Goal: Task Accomplishment & Management: Complete application form

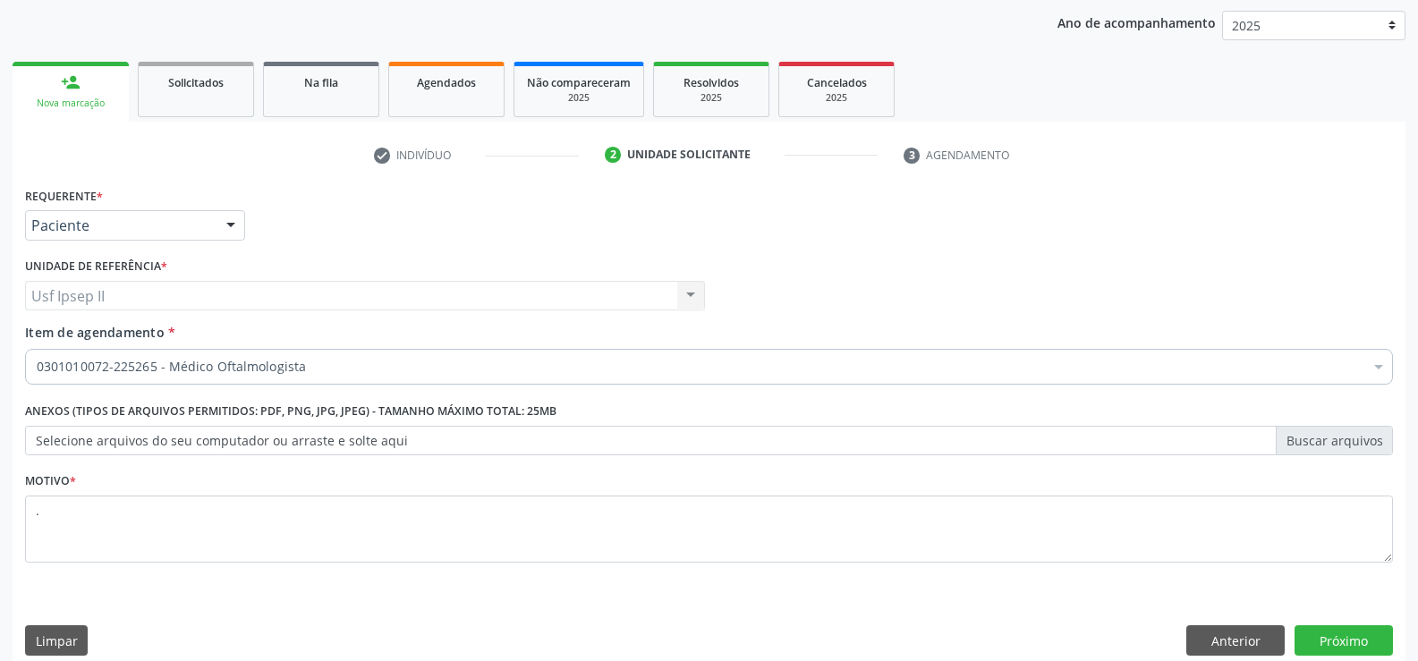
scroll to position [225, 0]
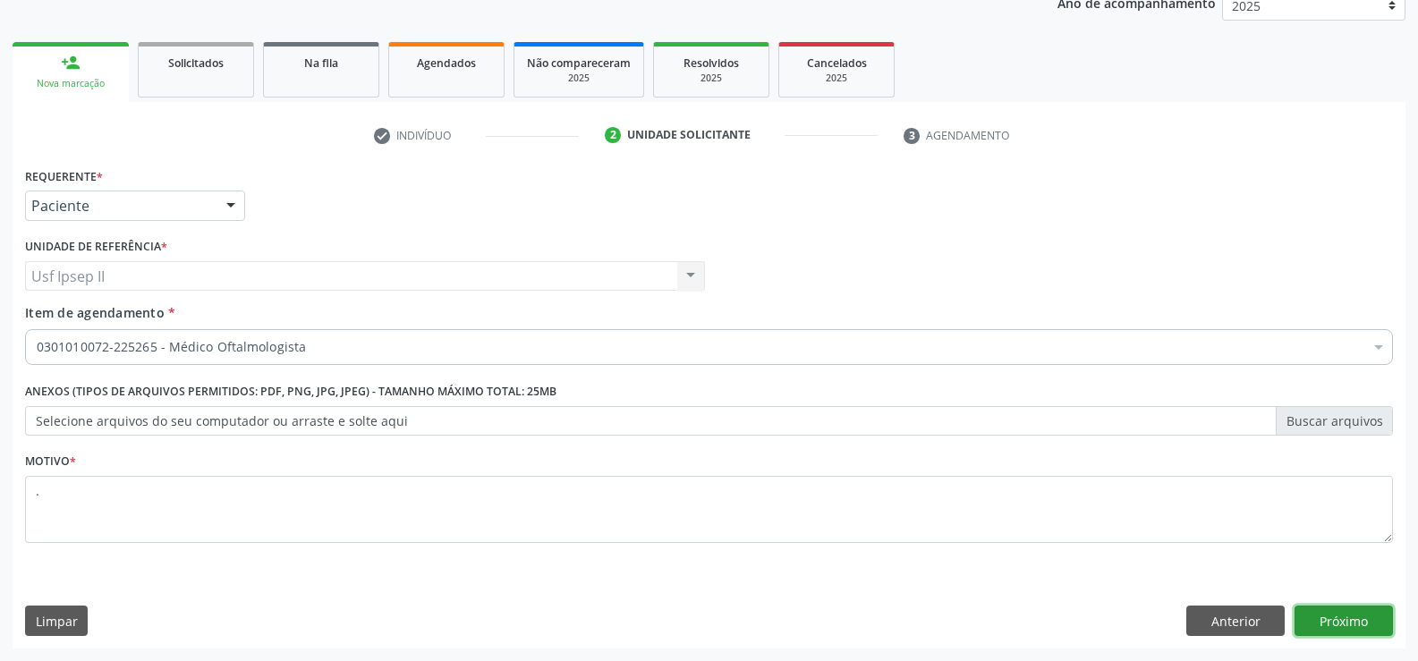
click at [1323, 617] on button "Próximo" at bounding box center [1344, 621] width 98 height 30
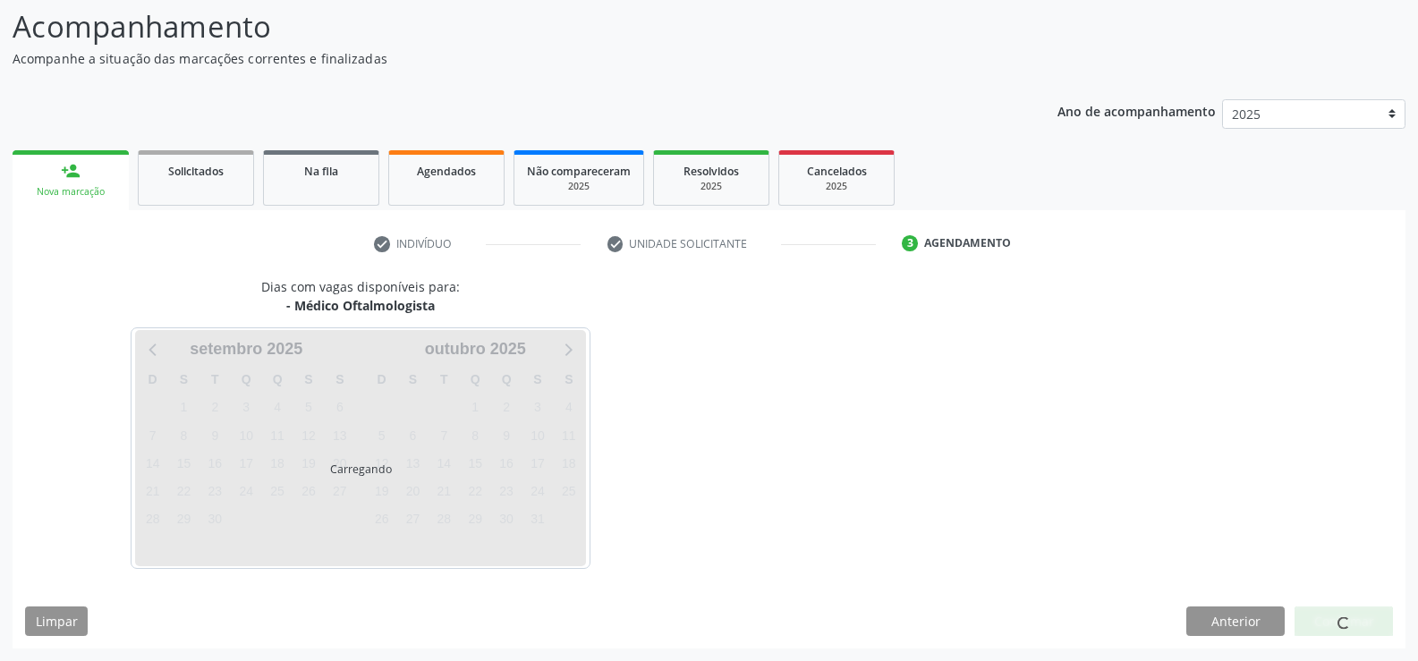
scroll to position [170, 0]
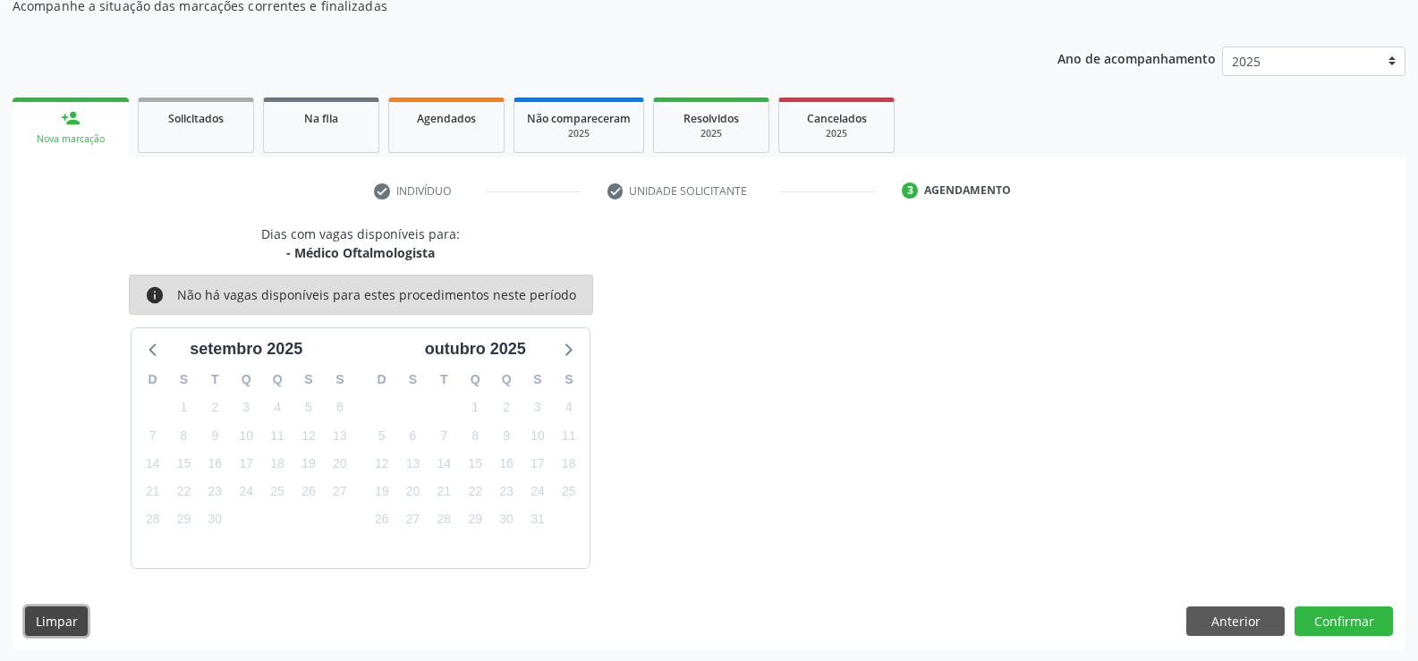
click at [42, 615] on button "Limpar" at bounding box center [56, 622] width 63 height 30
click at [1248, 619] on button "Anterior" at bounding box center [1235, 622] width 98 height 30
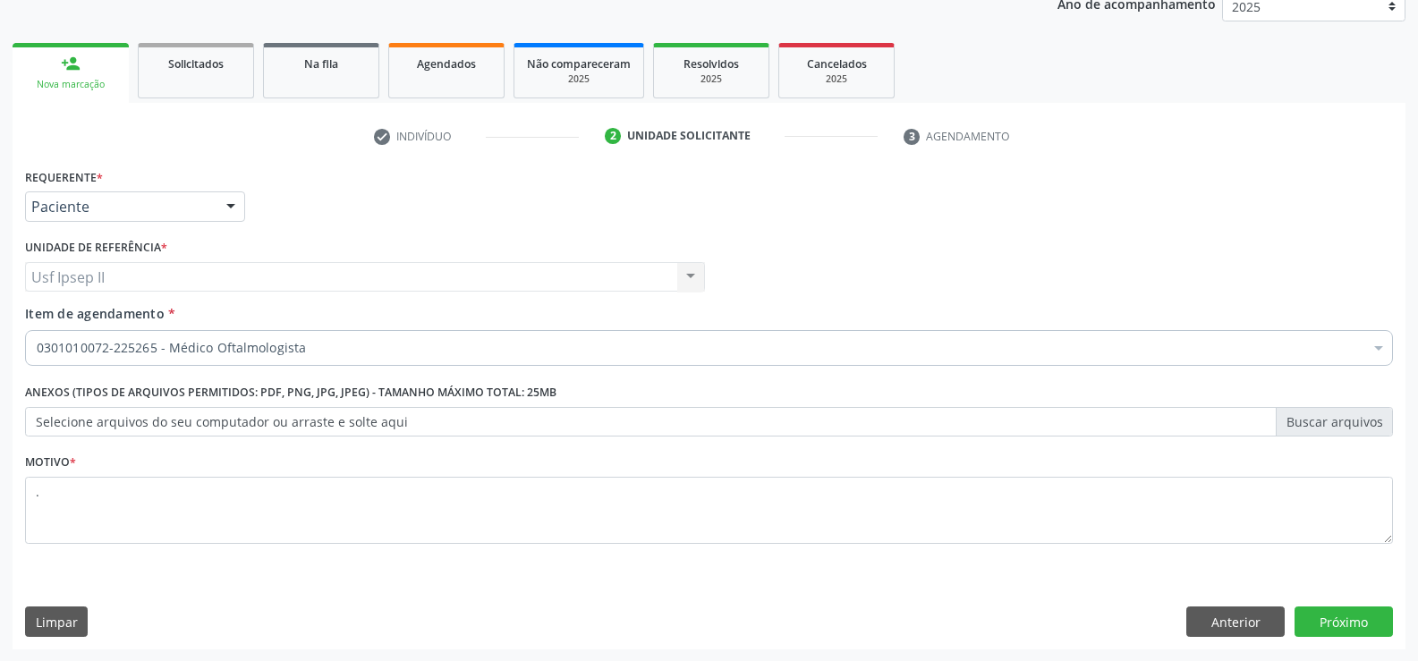
scroll to position [225, 0]
click at [68, 615] on button "Limpar" at bounding box center [56, 621] width 63 height 30
click at [79, 50] on link "person_add Nova marcação" at bounding box center [71, 72] width 116 height 60
click at [1216, 625] on button "Anterior" at bounding box center [1235, 621] width 98 height 30
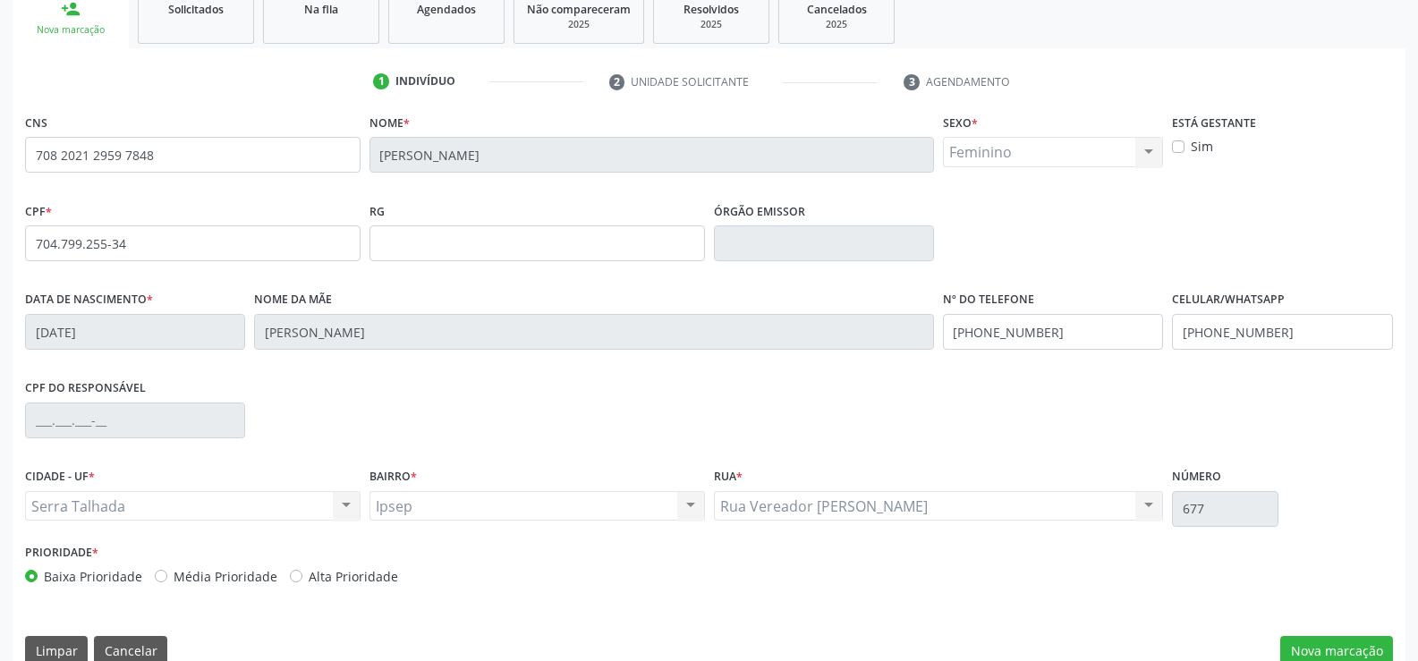
scroll to position [309, 0]
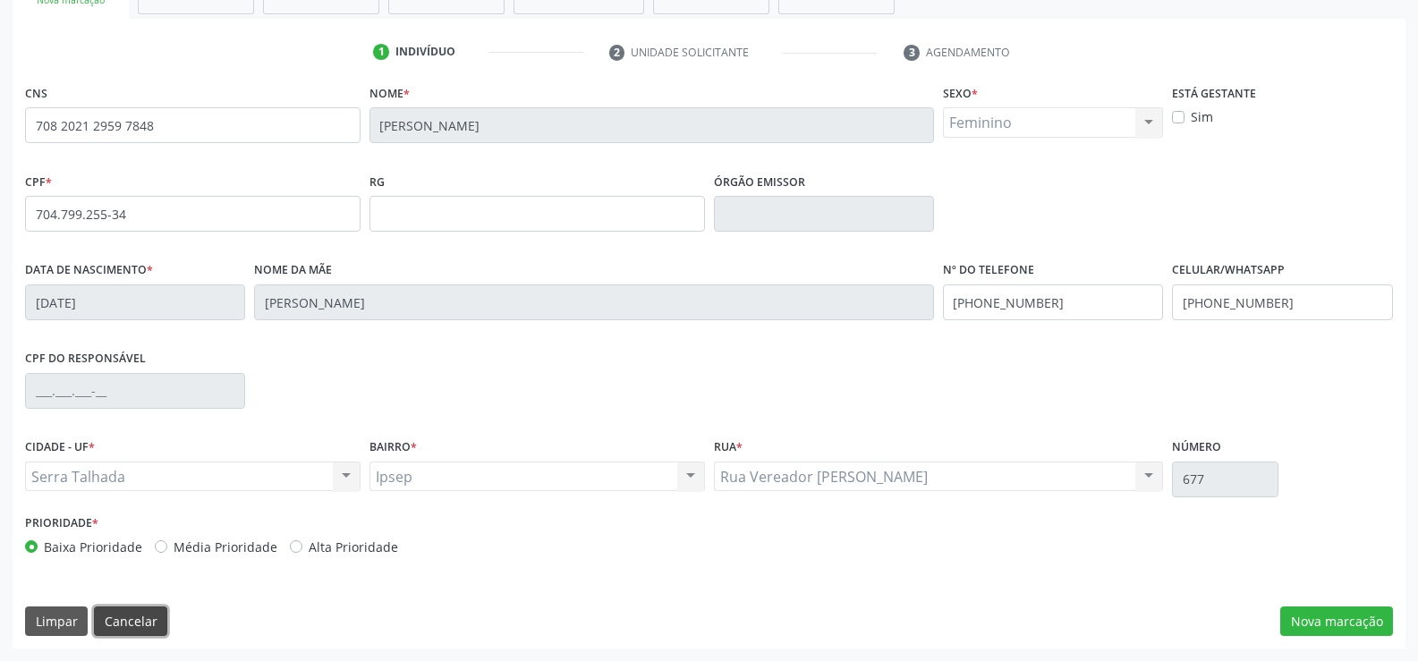
click at [116, 607] on button "Cancelar" at bounding box center [130, 622] width 73 height 30
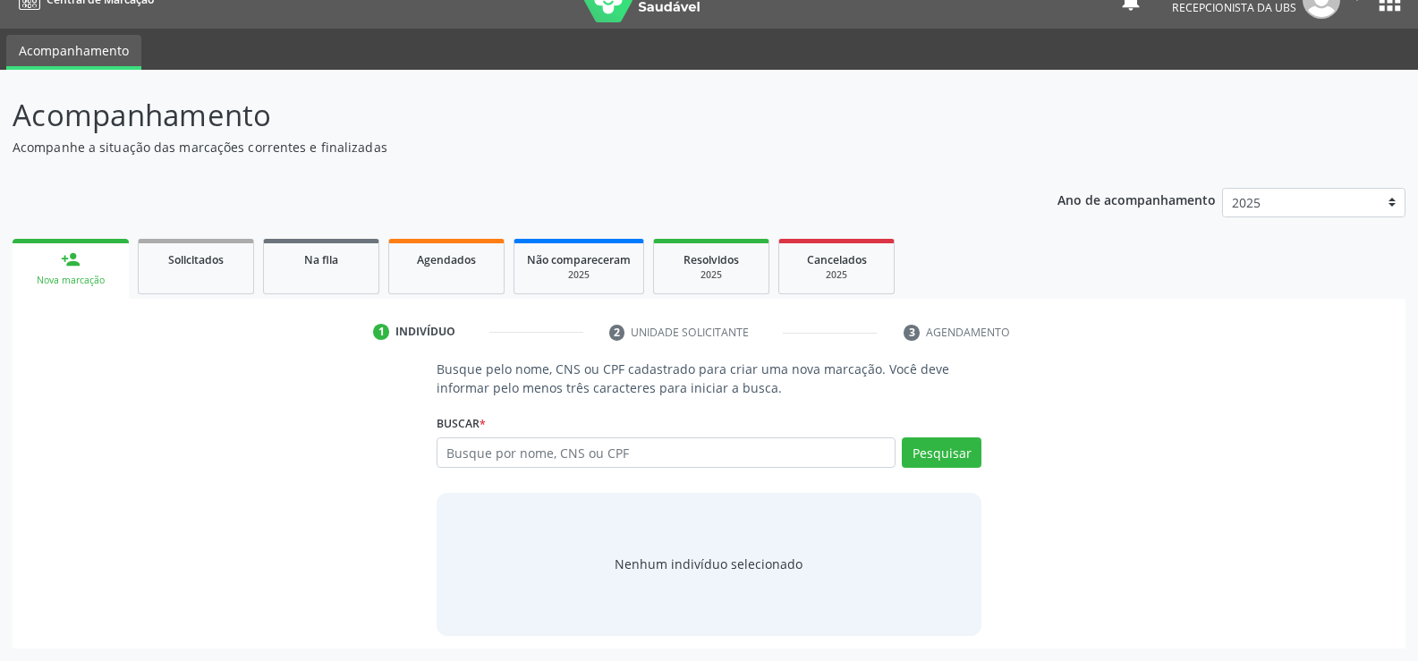
scroll to position [29, 0]
click at [516, 459] on input "text" at bounding box center [666, 452] width 459 height 30
type input "162527126990008"
click at [950, 449] on button "Pesquisar" at bounding box center [942, 452] width 80 height 30
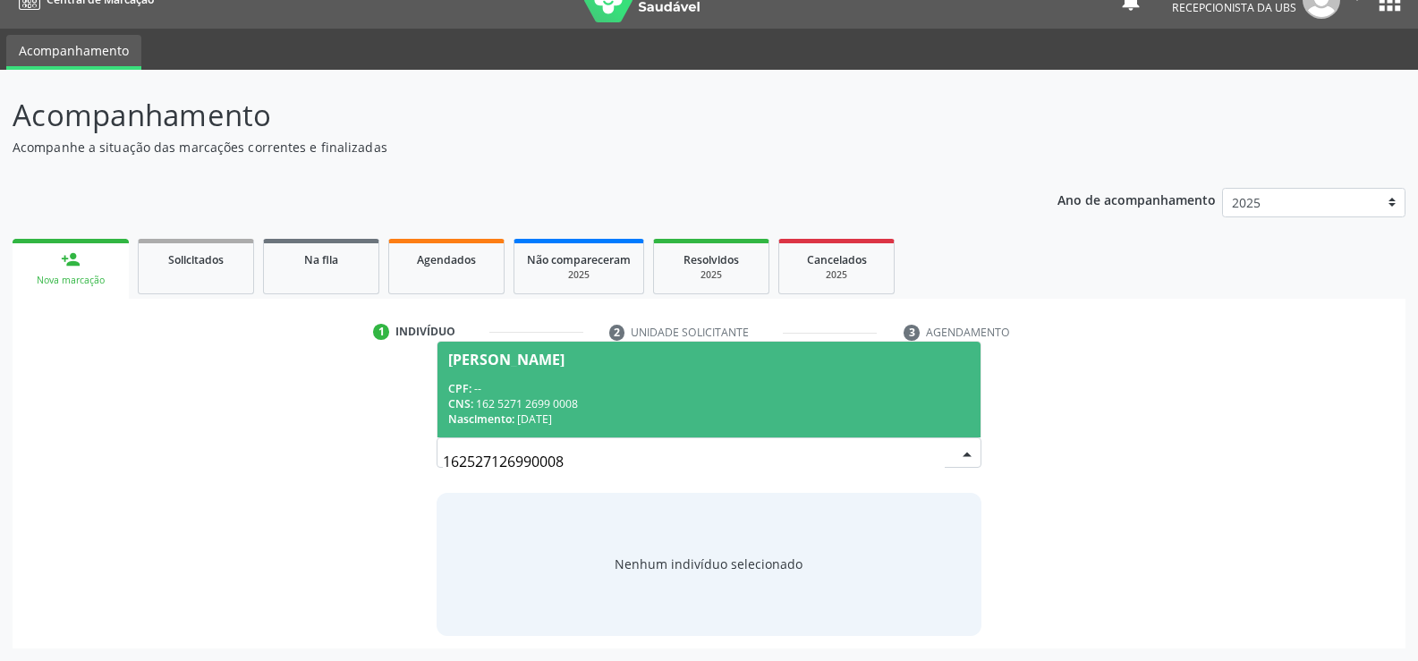
click at [522, 406] on div "CNS: 162 5271 2699 0008" at bounding box center [709, 403] width 522 height 15
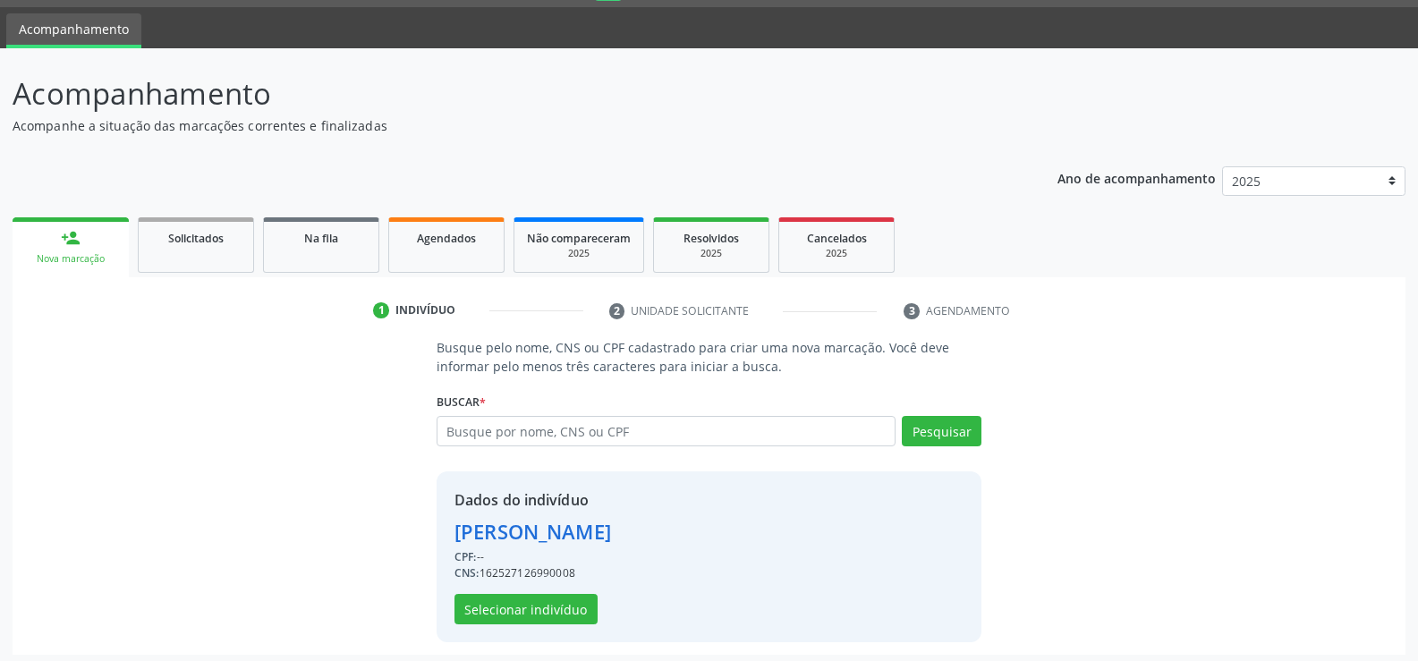
scroll to position [56, 0]
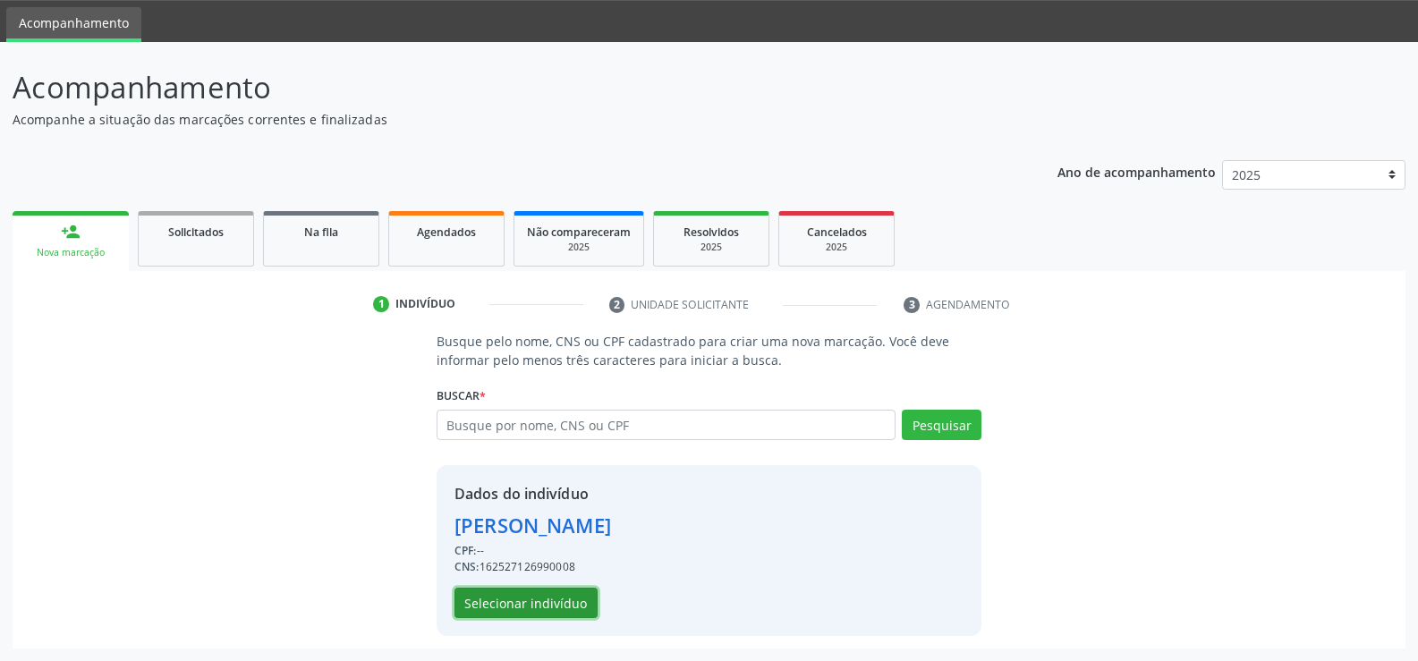
click at [516, 607] on button "Selecionar indivíduo" at bounding box center [525, 603] width 143 height 30
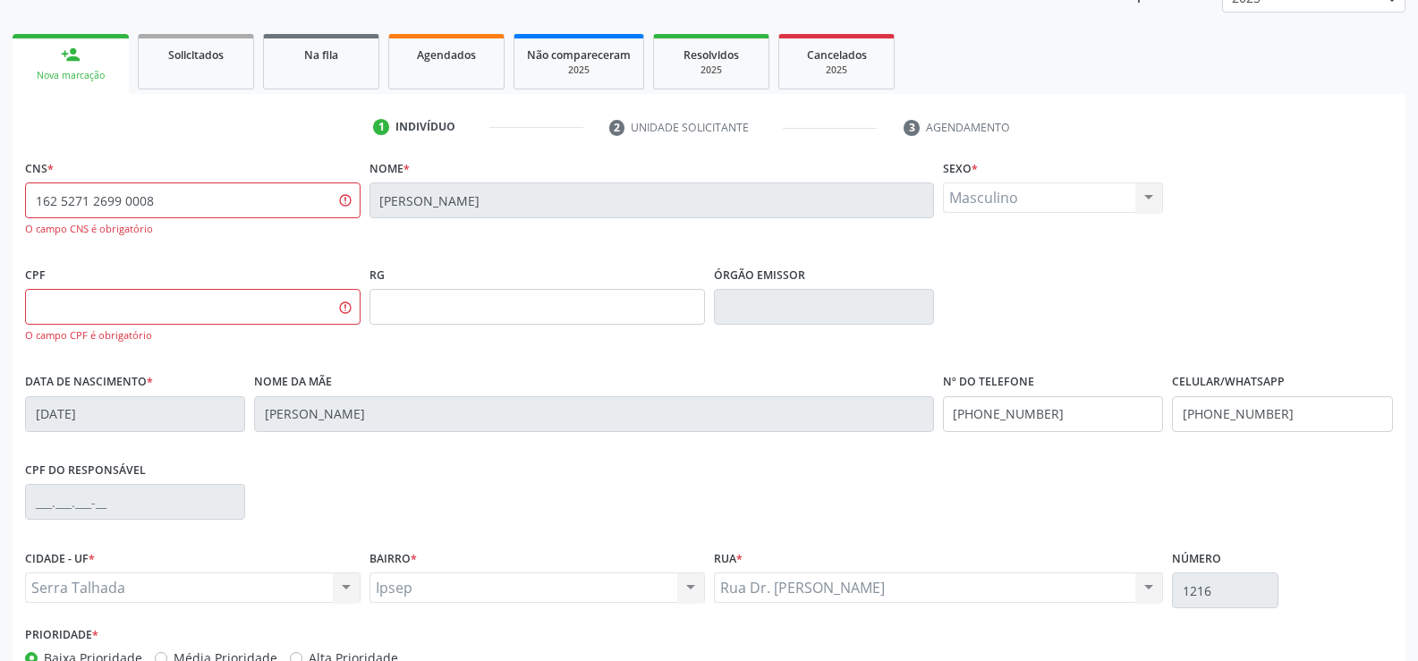
scroll to position [235, 0]
click at [218, 291] on input "text" at bounding box center [193, 305] width 336 height 36
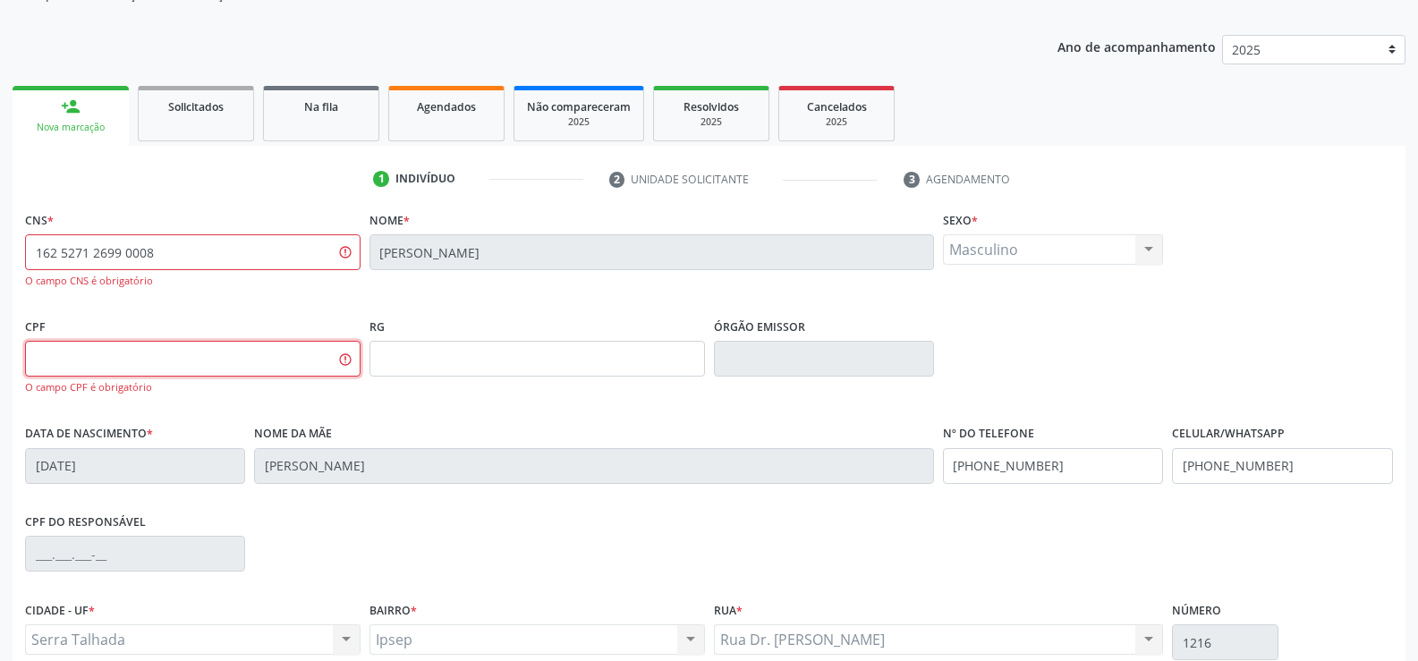
scroll to position [166, 0]
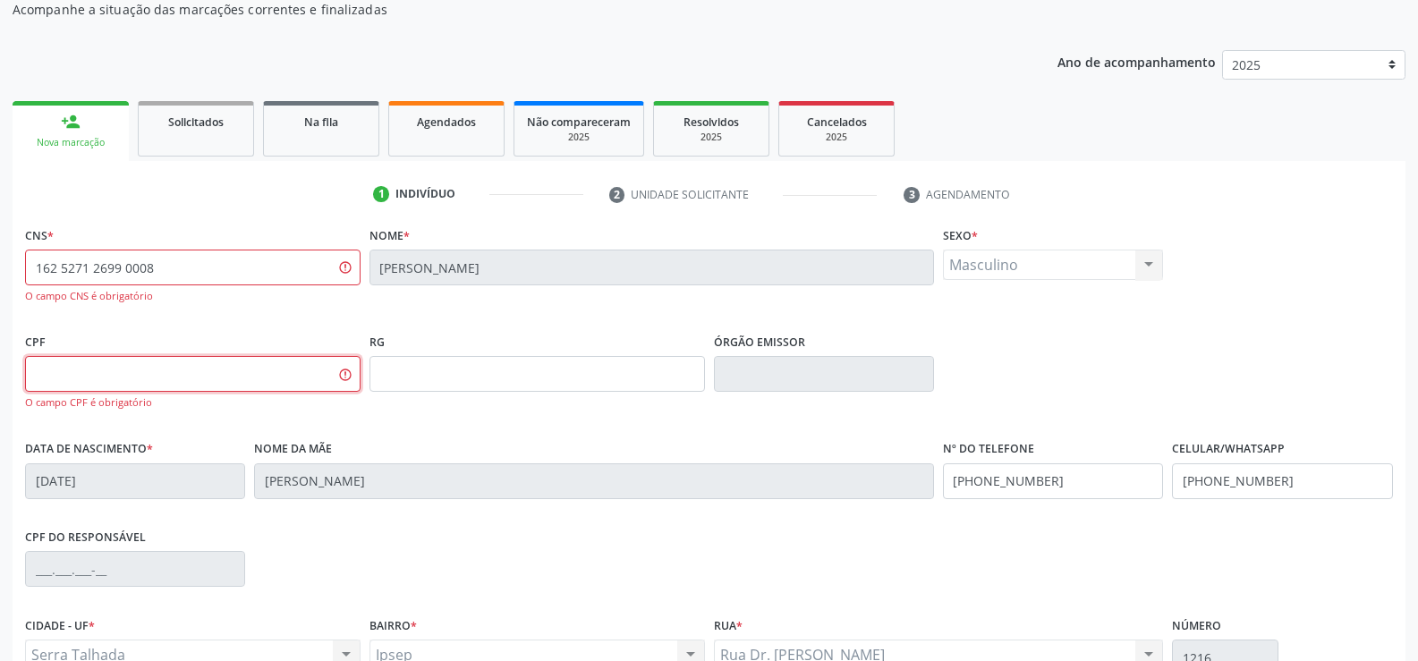
paste input "496.263.454-20"
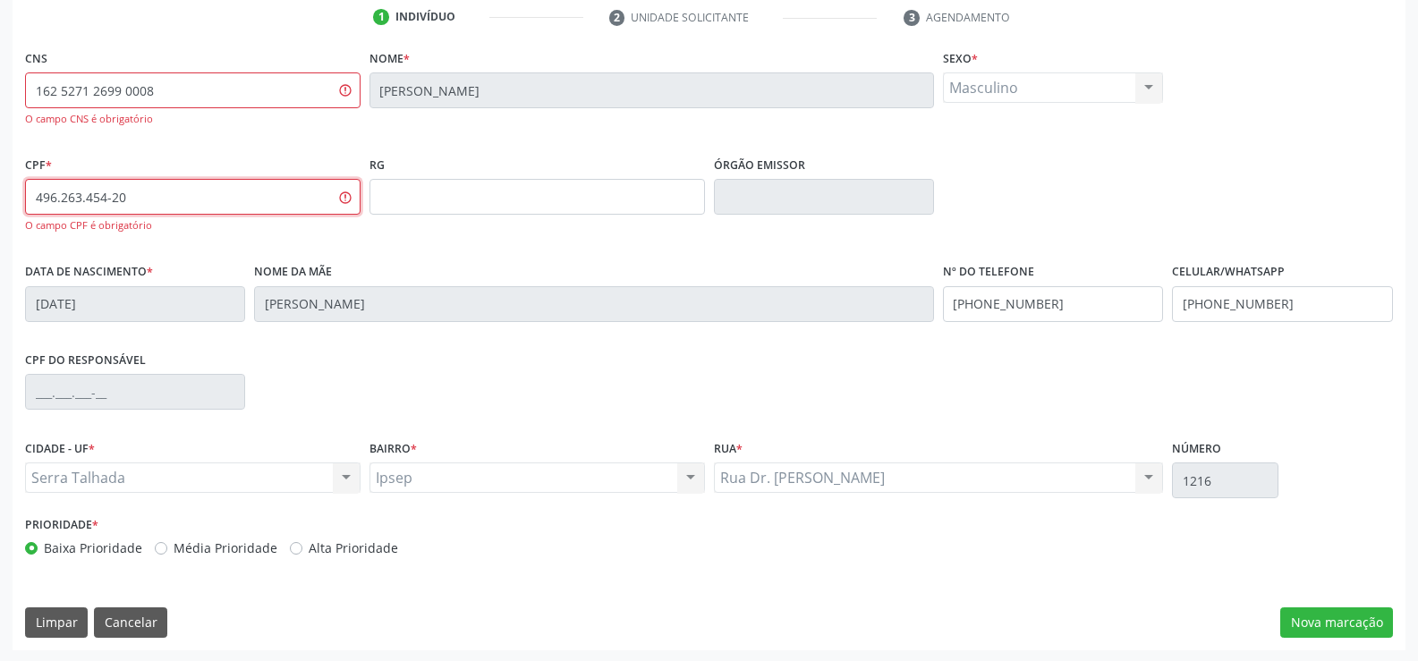
scroll to position [345, 0]
type input "496.263.454-20"
click at [1348, 629] on button "Nova marcação" at bounding box center [1336, 621] width 113 height 30
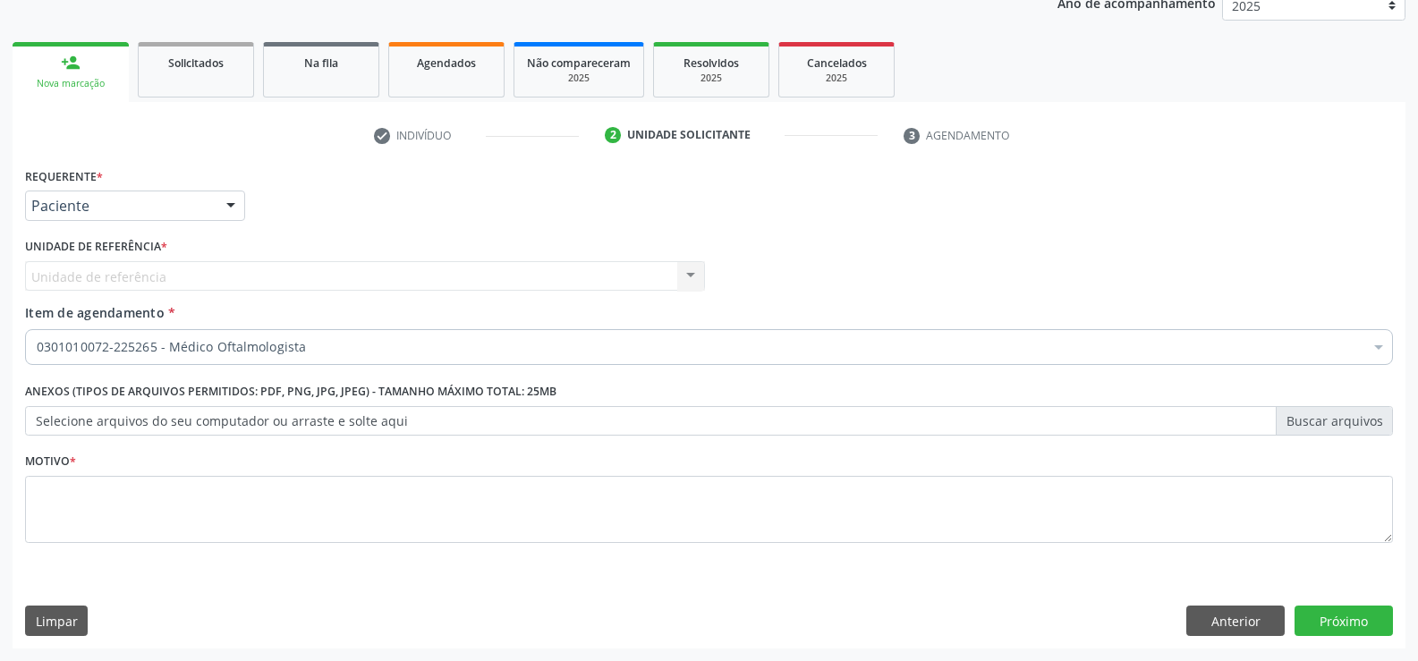
scroll to position [225, 0]
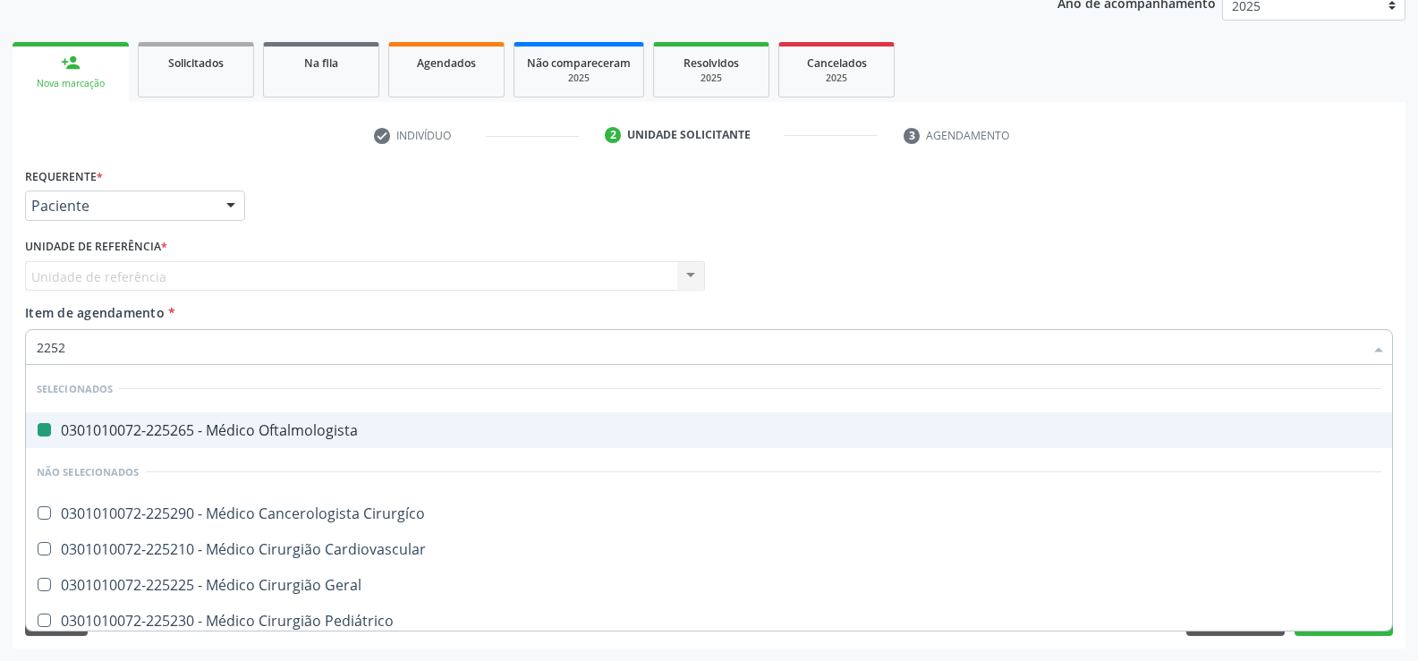
type input "22527"
checkbox Oftalmologista "false"
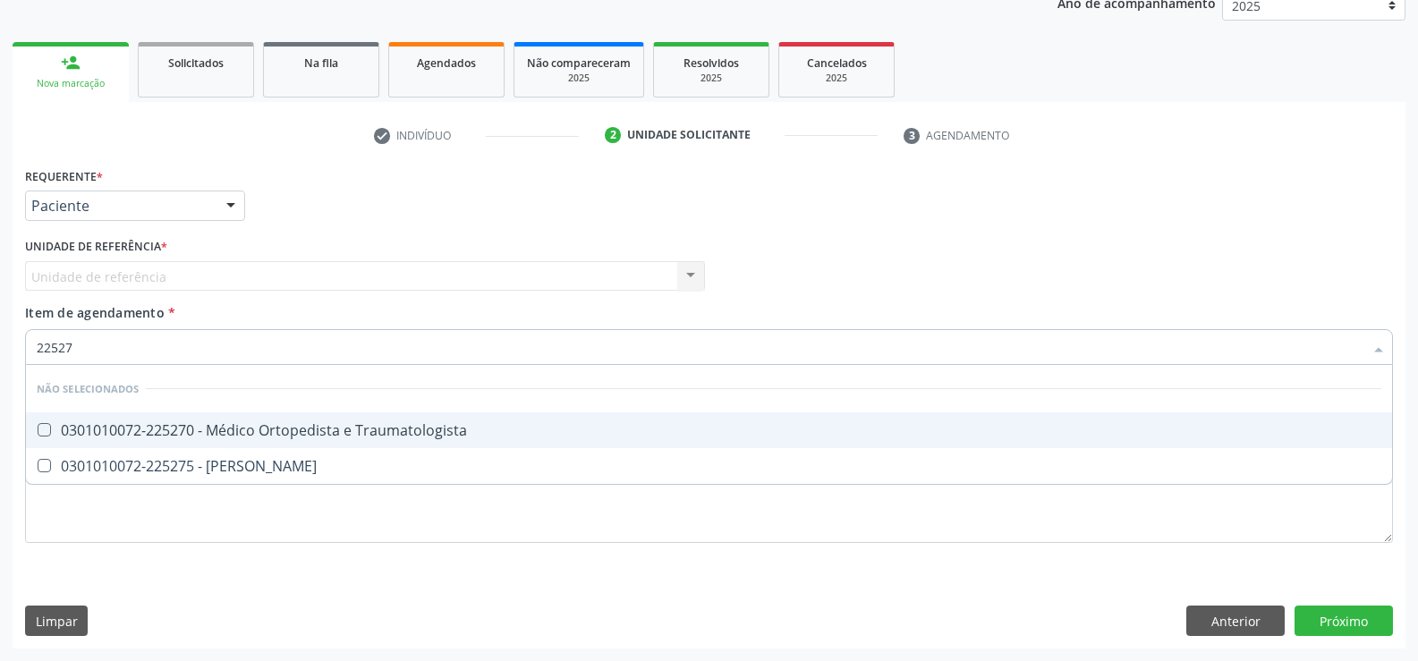
type input "225270"
click at [336, 425] on div "0301010072-225270 - Médico Ortopedista e Traumatologista" at bounding box center [709, 430] width 1345 height 14
checkbox Traumatologista "true"
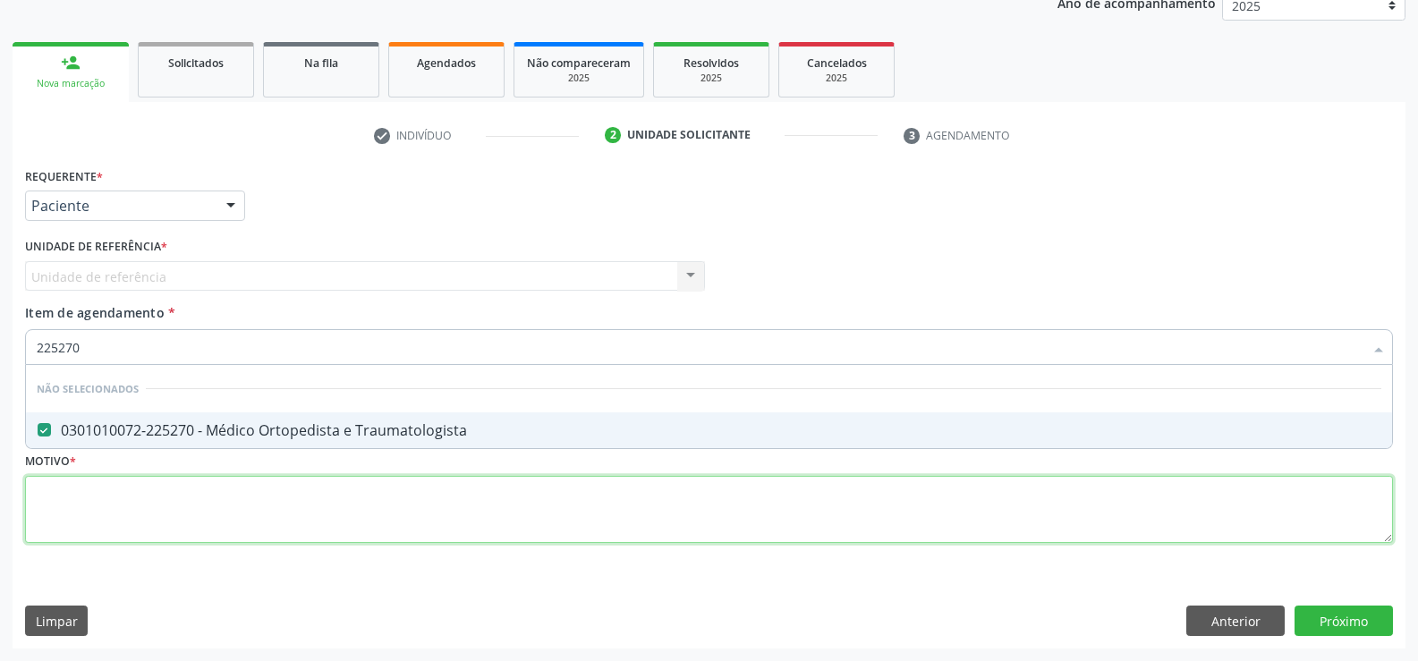
click at [138, 509] on div "Requerente * Paciente Profissional de Saúde Paciente Nenhum resultado encontrad…" at bounding box center [709, 365] width 1368 height 405
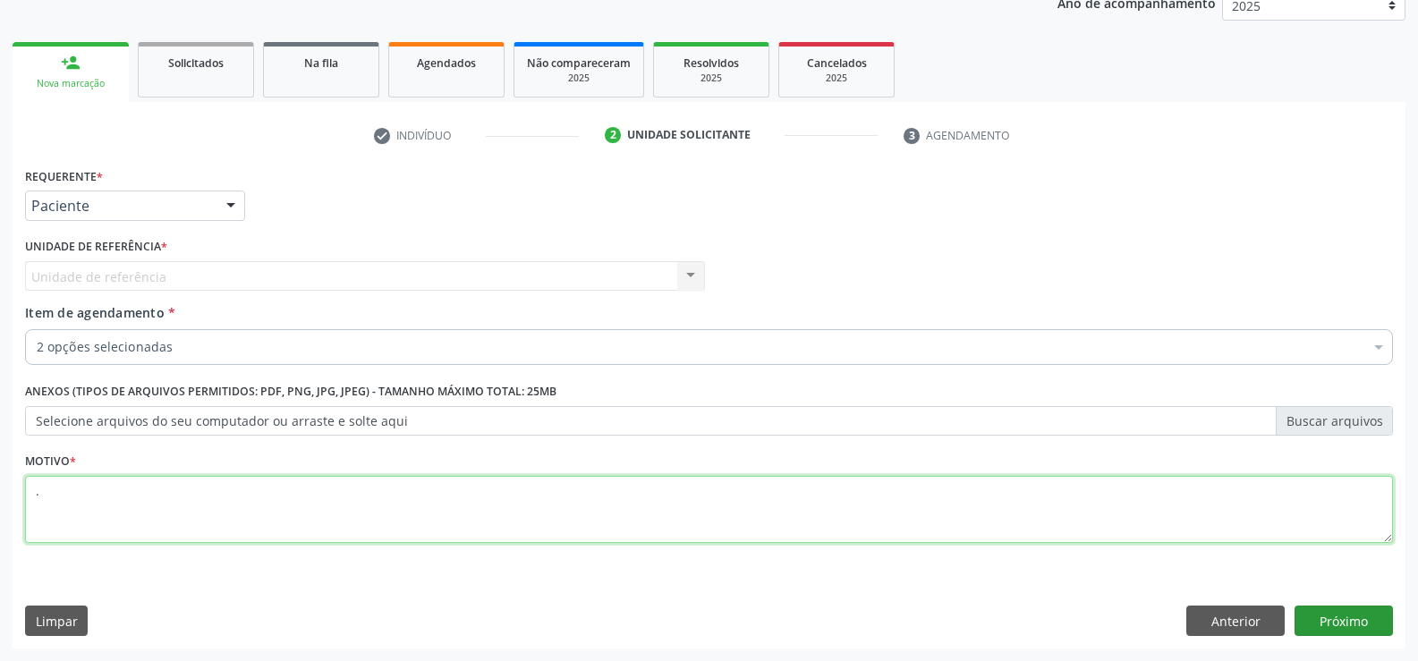
type textarea "."
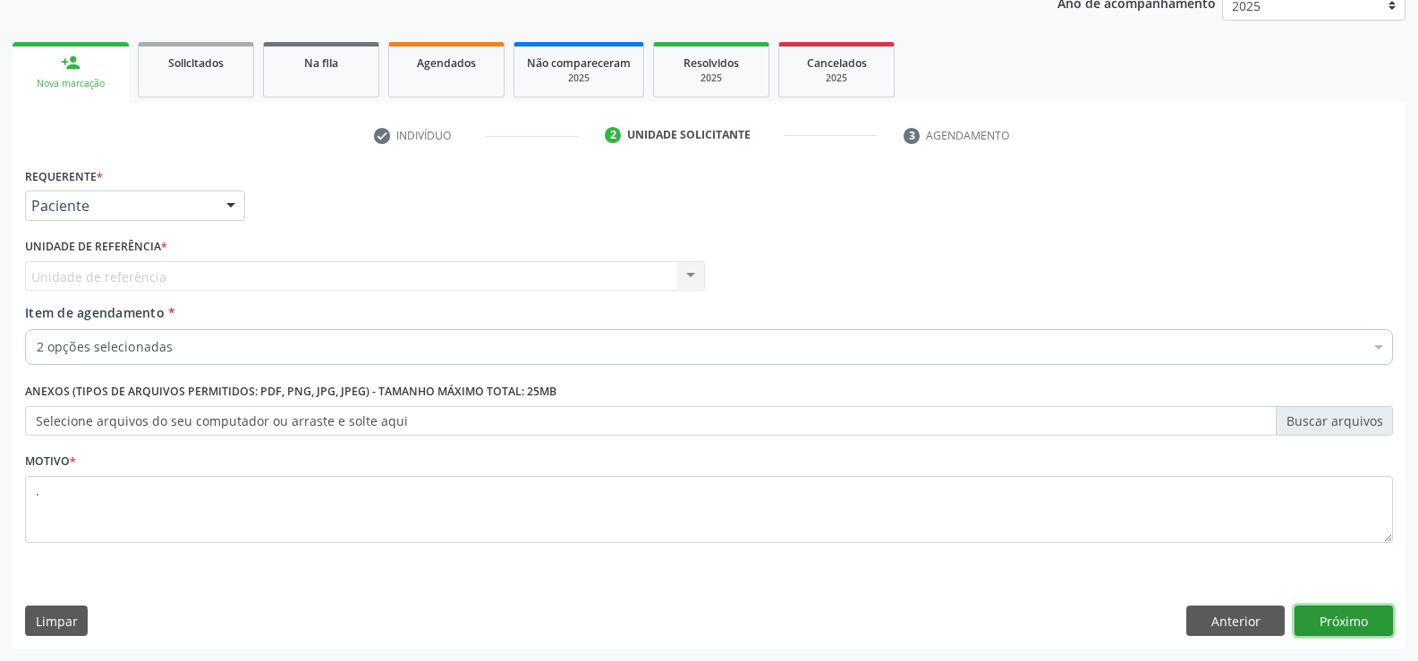
click at [1336, 628] on button "Próximo" at bounding box center [1344, 621] width 98 height 30
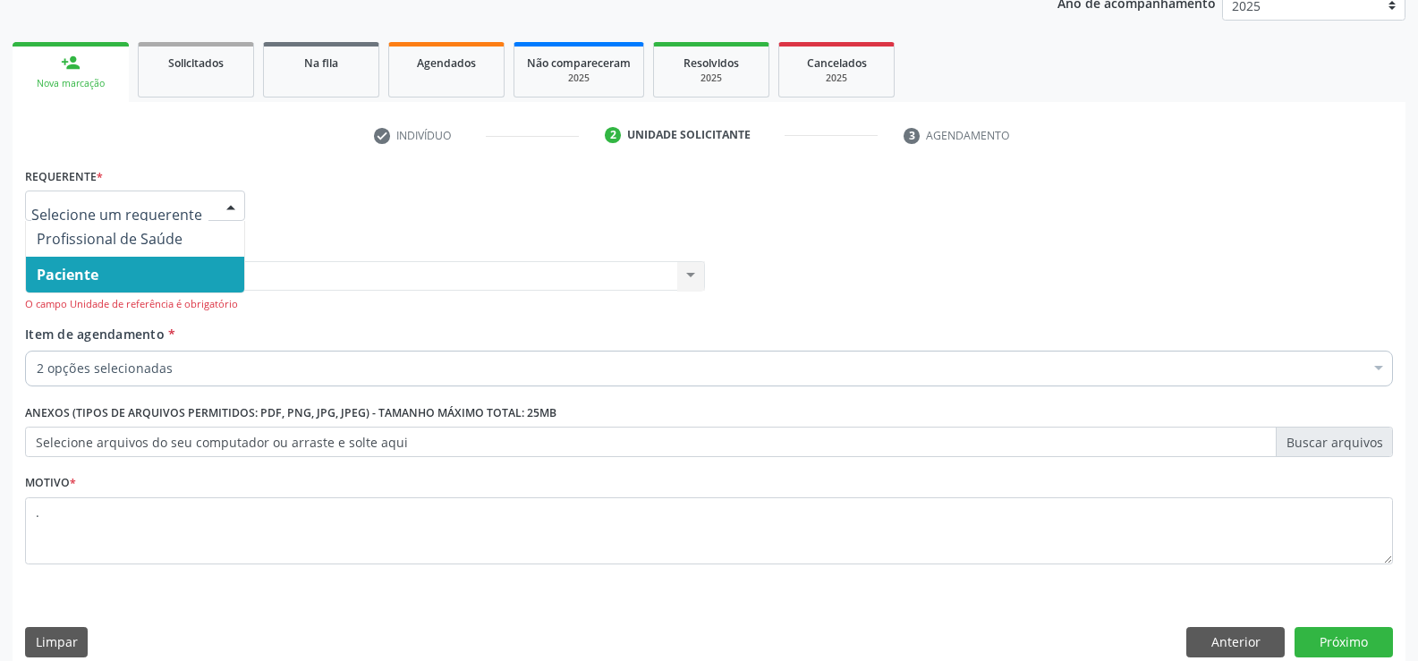
click at [177, 216] on div at bounding box center [135, 206] width 220 height 30
click at [99, 269] on span "Paciente" at bounding box center [135, 275] width 218 height 36
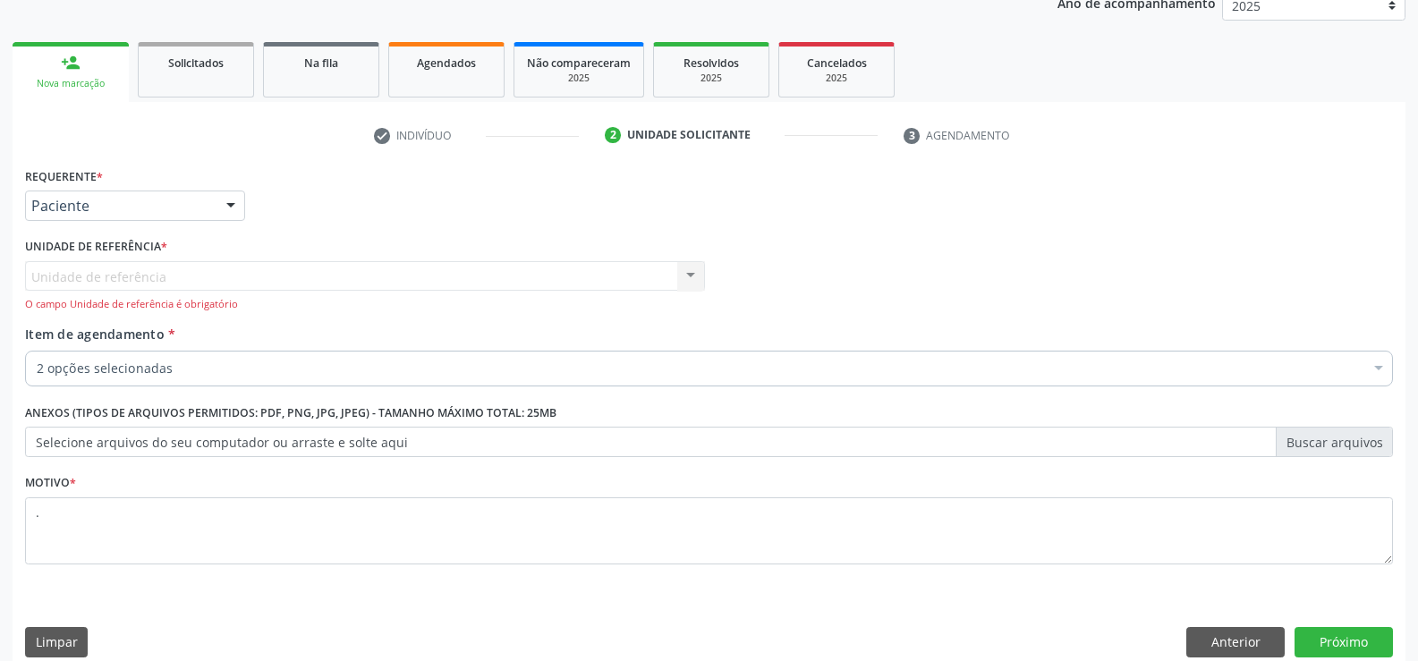
click at [126, 273] on div "Unidade de referência Usf Ipsep II Nenhum resultado encontrado para: " " Não há…" at bounding box center [365, 286] width 680 height 51
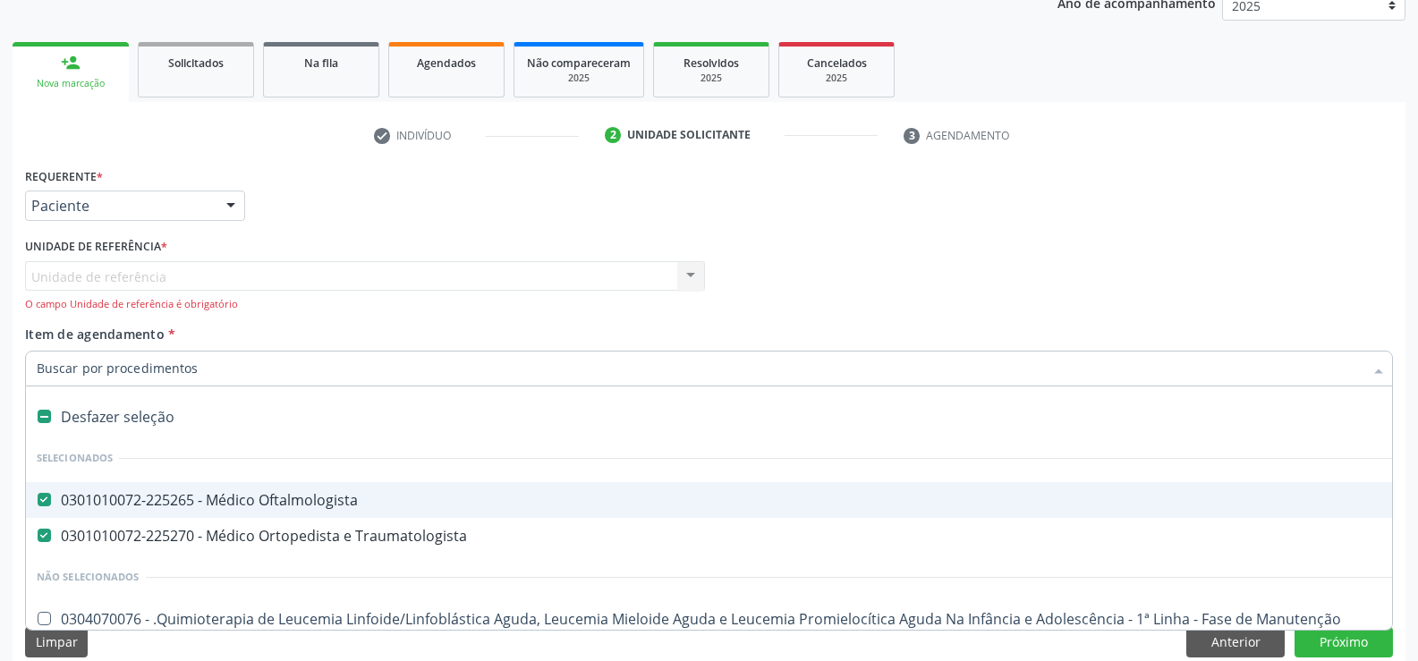
click at [131, 506] on div "0301010072-225265 - Médico Oftalmologista" at bounding box center [733, 500] width 1393 height 14
click at [322, 329] on div "Item de agendamento * Desfazer seleção Selecionados 0301010072-225265 - Médico …" at bounding box center [709, 353] width 1368 height 56
checkbox Oftalmologista "true"
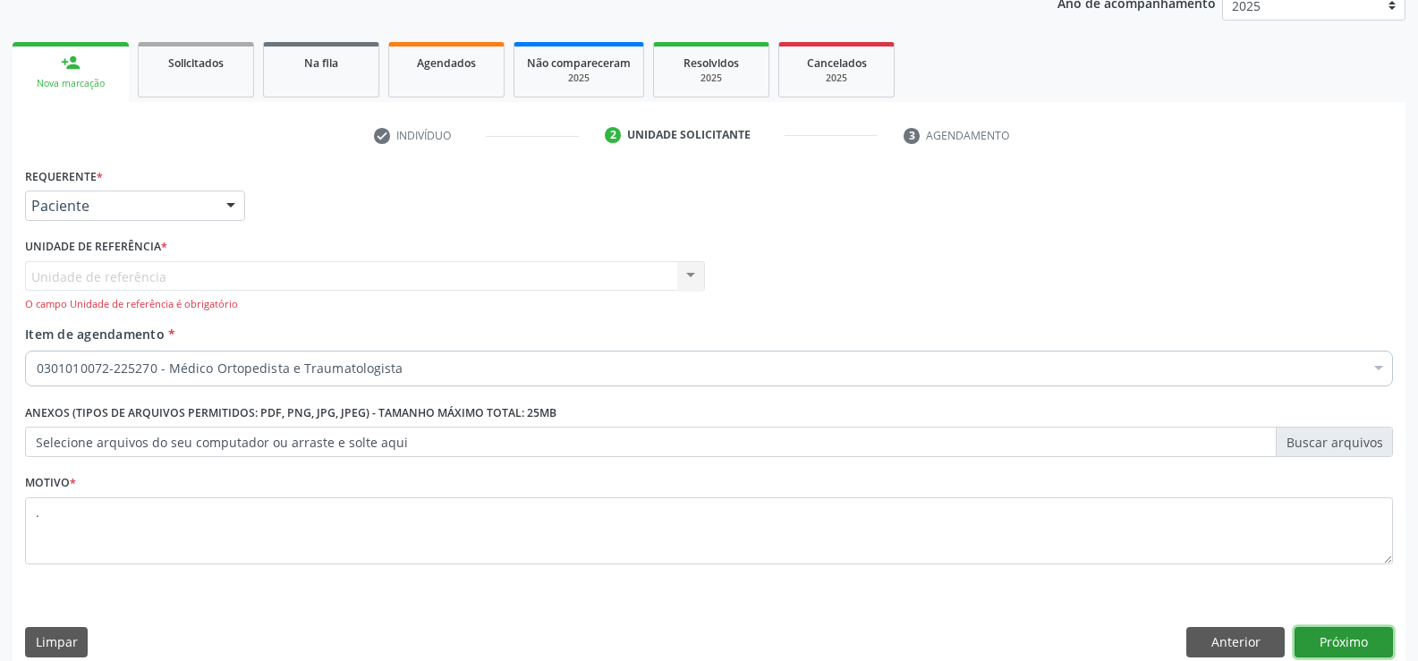
click at [1376, 640] on button "Próximo" at bounding box center [1344, 642] width 98 height 30
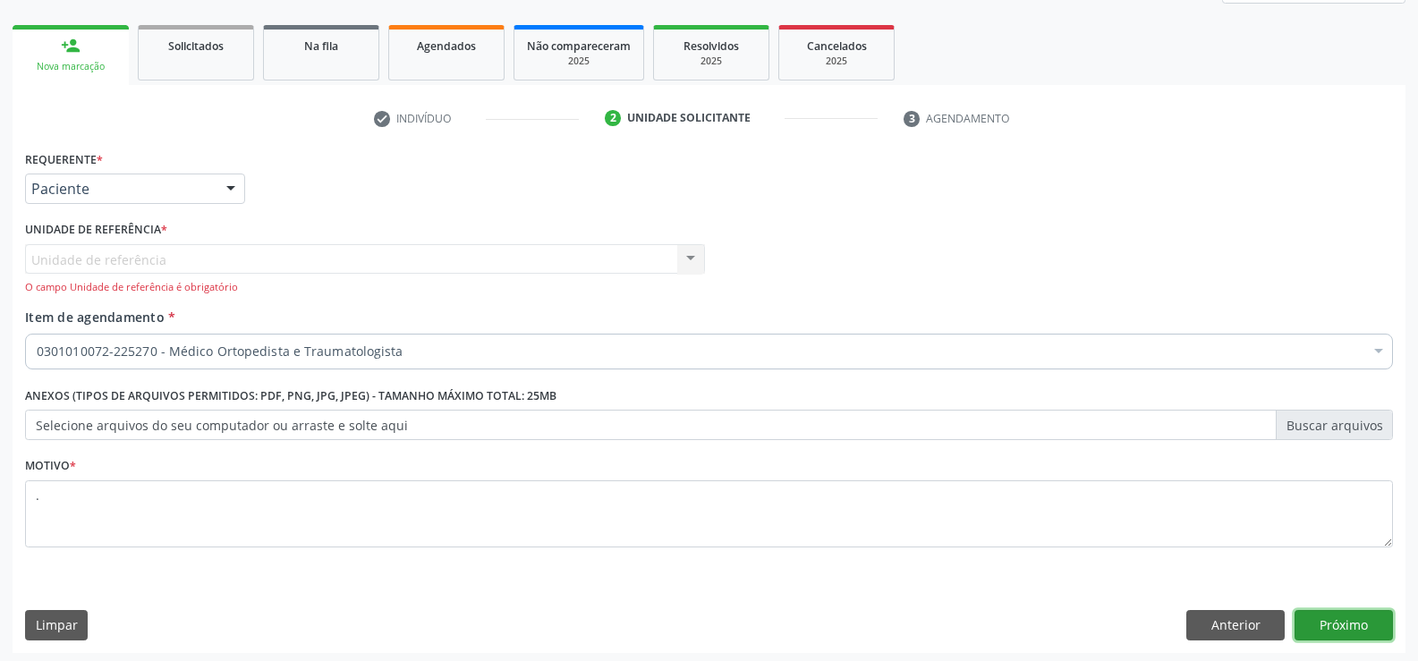
scroll to position [247, 0]
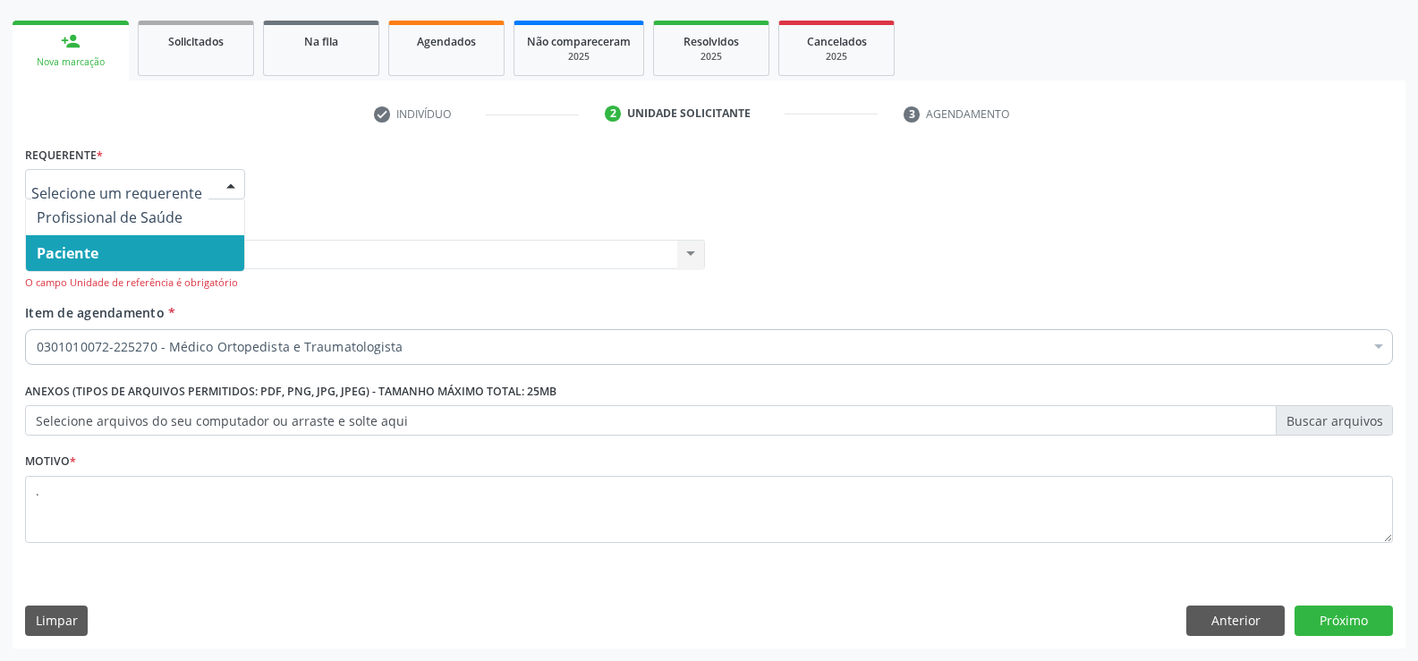
click at [224, 184] on div at bounding box center [230, 185] width 27 height 30
click at [166, 241] on span "Paciente" at bounding box center [135, 253] width 218 height 36
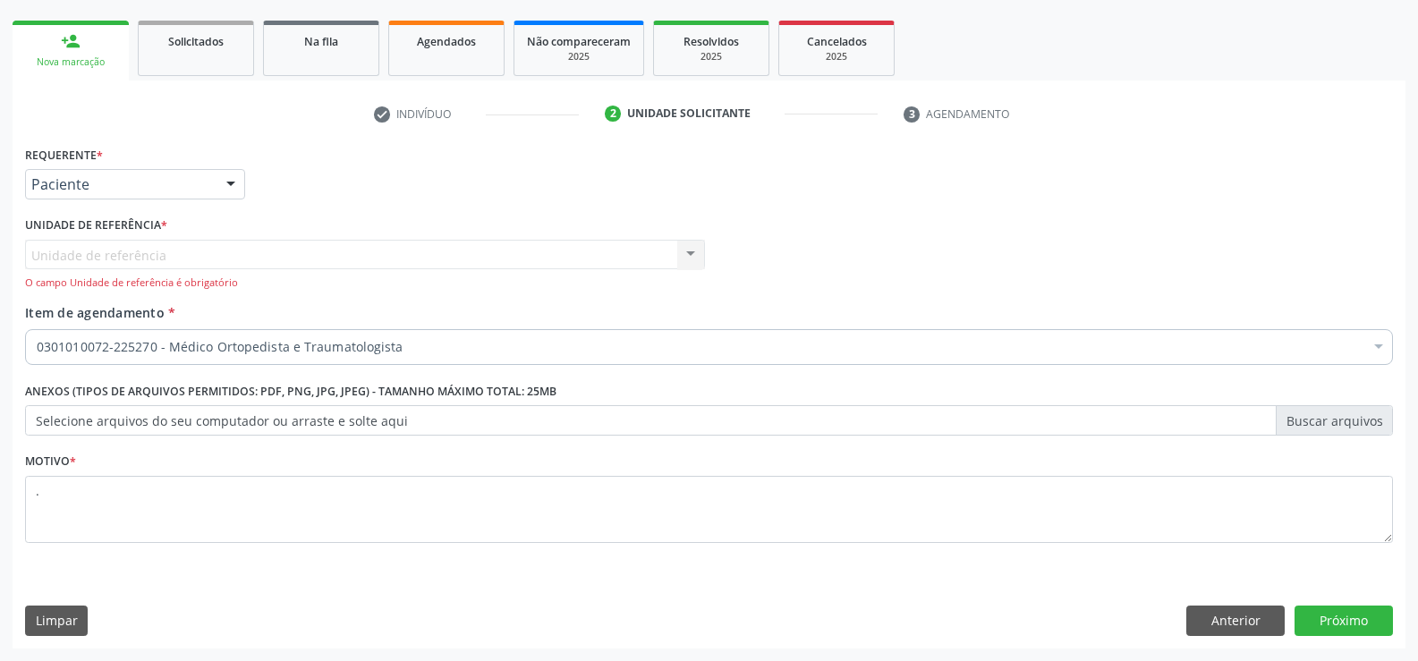
click at [169, 268] on div "Unidade de referência Usf Ipsep II Nenhum resultado encontrado para: " " Não há…" at bounding box center [365, 265] width 680 height 51
click at [171, 259] on div "Unidade de referência Usf Ipsep II Nenhum resultado encontrado para: " " Não há…" at bounding box center [365, 265] width 680 height 51
click at [173, 259] on div "Unidade de referência Usf Ipsep II Nenhum resultado encontrado para: " " Não há…" at bounding box center [365, 265] width 680 height 51
click at [686, 256] on div "Unidade de referência Usf Ipsep II Nenhum resultado encontrado para: " " Não há…" at bounding box center [365, 265] width 680 height 51
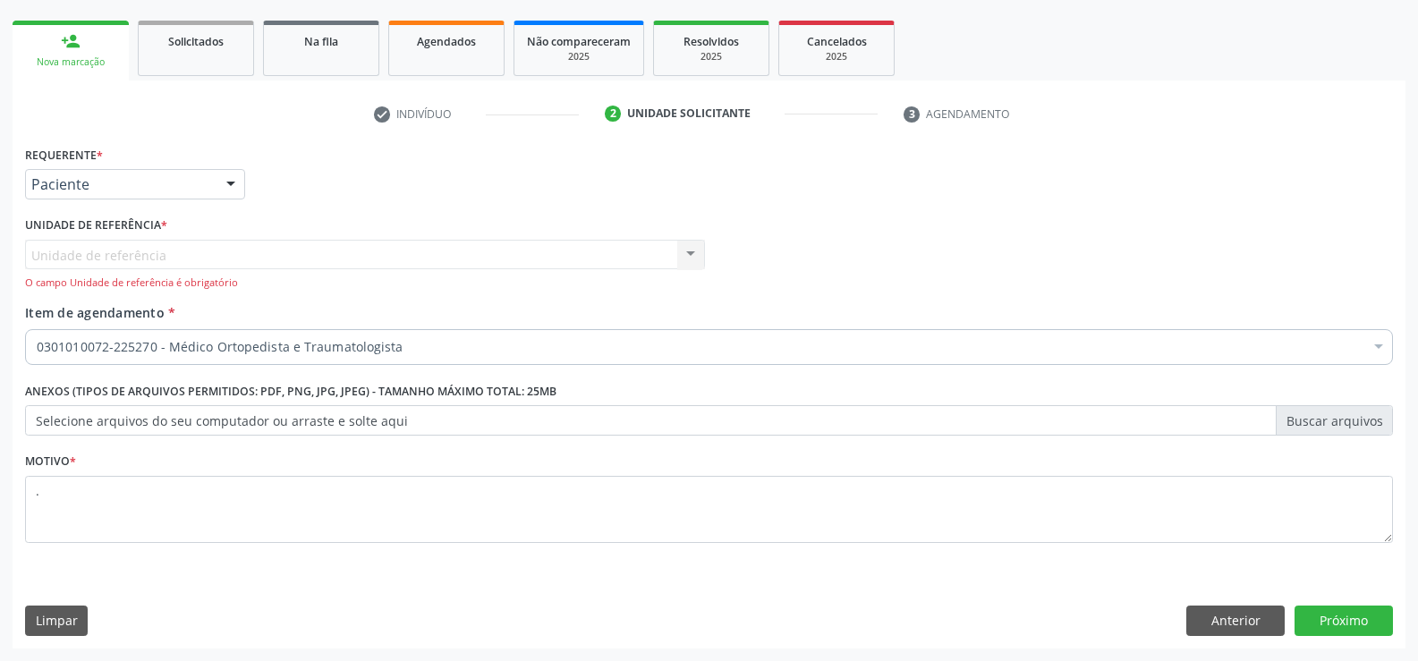
click at [686, 256] on div "Unidade de referência Usf Ipsep II Nenhum resultado encontrado para: " " Não há…" at bounding box center [365, 265] width 680 height 51
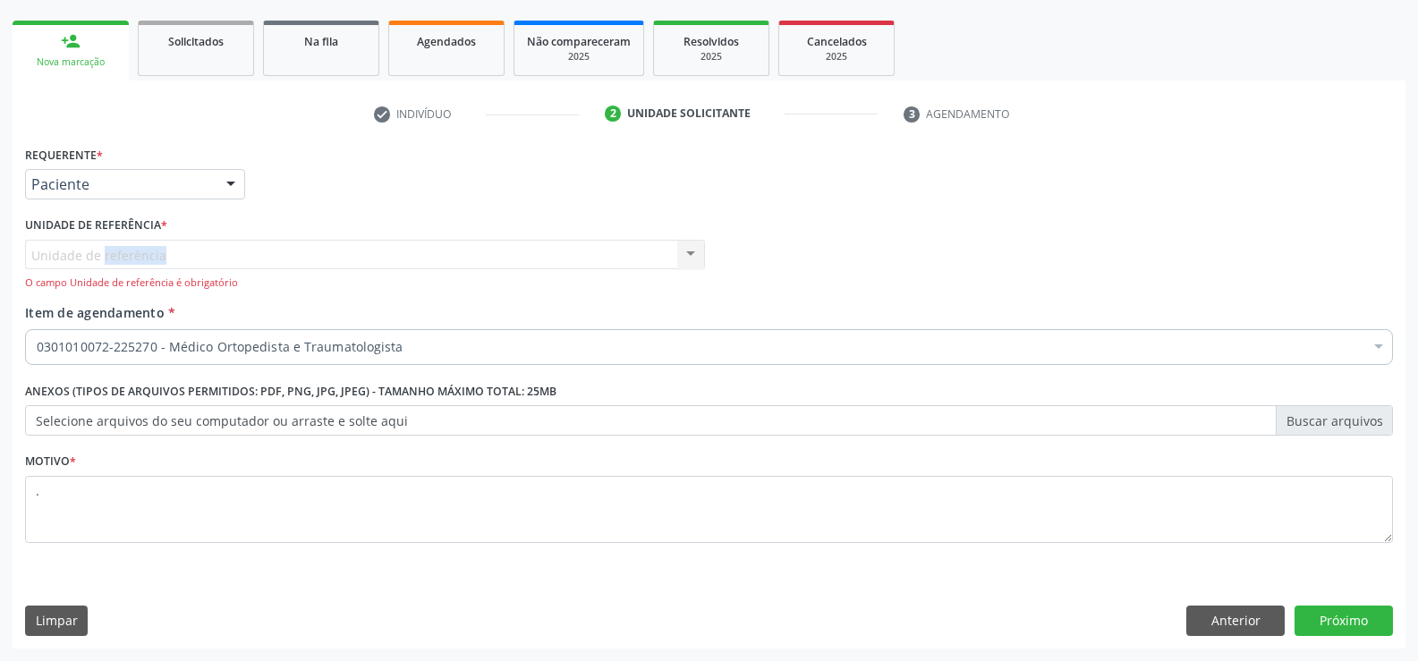
click at [686, 256] on div "Unidade de referência Usf Ipsep II Nenhum resultado encontrado para: " " Não há…" at bounding box center [365, 265] width 680 height 51
click at [1223, 615] on button "Anterior" at bounding box center [1235, 621] width 98 height 30
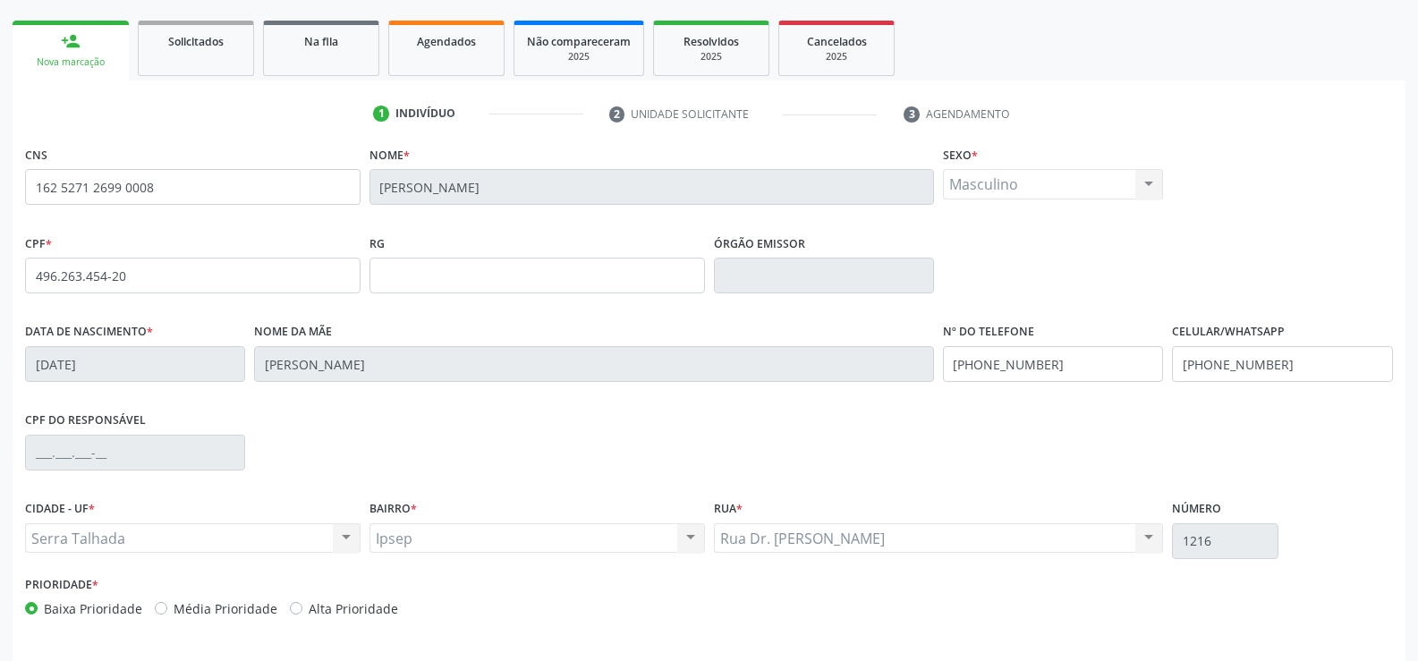
scroll to position [309, 0]
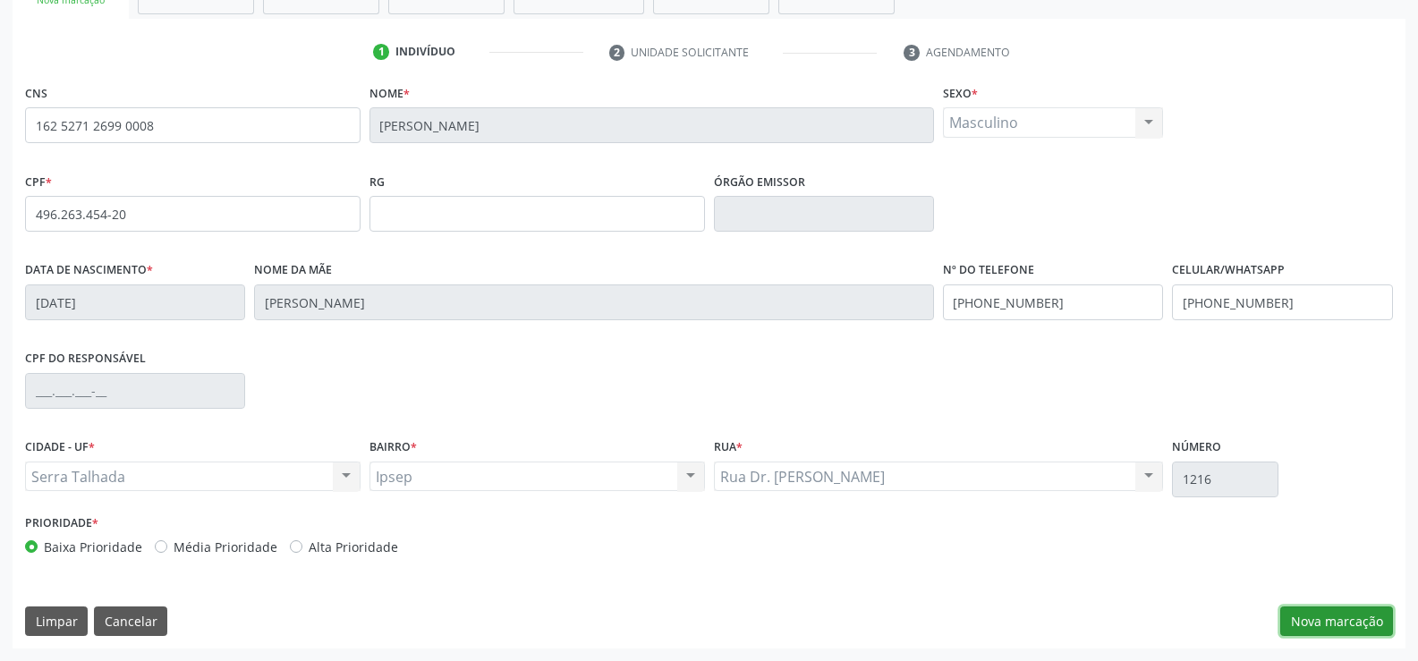
click at [1315, 620] on button "Nova marcação" at bounding box center [1336, 622] width 113 height 30
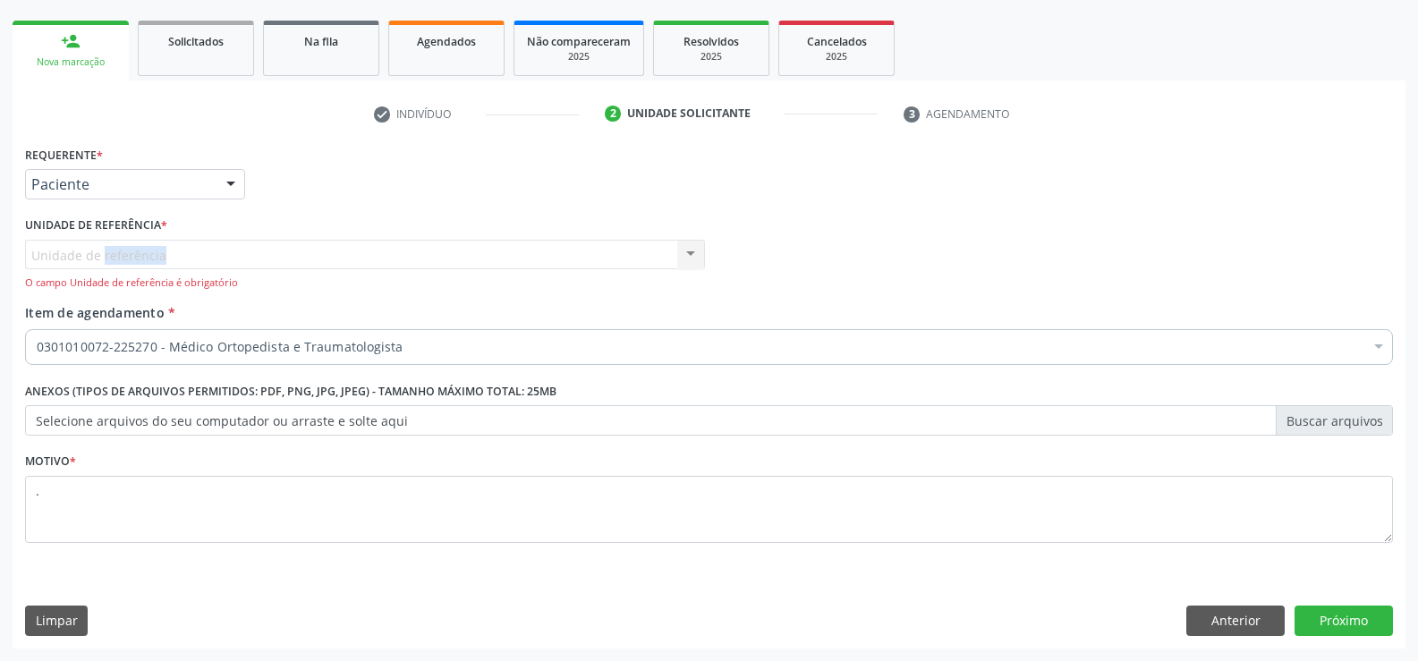
scroll to position [247, 0]
click at [237, 181] on div at bounding box center [230, 185] width 27 height 30
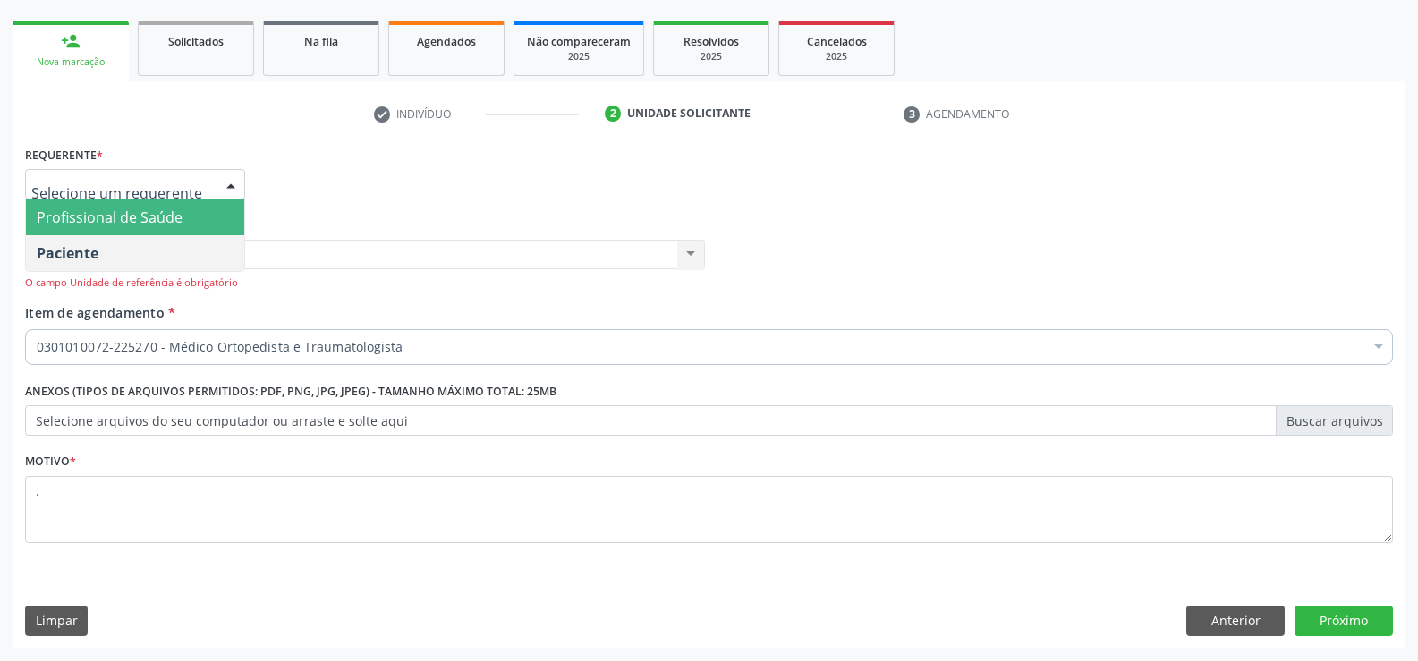
click at [137, 211] on span "Profissional de Saúde" at bounding box center [110, 218] width 146 height 20
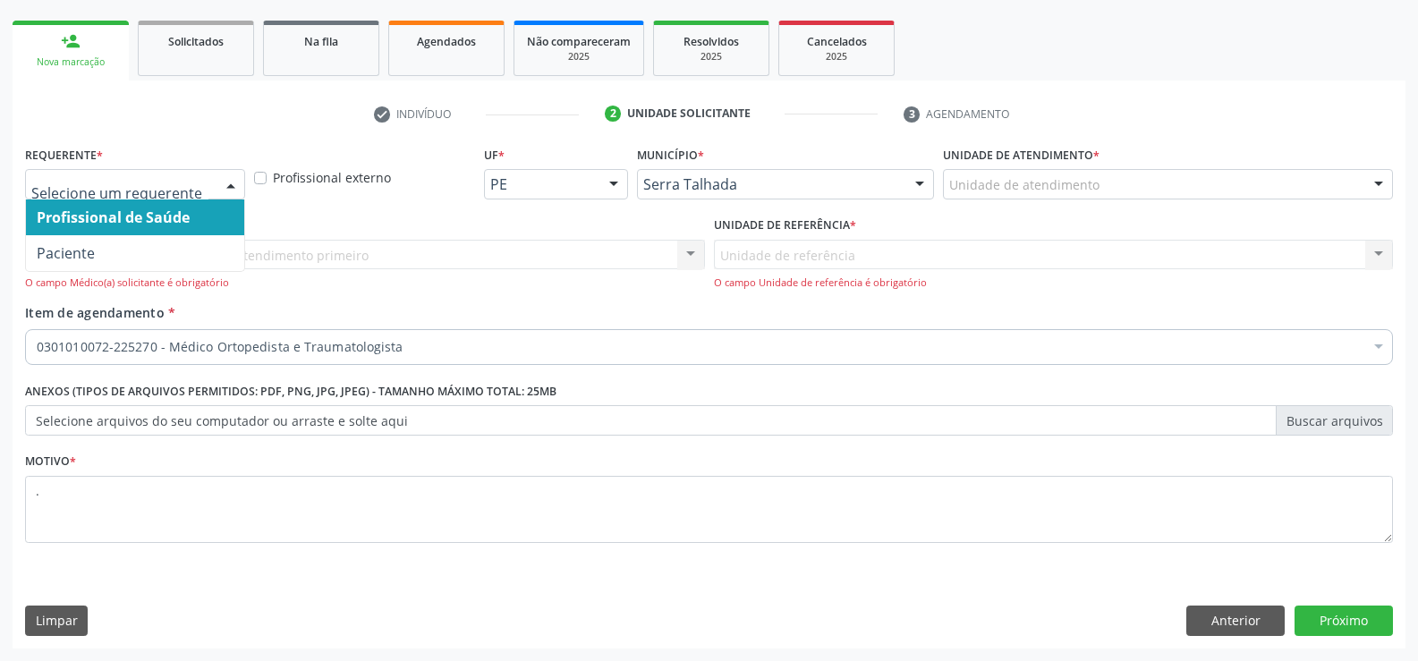
click at [230, 178] on div at bounding box center [230, 185] width 27 height 30
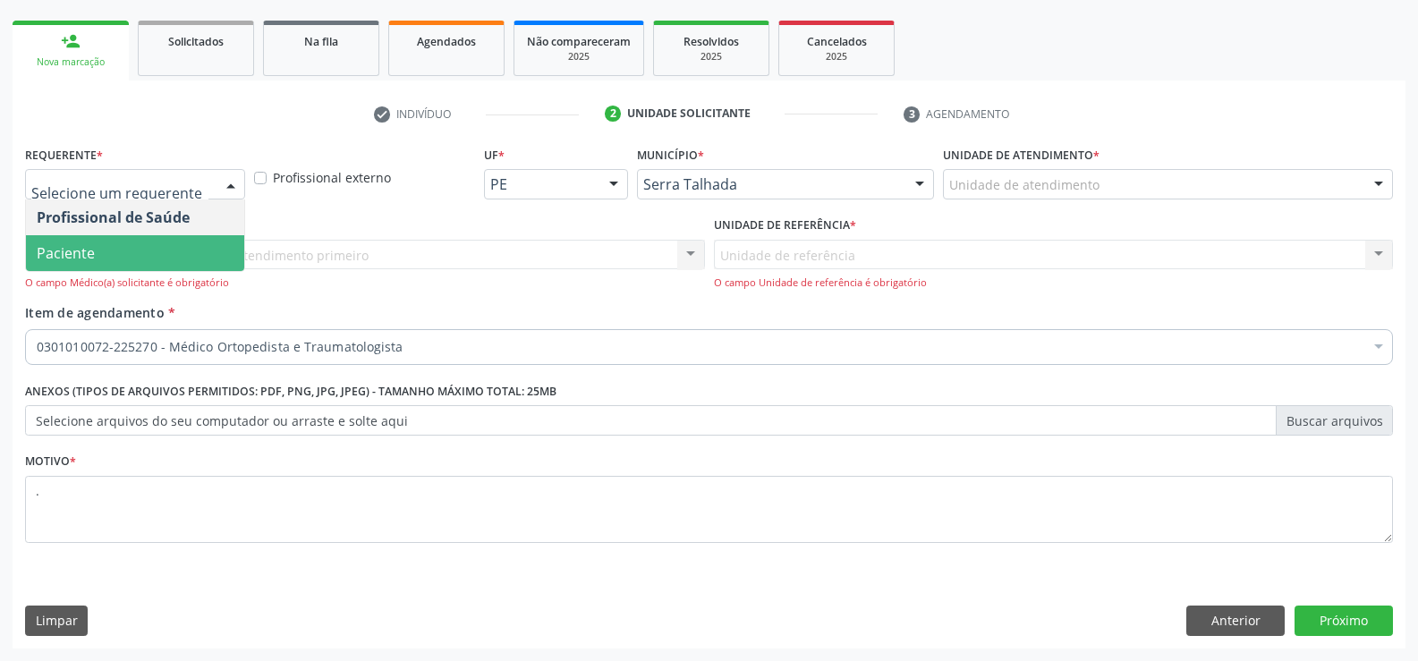
click at [115, 249] on span "Paciente" at bounding box center [135, 253] width 218 height 36
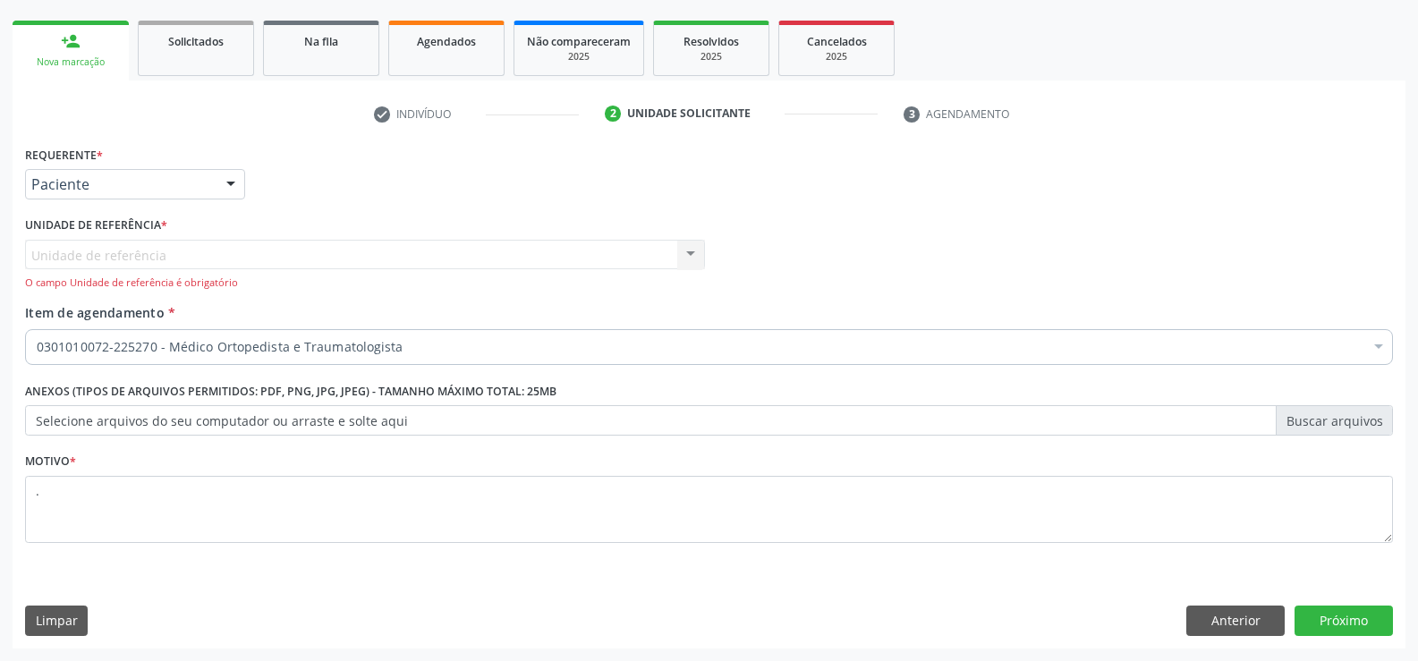
click at [695, 255] on div "Unidade de referência Usf Ipsep II Nenhum resultado encontrado para: " " Não há…" at bounding box center [365, 265] width 680 height 51
click at [696, 255] on div "Unidade de referência Usf Ipsep II Nenhum resultado encontrado para: " " Não há…" at bounding box center [365, 265] width 680 height 51
click at [697, 255] on div "Unidade de referência Usf Ipsep II Nenhum resultado encontrado para: " " Não há…" at bounding box center [365, 265] width 680 height 51
click at [687, 256] on div "Unidade de referência Usf Ipsep II Nenhum resultado encontrado para: " " Não há…" at bounding box center [365, 265] width 680 height 51
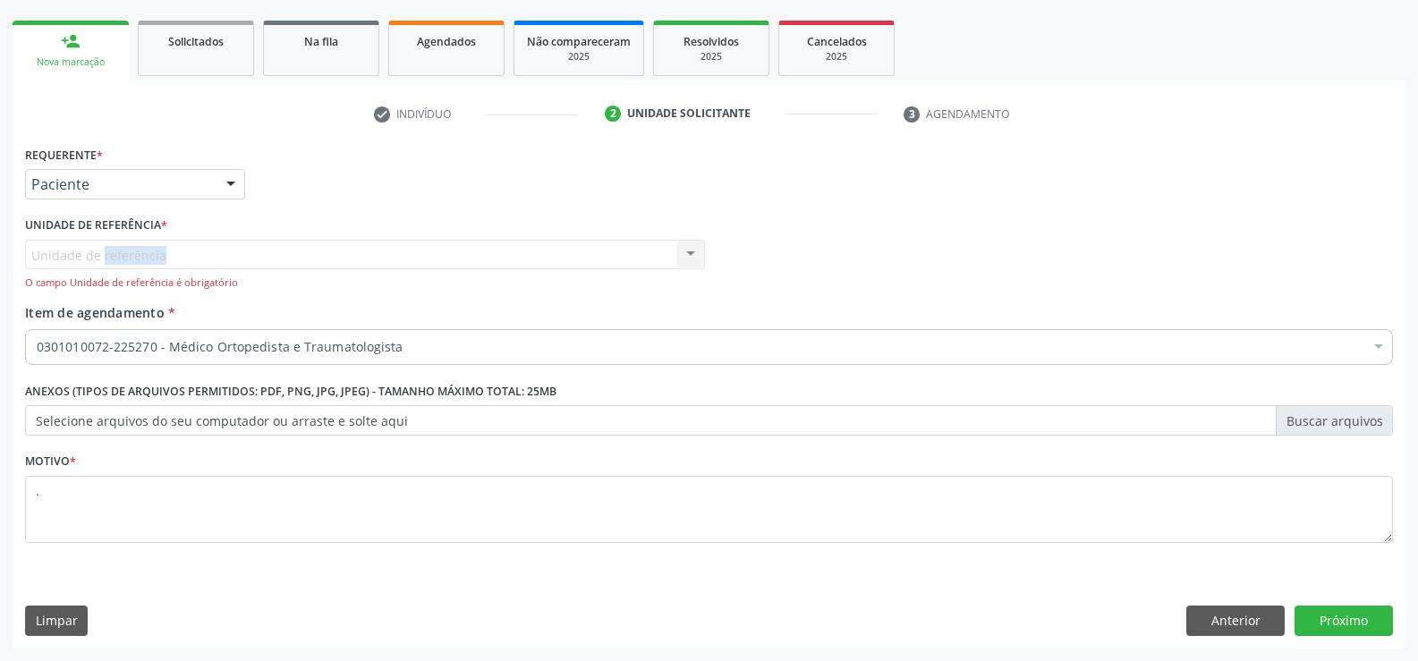
click at [687, 256] on div "Unidade de referência Usf Ipsep II Nenhum resultado encontrado para: " " Não há…" at bounding box center [365, 265] width 680 height 51
click at [687, 255] on div "Unidade de referência Usf Ipsep II Nenhum resultado encontrado para: " " Não há…" at bounding box center [365, 265] width 680 height 51
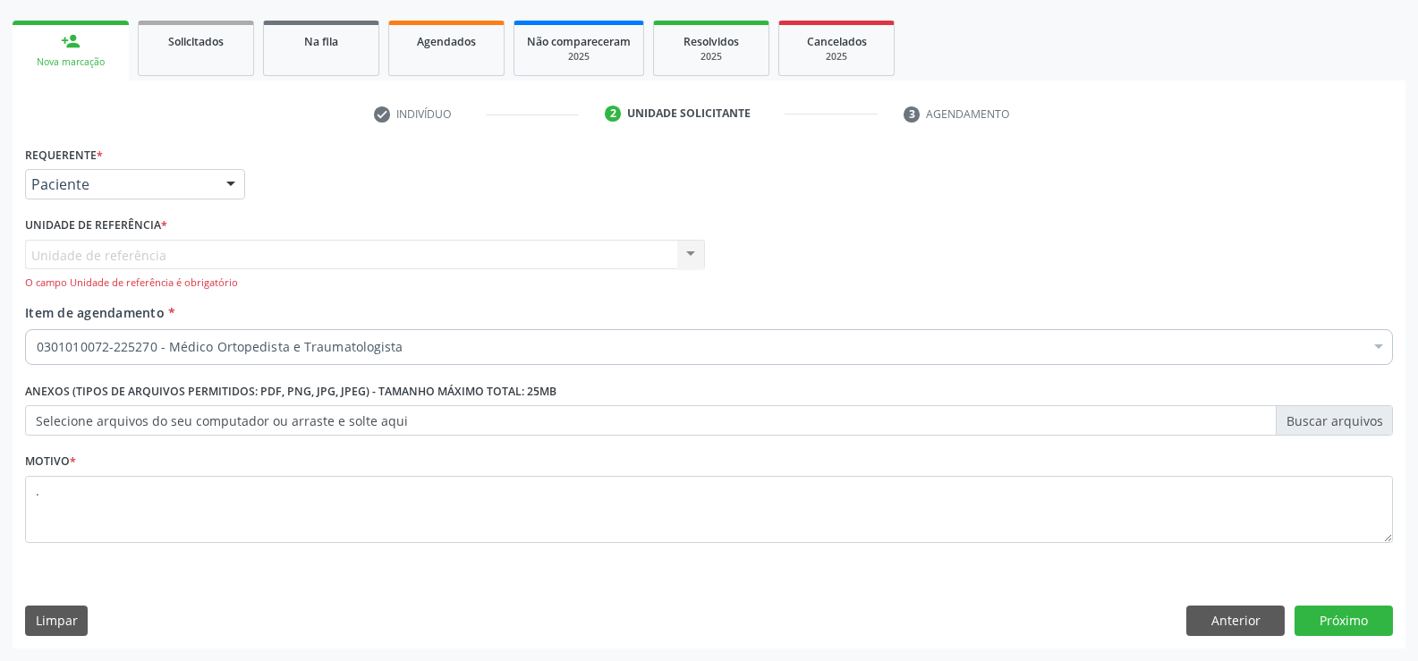
click at [305, 225] on div "Unidade de referência * Unidade de referência Usf Ipsep II Nenhum resultado enc…" at bounding box center [365, 251] width 680 height 79
click at [277, 247] on div "Unidade de referência Usf Ipsep II Nenhum resultado encontrado para: " " Não há…" at bounding box center [365, 265] width 680 height 51
click at [277, 248] on div "Unidade de referência Usf Ipsep II Nenhum resultado encontrado para: " " Não há…" at bounding box center [365, 265] width 680 height 51
click at [276, 250] on div "Unidade de referência Usf Ipsep II Nenhum resultado encontrado para: " " Não há…" at bounding box center [365, 265] width 680 height 51
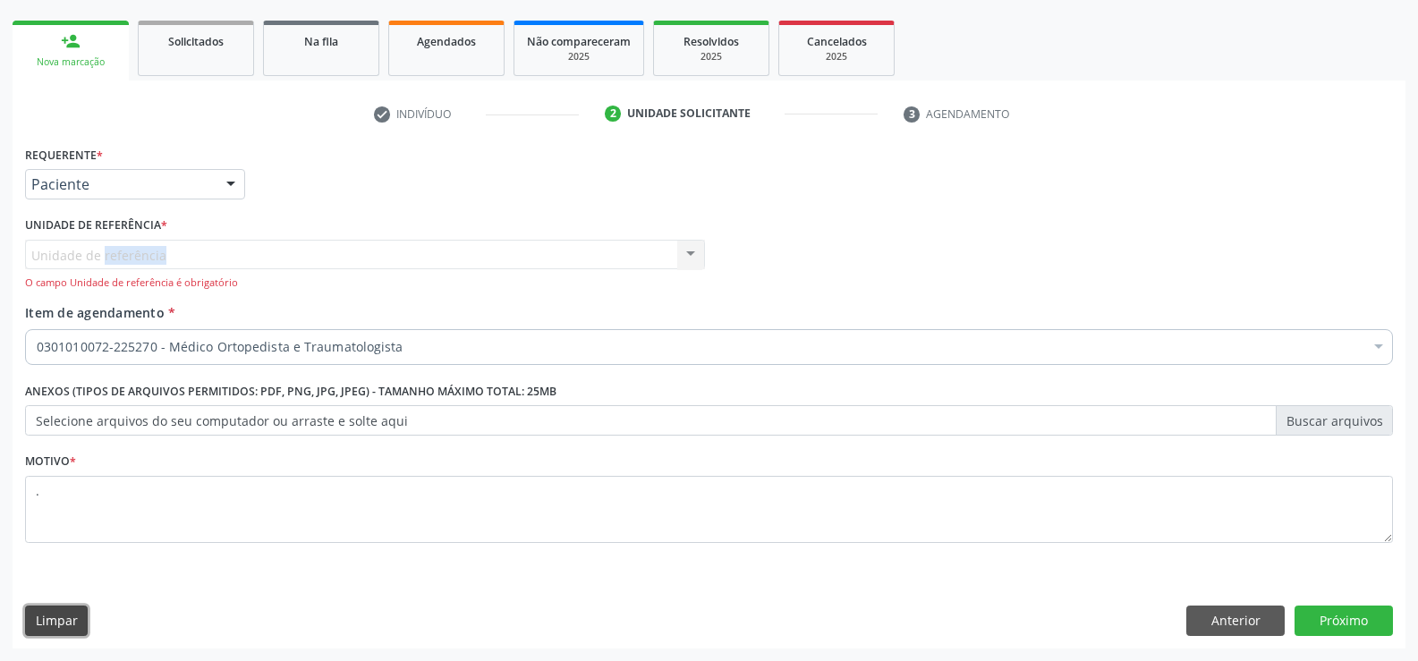
click at [38, 607] on button "Limpar" at bounding box center [56, 621] width 63 height 30
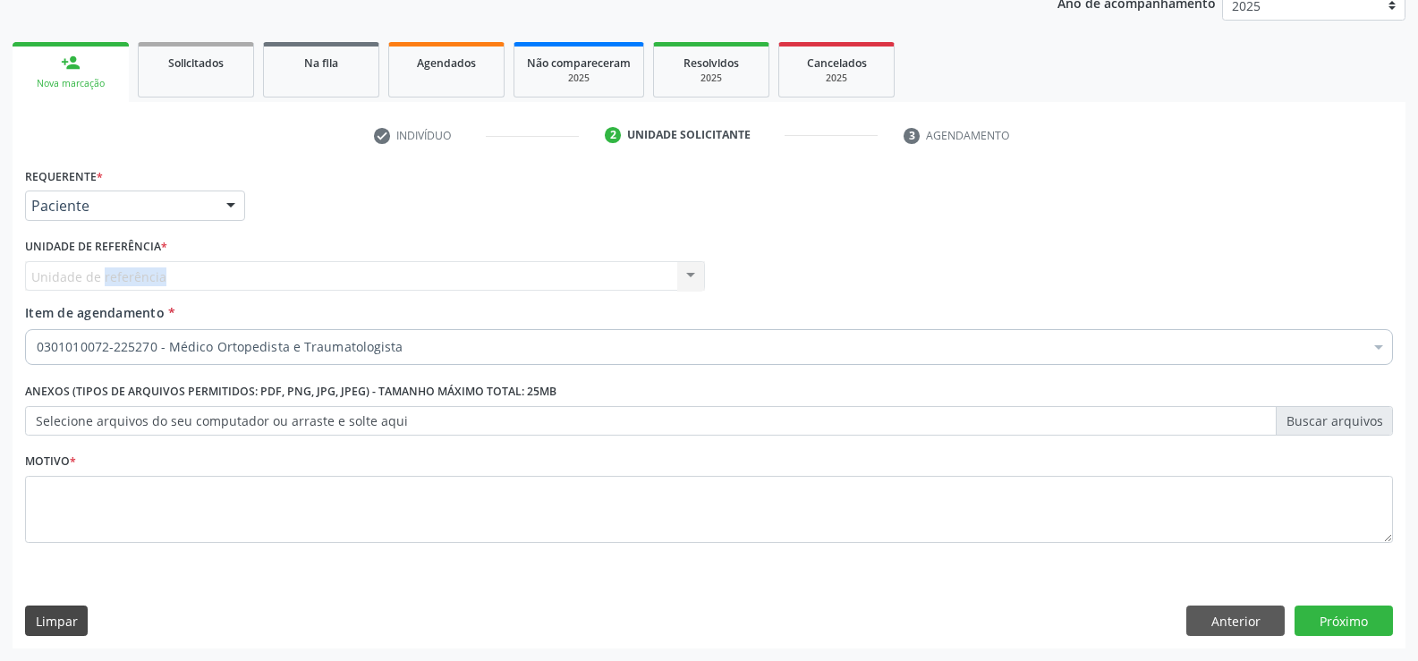
scroll to position [225, 0]
click at [1246, 616] on button "Anterior" at bounding box center [1235, 621] width 98 height 30
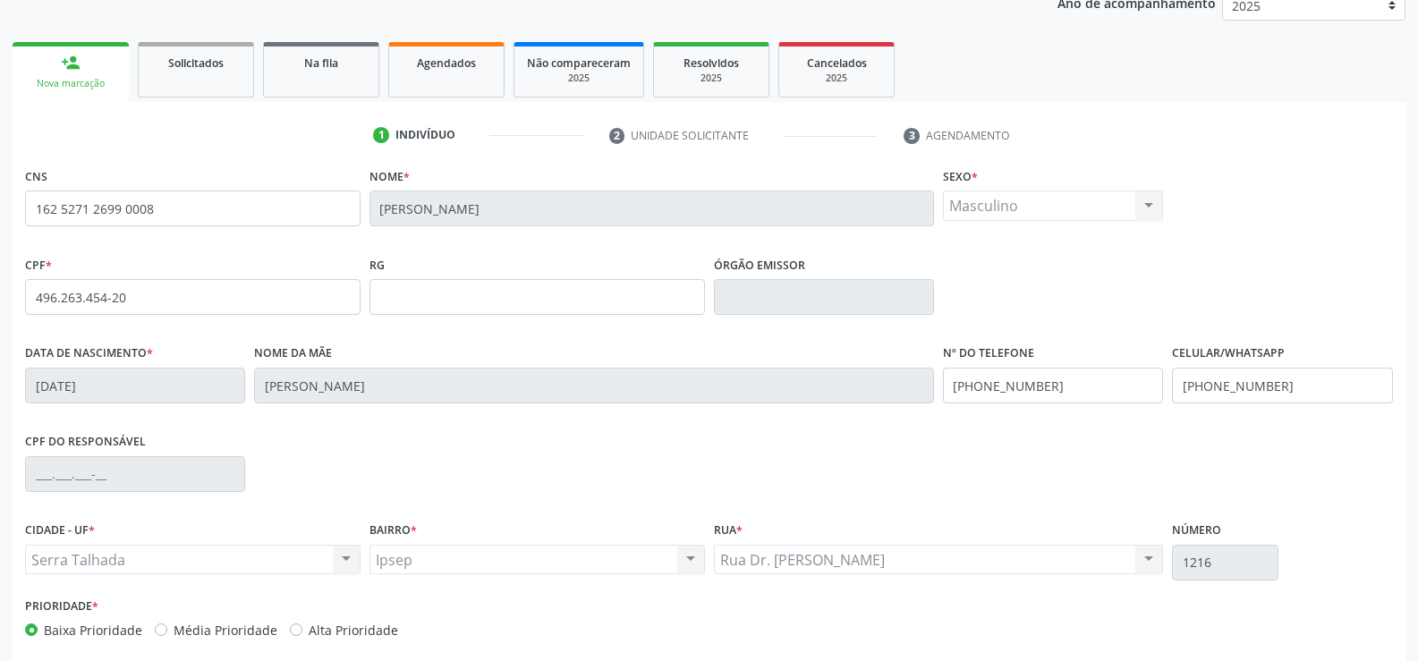
scroll to position [309, 0]
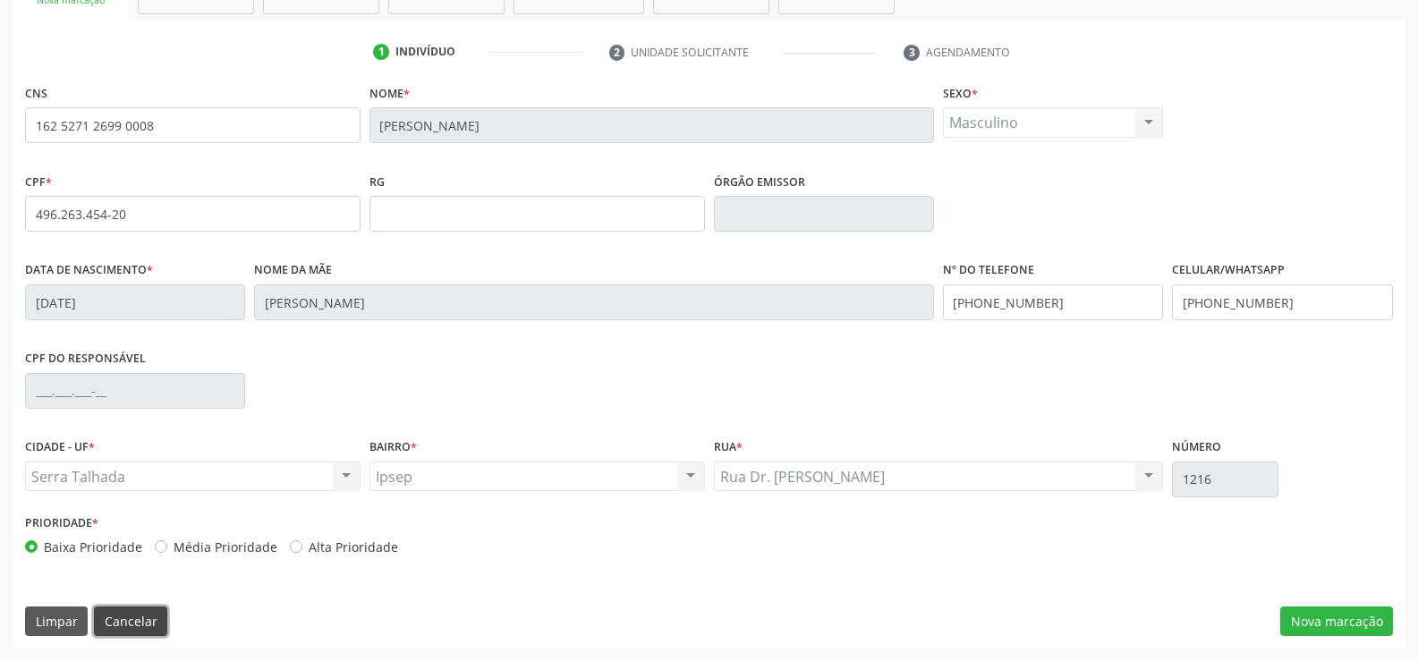
click at [104, 624] on button "Cancelar" at bounding box center [130, 622] width 73 height 30
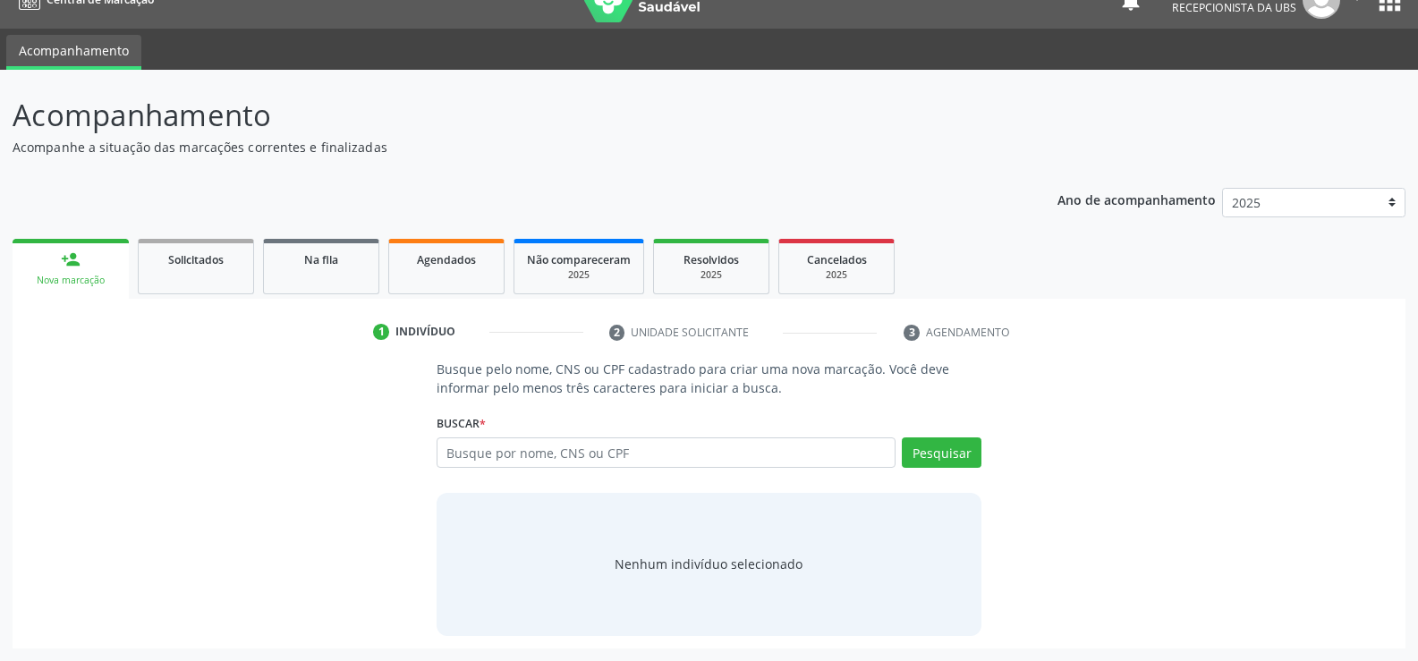
scroll to position [29, 0]
click at [537, 455] on input "text" at bounding box center [666, 452] width 459 height 30
click at [704, 454] on input "text" at bounding box center [666, 452] width 459 height 30
type input "702105766329977"
click at [964, 454] on button "Pesquisar" at bounding box center [942, 452] width 80 height 30
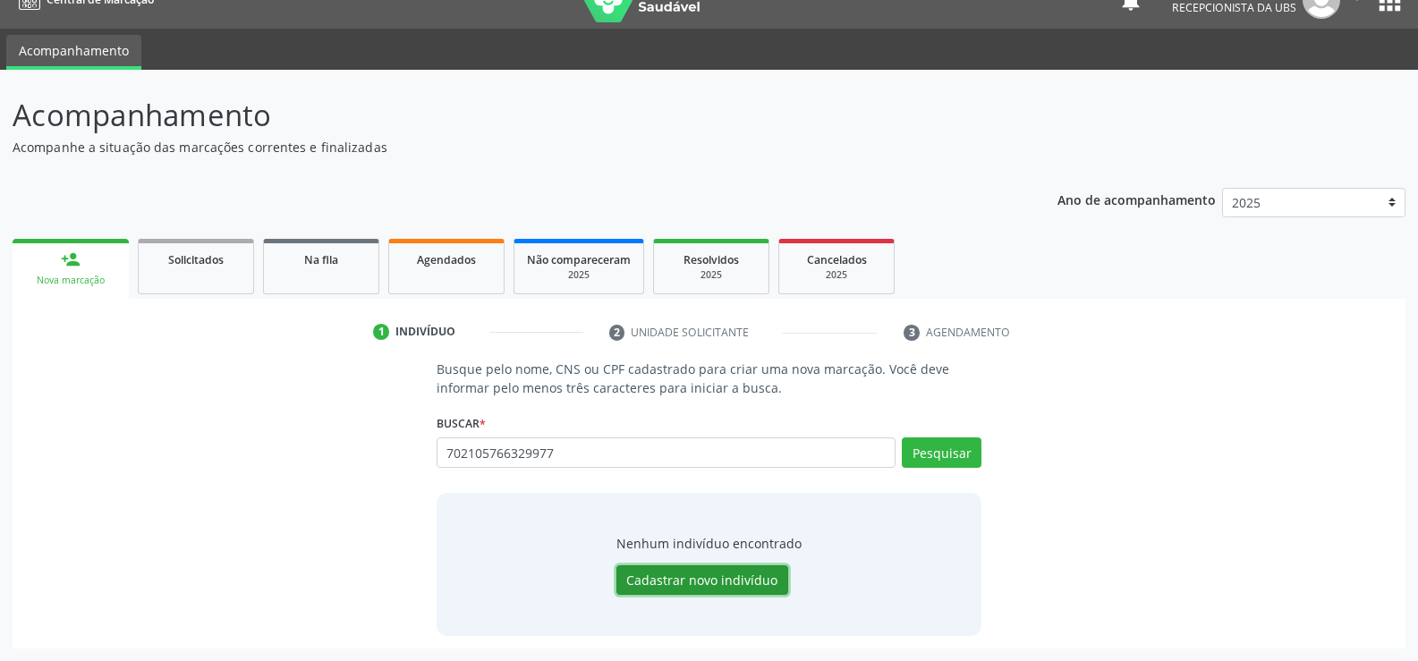
click at [737, 592] on button "Cadastrar novo indivíduo" at bounding box center [702, 580] width 172 height 30
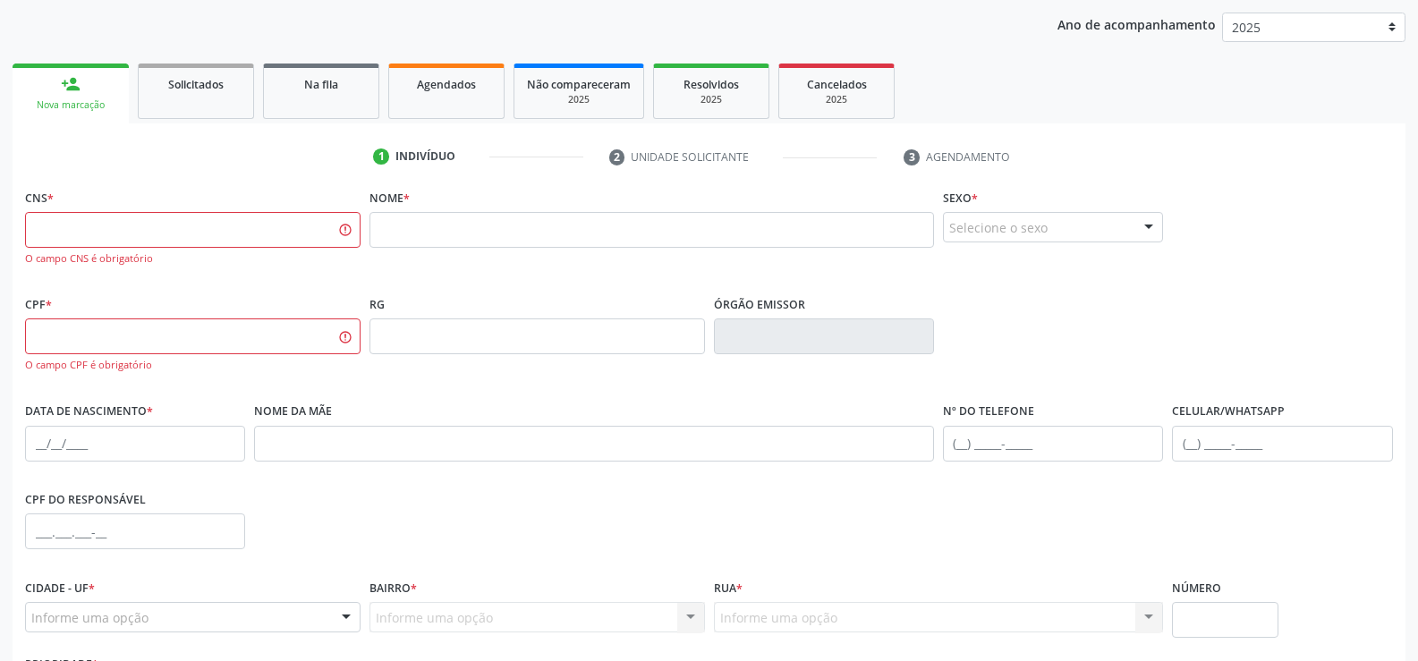
scroll to position [208, 0]
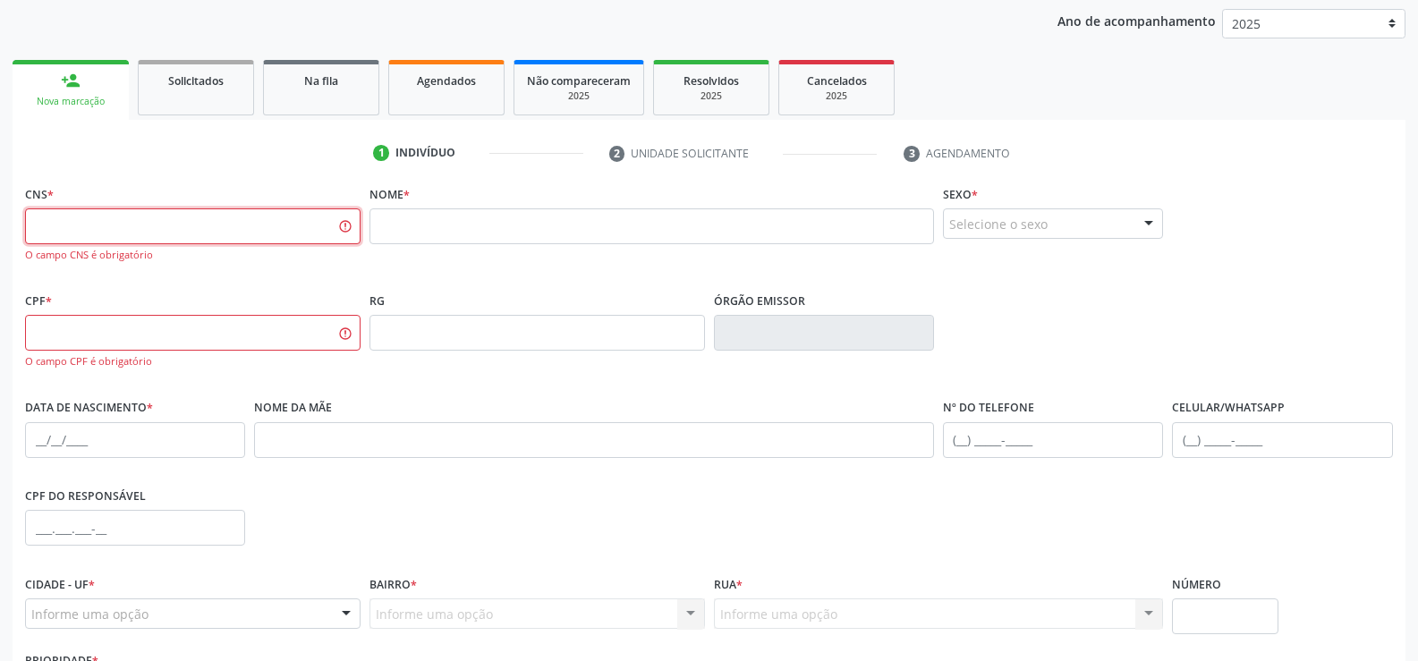
click at [276, 224] on input "text" at bounding box center [193, 226] width 336 height 36
type input "702"
paste input "056.751.424-28"
type input "056.751.424-28"
click at [141, 234] on input "702" at bounding box center [193, 226] width 336 height 36
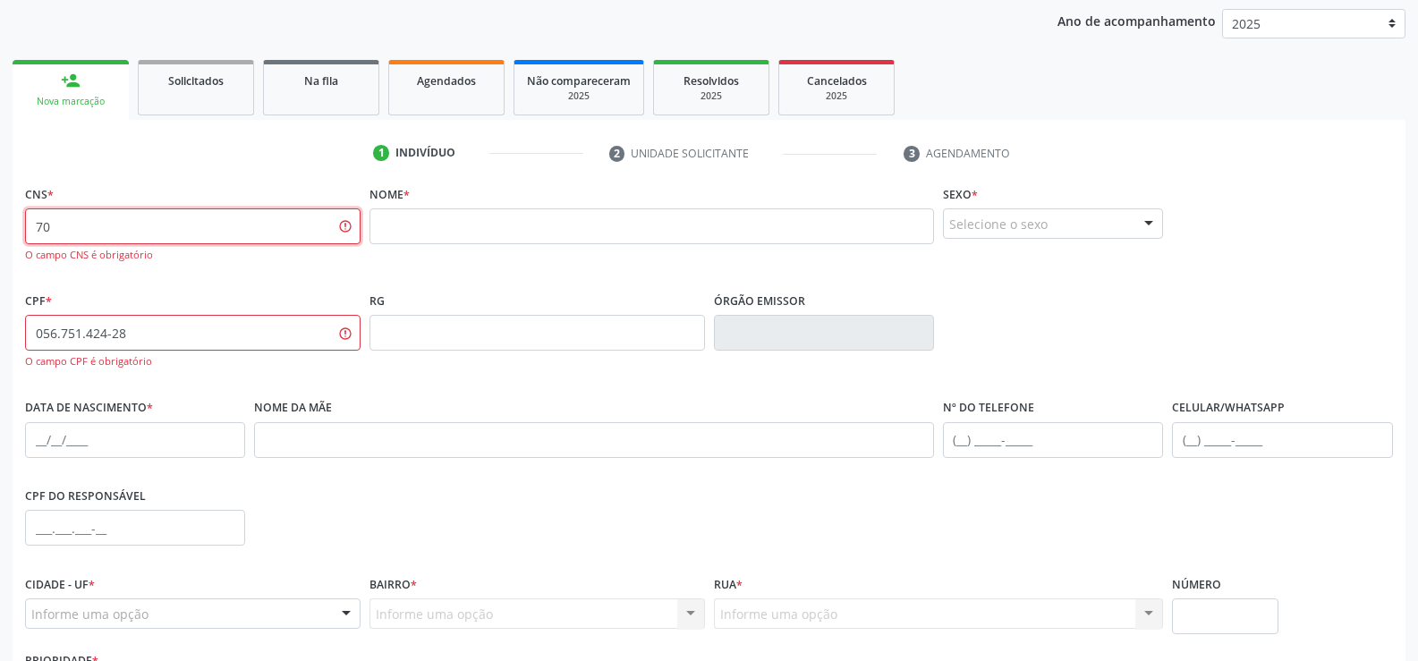
type input "7"
click at [392, 215] on input "text" at bounding box center [651, 226] width 565 height 36
click at [347, 234] on input "text" at bounding box center [193, 226] width 336 height 36
click at [238, 230] on input "text" at bounding box center [193, 226] width 336 height 36
click at [473, 221] on input "text" at bounding box center [651, 226] width 565 height 36
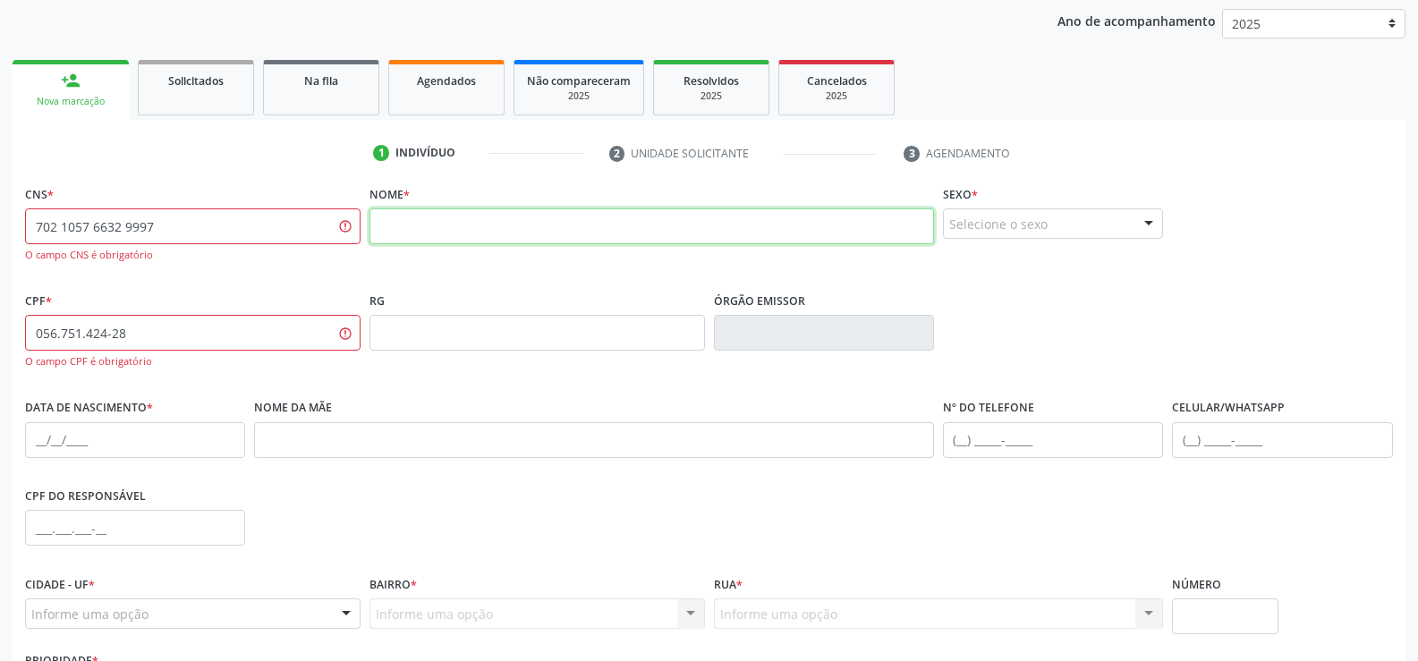
type input "702 1057 6632 9997"
type input "l"
type input "056.751.424-28"
type input "lindalva alves de barros"
click at [998, 226] on div "Selecione o sexo" at bounding box center [1053, 223] width 220 height 30
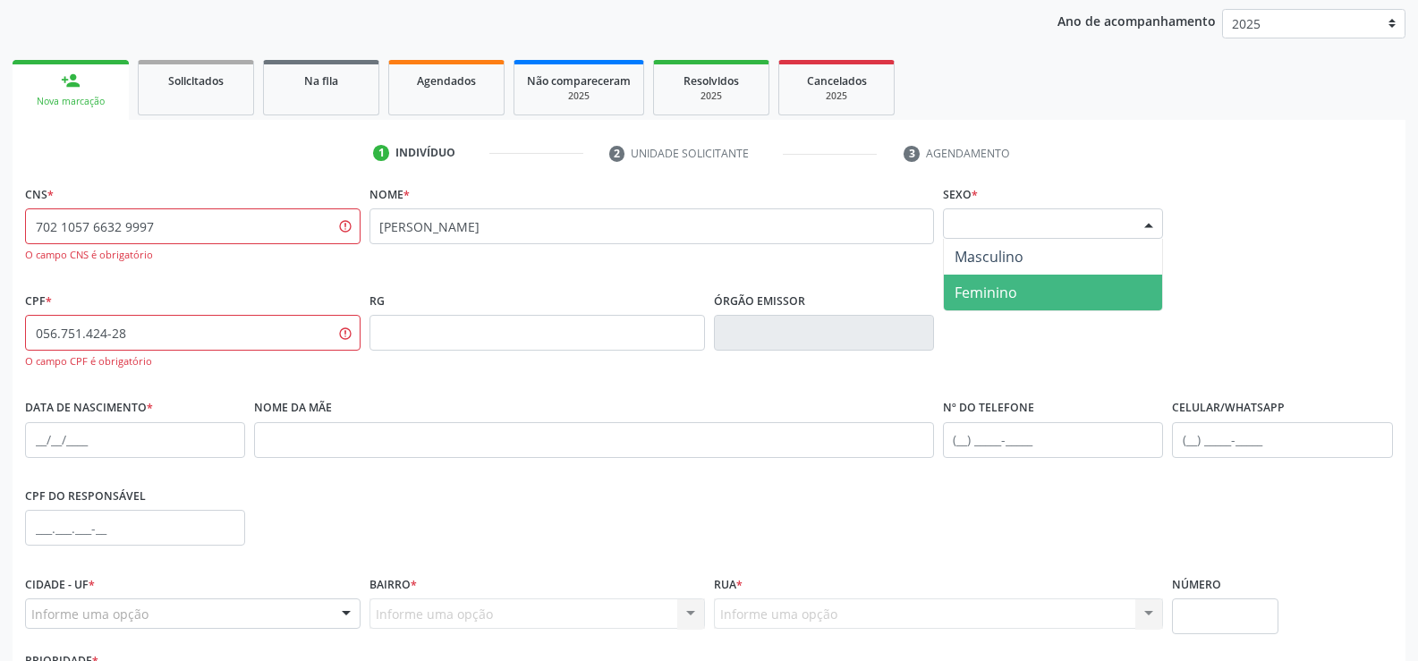
click at [995, 285] on span "Feminino" at bounding box center [986, 293] width 63 height 20
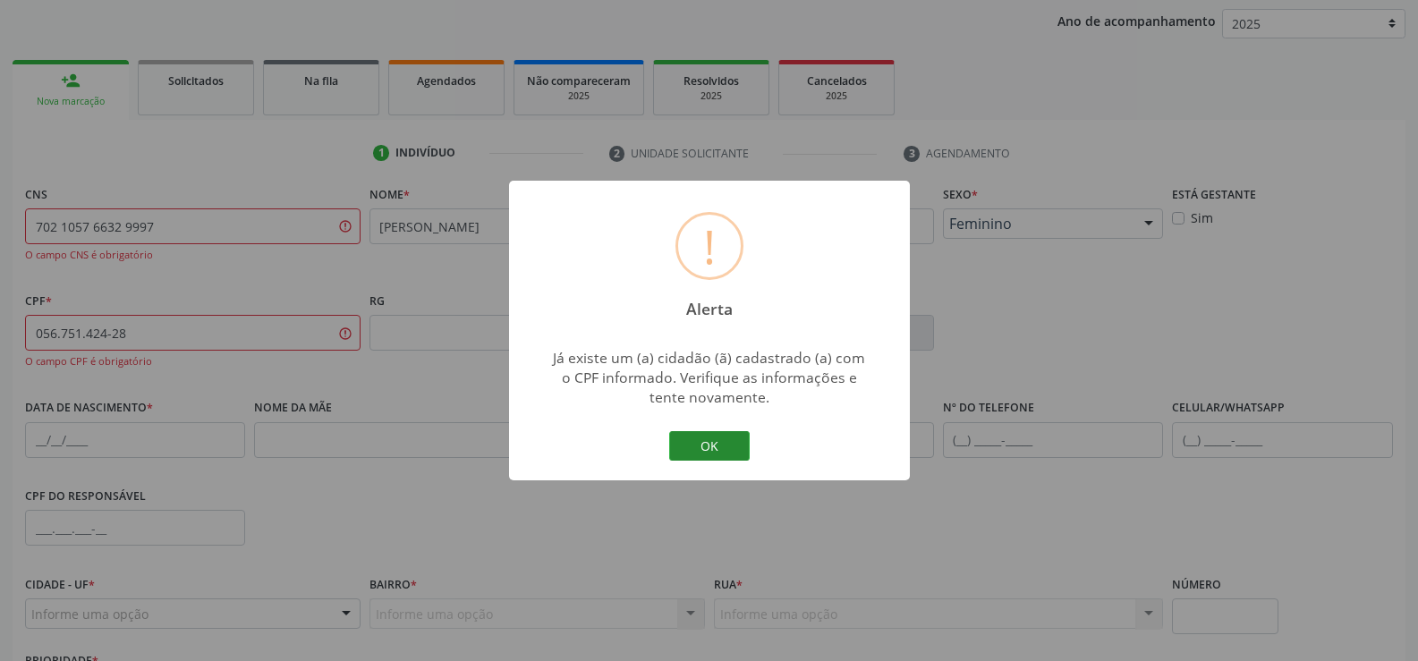
click at [712, 442] on button "OK" at bounding box center [709, 446] width 81 height 30
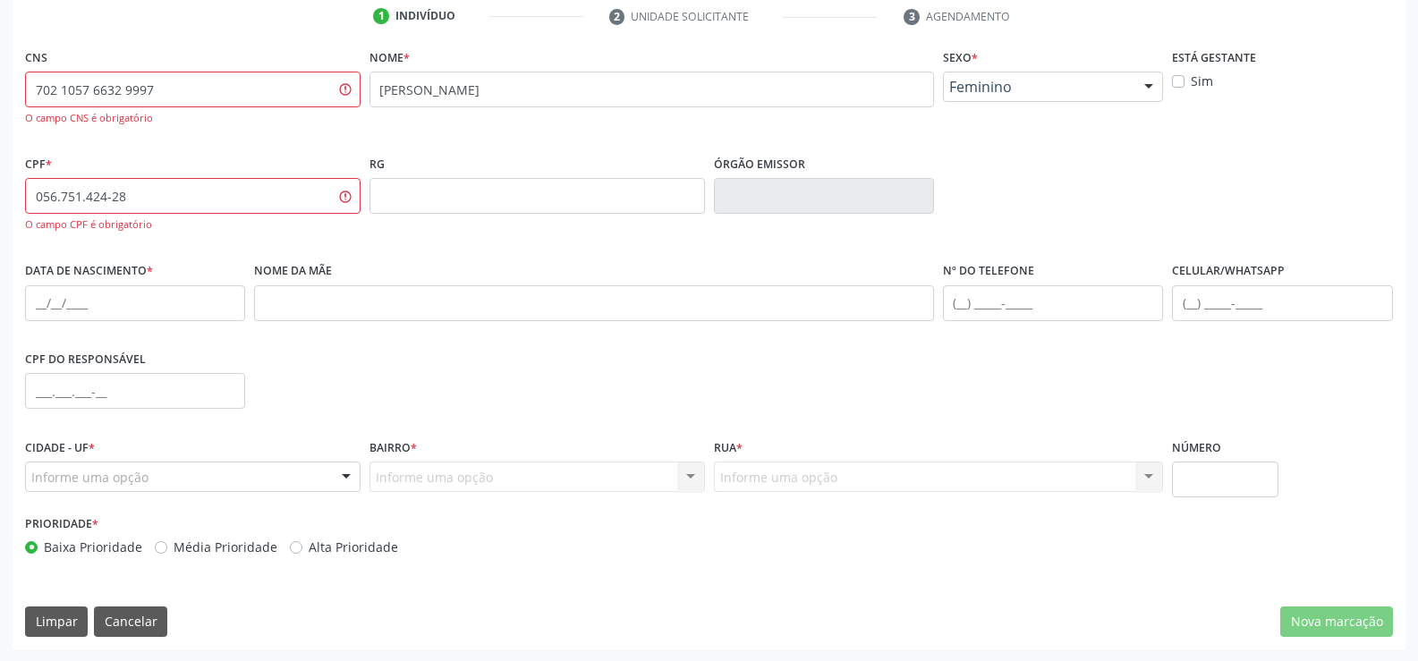
scroll to position [345, 0]
drag, startPoint x: 30, startPoint y: 89, endPoint x: 160, endPoint y: 89, distance: 129.7
click at [160, 89] on input "702 1057 6632 9997" at bounding box center [193, 89] width 336 height 36
click at [29, 619] on button "Limpar" at bounding box center [56, 621] width 63 height 30
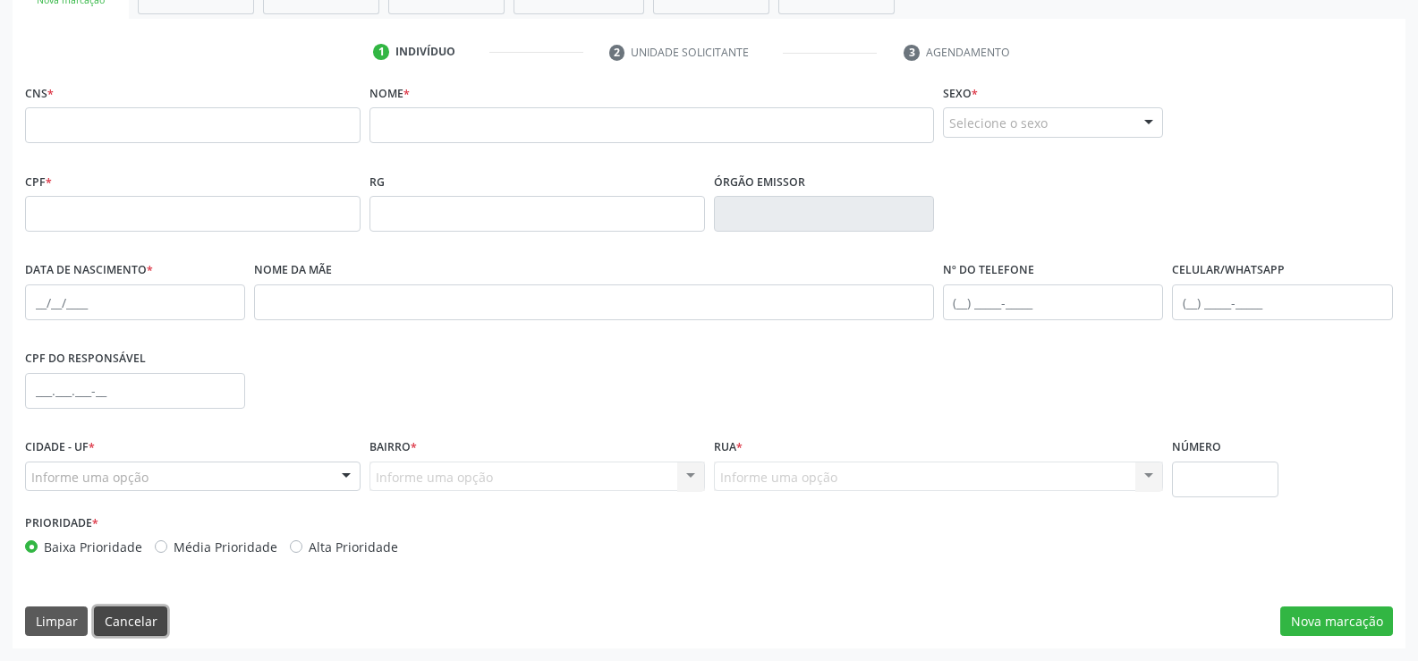
click at [117, 618] on button "Cancelar" at bounding box center [130, 622] width 73 height 30
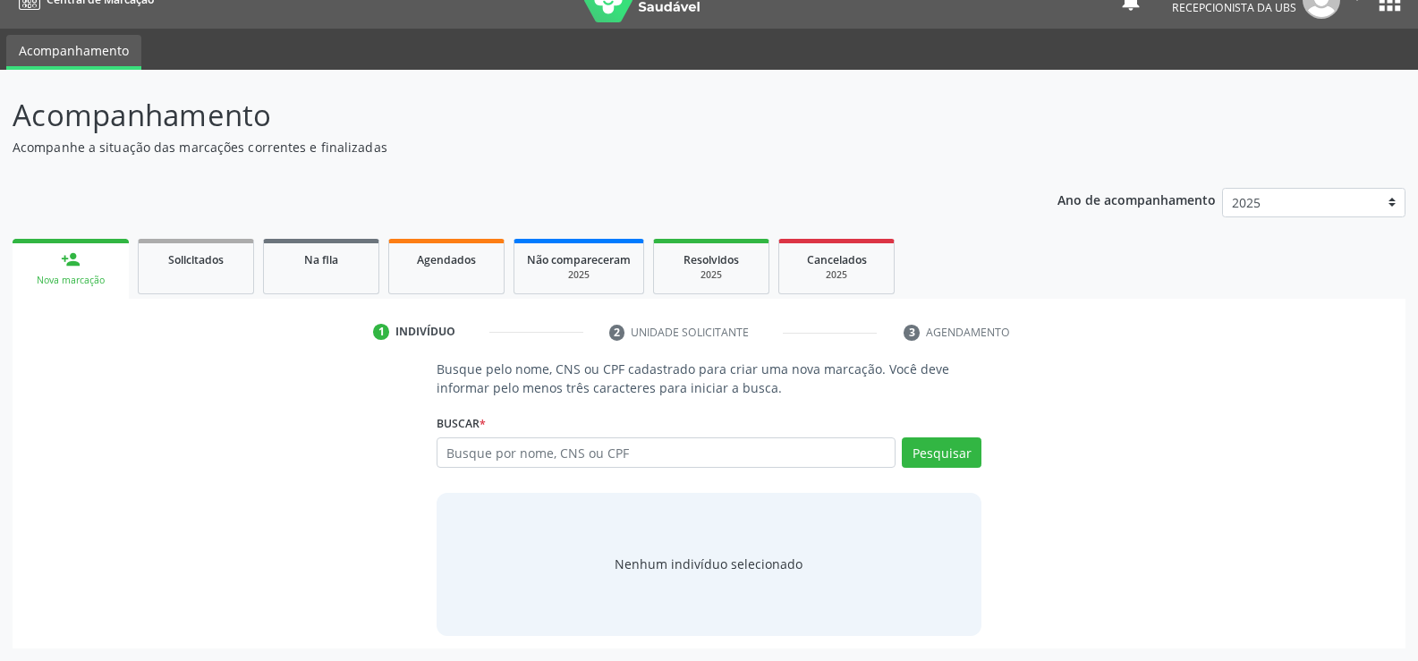
scroll to position [29, 0]
paste input "056.751.424-28"
type input "056.751.424-28"
click at [913, 451] on button "Pesquisar" at bounding box center [942, 452] width 80 height 30
type input "056.751.424-28"
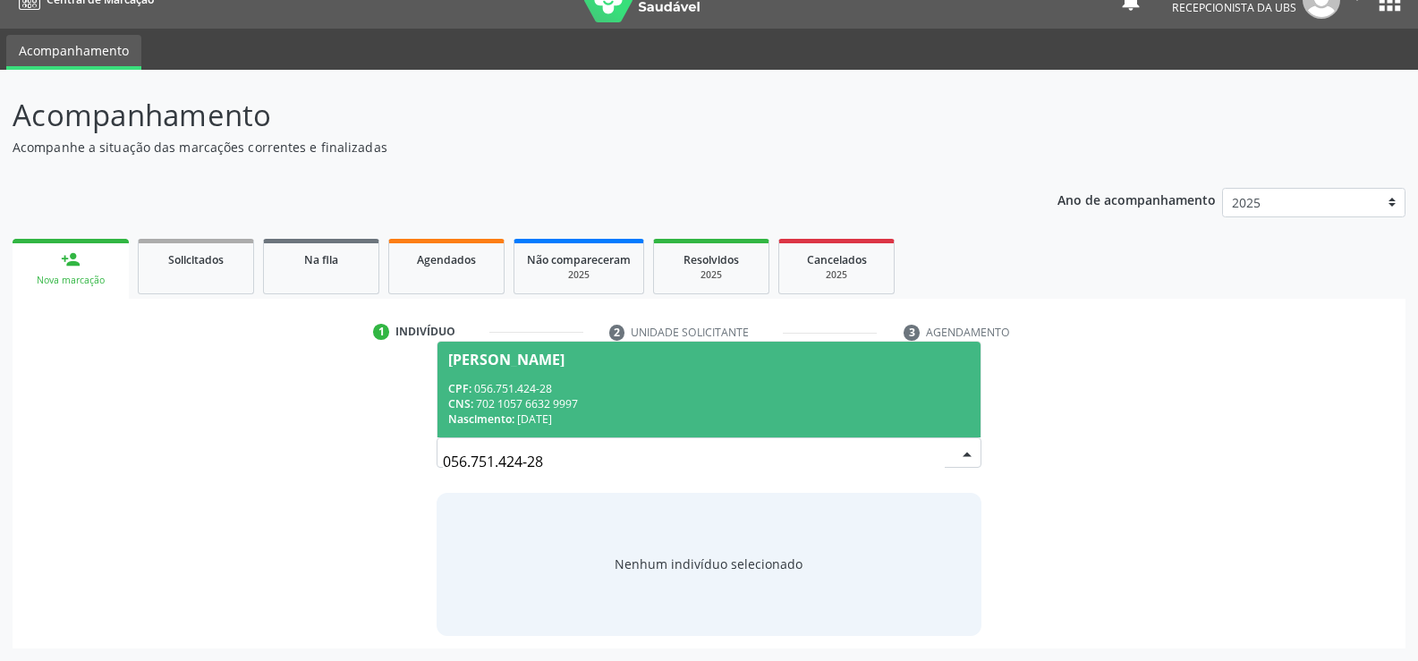
click at [501, 398] on div "CNS: 702 1057 6632 9997" at bounding box center [709, 403] width 522 height 15
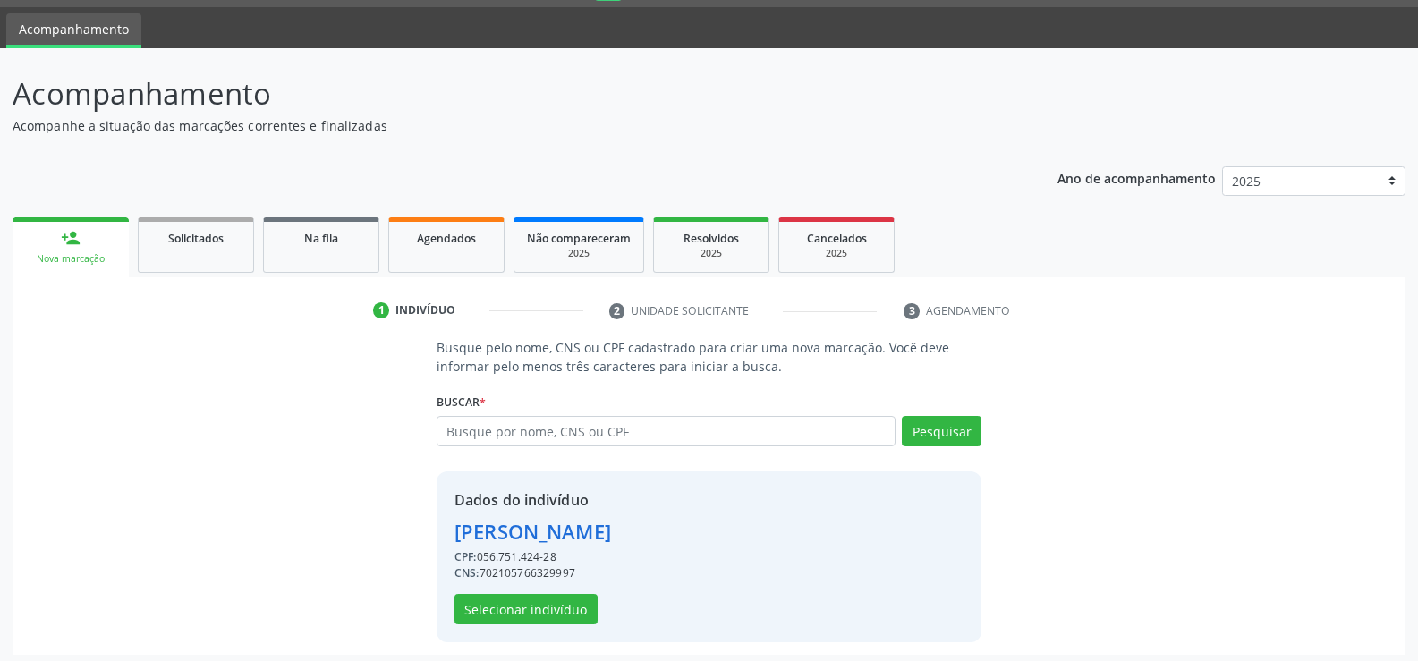
scroll to position [56, 0]
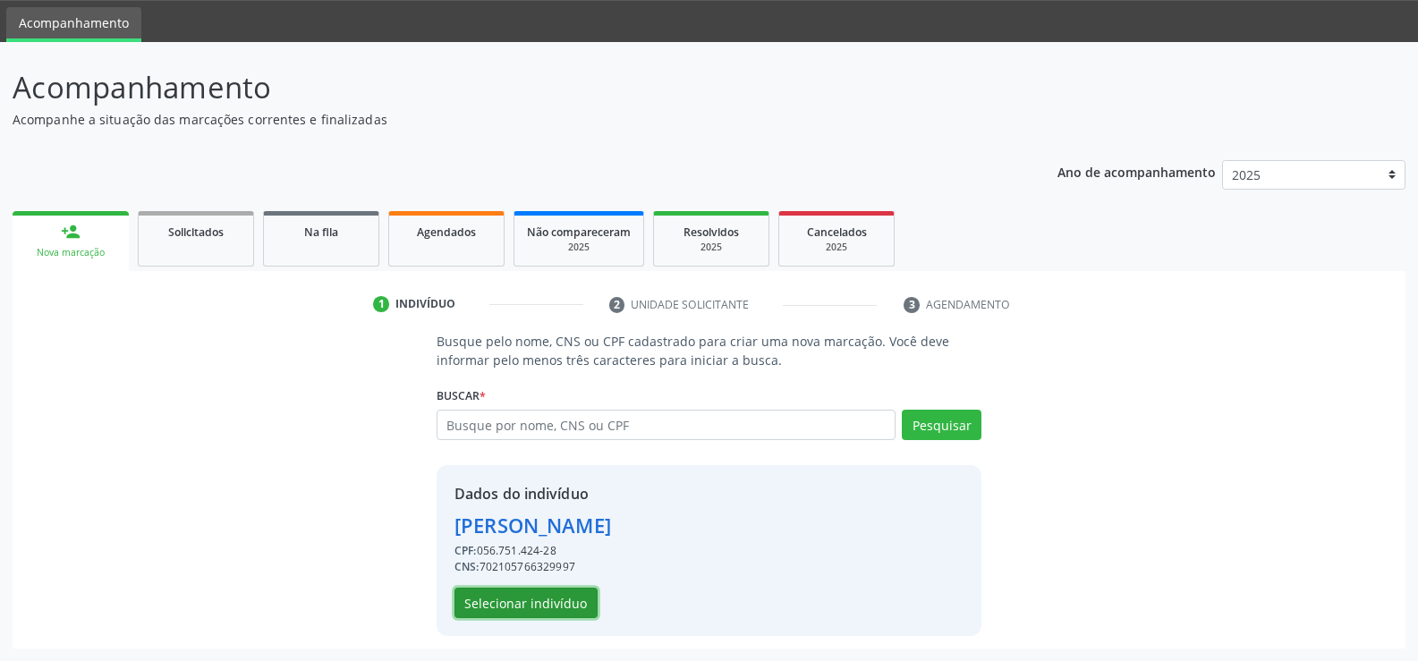
click at [531, 601] on button "Selecionar indivíduo" at bounding box center [525, 603] width 143 height 30
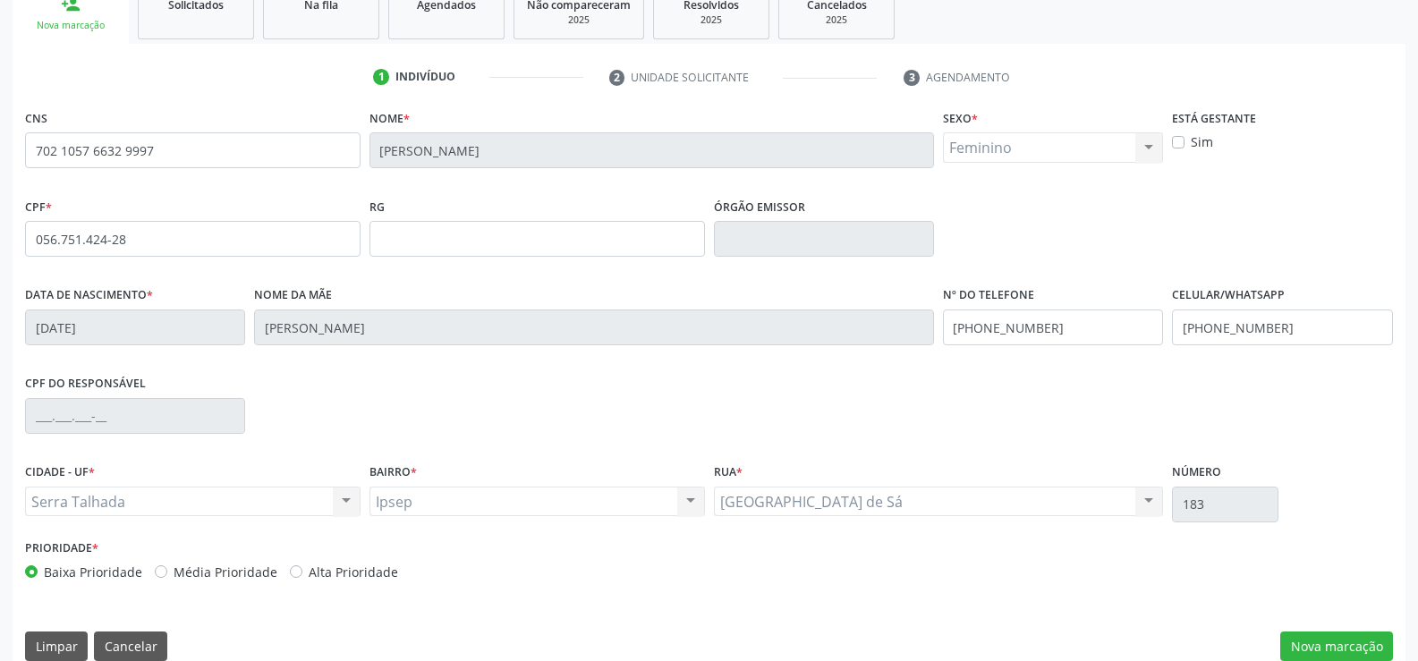
scroll to position [309, 0]
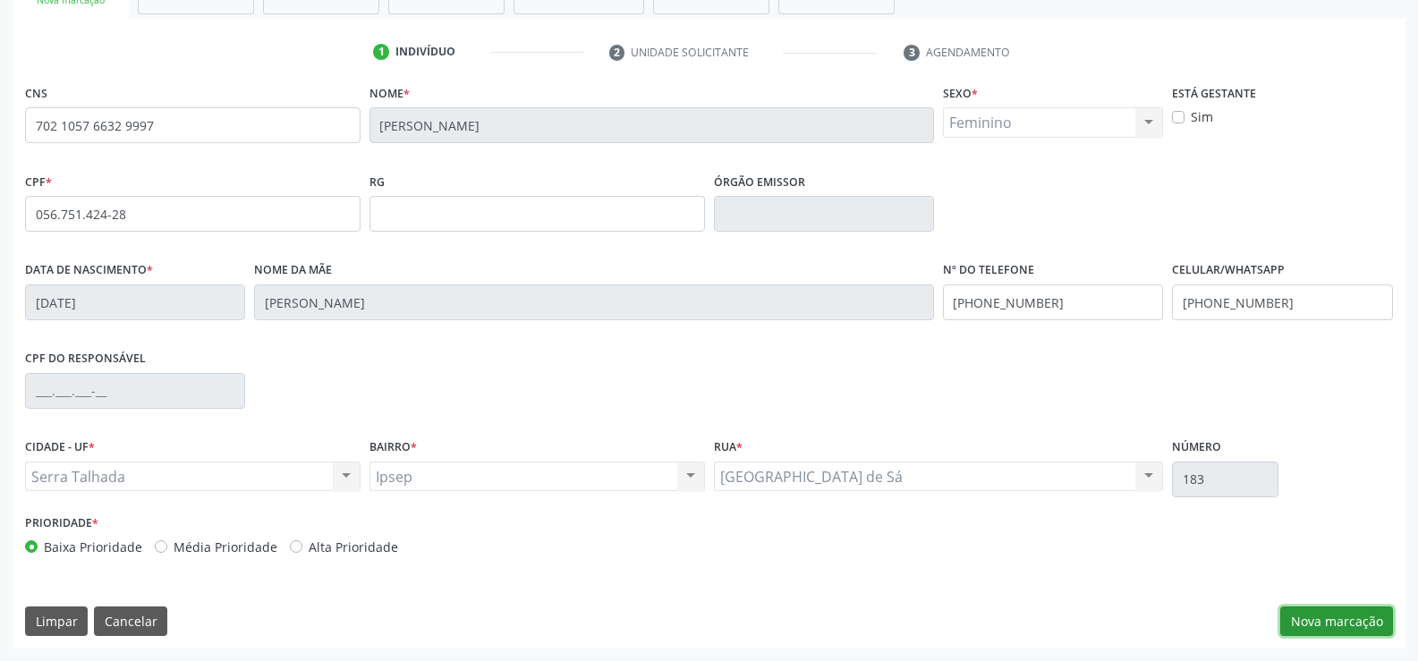
click at [1335, 618] on button "Nova marcação" at bounding box center [1336, 622] width 113 height 30
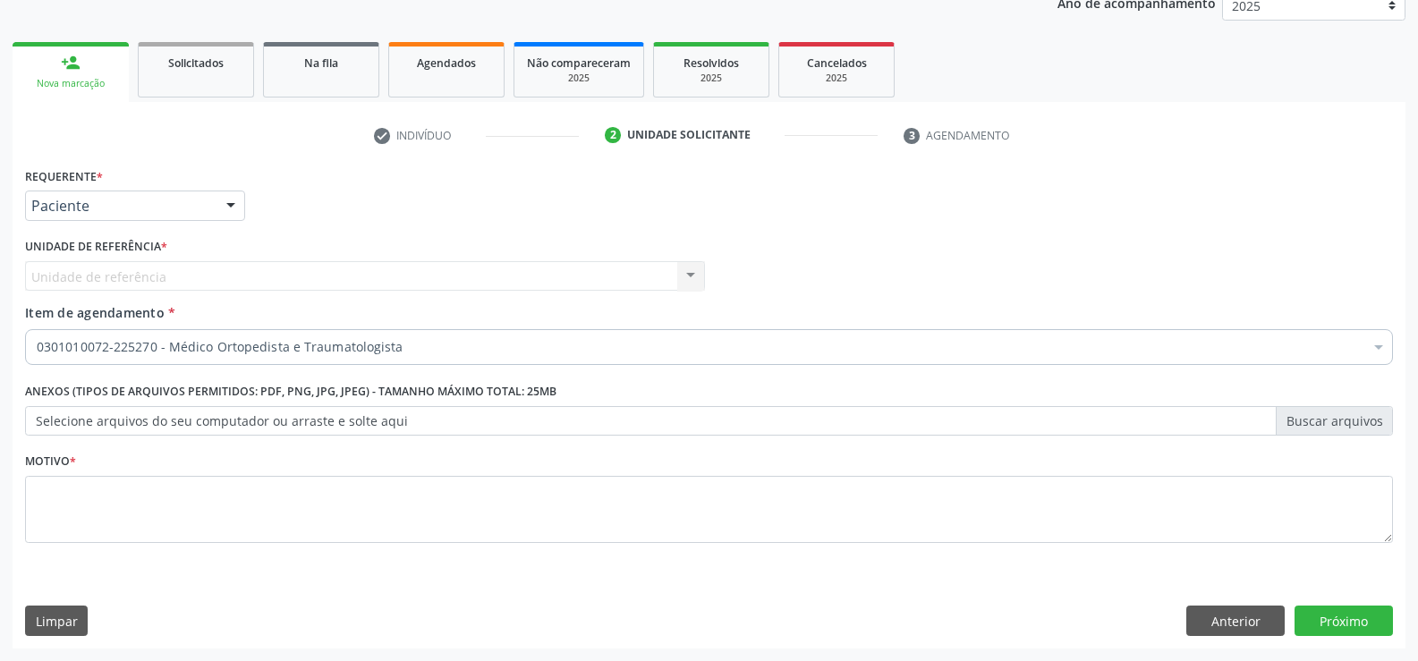
scroll to position [225, 0]
click at [209, 276] on div "Unidade de referência Usf Ipsep II Nenhum resultado encontrado para: " " Não há…" at bounding box center [365, 276] width 680 height 30
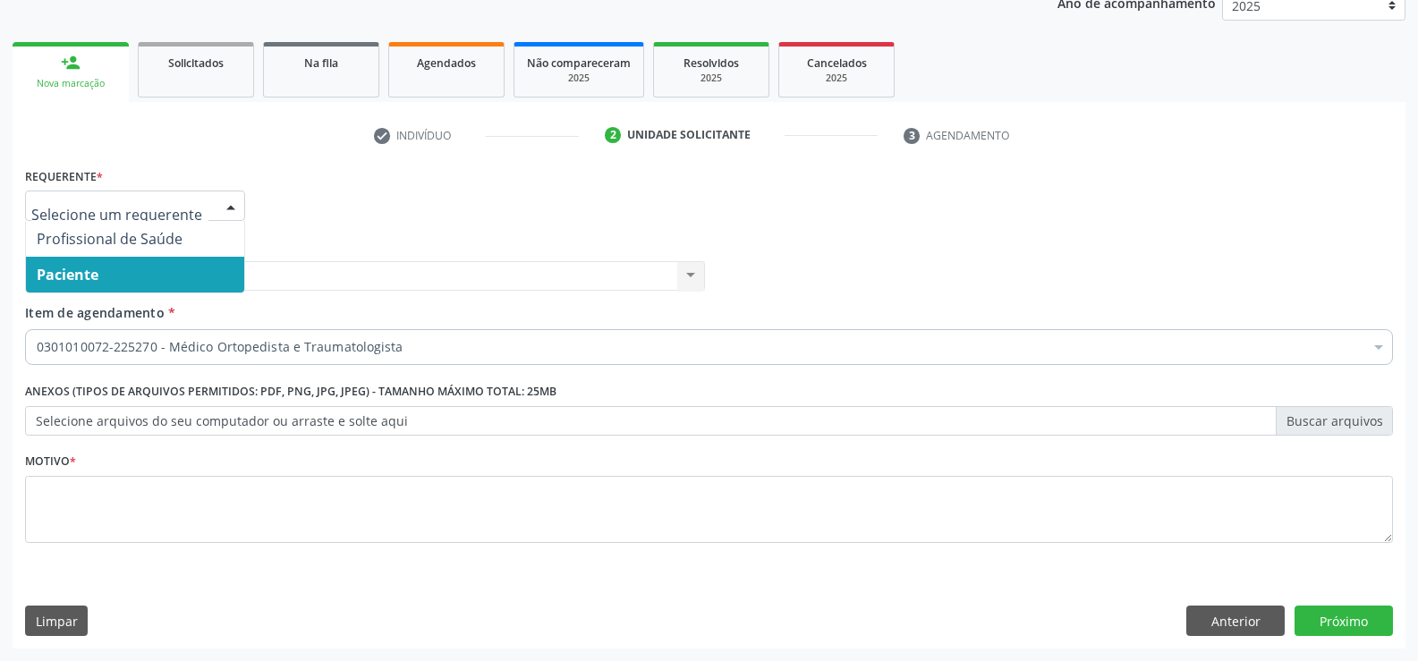
click at [220, 209] on div at bounding box center [230, 206] width 27 height 30
click at [42, 263] on span "Paciente" at bounding box center [135, 275] width 218 height 36
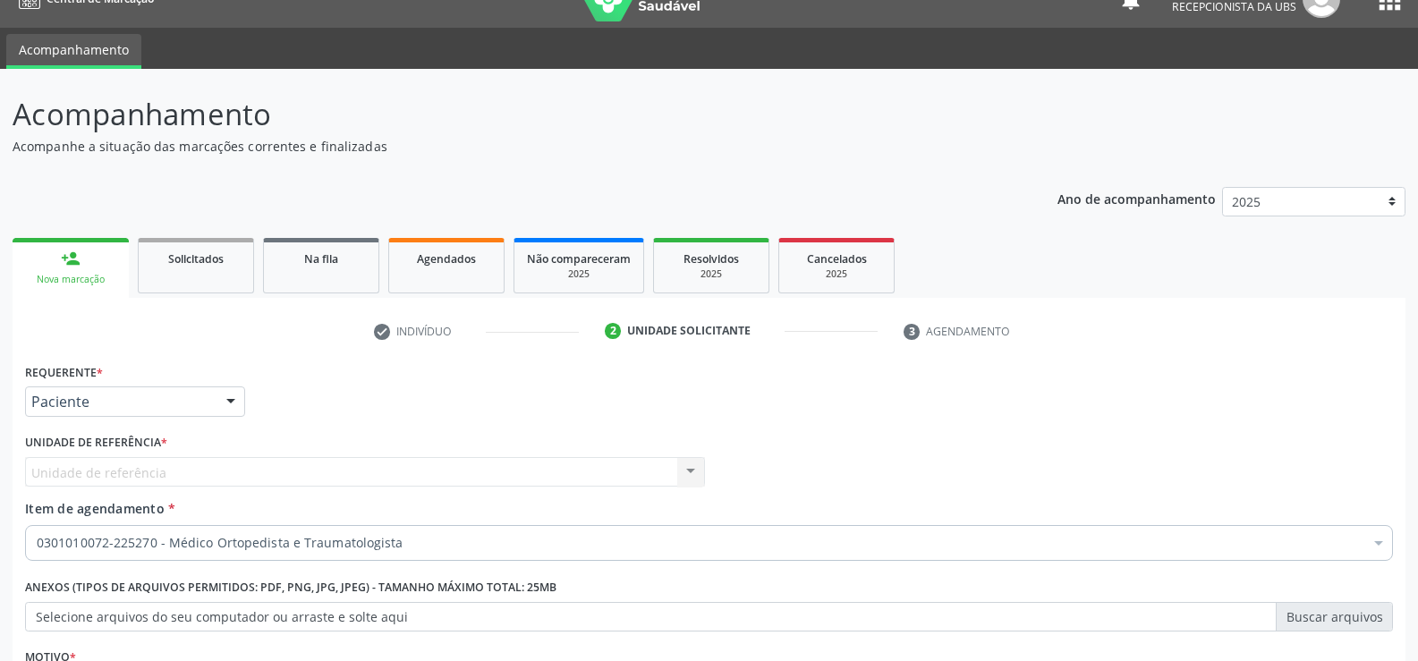
scroll to position [0, 0]
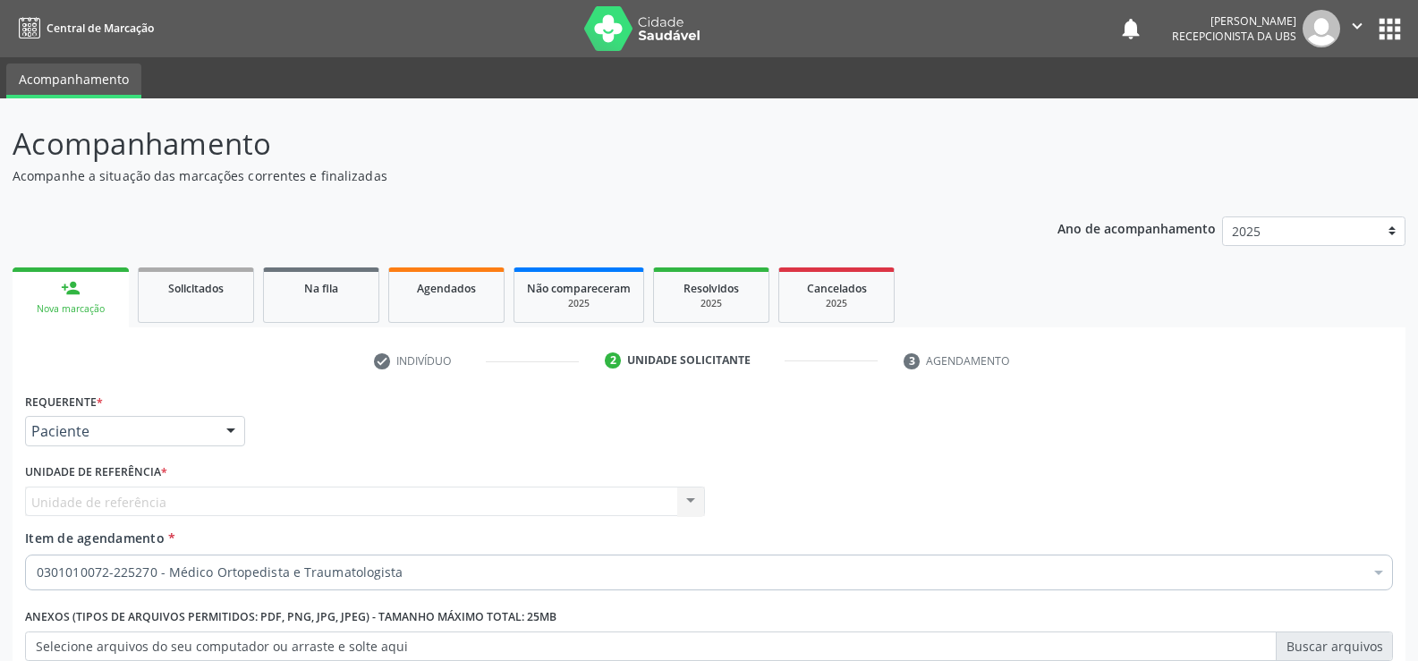
click at [1349, 21] on icon "" at bounding box center [1357, 26] width 20 height 20
click at [1283, 118] on link "Sair" at bounding box center [1311, 109] width 123 height 25
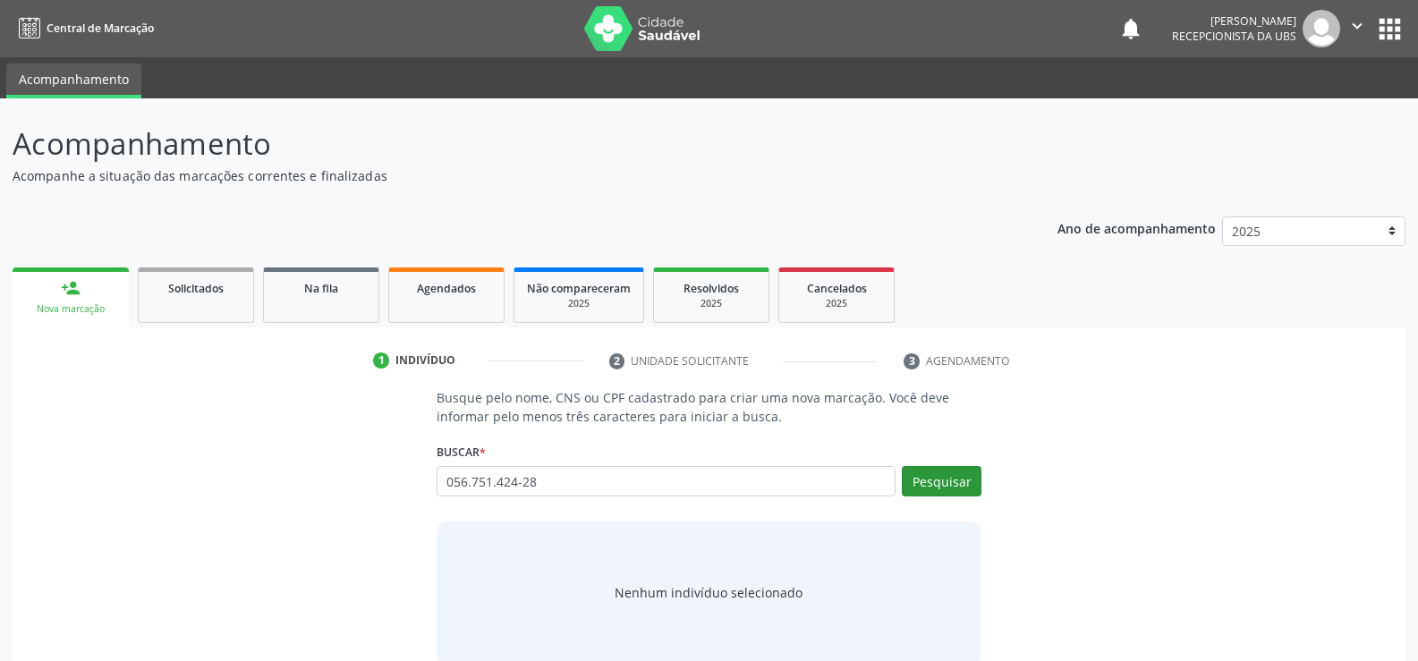
type input "056.751.424-28"
click at [929, 470] on button "Pesquisar" at bounding box center [942, 481] width 80 height 30
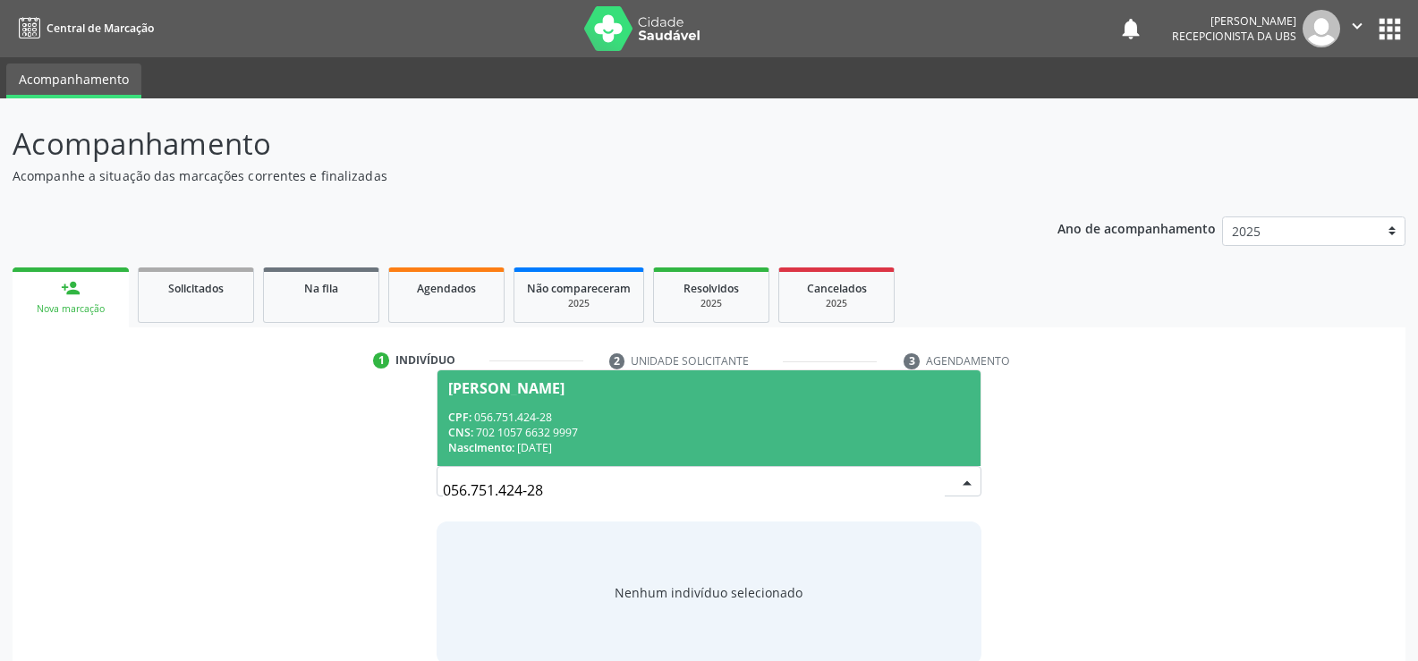
click at [553, 416] on div "CPF: 056.751.424-28" at bounding box center [709, 417] width 522 height 15
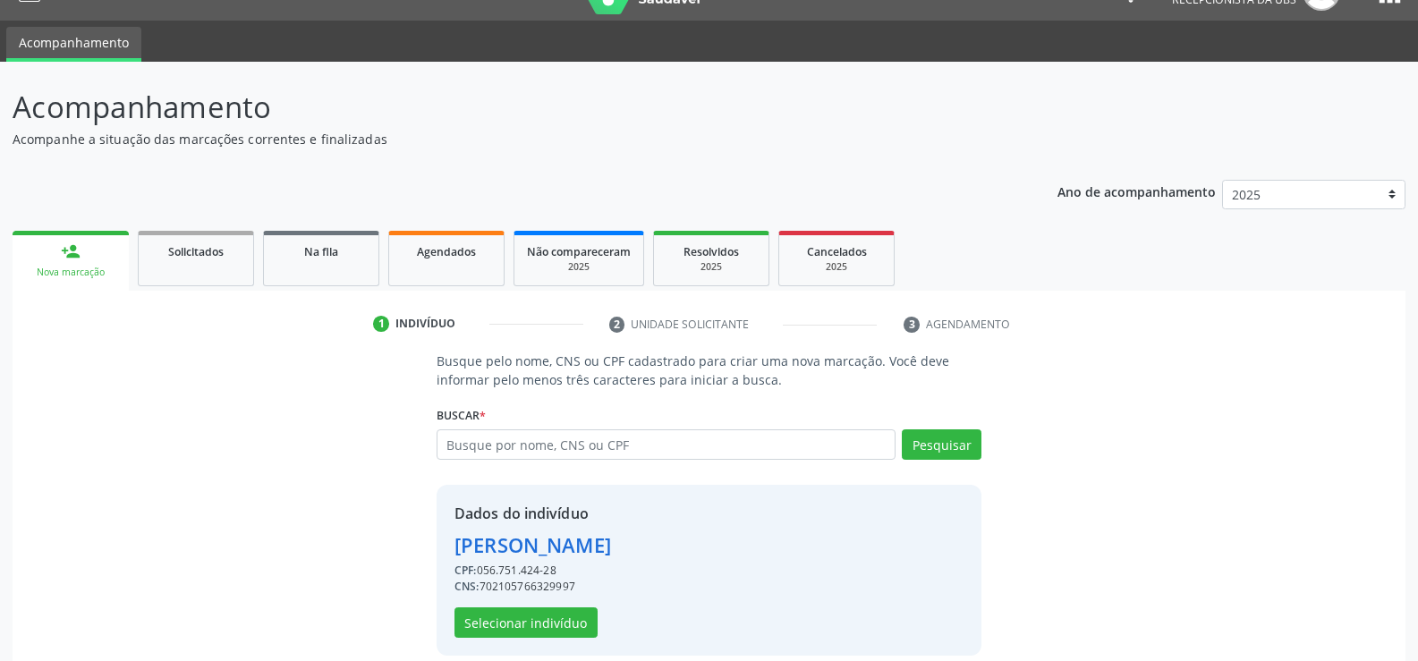
scroll to position [56, 0]
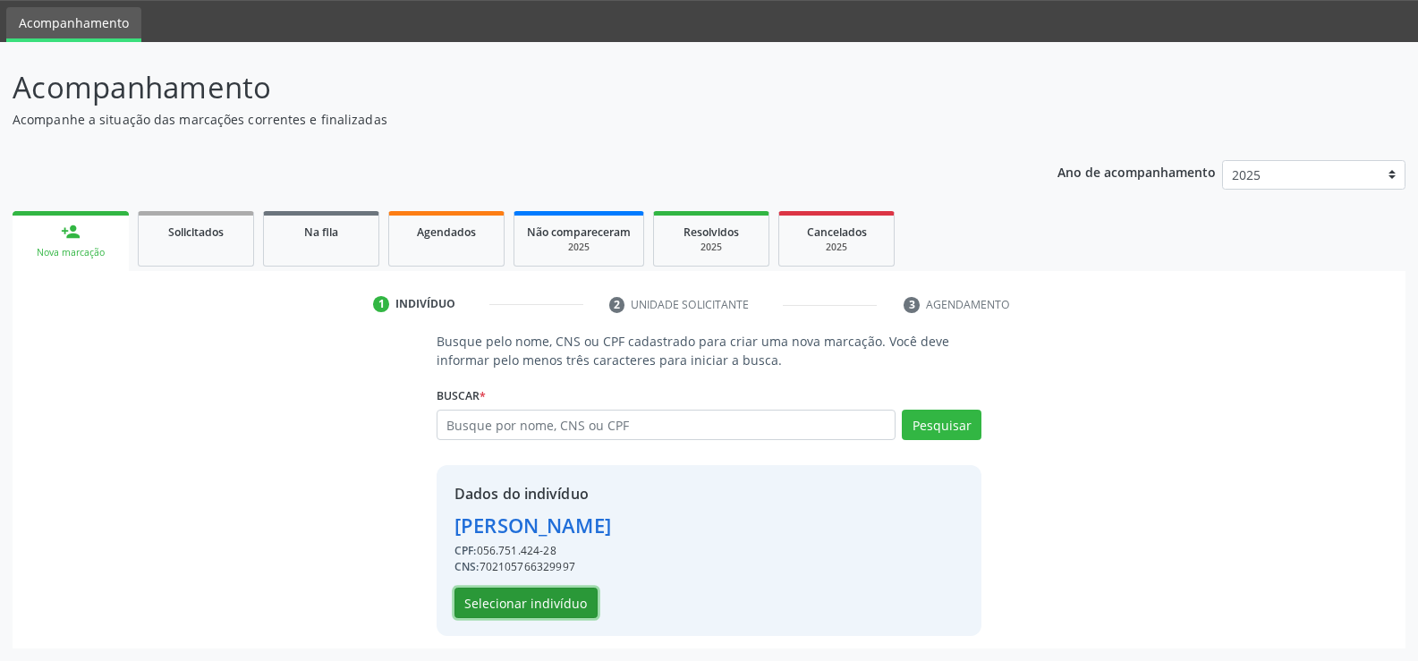
click at [508, 613] on button "Selecionar indivíduo" at bounding box center [525, 603] width 143 height 30
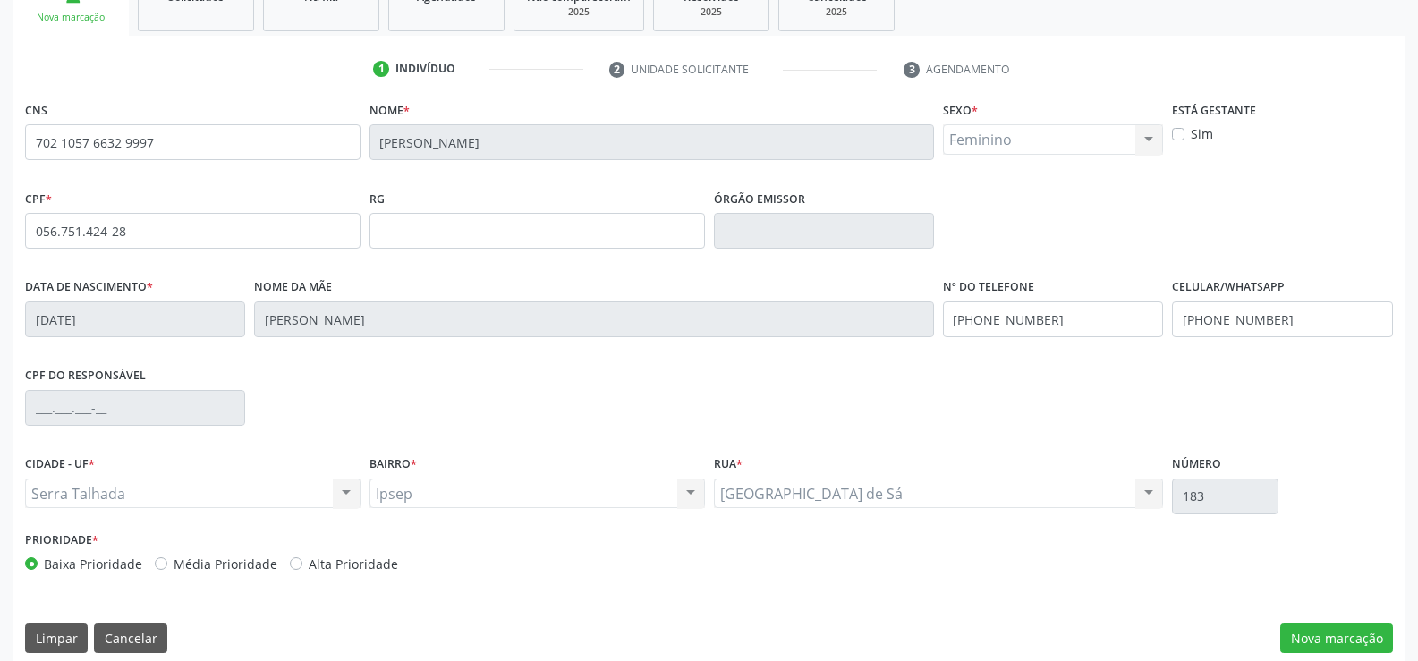
scroll to position [309, 0]
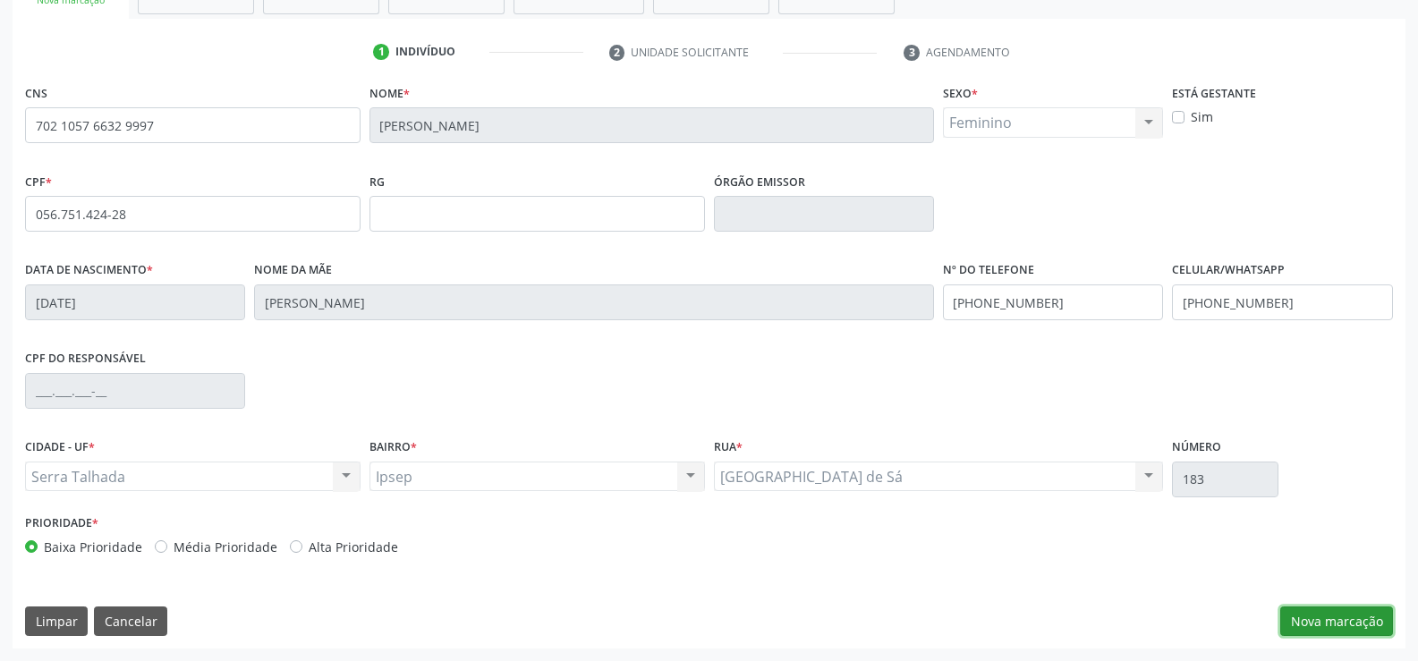
click at [1297, 607] on button "Nova marcação" at bounding box center [1336, 622] width 113 height 30
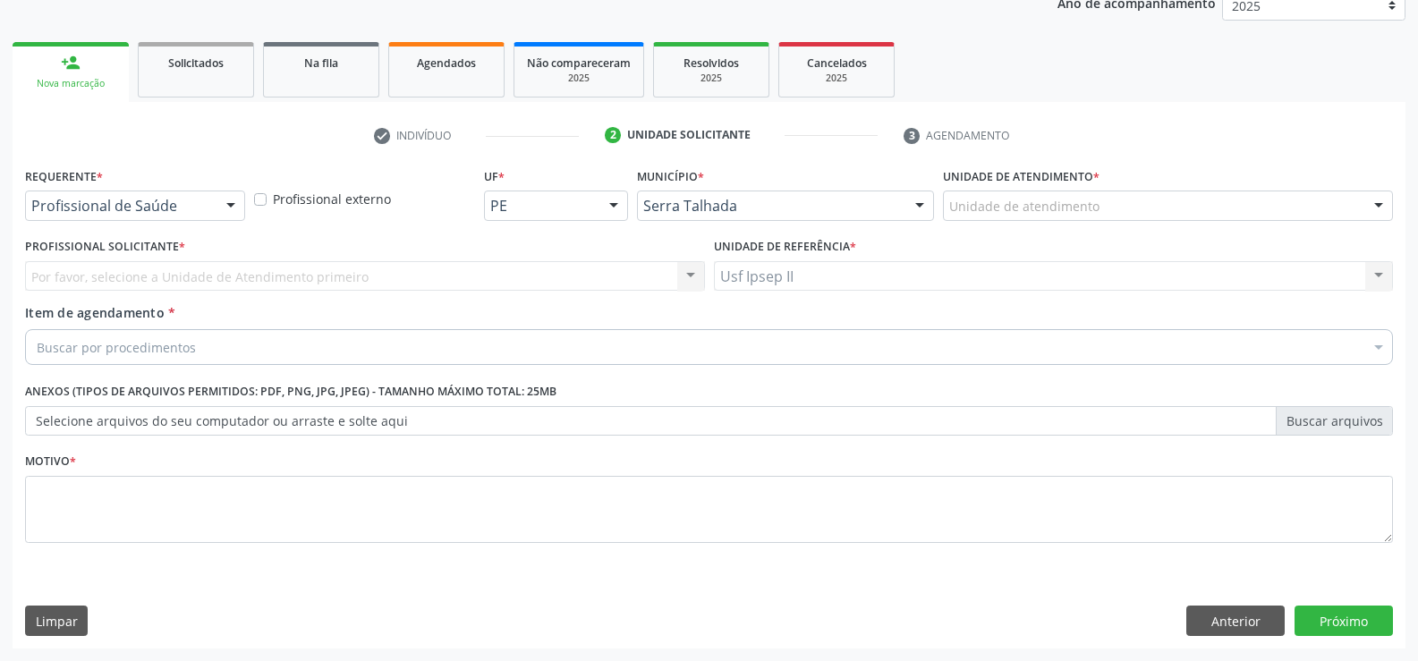
scroll to position [225, 0]
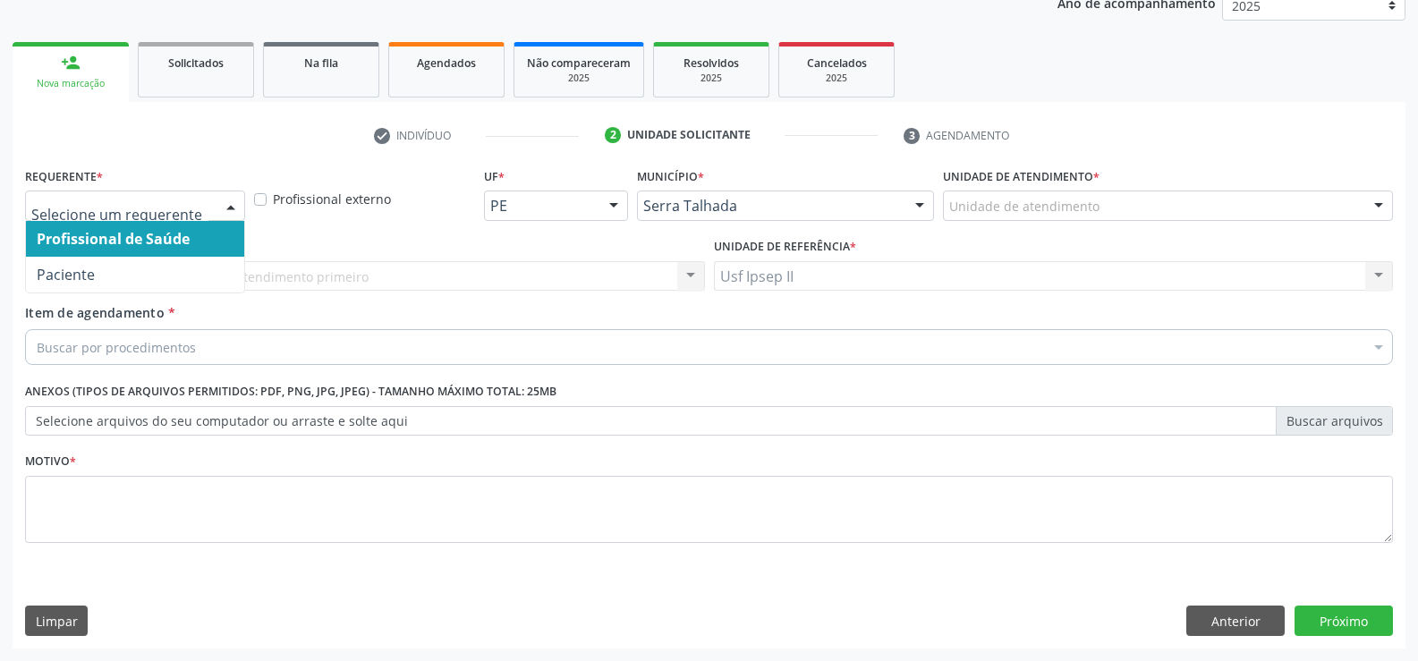
click at [233, 210] on div at bounding box center [230, 206] width 27 height 30
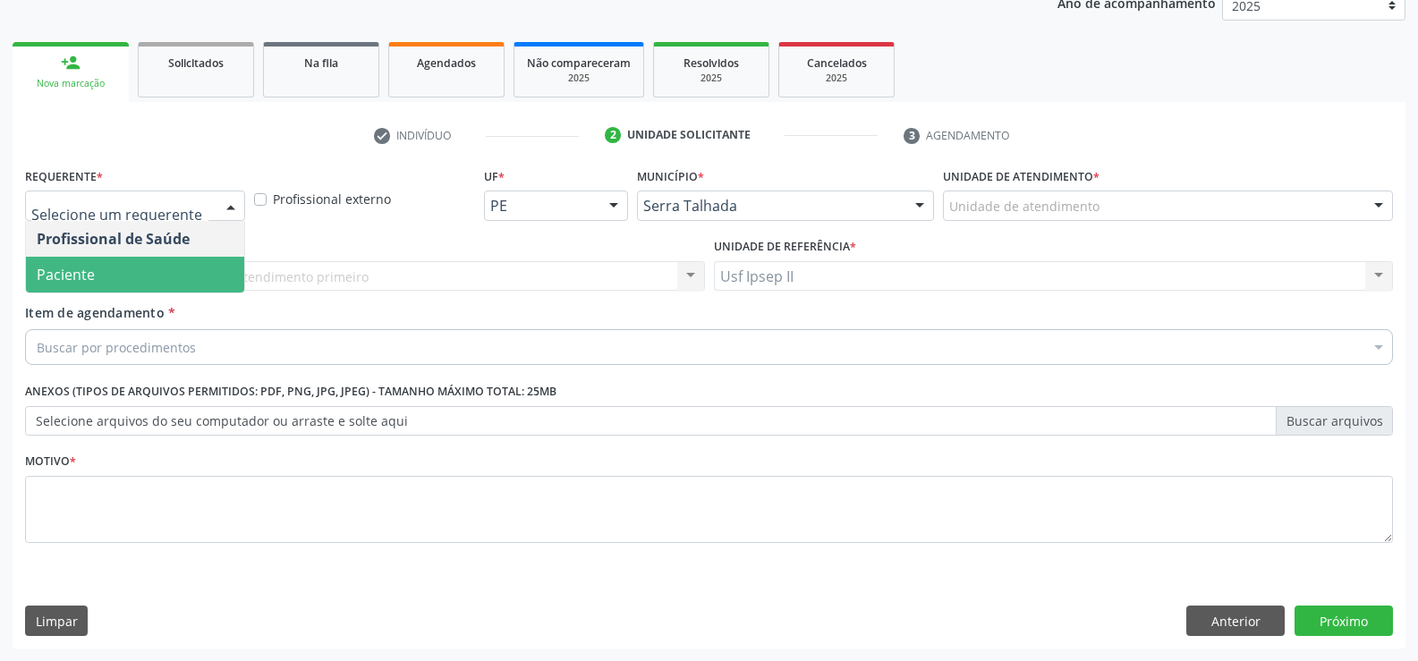
click at [141, 274] on span "Paciente" at bounding box center [135, 275] width 218 height 36
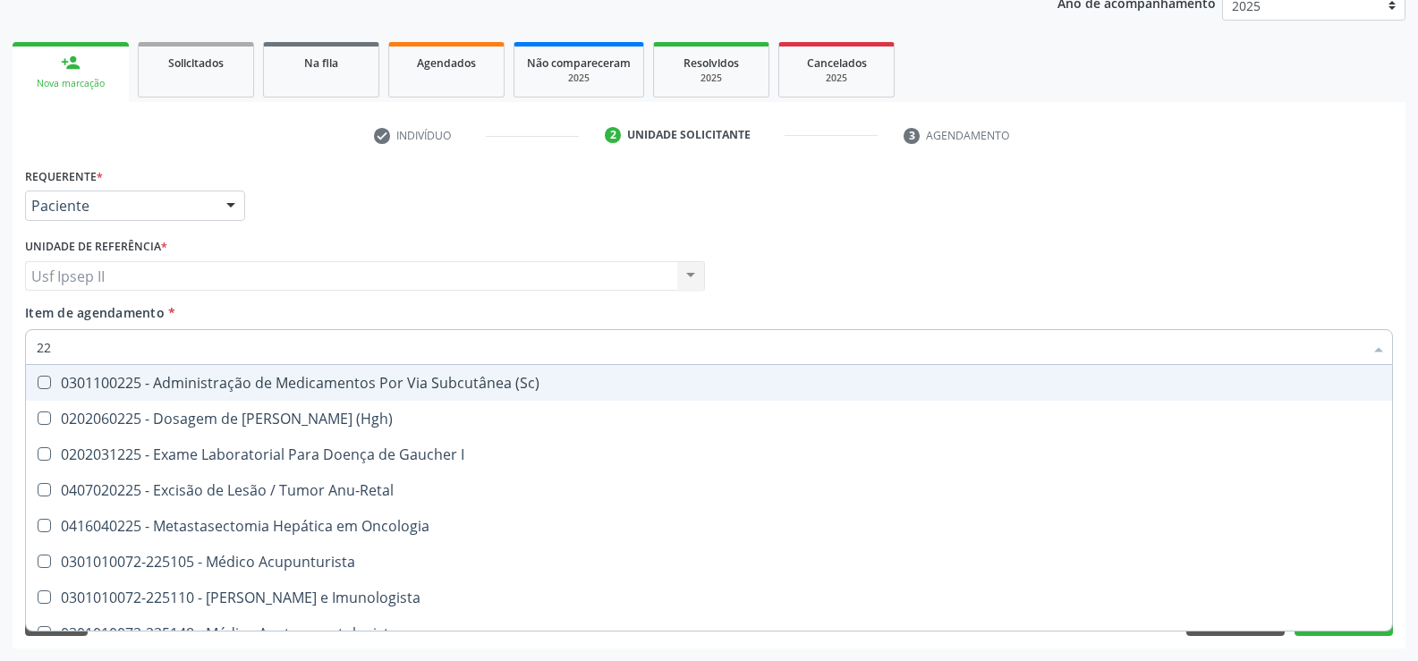
type input "2"
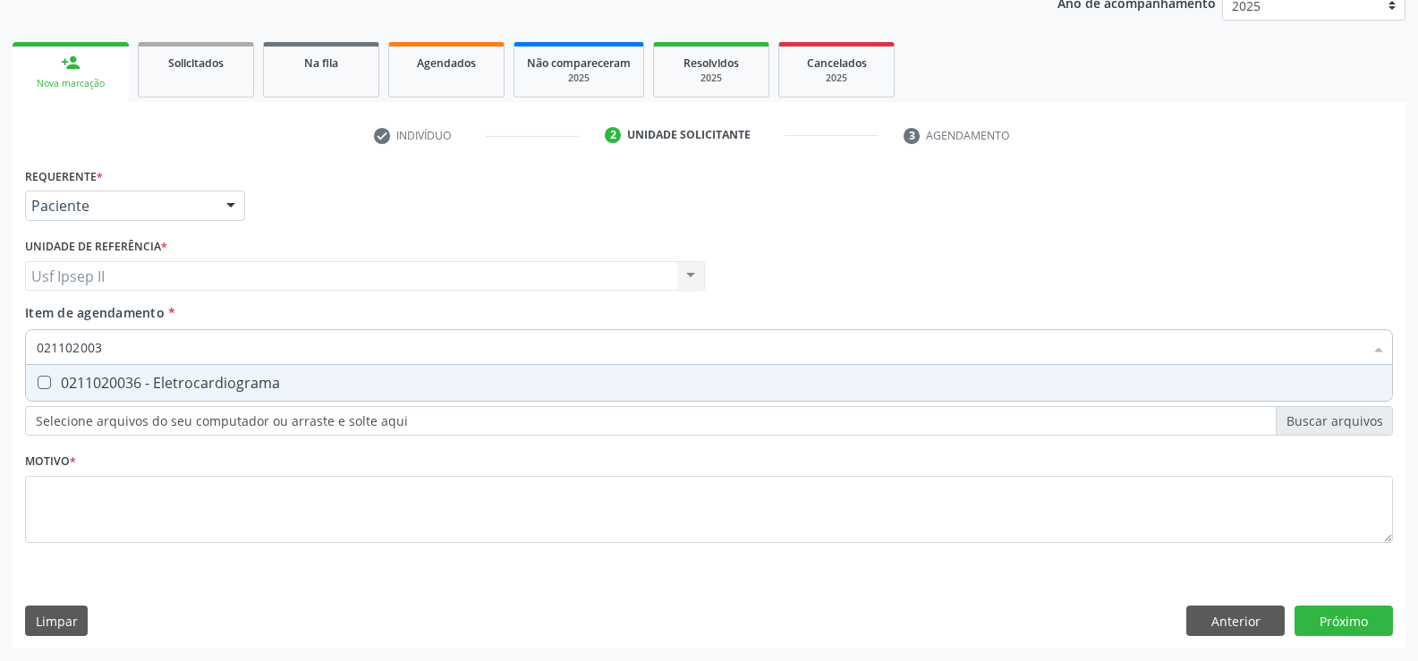
type input "0211020036"
click at [172, 380] on div "0211020036 - Eletrocardiograma" at bounding box center [709, 383] width 1345 height 14
checkbox Eletrocardiograma "true"
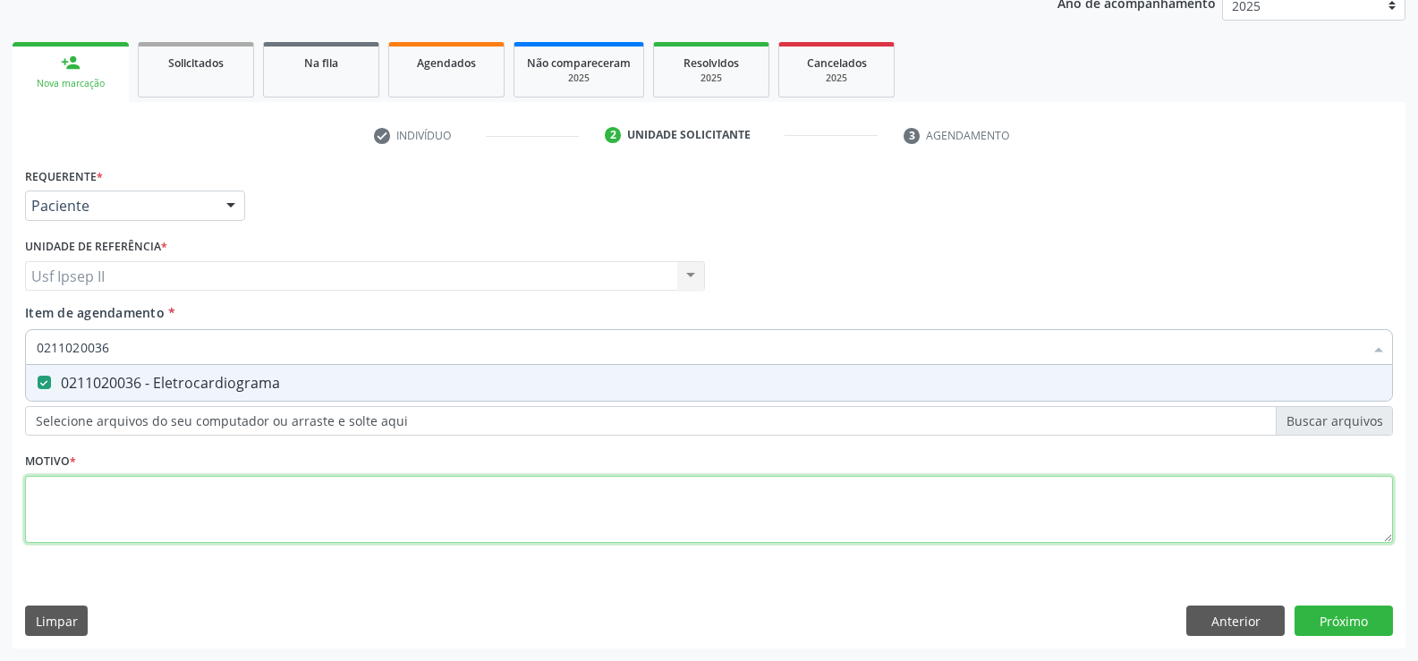
click at [123, 505] on div "Requerente * Paciente Profissional de Saúde Paciente Nenhum resultado encontrad…" at bounding box center [709, 365] width 1368 height 405
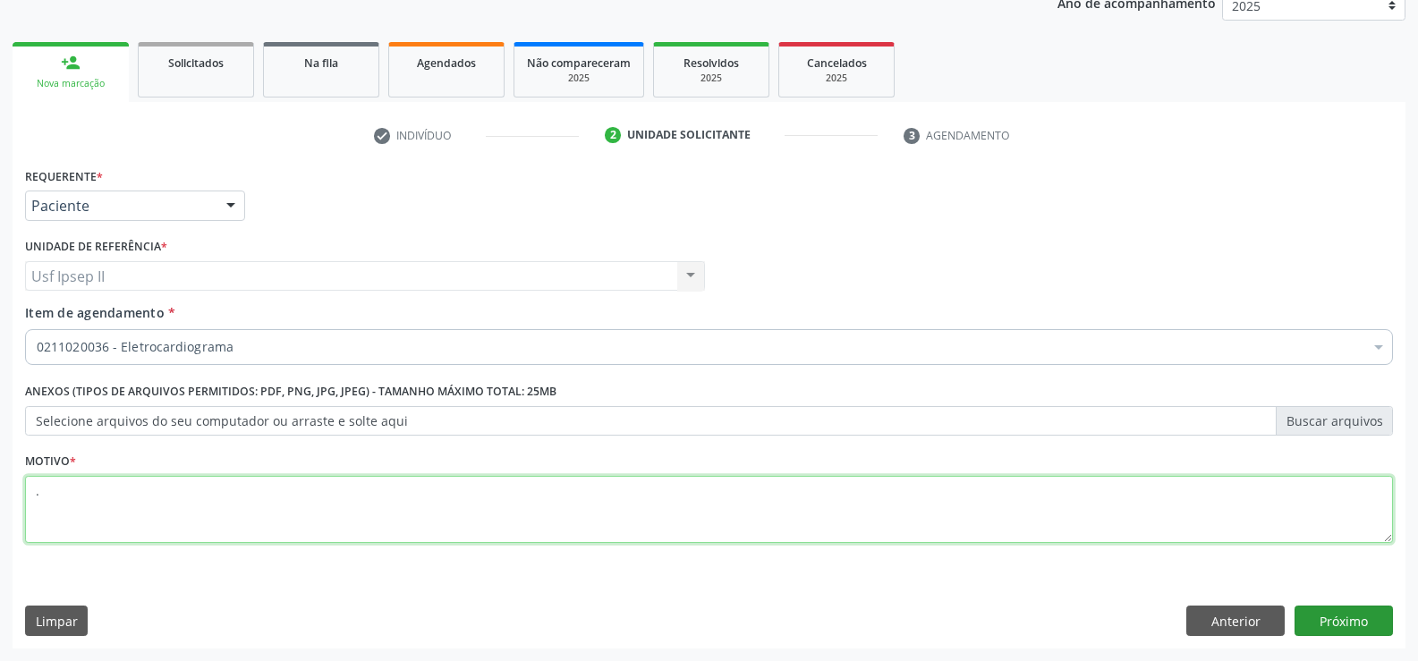
type textarea "."
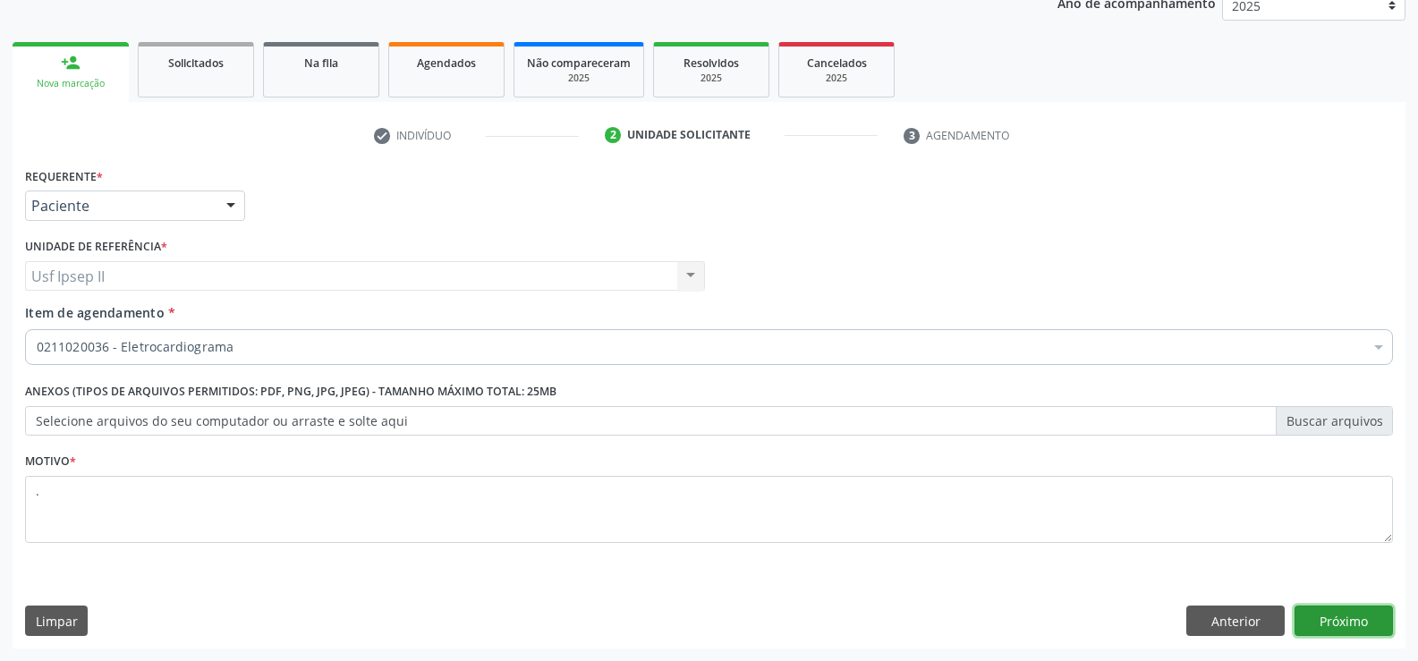
click at [1368, 613] on button "Próximo" at bounding box center [1344, 621] width 98 height 30
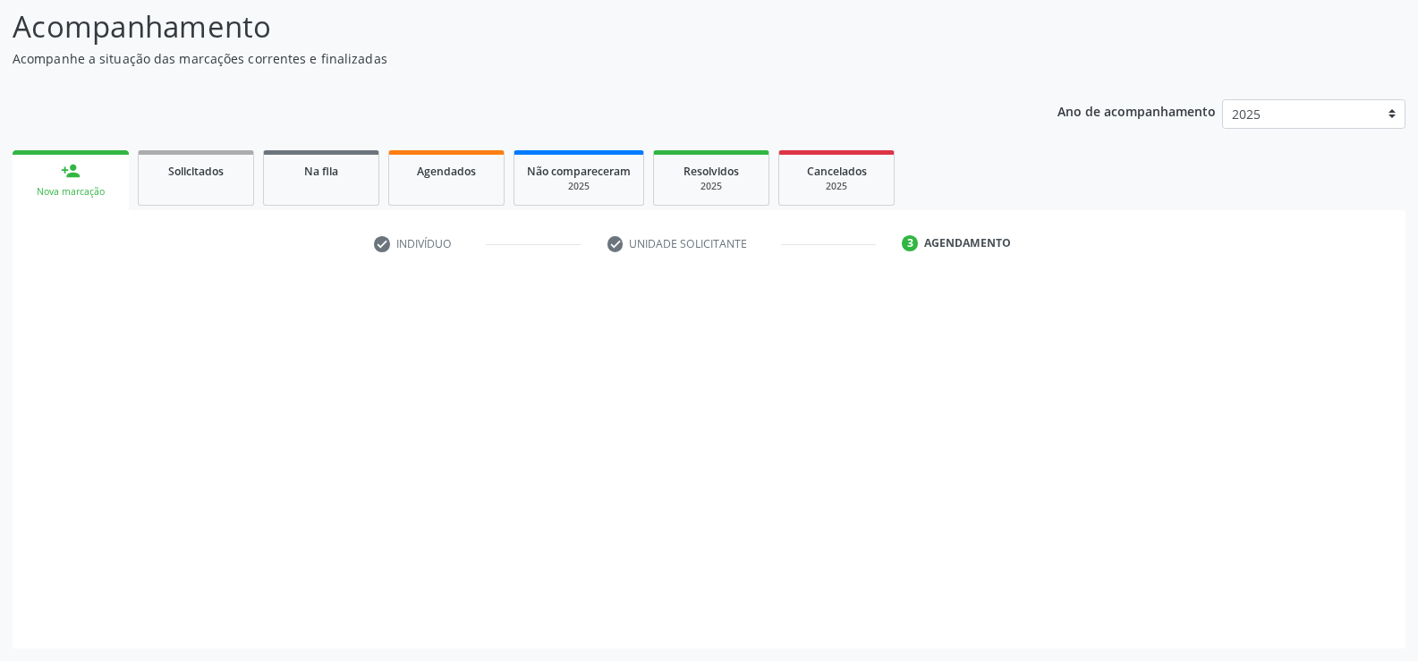
scroll to position [117, 0]
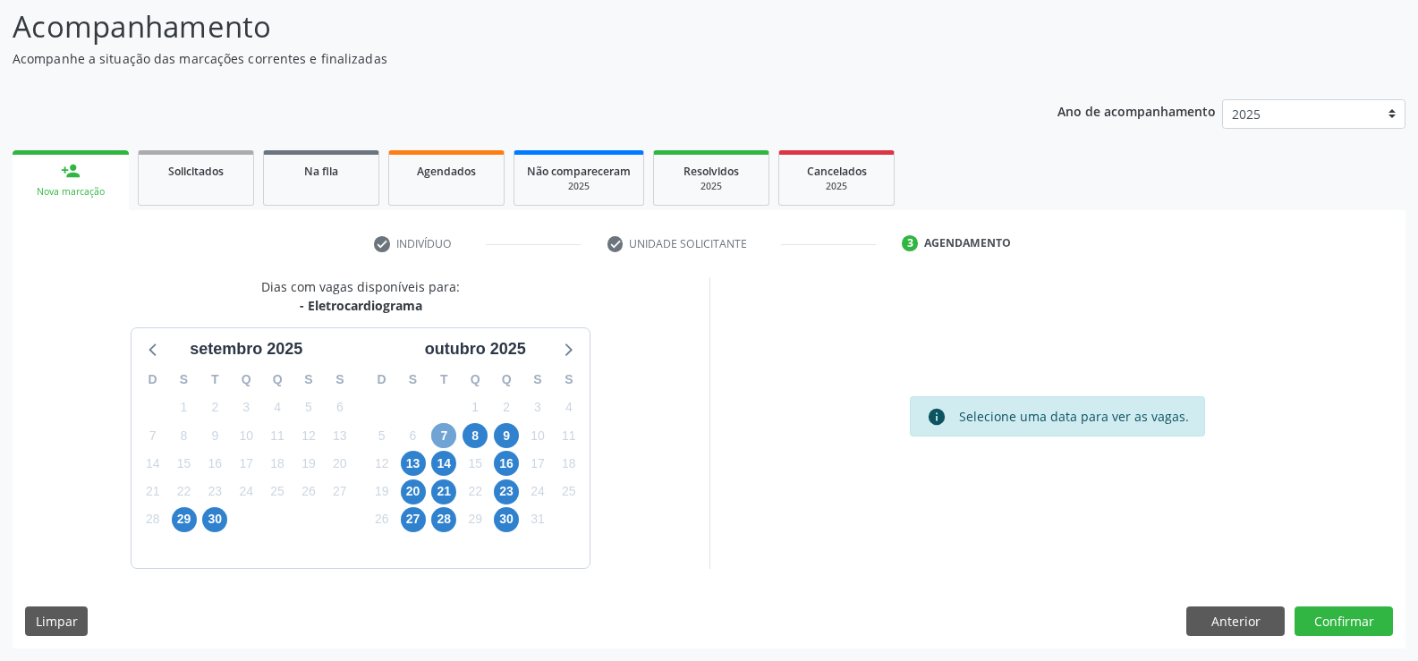
click at [452, 437] on span "7" at bounding box center [443, 435] width 25 height 25
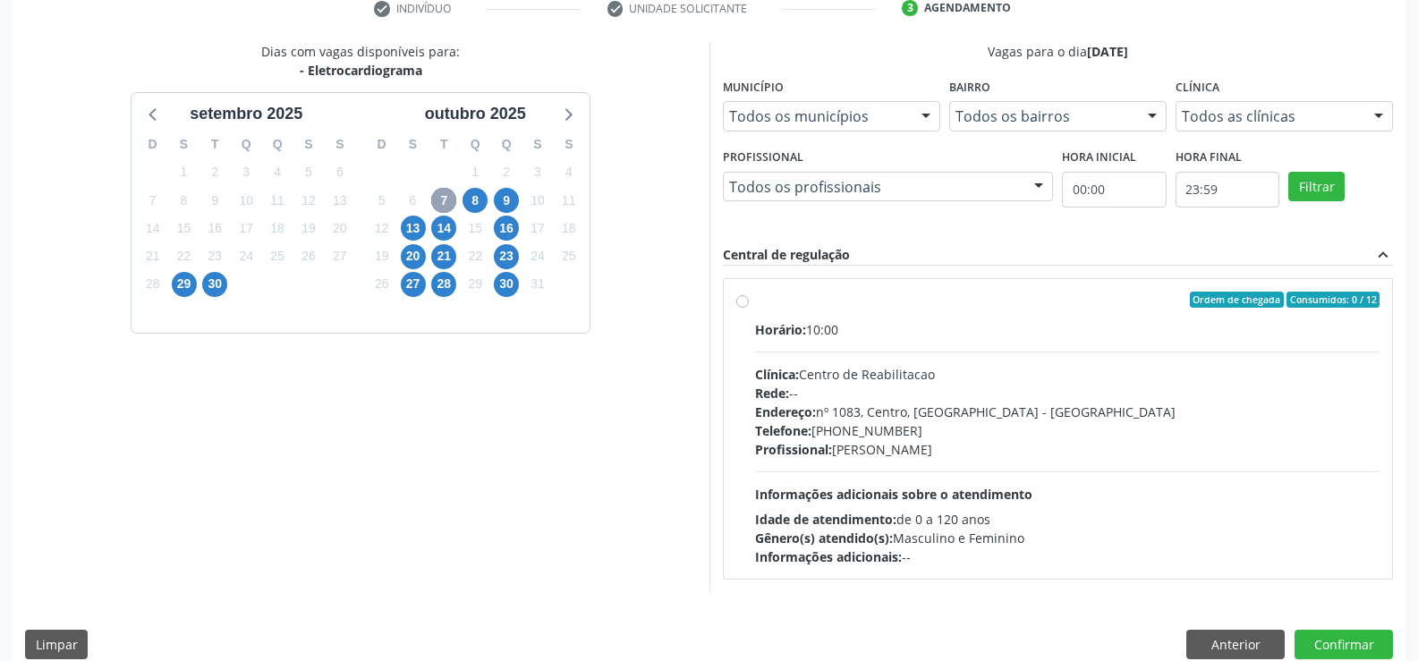
scroll to position [376, 0]
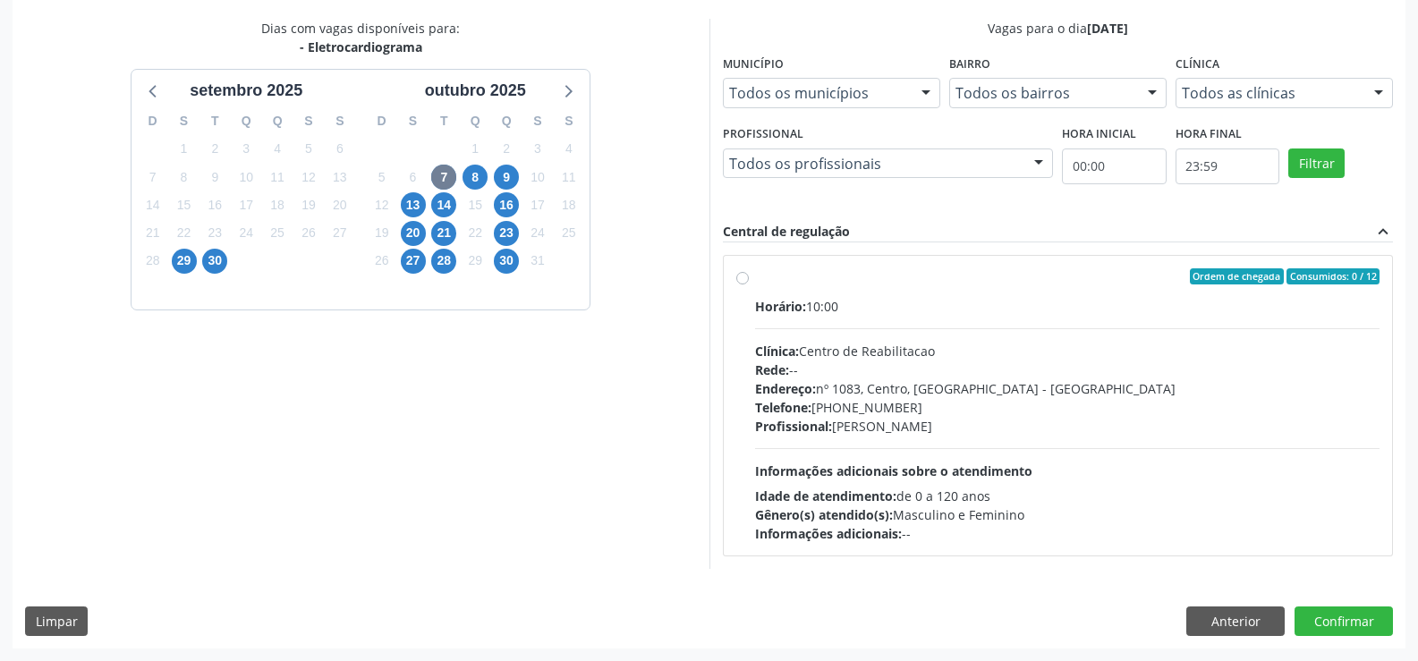
click at [755, 278] on label "Ordem de chegada Consumidos: 0 / 12 Horário: 10:00 Clínica: Centro de Reabilita…" at bounding box center [1067, 405] width 625 height 275
click at [737, 278] on input "Ordem de chegada Consumidos: 0 / 12 Horário: 10:00 Clínica: Centro de Reabilita…" at bounding box center [742, 276] width 13 height 16
radio input "true"
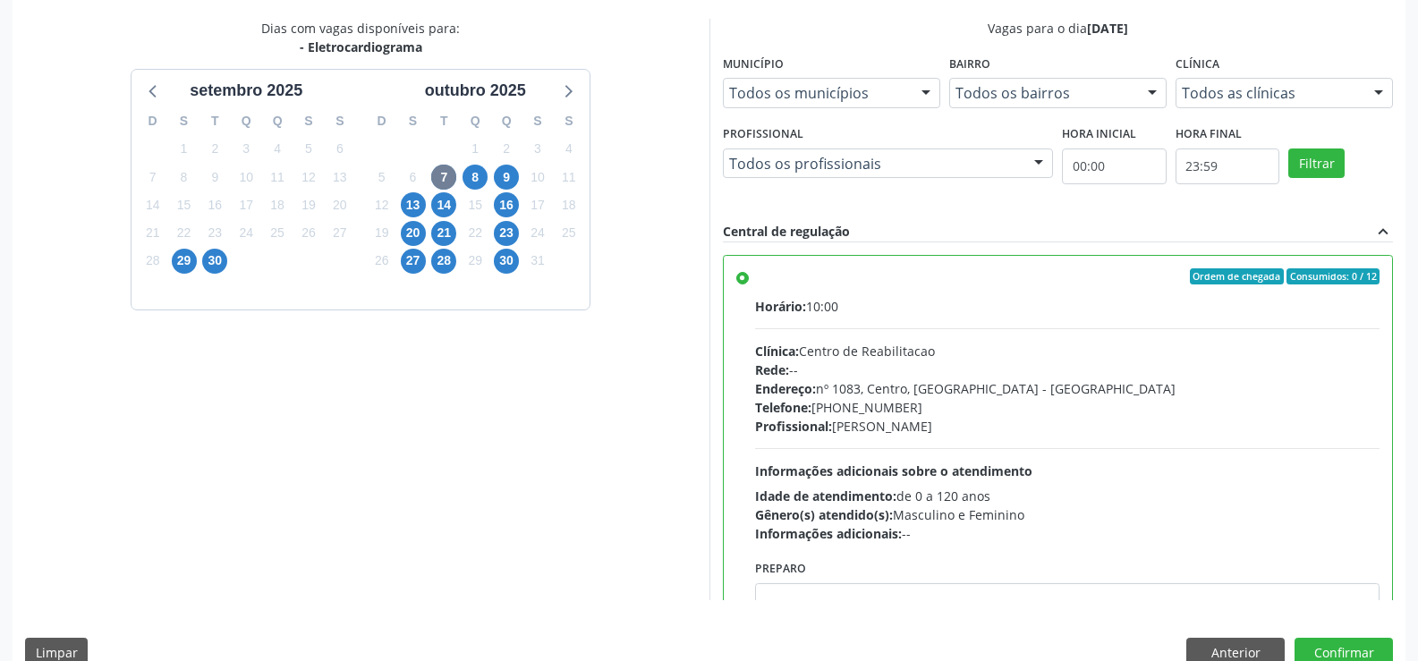
click at [1306, 637] on div "Dias com vagas disponíveis para: - Eletrocardiograma setembro 2025 D S T Q Q S …" at bounding box center [709, 349] width 1393 height 661
click at [1314, 651] on button "Confirmar" at bounding box center [1344, 653] width 98 height 30
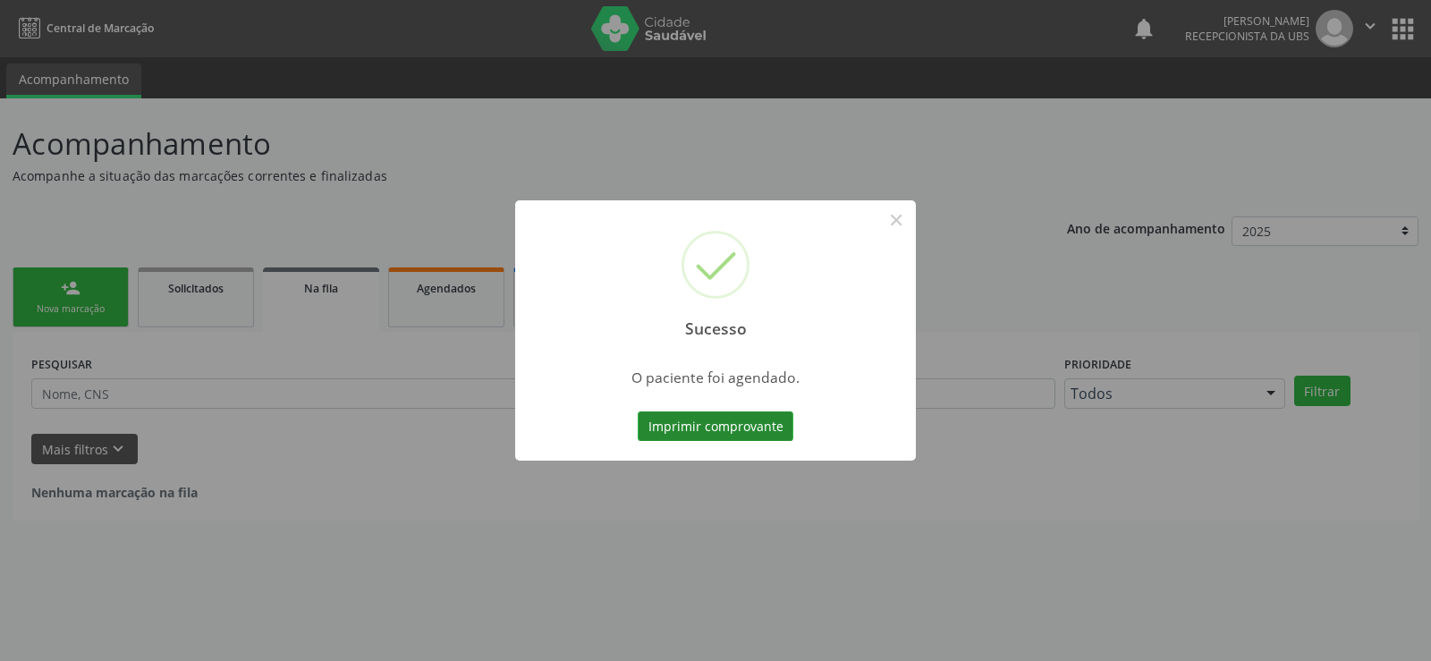
click at [669, 422] on button "Imprimir comprovante" at bounding box center [716, 427] width 156 height 30
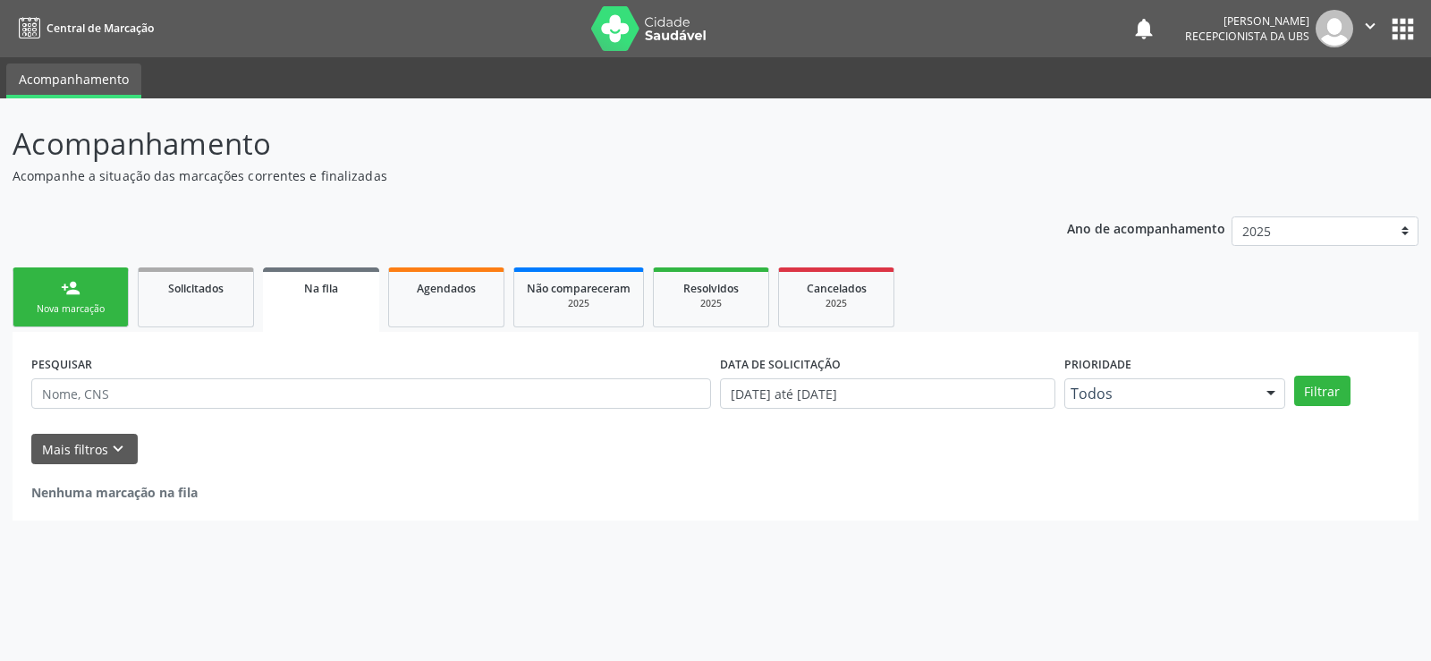
click at [27, 308] on div "Nova marcação" at bounding box center [70, 308] width 89 height 13
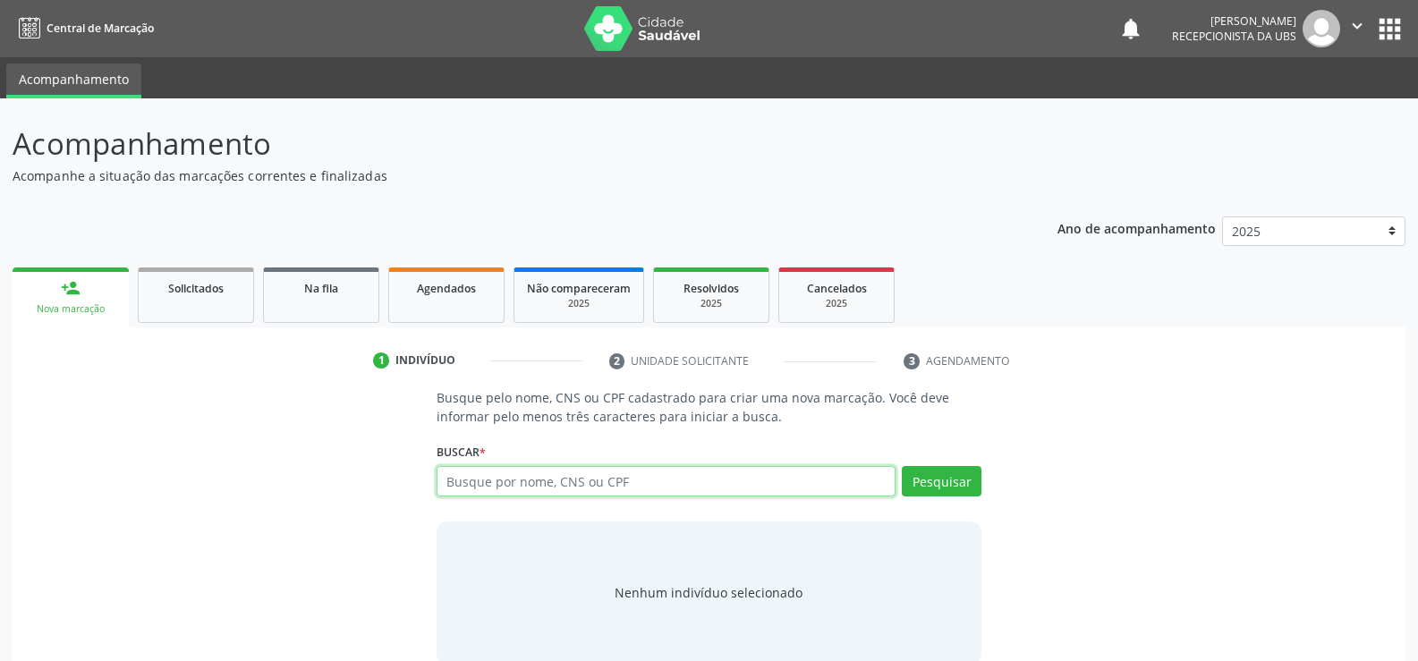
click at [471, 481] on input "text" at bounding box center [666, 481] width 459 height 30
type input "706909158670632"
click at [956, 495] on button "Pesquisar" at bounding box center [942, 481] width 80 height 30
type input "706909158670632"
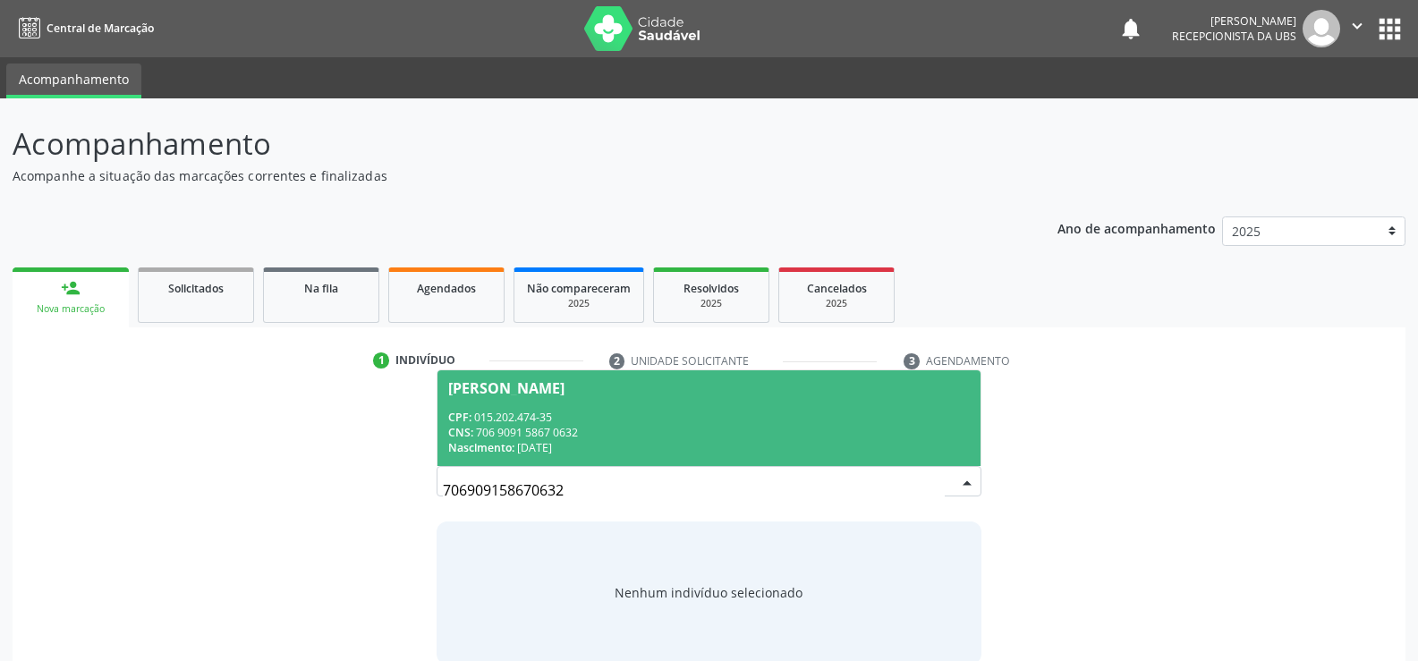
click at [526, 438] on div "CNS: 706 9091 5867 0632" at bounding box center [709, 432] width 522 height 15
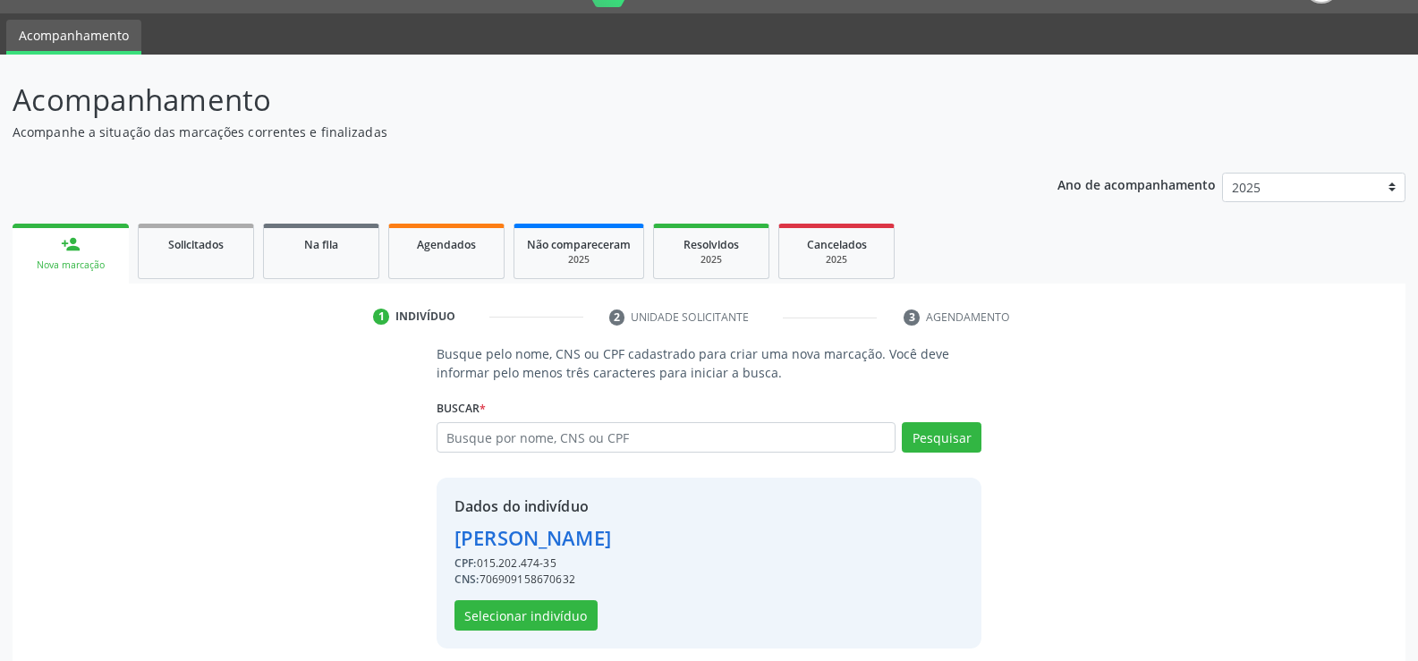
scroll to position [56, 0]
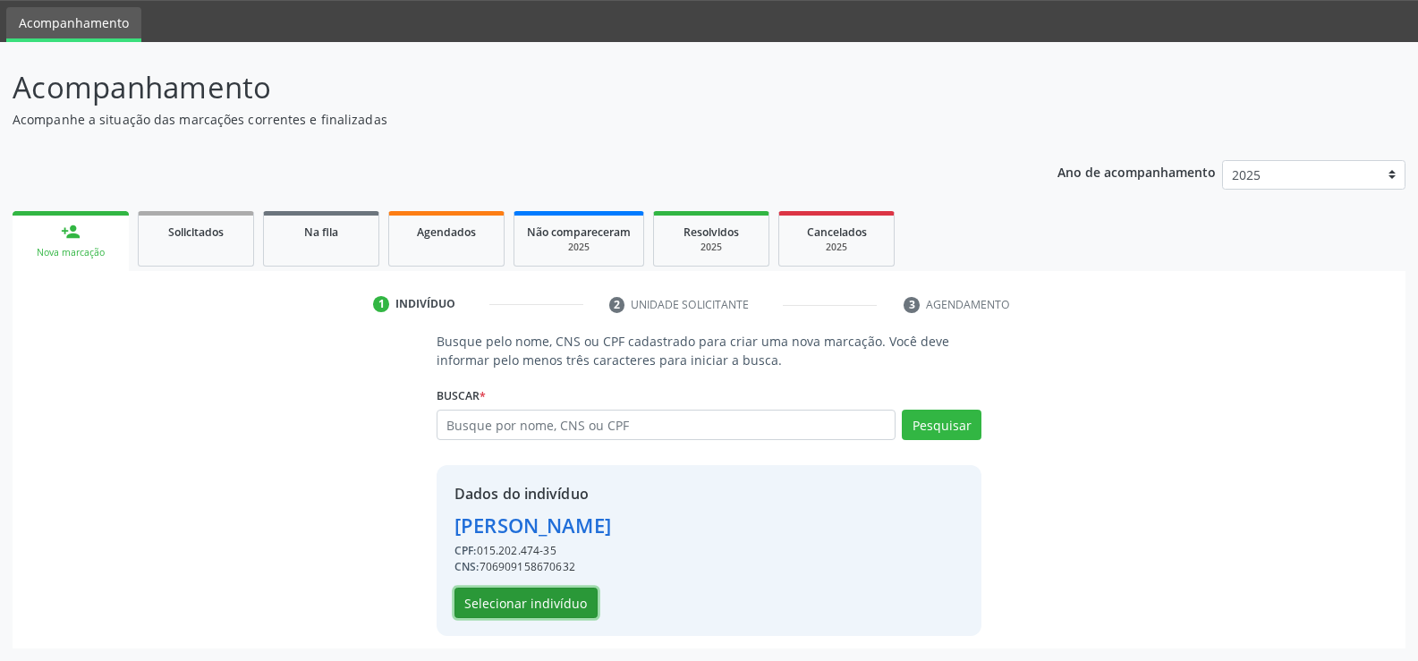
click at [533, 595] on button "Selecionar indivíduo" at bounding box center [525, 603] width 143 height 30
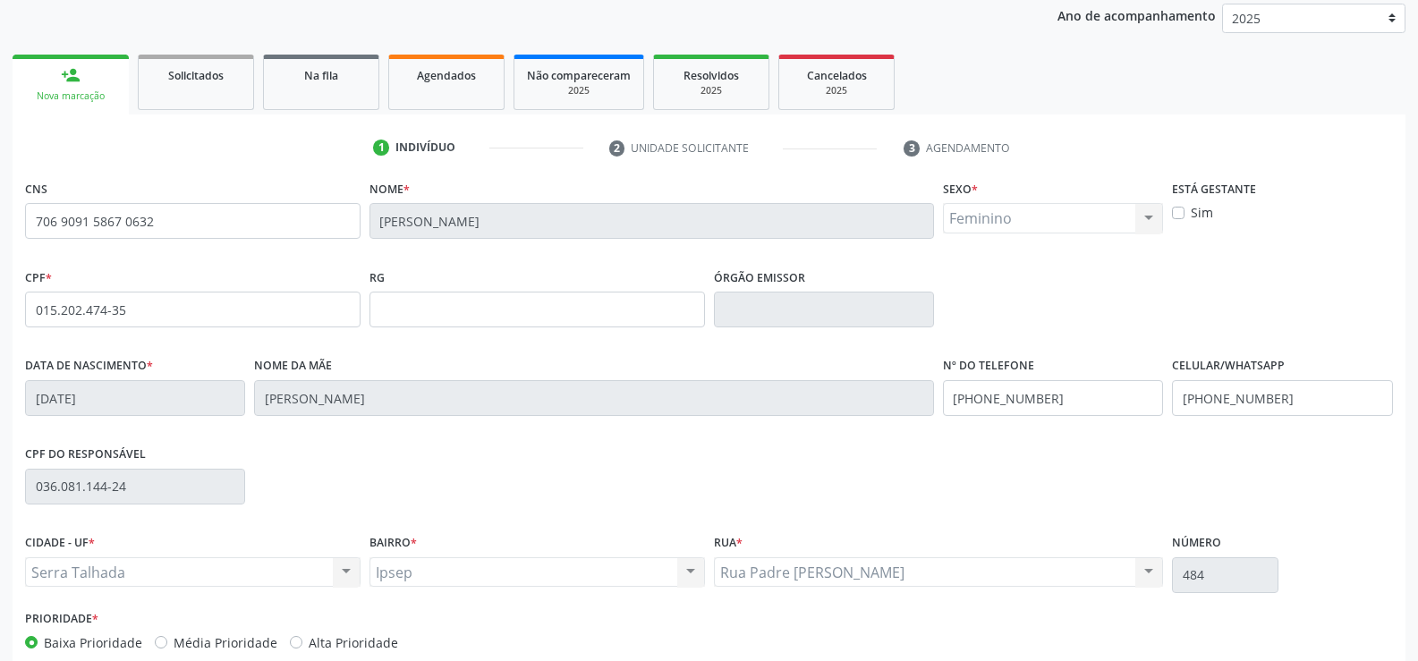
scroll to position [309, 0]
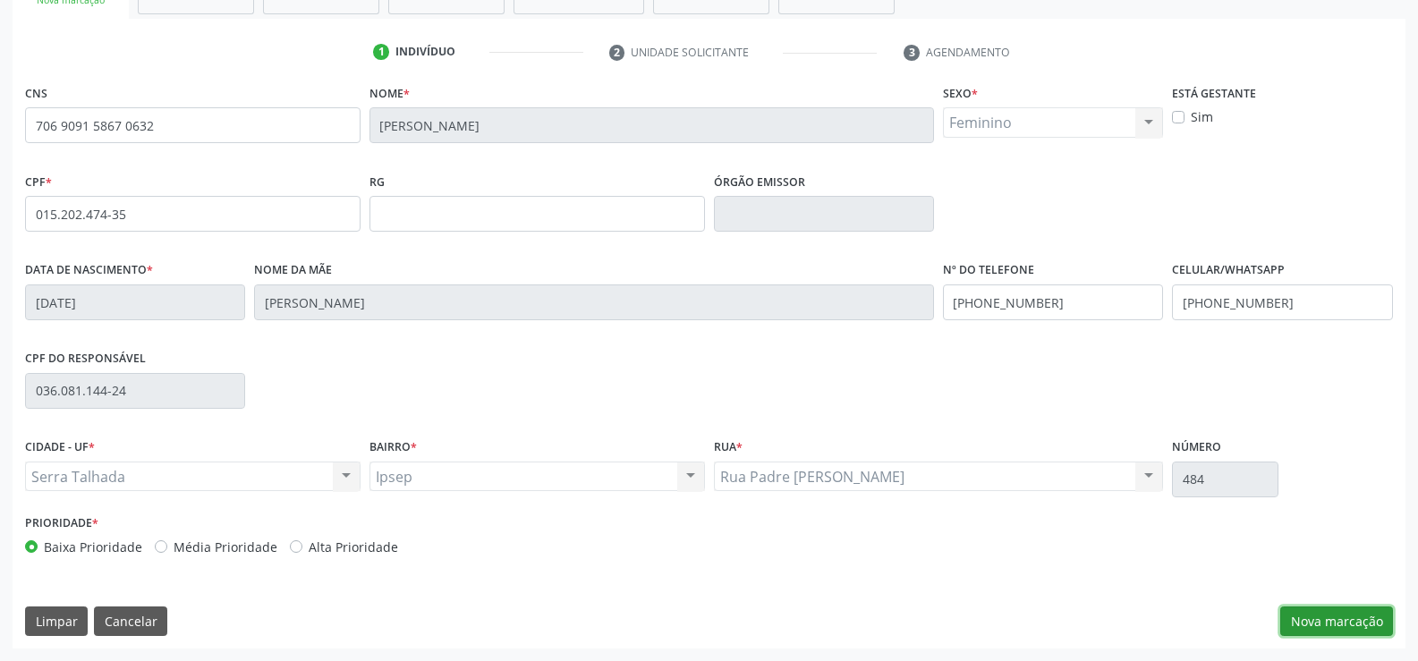
click at [1358, 622] on button "Nova marcação" at bounding box center [1336, 622] width 113 height 30
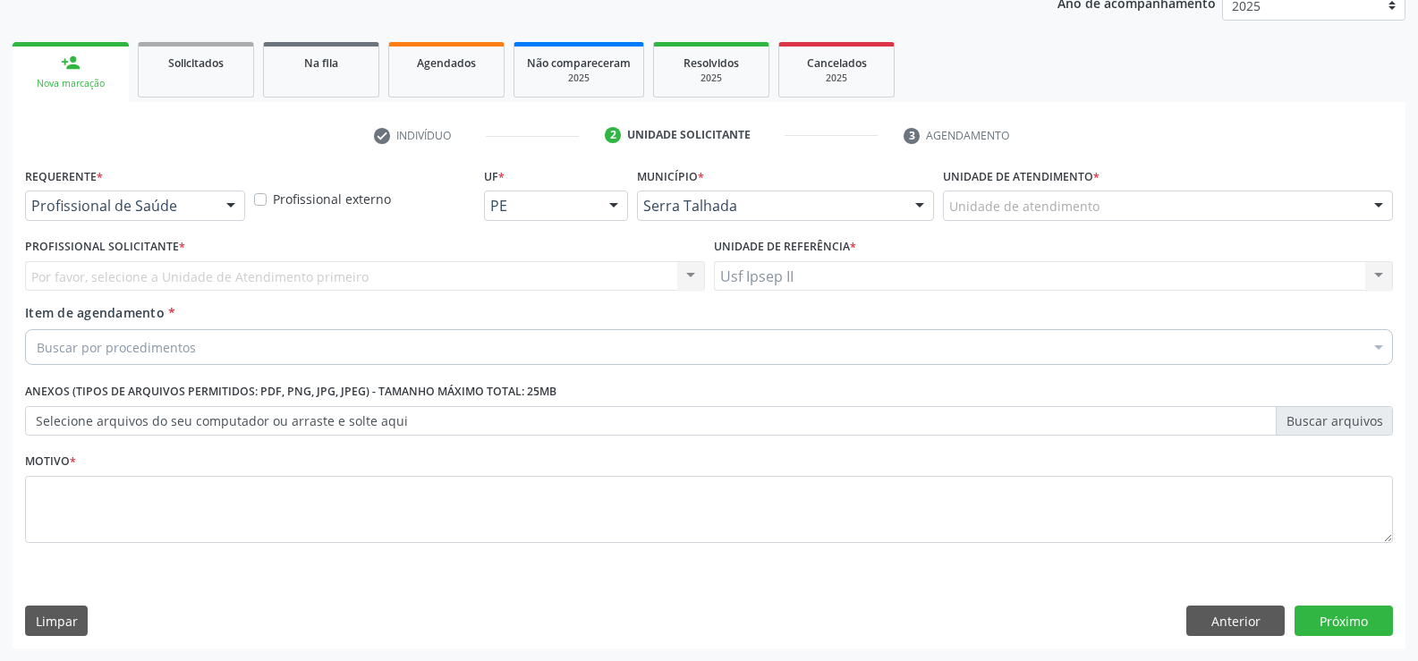
click at [230, 210] on div at bounding box center [230, 206] width 27 height 30
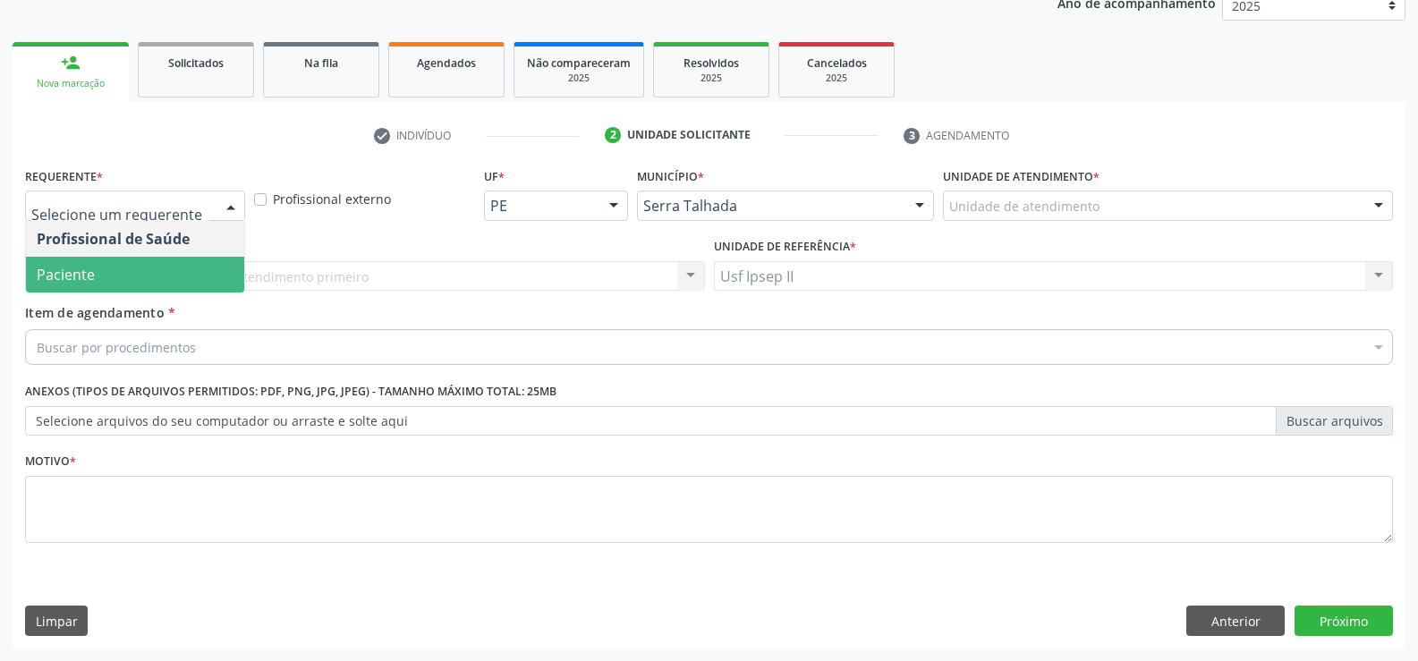
click at [157, 278] on span "Paciente" at bounding box center [135, 275] width 218 height 36
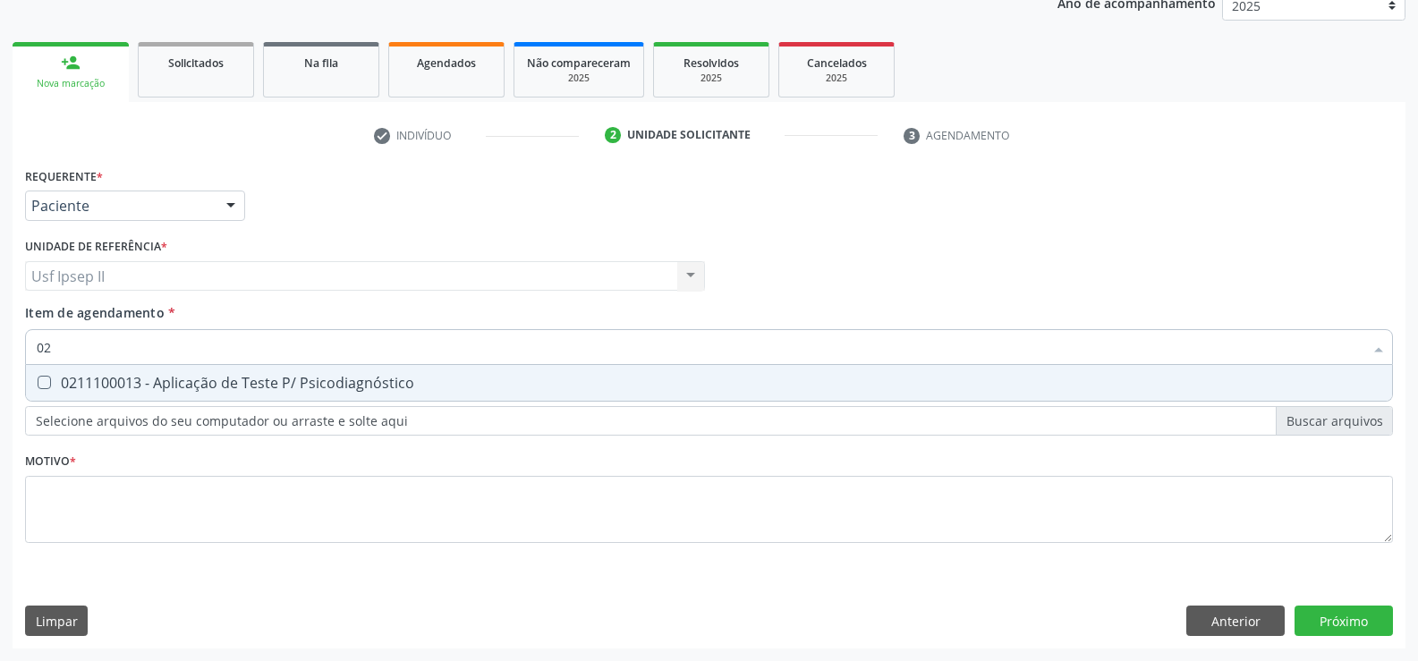
type input "0"
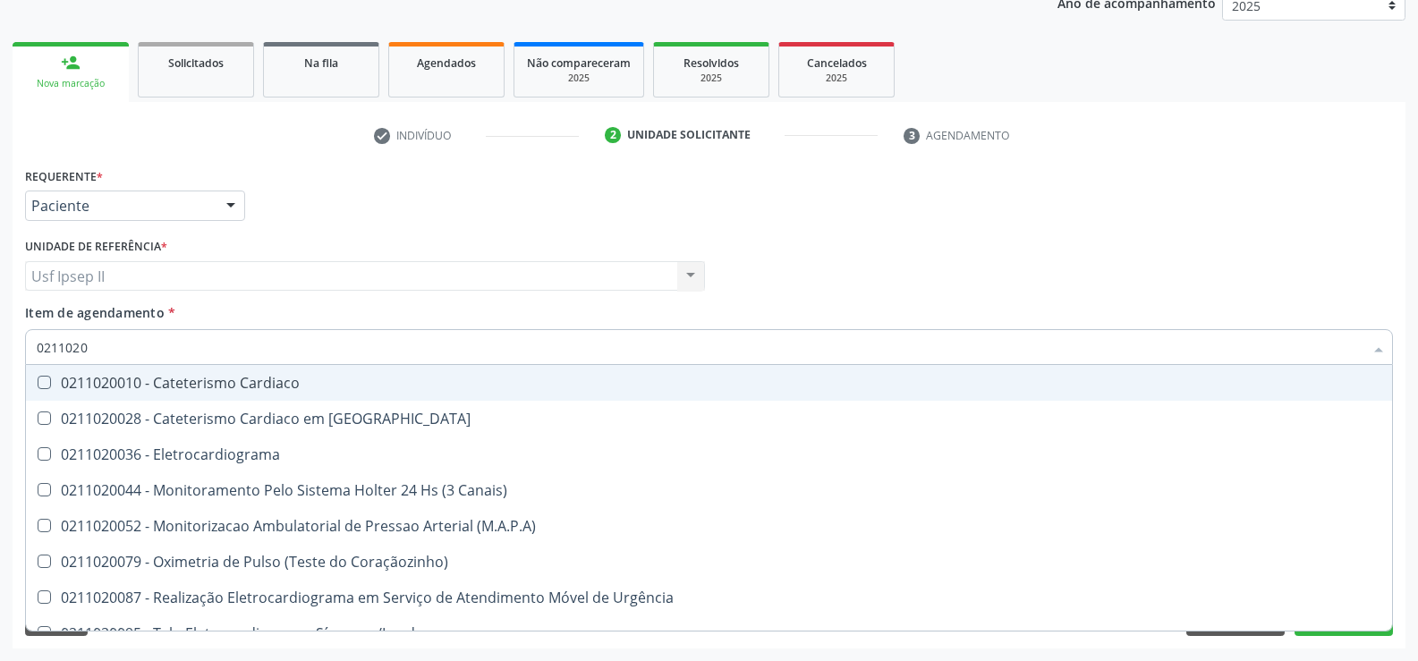
type input "02110200"
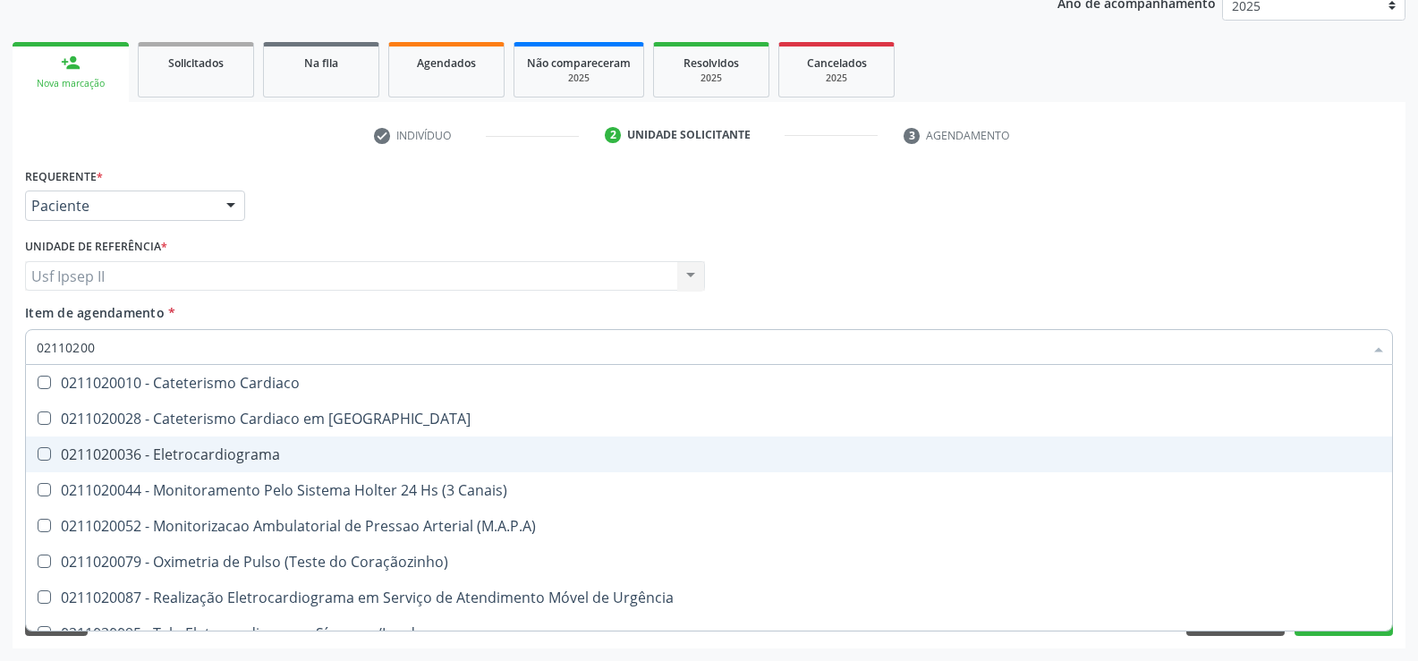
click at [188, 451] on div "0211020036 - Eletrocardiograma" at bounding box center [709, 454] width 1345 height 14
checkbox Eletrocardiograma "true"
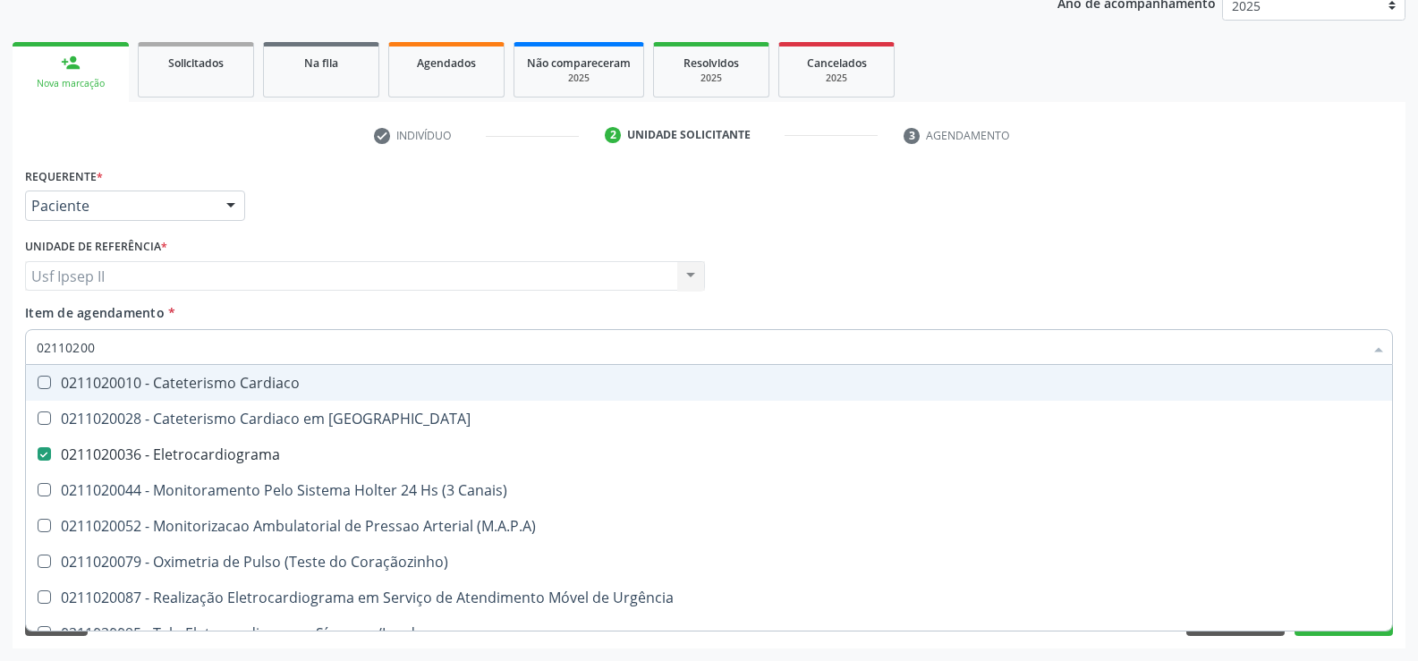
click at [239, 314] on div "Item de agendamento * 02110200 Desfazer seleção 0211020010 - Cateterismo Cardia…" at bounding box center [709, 331] width 1368 height 56
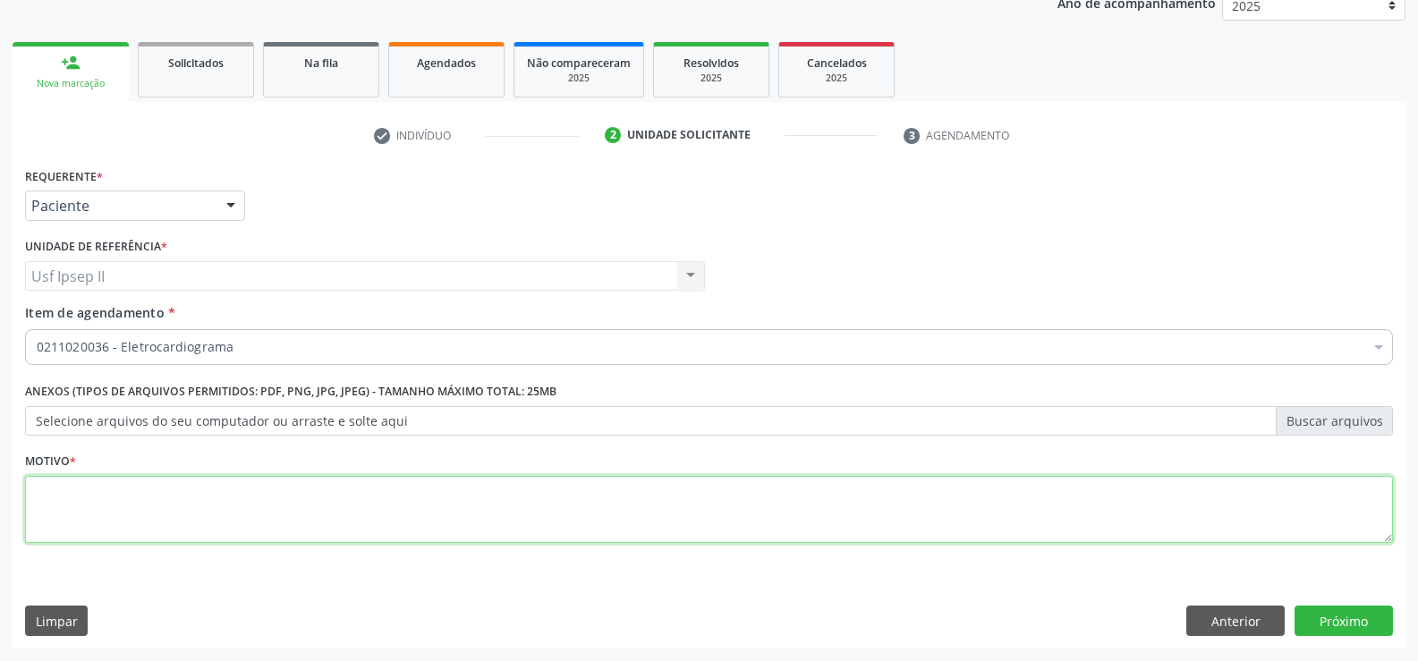
click at [199, 523] on textarea at bounding box center [709, 510] width 1368 height 68
type textarea "."
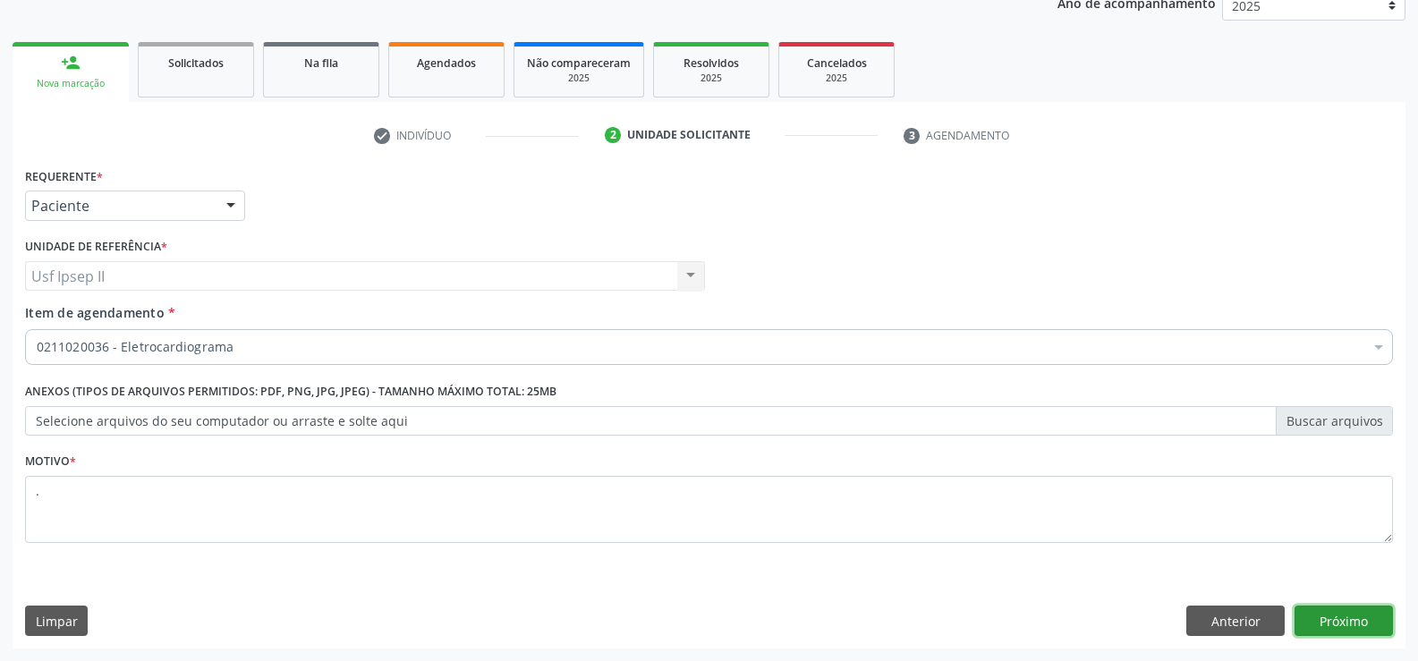
click at [1389, 614] on button "Próximo" at bounding box center [1344, 621] width 98 height 30
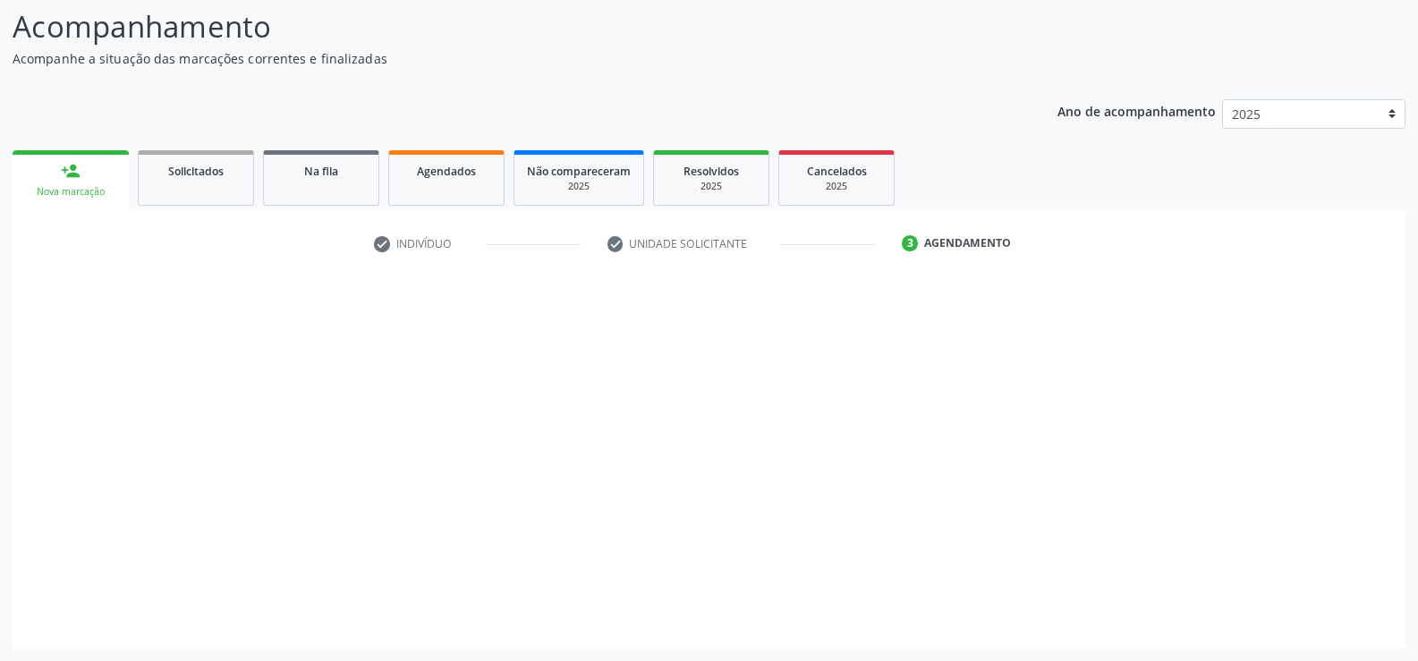
scroll to position [117, 0]
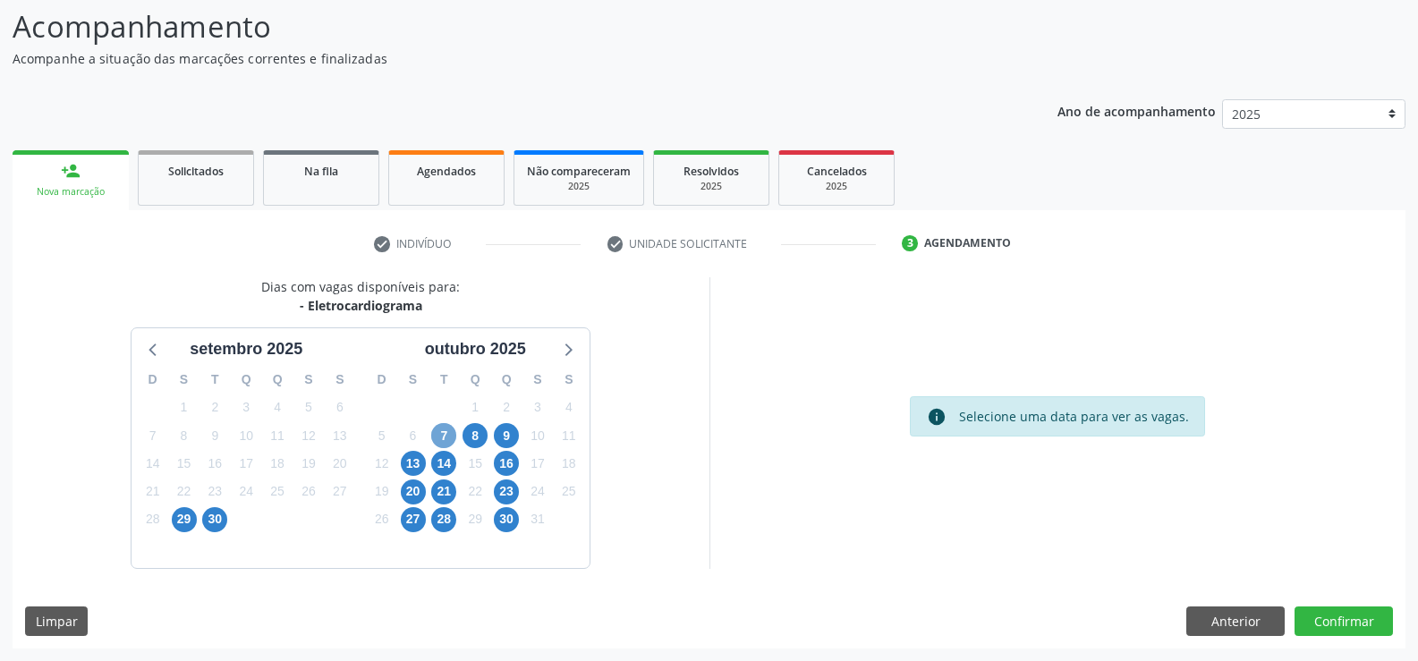
click at [451, 437] on span "7" at bounding box center [443, 435] width 25 height 25
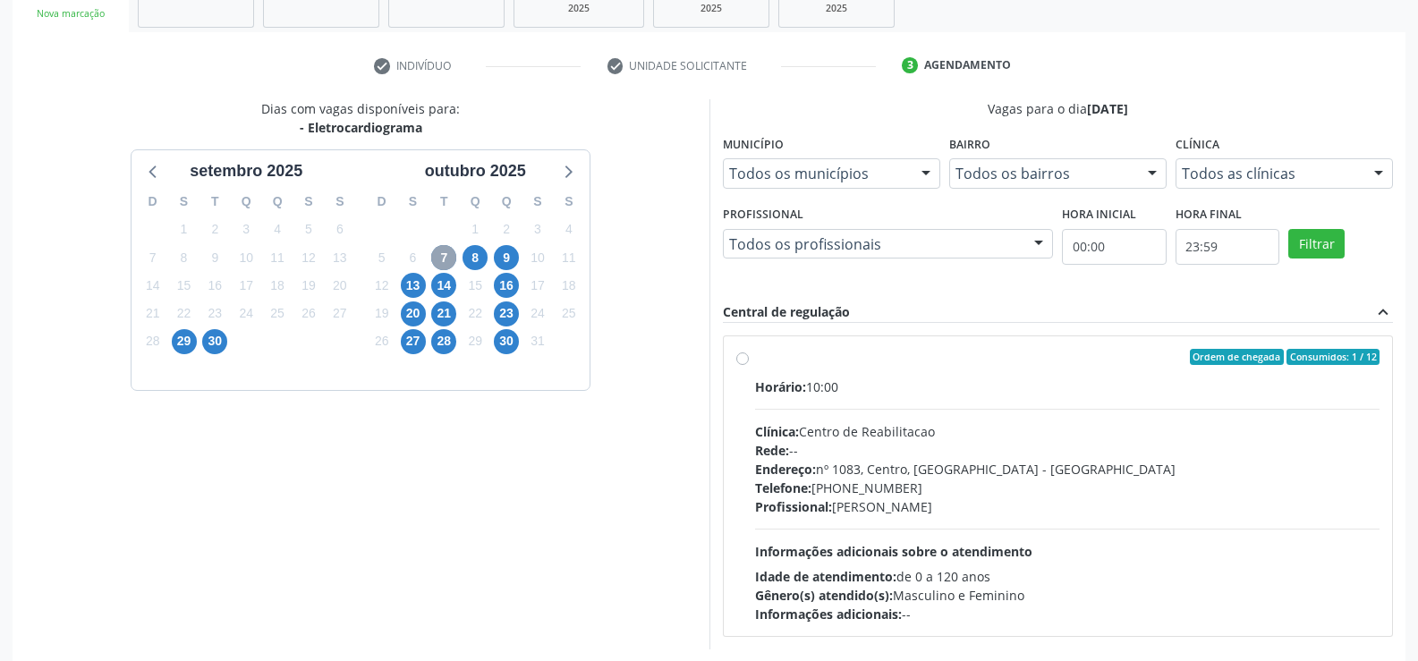
scroll to position [296, 0]
click at [765, 366] on label "Ordem de chegada Consumidos: 1 / 12 Horário: 10:00 Clínica: Centro de Reabilita…" at bounding box center [1067, 485] width 625 height 275
click at [749, 364] on input "Ordem de chegada Consumidos: 1 / 12 Horário: 10:00 Clínica: Centro de Reabilita…" at bounding box center [742, 356] width 13 height 16
radio input "true"
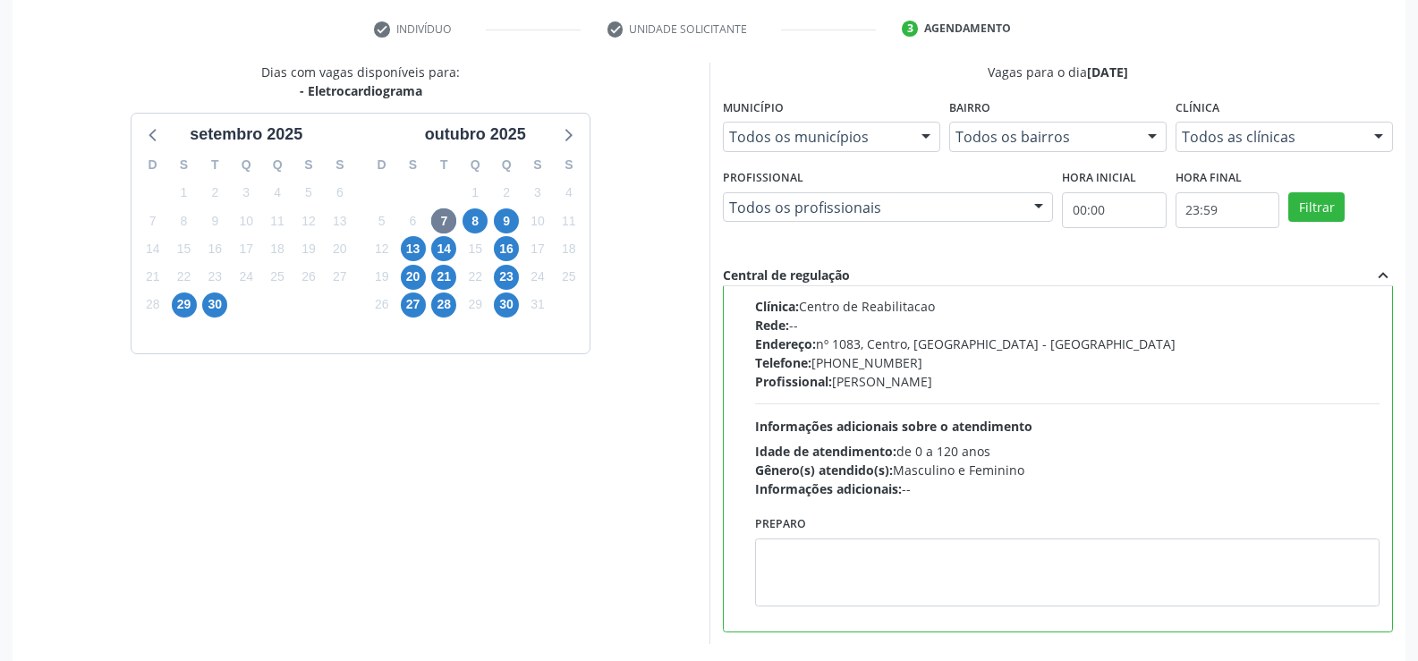
scroll to position [408, 0]
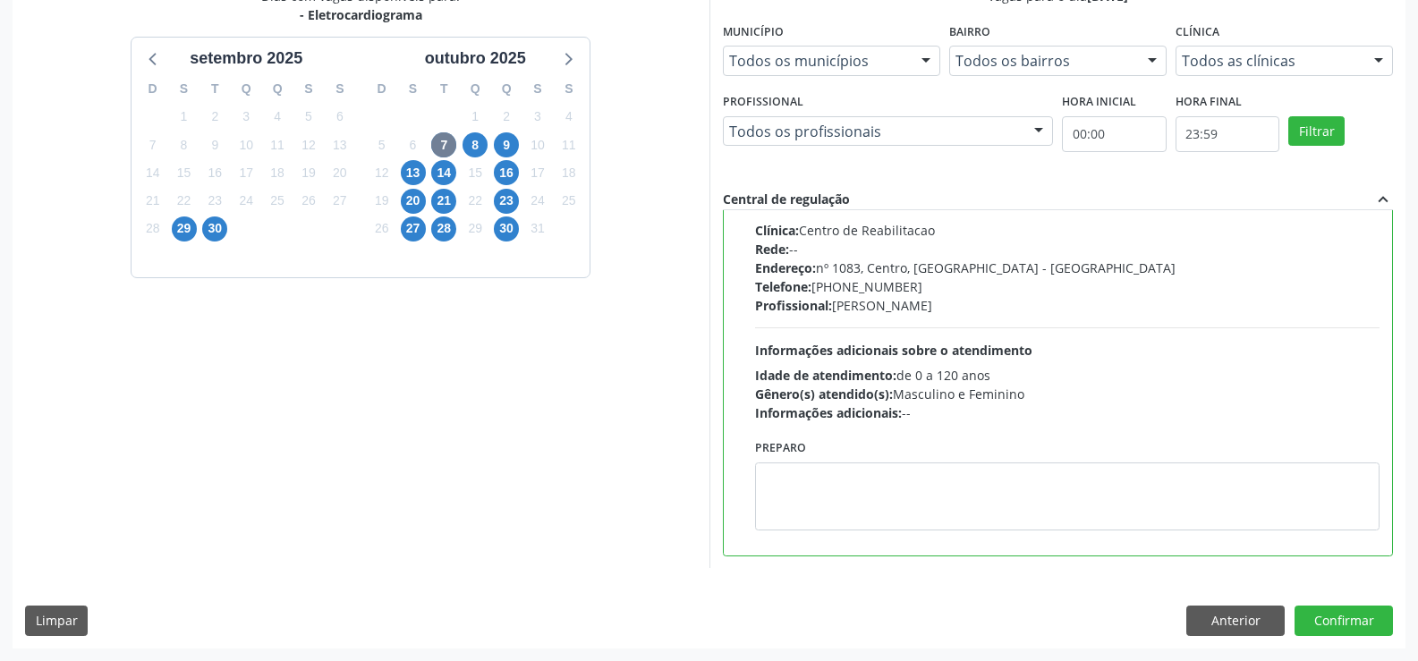
click at [1364, 604] on div "Dias com vagas disponíveis para: - Eletrocardiograma setembro 2025 D S T Q Q S …" at bounding box center [709, 317] width 1393 height 661
click at [1364, 616] on button "Confirmar" at bounding box center [1344, 621] width 98 height 30
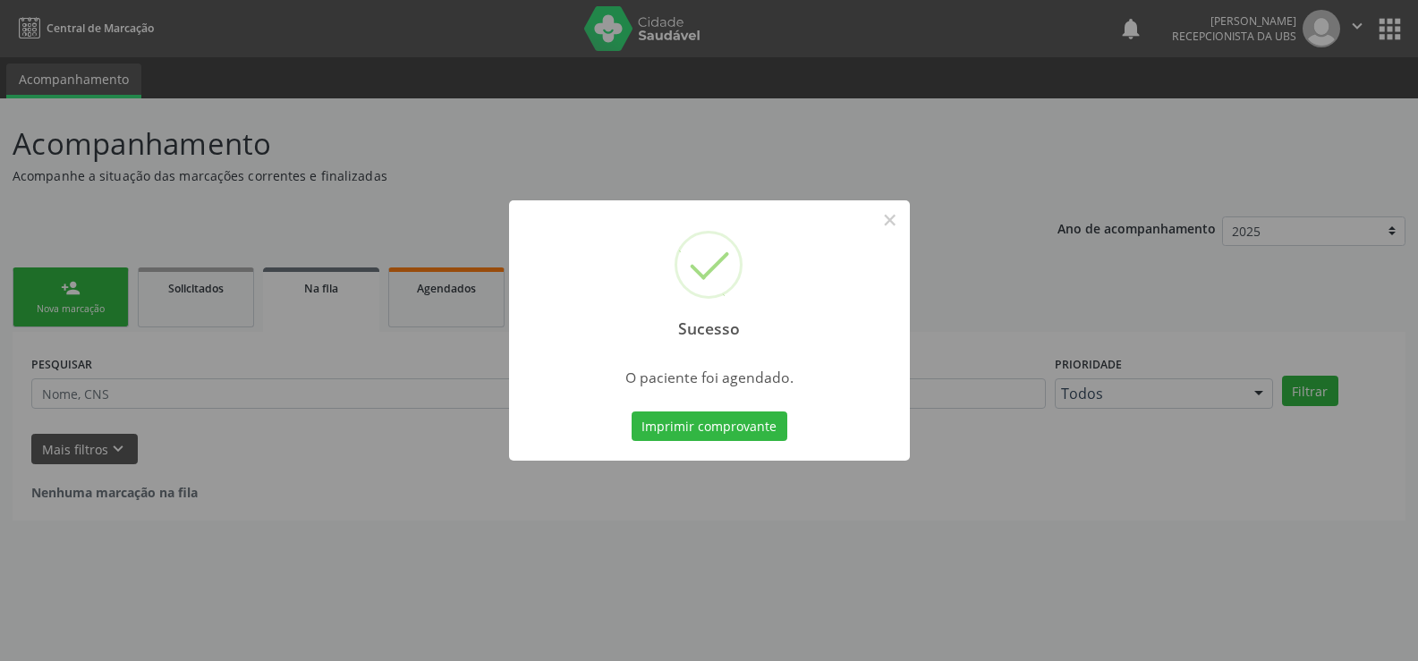
scroll to position [0, 0]
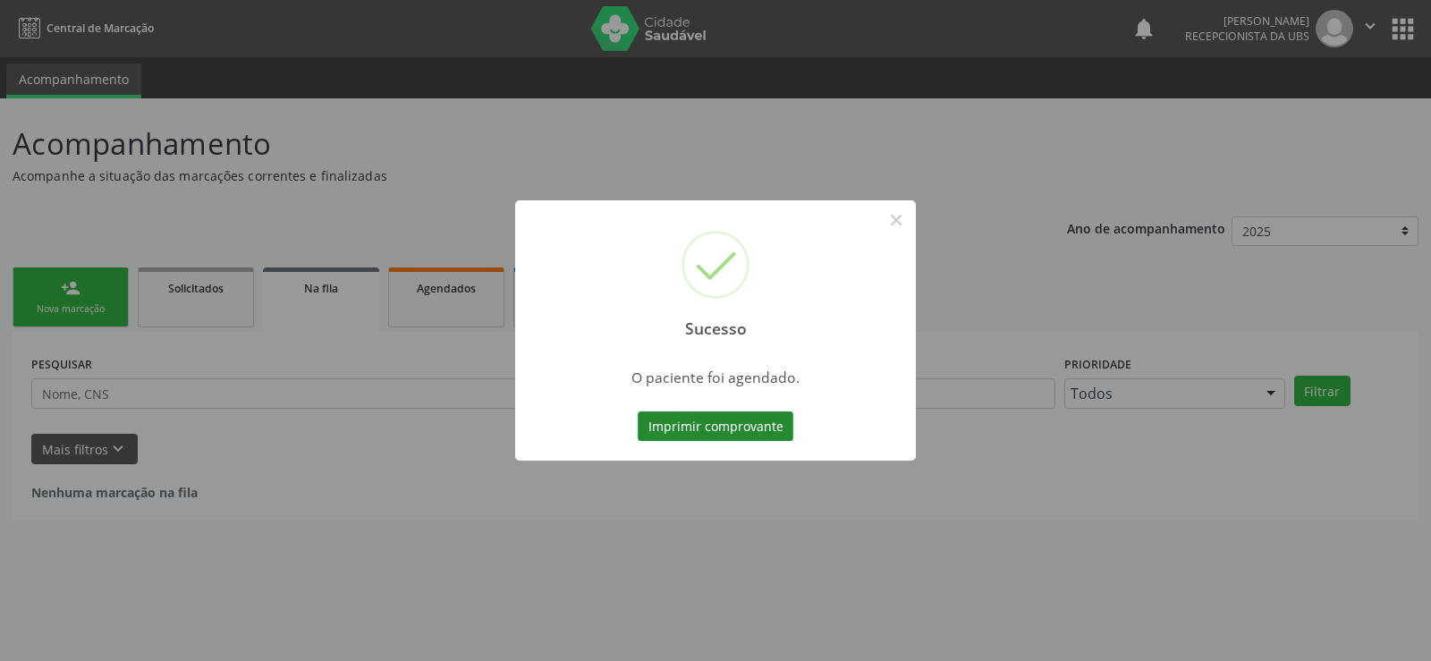
click at [714, 430] on button "Imprimir comprovante" at bounding box center [716, 427] width 156 height 30
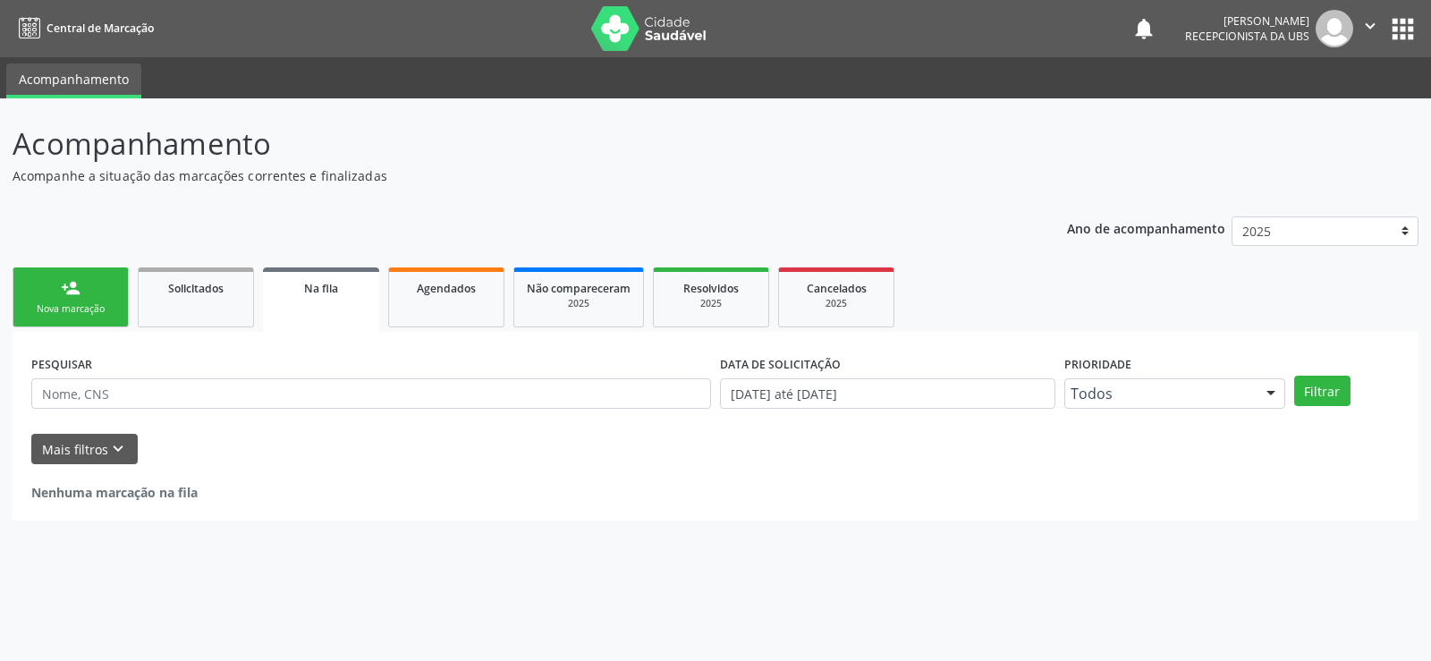
click at [6, 310] on div "Acompanhamento Acompanhe a situação das marcações correntes e finalizadas Relat…" at bounding box center [715, 379] width 1431 height 563
click at [62, 304] on div "Nova marcação" at bounding box center [70, 308] width 89 height 13
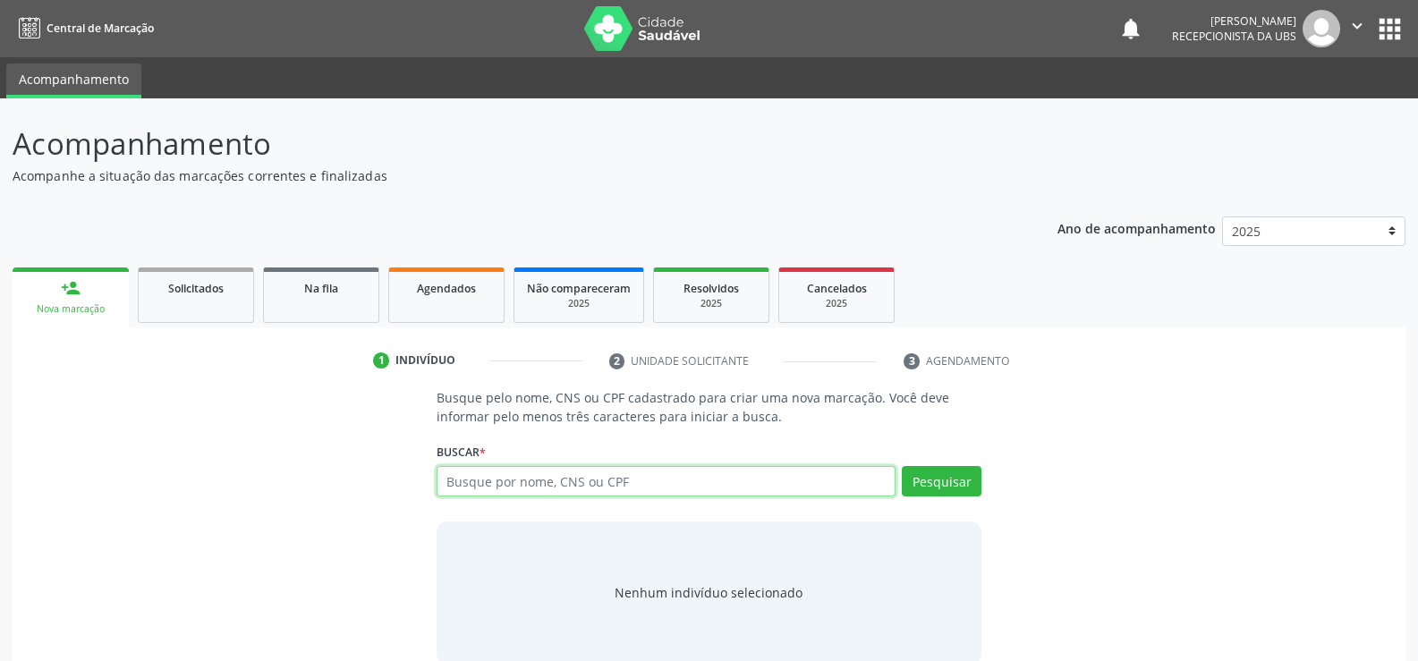
click at [490, 467] on input "text" at bounding box center [666, 481] width 459 height 30
type input "700505944695560"
click at [938, 491] on button "Pesquisar" at bounding box center [942, 481] width 80 height 30
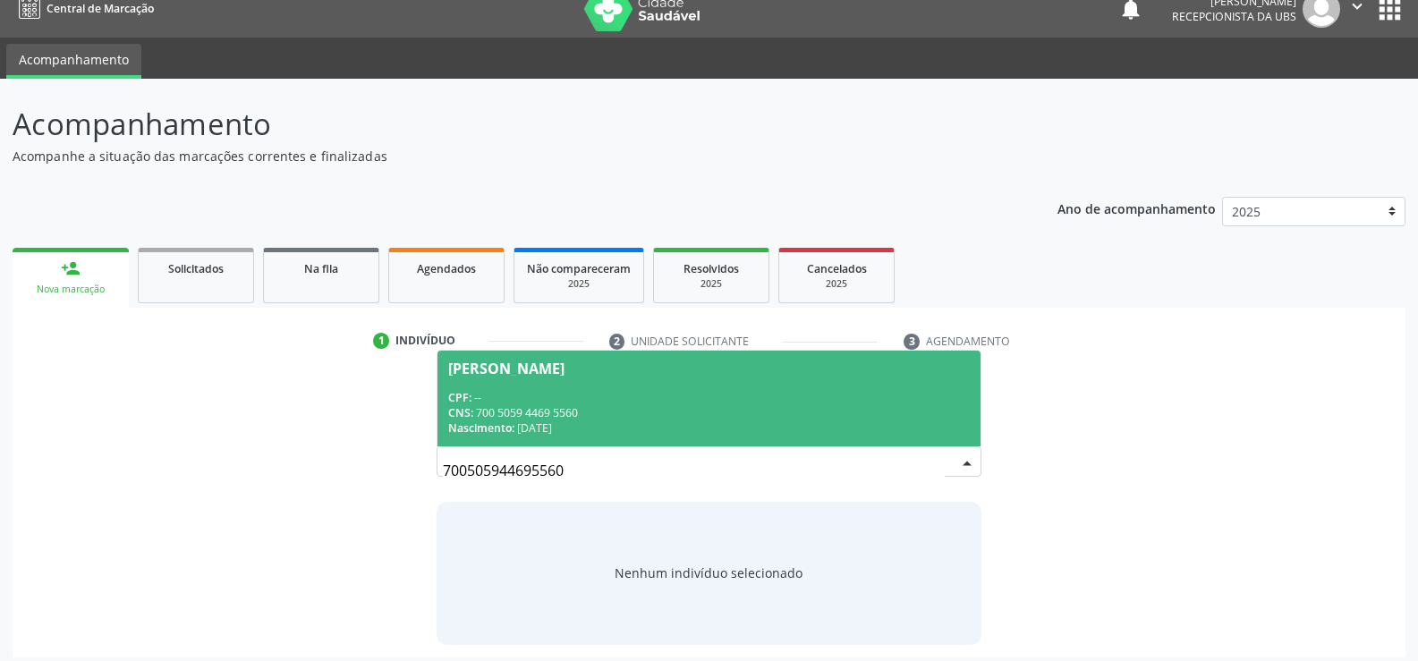
scroll to position [29, 0]
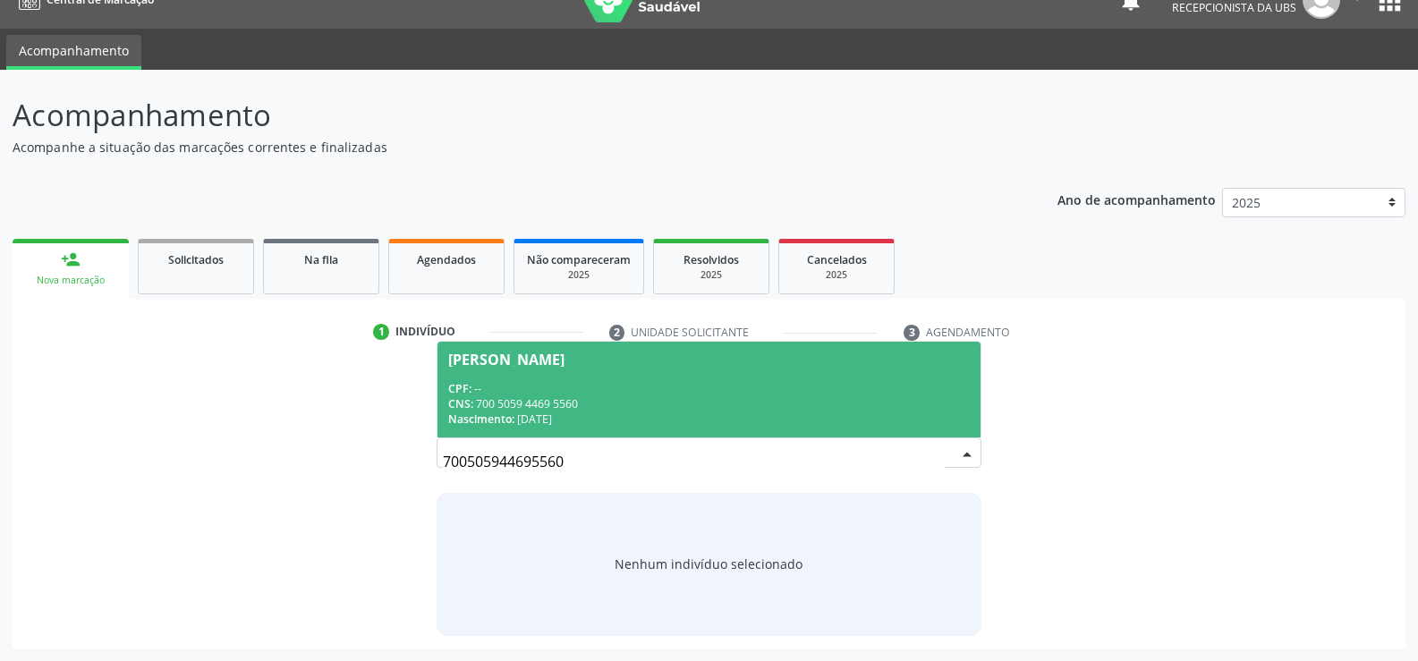
click at [536, 421] on div "Nascimento: 17/05/1967" at bounding box center [709, 419] width 522 height 15
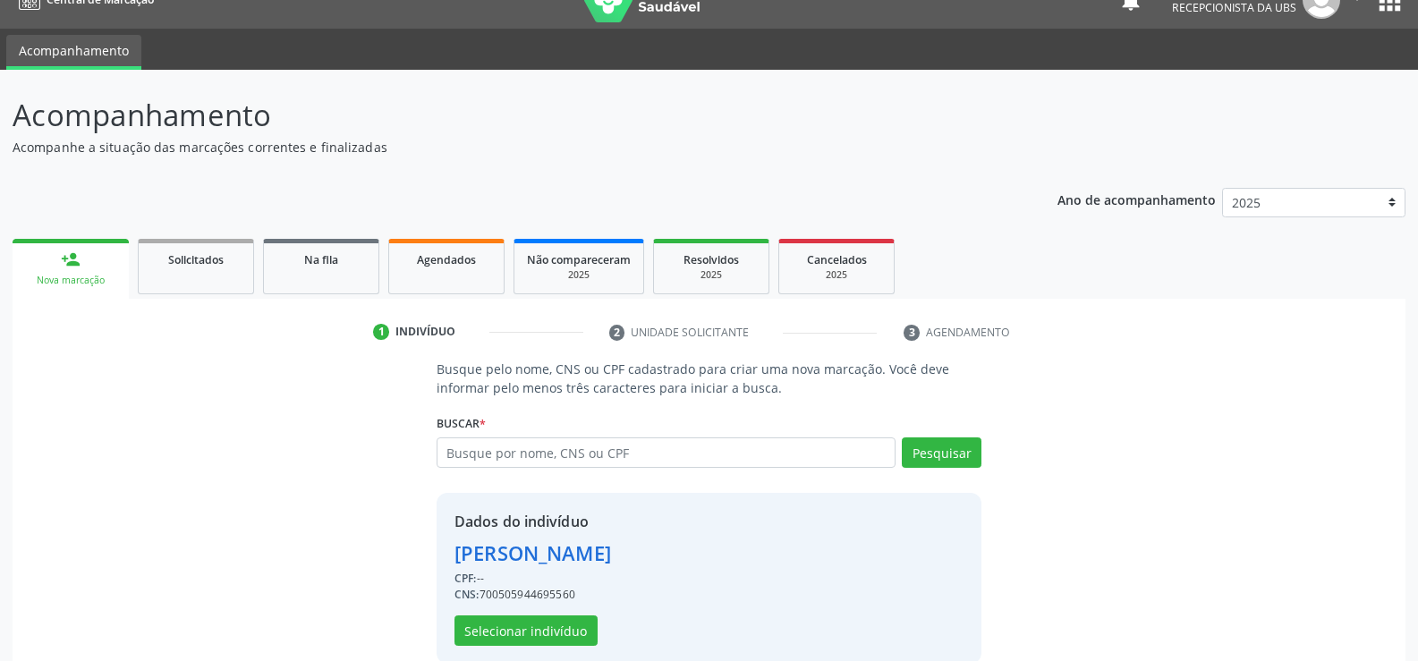
scroll to position [56, 0]
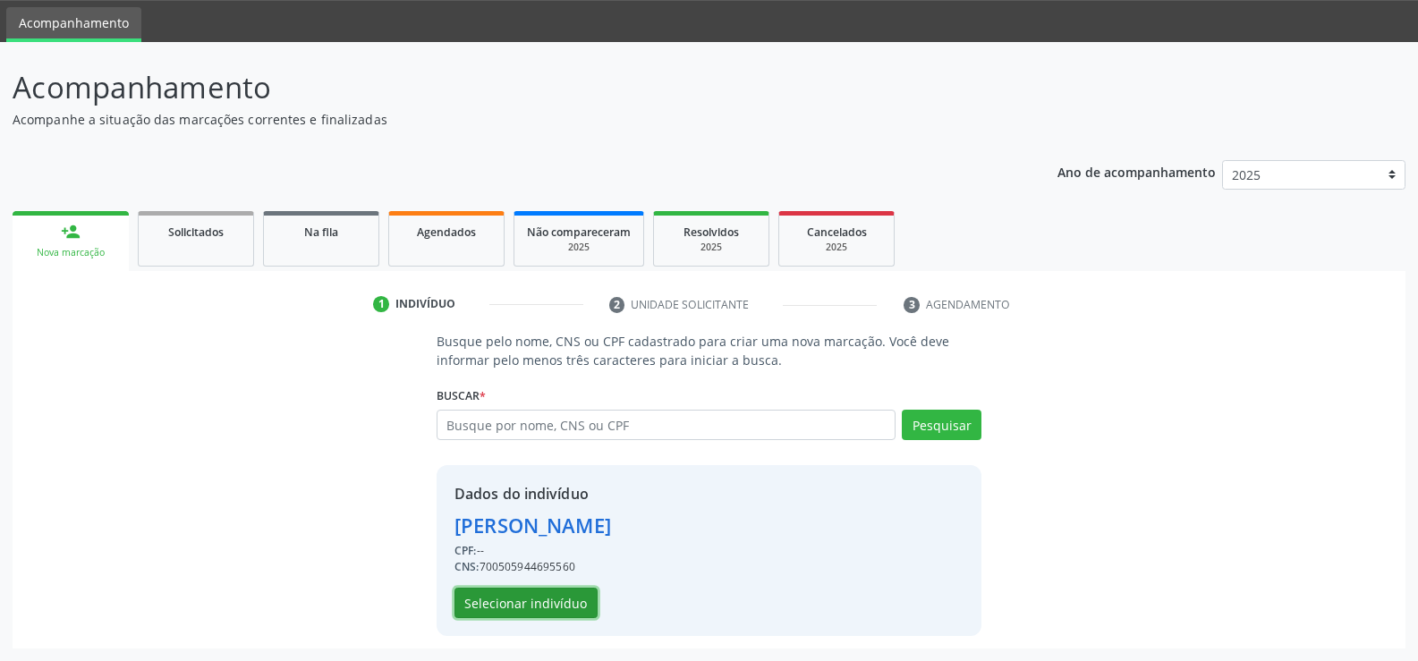
click at [567, 599] on button "Selecionar indivíduo" at bounding box center [525, 603] width 143 height 30
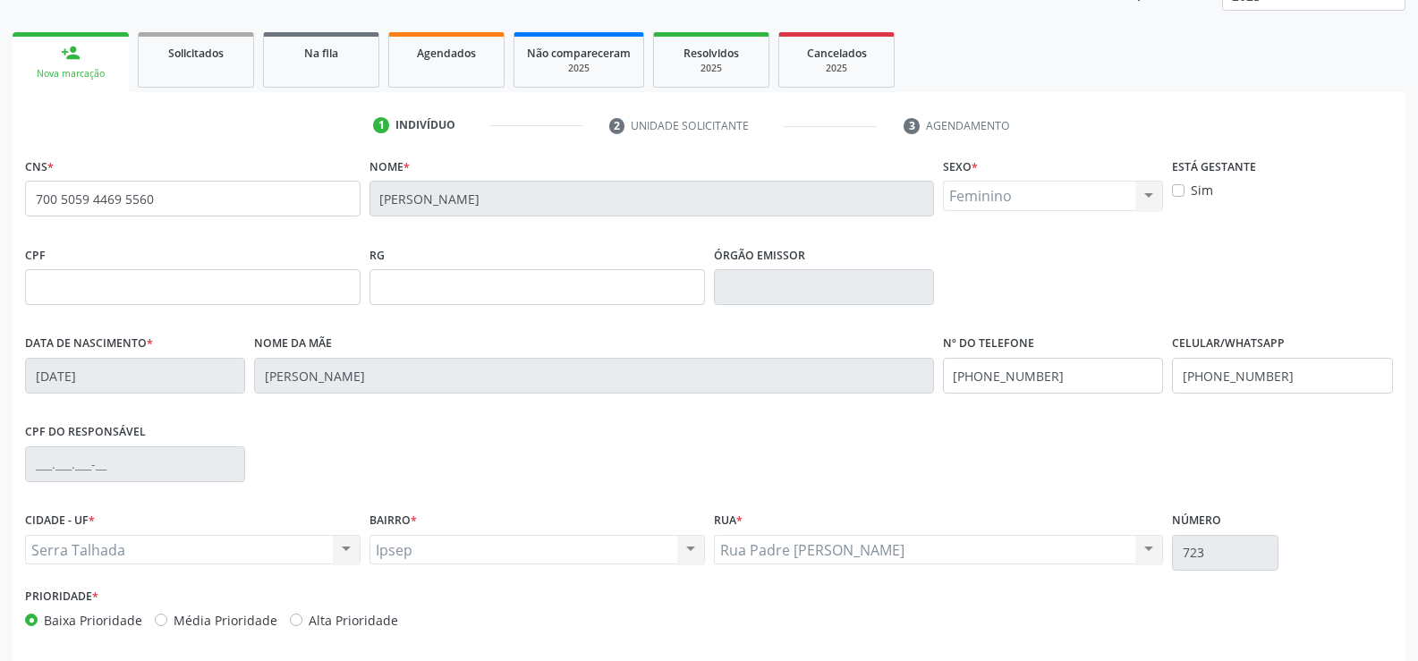
scroll to position [309, 0]
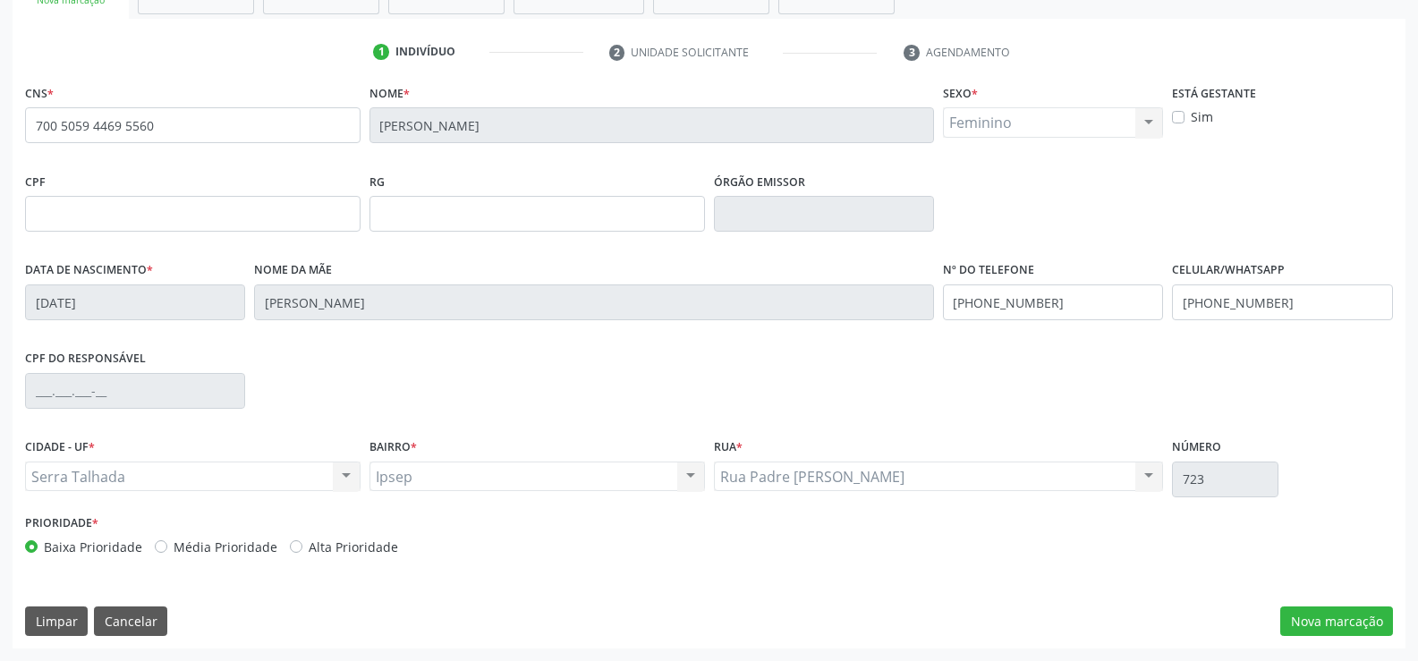
click at [1357, 641] on div "CNS * 700 5059 4469 5560 Nome * Clodovan Moraes de Almeida Sexo * Feminino Masc…" at bounding box center [709, 364] width 1393 height 569
click at [1338, 624] on button "Nova marcação" at bounding box center [1336, 622] width 113 height 30
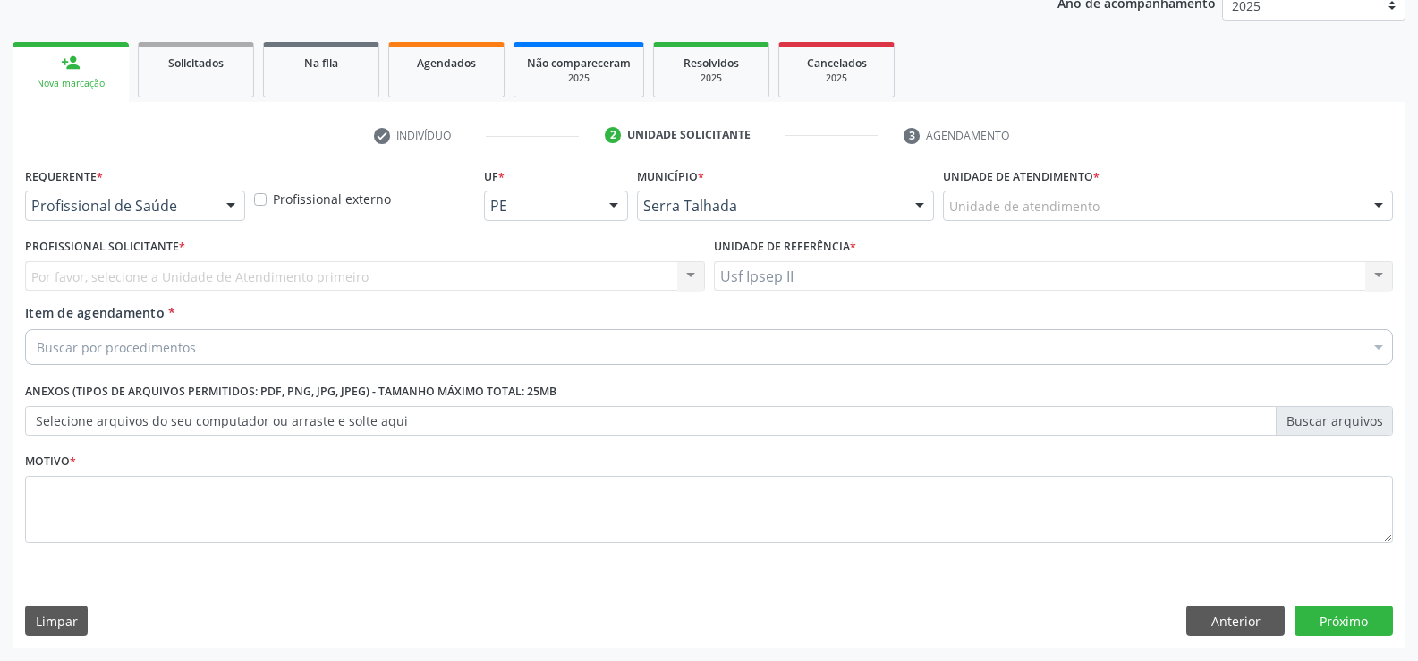
scroll to position [225, 0]
click at [240, 204] on div at bounding box center [230, 206] width 27 height 30
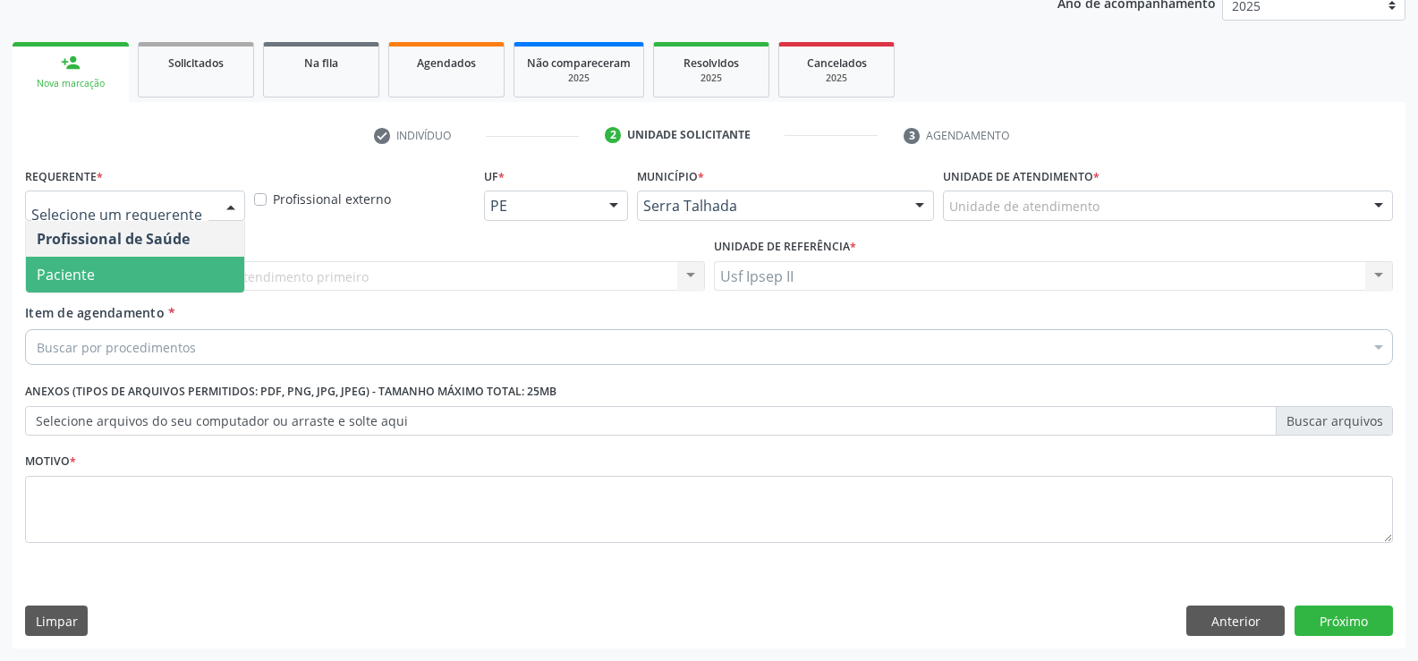
click at [147, 261] on span "Paciente" at bounding box center [135, 275] width 218 height 36
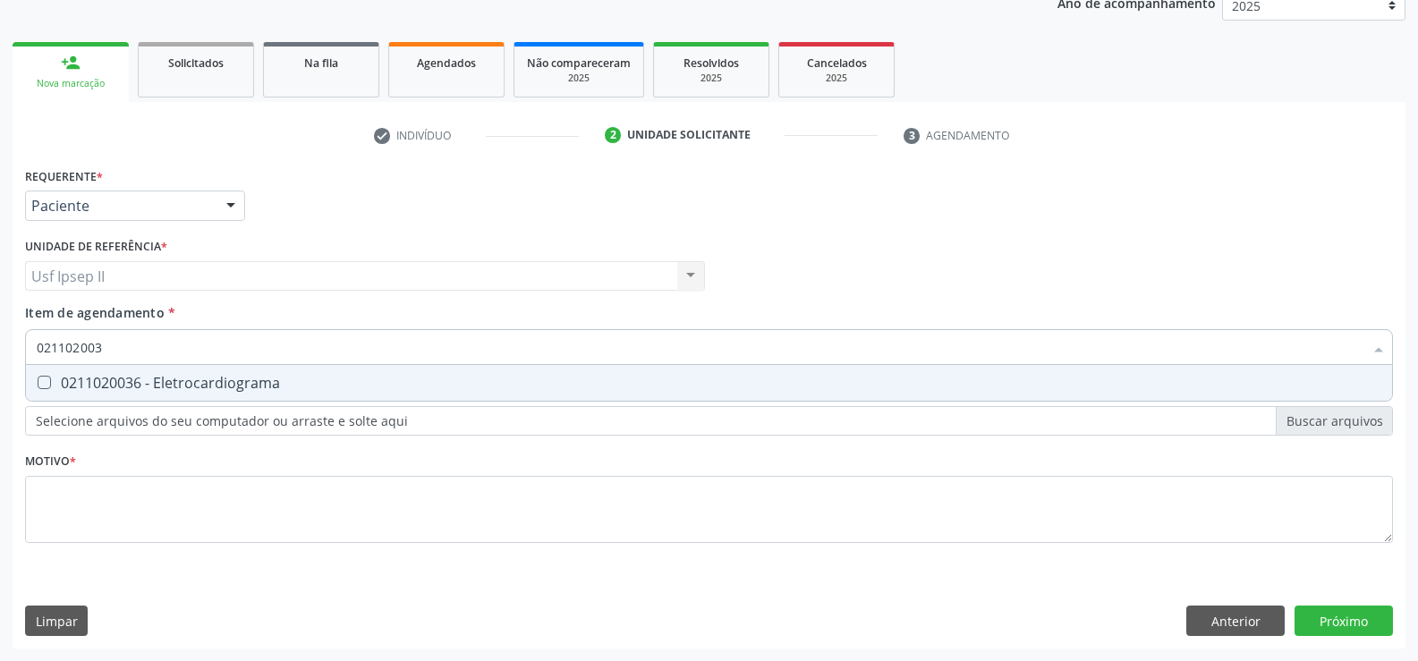
type input "0211020036"
click at [167, 376] on div "0211020036 - Eletrocardiograma" at bounding box center [709, 383] width 1345 height 14
checkbox Eletrocardiograma "true"
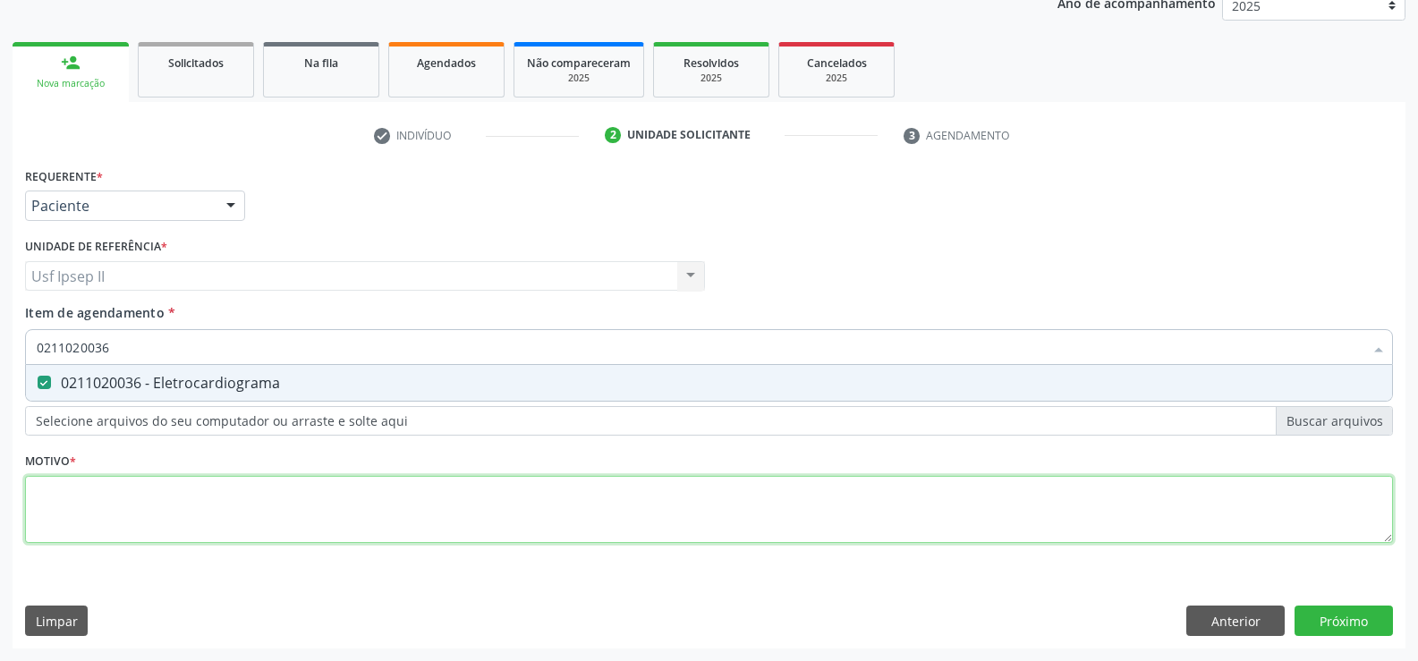
click at [145, 518] on div "Requerente * Paciente Profissional de Saúde Paciente Nenhum resultado encontrad…" at bounding box center [709, 365] width 1368 height 405
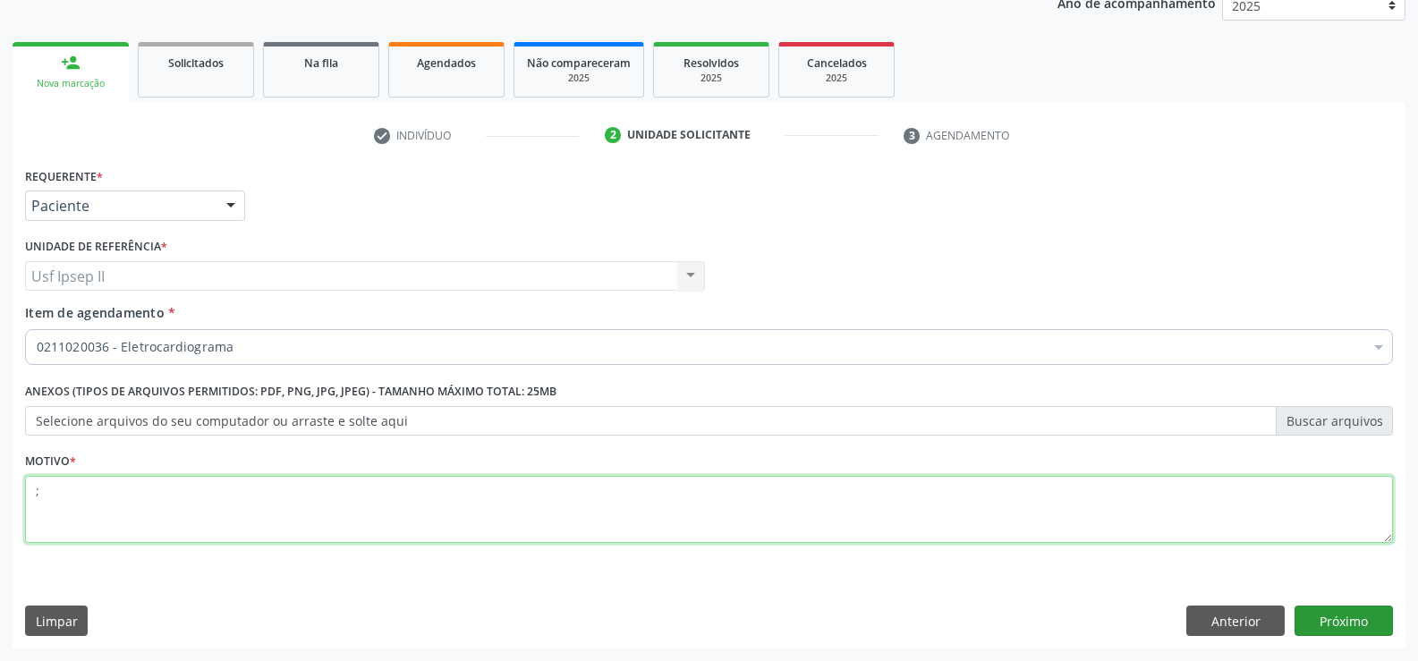
type textarea ";"
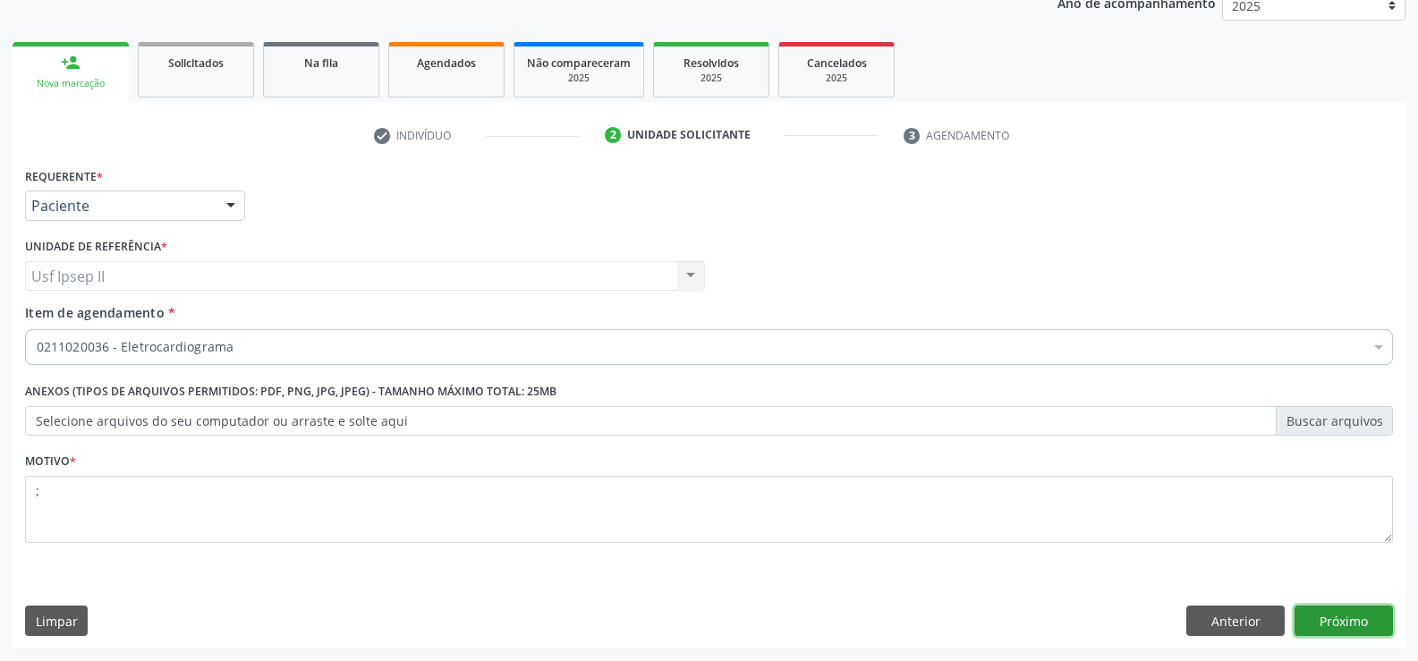
click at [1308, 611] on button "Próximo" at bounding box center [1344, 621] width 98 height 30
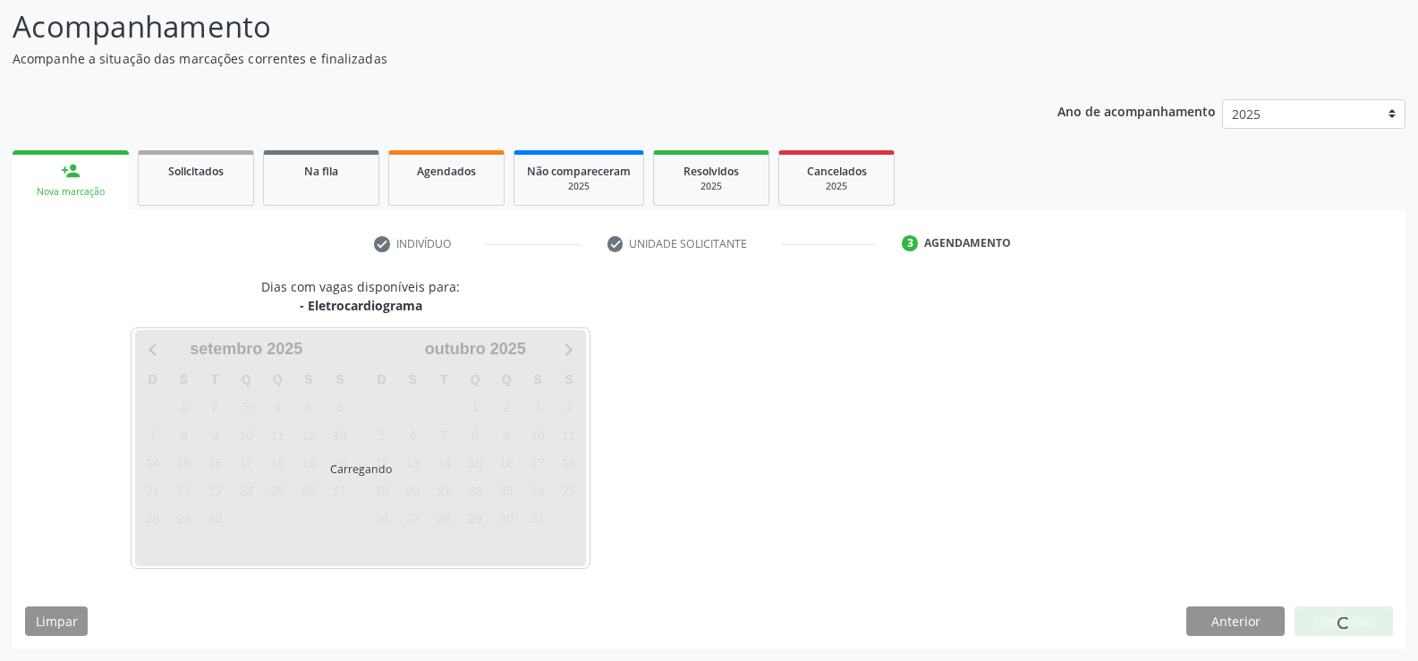
scroll to position [117, 0]
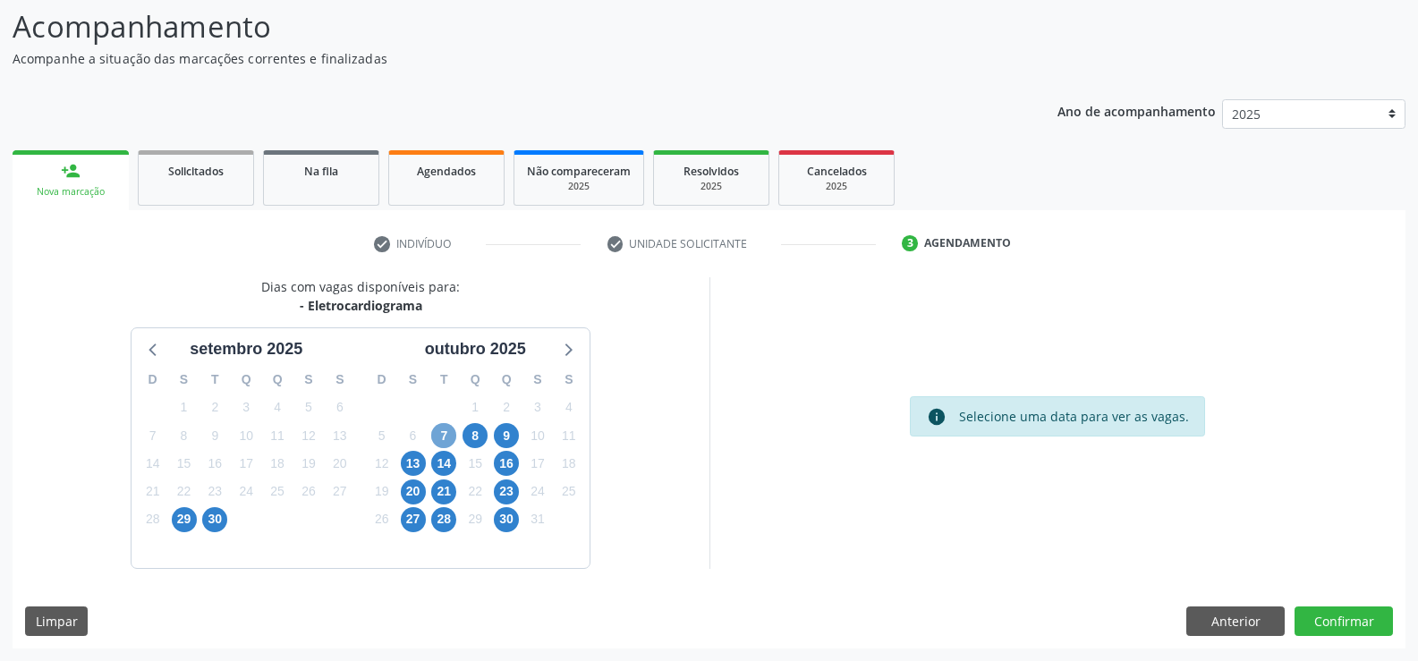
click at [441, 429] on span "7" at bounding box center [443, 435] width 25 height 25
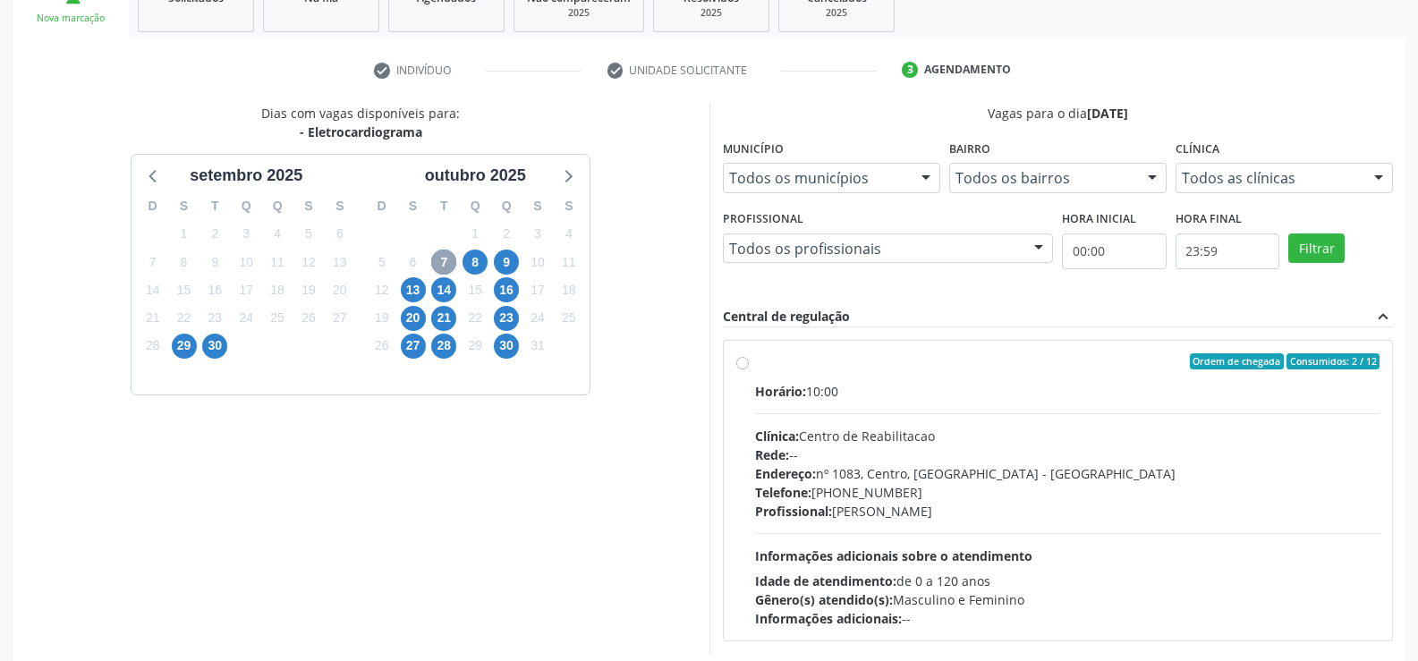
scroll to position [296, 0]
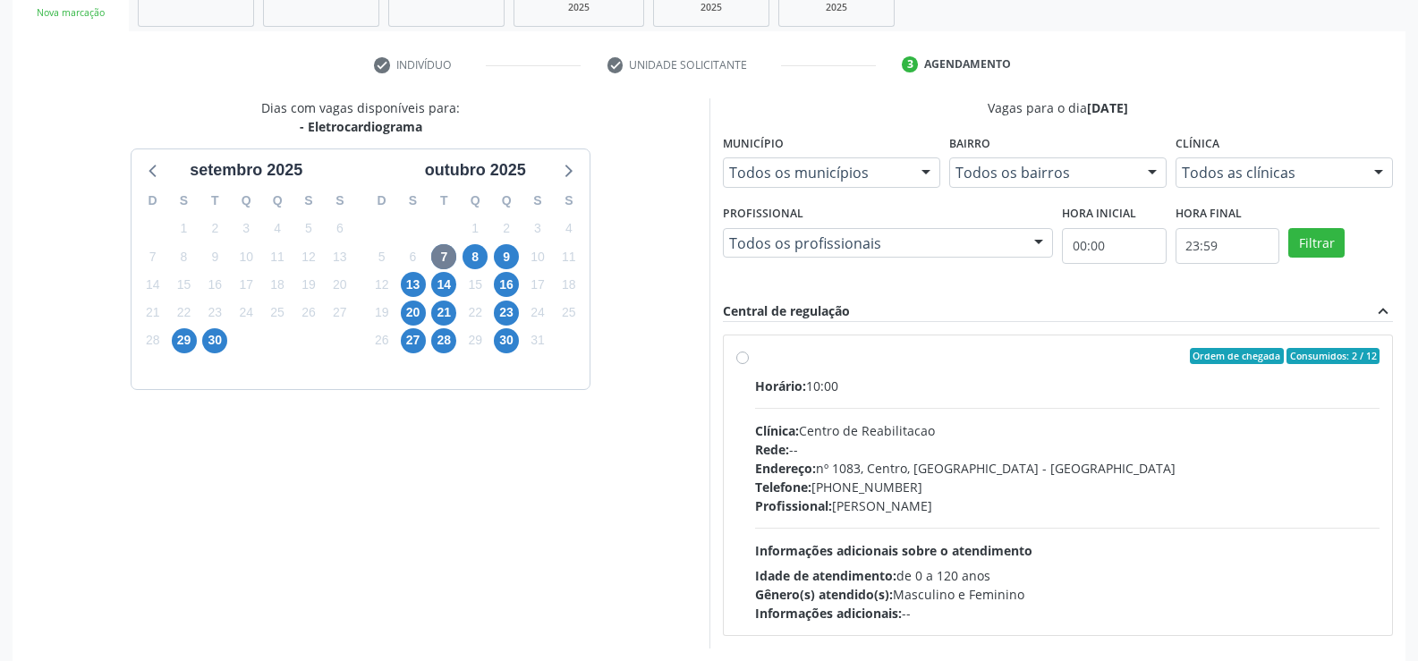
click at [735, 361] on div "Ordem de chegada Consumidos: 2 / 12 Horário: 10:00 Clínica: Centro de Reabilita…" at bounding box center [1058, 486] width 669 height 300
radio input "true"
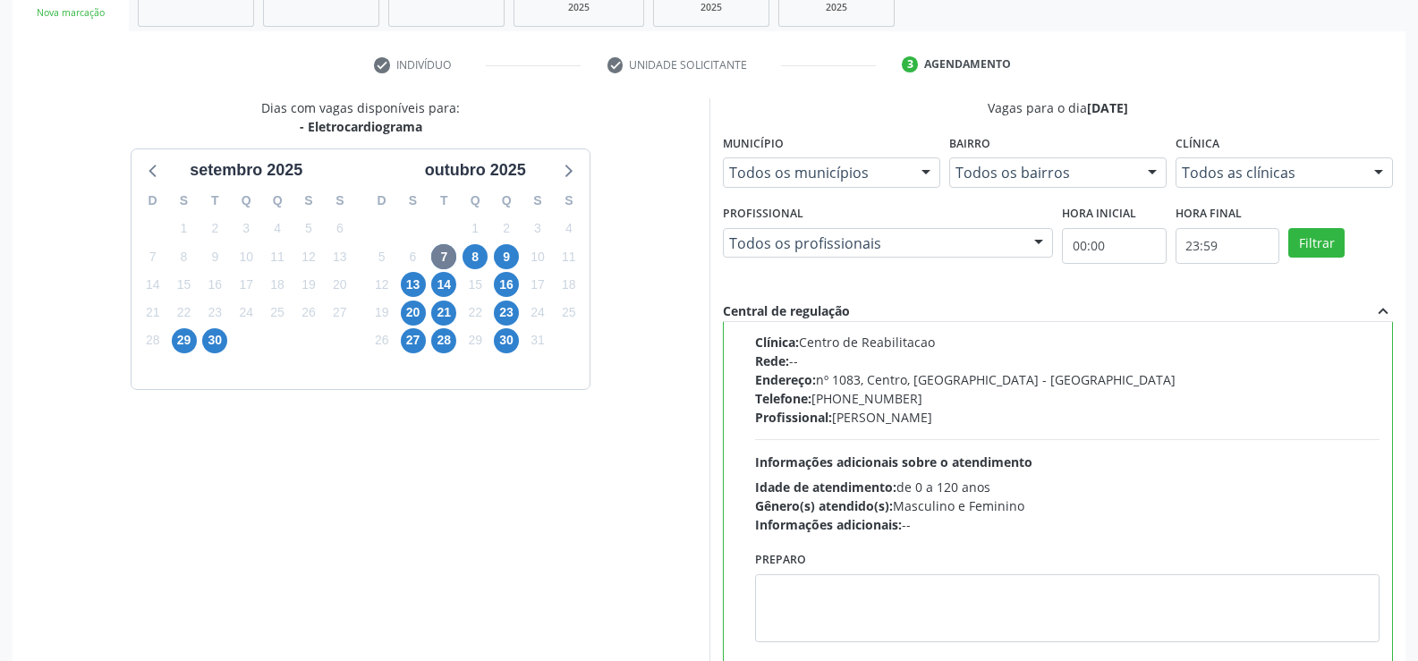
click at [1415, 650] on div "Acompanhamento Acompanhe a situação das marcações correntes e finalizadas Relat…" at bounding box center [709, 287] width 1418 height 971
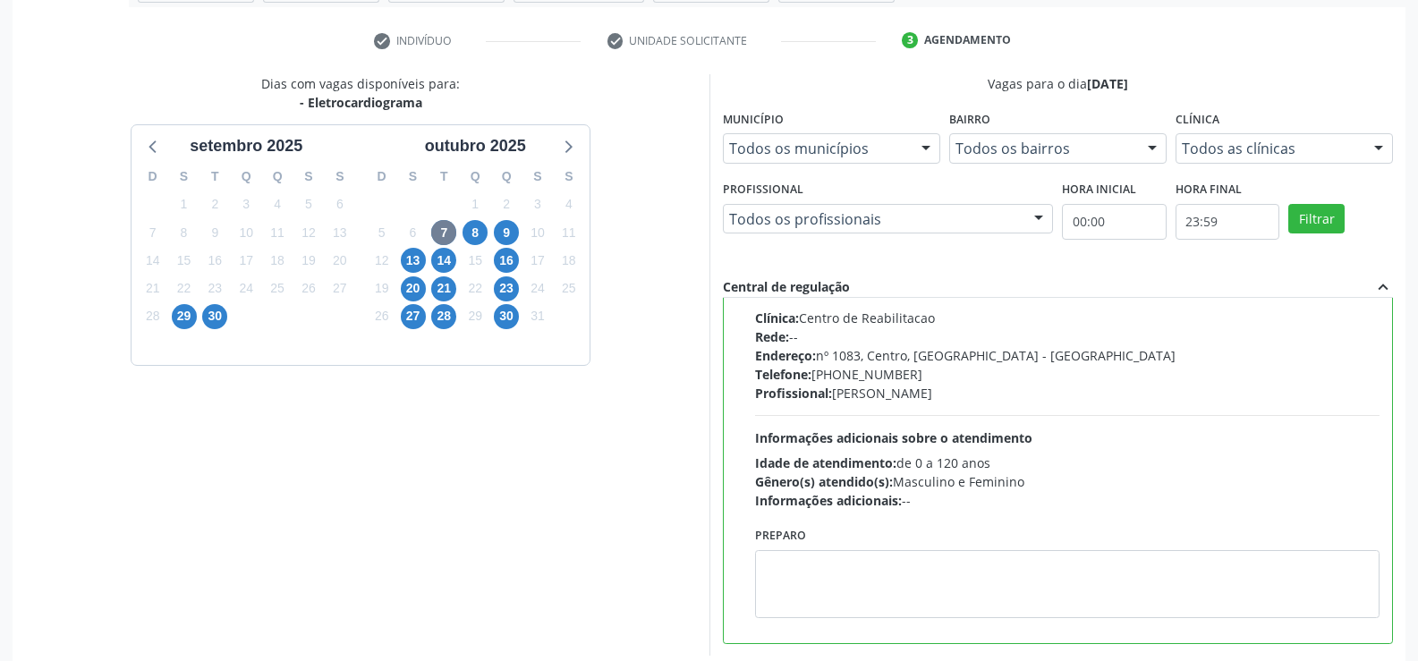
scroll to position [408, 0]
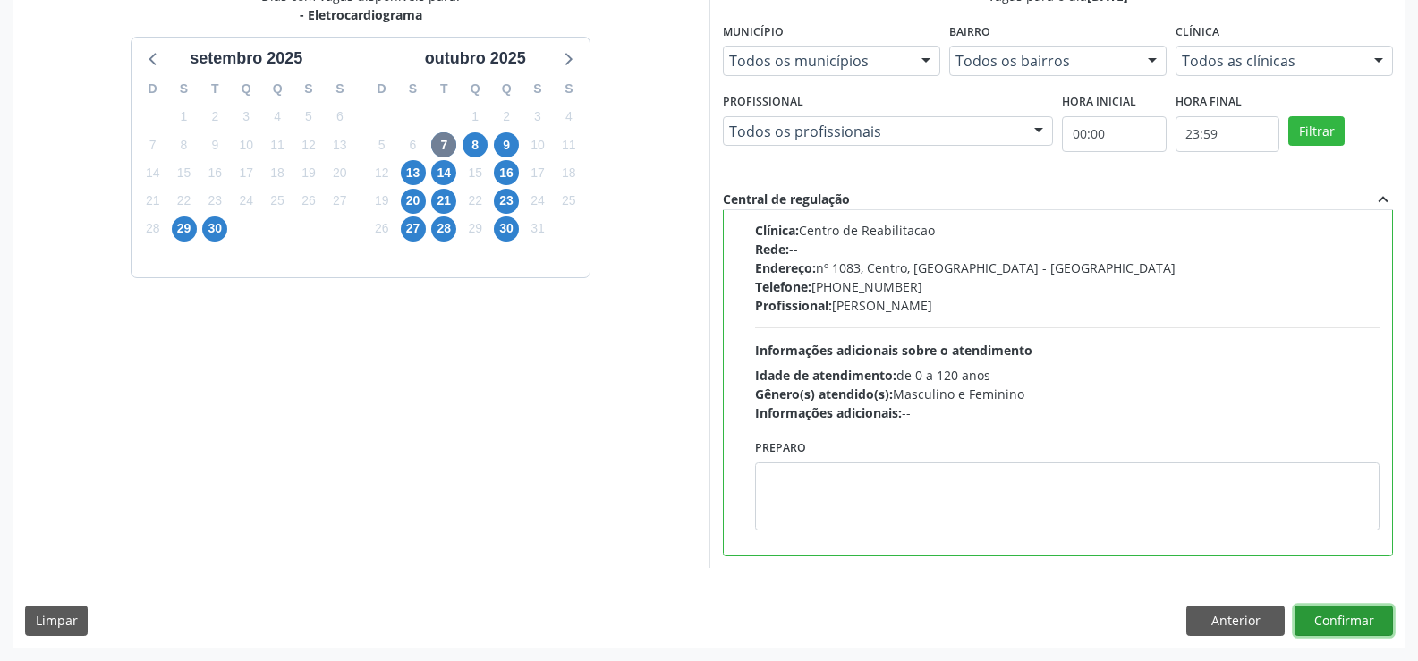
click at [1346, 607] on button "Confirmar" at bounding box center [1344, 621] width 98 height 30
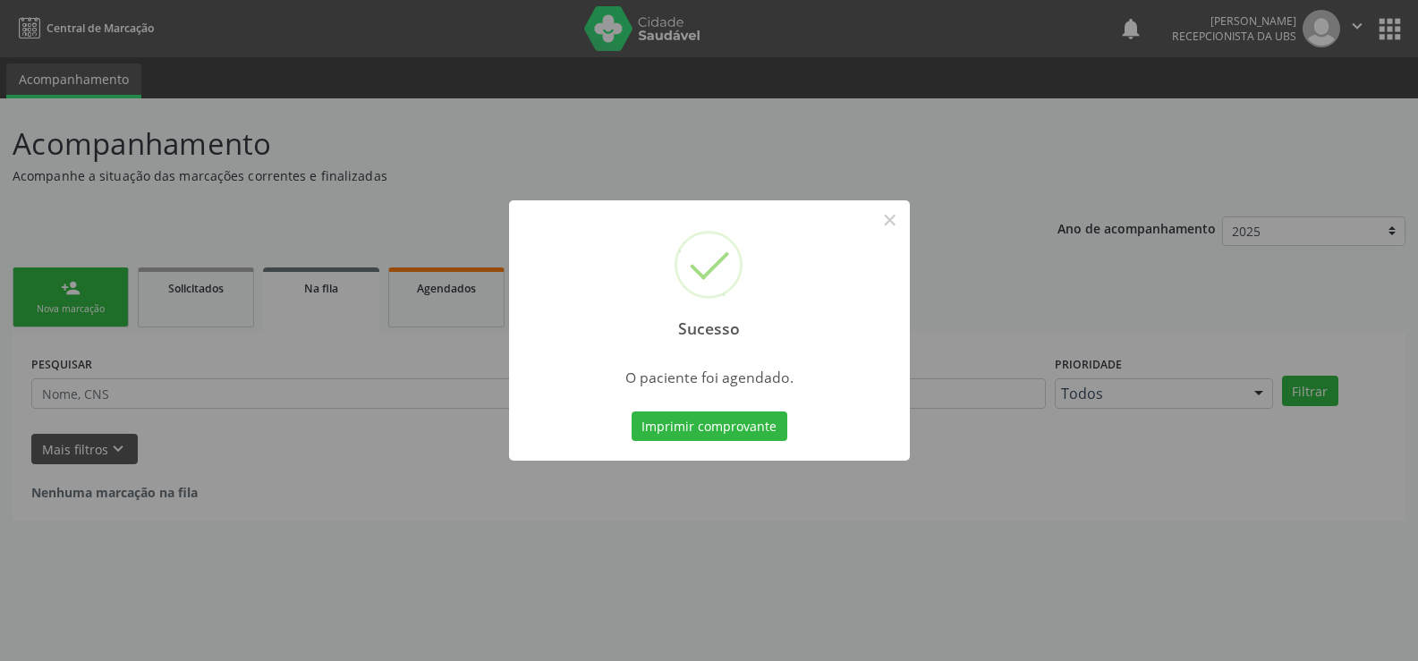
scroll to position [0, 0]
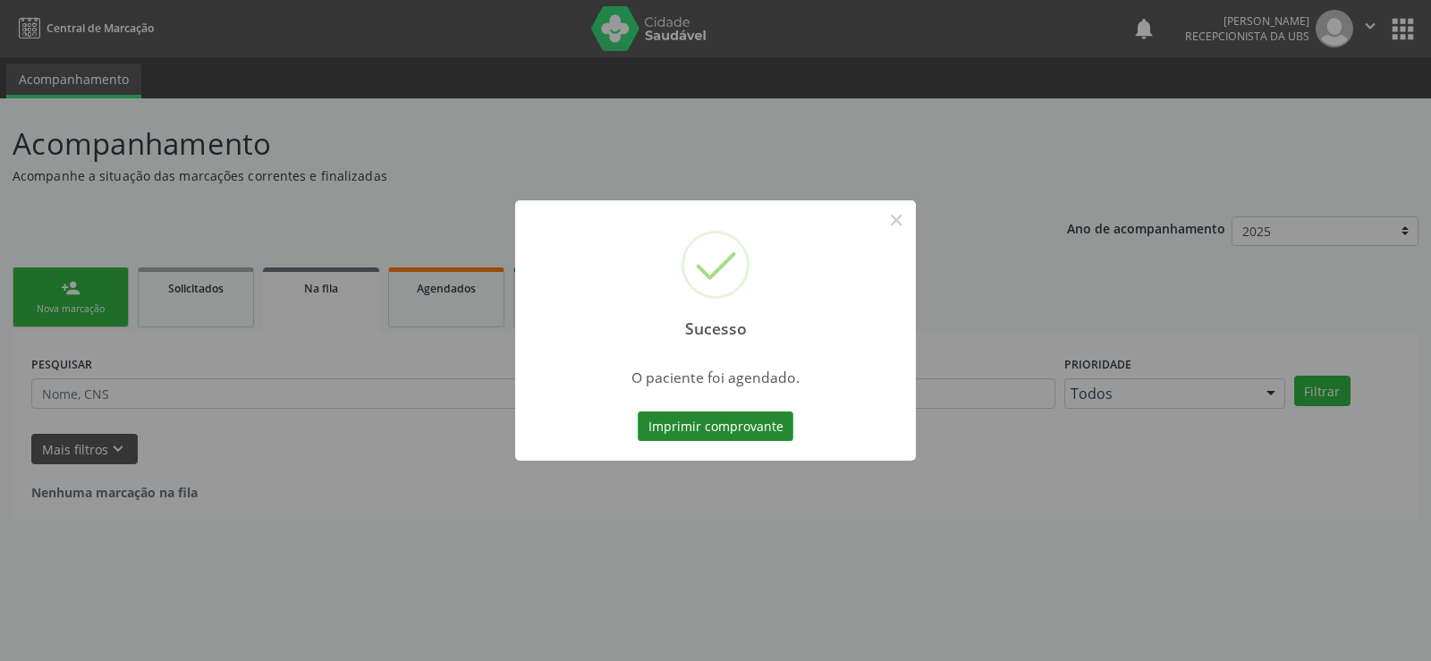
click at [676, 414] on button "Imprimir comprovante" at bounding box center [716, 427] width 156 height 30
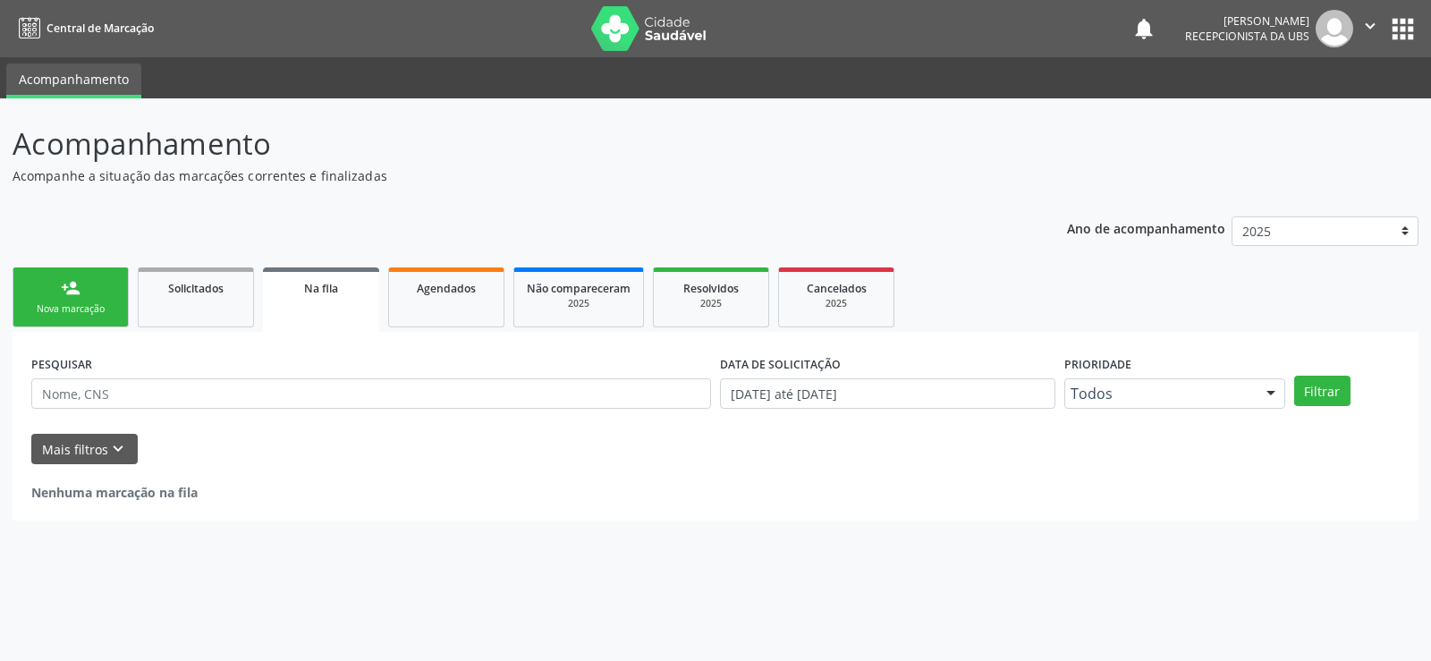
click at [87, 286] on link "person_add Nova marcação" at bounding box center [71, 298] width 116 height 60
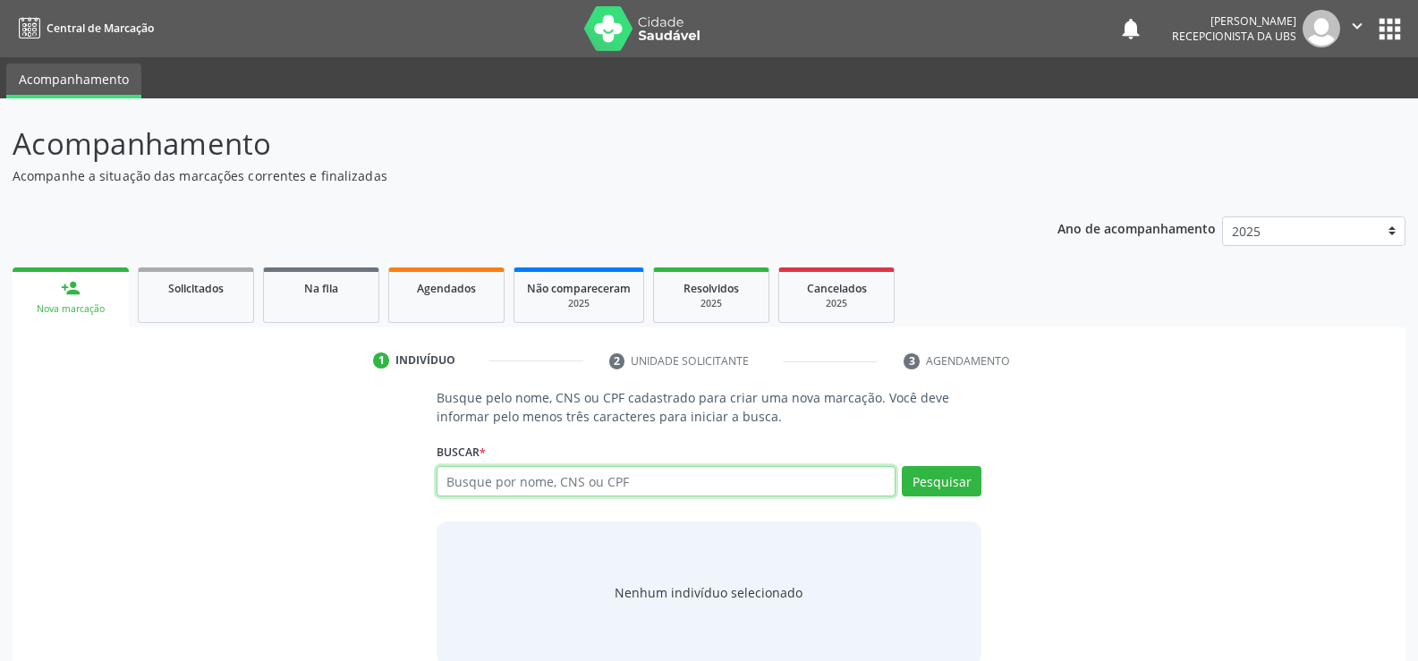
click at [512, 491] on input "text" at bounding box center [666, 481] width 459 height 30
type input "g"
type input "guilherme virgulino rodrigues ferreira"
click at [952, 487] on button "Pesquisar" at bounding box center [942, 481] width 80 height 30
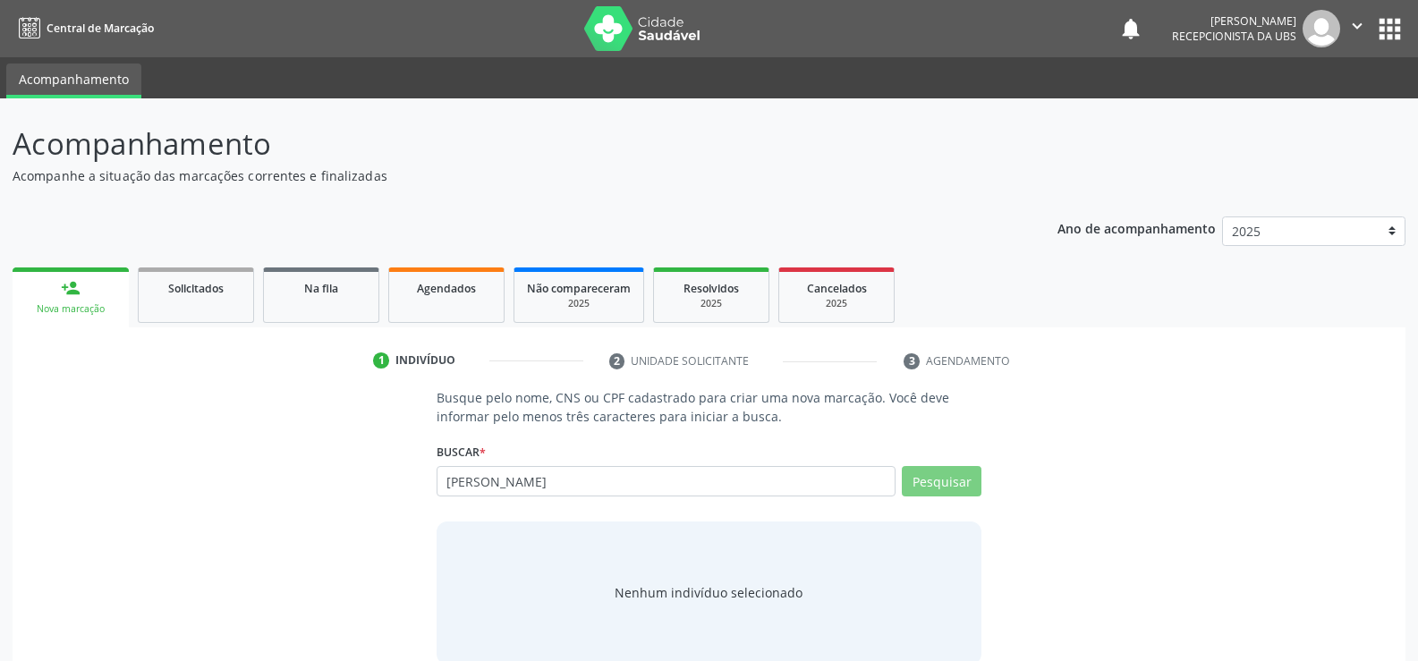
scroll to position [29, 0]
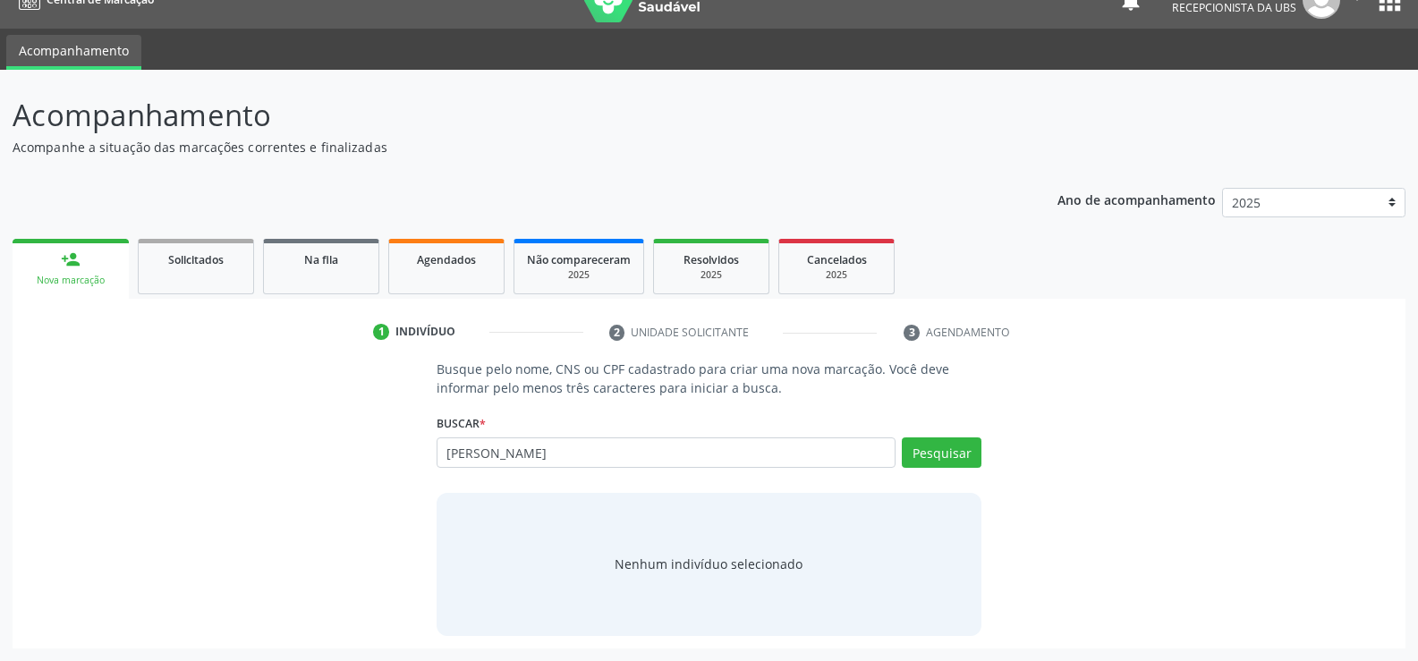
click at [794, 518] on div "Nenhum indivíduo selecionado" at bounding box center [709, 564] width 545 height 143
click at [710, 464] on input "guilherme virgulino rodrigues ferreira" at bounding box center [666, 452] width 459 height 30
type input "g"
paste input "701404662146339"
type input "701404662146339"
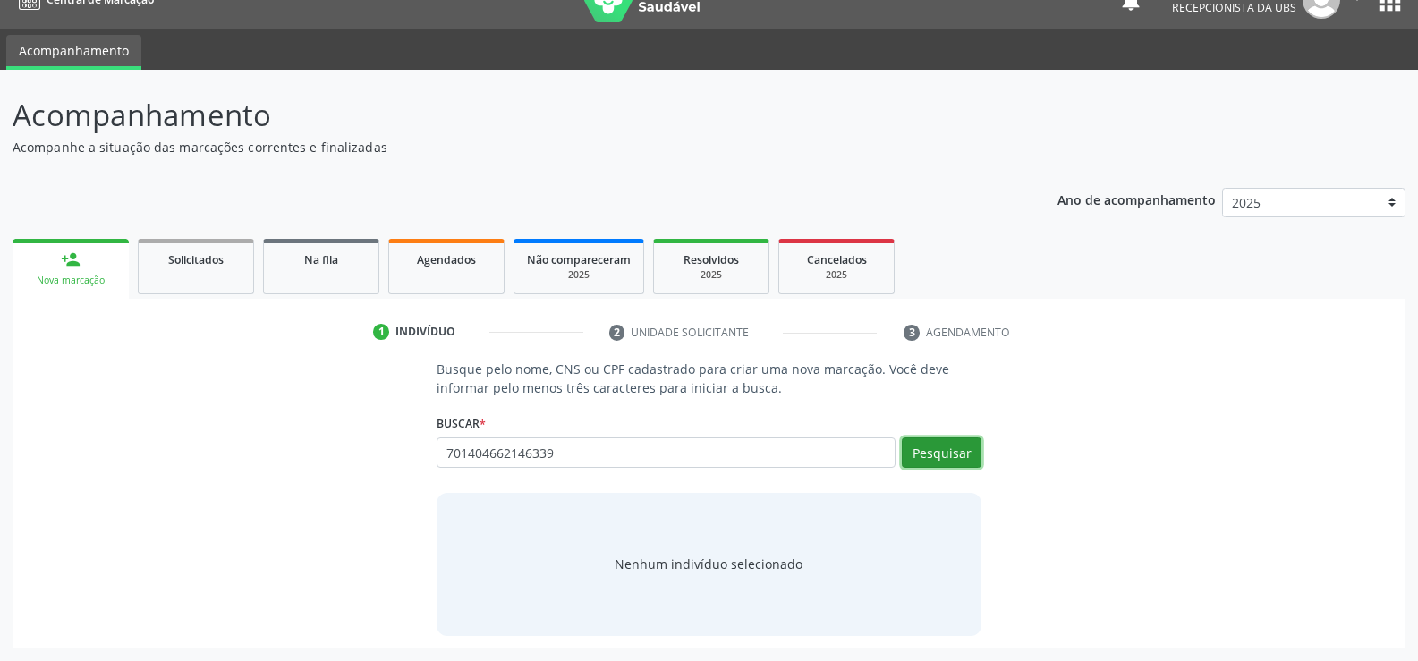
click at [930, 449] on button "Pesquisar" at bounding box center [942, 452] width 80 height 30
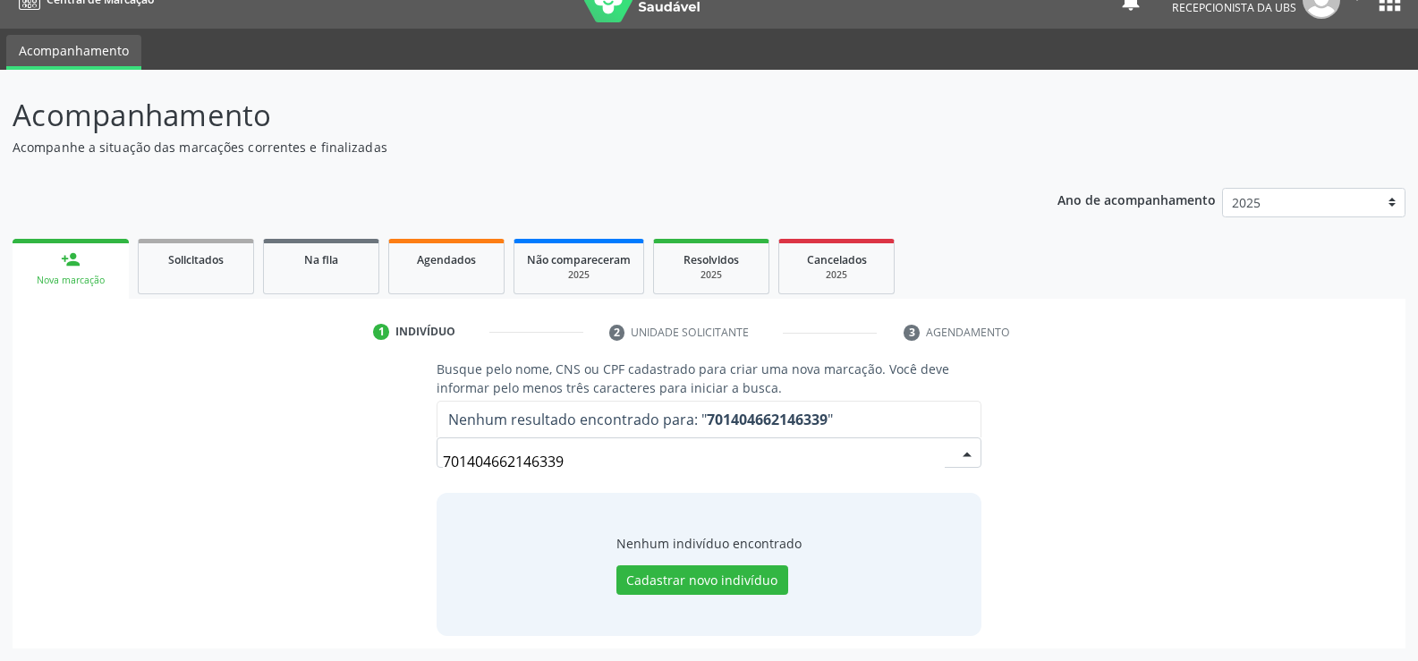
click at [651, 446] on input "701404662146339" at bounding box center [694, 462] width 502 height 36
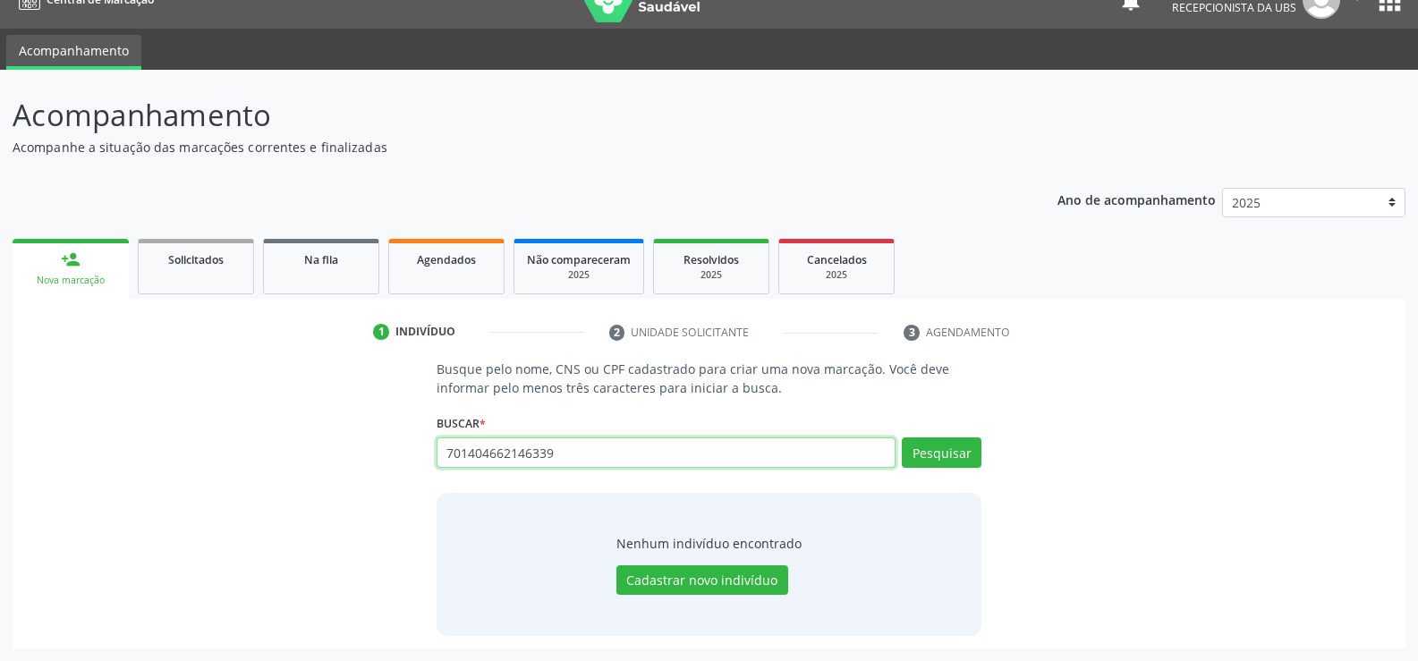
click at [586, 458] on input "701404662146339" at bounding box center [666, 452] width 459 height 30
type input "7"
paste input "088.203.284-45"
type input "088.203.284-45"
click at [926, 445] on button "Pesquisar" at bounding box center [942, 452] width 80 height 30
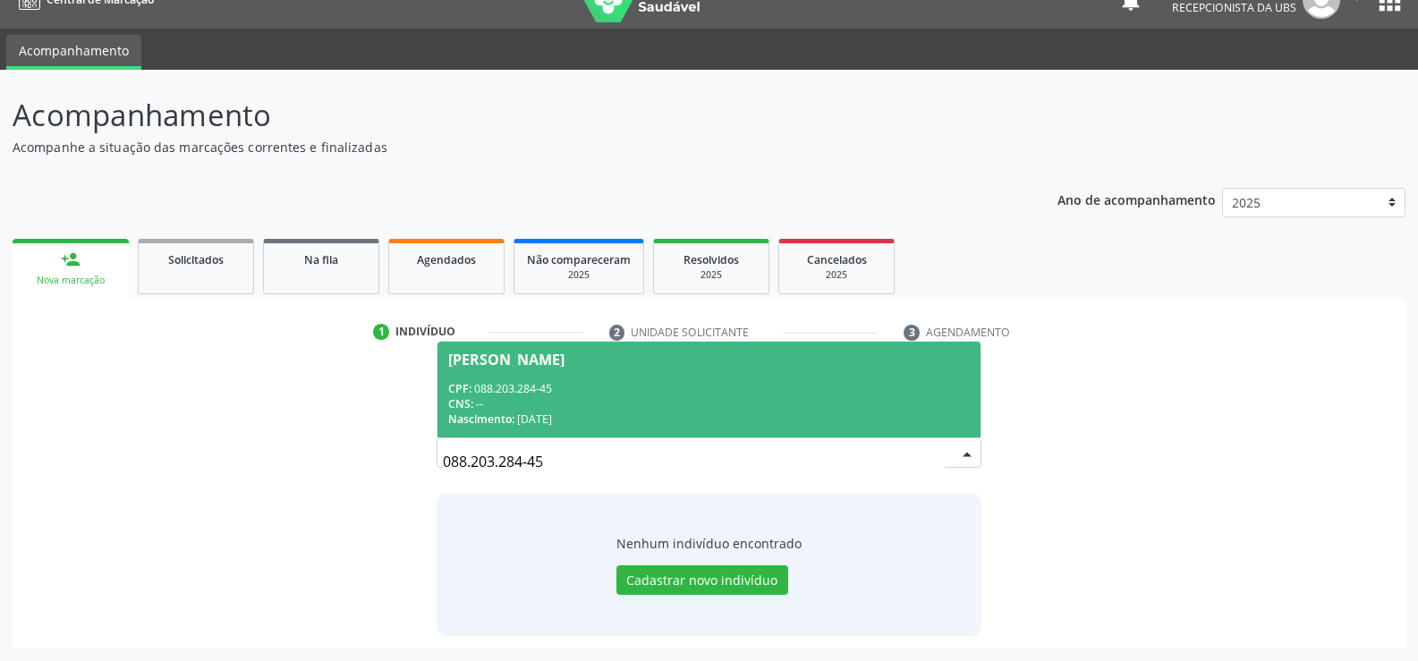
click at [473, 404] on span "CNS:" at bounding box center [460, 403] width 25 height 15
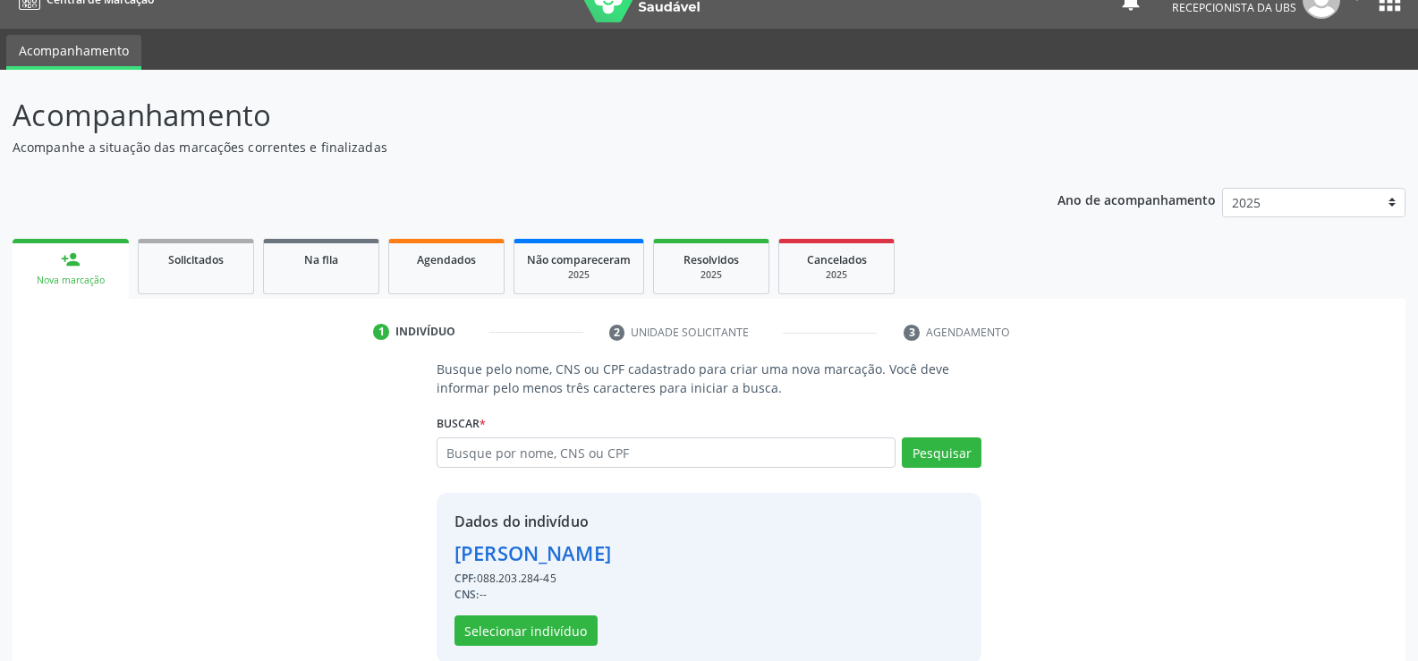
scroll to position [56, 0]
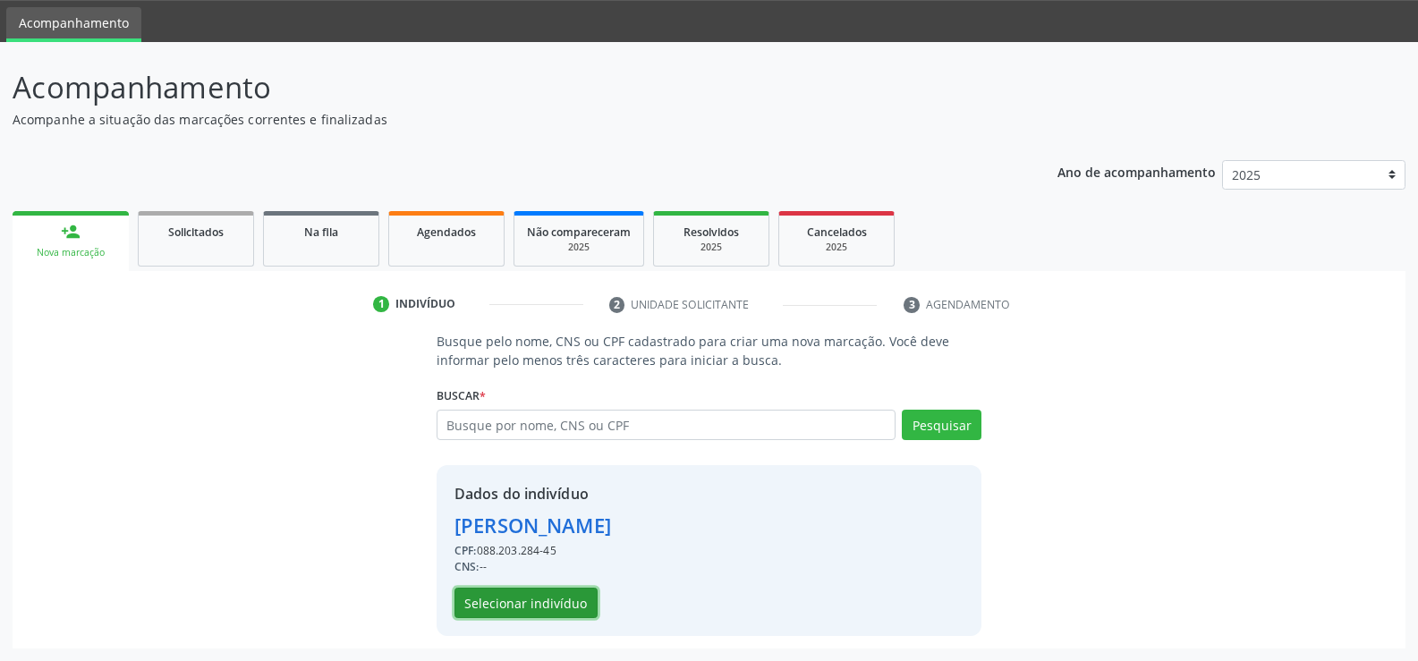
click at [493, 603] on button "Selecionar indivíduo" at bounding box center [525, 603] width 143 height 30
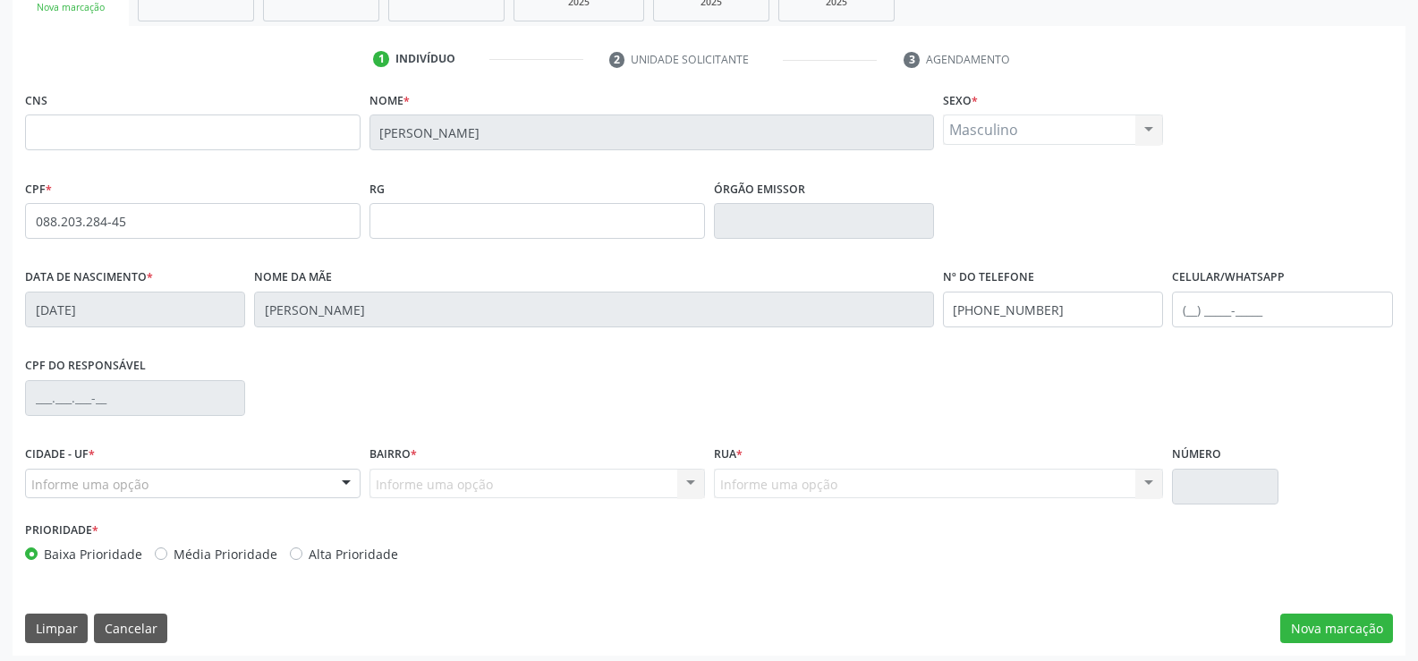
scroll to position [309, 0]
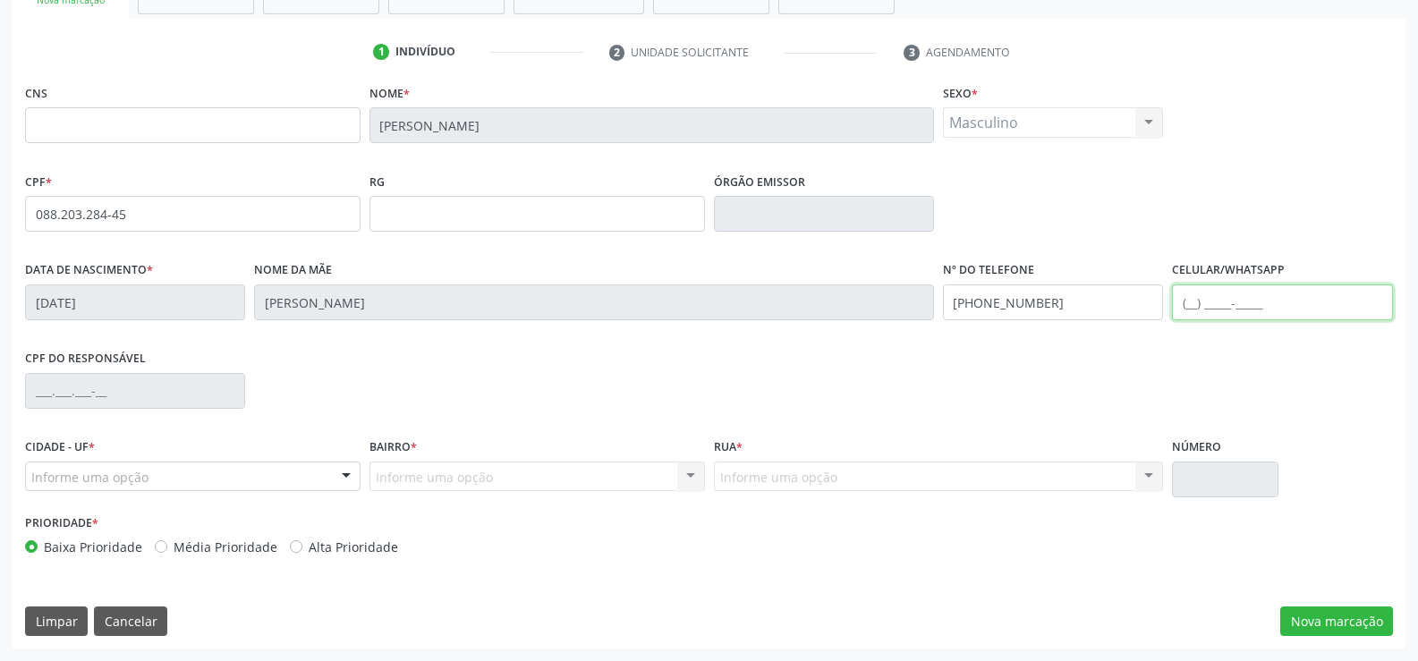
click at [1189, 301] on input "text" at bounding box center [1282, 303] width 220 height 36
type input "(87) 98767-6453"
click at [1346, 611] on button "Nova marcação" at bounding box center [1336, 622] width 113 height 30
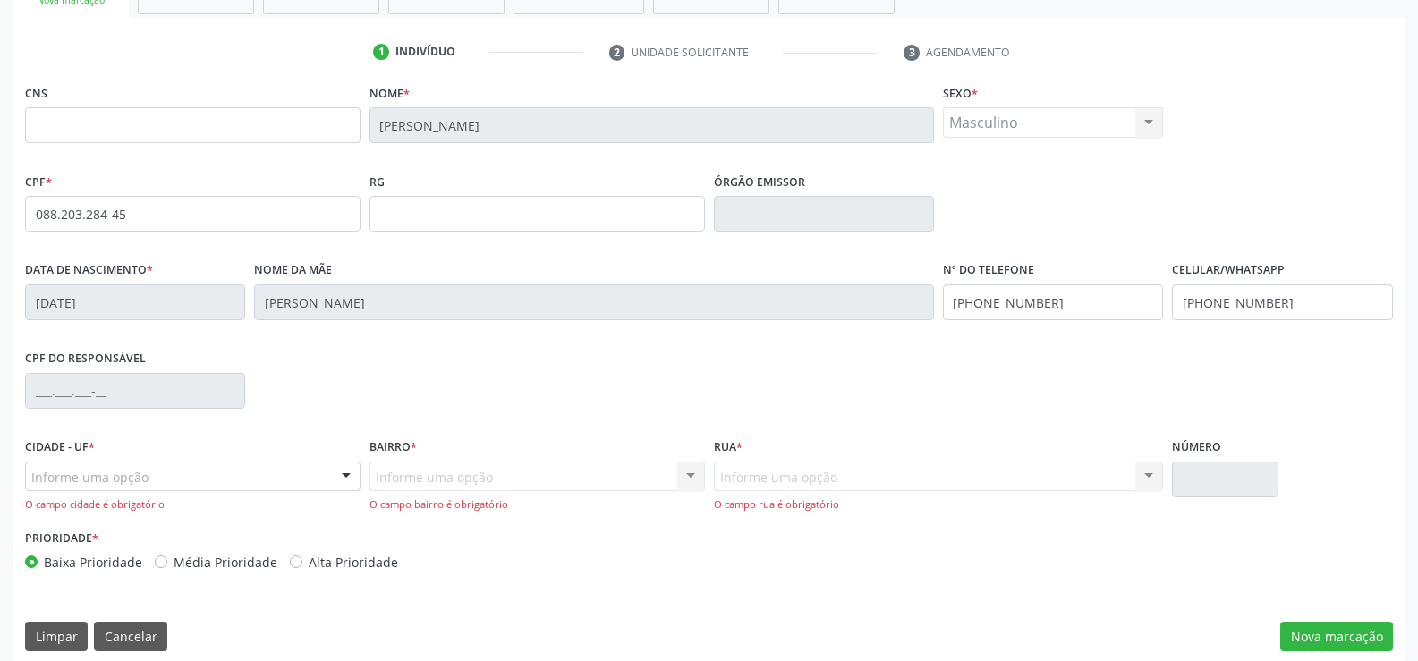
click at [263, 472] on div "Informe uma opção" at bounding box center [193, 477] width 336 height 30
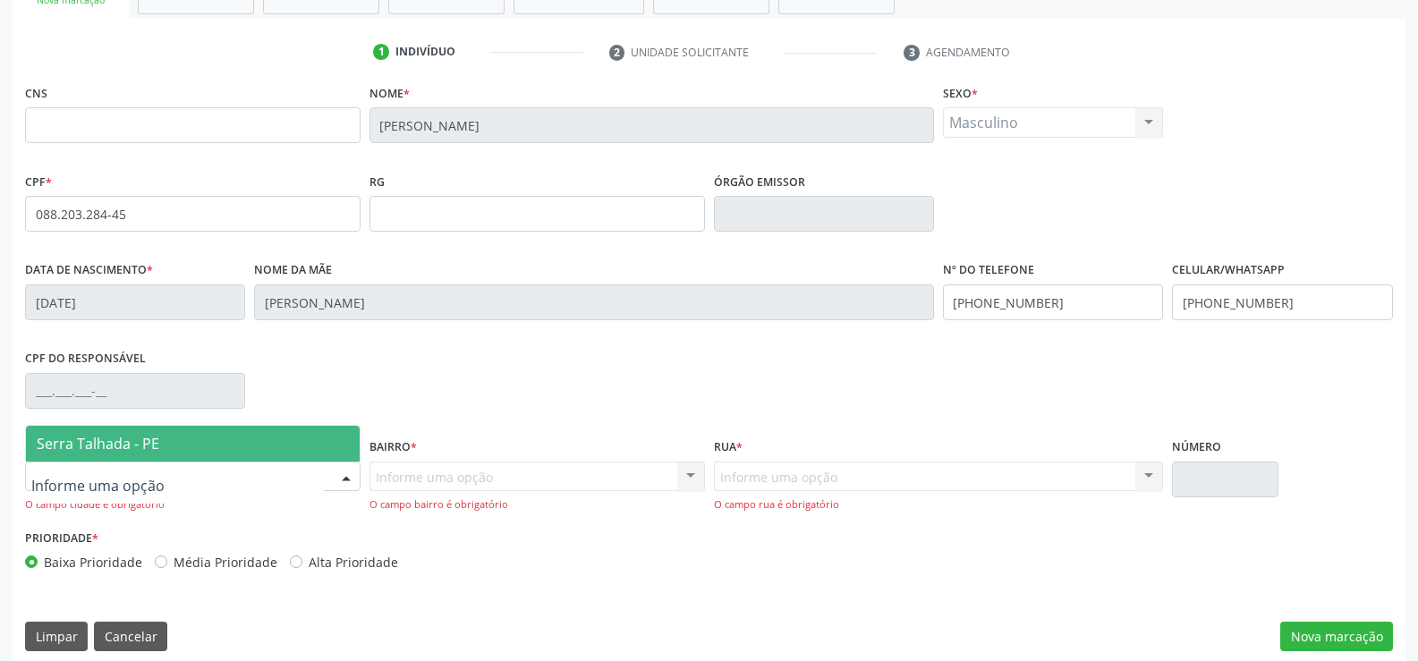
click at [155, 457] on span "Serra Talhada - PE" at bounding box center [193, 444] width 334 height 36
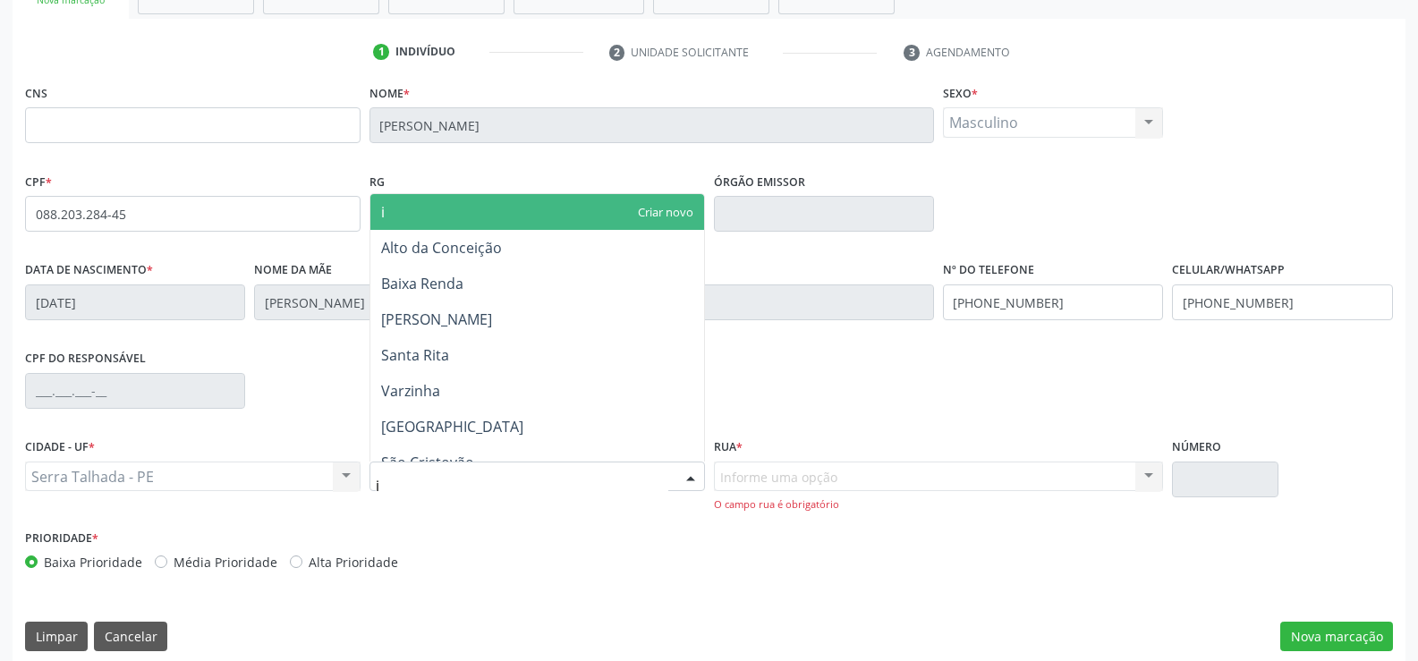
type input "ip"
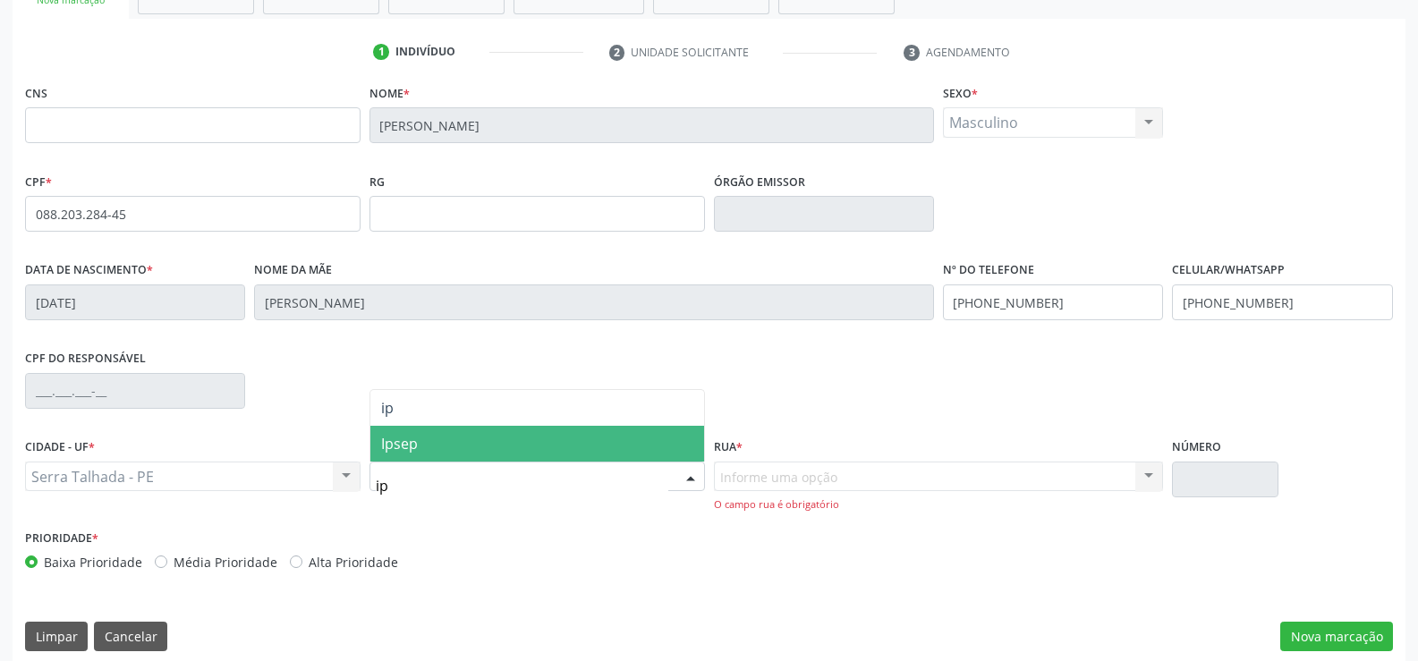
click at [419, 447] on span "Ipsep" at bounding box center [537, 444] width 334 height 36
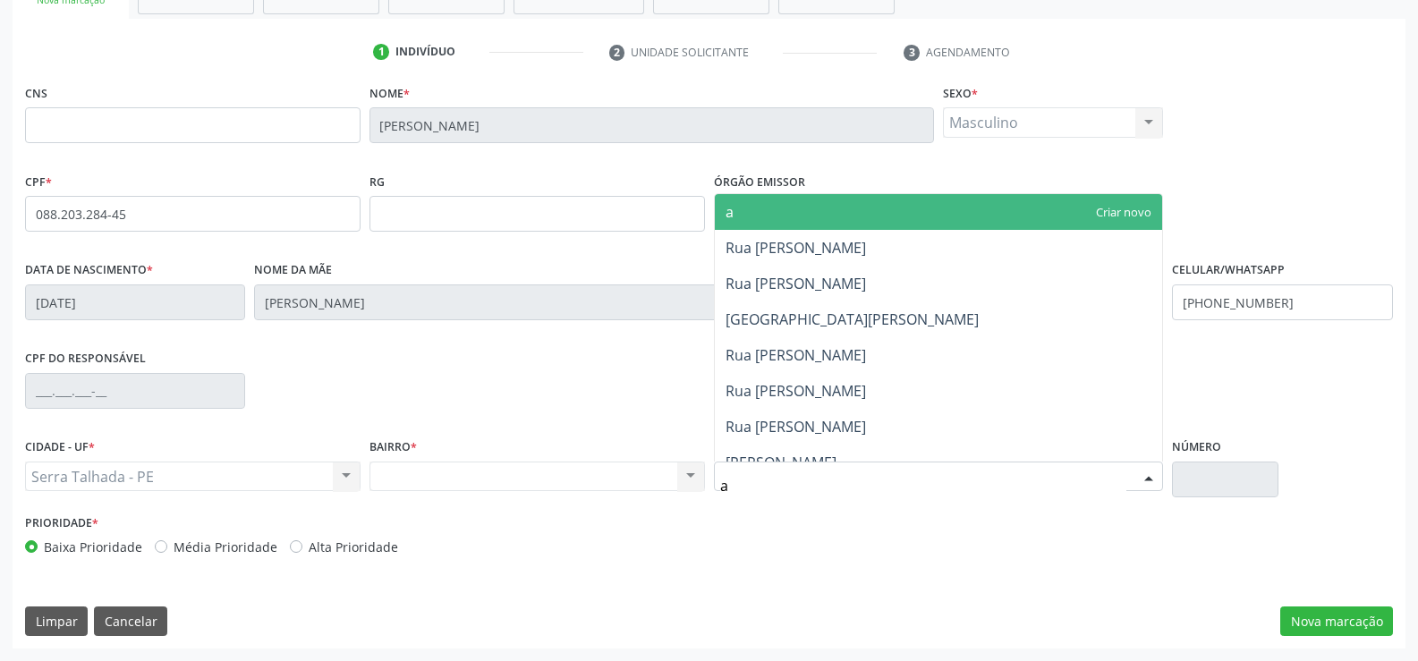
type input "au"
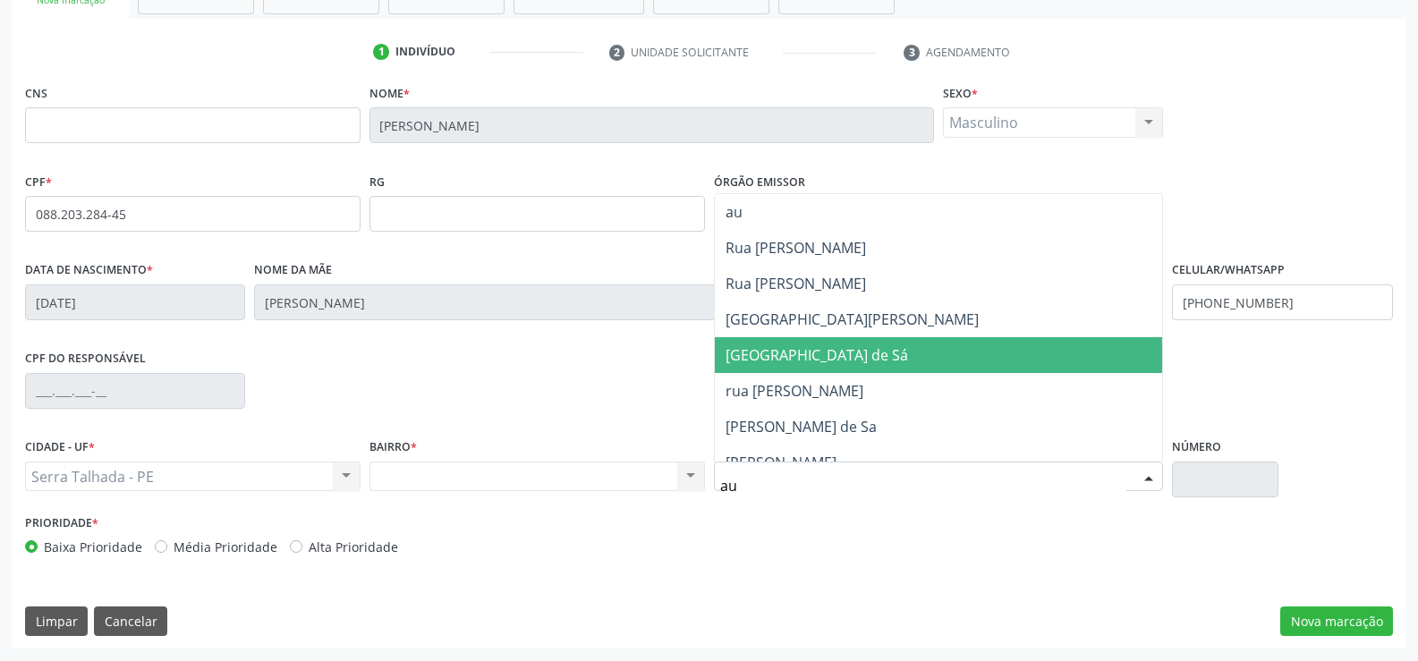
click at [784, 359] on span "[GEOGRAPHIC_DATA] de Sá" at bounding box center [817, 355] width 183 height 20
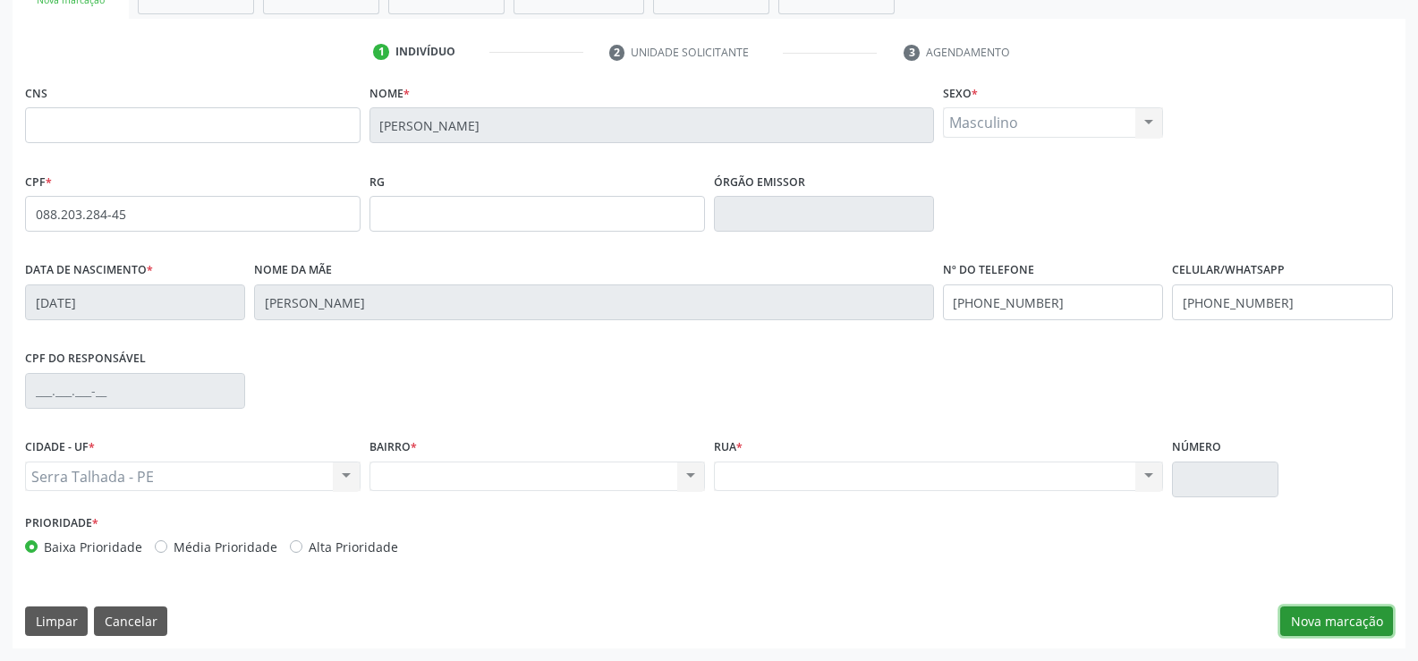
click at [1340, 612] on button "Nova marcação" at bounding box center [1336, 622] width 113 height 30
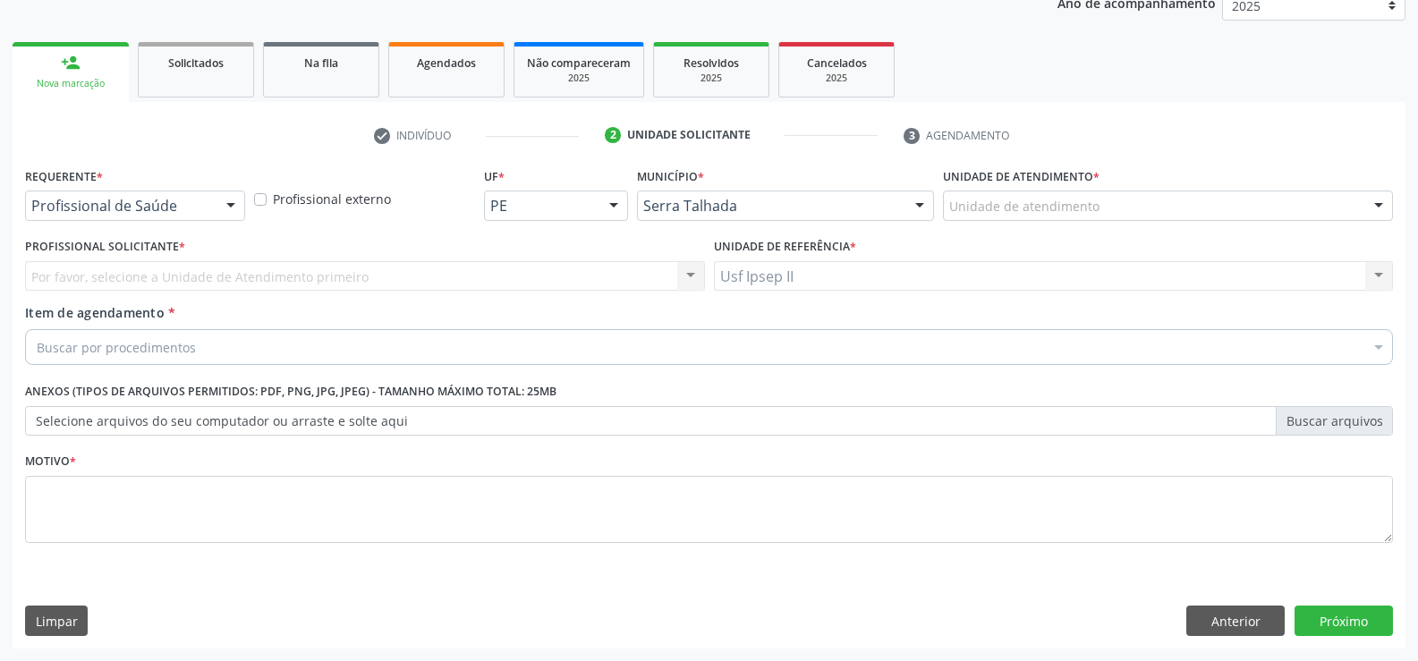
scroll to position [225, 0]
click at [234, 215] on div at bounding box center [230, 206] width 27 height 30
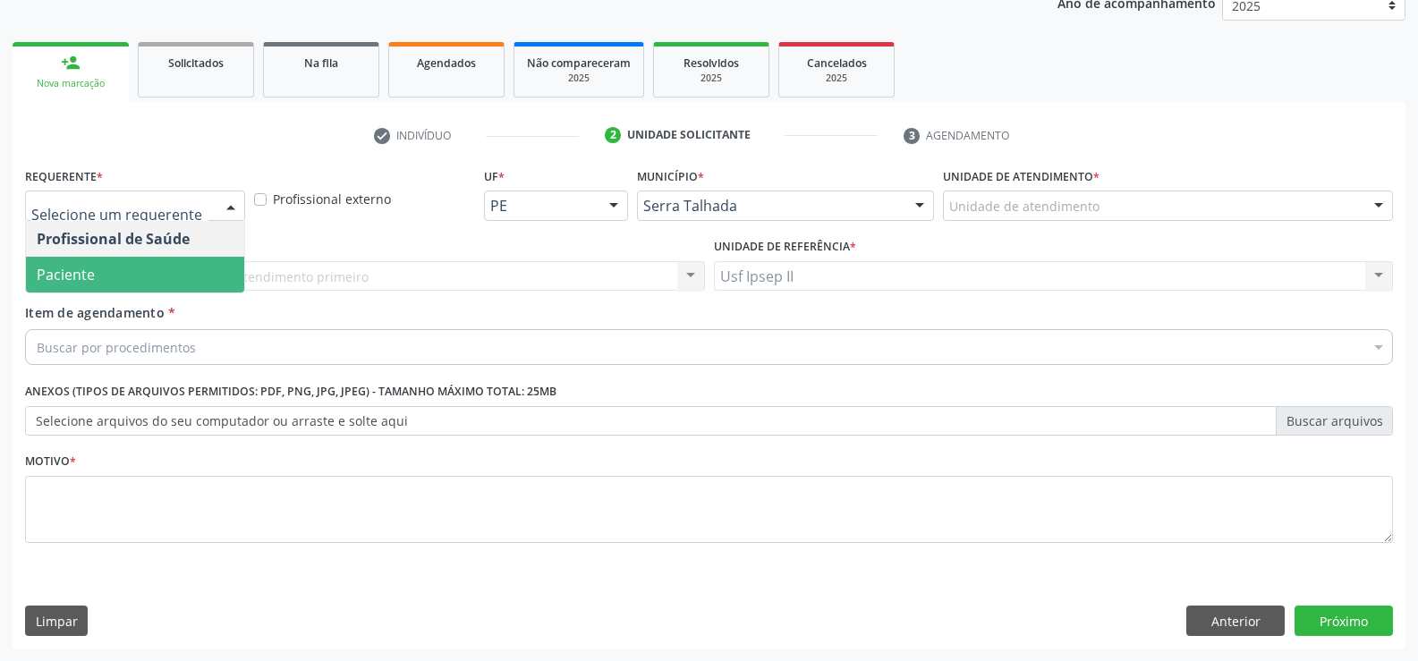
click at [149, 275] on span "Paciente" at bounding box center [135, 275] width 218 height 36
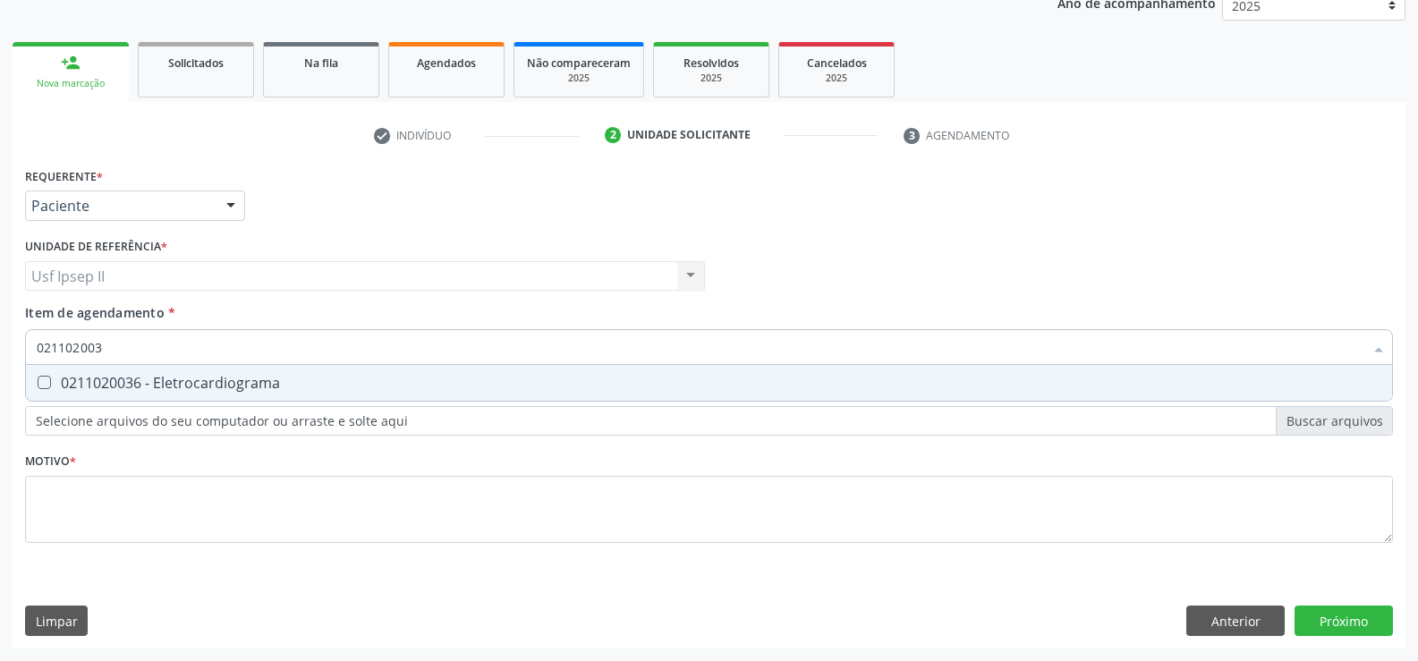
type input "0211020036"
click at [165, 380] on div "0211020036 - Eletrocardiograma" at bounding box center [709, 383] width 1345 height 14
checkbox Eletrocardiograma "true"
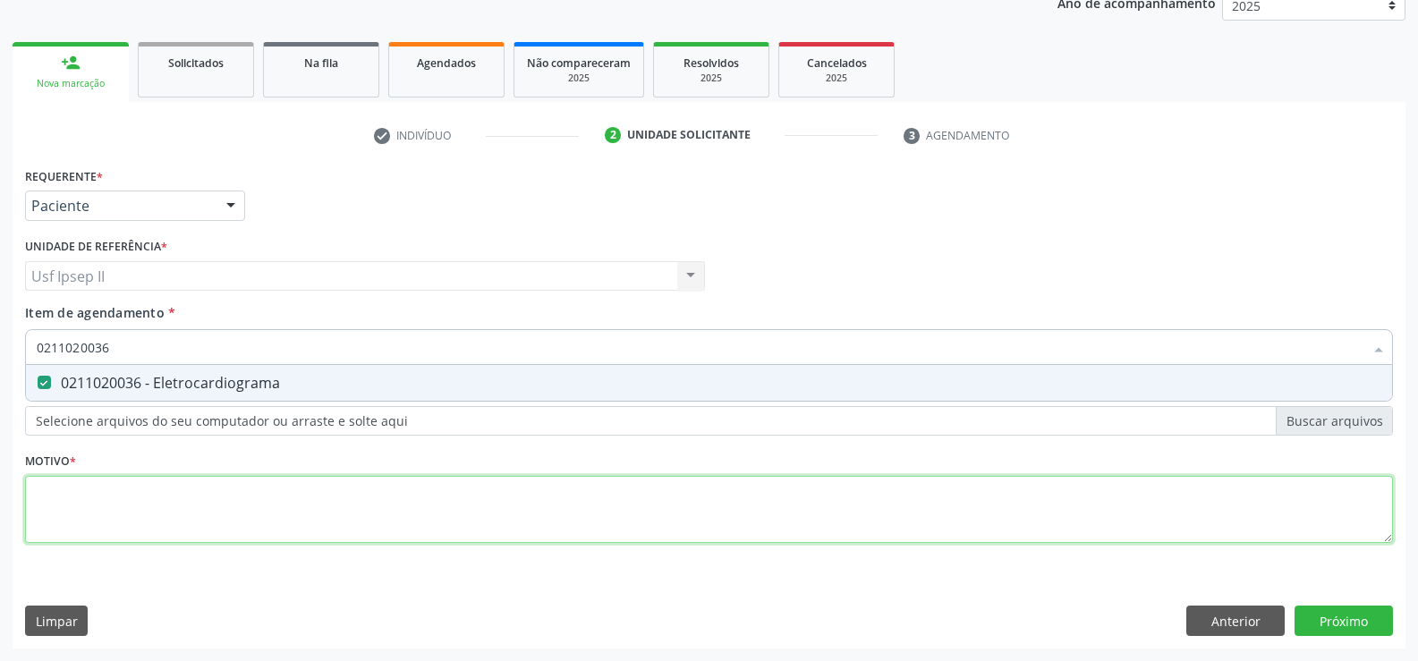
click at [144, 500] on div "Requerente * Paciente Profissional de Saúde Paciente Nenhum resultado encontrad…" at bounding box center [709, 365] width 1368 height 405
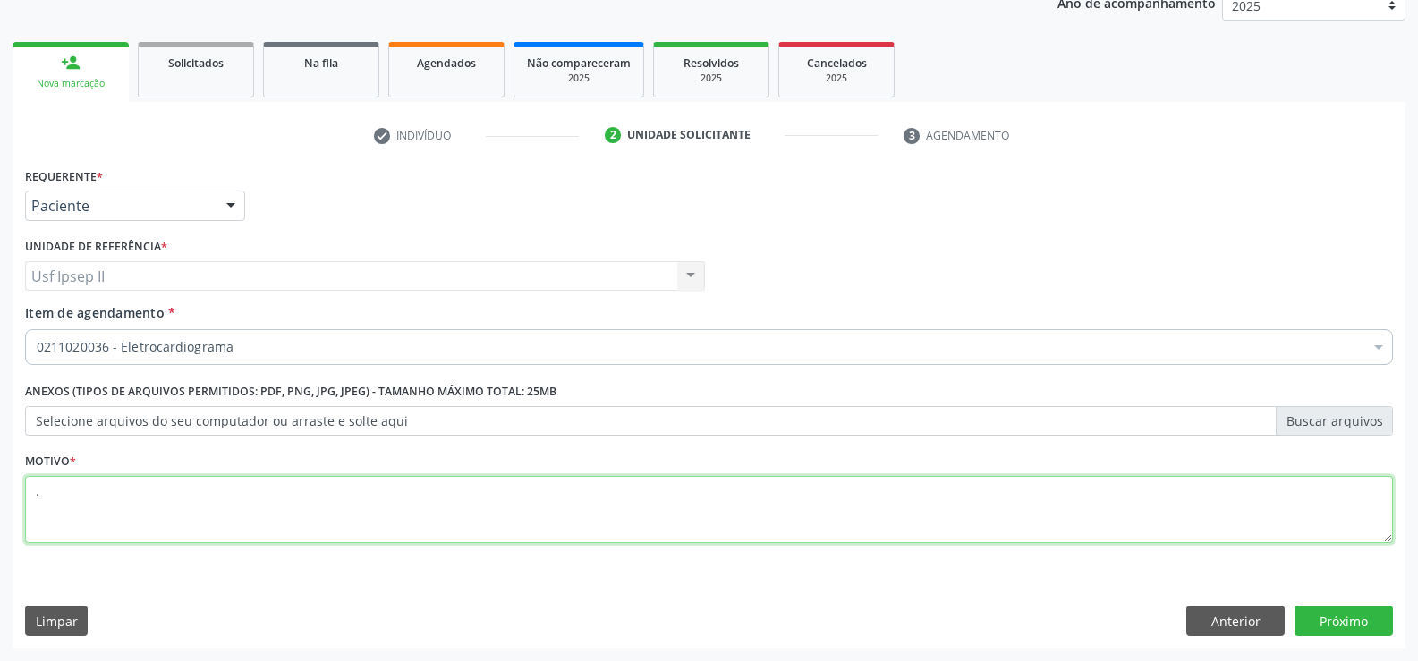
type textarea "."
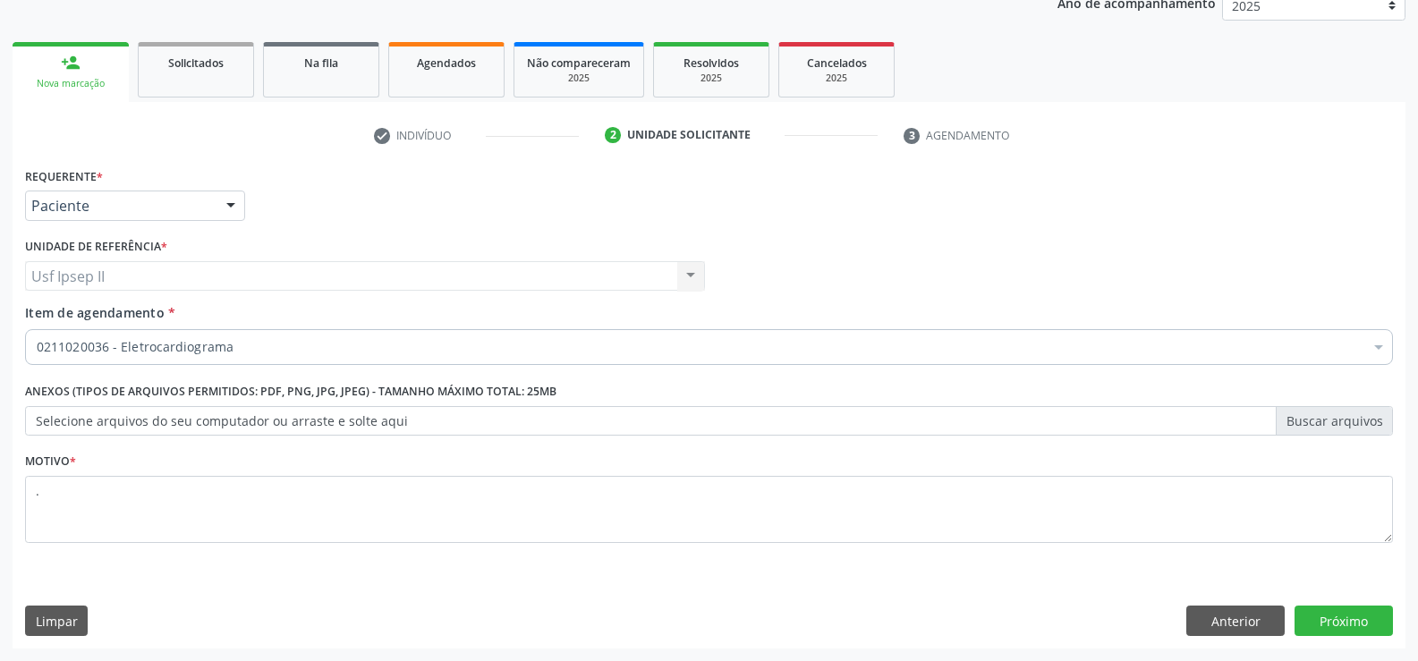
click at [1311, 604] on div "Requerente * Paciente Profissional de Saúde Paciente Nenhum resultado encontrad…" at bounding box center [709, 406] width 1393 height 486
click at [1311, 615] on button "Próximo" at bounding box center [1344, 621] width 98 height 30
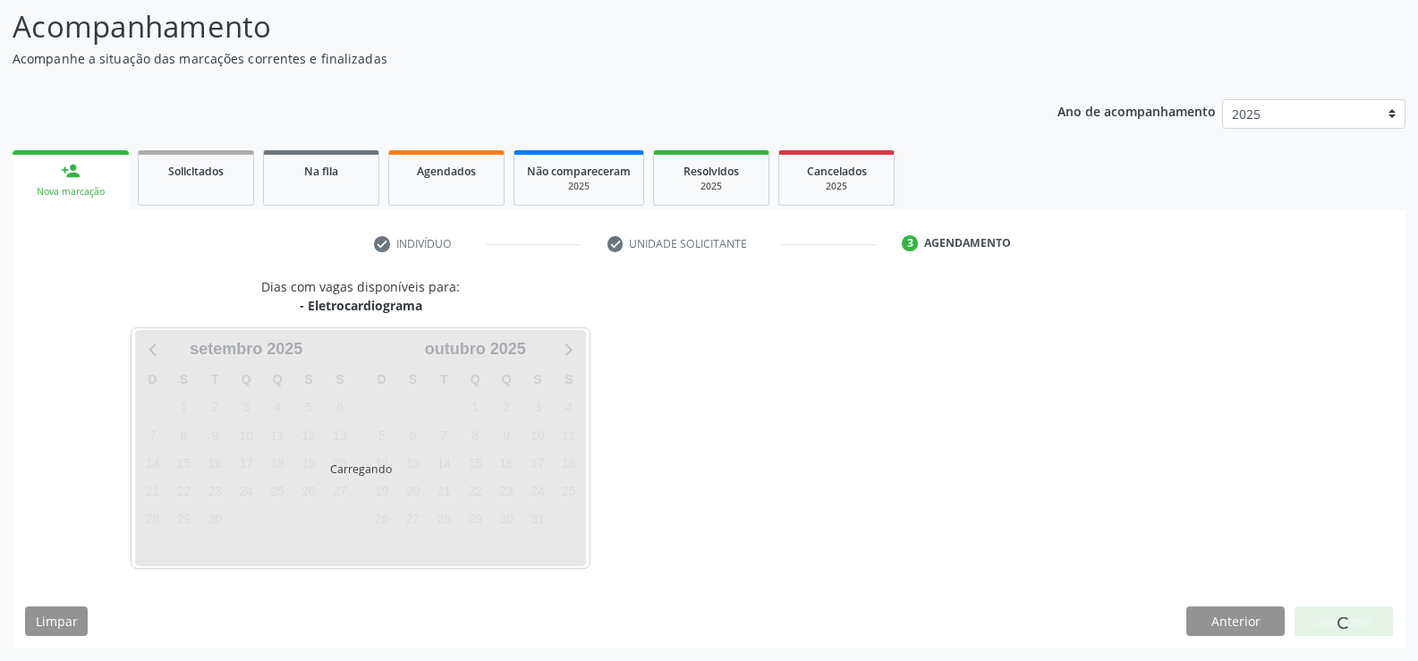
scroll to position [117, 0]
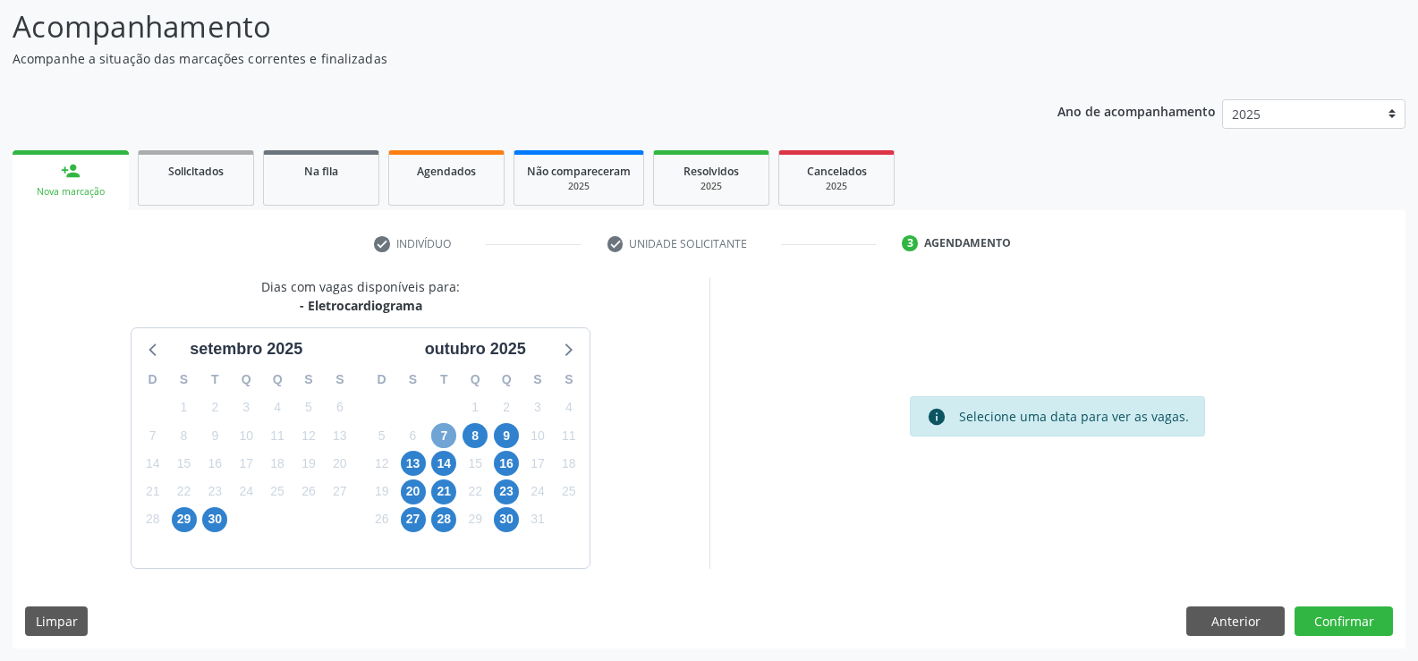
click at [448, 438] on span "7" at bounding box center [443, 435] width 25 height 25
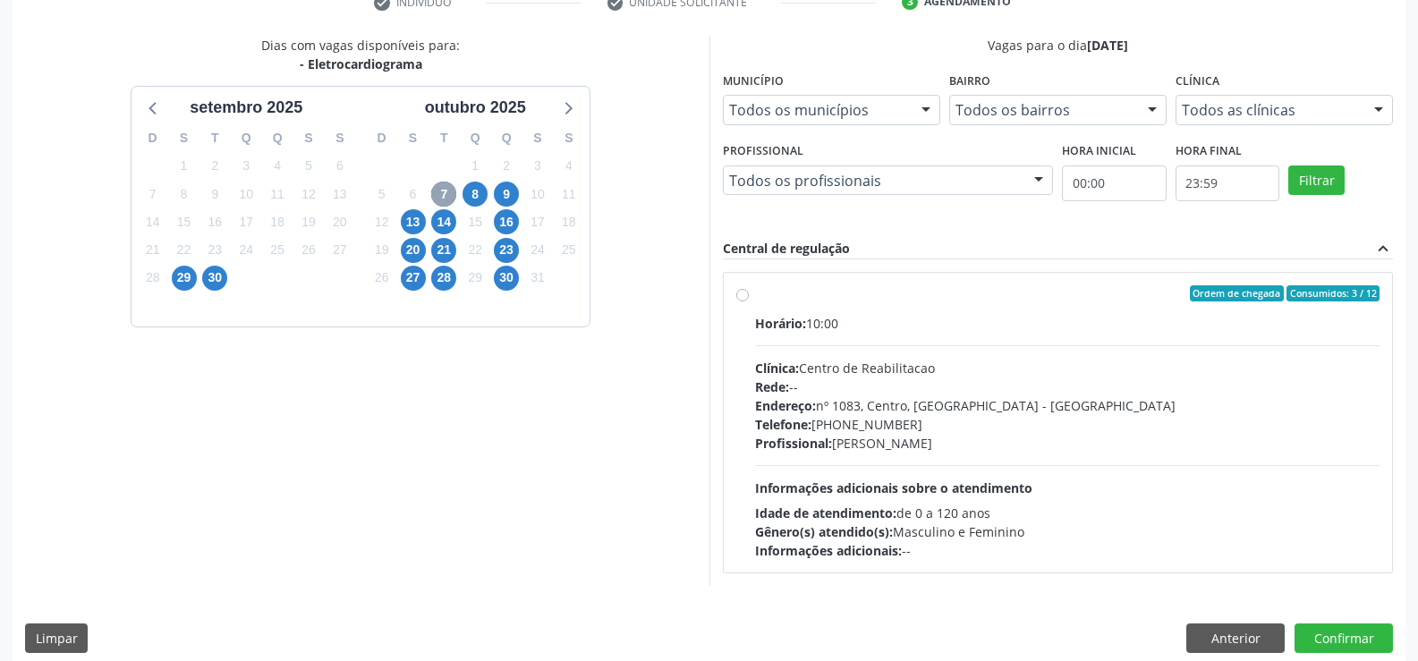
scroll to position [376, 0]
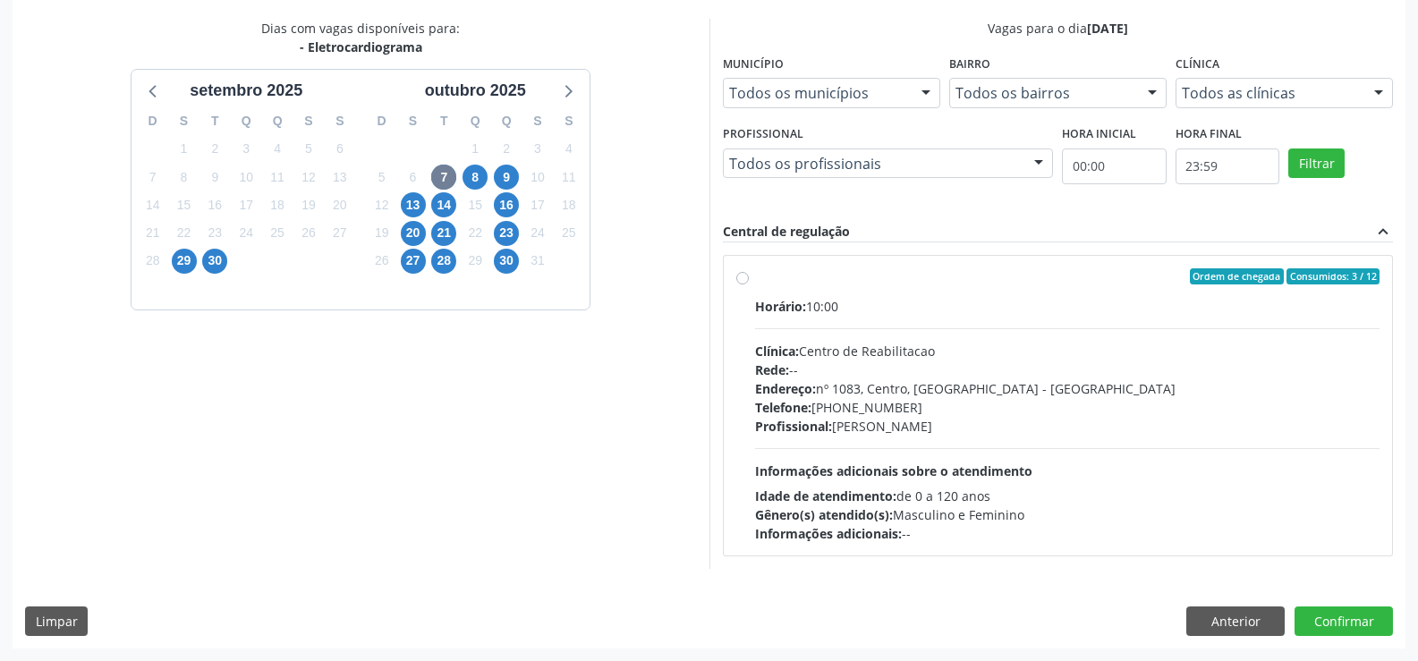
click at [755, 278] on label "Ordem de chegada Consumidos: 3 / 12 Horário: 10:00 Clínica: Centro de Reabilita…" at bounding box center [1067, 405] width 625 height 275
click at [744, 278] on input "Ordem de chegada Consumidos: 3 / 12 Horário: 10:00 Clínica: Centro de Reabilita…" at bounding box center [742, 276] width 13 height 16
radio input "true"
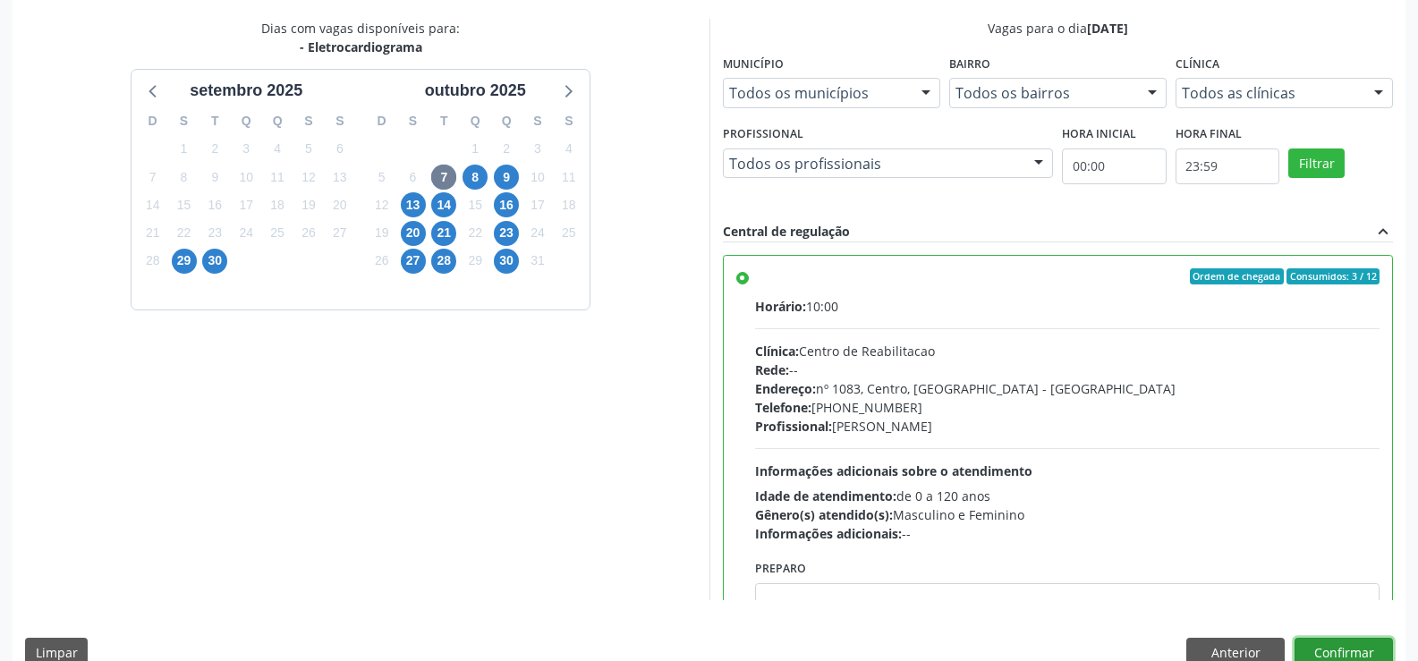
click at [1365, 641] on button "Confirmar" at bounding box center [1344, 653] width 98 height 30
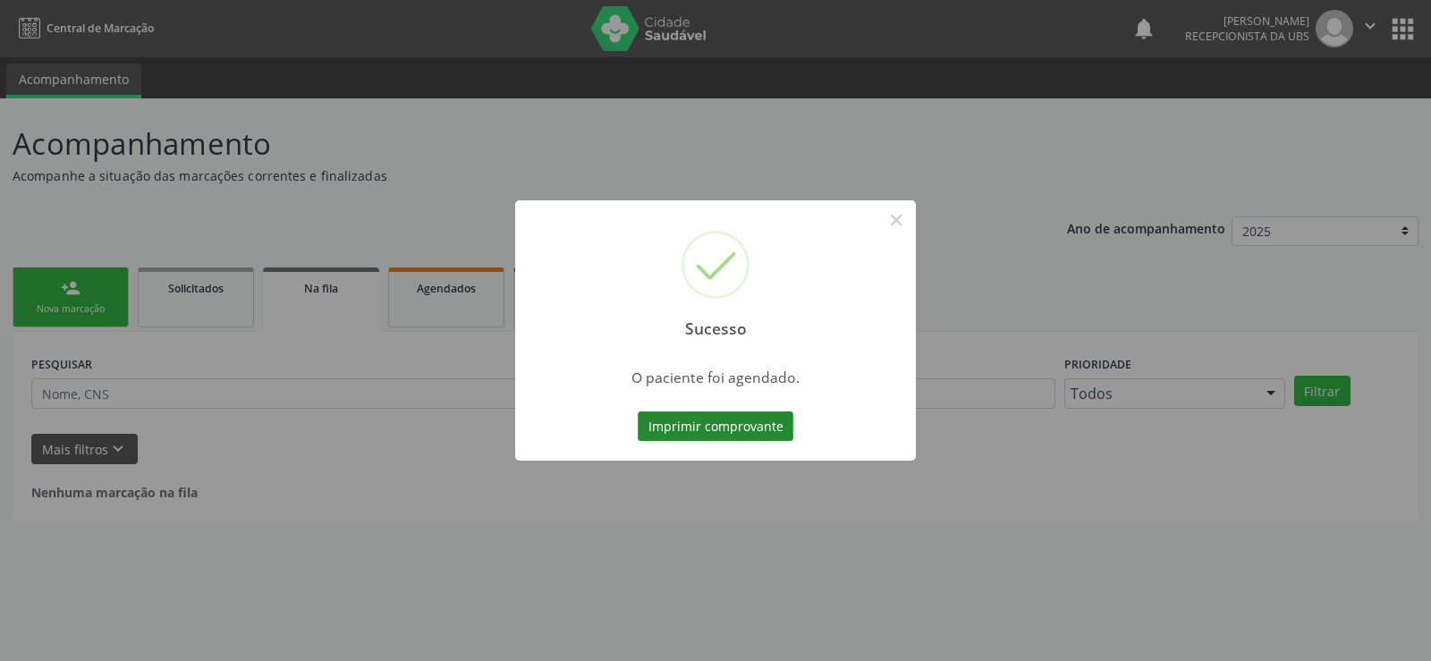
click at [764, 436] on button "Imprimir comprovante" at bounding box center [716, 427] width 156 height 30
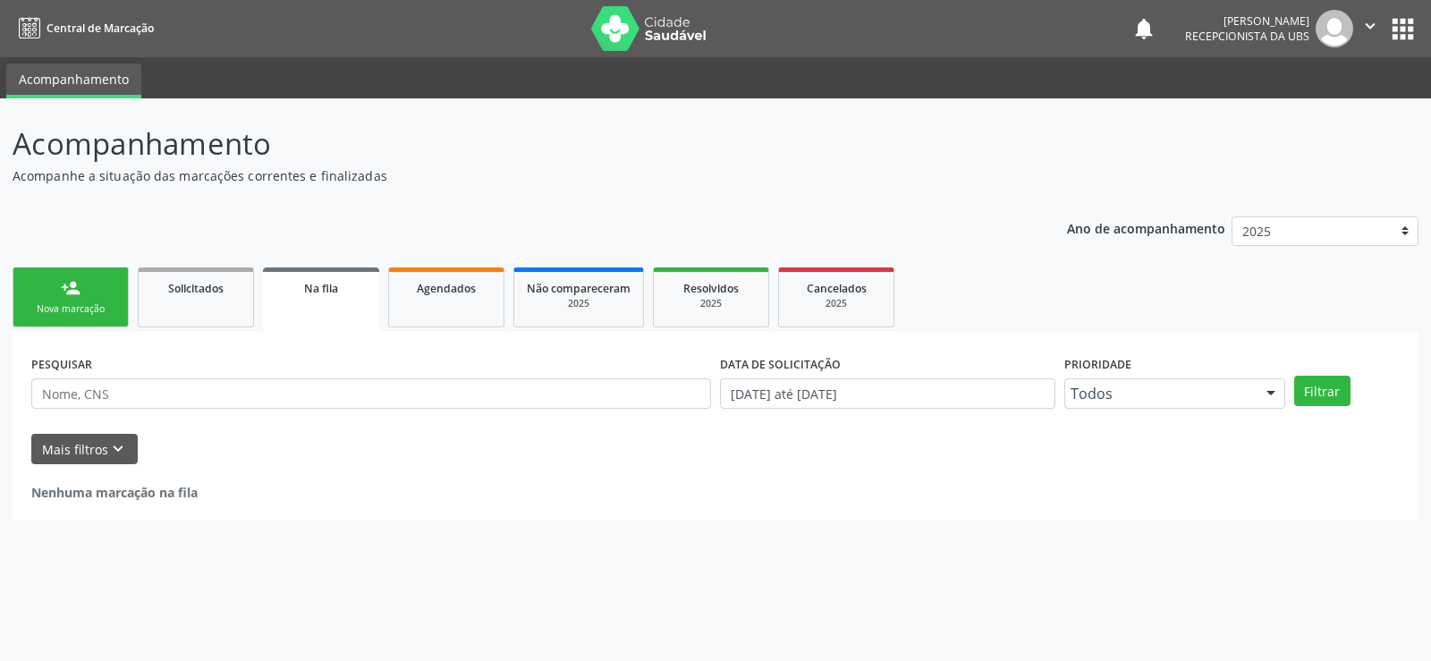
click at [90, 298] on link "person_add Nova marcação" at bounding box center [71, 298] width 116 height 60
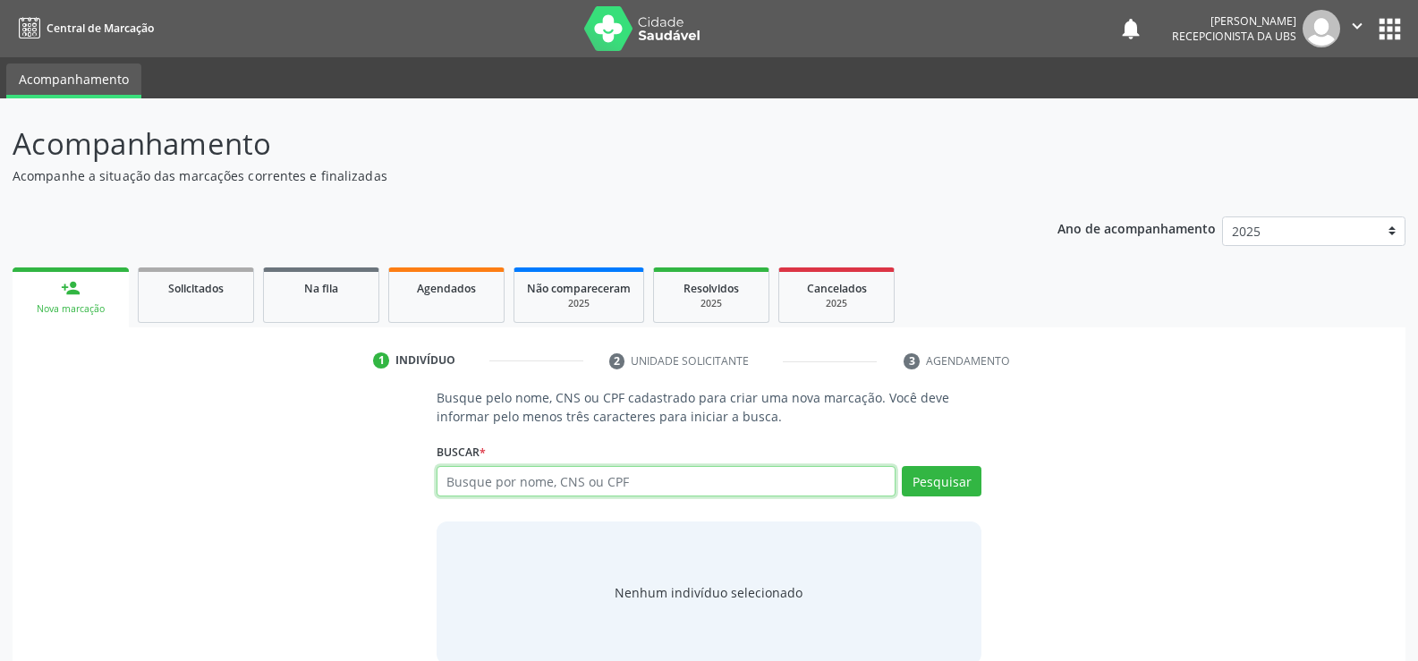
click at [472, 488] on input "text" at bounding box center [666, 481] width 459 height 30
type input "898003958940872"
click at [924, 469] on button "Pesquisar" at bounding box center [942, 481] width 80 height 30
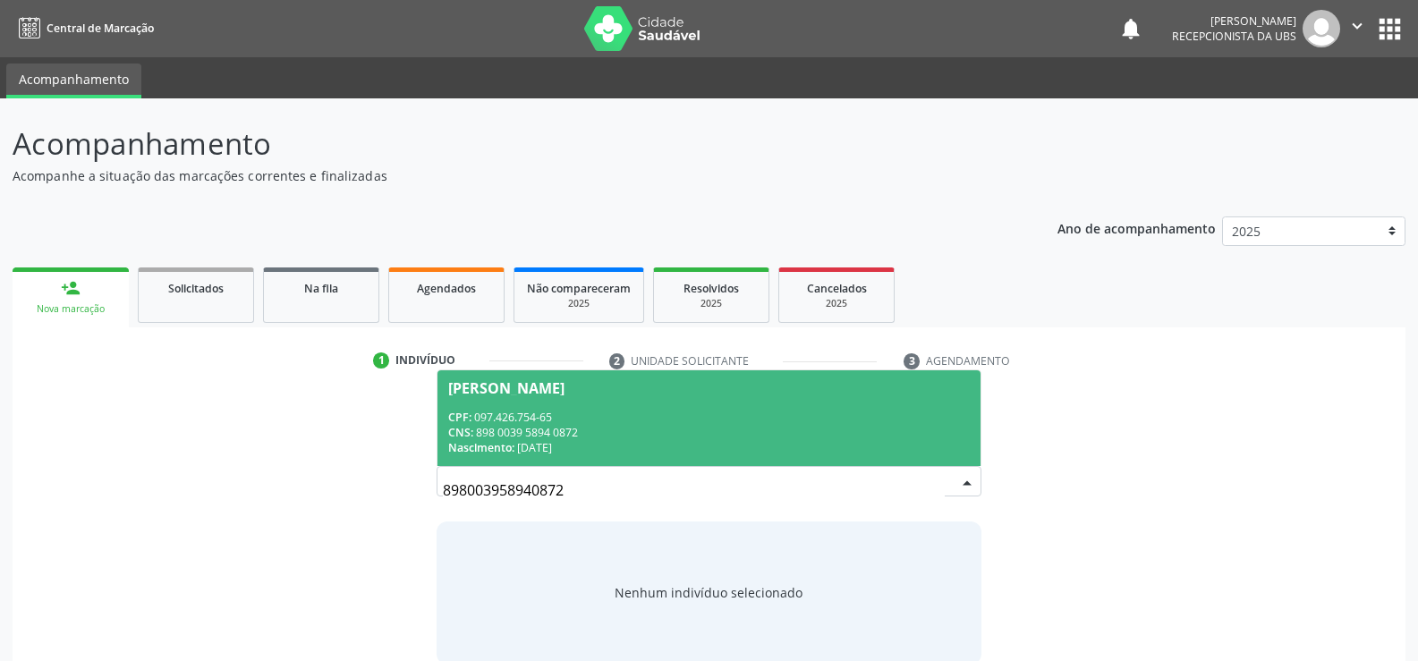
click at [504, 419] on div "CPF: 097.426.754-65" at bounding box center [709, 417] width 522 height 15
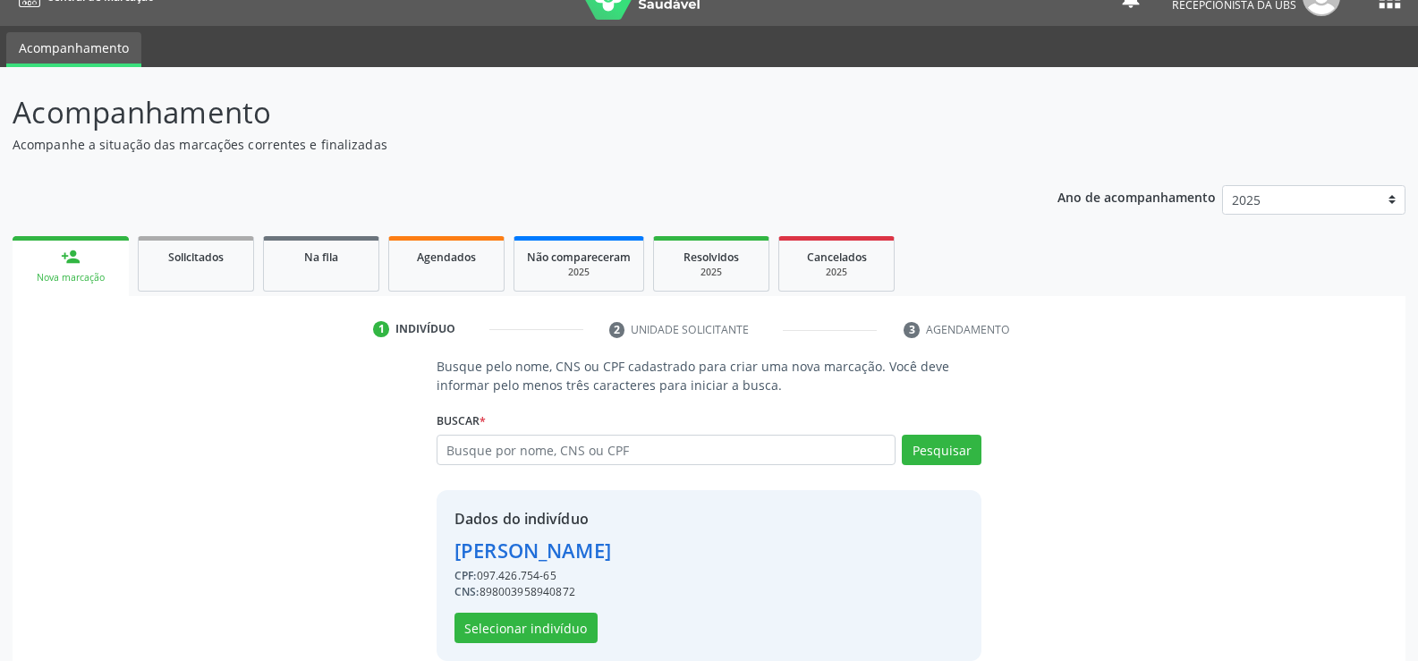
scroll to position [56, 0]
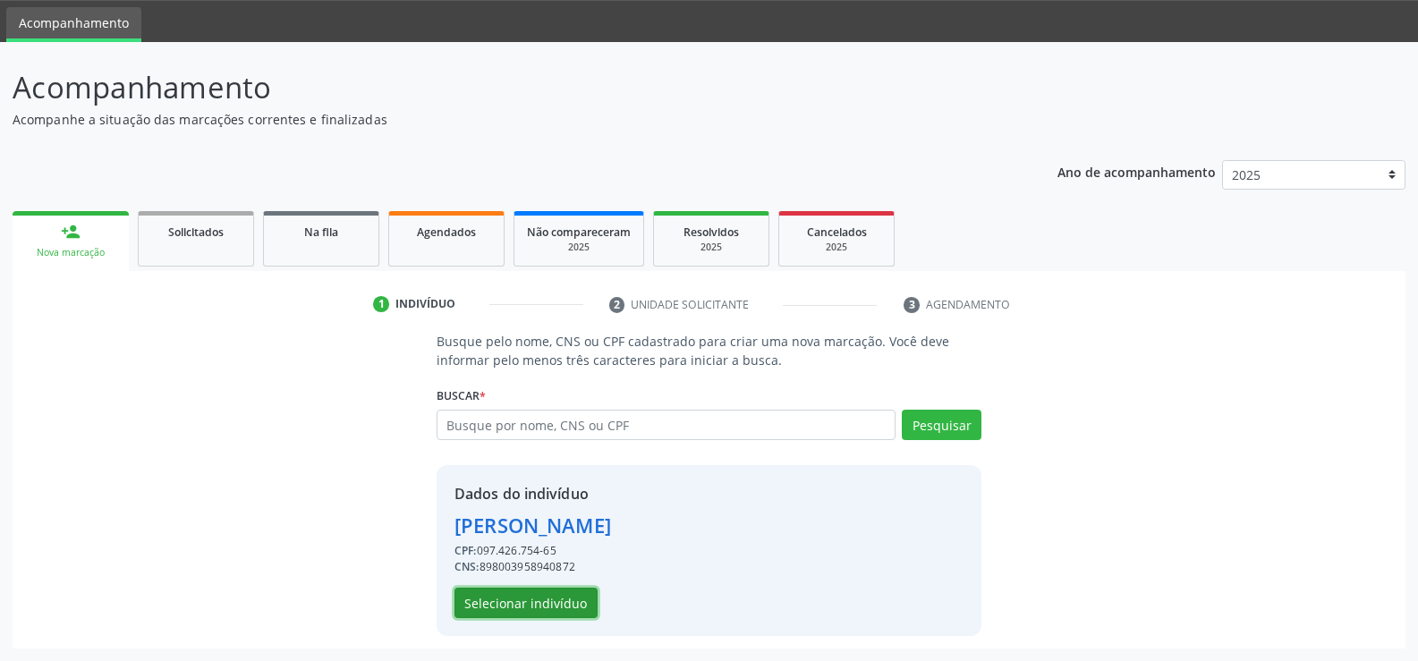
click at [502, 590] on button "Selecionar indivíduo" at bounding box center [525, 603] width 143 height 30
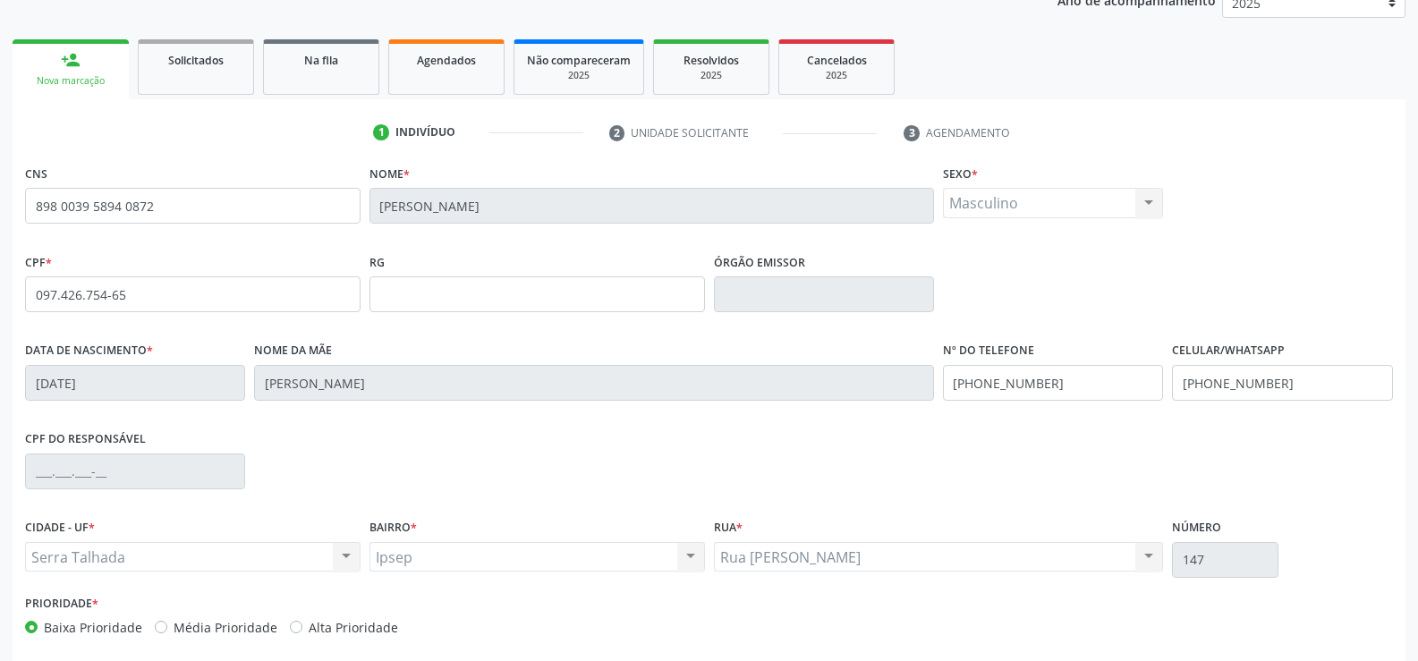
scroll to position [235, 0]
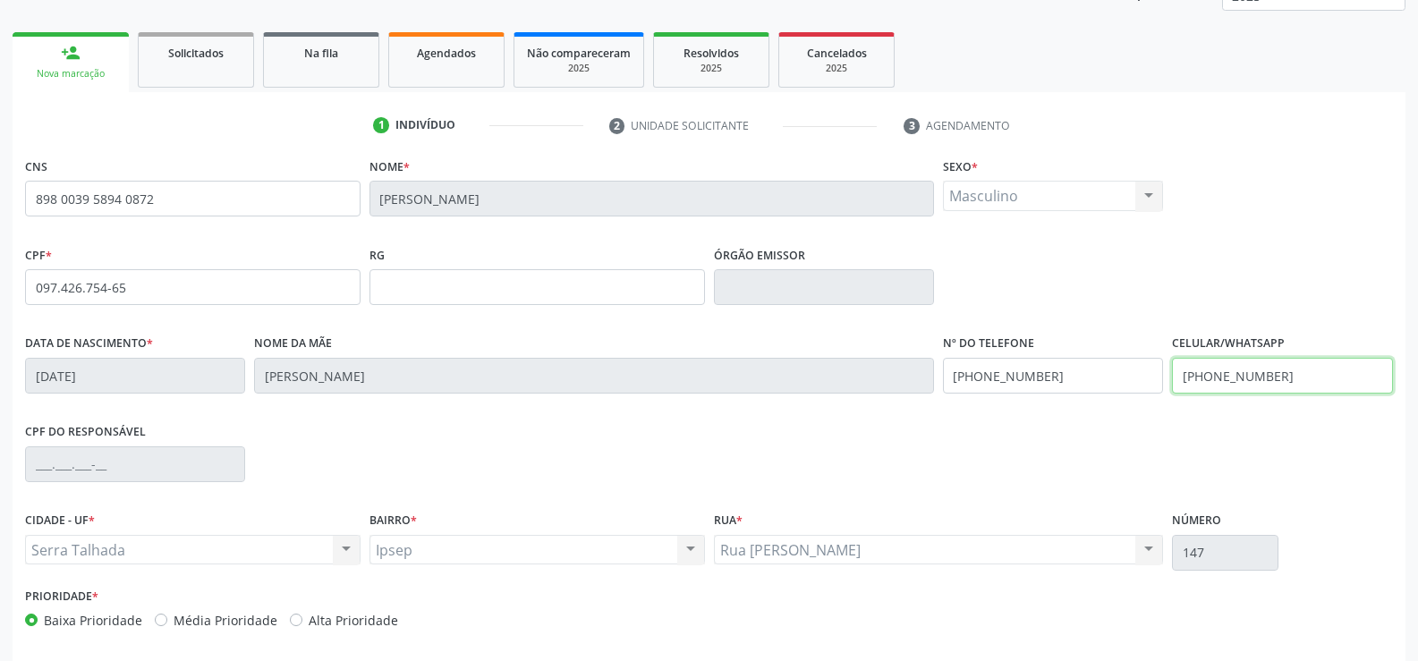
click at [1281, 378] on input "[PHONE_NUMBER]" at bounding box center [1282, 376] width 220 height 36
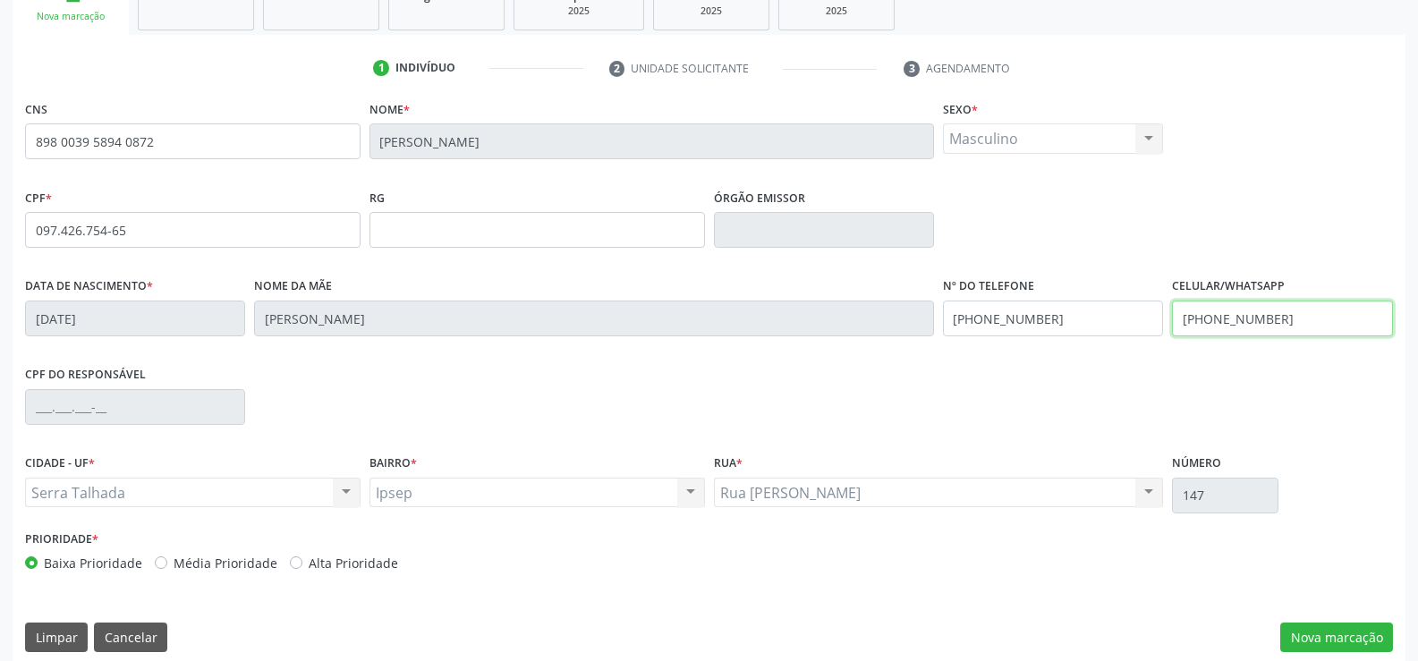
scroll to position [309, 0]
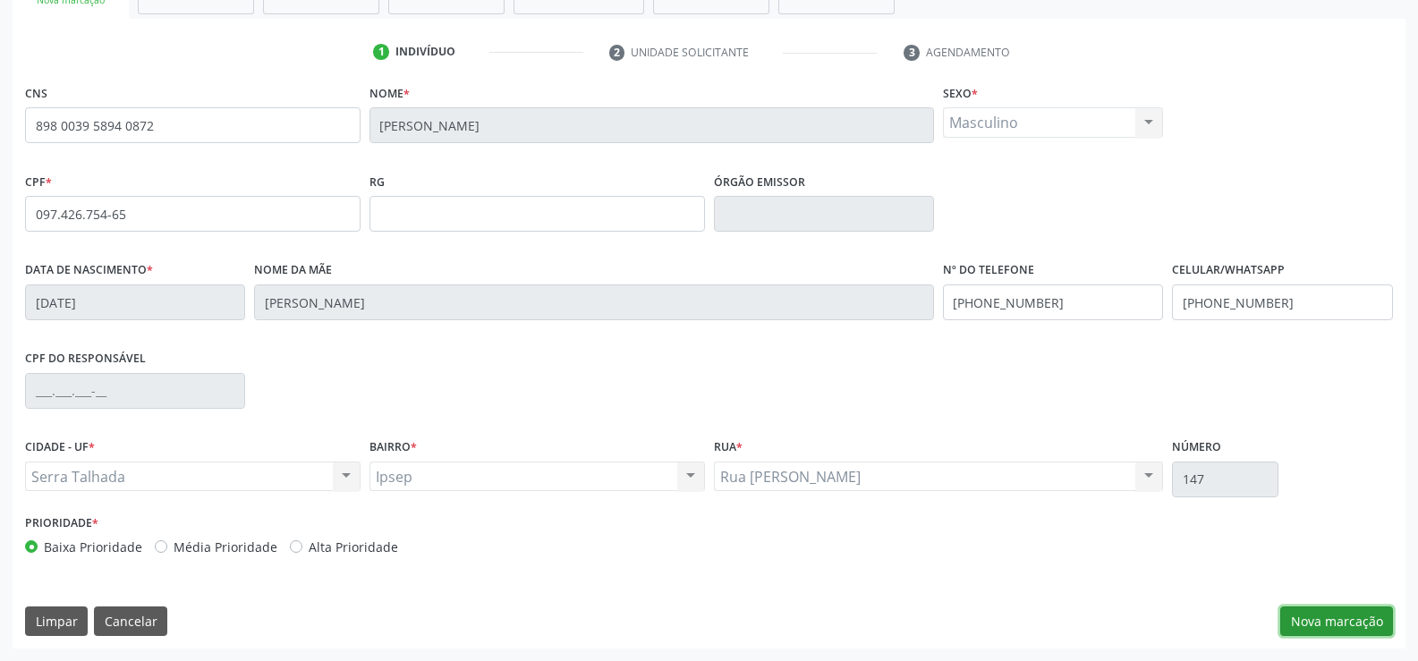
click at [1339, 610] on button "Nova marcação" at bounding box center [1336, 622] width 113 height 30
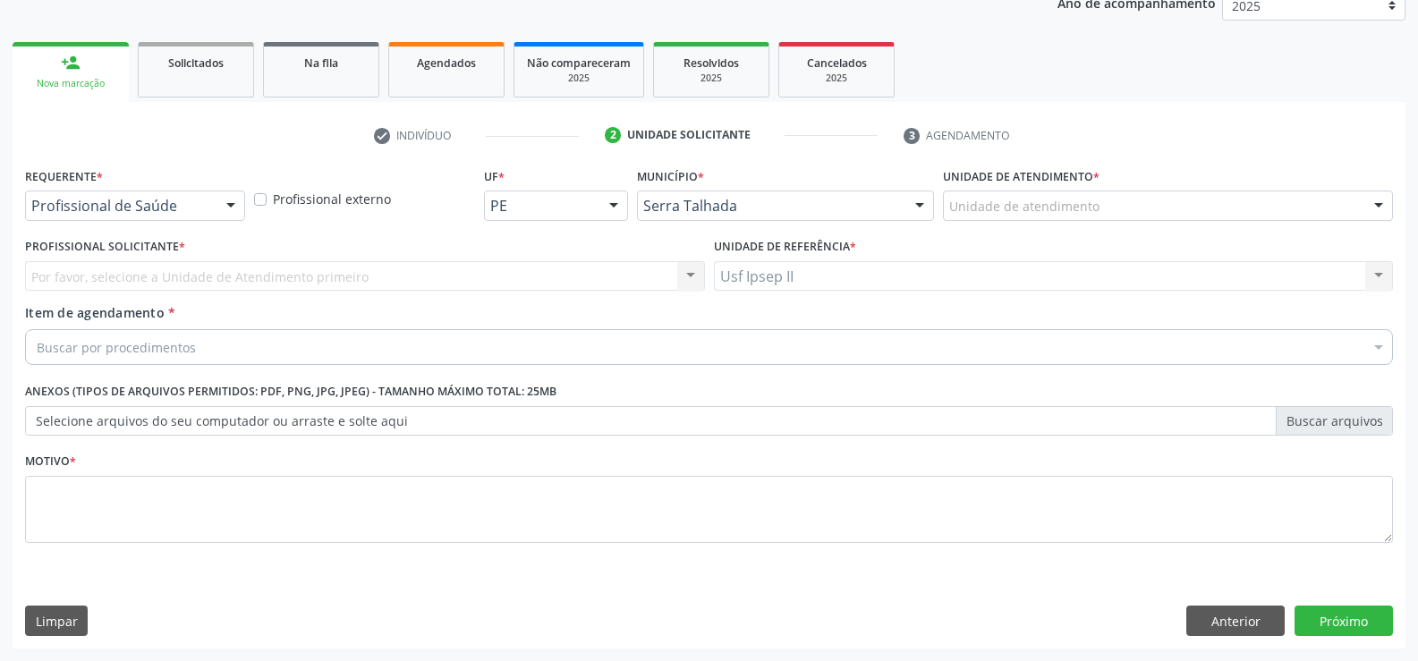
scroll to position [225, 0]
click at [233, 206] on div at bounding box center [230, 206] width 27 height 30
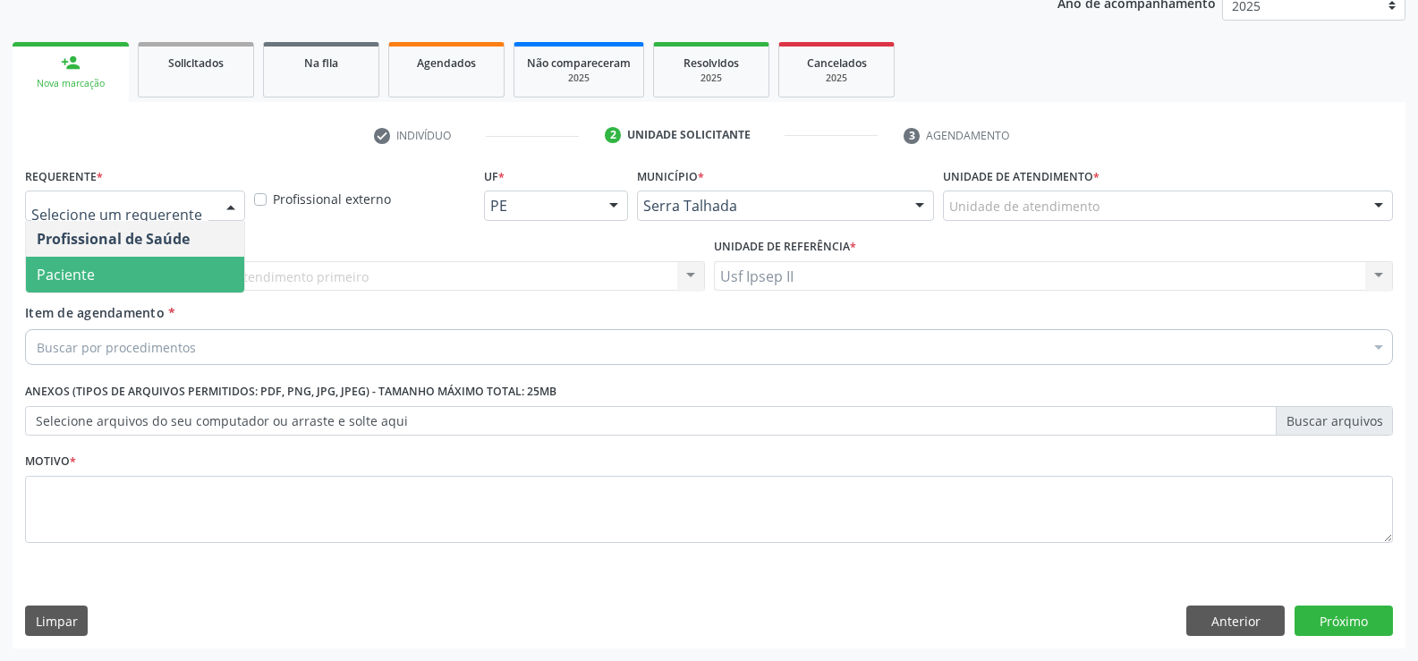
click at [119, 264] on span "Paciente" at bounding box center [135, 275] width 218 height 36
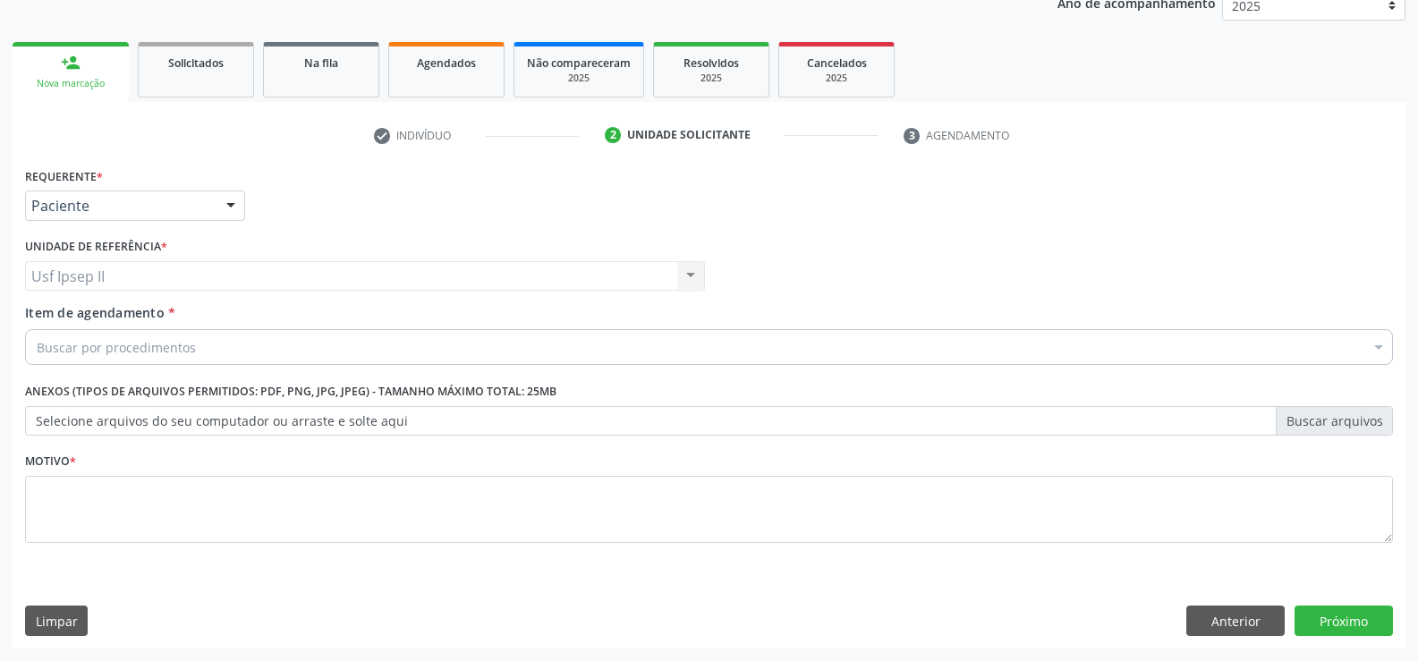
click at [108, 361] on div "Buscar por procedimentos" at bounding box center [709, 347] width 1368 height 36
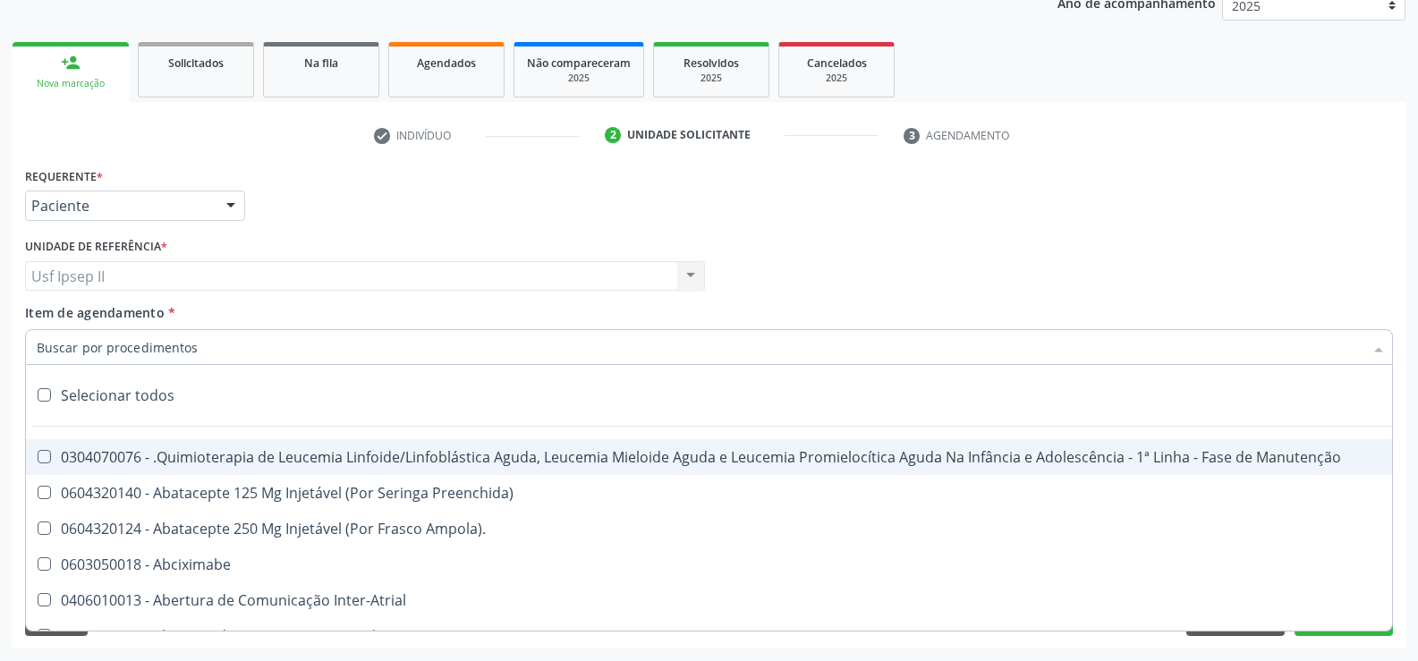
click at [123, 344] on input "Item de agendamento *" at bounding box center [700, 347] width 1327 height 36
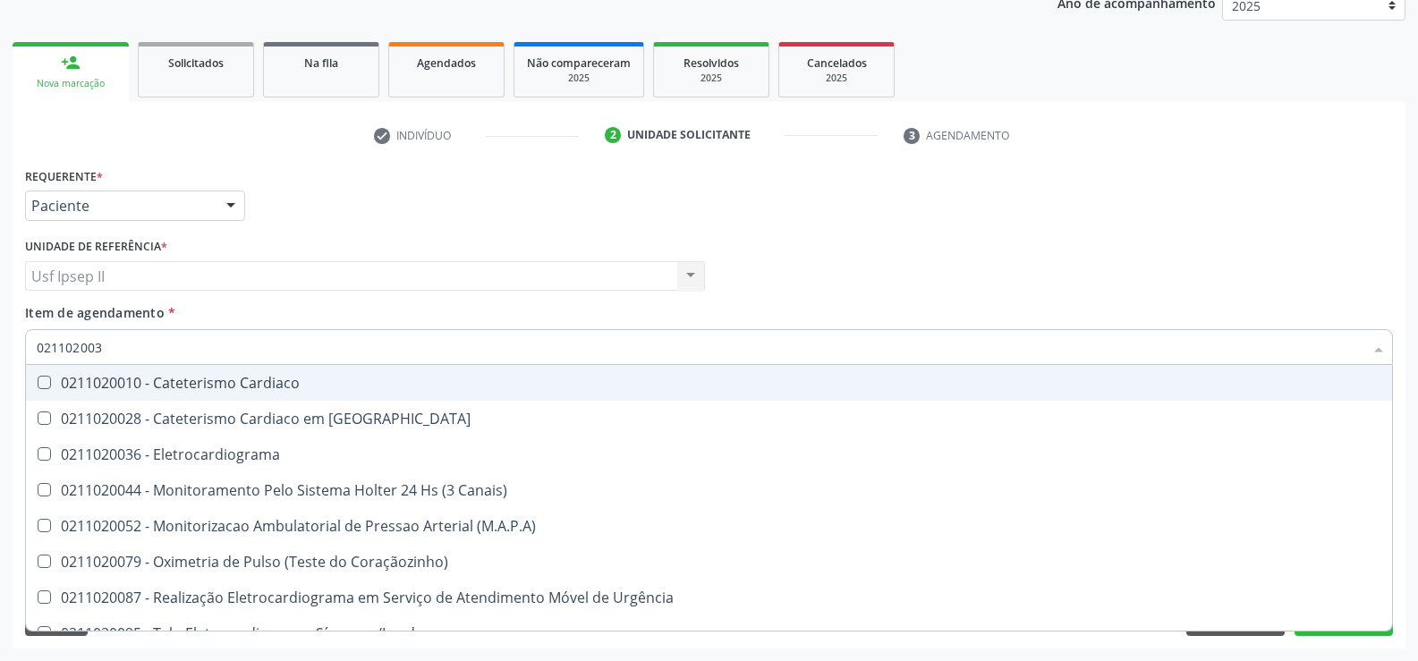
type input "0211020036"
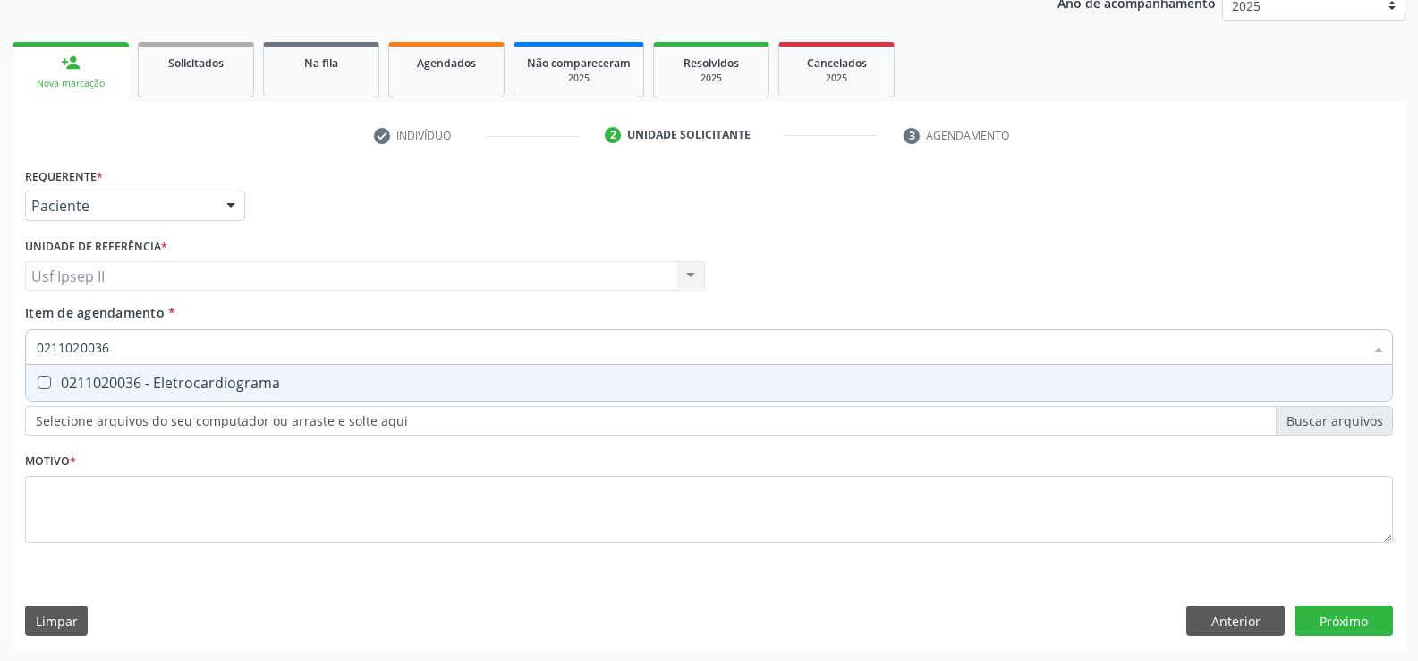
click at [178, 397] on span "0211020036 - Eletrocardiograma" at bounding box center [709, 383] width 1366 height 36
checkbox Eletrocardiograma "true"
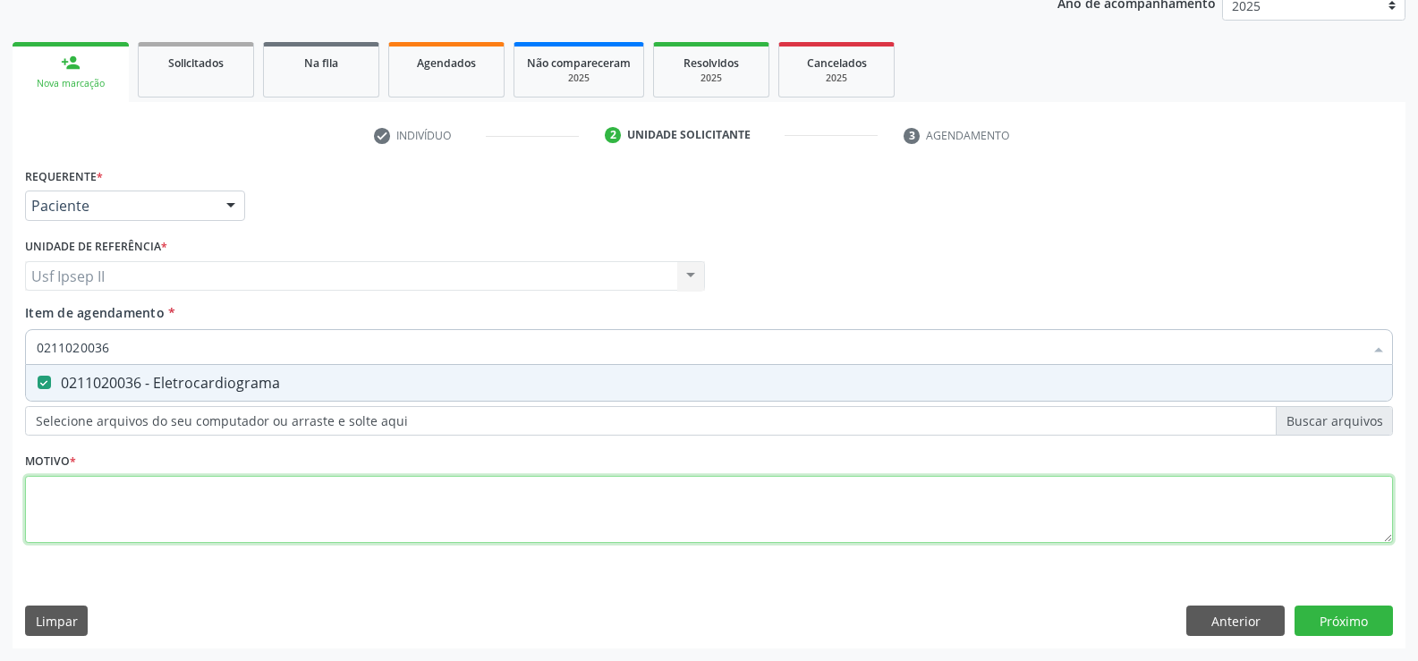
click at [103, 511] on div "Requerente * Paciente Profissional de Saúde Paciente Nenhum resultado encontrad…" at bounding box center [709, 365] width 1368 height 405
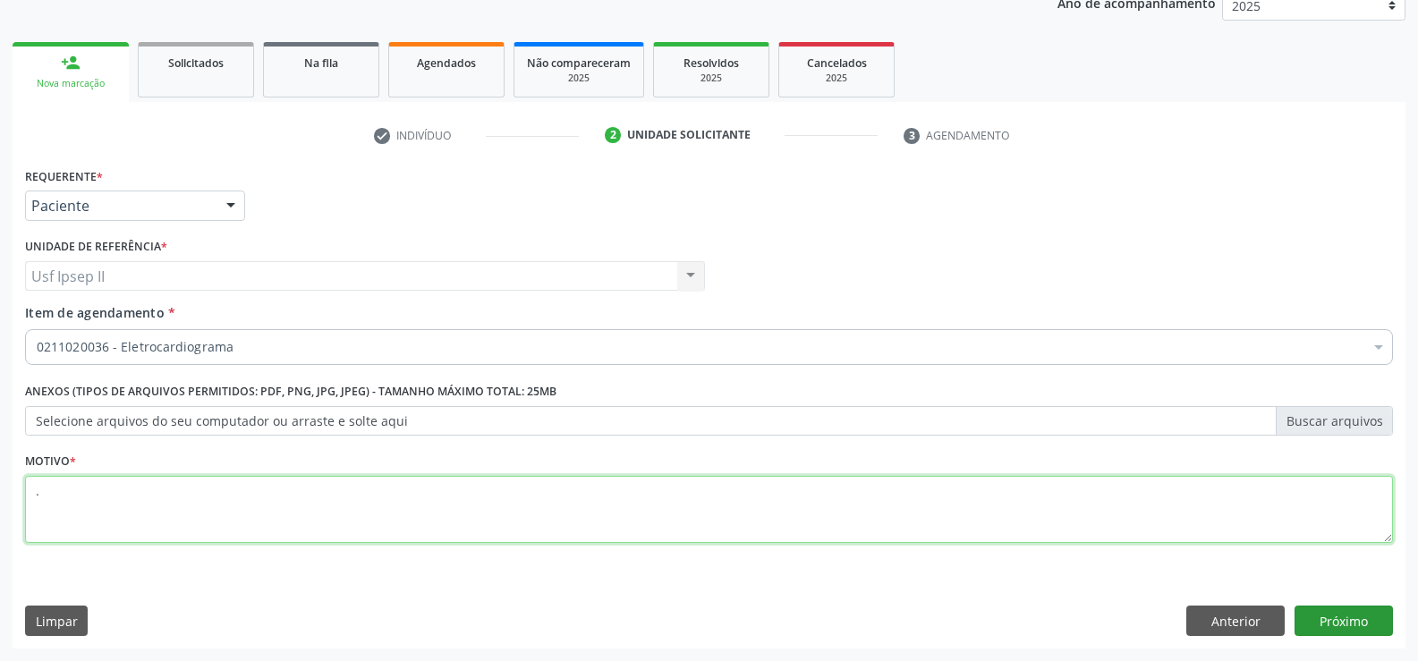
type textarea "."
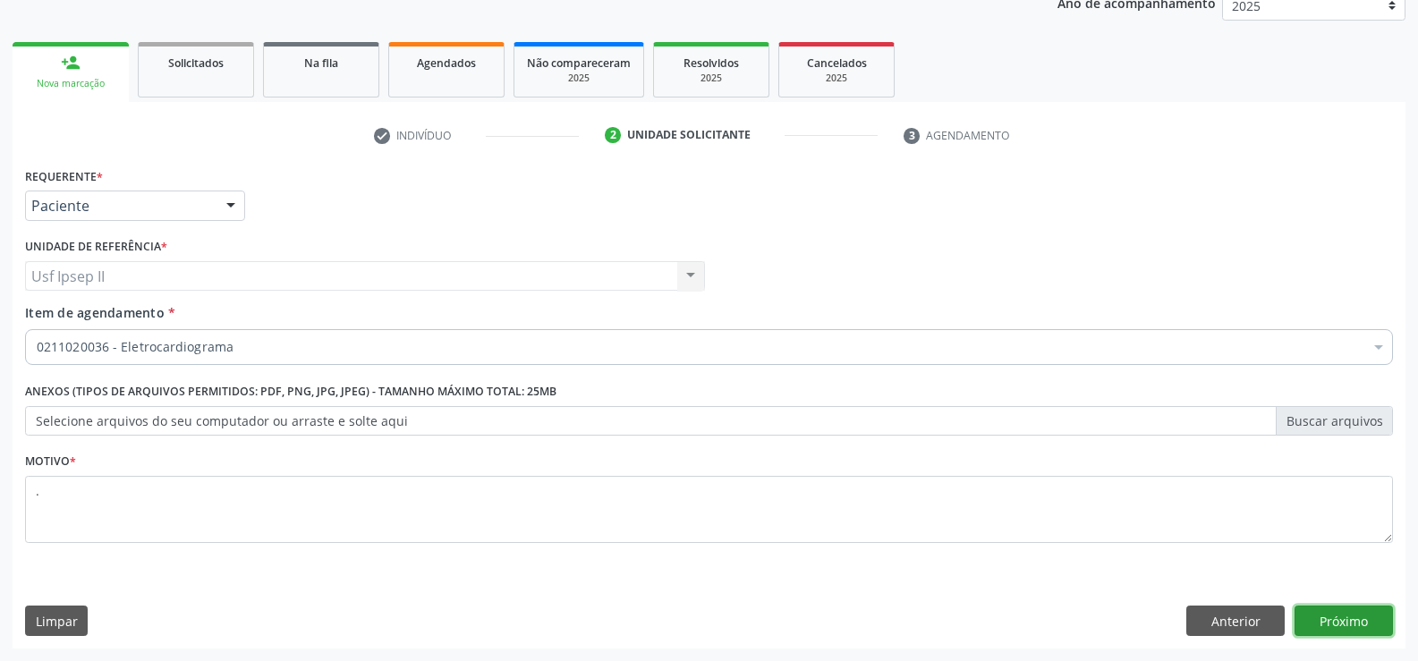
click at [1368, 624] on button "Próximo" at bounding box center [1344, 621] width 98 height 30
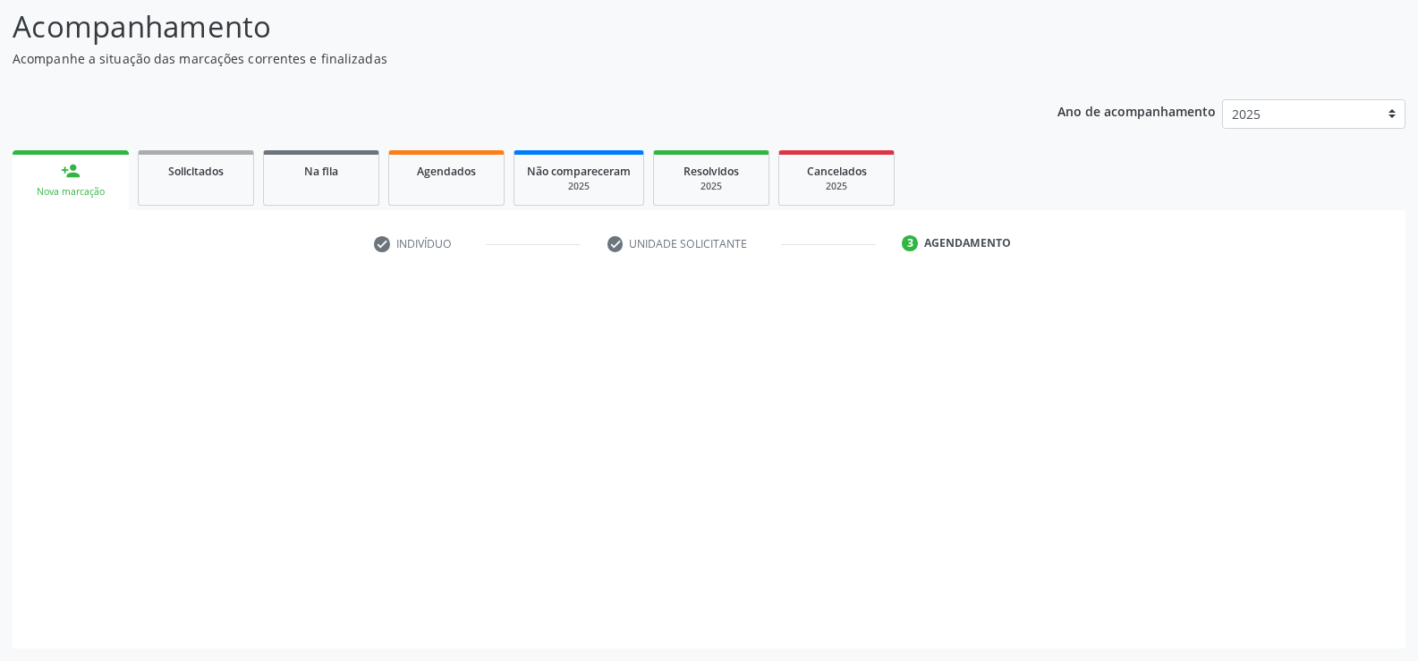
scroll to position [117, 0]
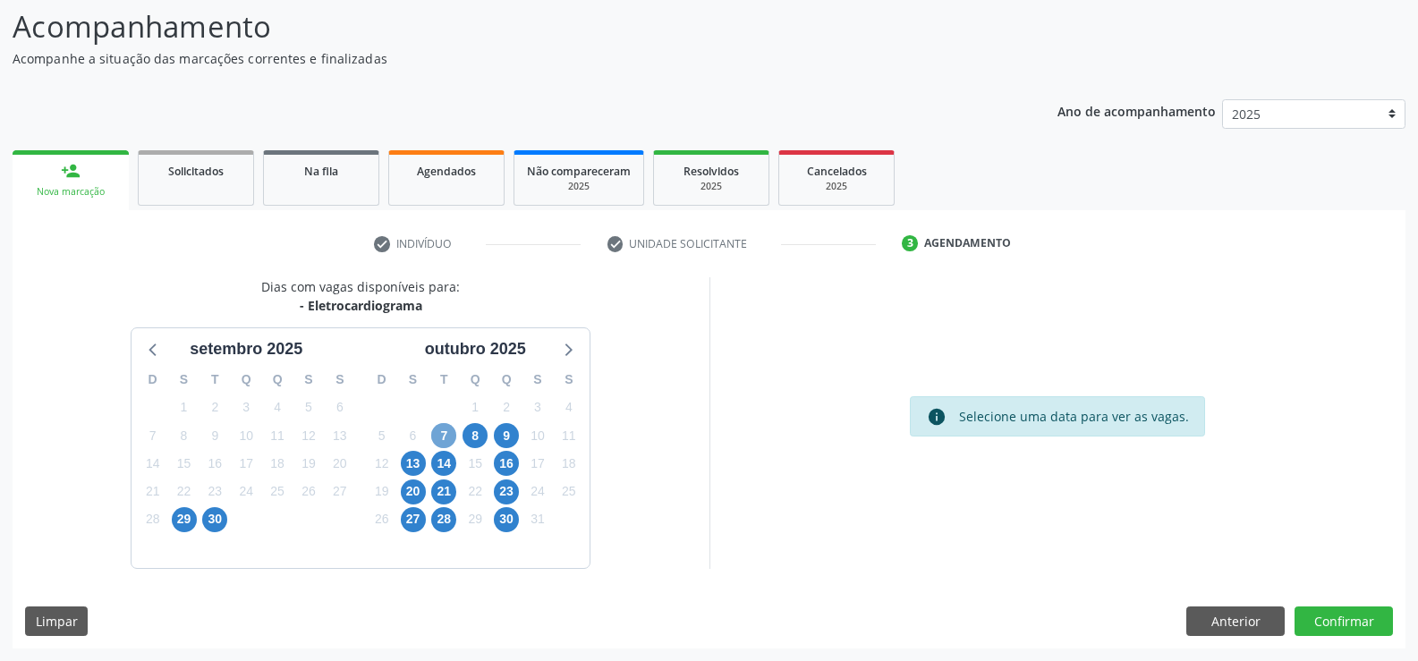
click at [442, 431] on span "7" at bounding box center [443, 435] width 25 height 25
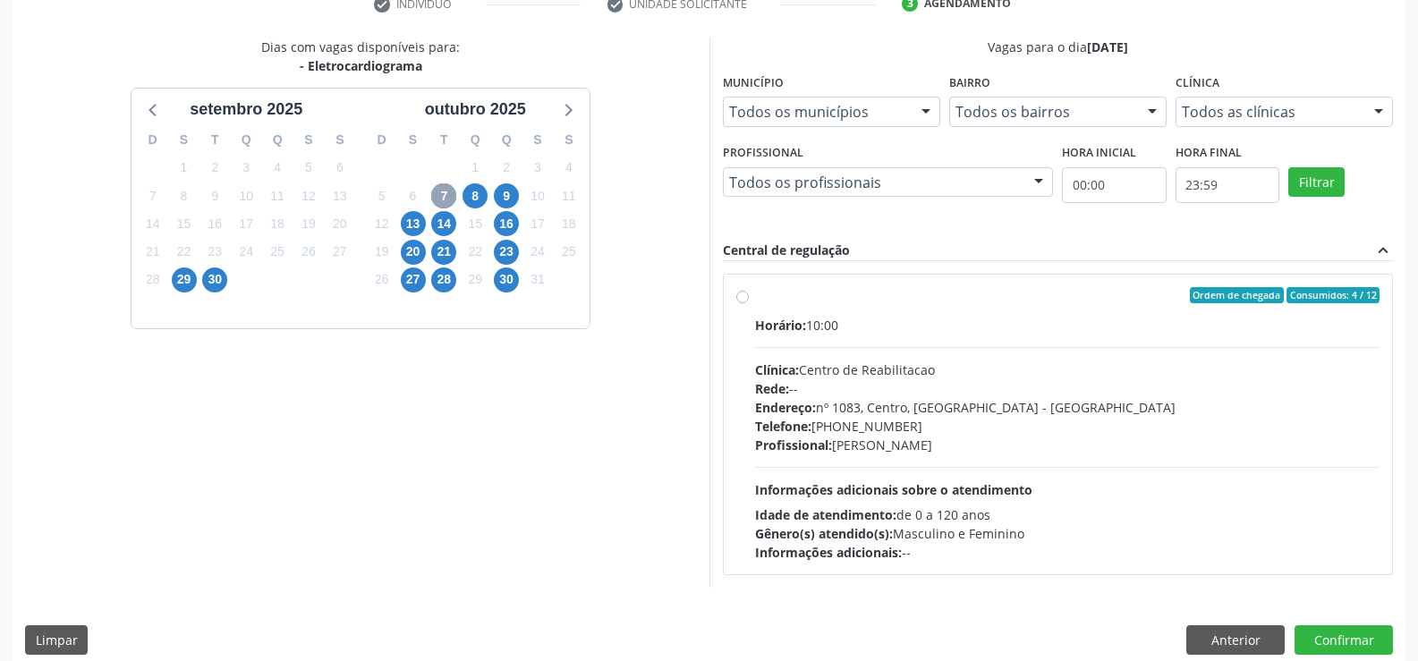
scroll to position [376, 0]
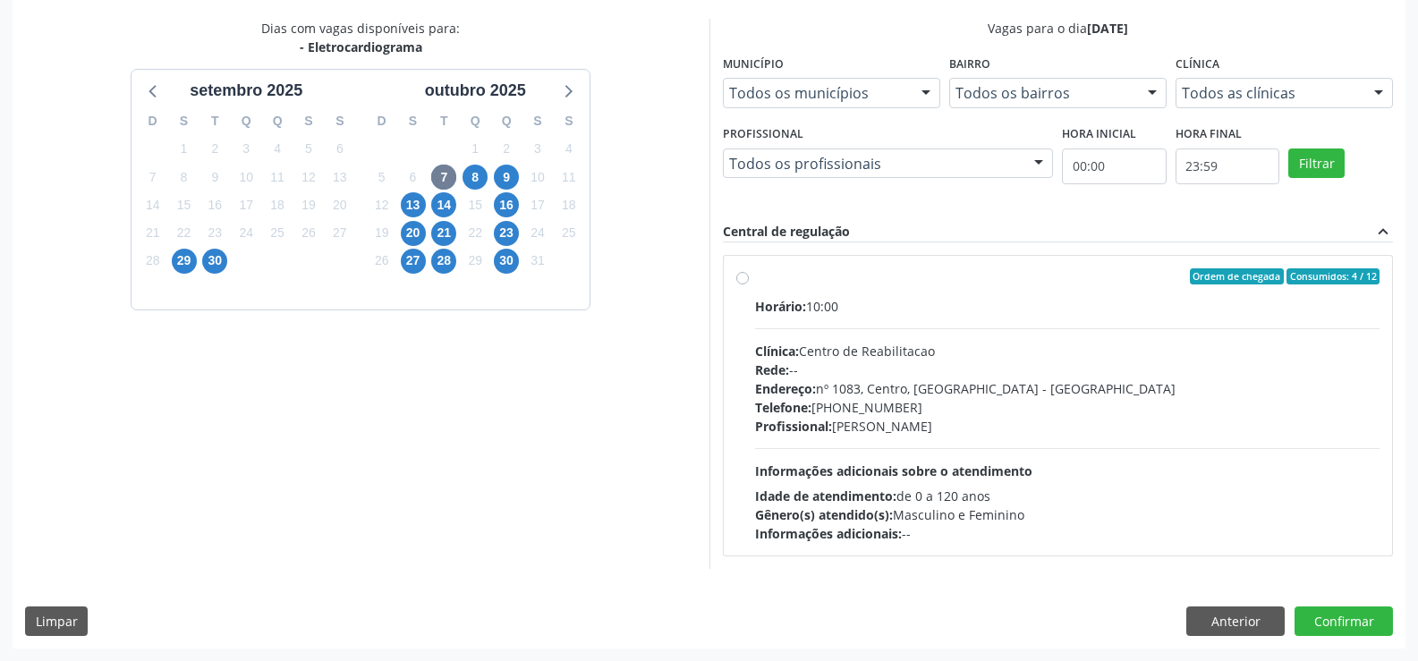
click at [755, 280] on label "Ordem de chegada Consumidos: 4 / 12 Horário: 10:00 Clínica: Centro de Reabilita…" at bounding box center [1067, 405] width 625 height 275
click at [745, 280] on input "Ordem de chegada Consumidos: 4 / 12 Horário: 10:00 Clínica: Centro de Reabilita…" at bounding box center [742, 276] width 13 height 16
radio input "true"
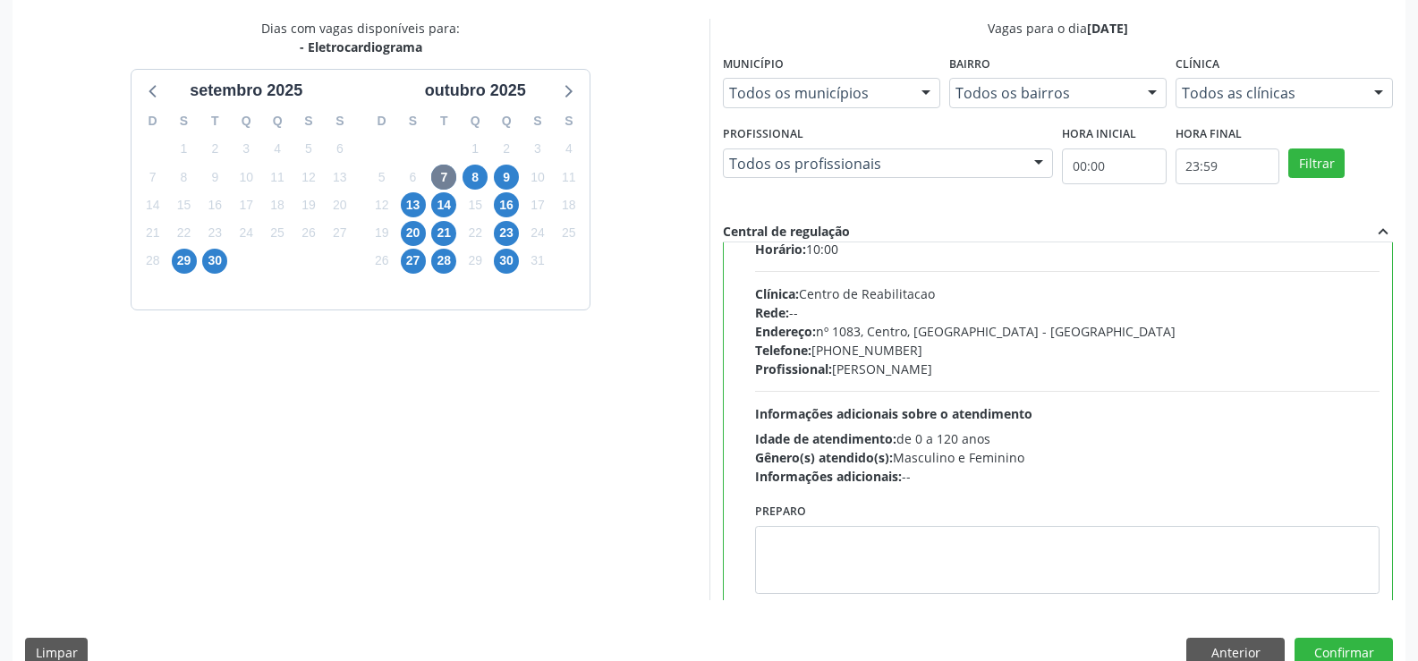
scroll to position [89, 0]
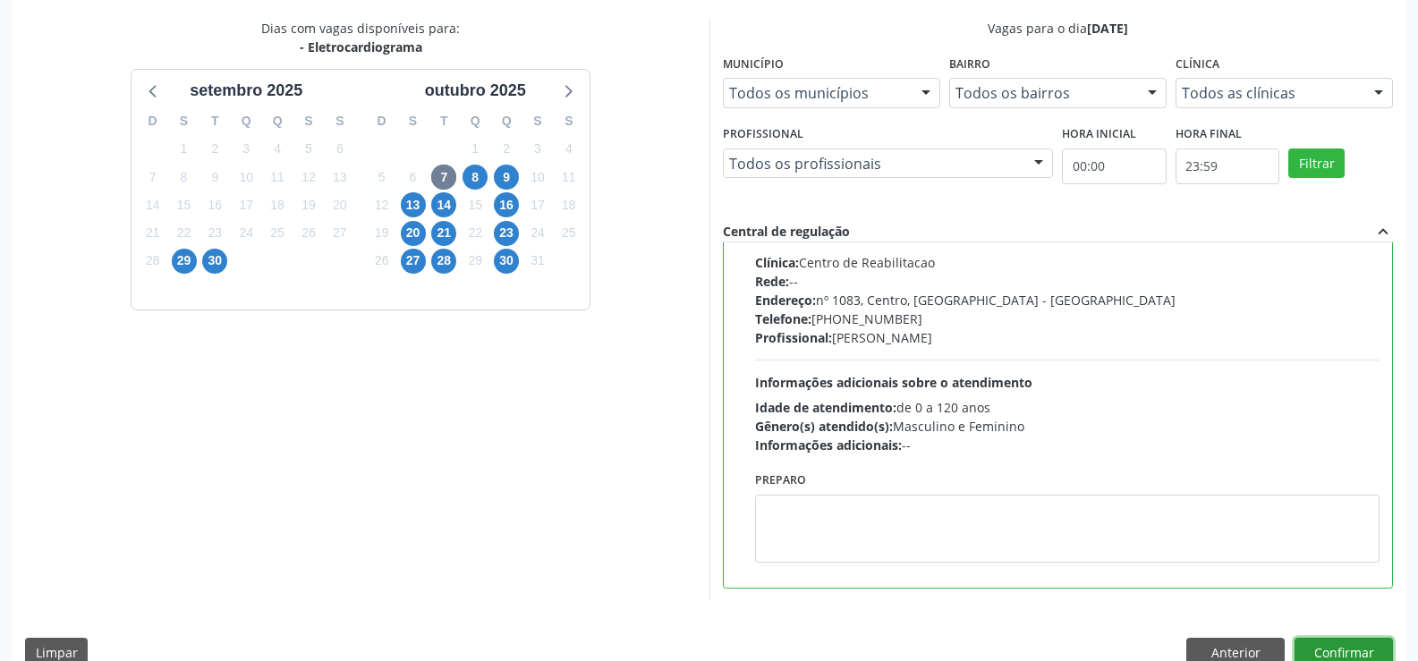
click at [1341, 638] on button "Confirmar" at bounding box center [1344, 653] width 98 height 30
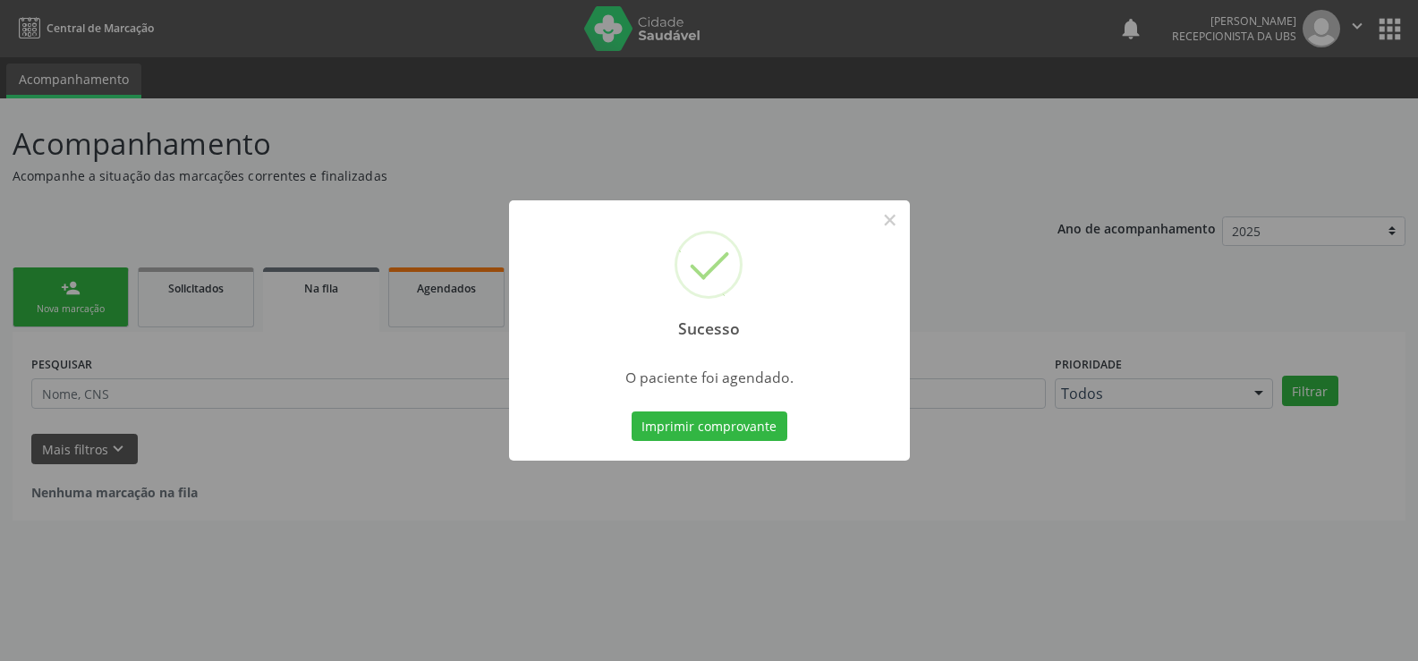
scroll to position [0, 0]
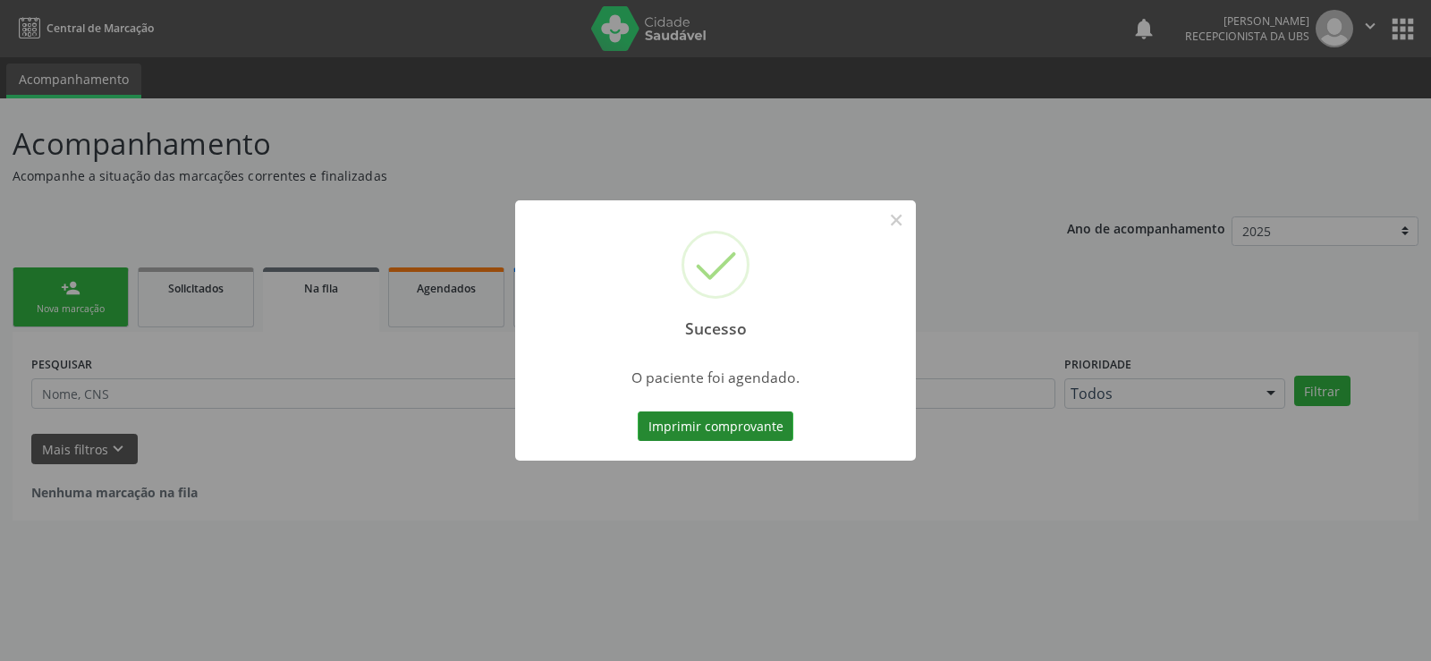
click at [752, 438] on button "Imprimir comprovante" at bounding box center [716, 427] width 156 height 30
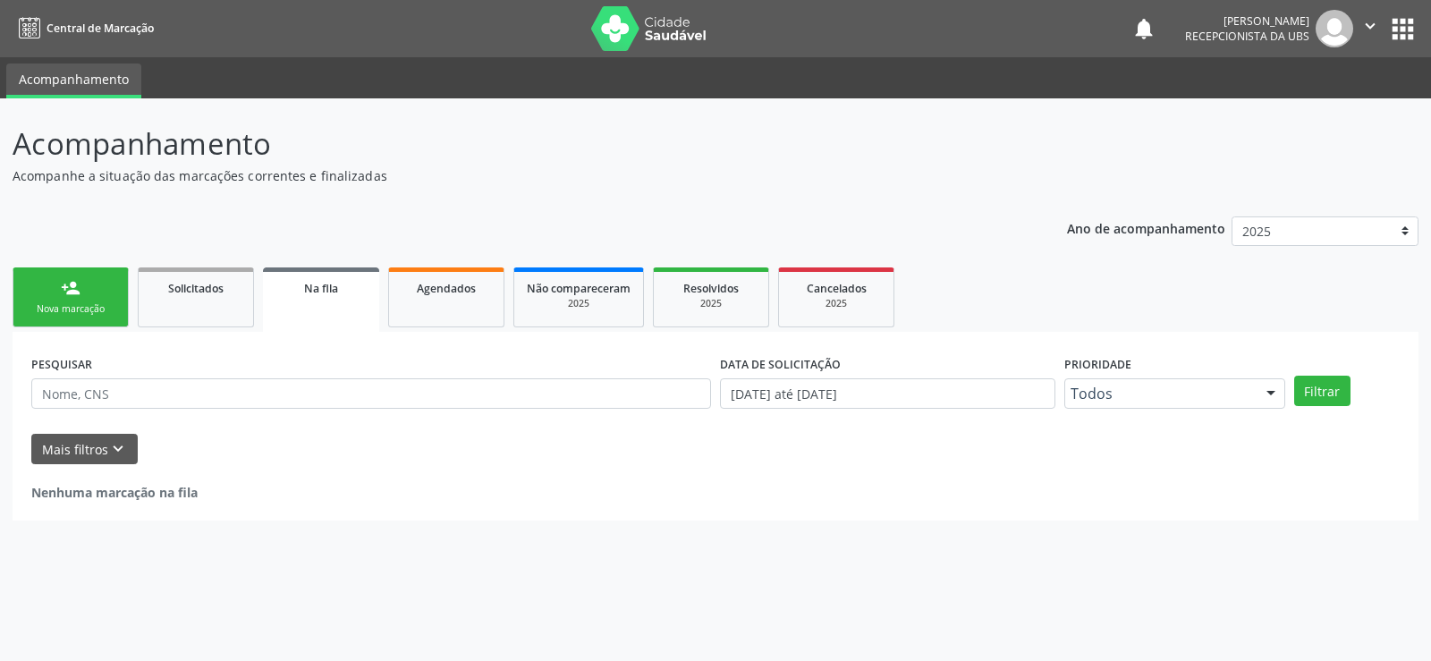
click at [72, 291] on div "person_add" at bounding box center [71, 288] width 20 height 20
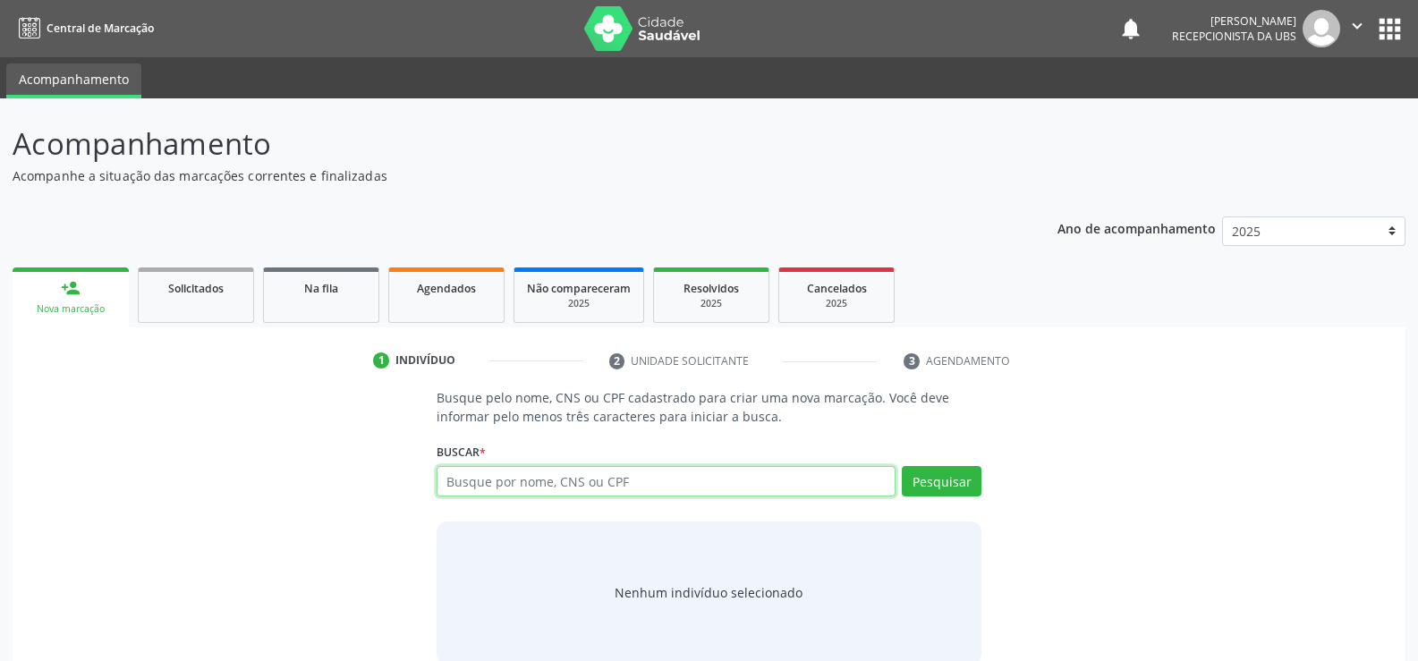
click at [547, 492] on input "text" at bounding box center [666, 481] width 459 height 30
type input "164293691380000"
click at [929, 483] on button "Pesquisar" at bounding box center [942, 481] width 80 height 30
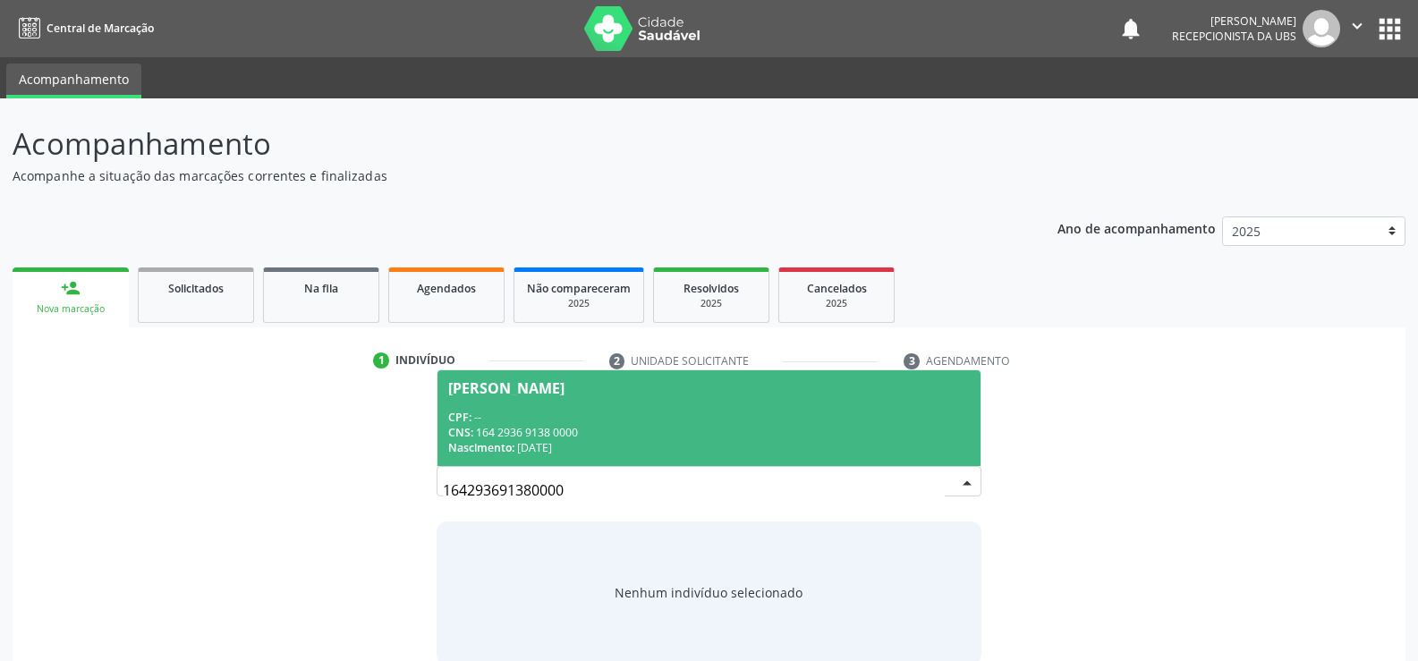
click at [515, 425] on div "CNS: 164 2936 9138 0000" at bounding box center [709, 432] width 522 height 15
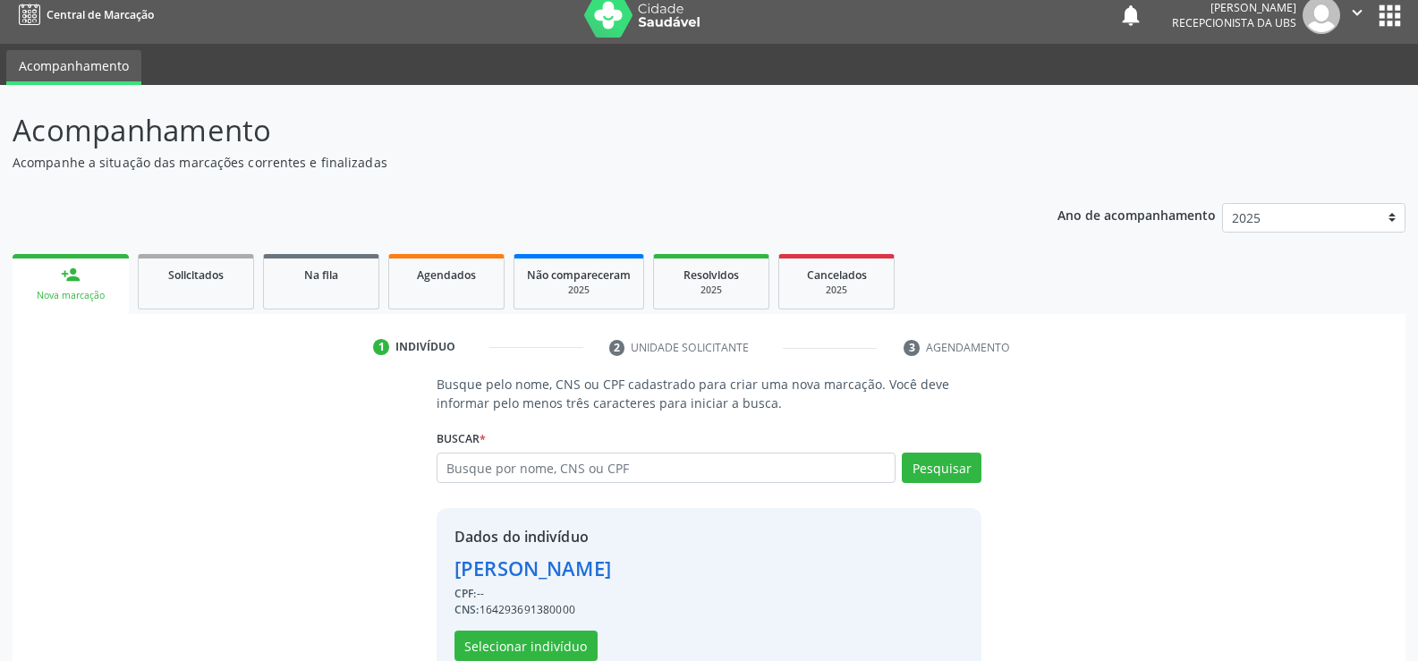
scroll to position [56, 0]
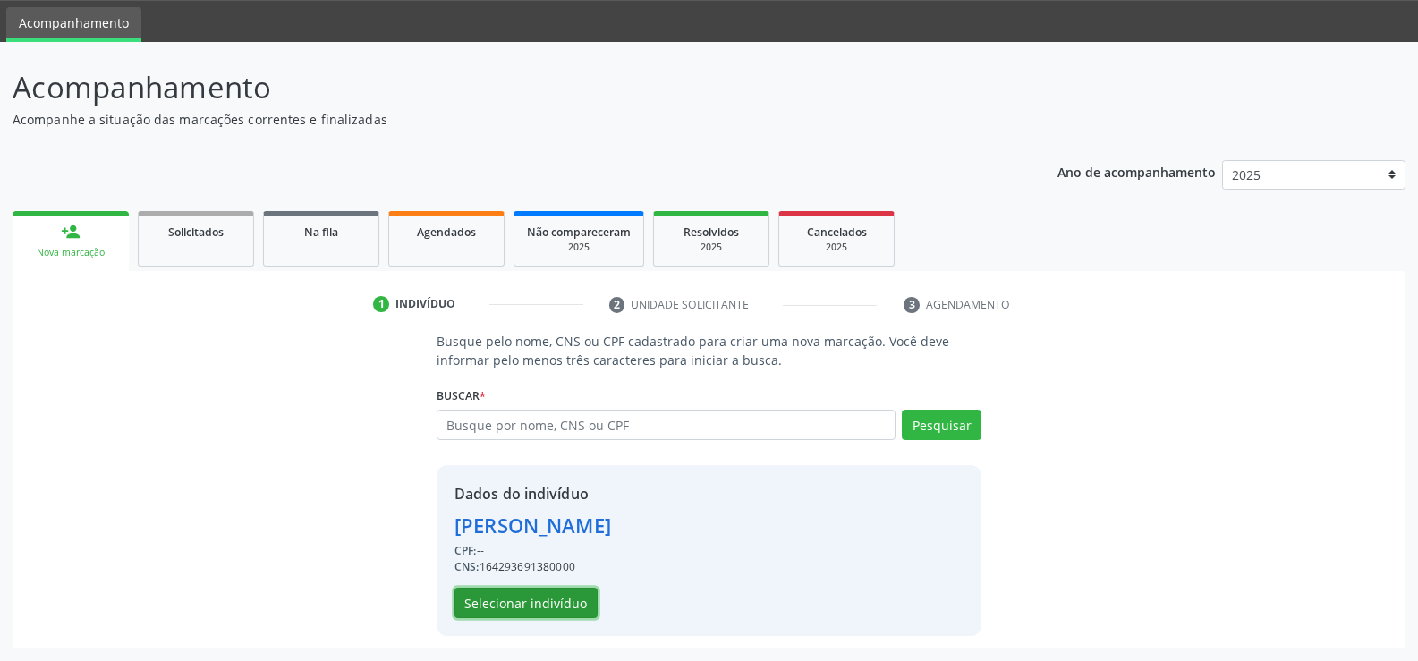
click at [564, 606] on button "Selecionar indivíduo" at bounding box center [525, 603] width 143 height 30
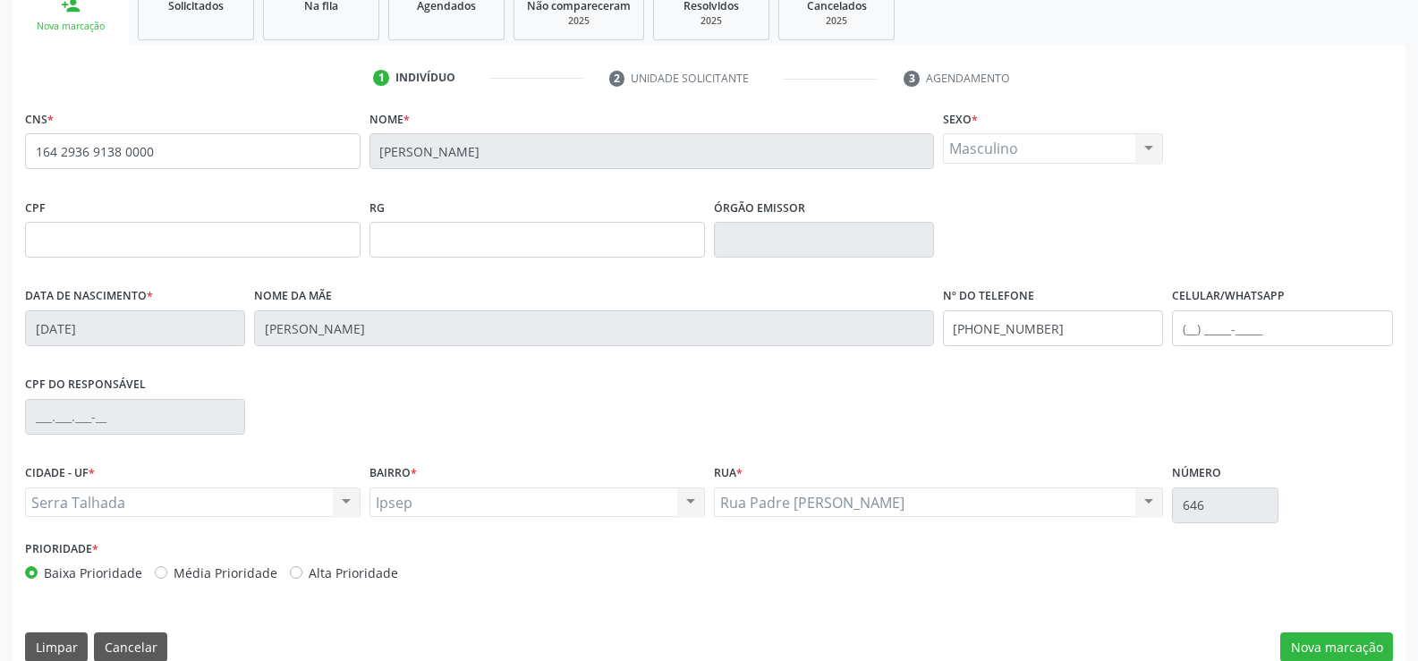
scroll to position [309, 0]
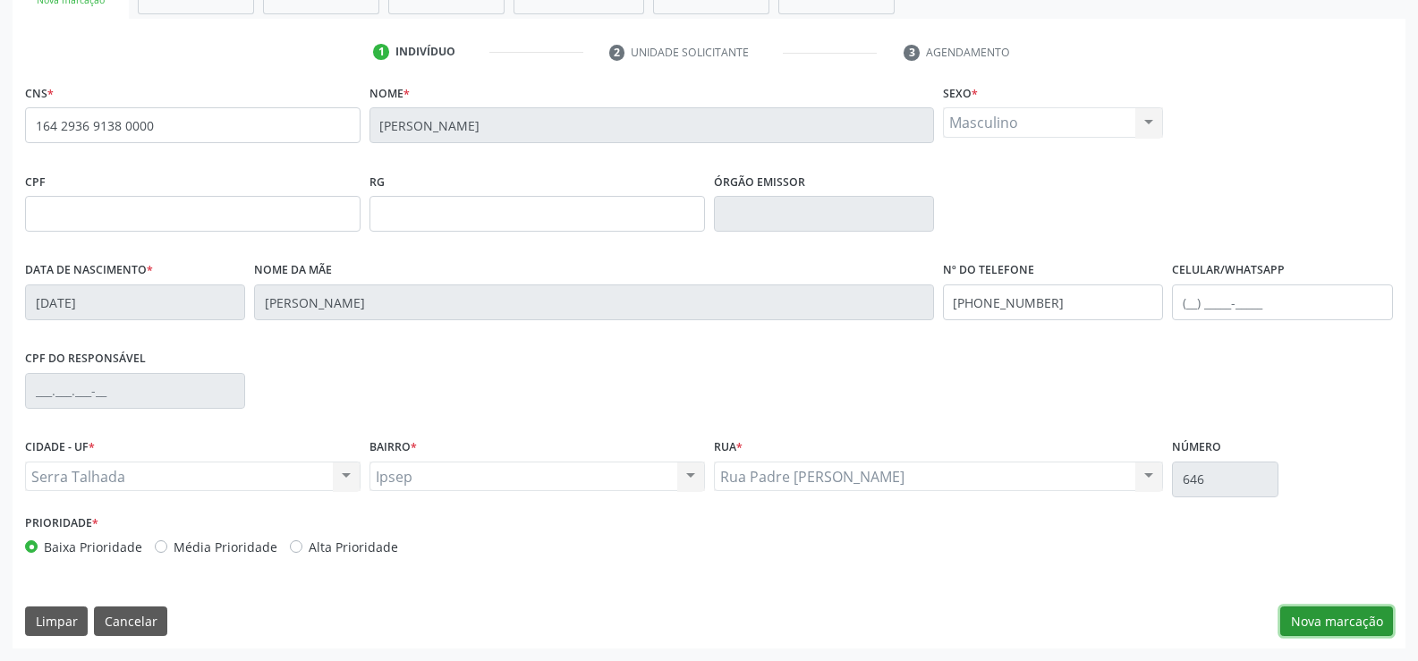
click at [1313, 624] on button "Nova marcação" at bounding box center [1336, 622] width 113 height 30
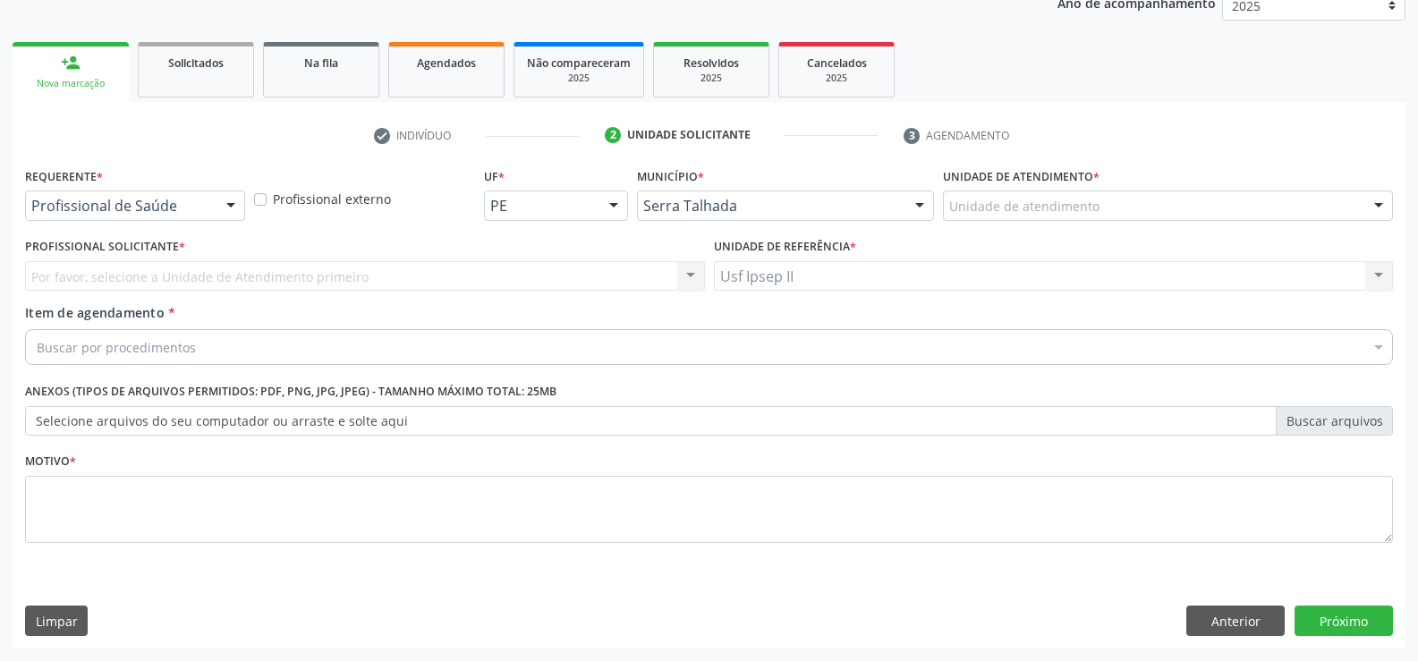
scroll to position [225, 0]
click at [162, 357] on div "Buscar por procedimentos" at bounding box center [709, 347] width 1368 height 36
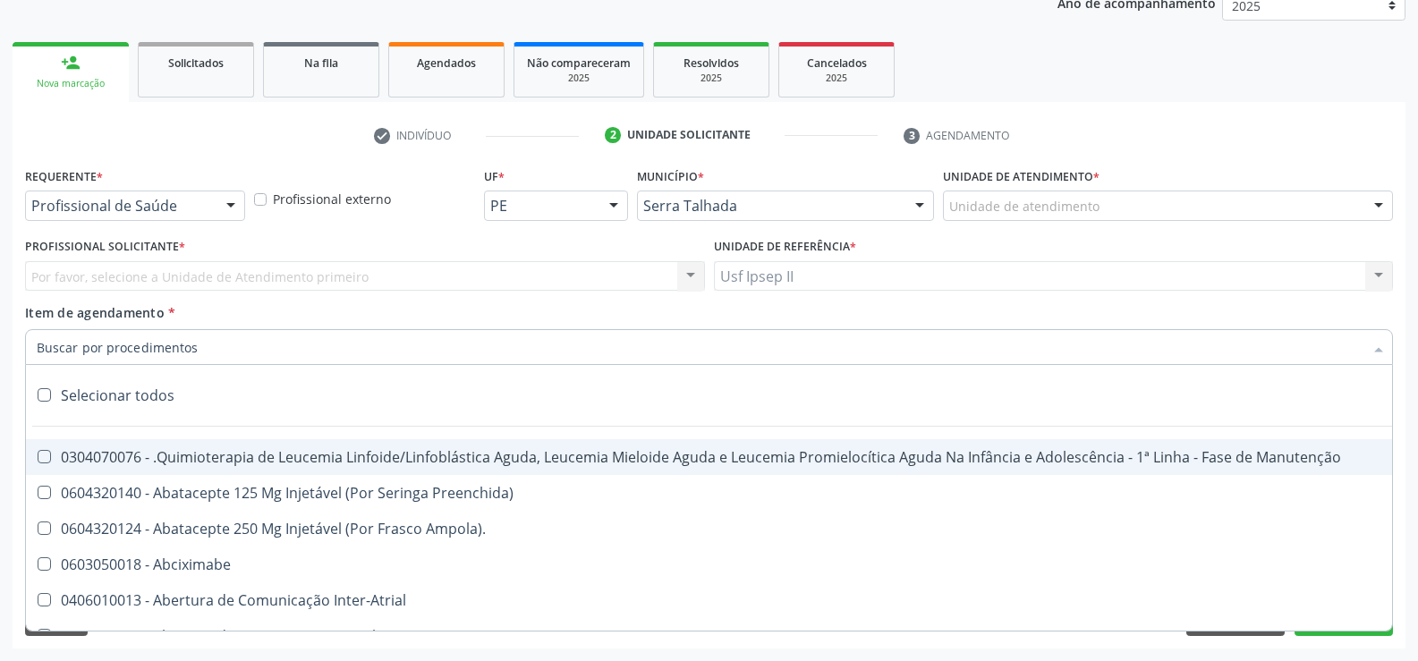
click at [234, 219] on div at bounding box center [230, 206] width 27 height 30
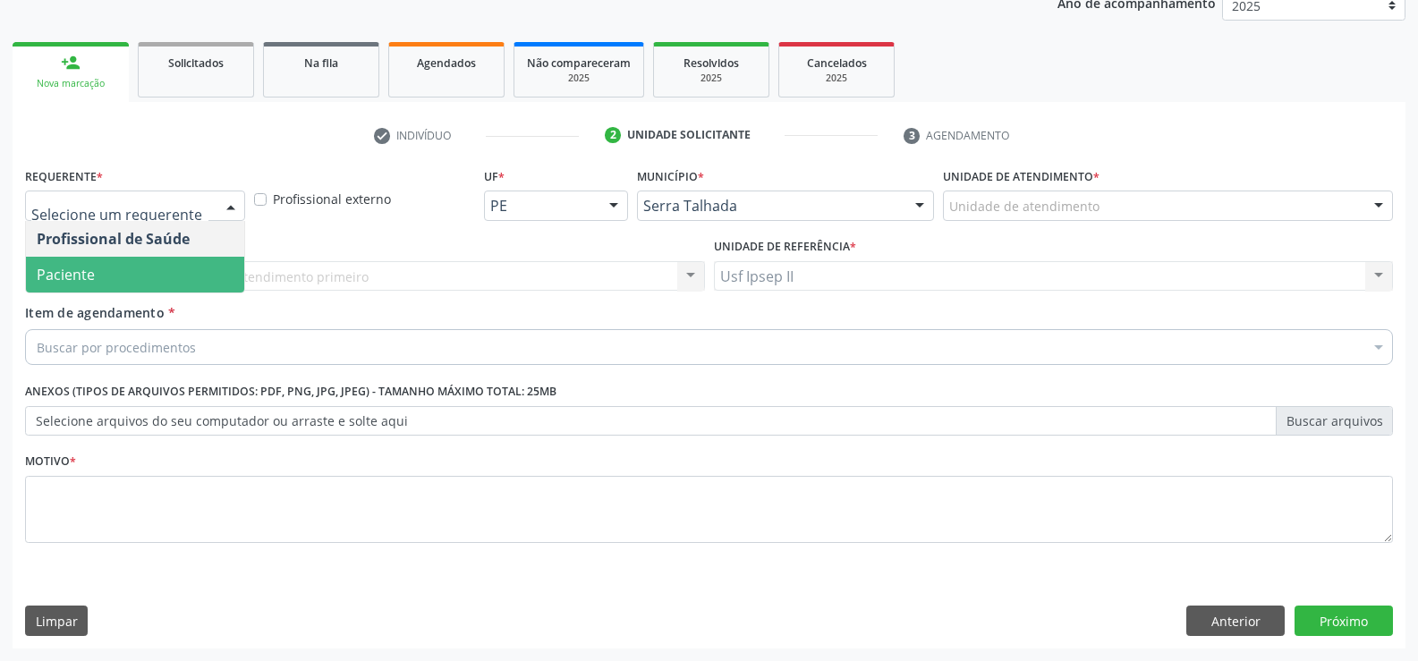
click at [133, 286] on span "Paciente" at bounding box center [135, 275] width 218 height 36
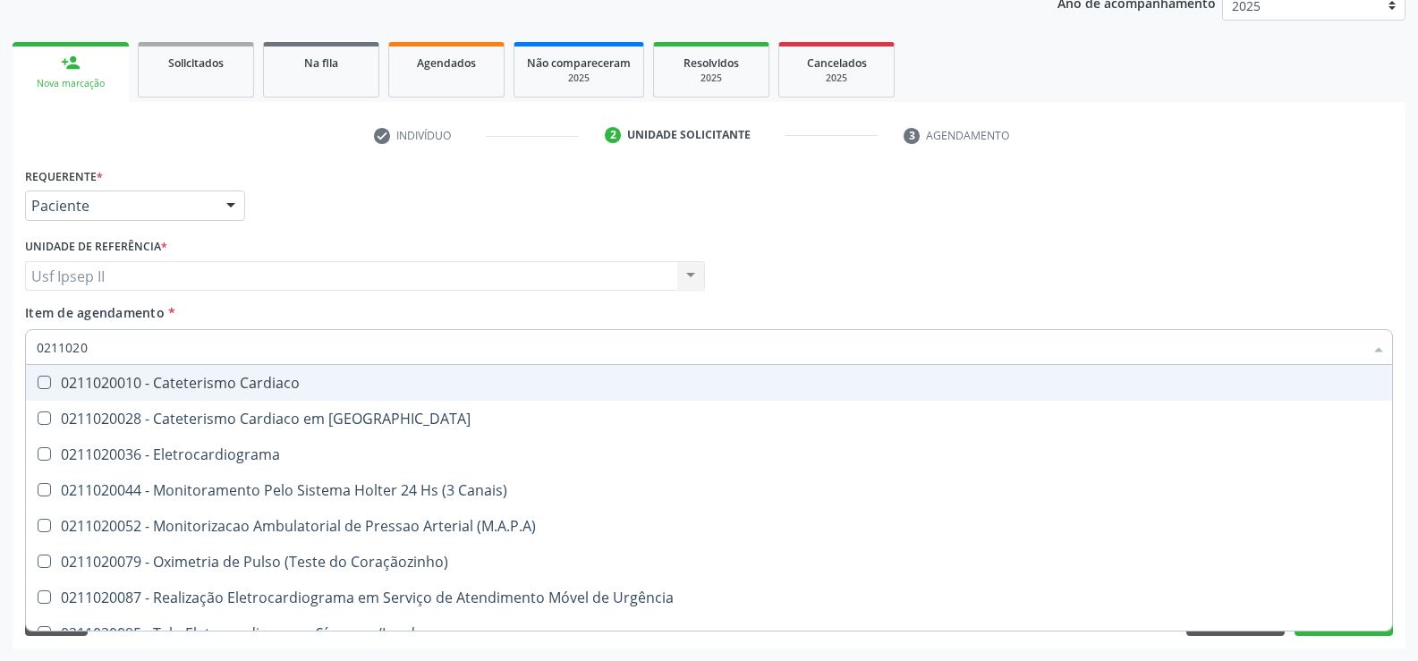
type input "02110200"
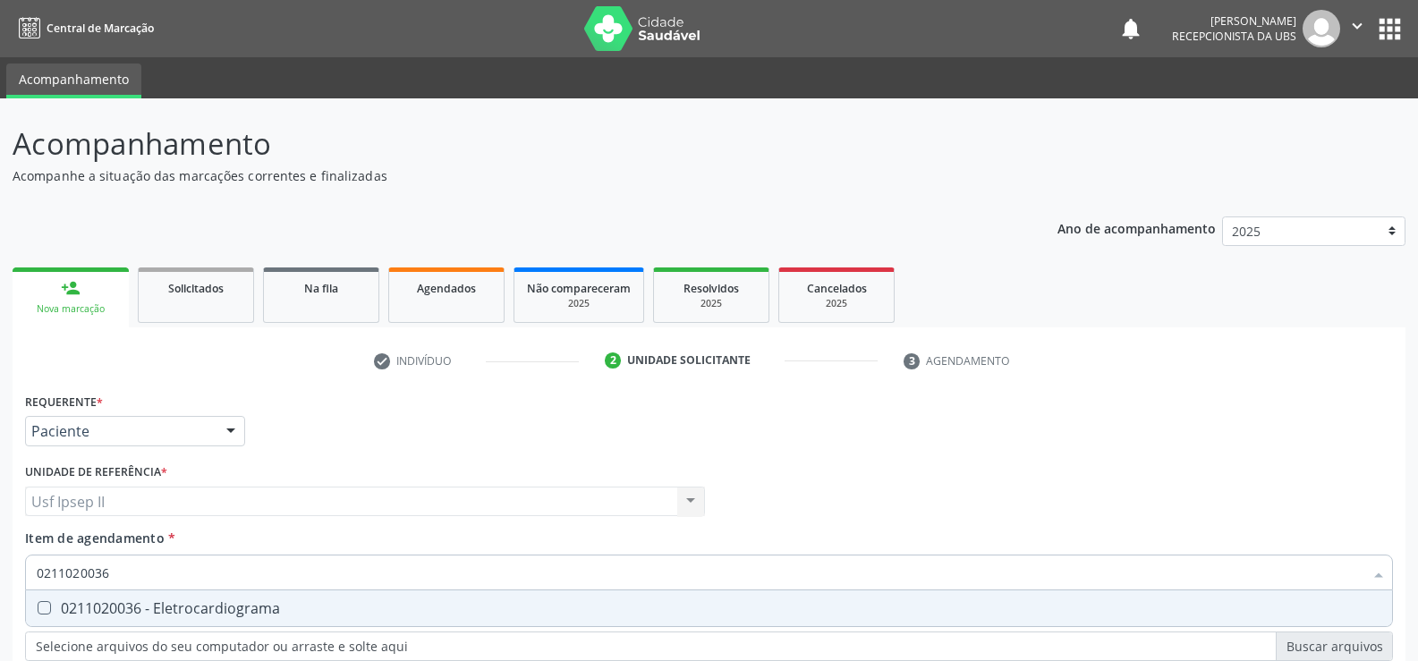
scroll to position [225, 0]
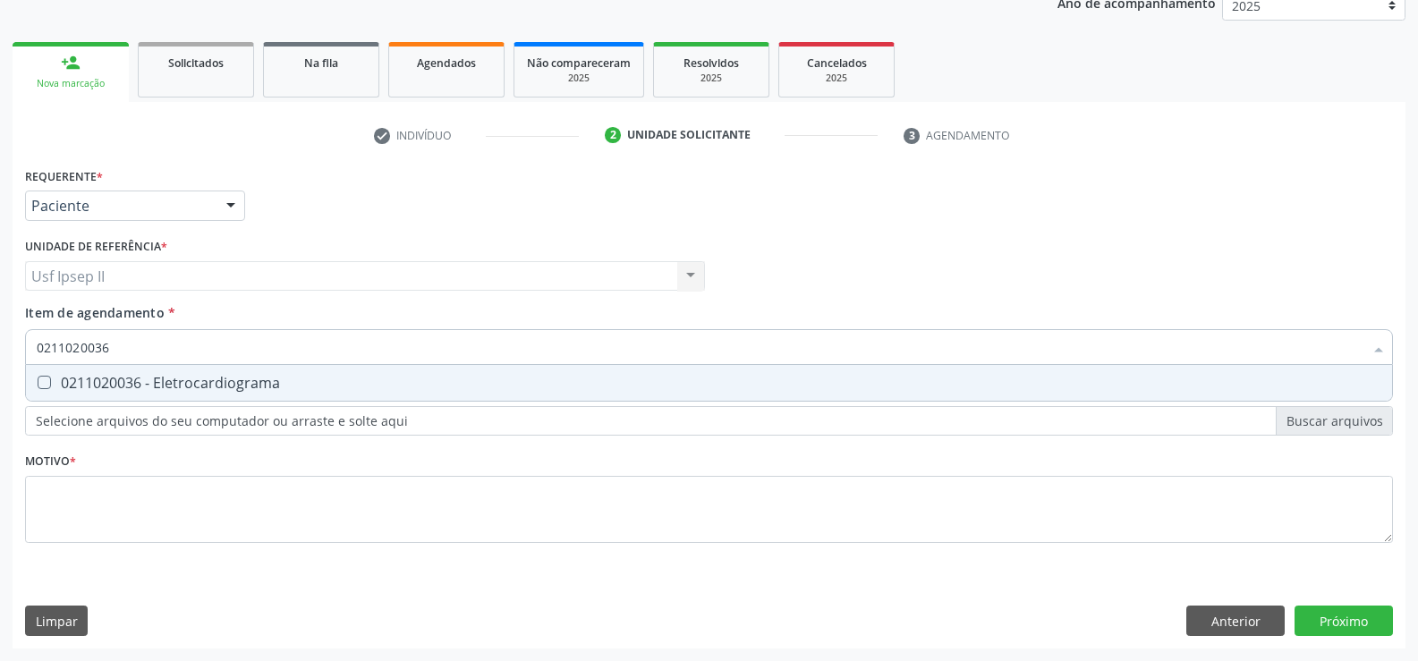
click at [144, 376] on div "0211020036 - Eletrocardiograma" at bounding box center [709, 383] width 1345 height 14
checkbox Eletrocardiograma "true"
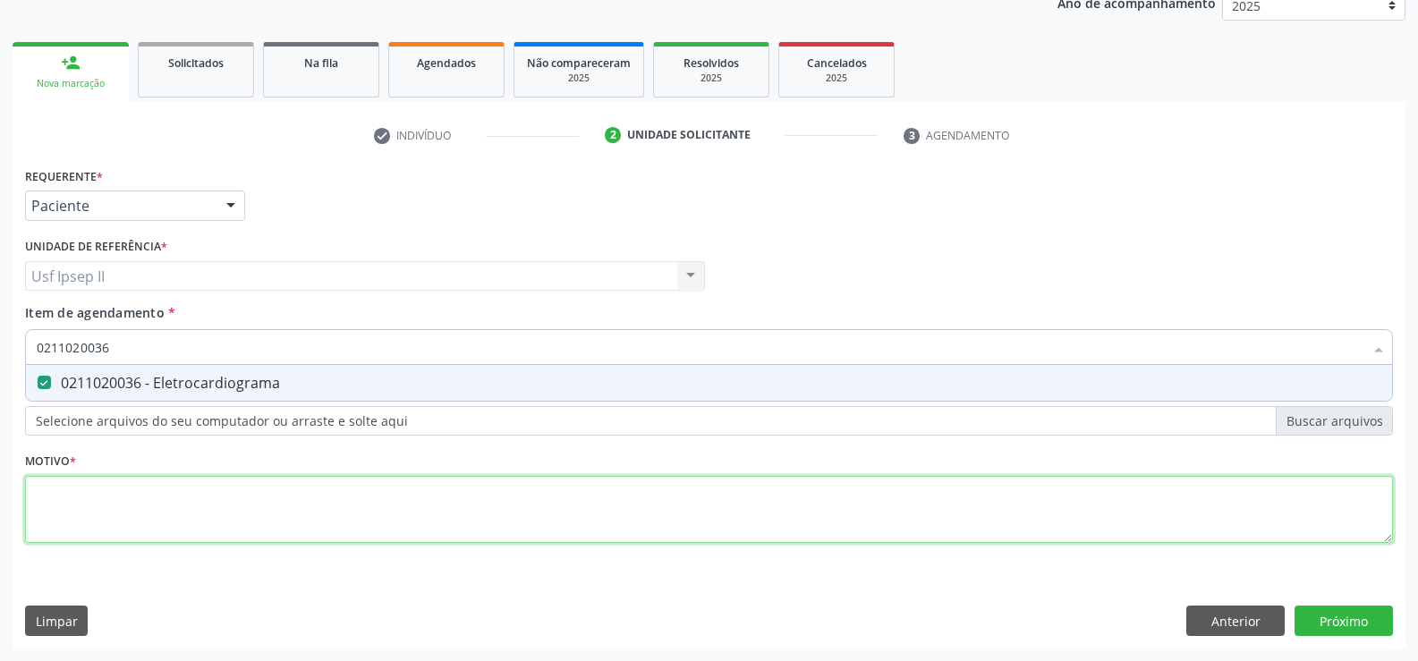
click at [107, 492] on div "Requerente * Paciente Profissional de Saúde Paciente Nenhum resultado encontrad…" at bounding box center [709, 365] width 1368 height 405
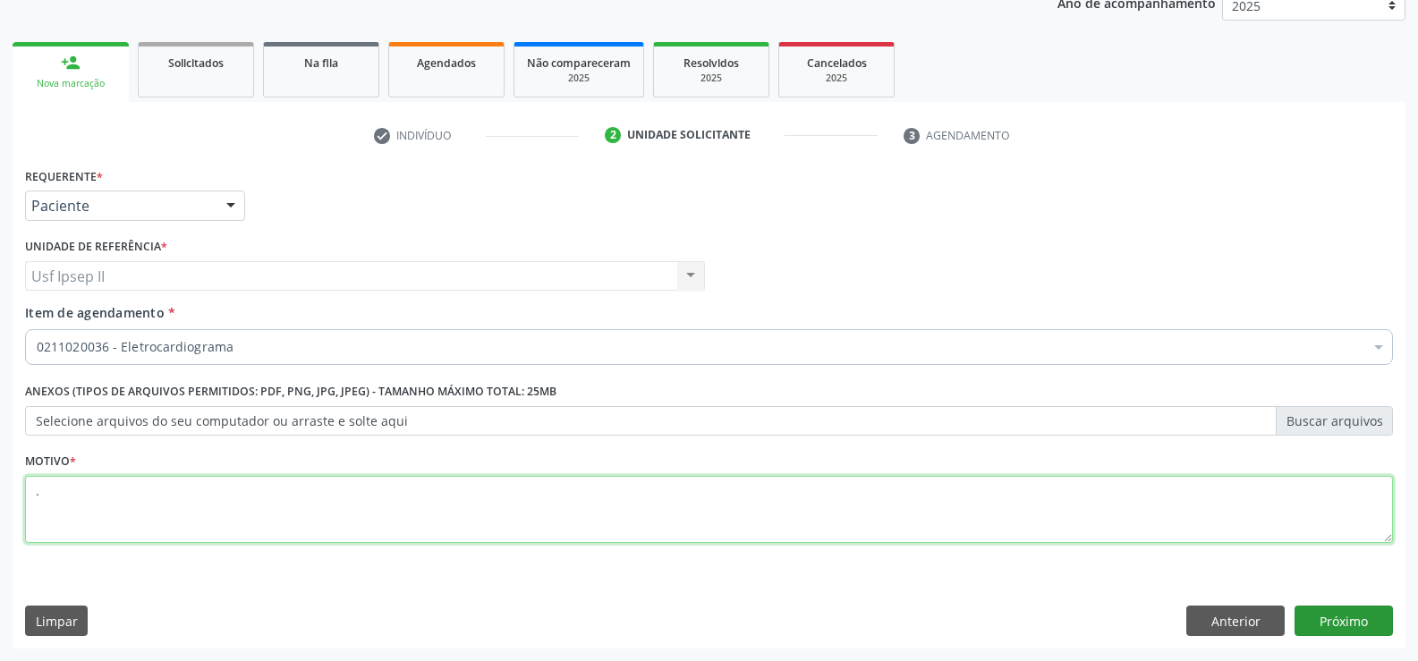
type textarea "."
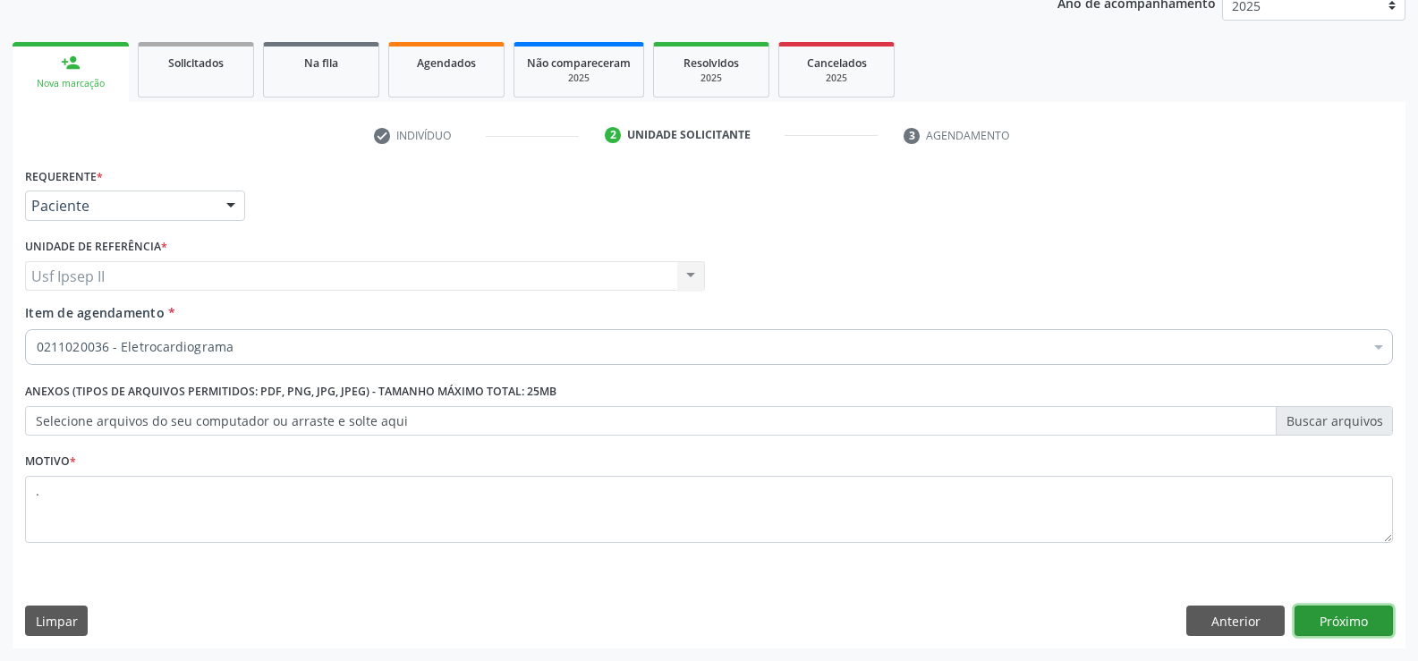
click at [1327, 624] on button "Próximo" at bounding box center [1344, 621] width 98 height 30
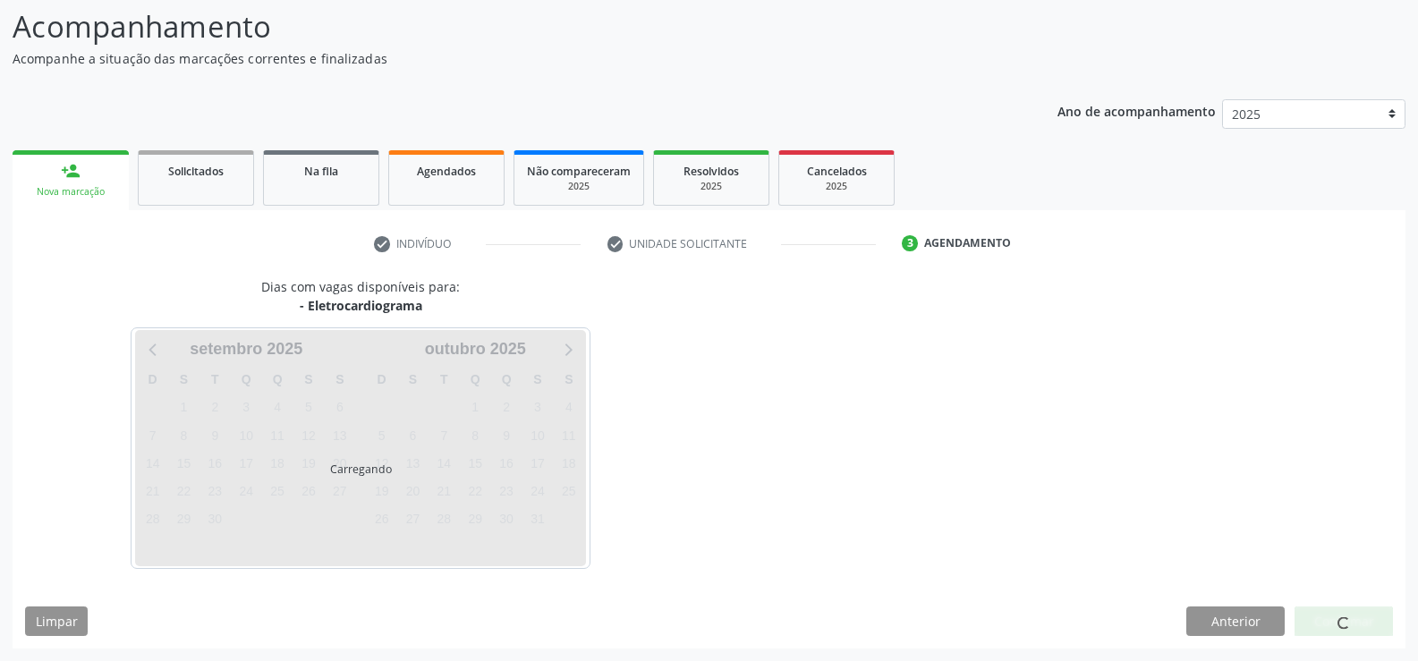
scroll to position [117, 0]
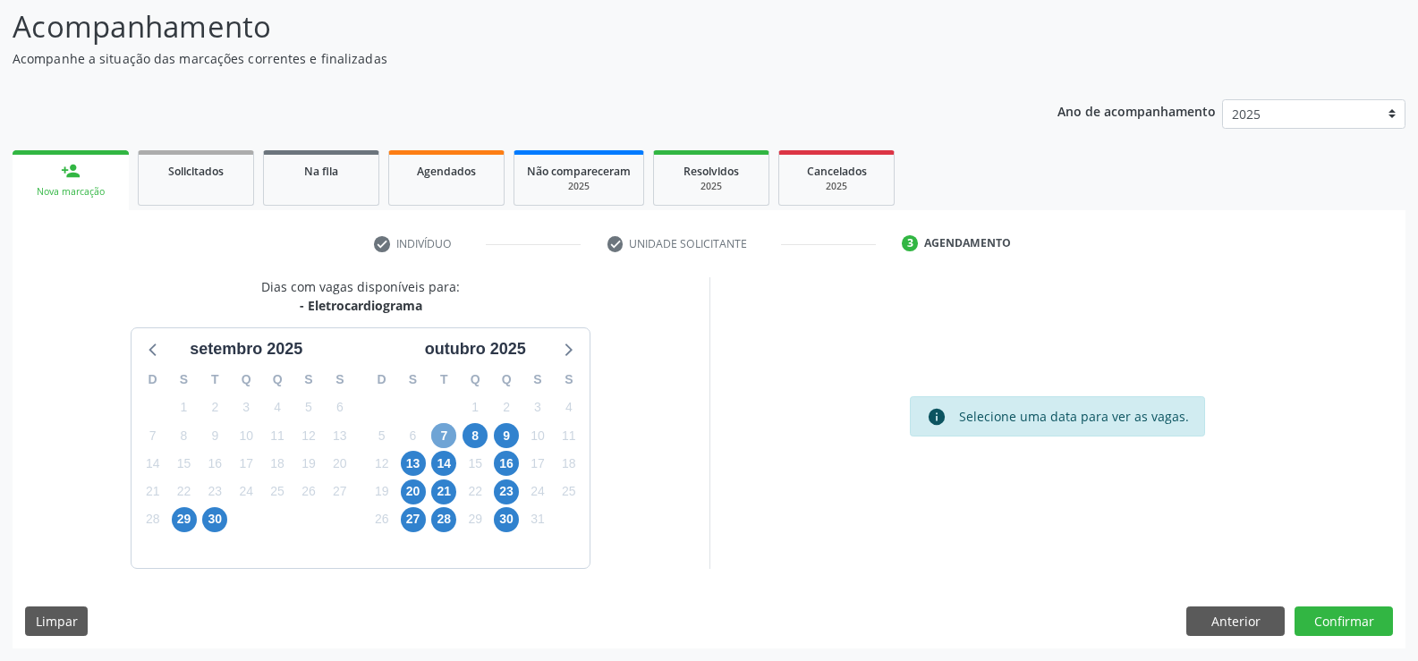
click at [440, 433] on span "7" at bounding box center [443, 435] width 25 height 25
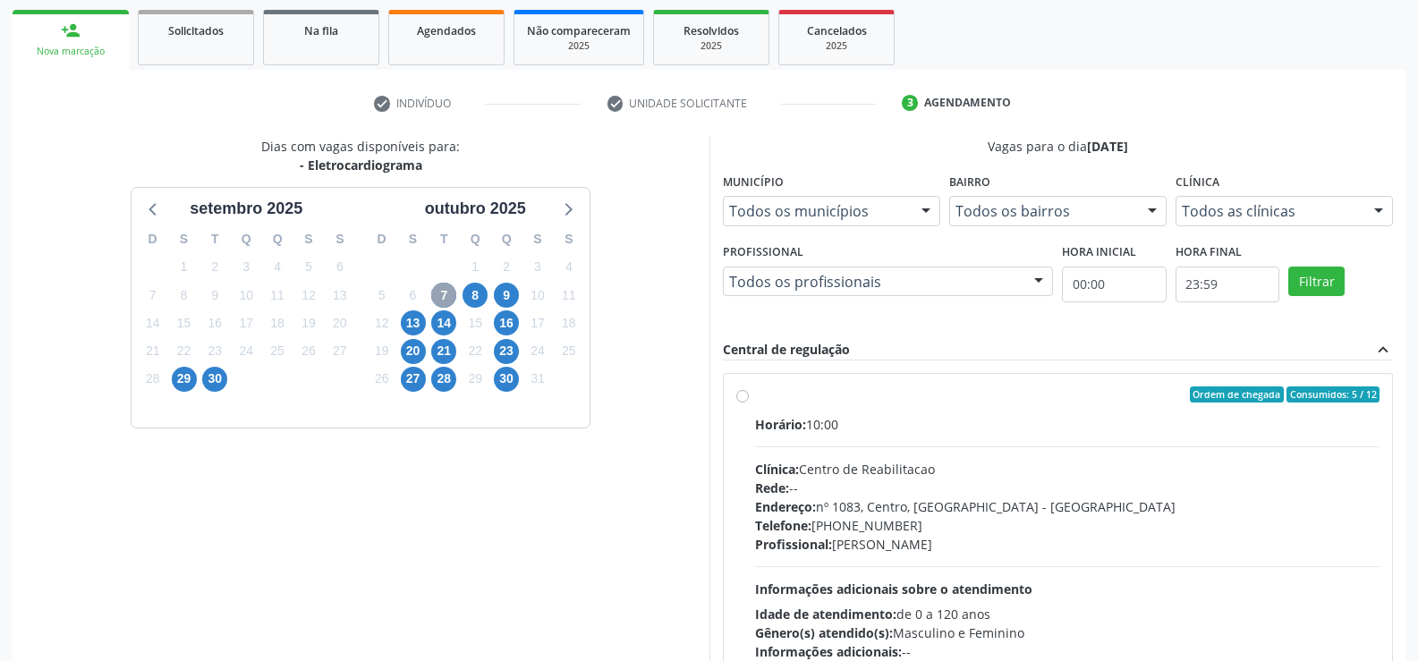
scroll to position [296, 0]
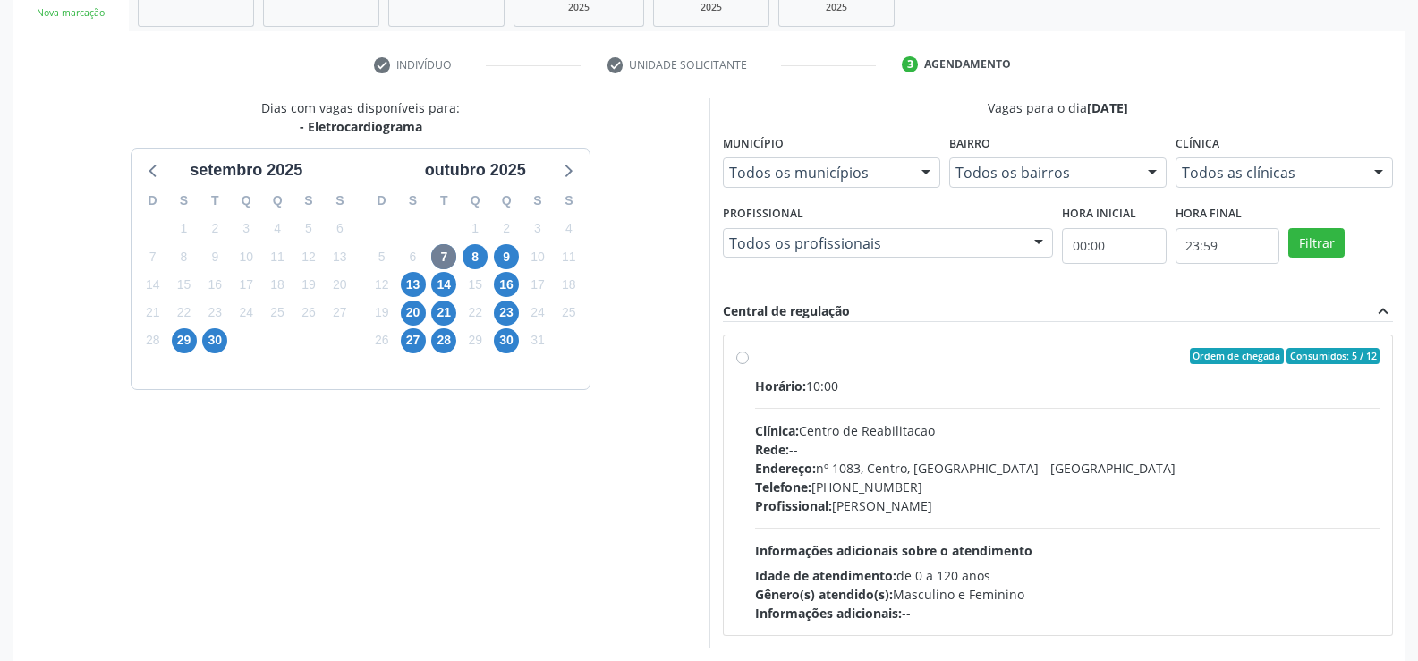
click at [749, 353] on div "Ordem de chegada Consumidos: 5 / 12 Horário: 10:00 Clínica: Centro de Reabilita…" at bounding box center [1058, 485] width 644 height 275
radio input "true"
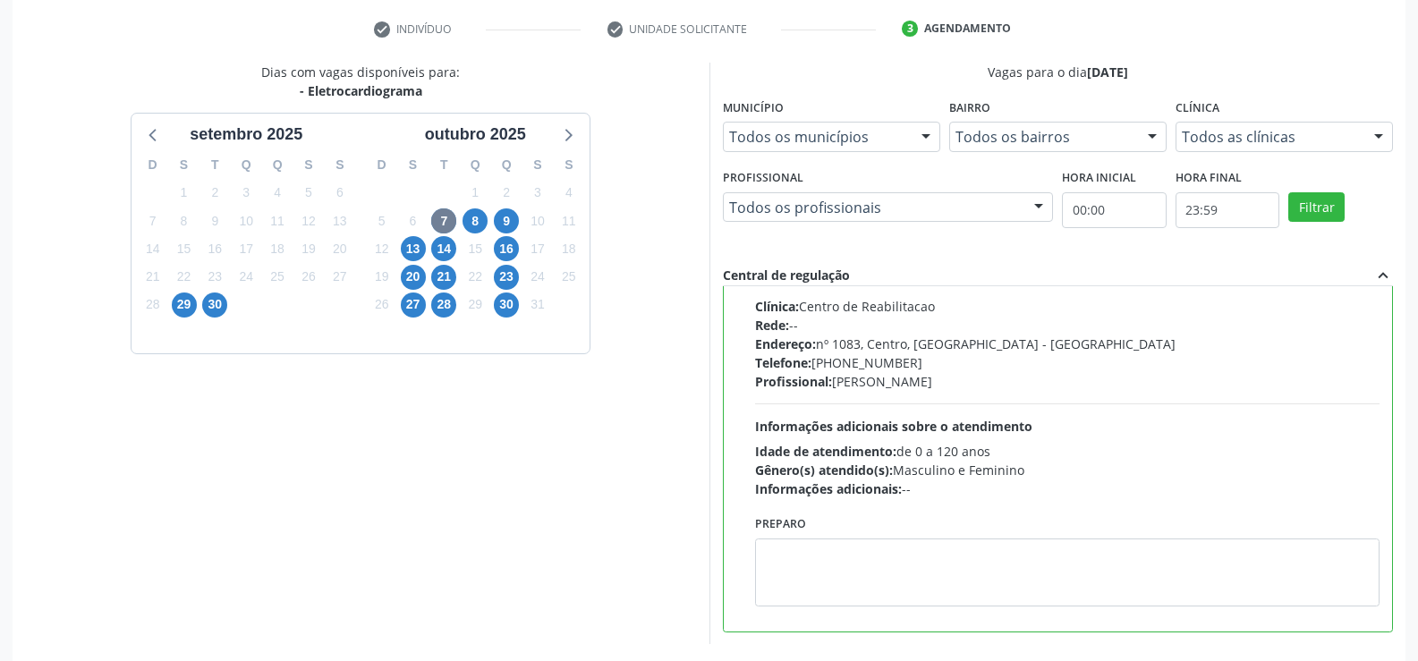
scroll to position [408, 0]
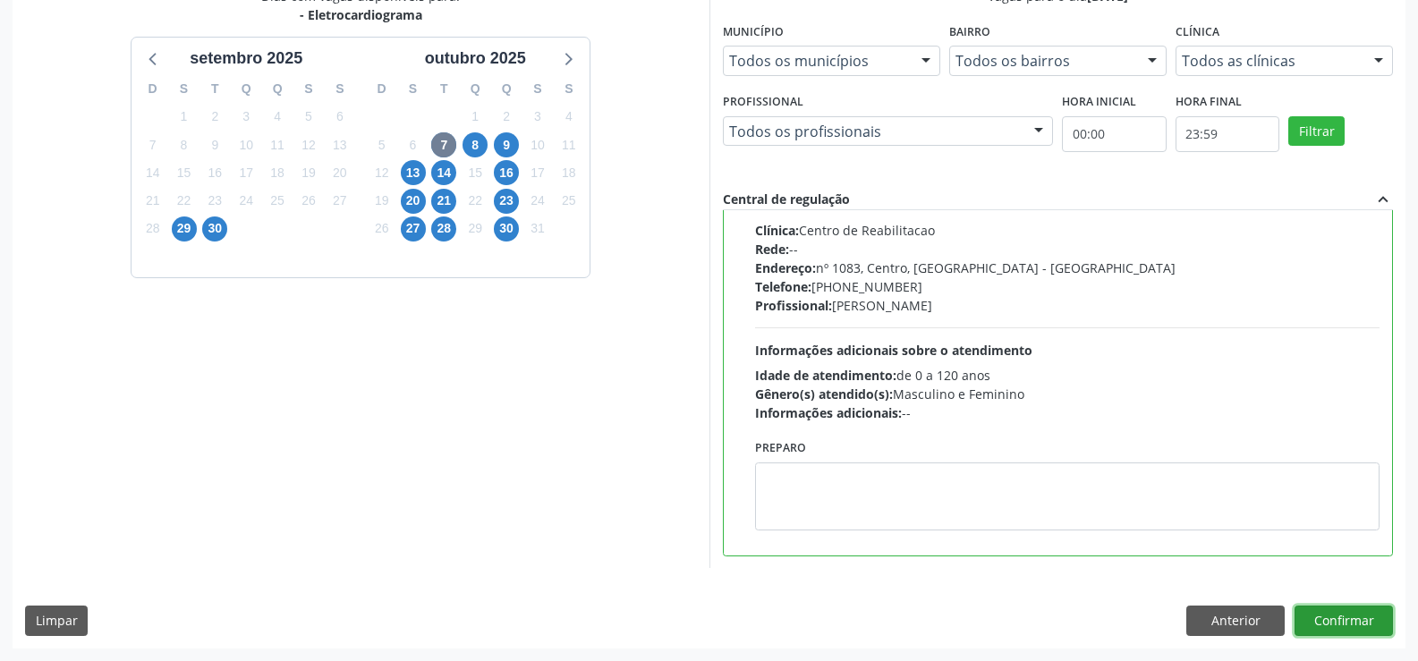
click at [1376, 631] on button "Confirmar" at bounding box center [1344, 621] width 98 height 30
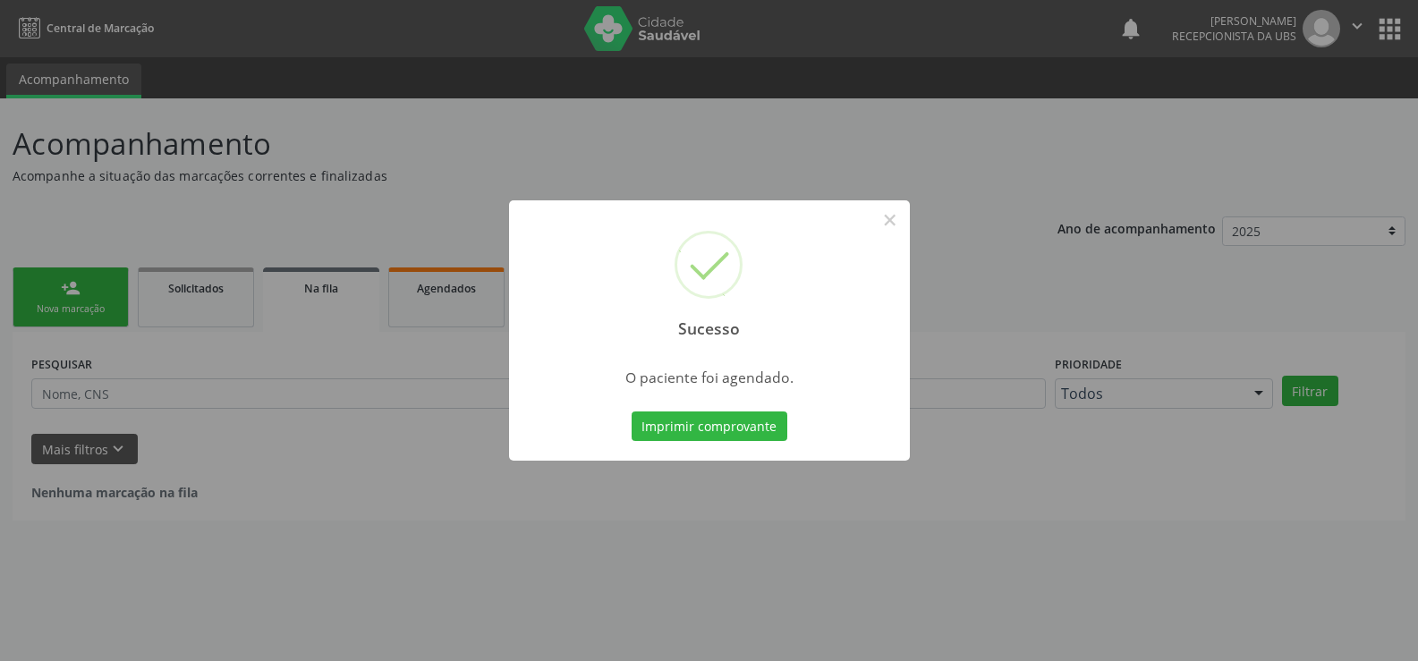
scroll to position [0, 0]
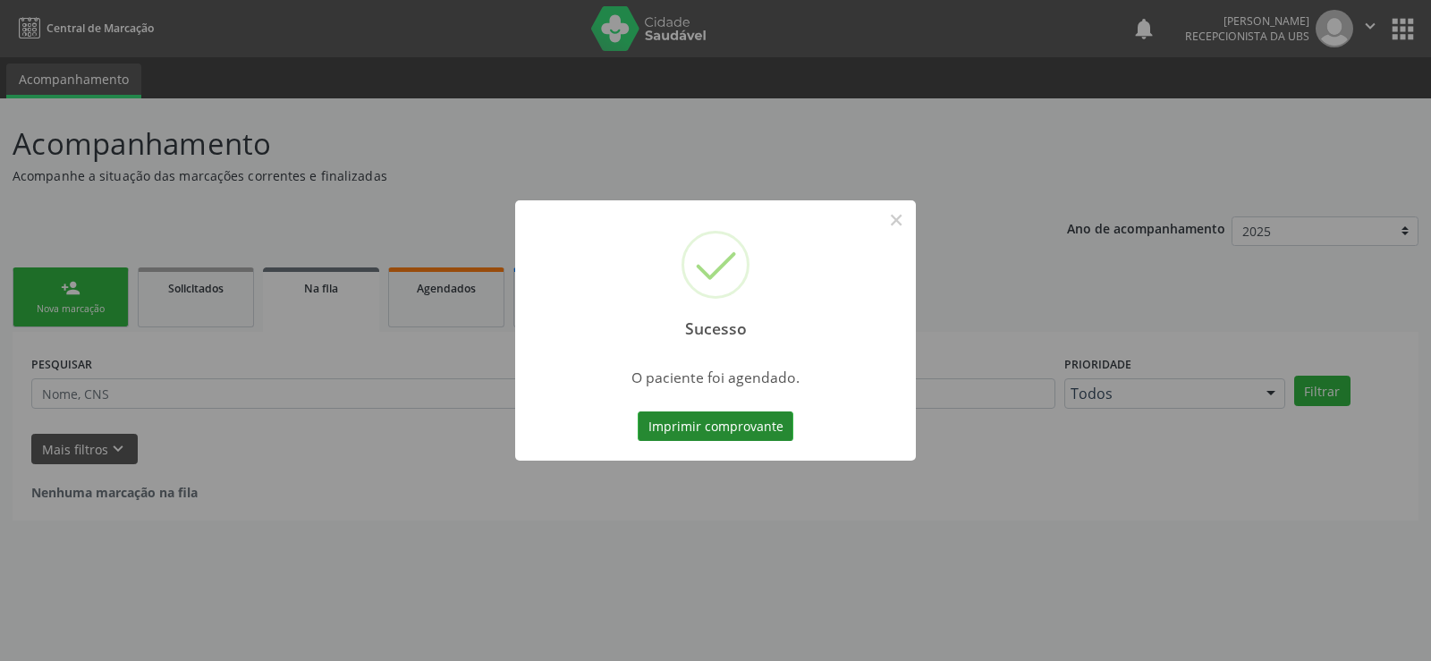
click at [735, 437] on button "Imprimir comprovante" at bounding box center [716, 427] width 156 height 30
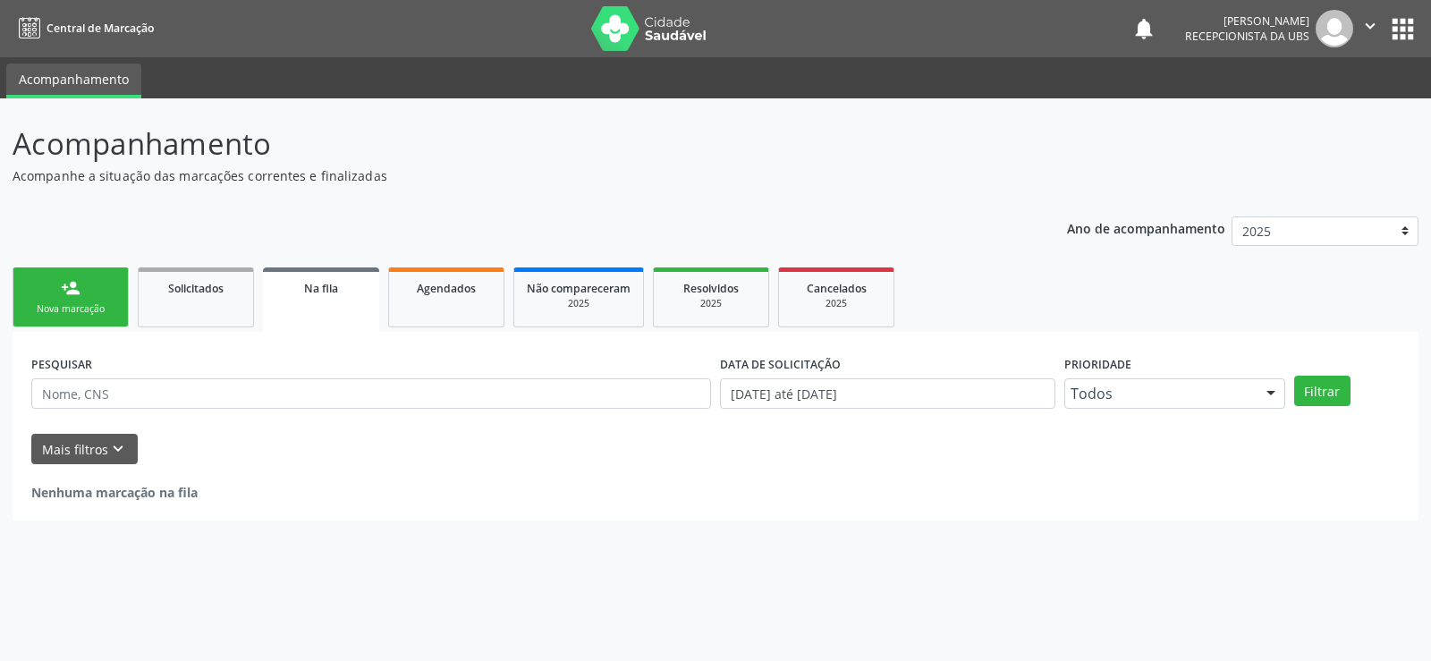
click at [69, 308] on div "Nova marcação" at bounding box center [70, 308] width 89 height 13
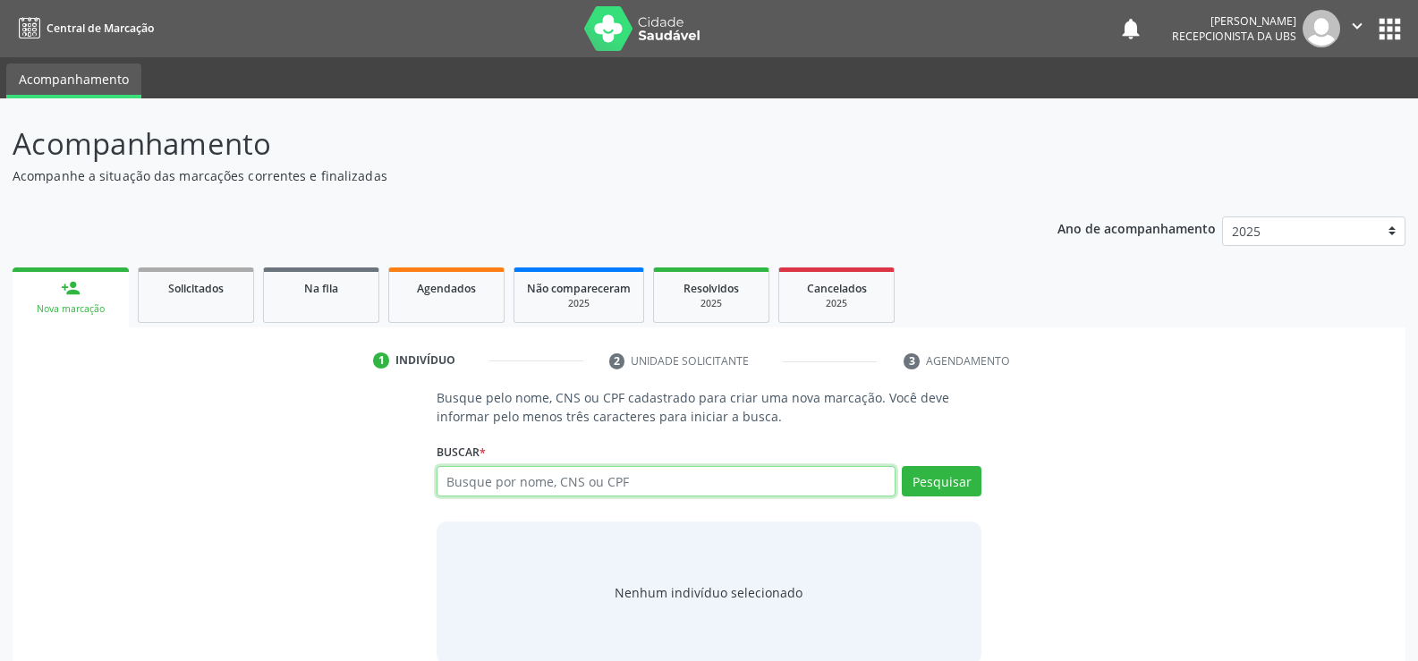
click at [613, 485] on input "text" at bounding box center [666, 481] width 459 height 30
type input "707806661316319"
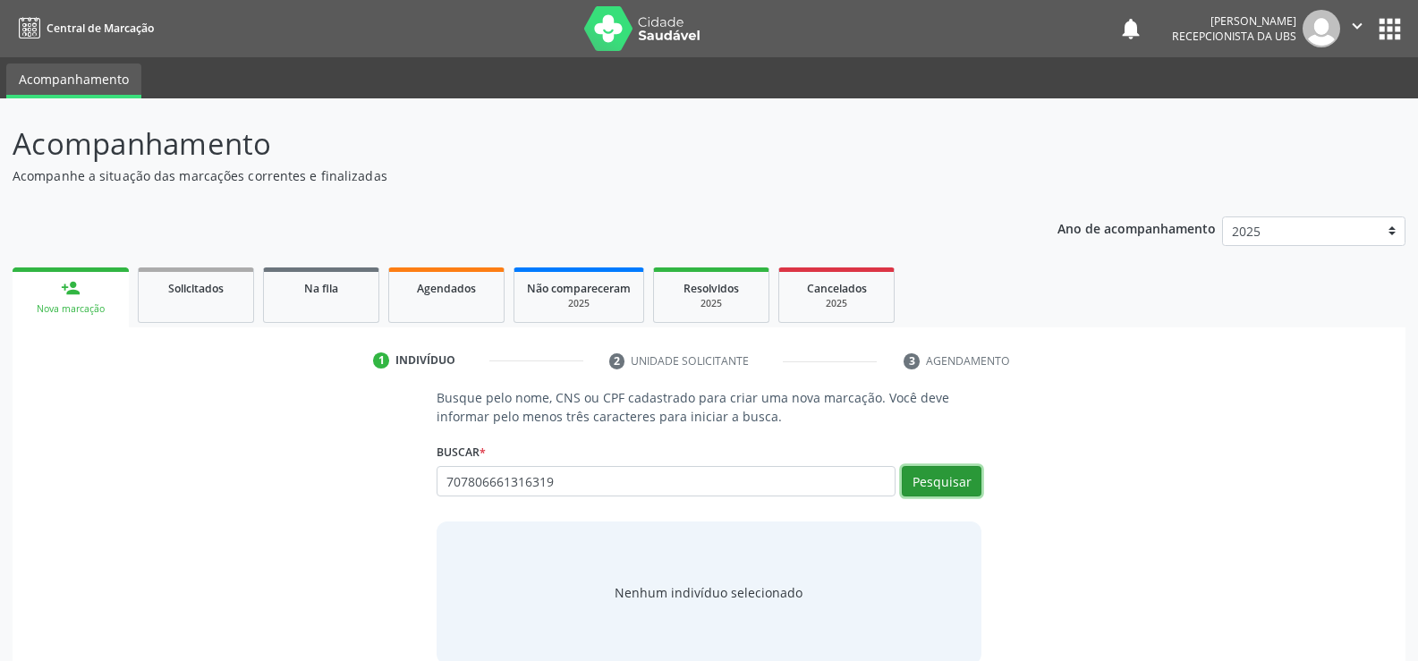
click at [953, 491] on button "Pesquisar" at bounding box center [942, 481] width 80 height 30
type input "707806661316319"
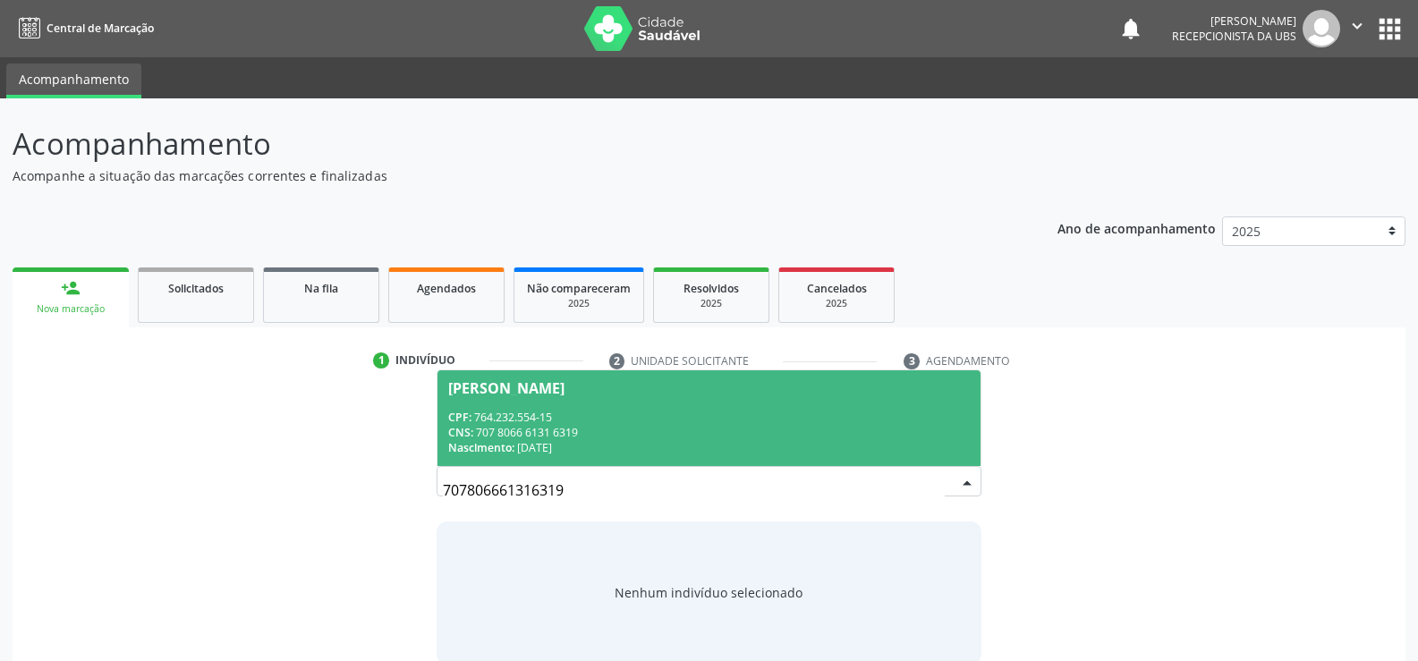
click at [548, 434] on div "CNS: 707 8066 6131 6319" at bounding box center [709, 432] width 522 height 15
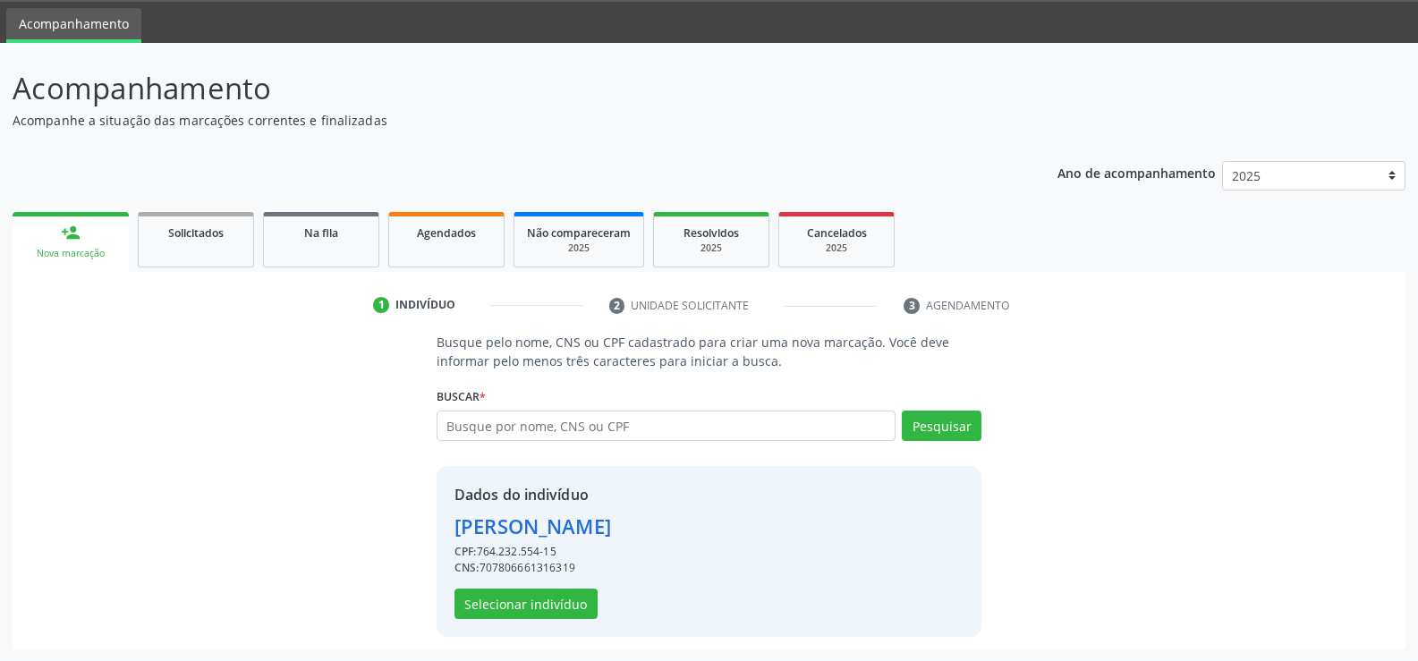
scroll to position [56, 0]
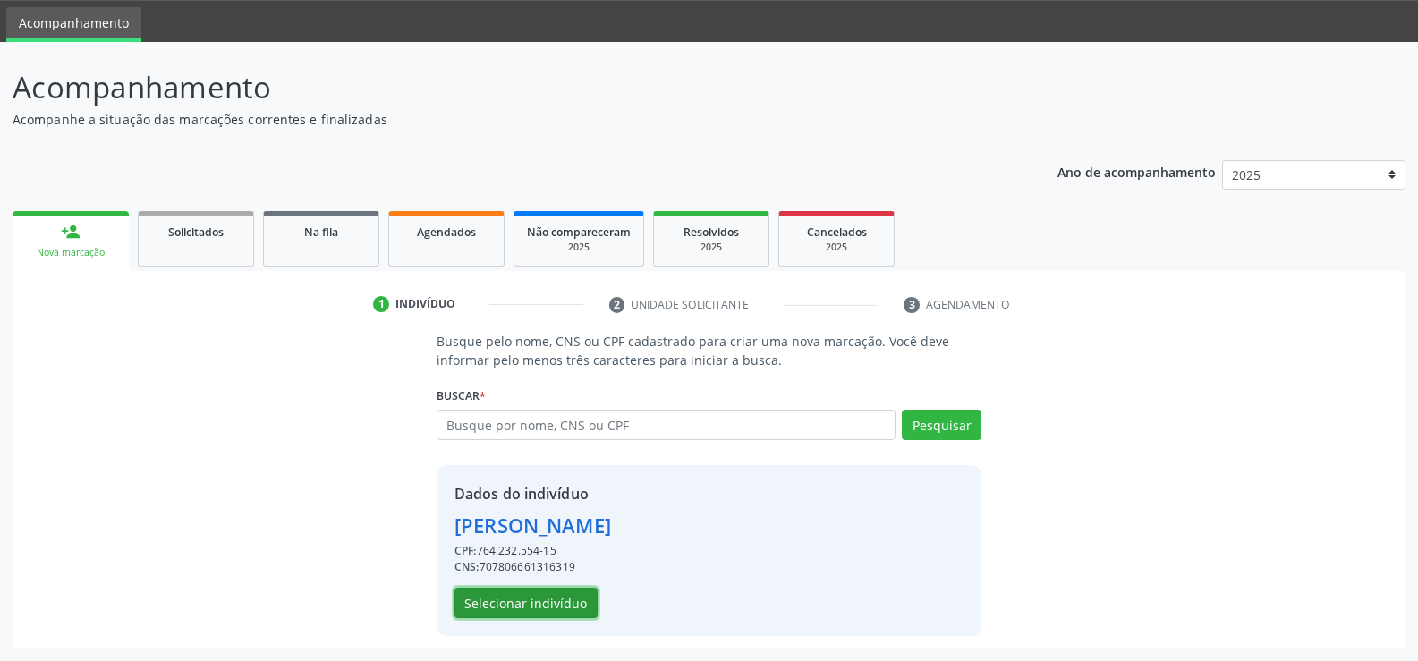
click at [539, 609] on button "Selecionar indivíduo" at bounding box center [525, 603] width 143 height 30
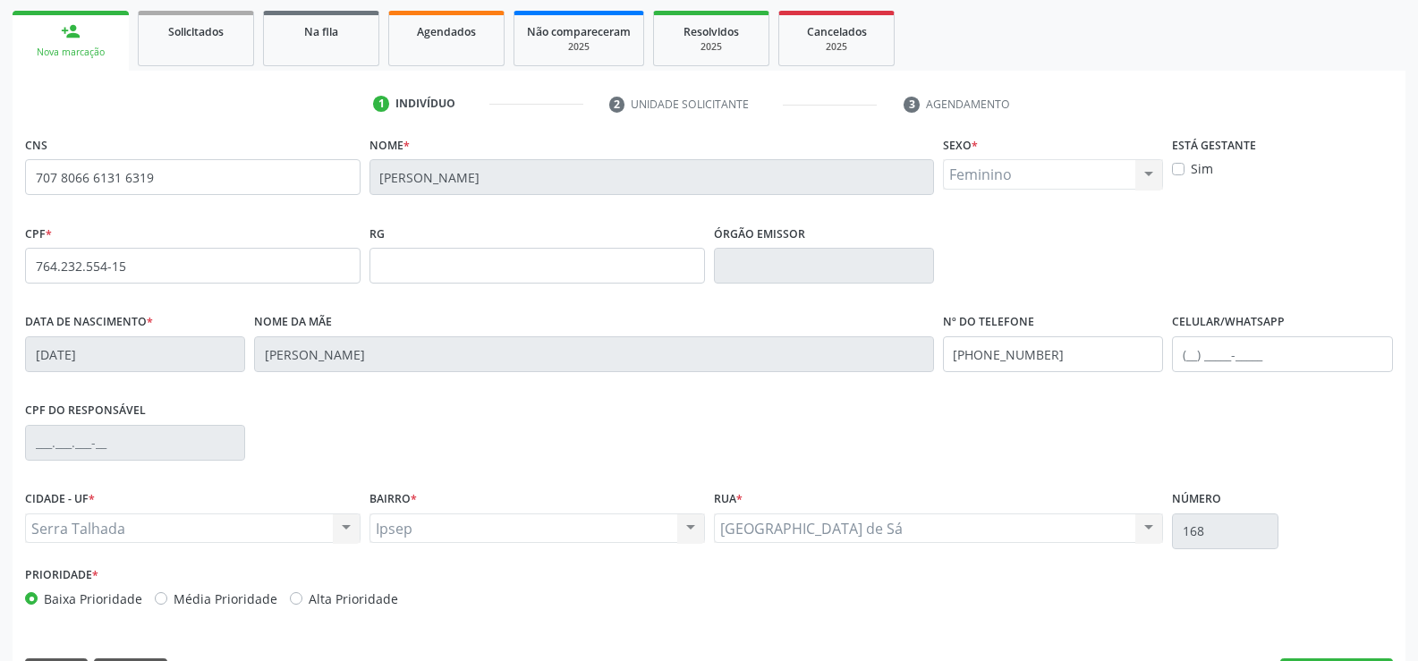
scroll to position [309, 0]
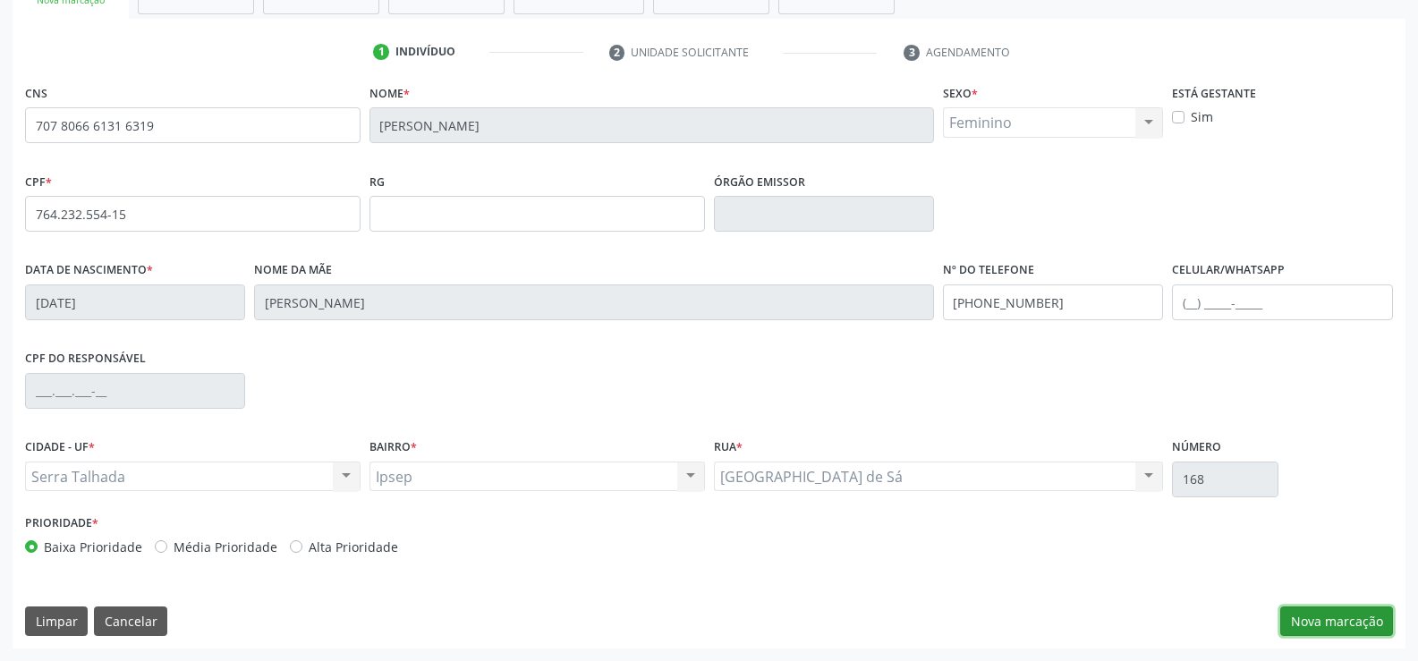
click at [1329, 616] on button "Nova marcação" at bounding box center [1336, 622] width 113 height 30
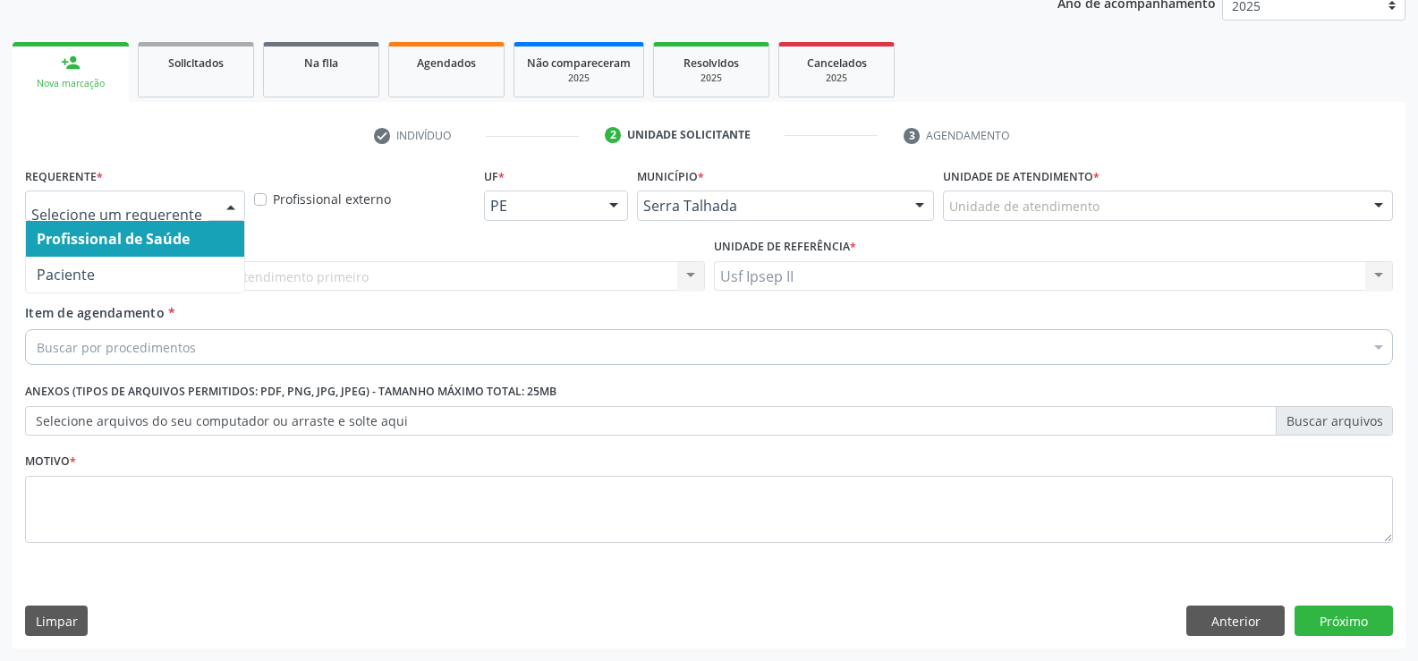
click at [241, 202] on div at bounding box center [230, 206] width 27 height 30
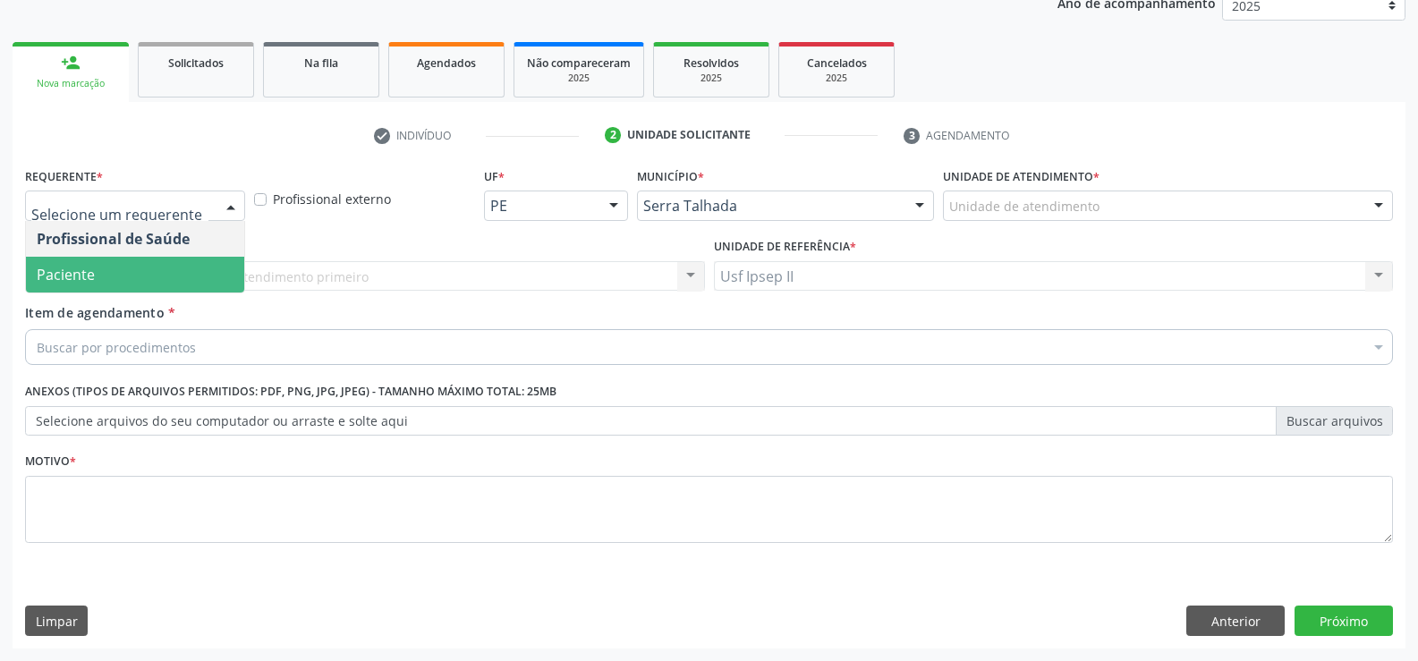
click at [116, 271] on span "Paciente" at bounding box center [135, 275] width 218 height 36
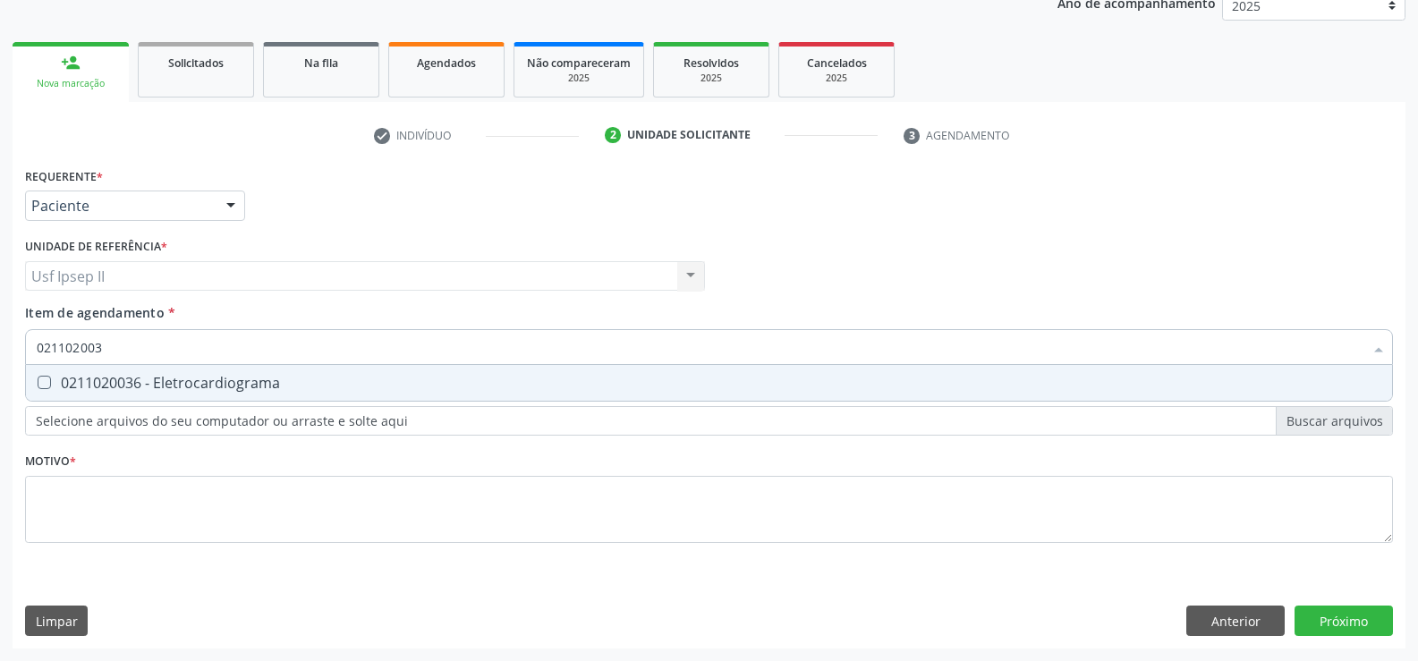
type input "0211020036"
click at [168, 369] on span "0211020036 - Eletrocardiograma" at bounding box center [709, 383] width 1366 height 36
checkbox Eletrocardiograma "true"
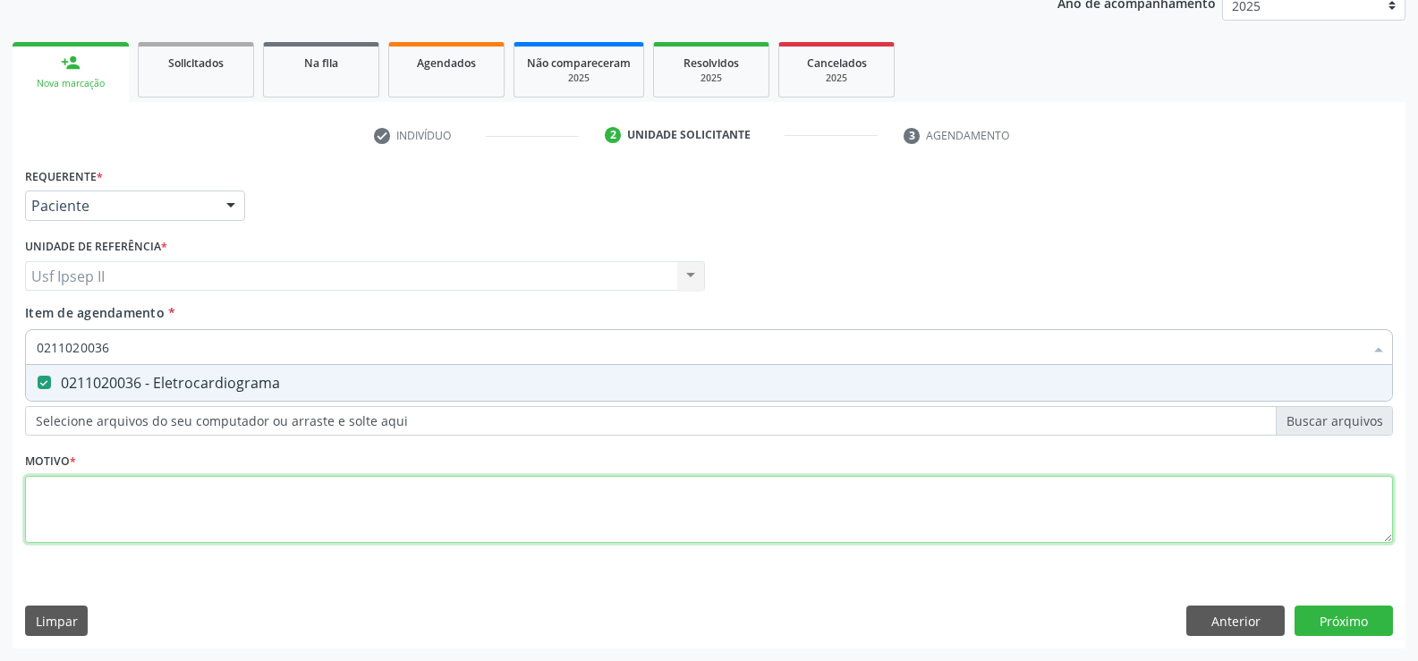
click at [72, 507] on div "Requerente * Paciente Profissional de Saúde Paciente Nenhum resultado encontrad…" at bounding box center [709, 365] width 1368 height 405
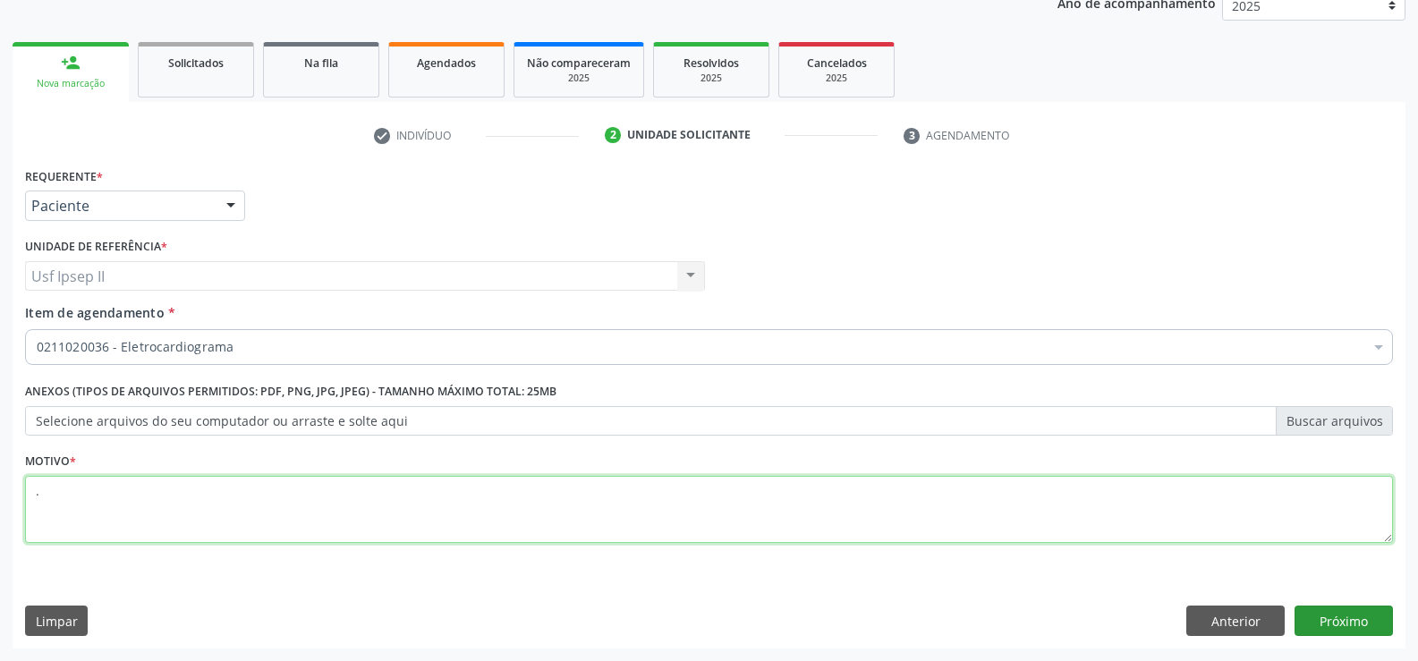
type textarea "."
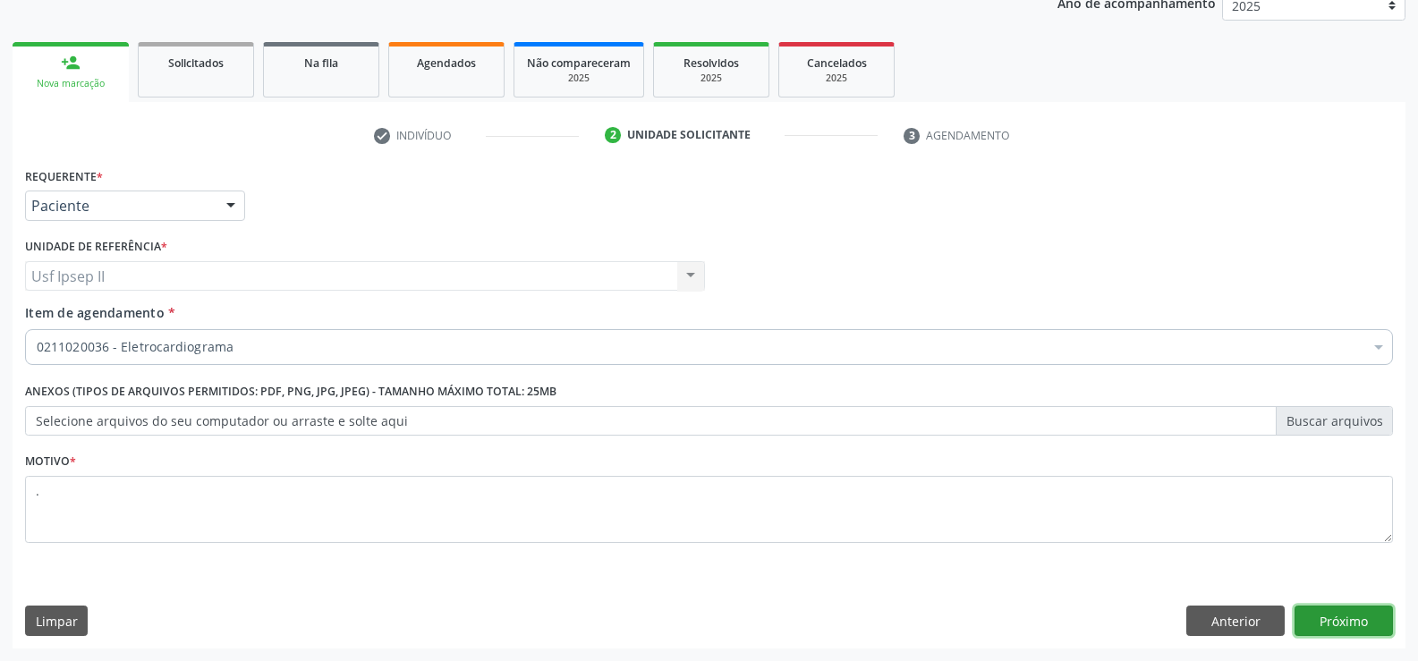
click at [1367, 606] on button "Próximo" at bounding box center [1344, 621] width 98 height 30
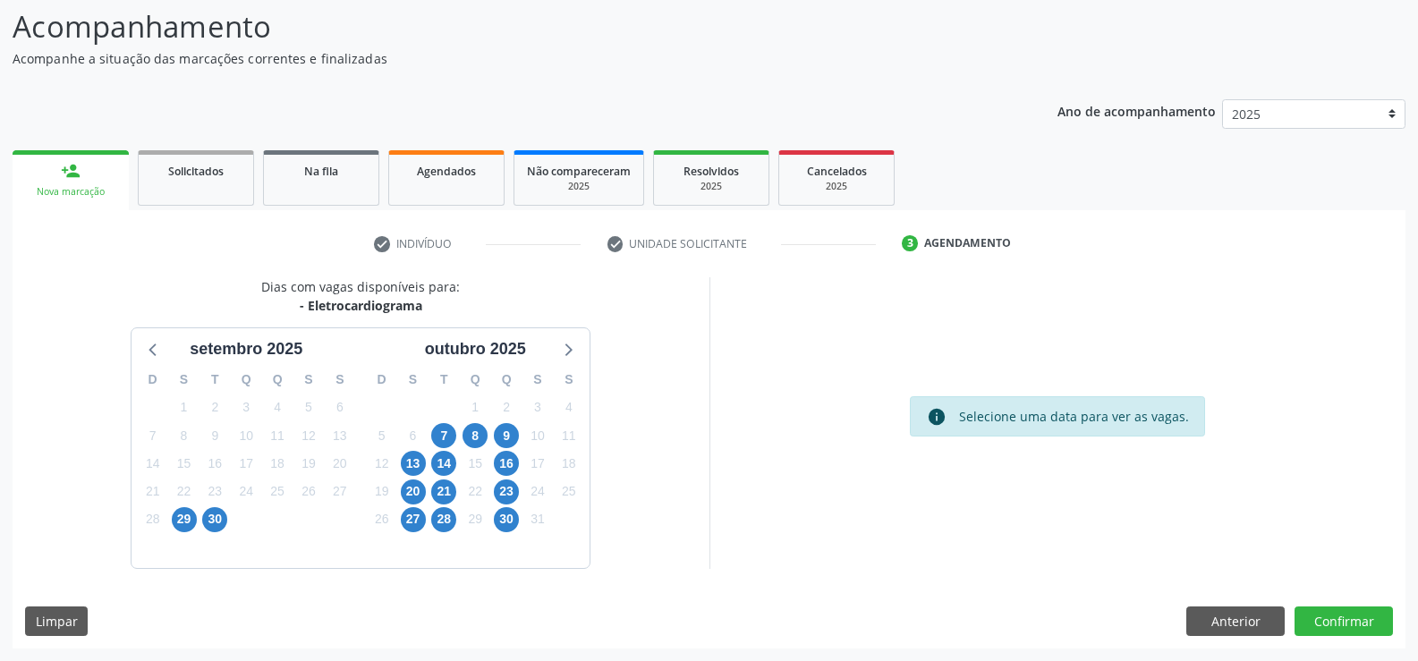
click at [433, 424] on div "7" at bounding box center [443, 436] width 25 height 28
click at [439, 425] on span "7" at bounding box center [443, 435] width 25 height 25
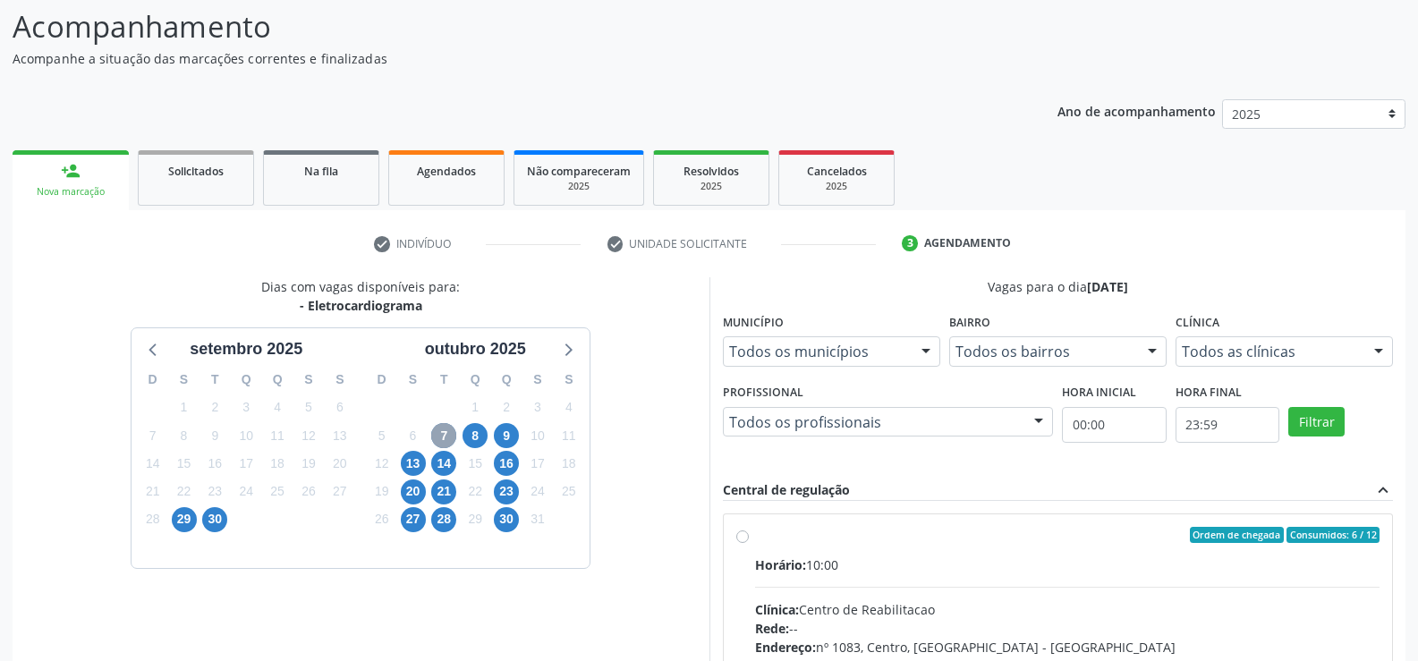
scroll to position [207, 0]
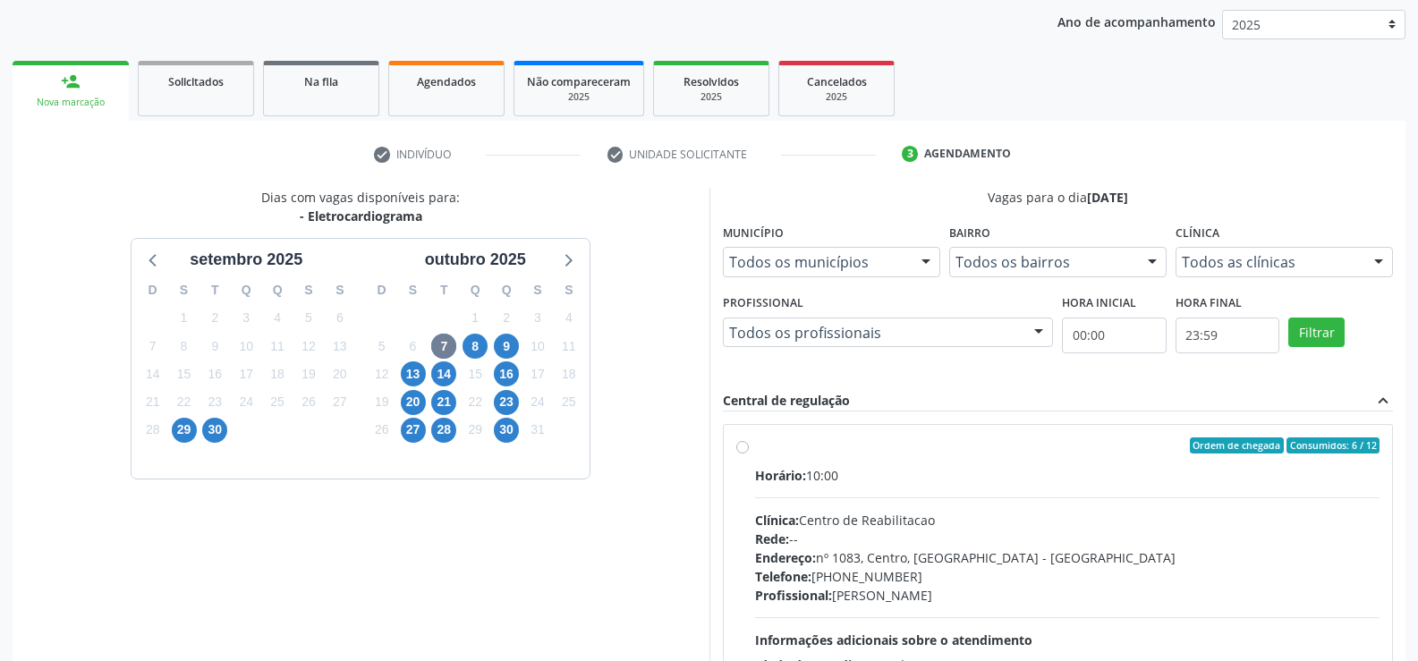
click at [755, 451] on label "Ordem de chegada Consumidos: 6 / 12 Horário: 10:00 Clínica: Centro de Reabilita…" at bounding box center [1067, 574] width 625 height 275
click at [736, 451] on input "Ordem de chegada Consumidos: 6 / 12 Horário: 10:00 Clínica: Centro de Reabilita…" at bounding box center [742, 445] width 13 height 16
radio input "true"
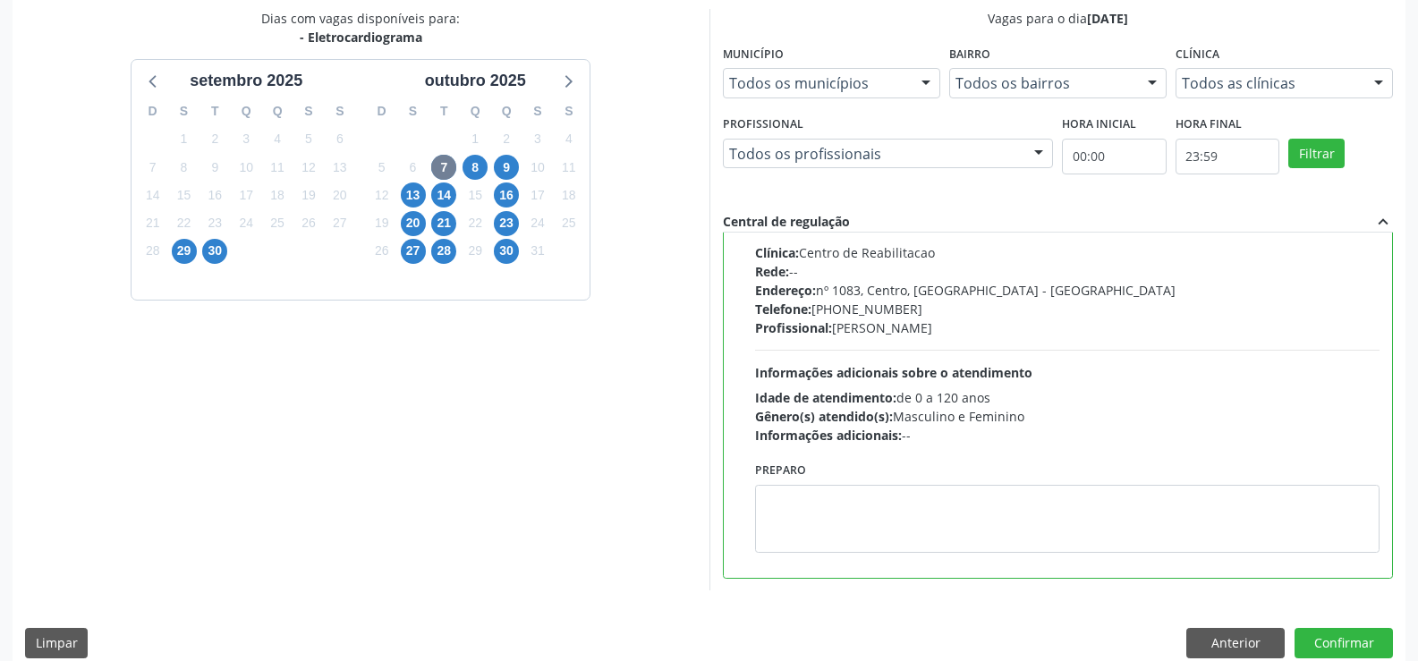
scroll to position [408, 0]
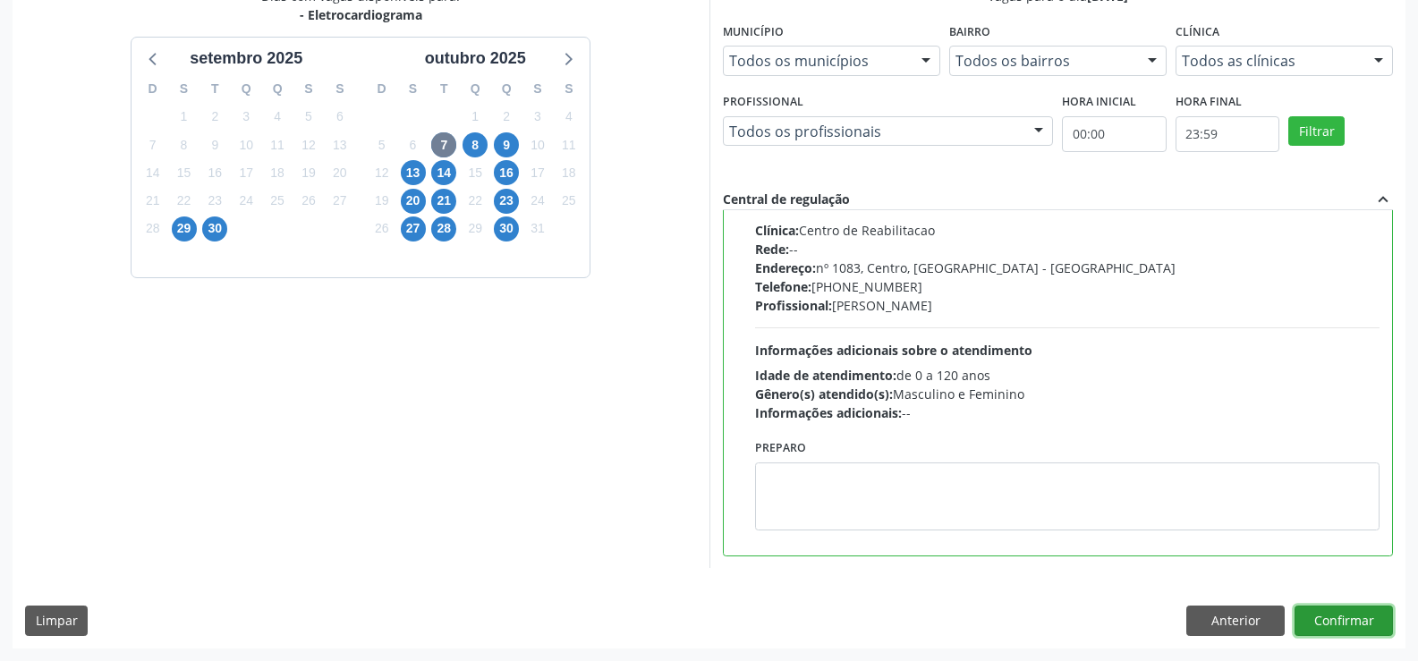
click at [1319, 616] on button "Confirmar" at bounding box center [1344, 621] width 98 height 30
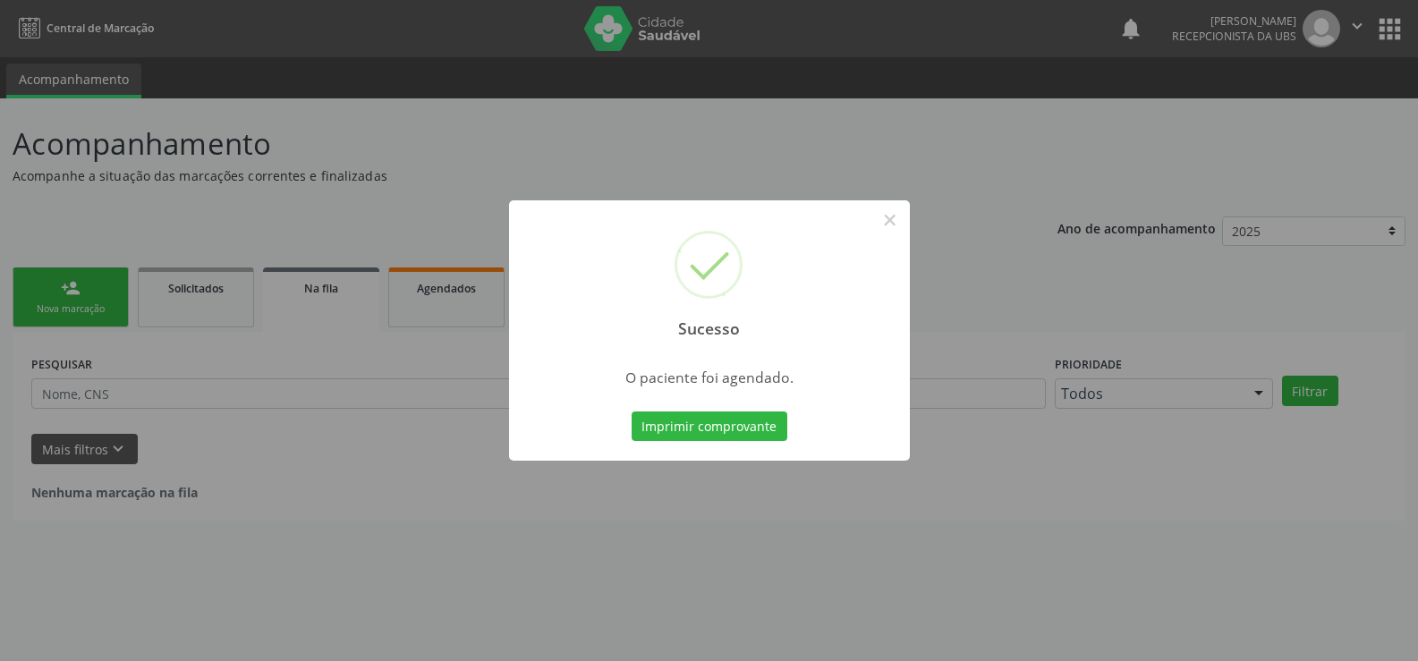
scroll to position [0, 0]
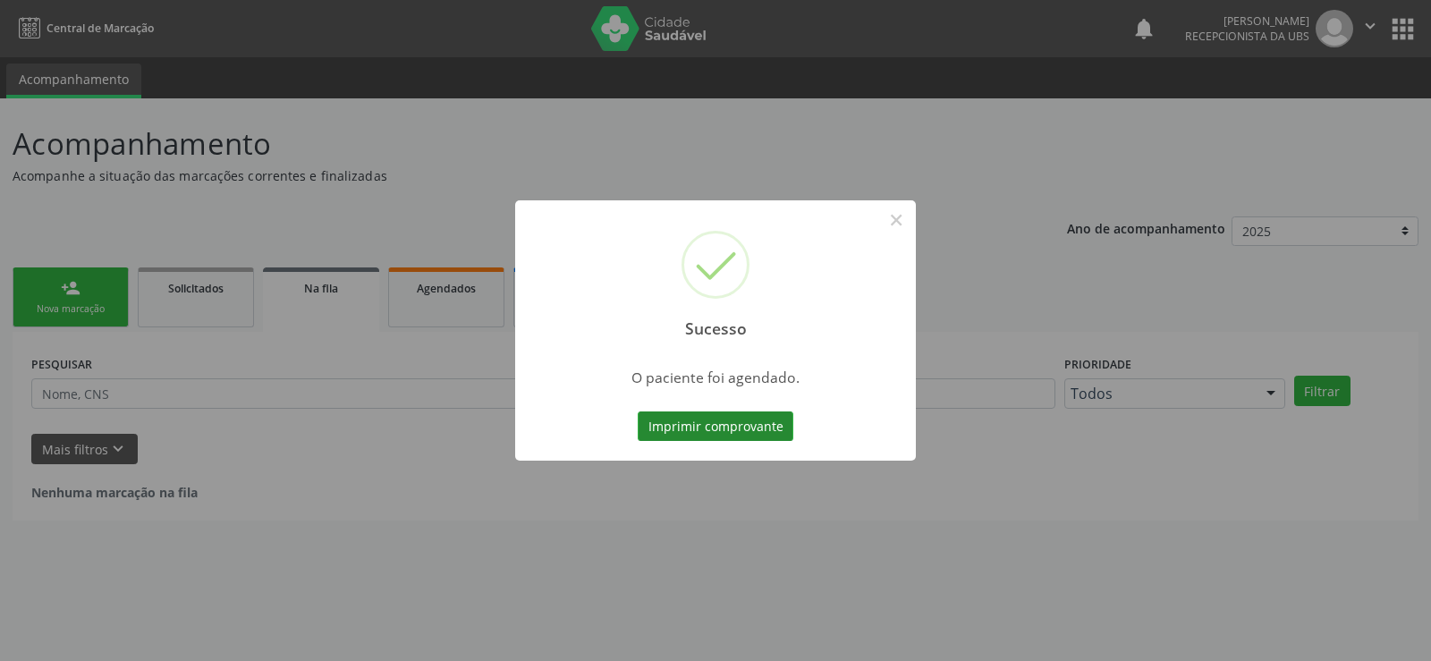
click at [673, 431] on button "Imprimir comprovante" at bounding box center [716, 427] width 156 height 30
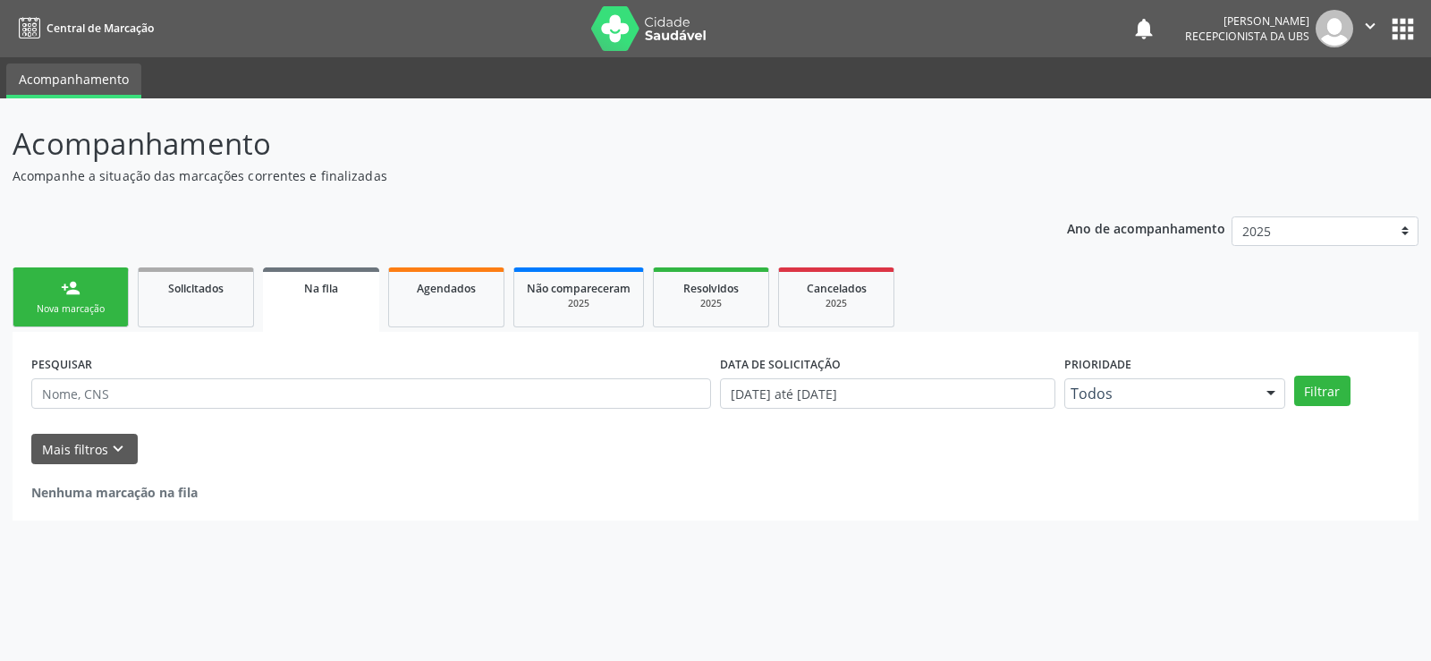
click at [50, 309] on div "Nova marcação" at bounding box center [70, 308] width 89 height 13
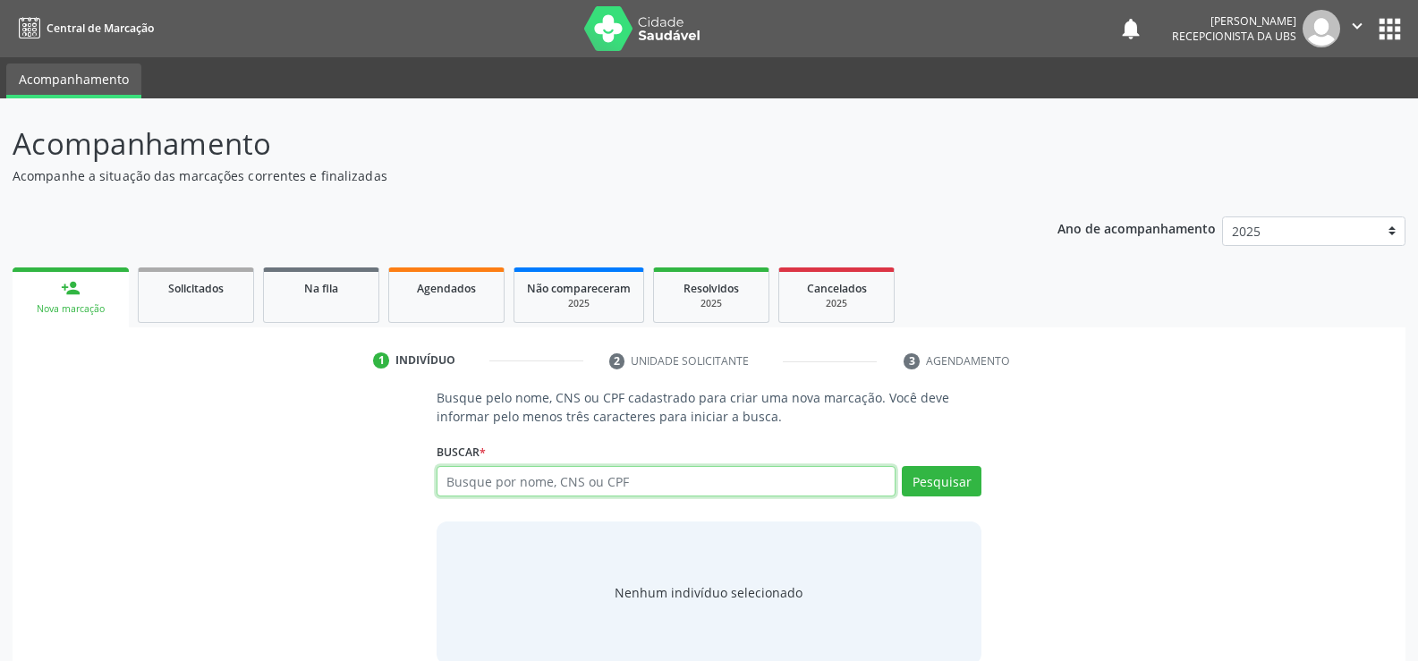
click at [454, 483] on input "text" at bounding box center [666, 481] width 459 height 30
type input "700004274082703"
click at [930, 491] on button "Pesquisar" at bounding box center [942, 481] width 80 height 30
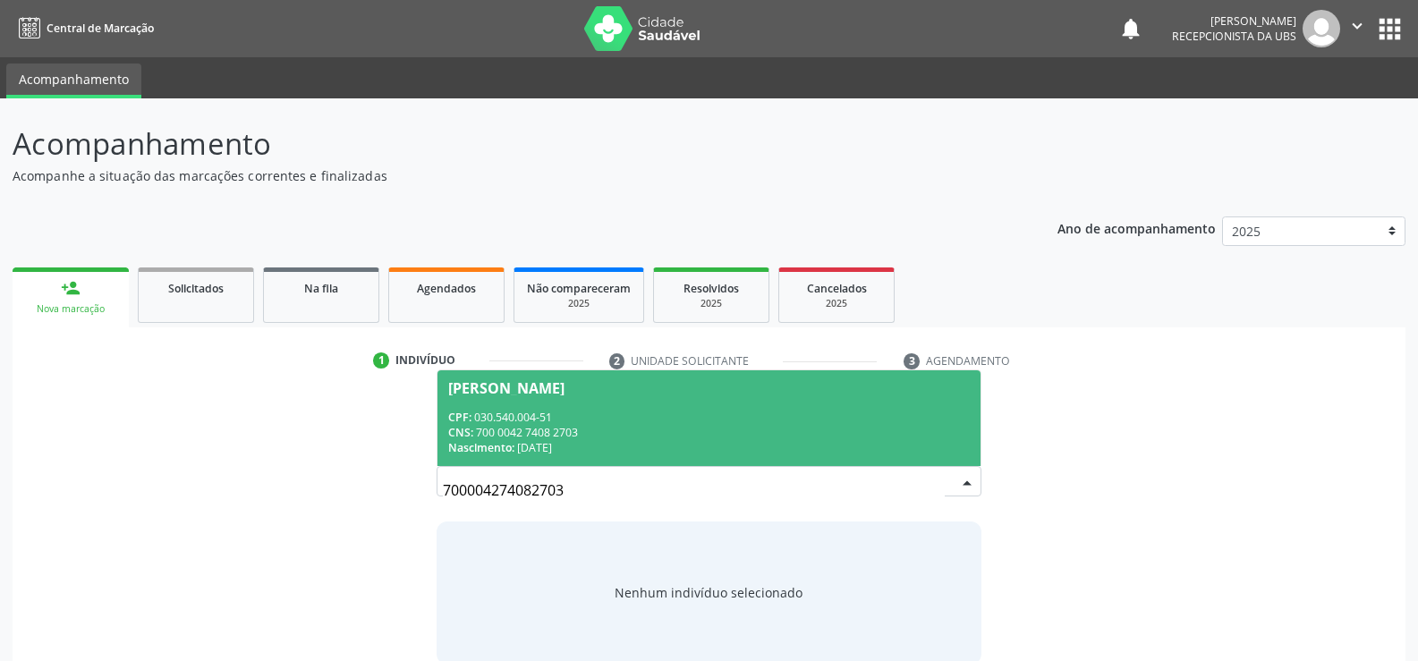
click at [488, 425] on div "CNS: 700 0042 7408 2703" at bounding box center [709, 432] width 522 height 15
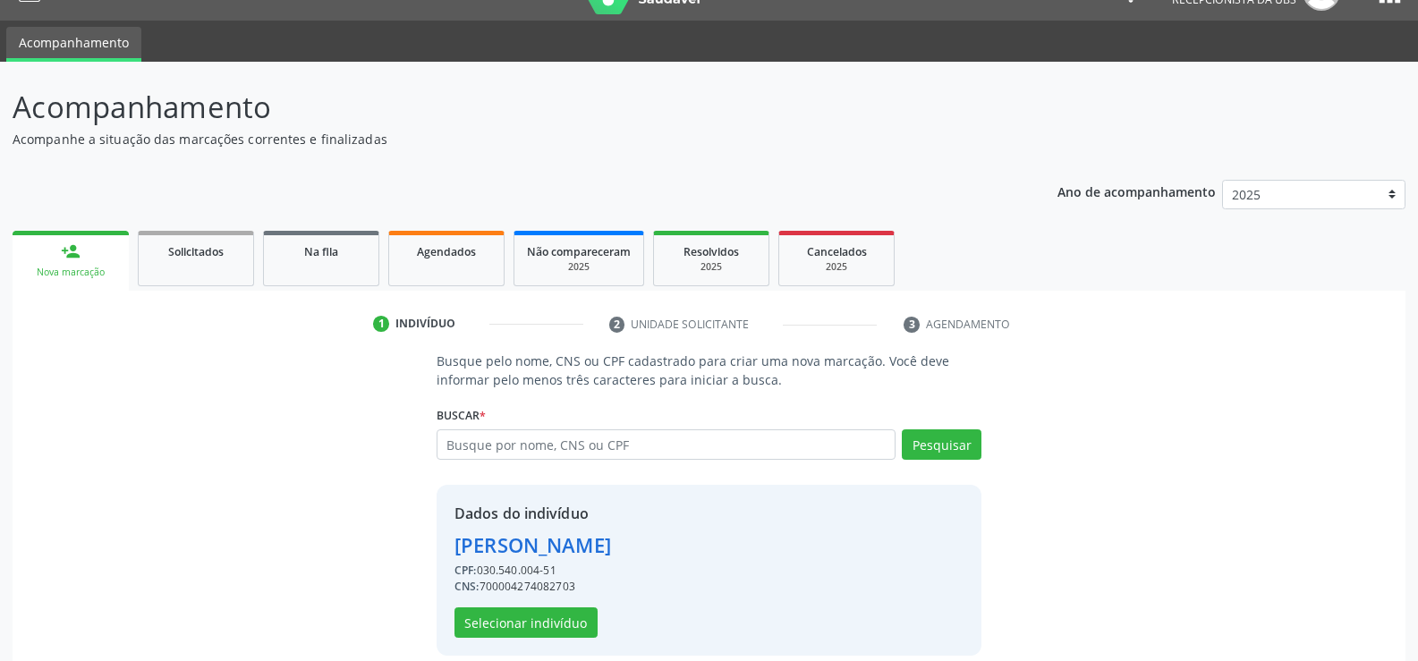
scroll to position [56, 0]
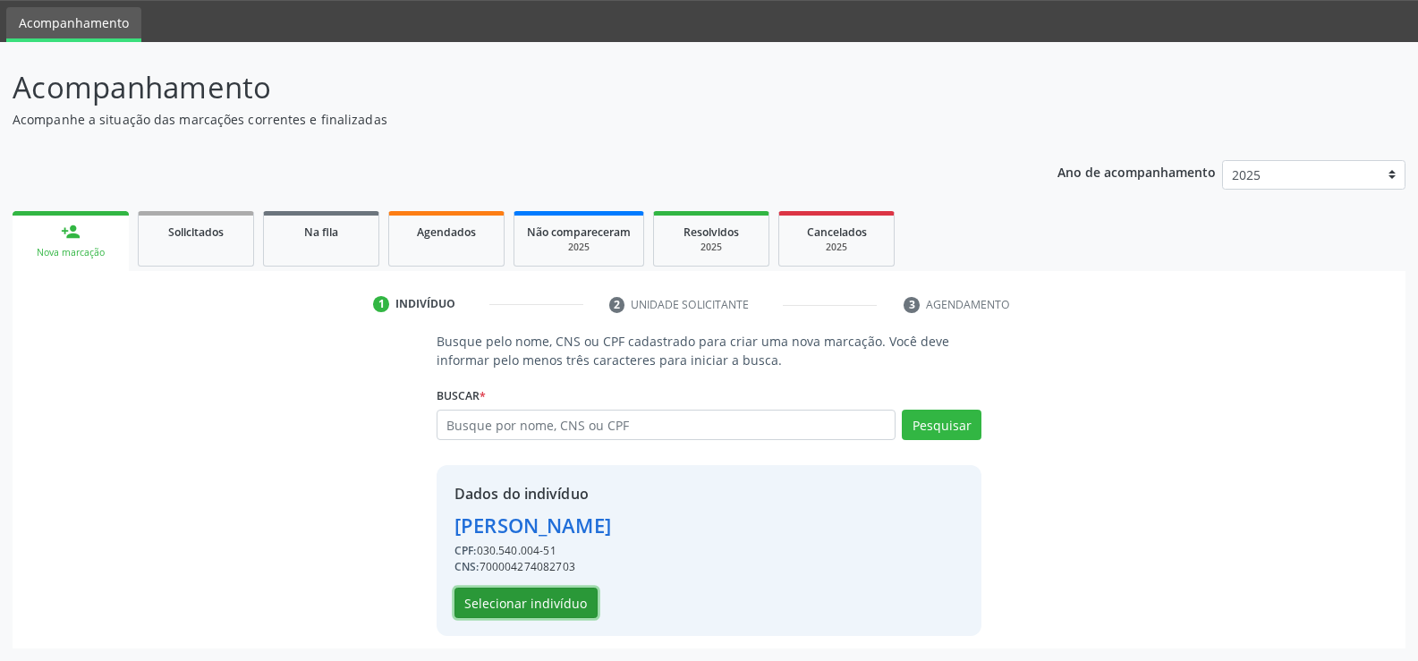
click at [554, 598] on button "Selecionar indivíduo" at bounding box center [525, 603] width 143 height 30
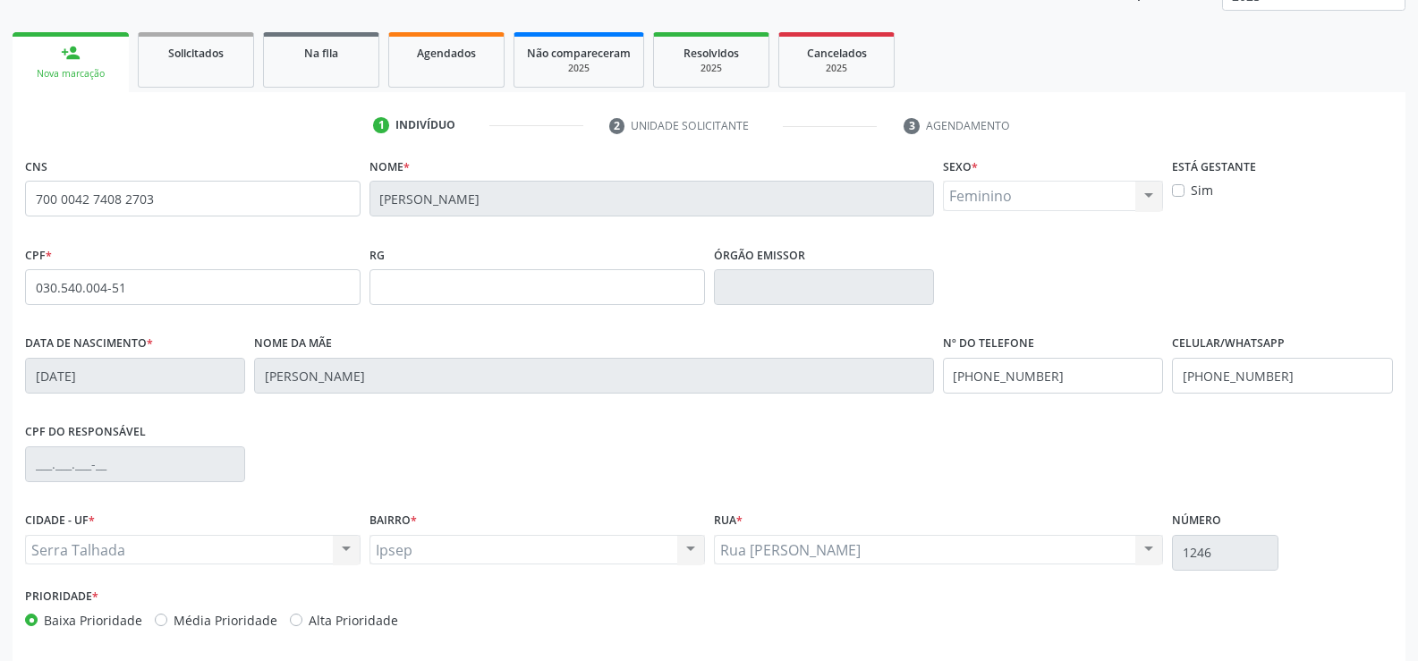
scroll to position [309, 0]
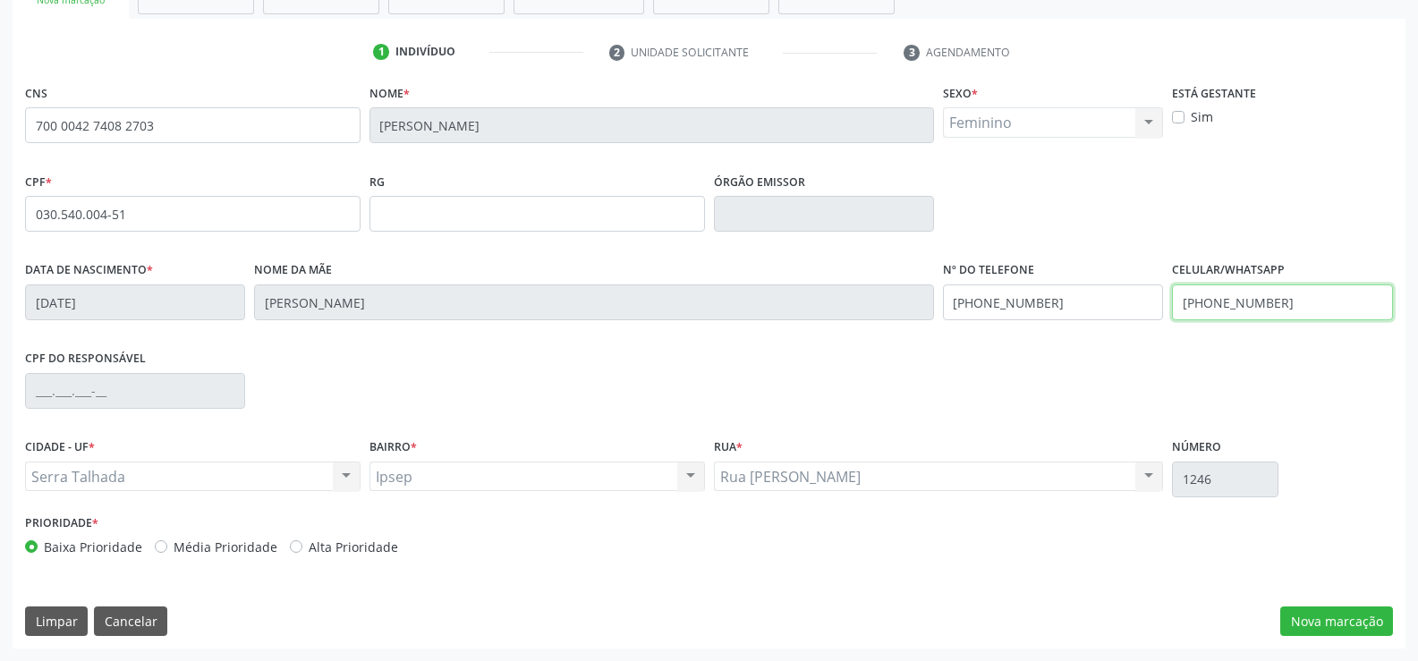
click at [1316, 310] on input "[PHONE_NUMBER]" at bounding box center [1282, 303] width 220 height 36
type input "[PHONE_NUMBER]"
click at [1317, 613] on button "Nova marcação" at bounding box center [1336, 622] width 113 height 30
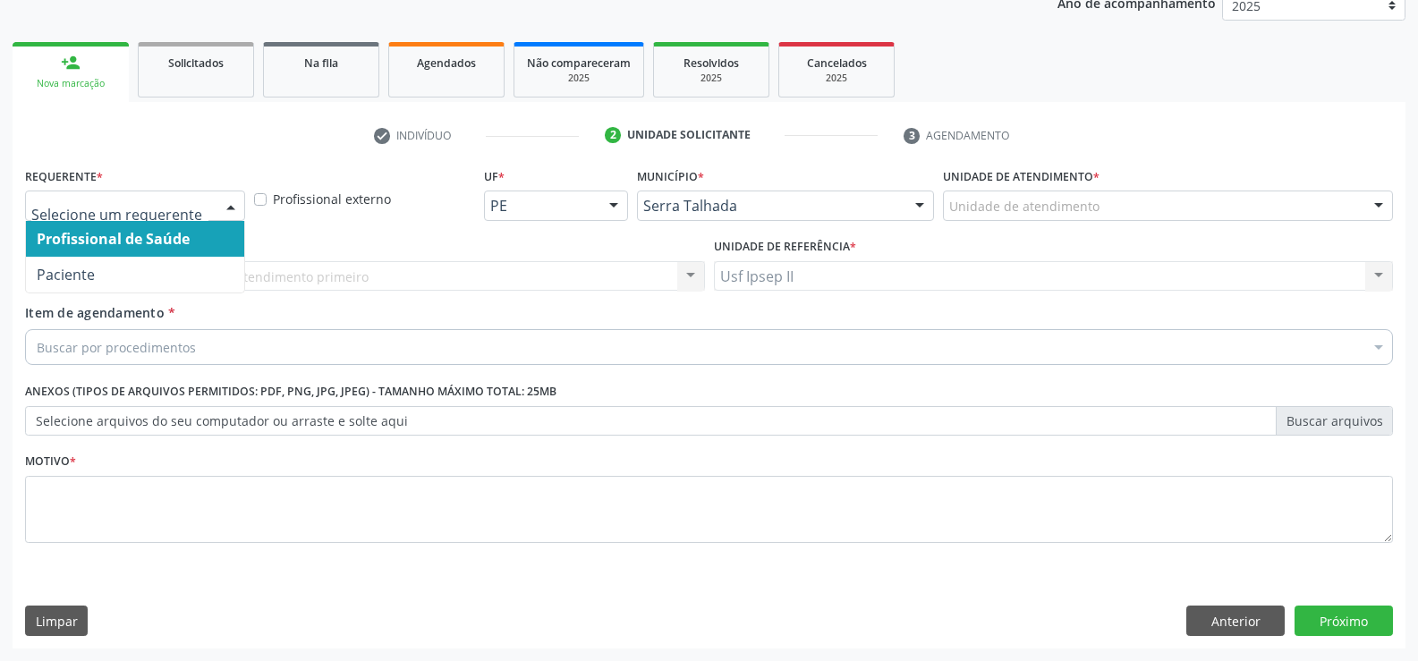
click at [213, 209] on div at bounding box center [135, 206] width 220 height 30
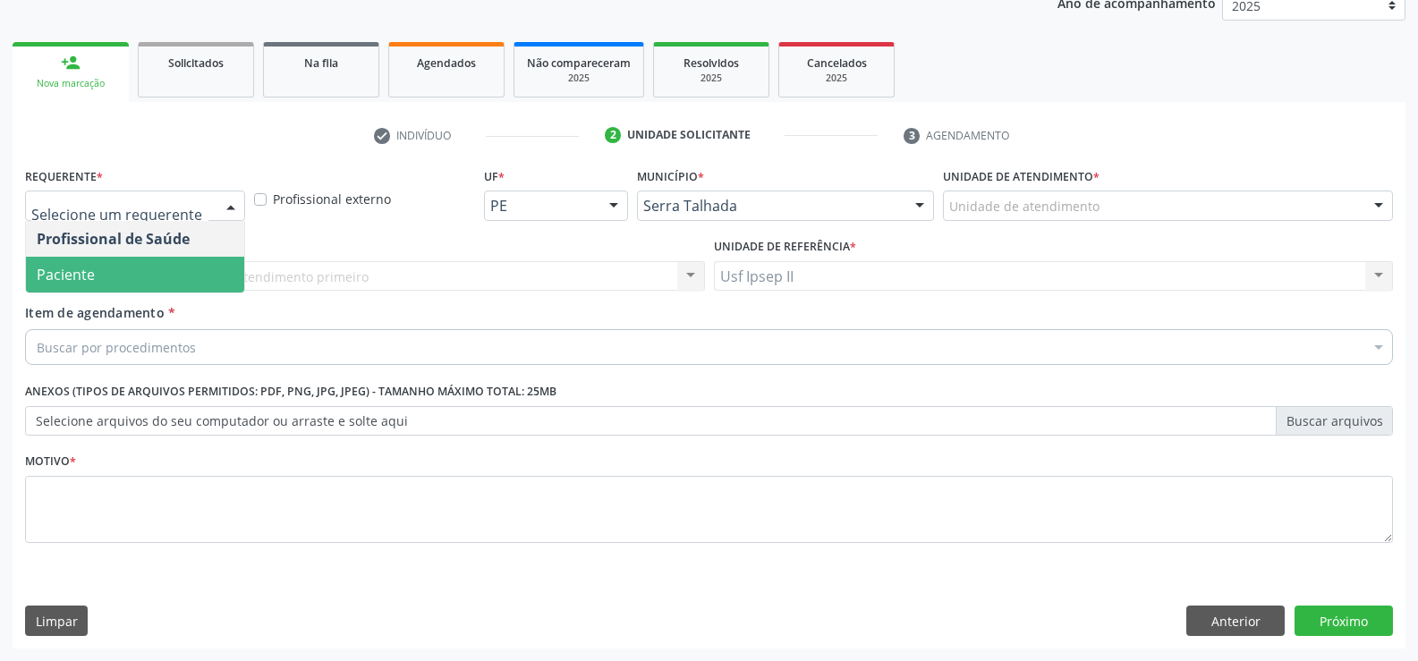
click at [89, 277] on span "Paciente" at bounding box center [66, 275] width 58 height 20
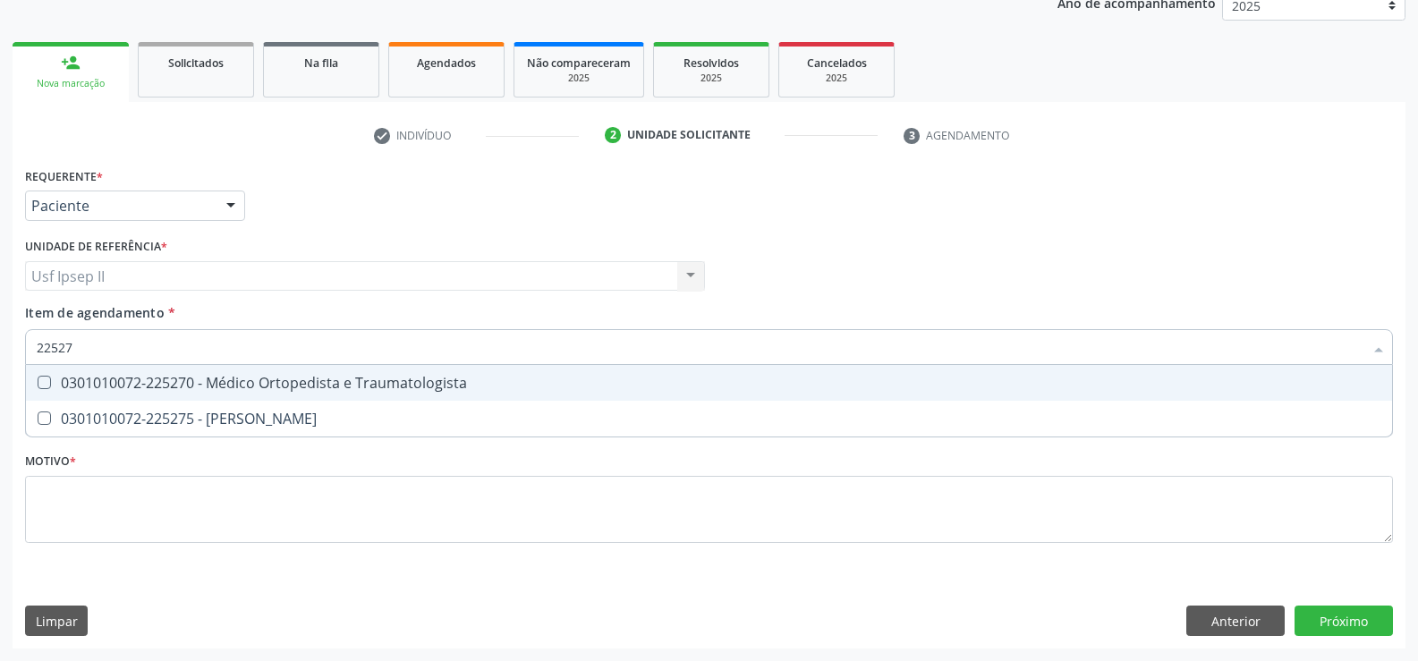
type input "225270"
click at [136, 378] on div "0301010072-225270 - Médico Ortopedista e Traumatologista" at bounding box center [709, 383] width 1345 height 14
checkbox Traumatologista "true"
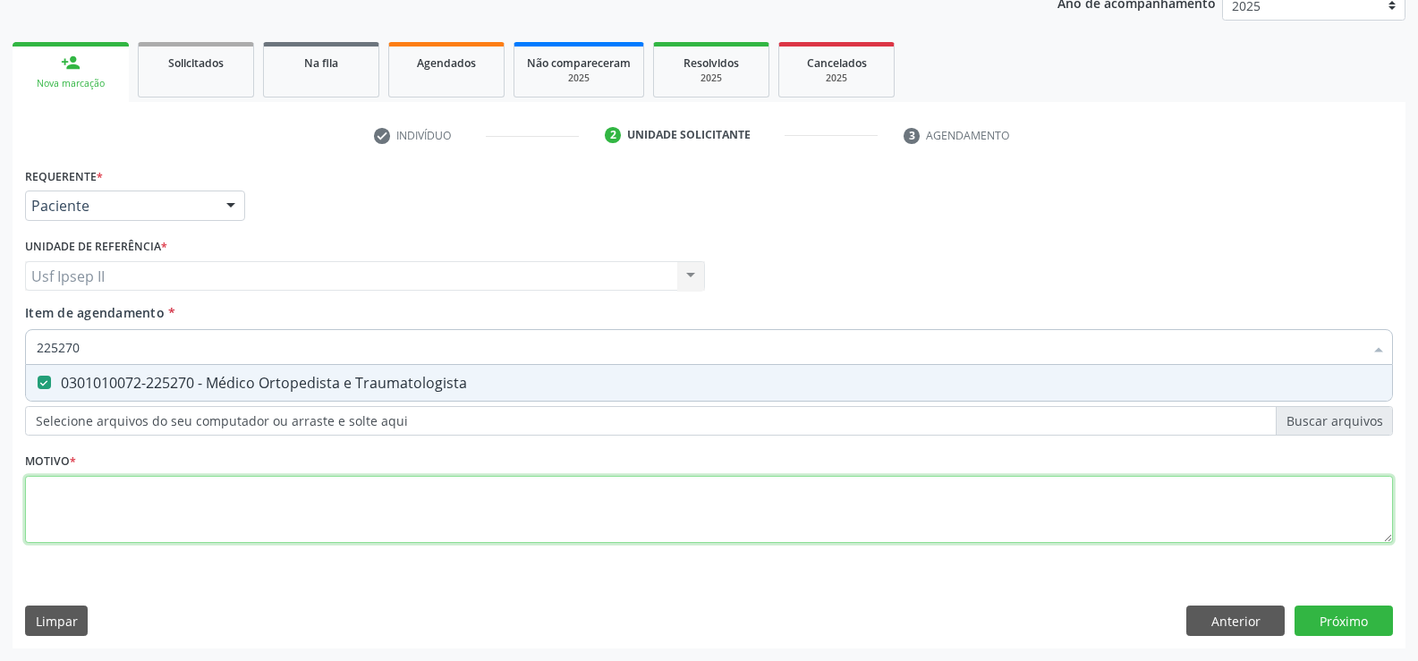
click at [90, 480] on div "Requerente * Paciente Profissional de Saúde Paciente Nenhum resultado encontrad…" at bounding box center [709, 365] width 1368 height 405
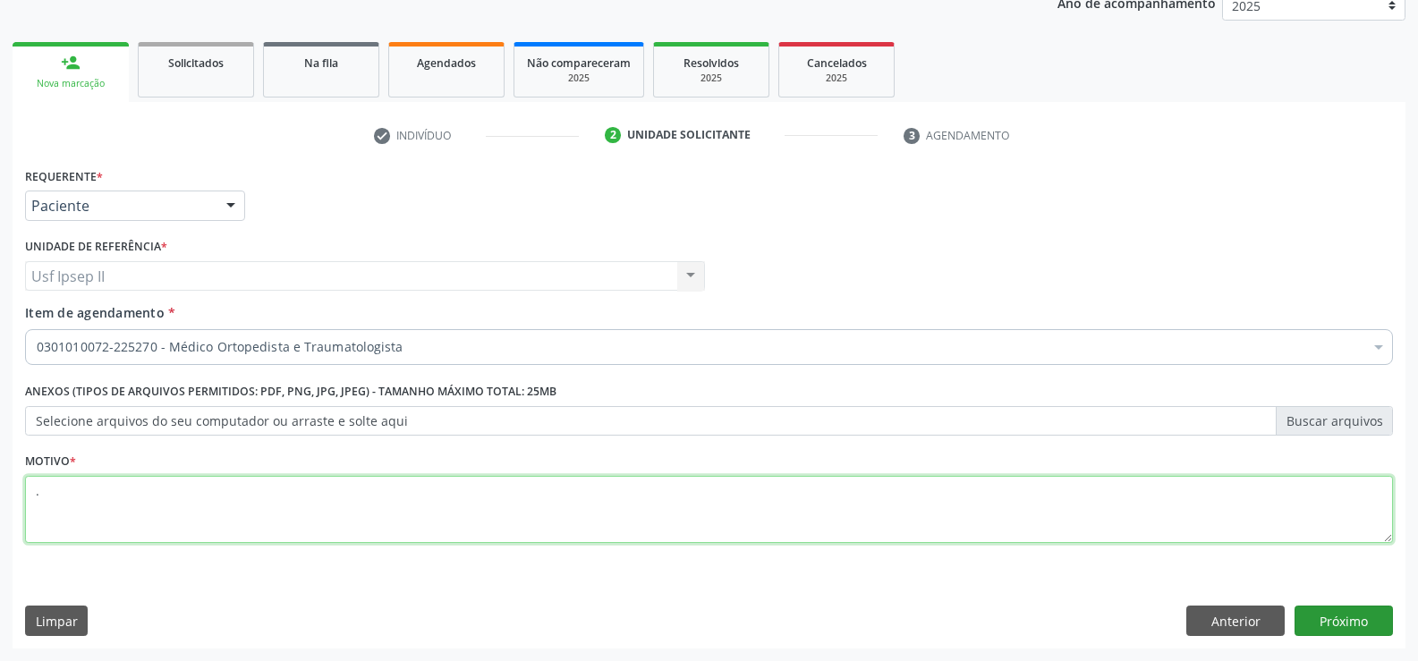
type textarea "."
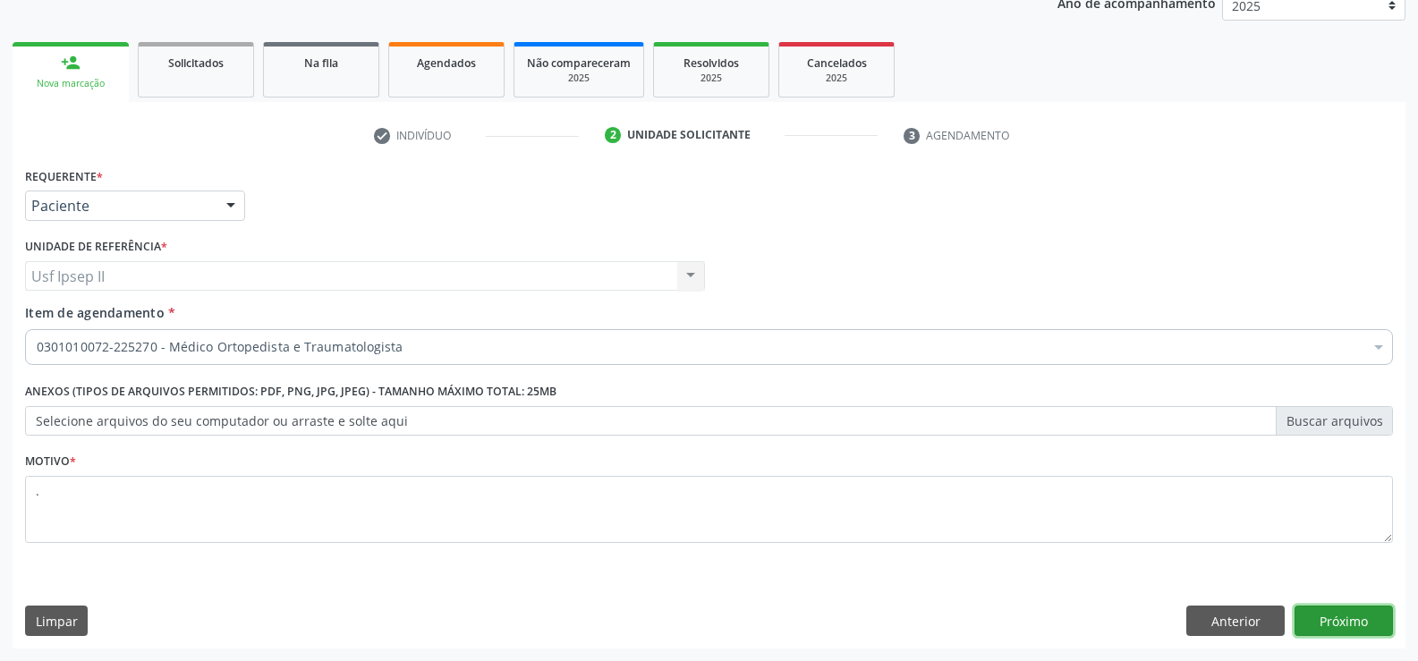
click at [1358, 634] on button "Próximo" at bounding box center [1344, 621] width 98 height 30
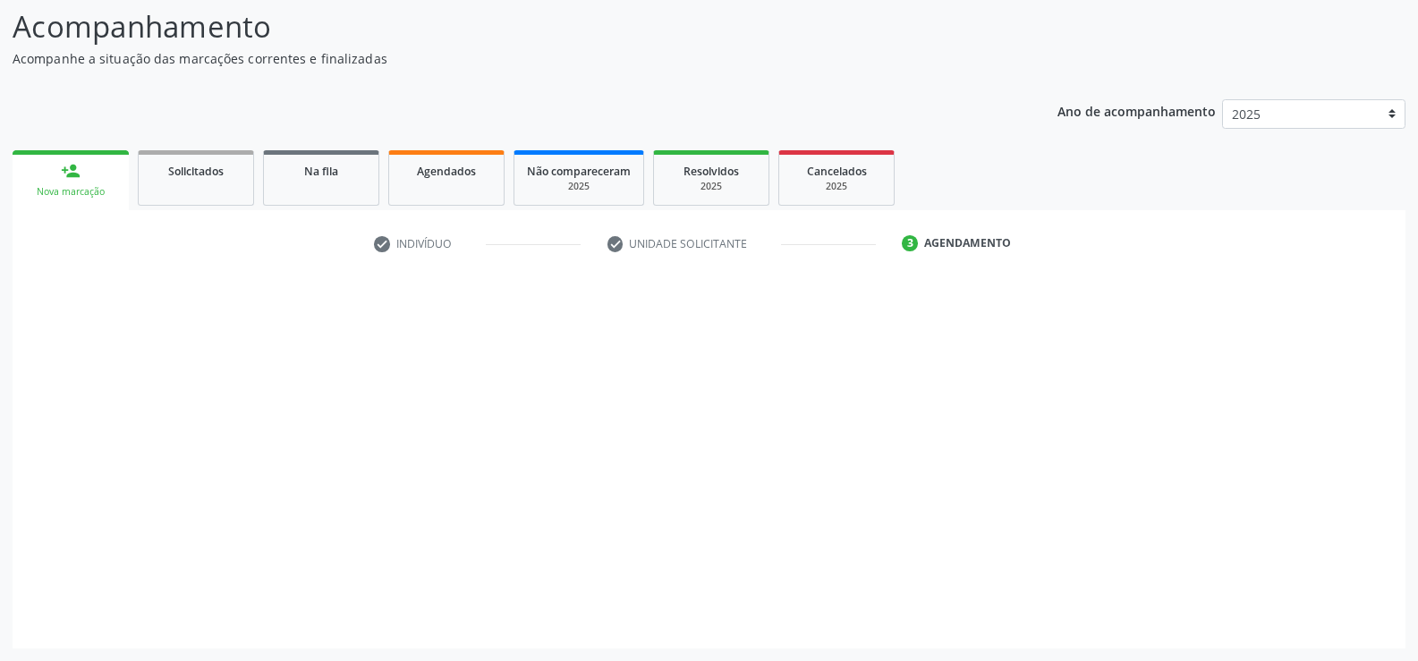
scroll to position [117, 0]
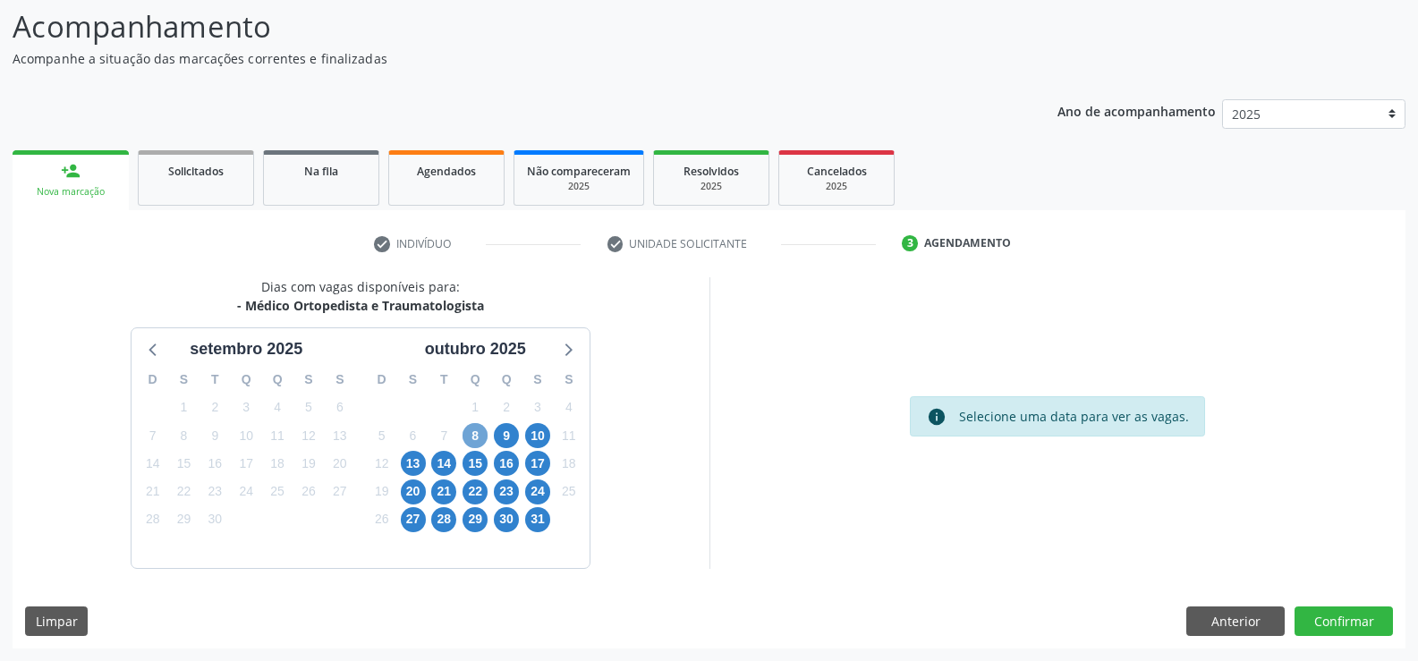
click at [478, 432] on span "8" at bounding box center [475, 435] width 25 height 25
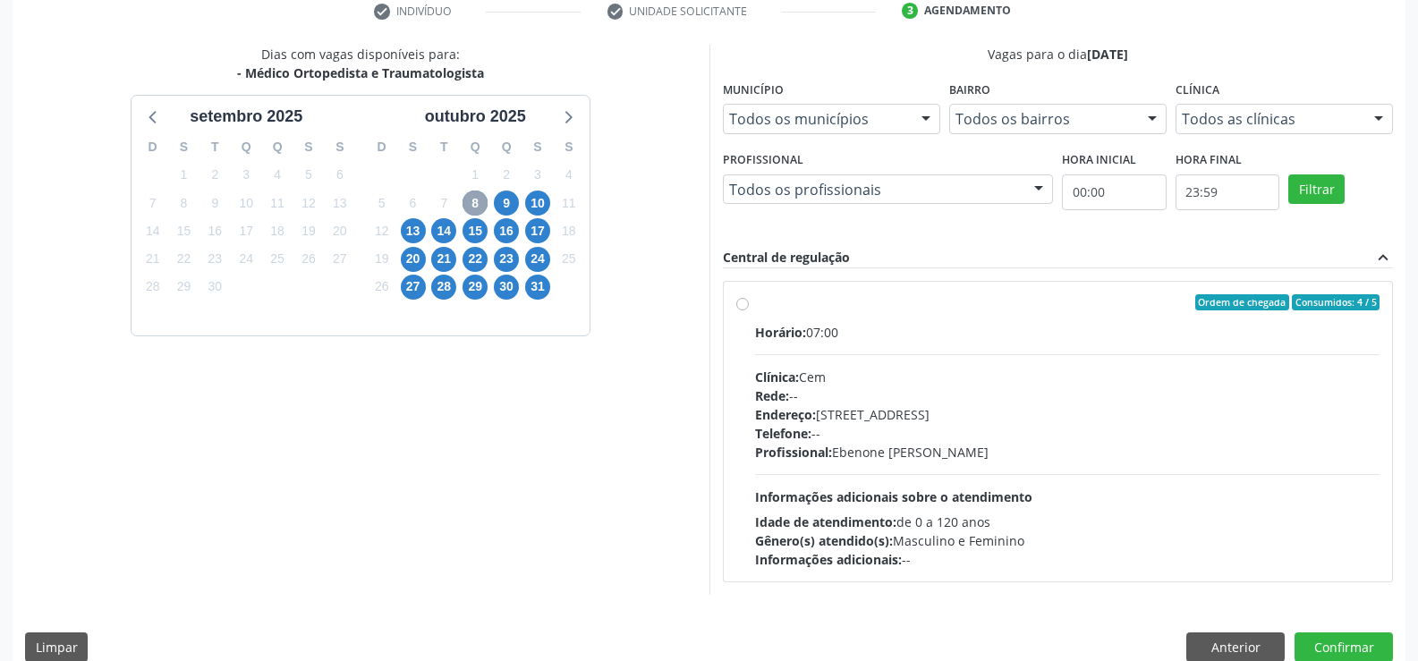
scroll to position [376, 0]
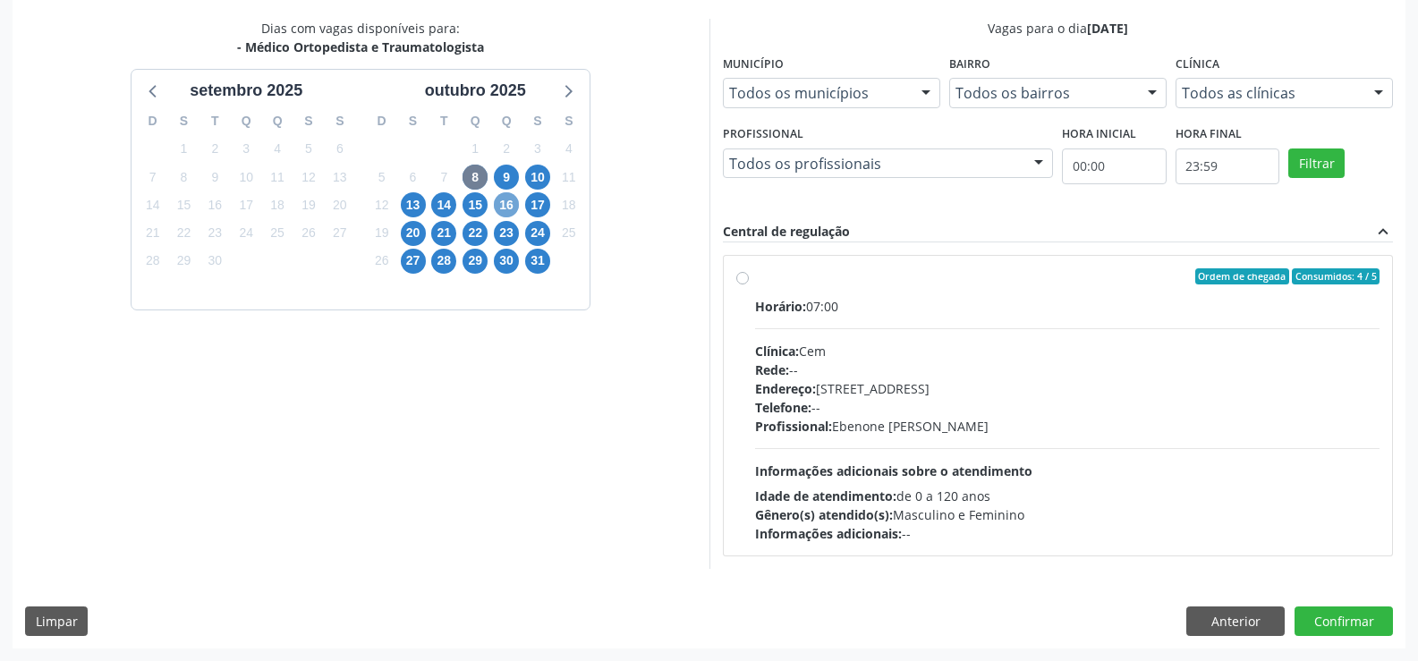
click at [503, 201] on span "16" at bounding box center [506, 204] width 25 height 25
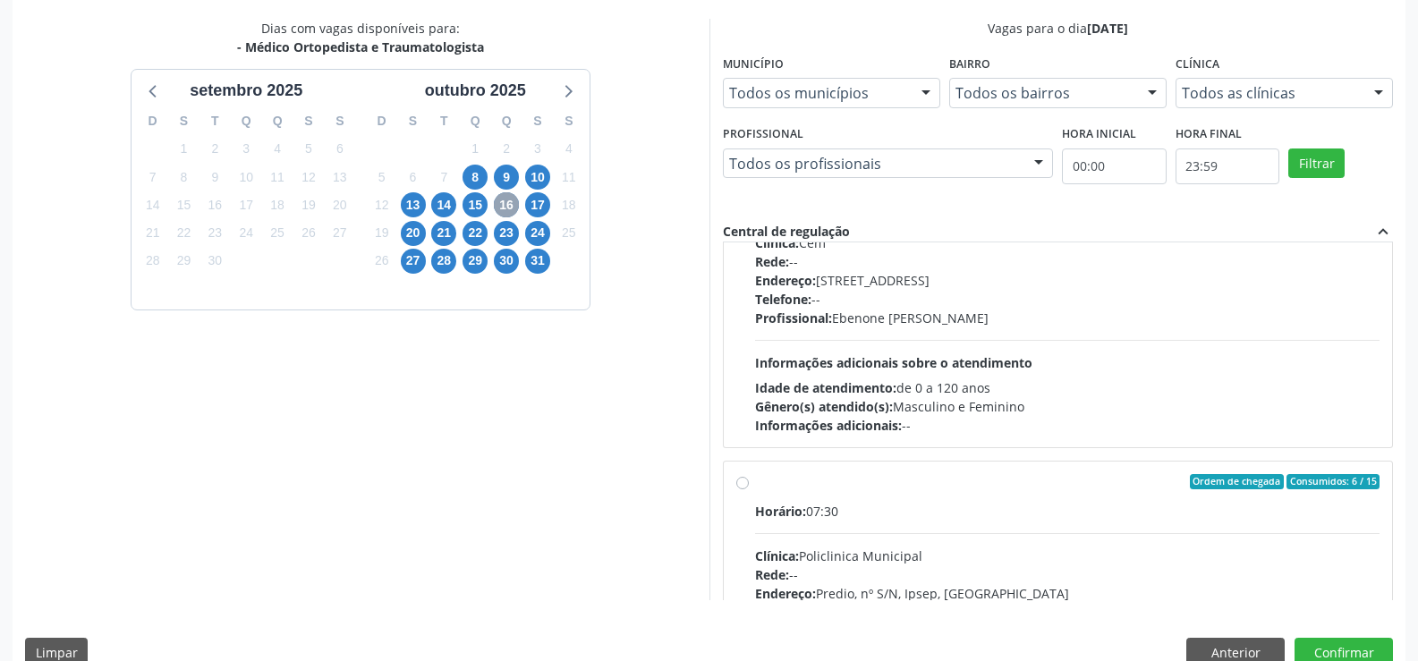
scroll to position [268, 0]
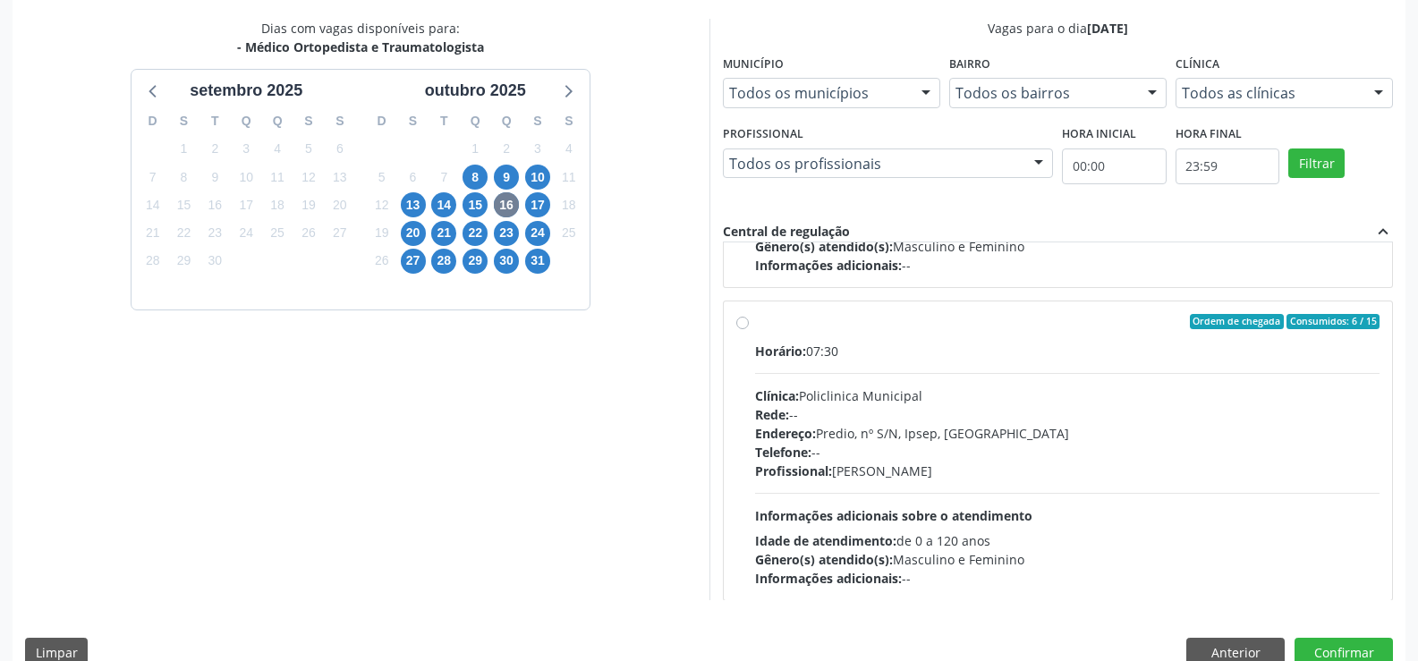
click at [755, 324] on label "Ordem de chegada Consumidos: 6 / 15 Horário: 07:30 Clínica: Policlinica Municip…" at bounding box center [1067, 451] width 625 height 275
click at [740, 324] on input "Ordem de chegada Consumidos: 6 / 15 Horário: 07:30 Clínica: Policlinica Municip…" at bounding box center [742, 322] width 13 height 16
radio input "true"
click at [1345, 640] on button "Confirmar" at bounding box center [1344, 653] width 98 height 30
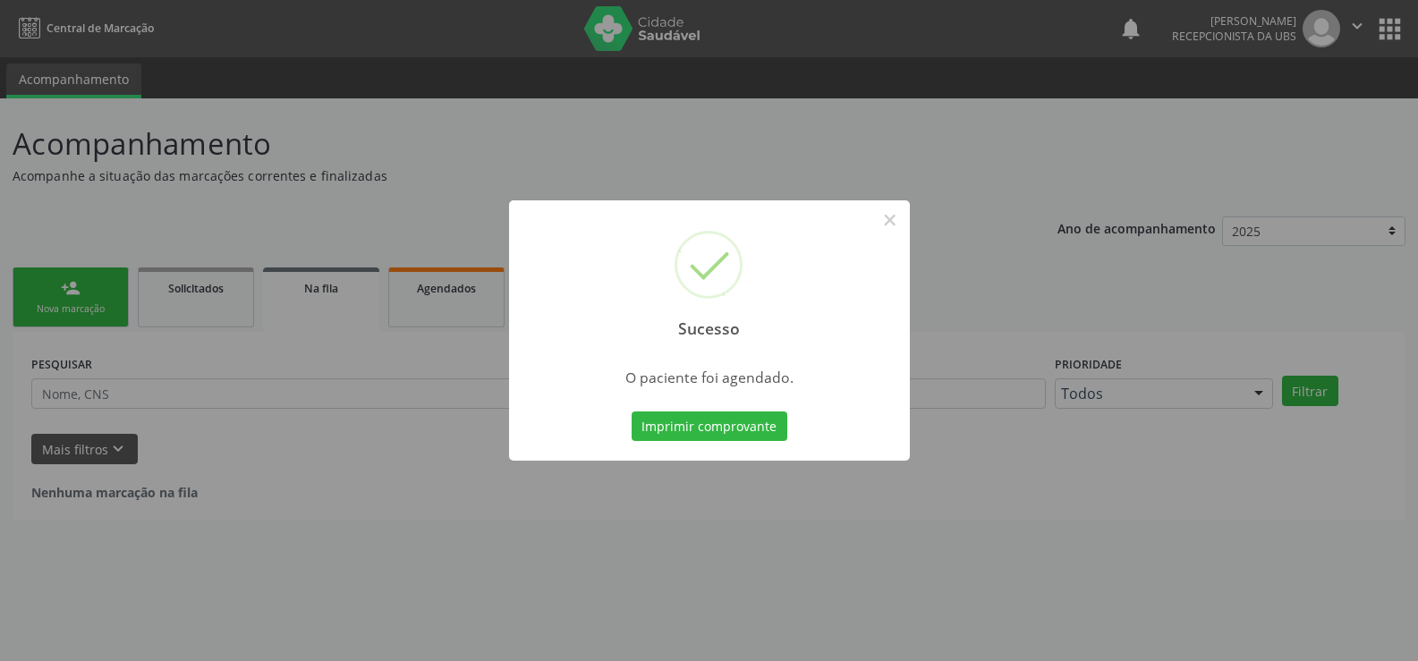
scroll to position [0, 0]
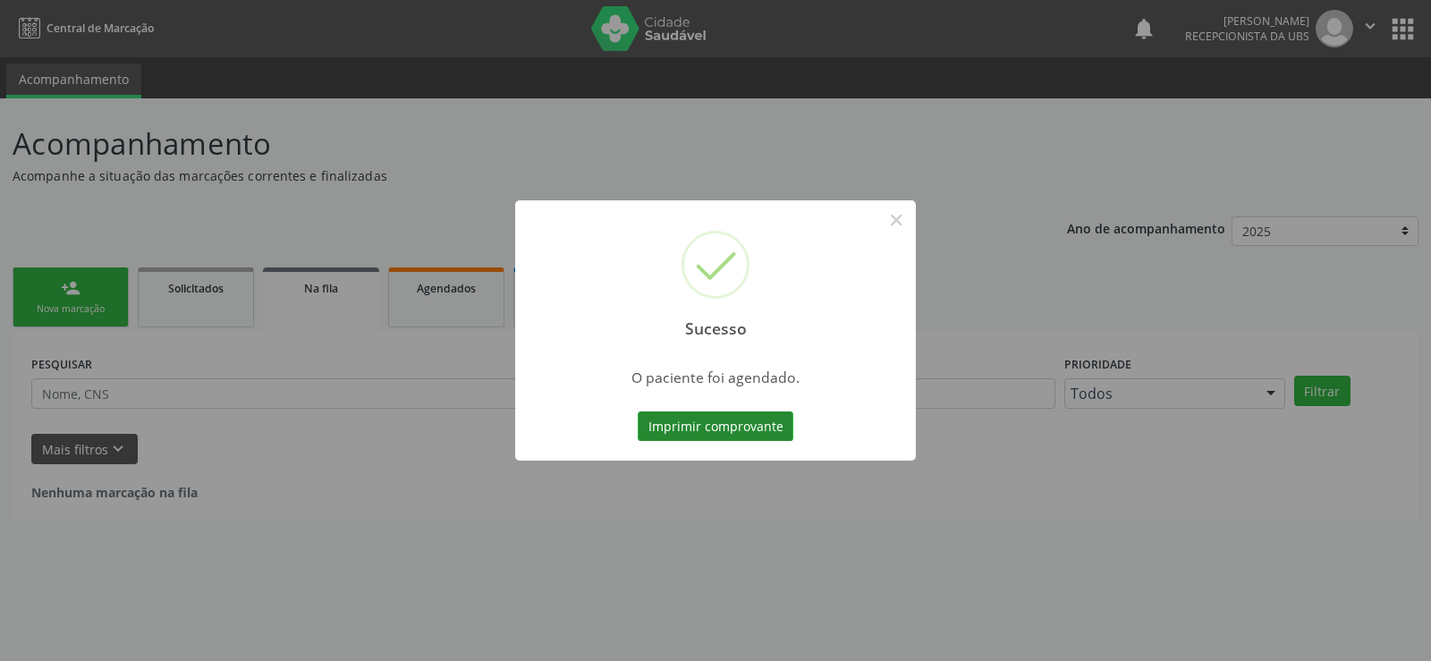
click at [688, 423] on button "Imprimir comprovante" at bounding box center [716, 427] width 156 height 30
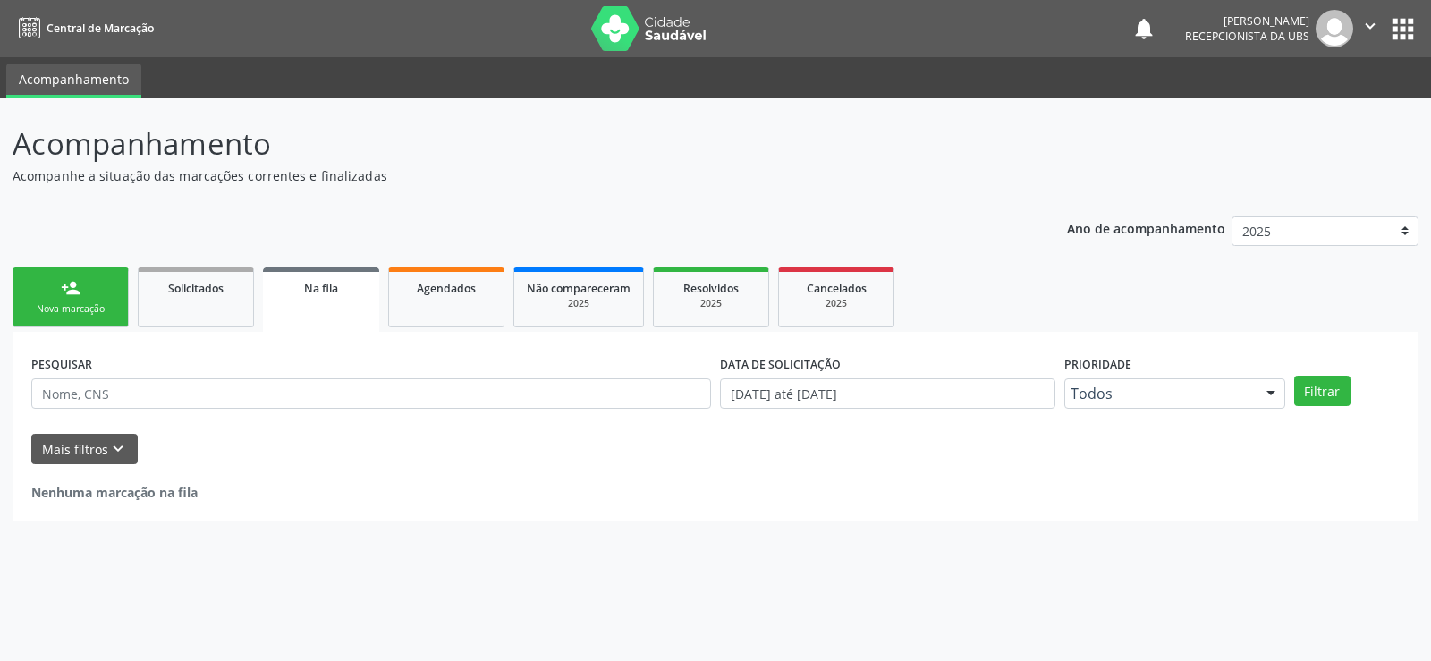
click at [55, 297] on link "person_add Nova marcação" at bounding box center [71, 298] width 116 height 60
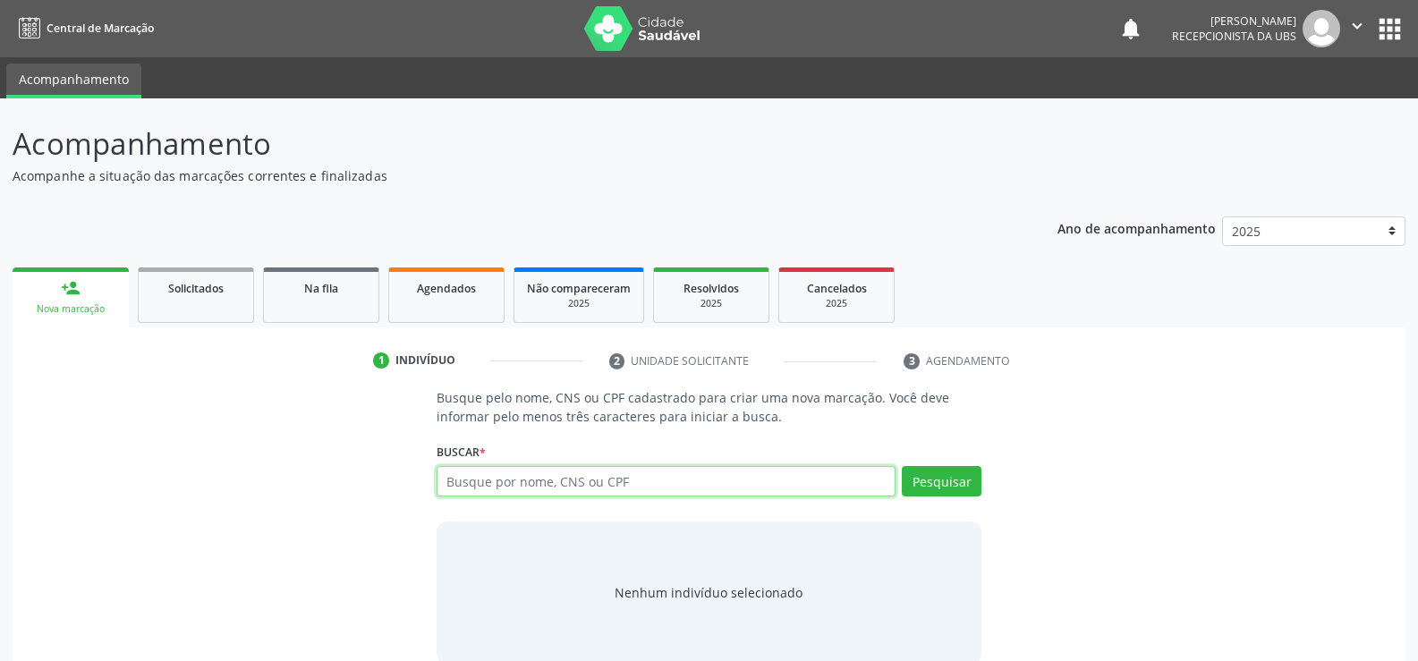
click at [614, 488] on input "text" at bounding box center [666, 481] width 459 height 30
click at [615, 489] on input "text" at bounding box center [666, 481] width 459 height 30
type input "00028071492"
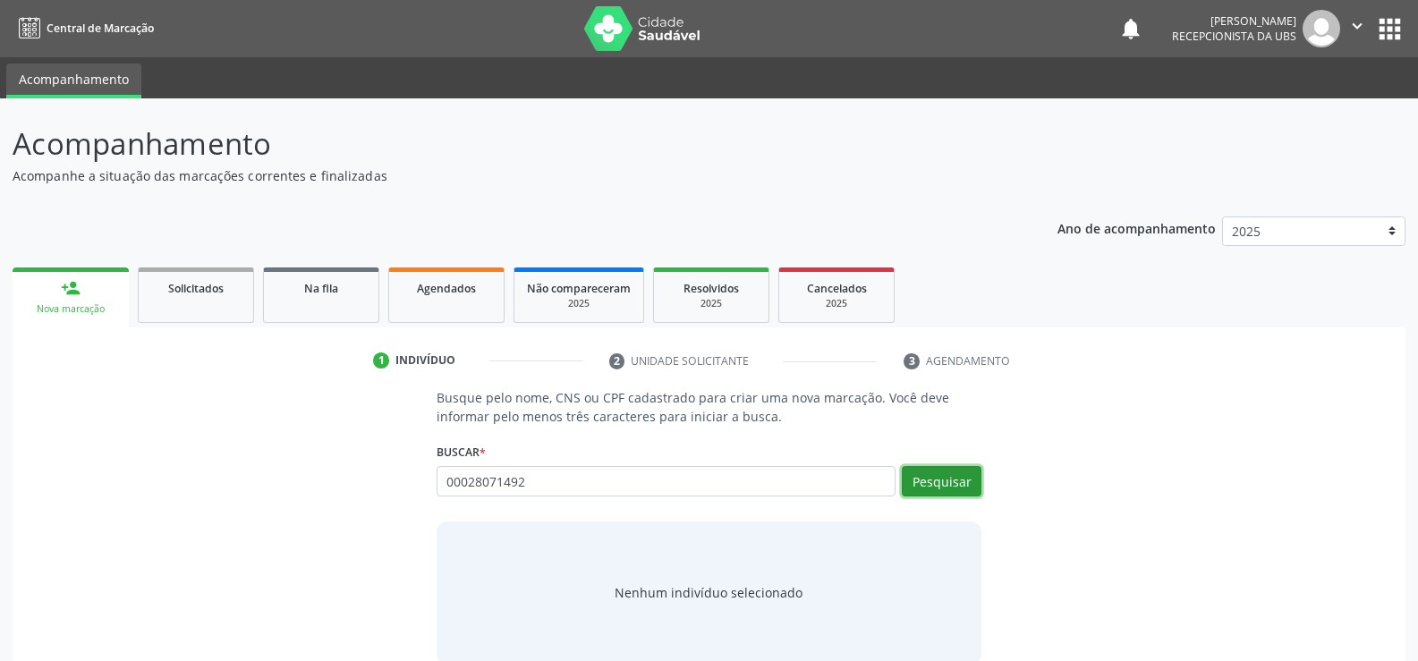
click at [956, 491] on button "Pesquisar" at bounding box center [942, 481] width 80 height 30
type input "00028071492"
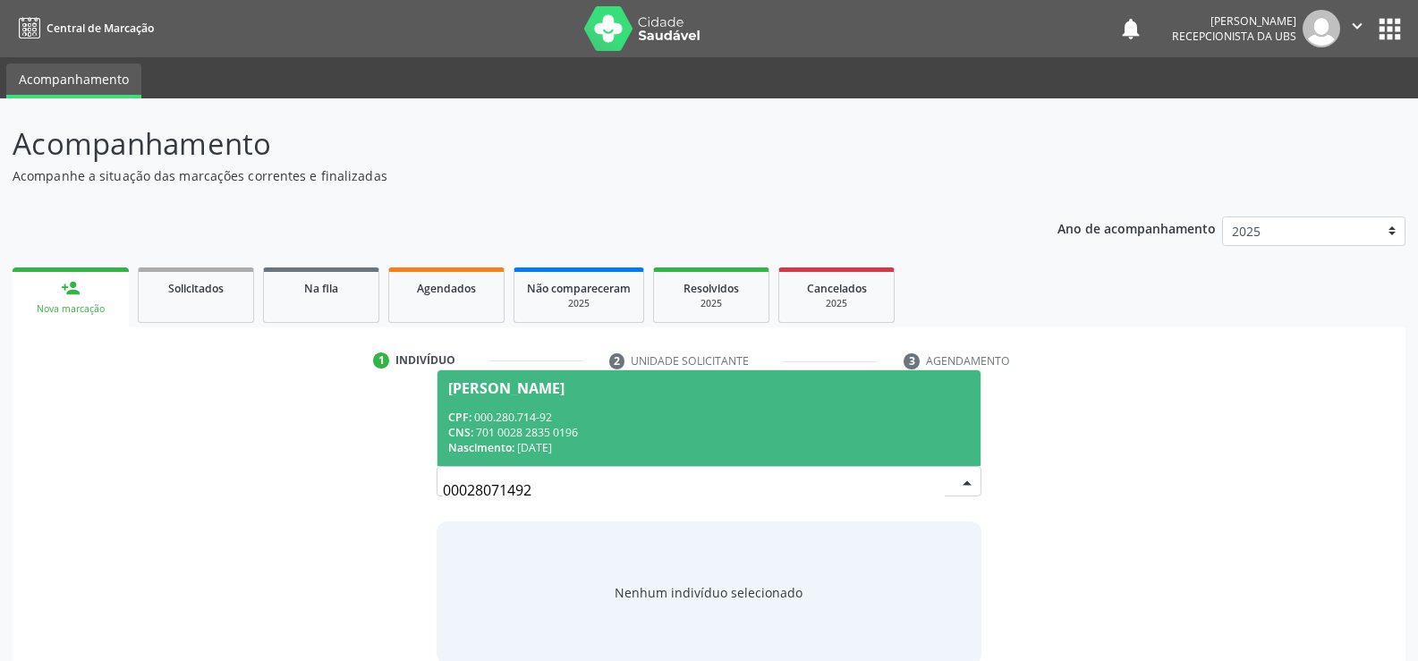
click at [529, 427] on div "CNS: 701 0028 2835 0196" at bounding box center [709, 432] width 522 height 15
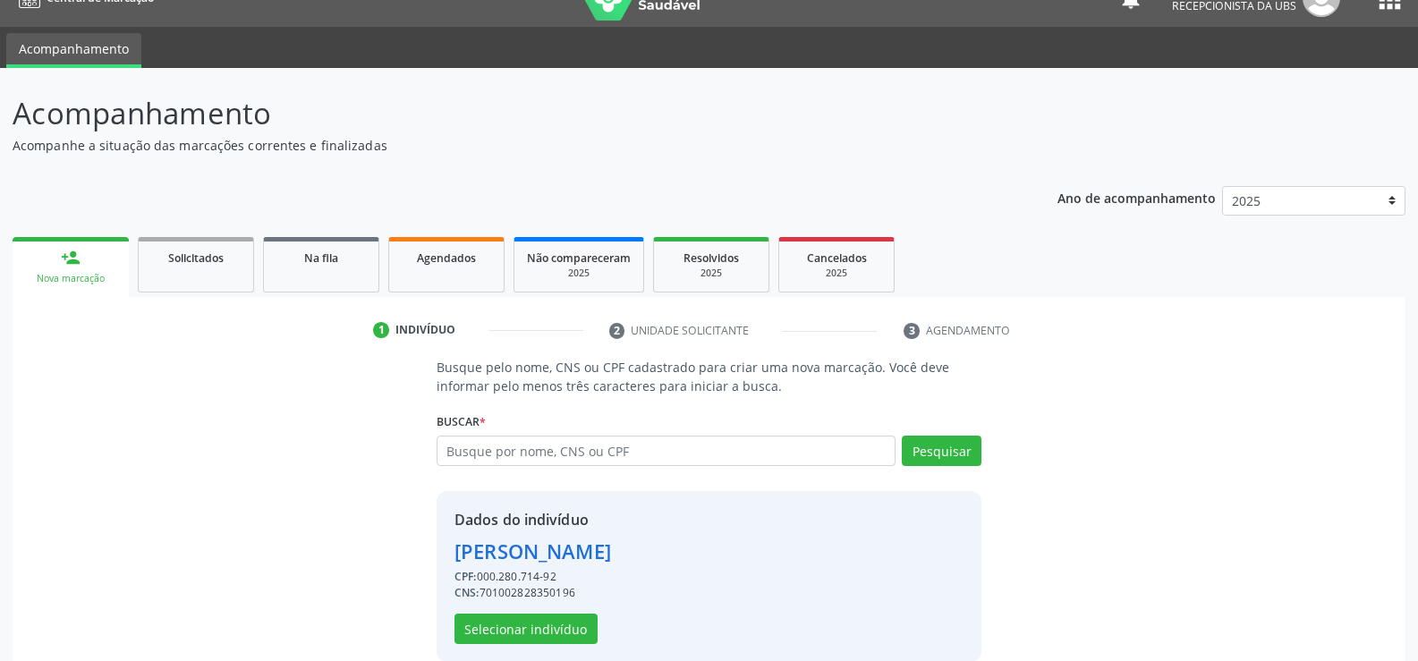
scroll to position [56, 0]
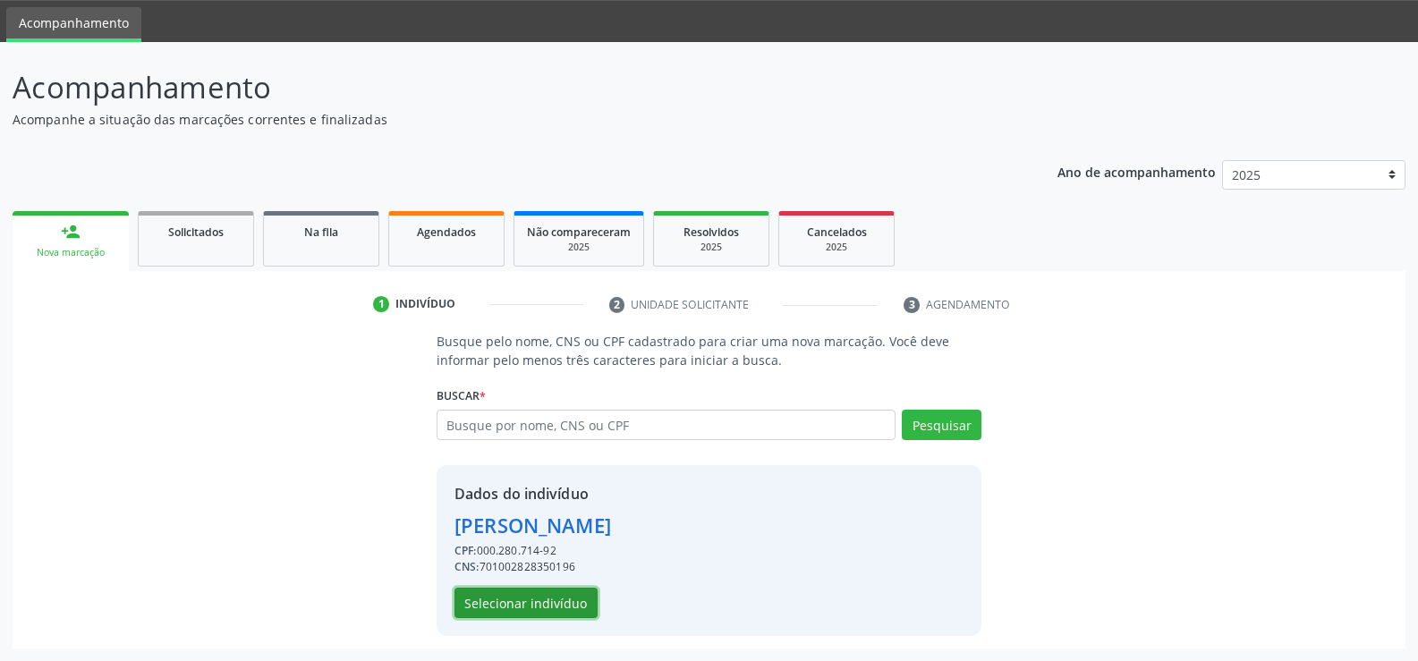
click at [531, 596] on button "Selecionar indivíduo" at bounding box center [525, 603] width 143 height 30
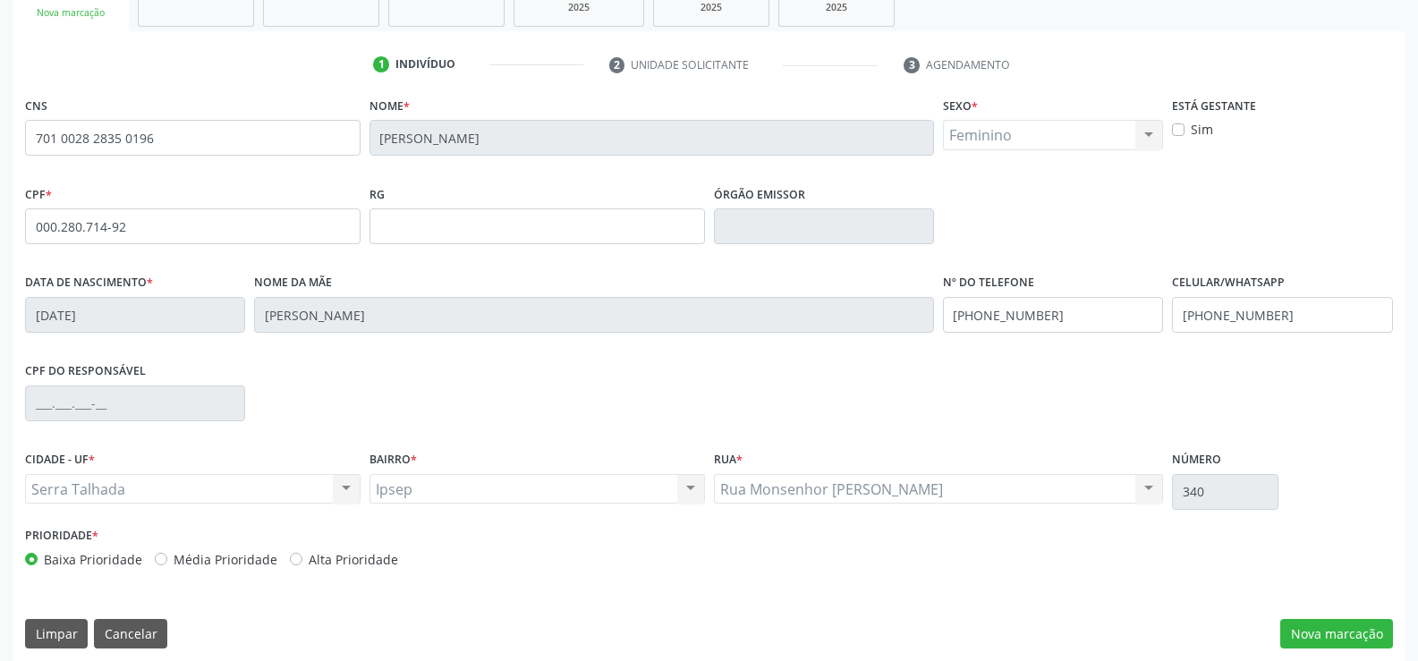
scroll to position [309, 0]
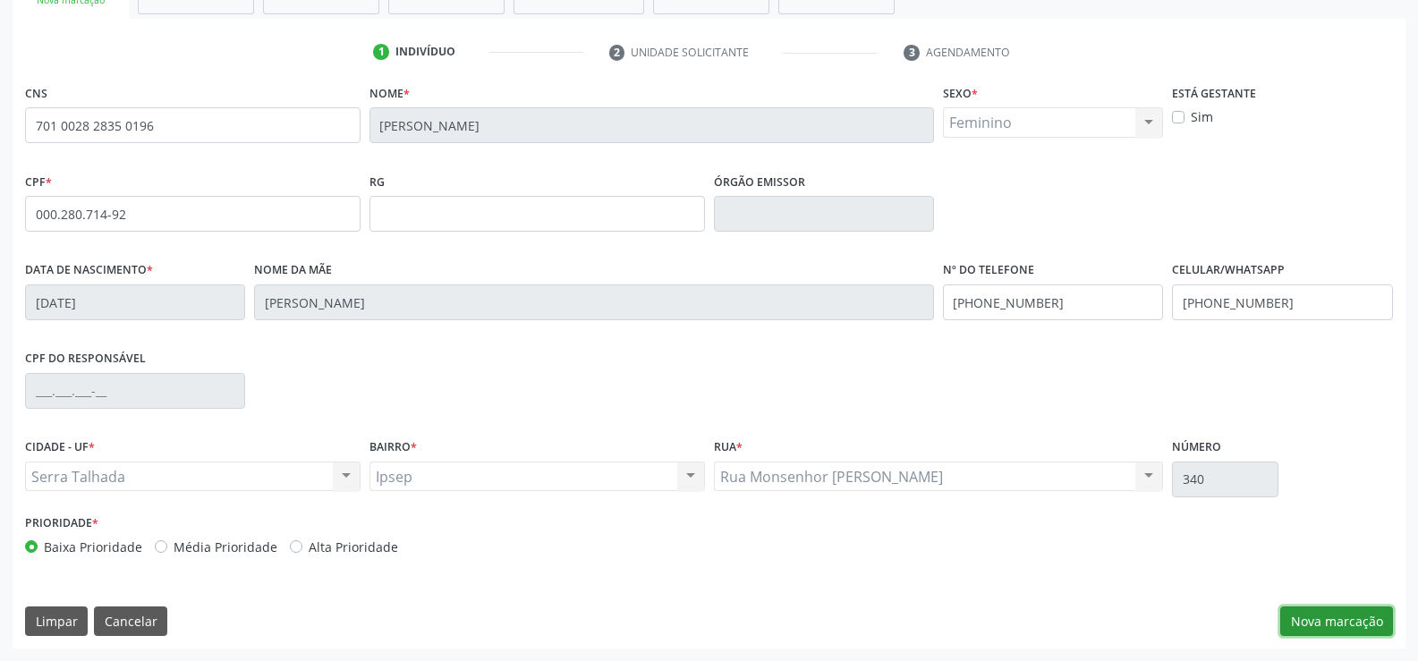
click at [1304, 623] on button "Nova marcação" at bounding box center [1336, 622] width 113 height 30
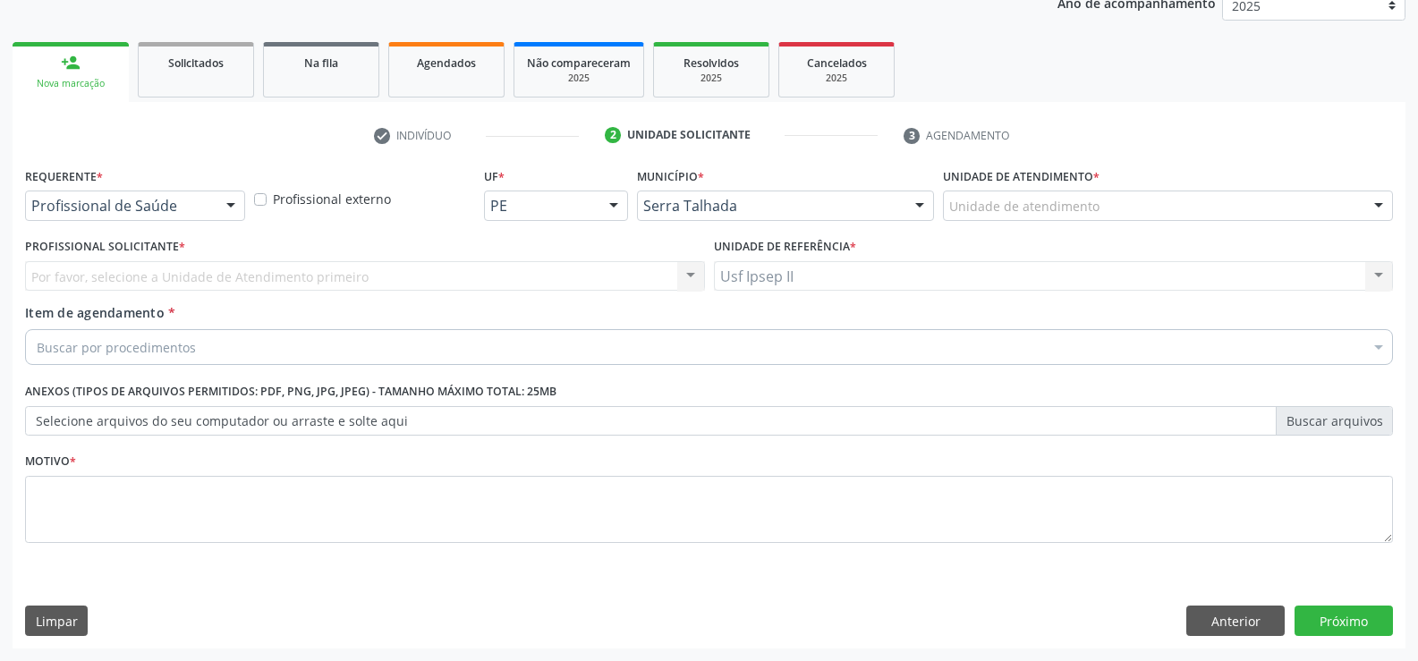
scroll to position [225, 0]
click at [227, 203] on div at bounding box center [230, 206] width 27 height 30
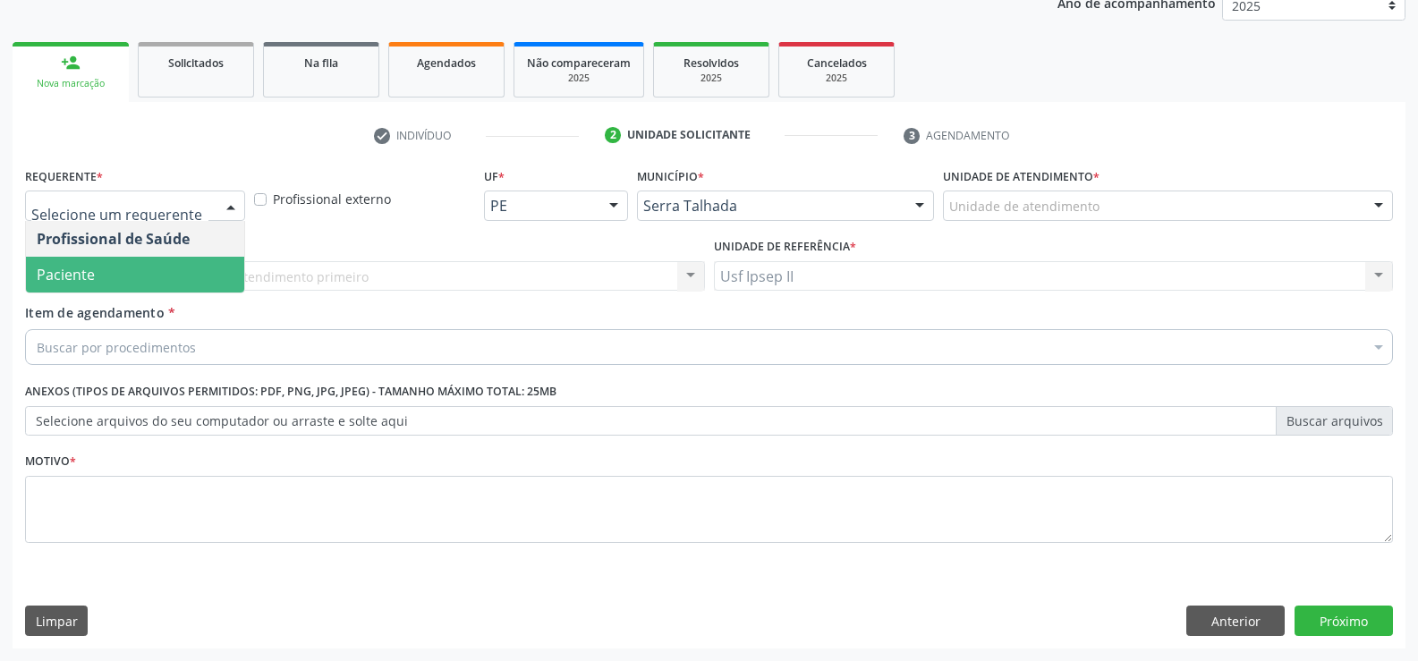
click at [103, 280] on span "Paciente" at bounding box center [135, 275] width 218 height 36
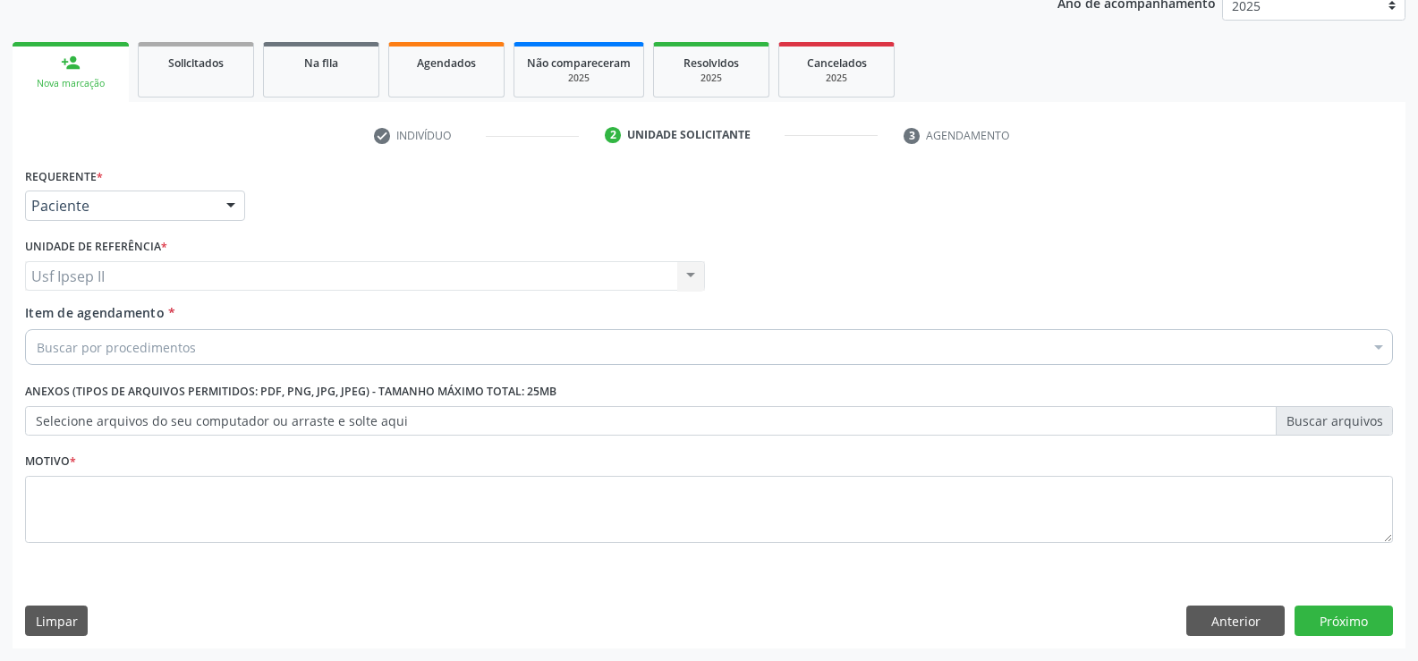
click at [100, 334] on div "Buscar por procedimentos" at bounding box center [709, 347] width 1368 height 36
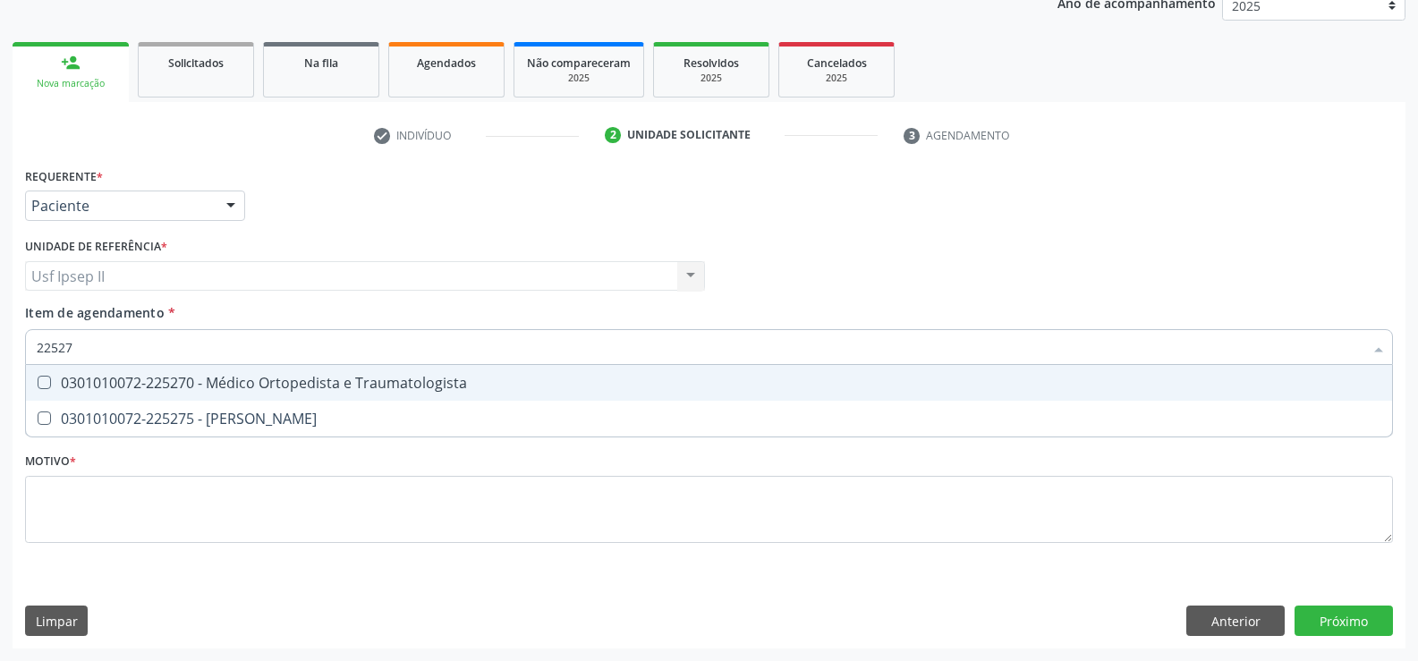
type input "225270"
click at [169, 381] on div "0301010072-225270 - Médico Ortopedista e Traumatologista" at bounding box center [709, 383] width 1345 height 14
checkbox Traumatologista "true"
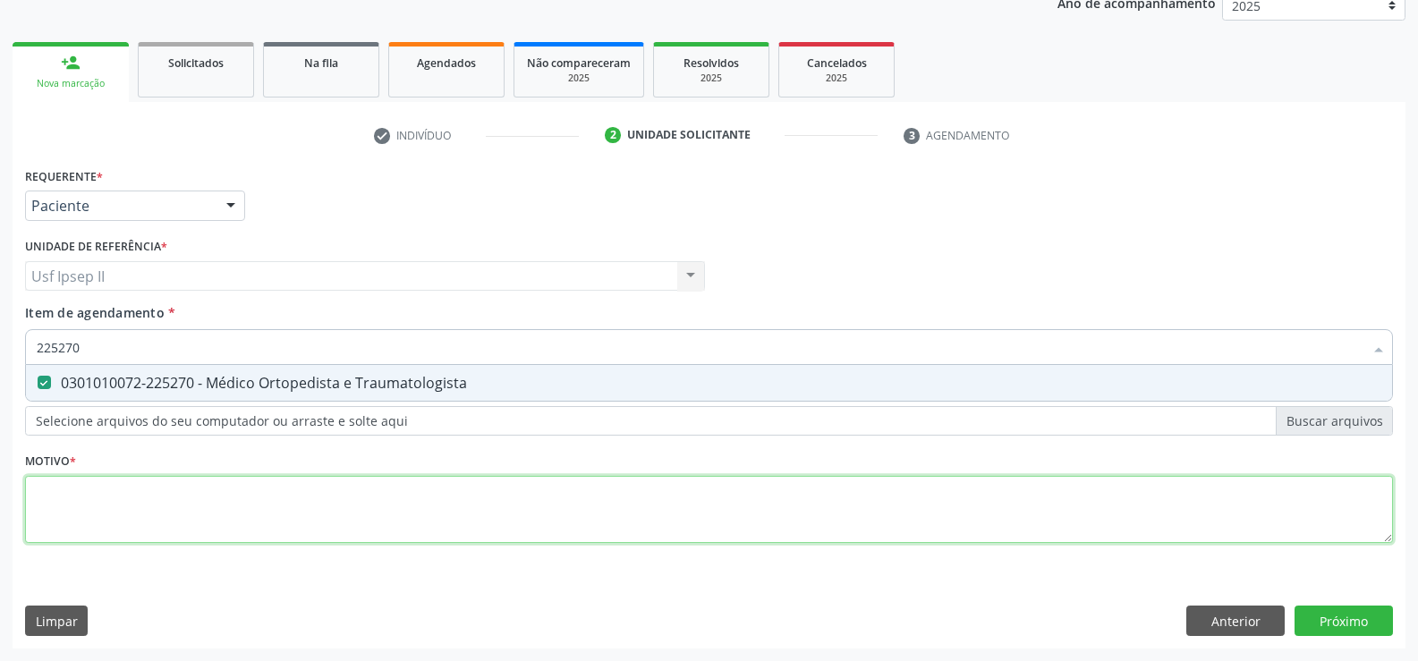
click at [89, 525] on div "Requerente * Paciente Profissional de Saúde Paciente Nenhum resultado encontrad…" at bounding box center [709, 365] width 1368 height 405
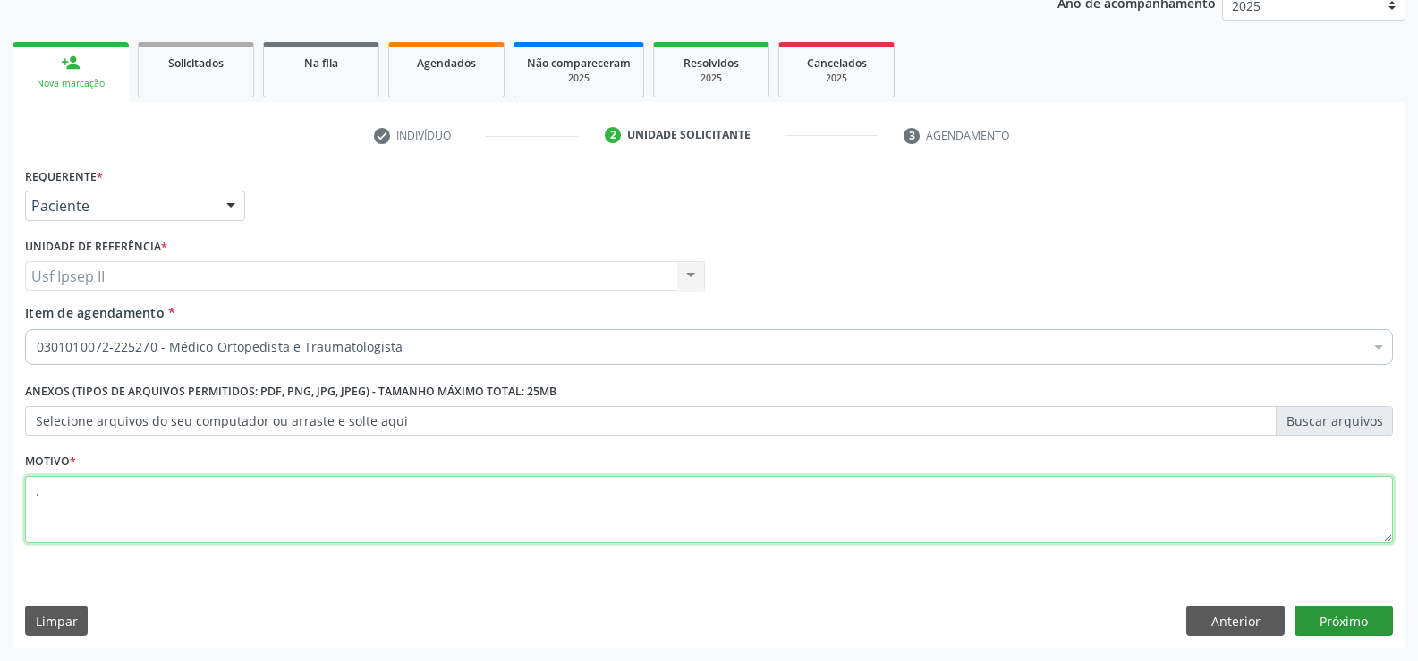
type textarea "."
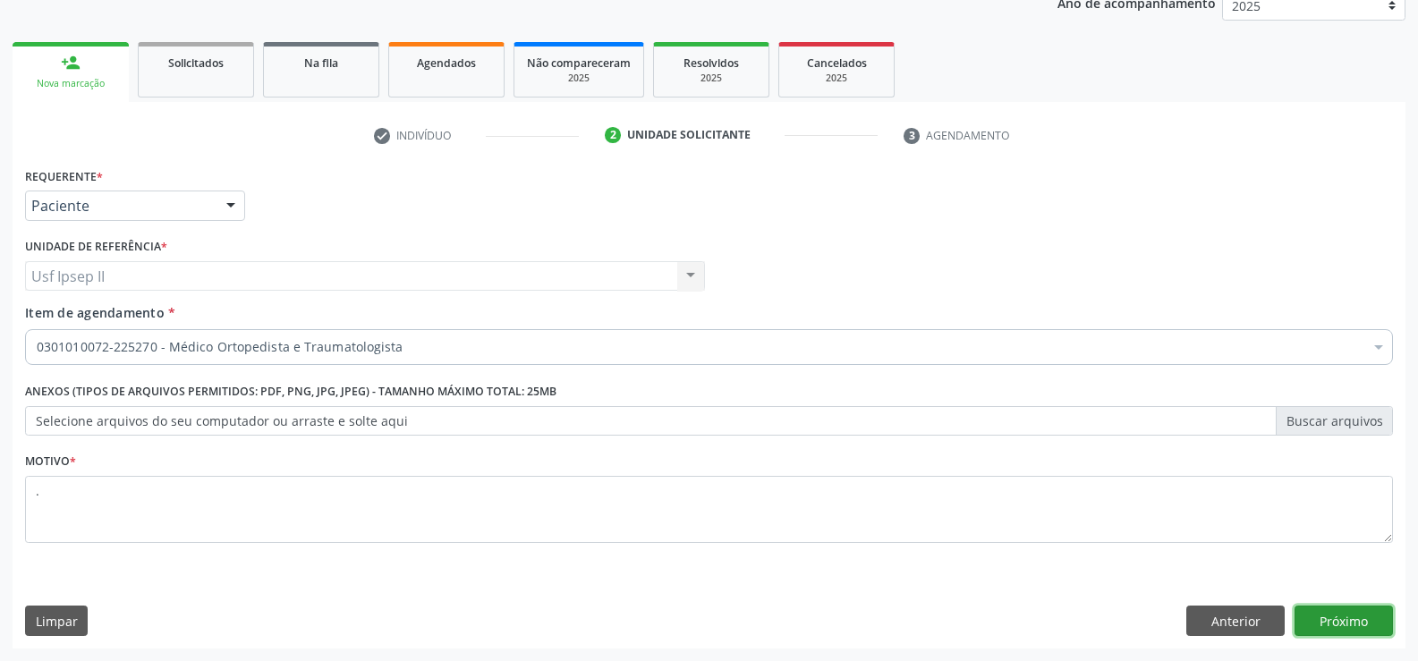
click at [1342, 624] on button "Próximo" at bounding box center [1344, 621] width 98 height 30
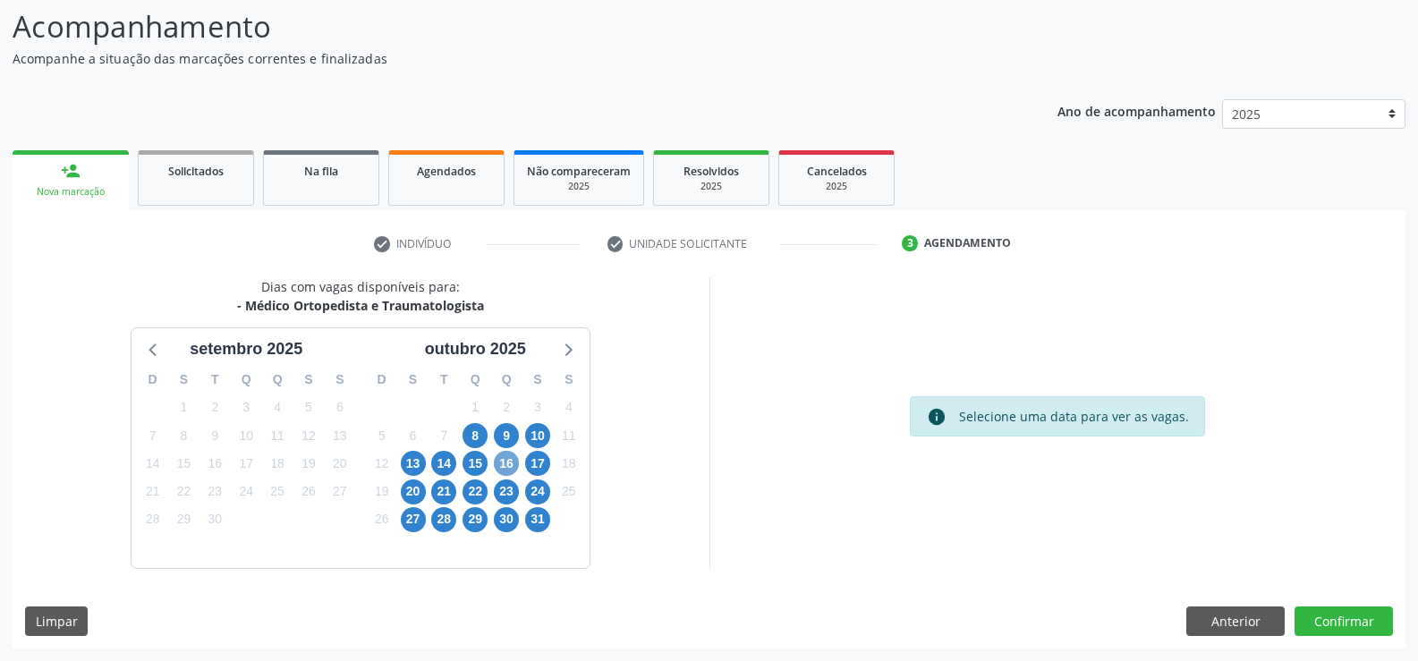
click at [501, 463] on span "16" at bounding box center [506, 463] width 25 height 25
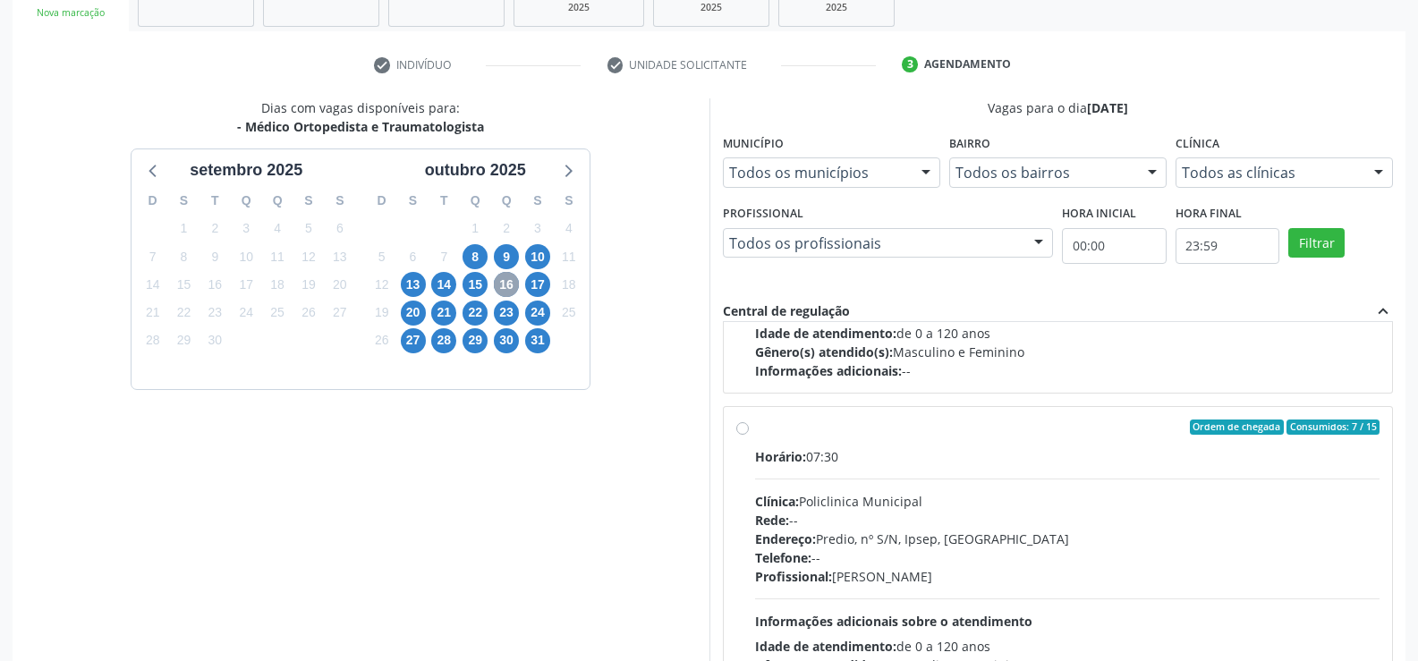
scroll to position [268, 0]
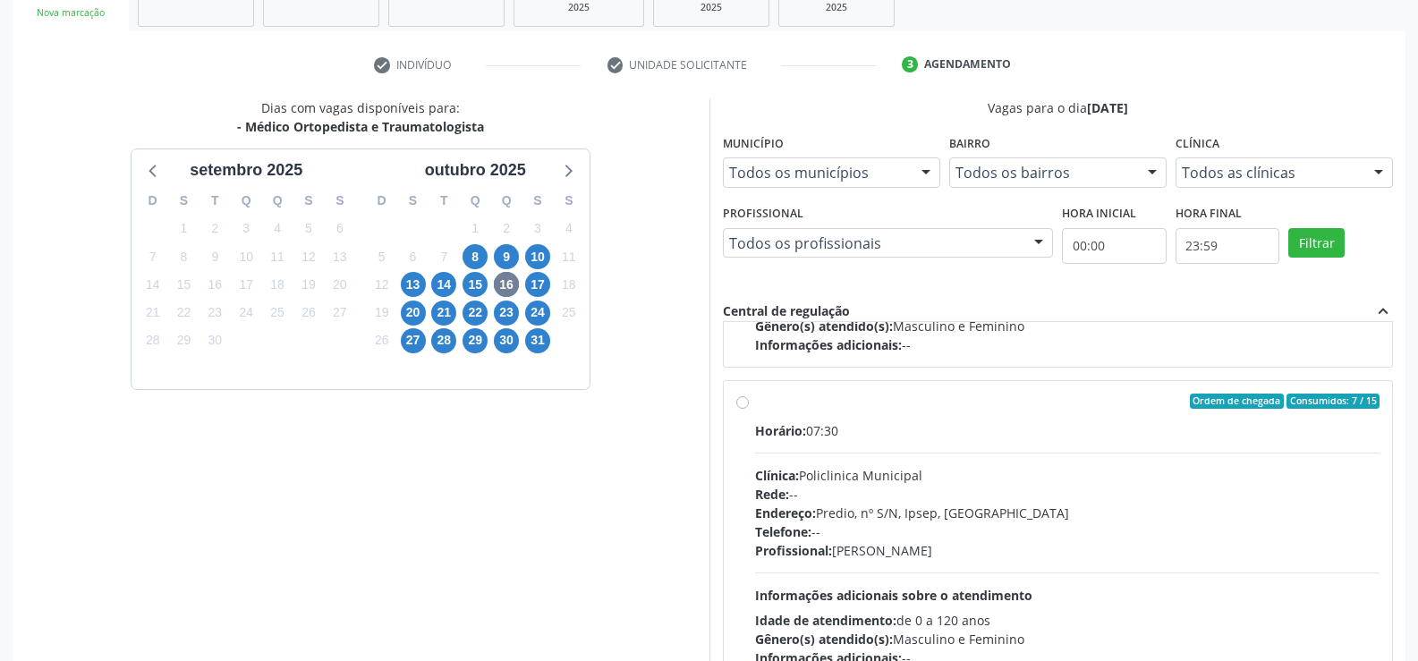
click at [755, 406] on label "Ordem de chegada Consumidos: 7 / 15 Horário: 07:30 Clínica: Policlinica Municip…" at bounding box center [1067, 531] width 625 height 275
click at [741, 406] on input "Ordem de chegada Consumidos: 7 / 15 Horário: 07:30 Clínica: Policlinica Municip…" at bounding box center [742, 402] width 13 height 16
radio input "true"
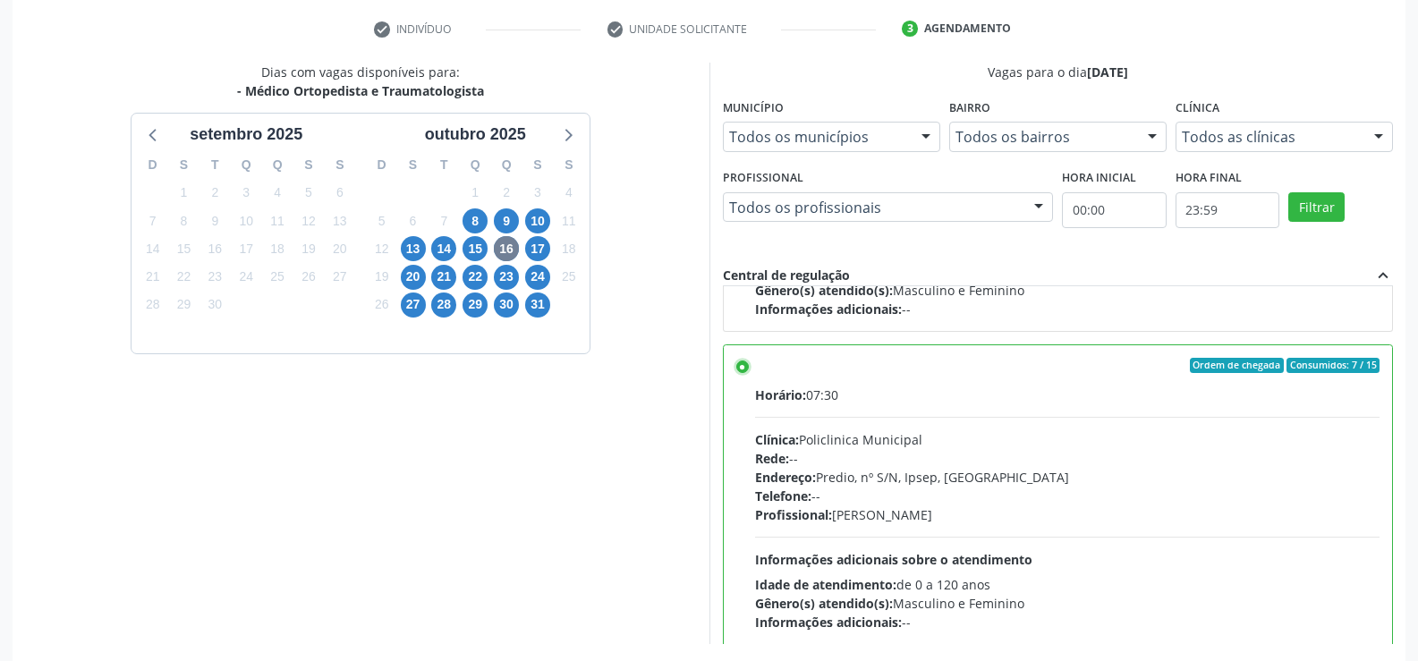
scroll to position [408, 0]
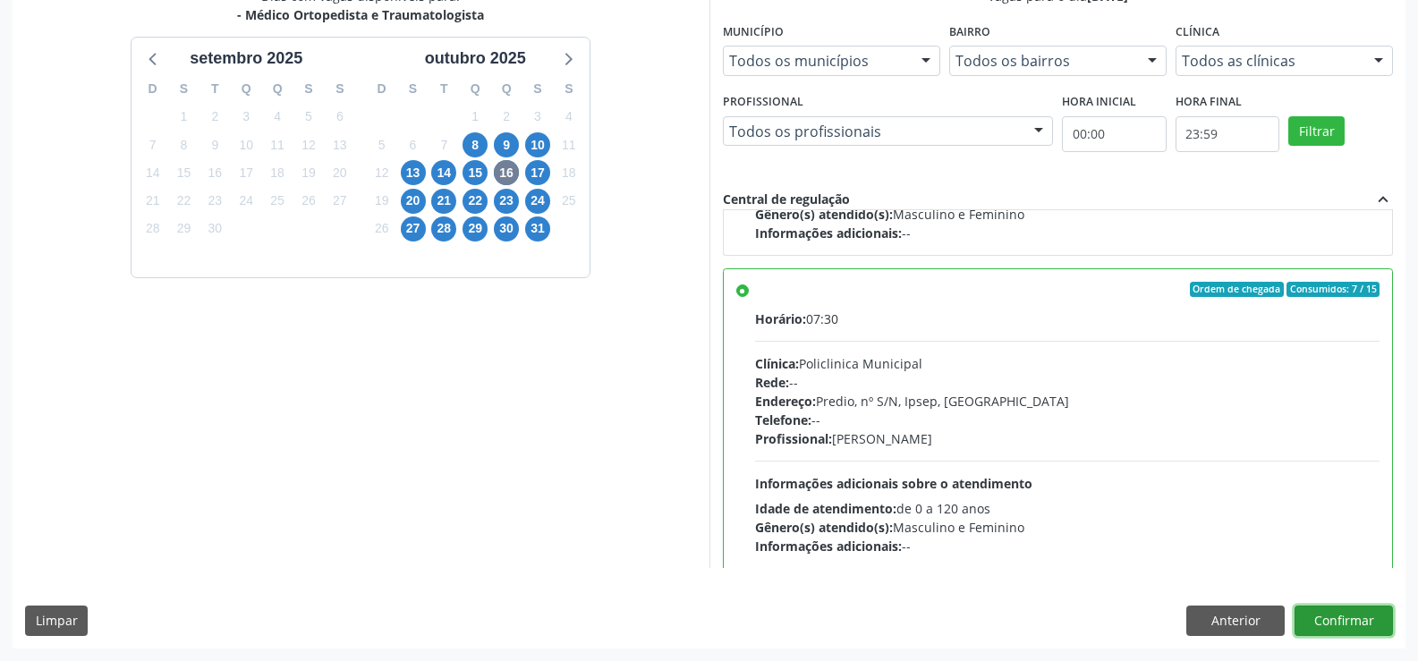
click at [1339, 626] on button "Confirmar" at bounding box center [1344, 621] width 98 height 30
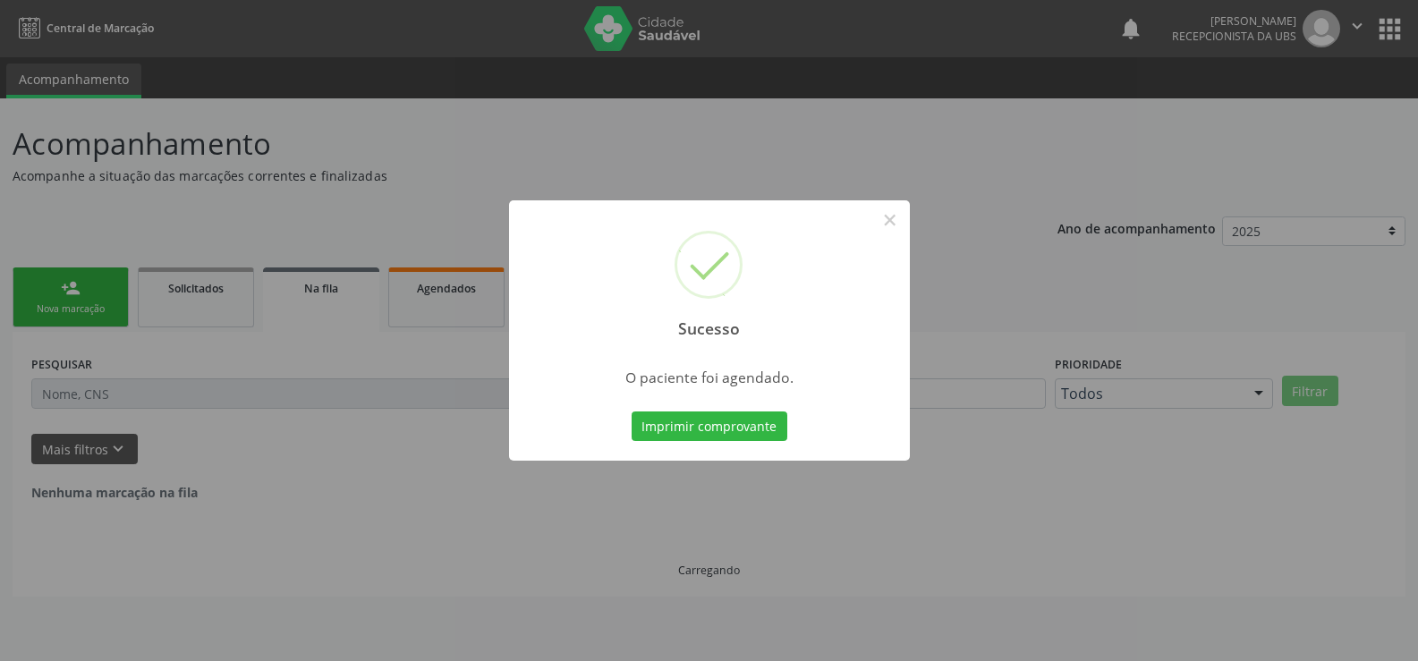
scroll to position [0, 0]
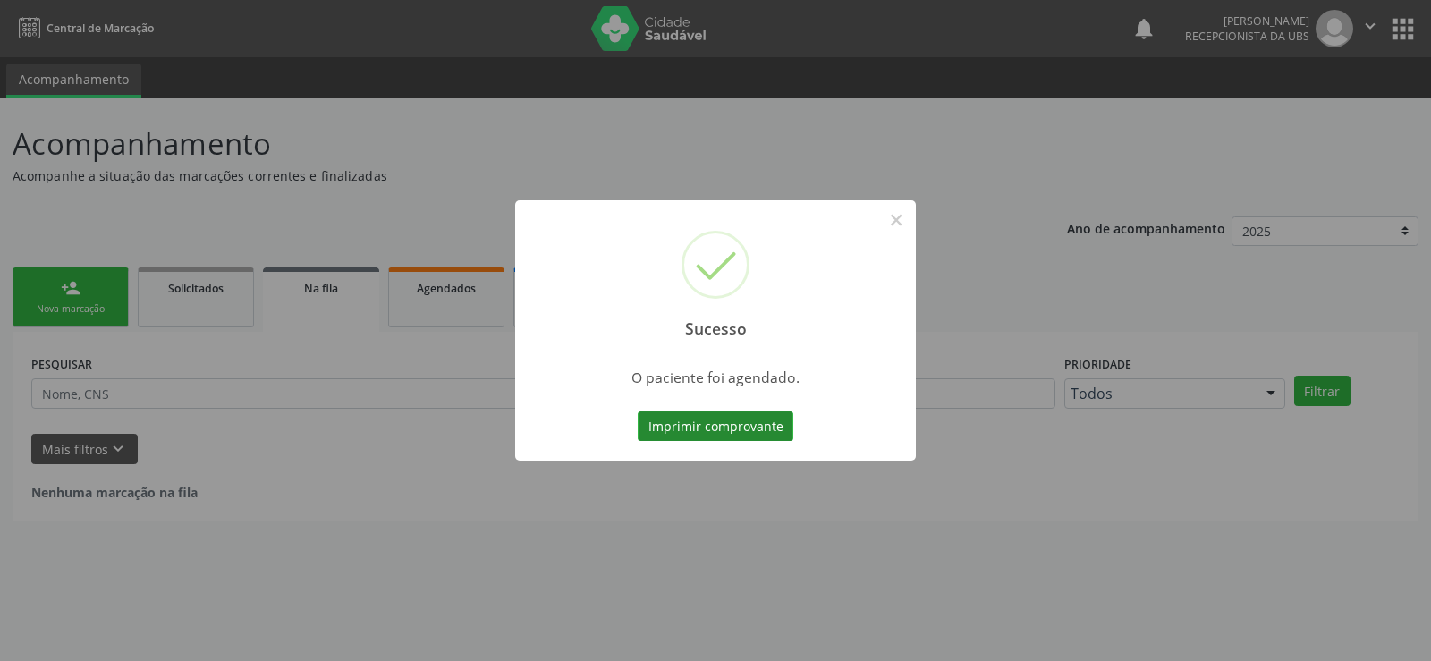
click at [680, 419] on button "Imprimir comprovante" at bounding box center [716, 427] width 156 height 30
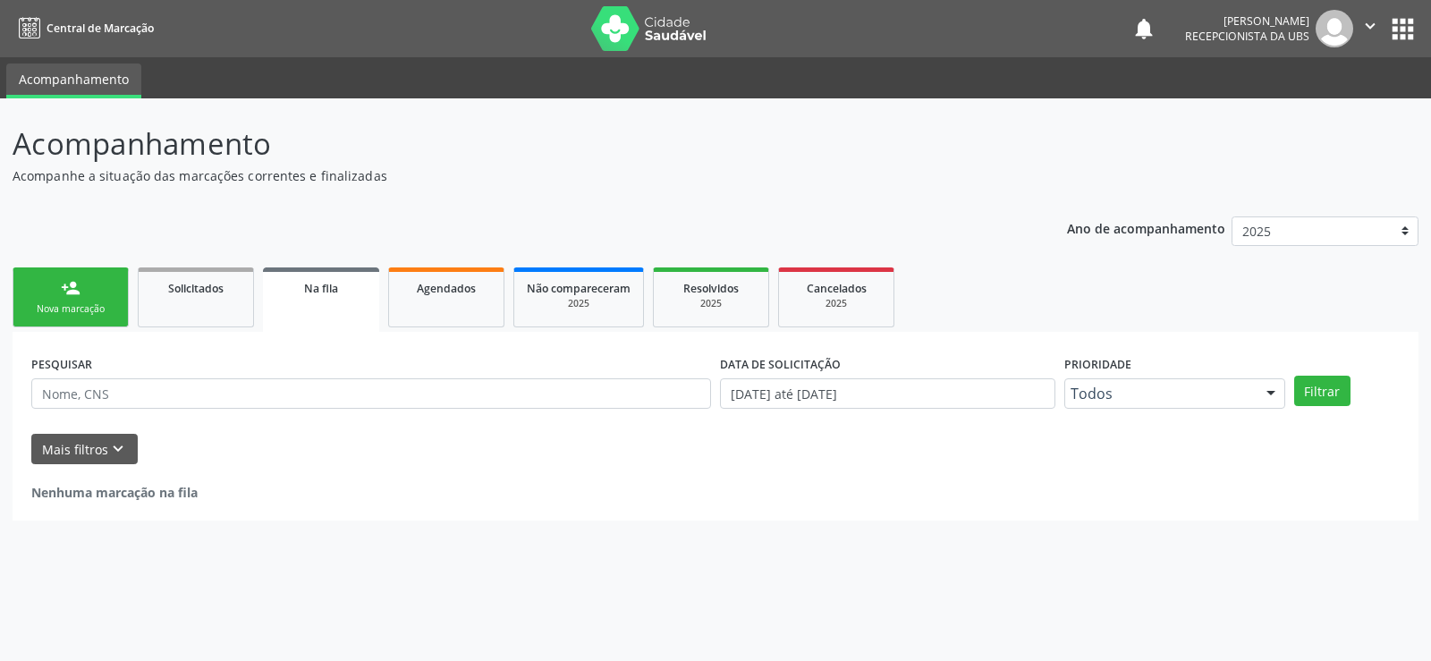
click at [67, 301] on link "person_add Nova marcação" at bounding box center [71, 298] width 116 height 60
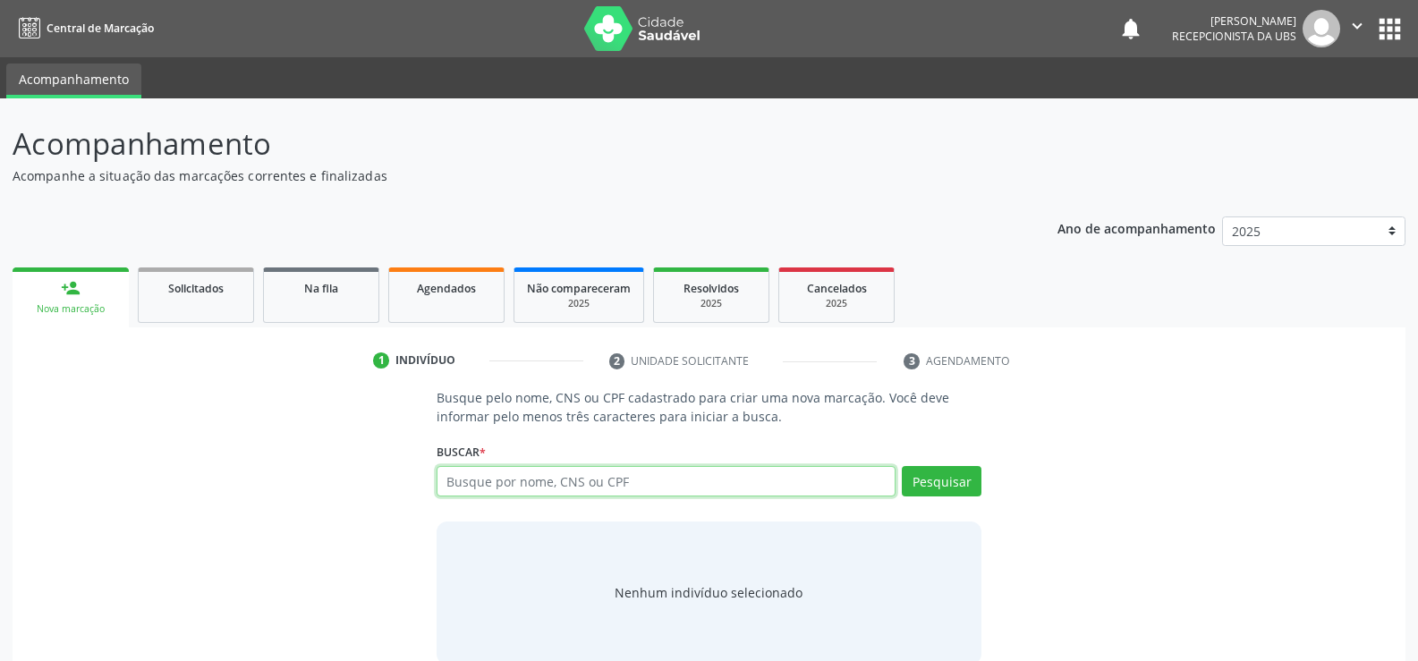
click at [537, 488] on input "text" at bounding box center [666, 481] width 459 height 30
type input "02958145433"
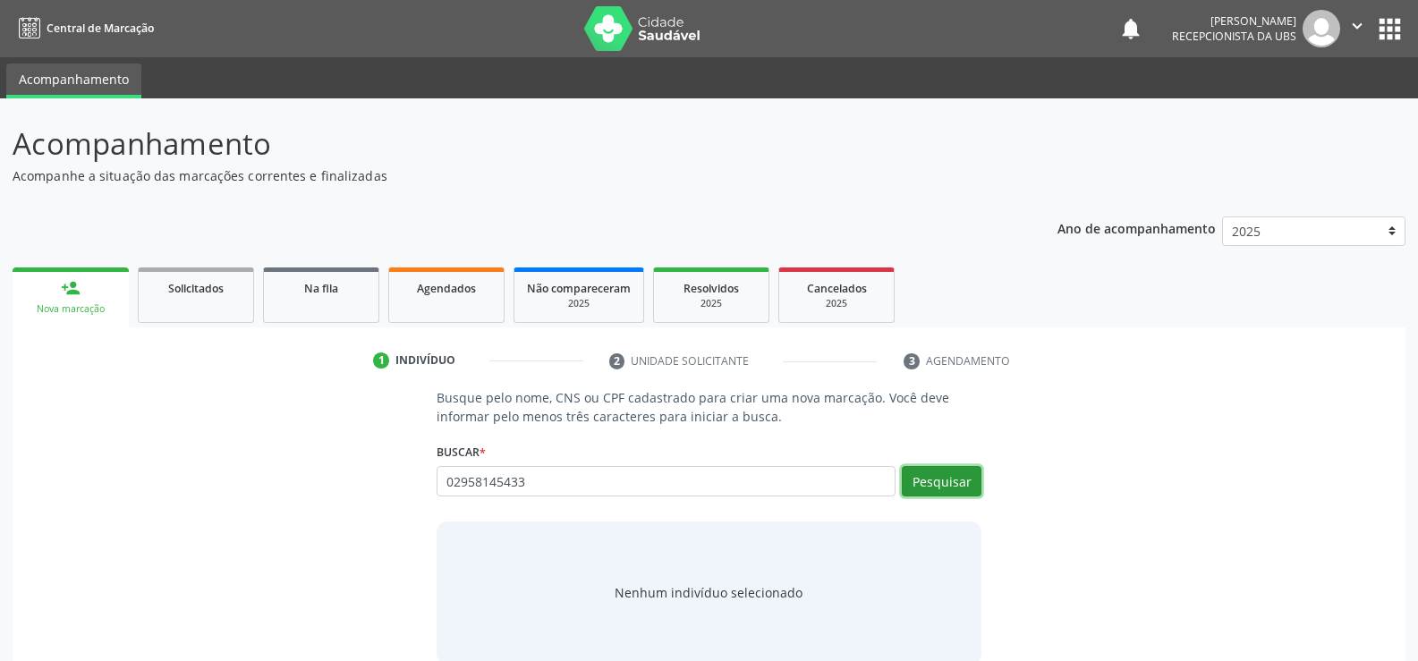
click at [970, 491] on button "Pesquisar" at bounding box center [942, 481] width 80 height 30
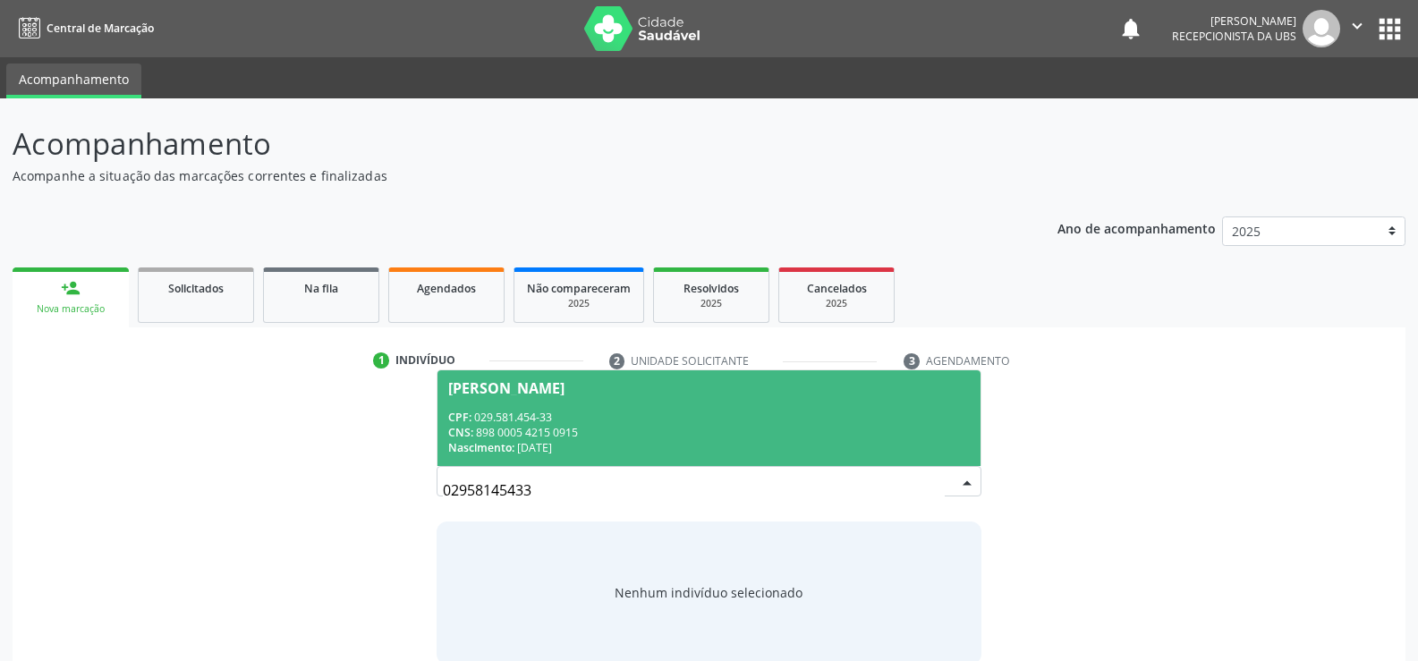
click at [558, 435] on div "CNS: 898 0005 4215 0915" at bounding box center [709, 432] width 522 height 15
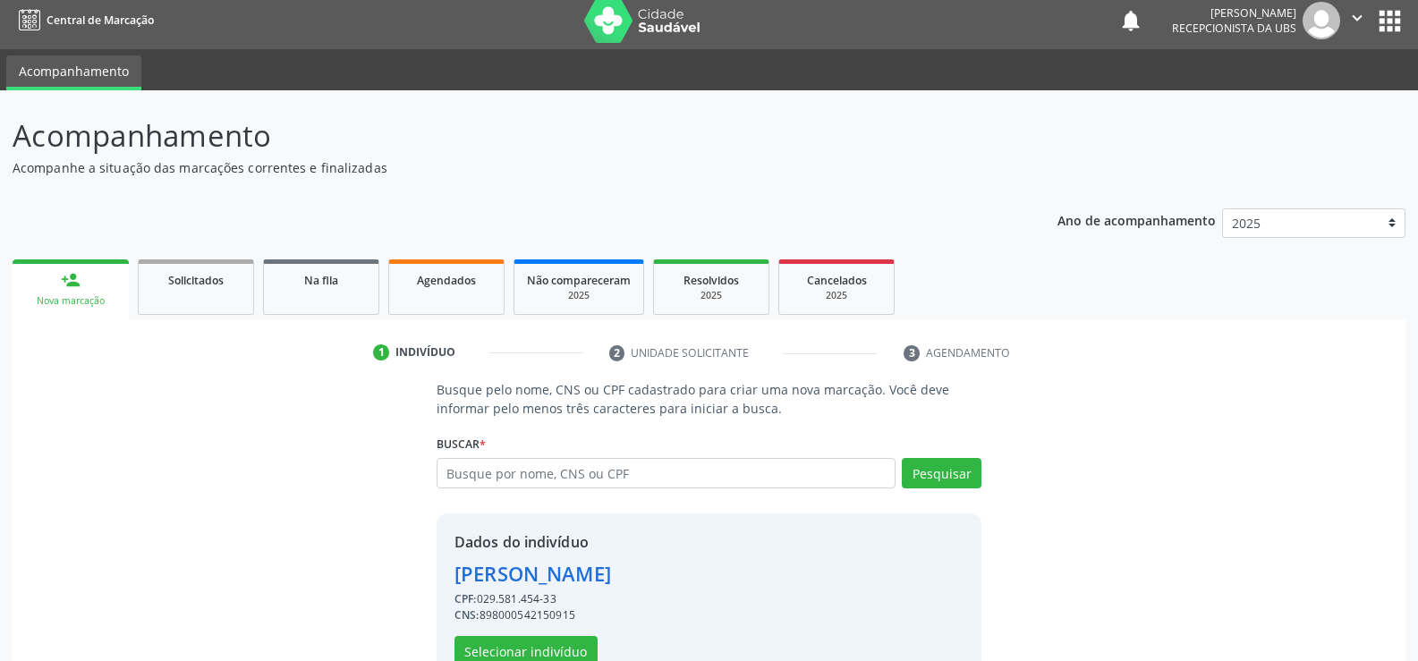
scroll to position [56, 0]
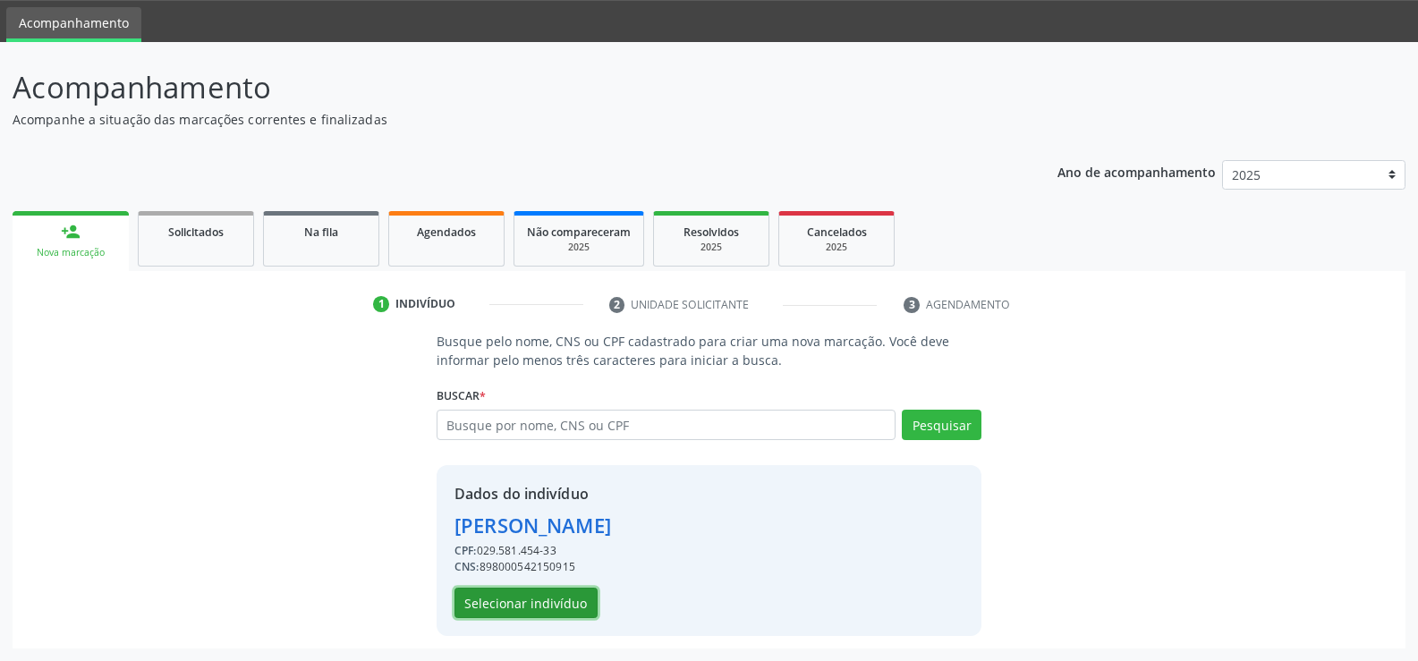
click at [536, 590] on button "Selecionar indivíduo" at bounding box center [525, 603] width 143 height 30
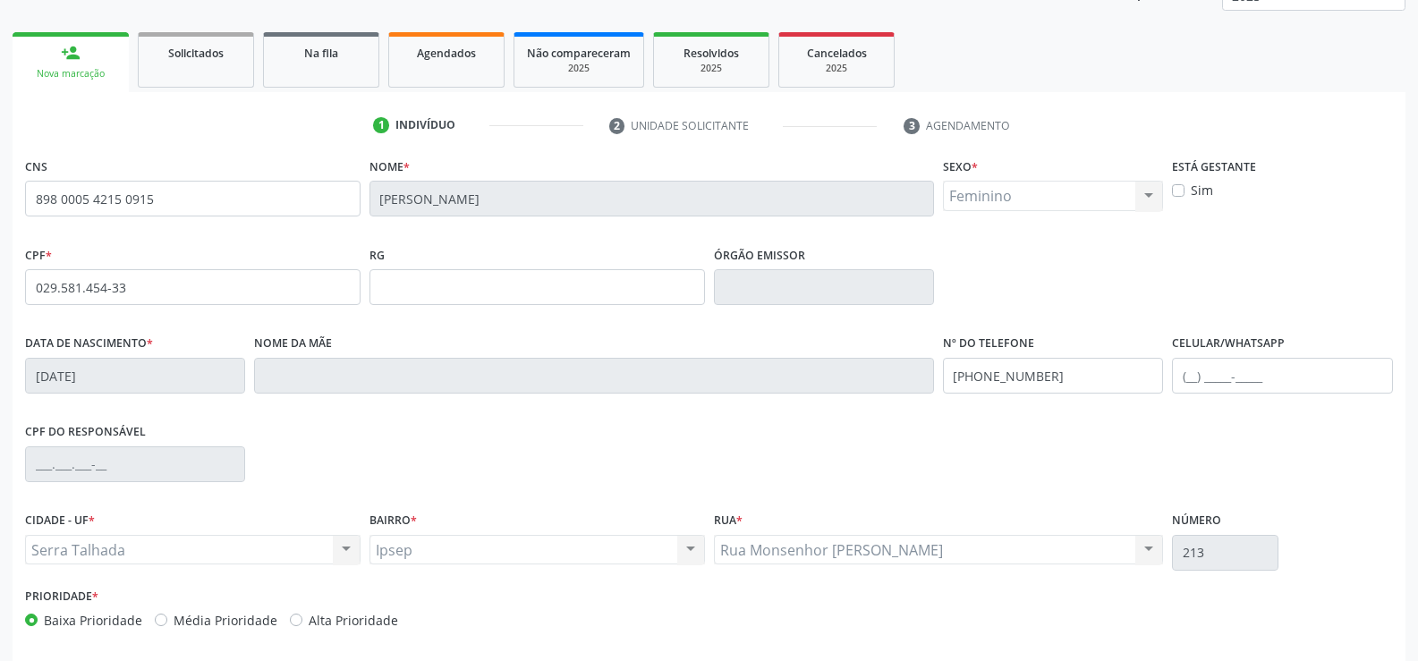
scroll to position [309, 0]
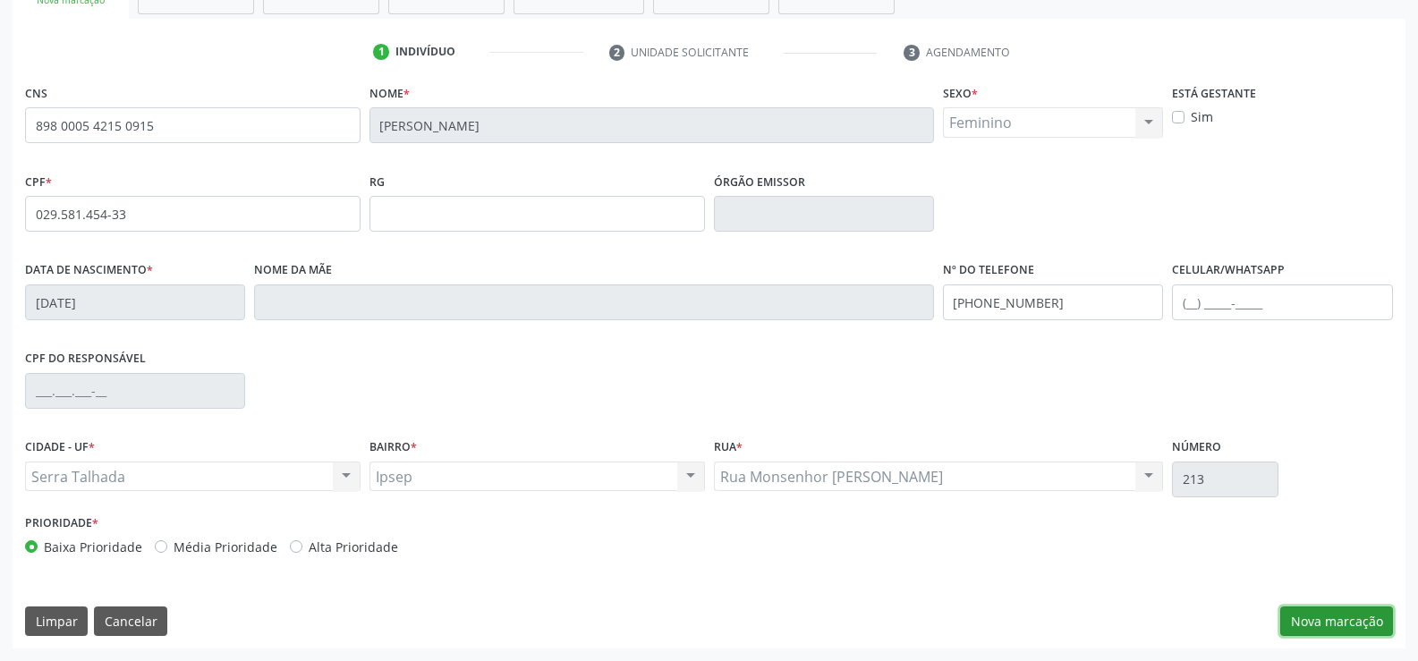
click at [1290, 621] on button "Nova marcação" at bounding box center [1336, 622] width 113 height 30
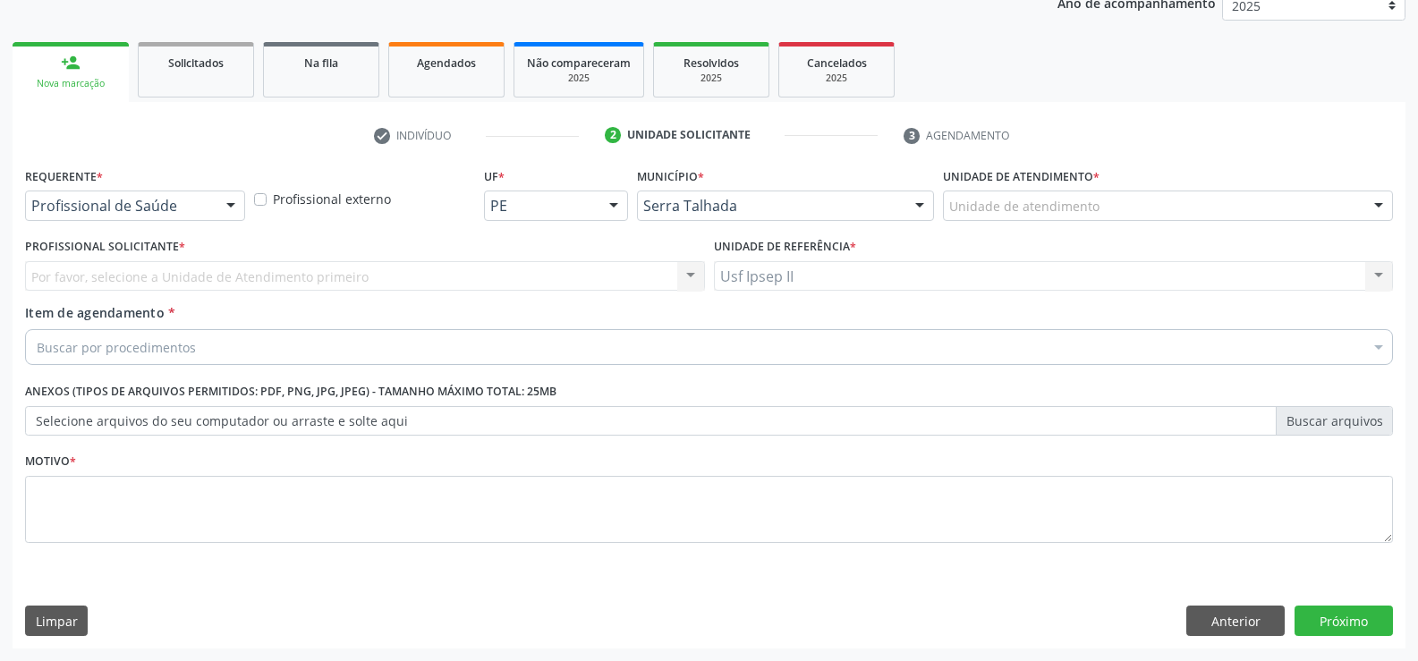
scroll to position [225, 0]
click at [242, 203] on div at bounding box center [230, 206] width 27 height 30
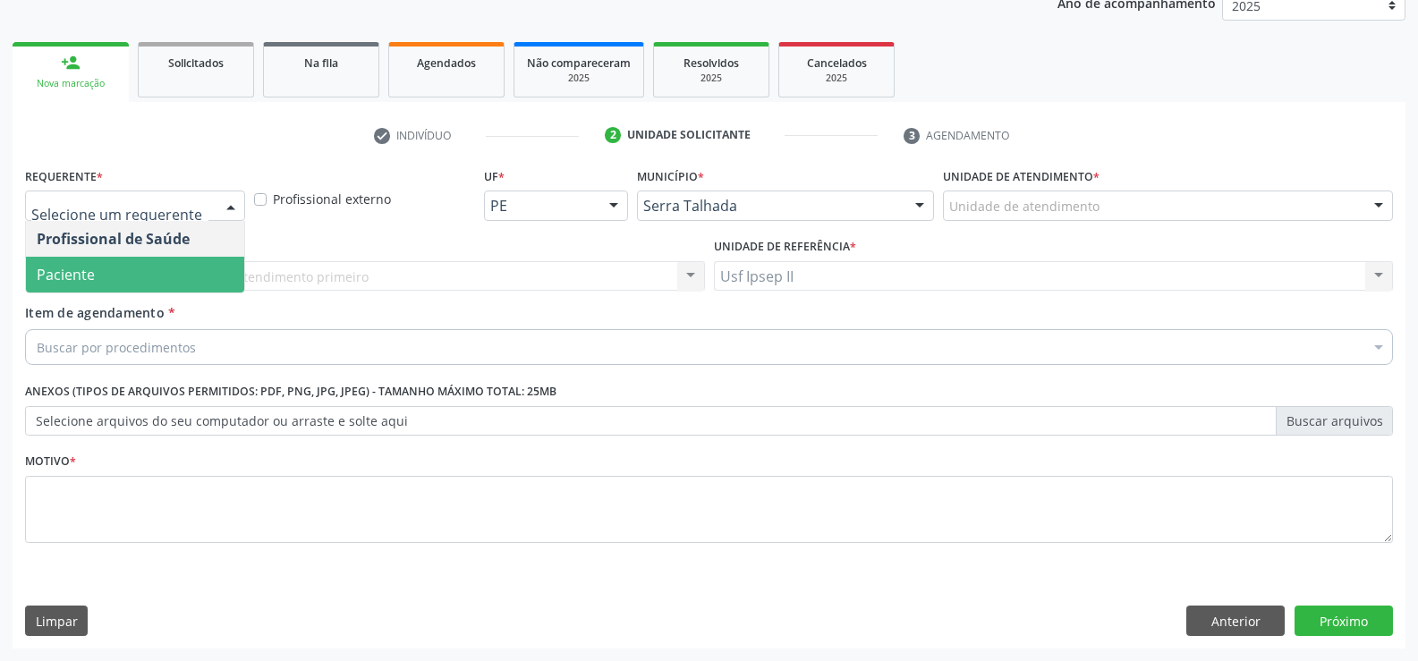
click at [182, 276] on span "Paciente" at bounding box center [135, 275] width 218 height 36
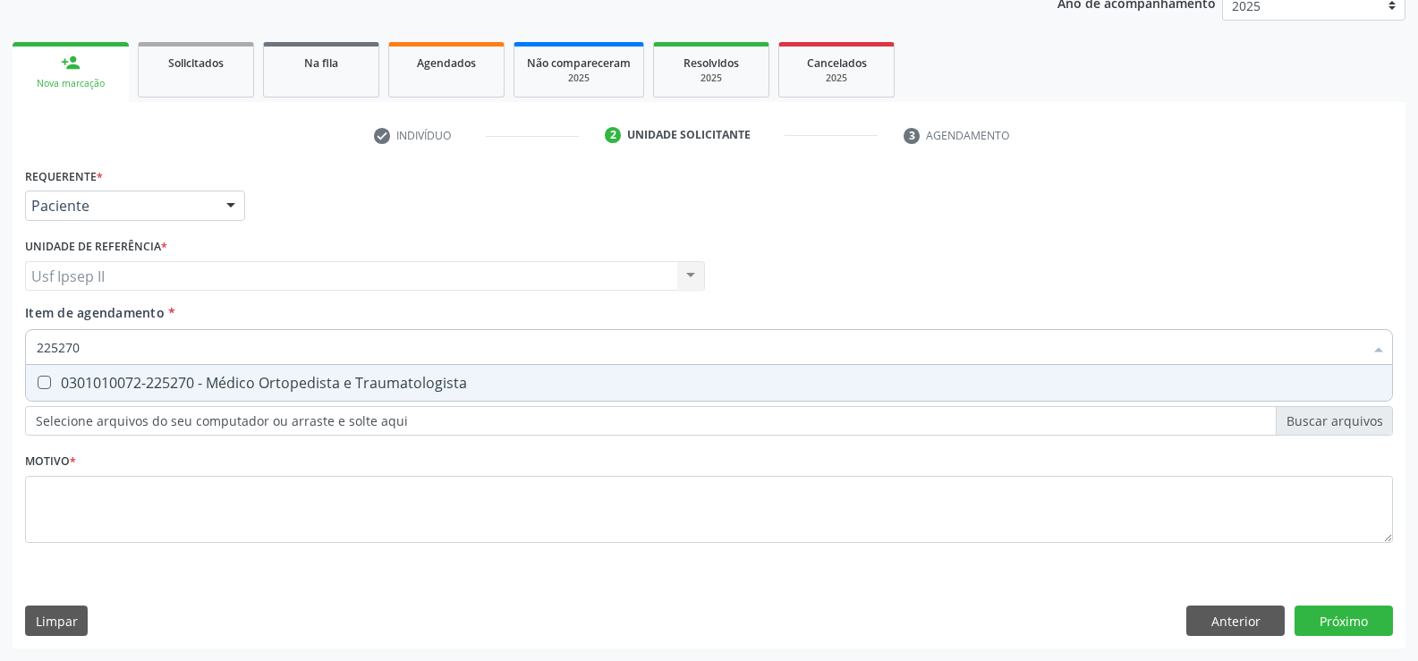
type input "225270"
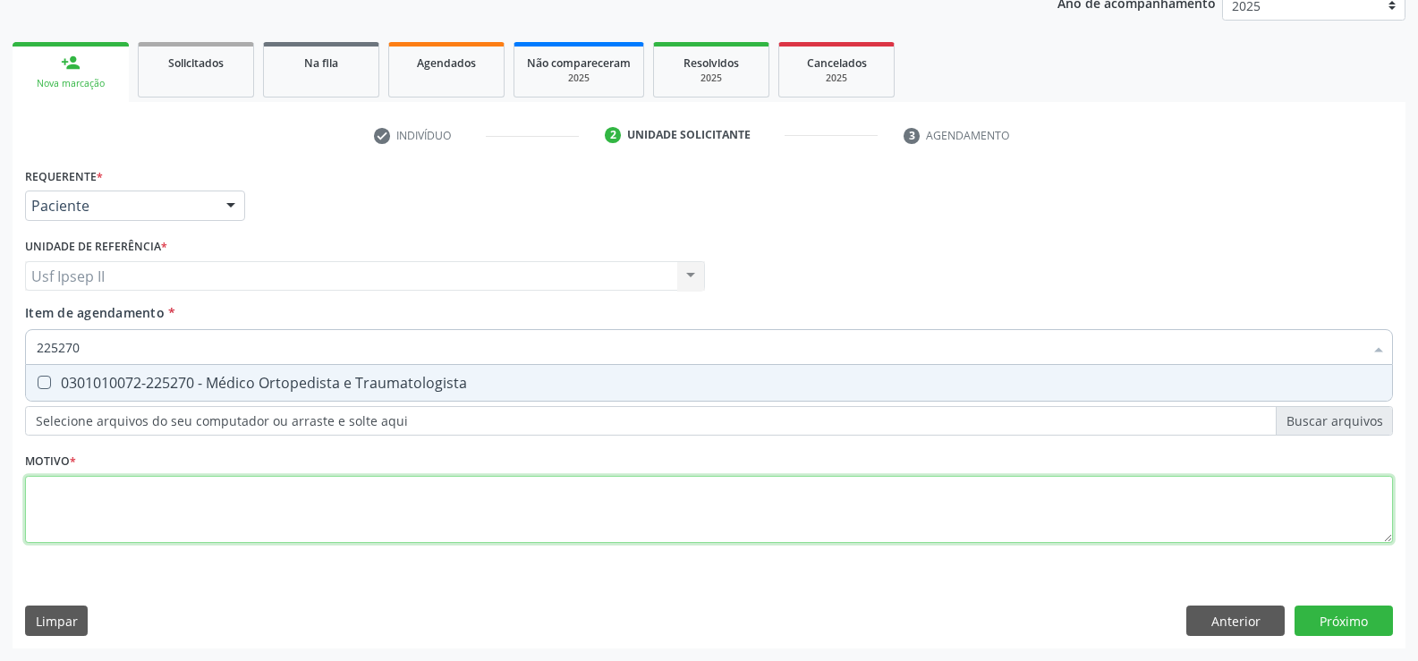
click at [195, 511] on div "Requerente * Paciente Profissional de Saúde Paciente Nenhum resultado encontrad…" at bounding box center [709, 365] width 1368 height 405
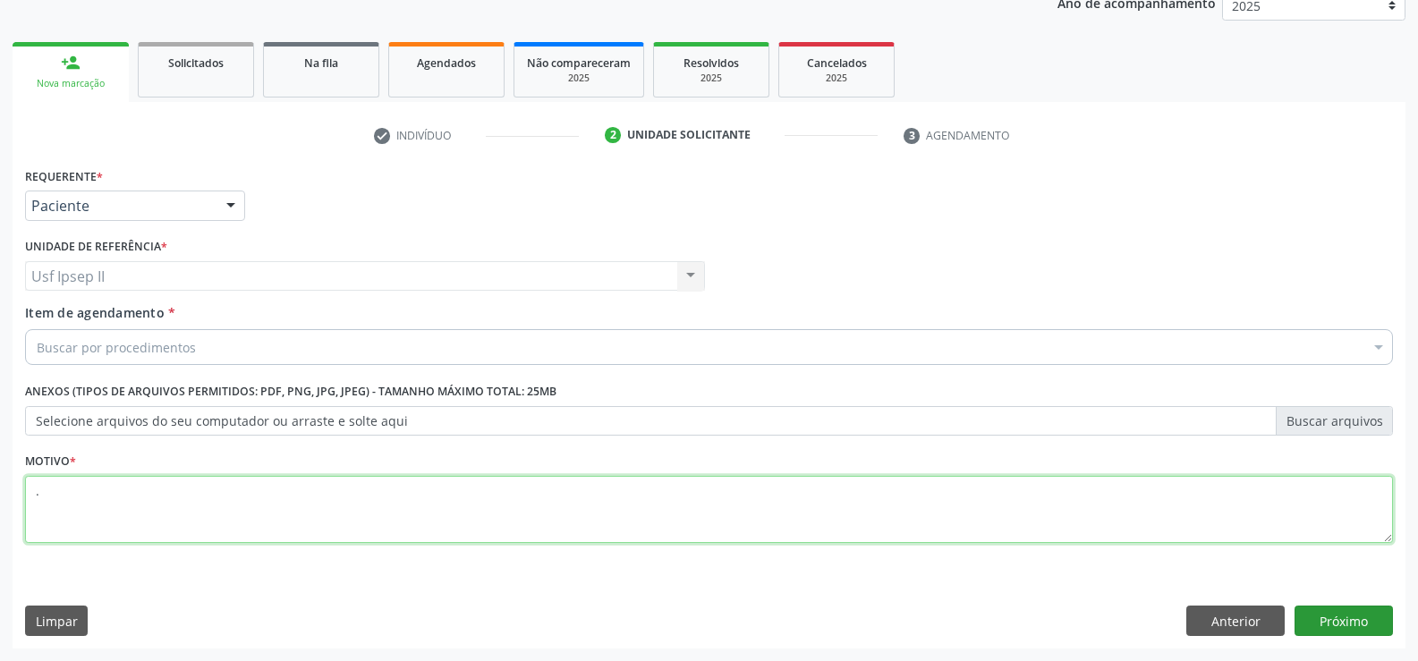
type textarea "."
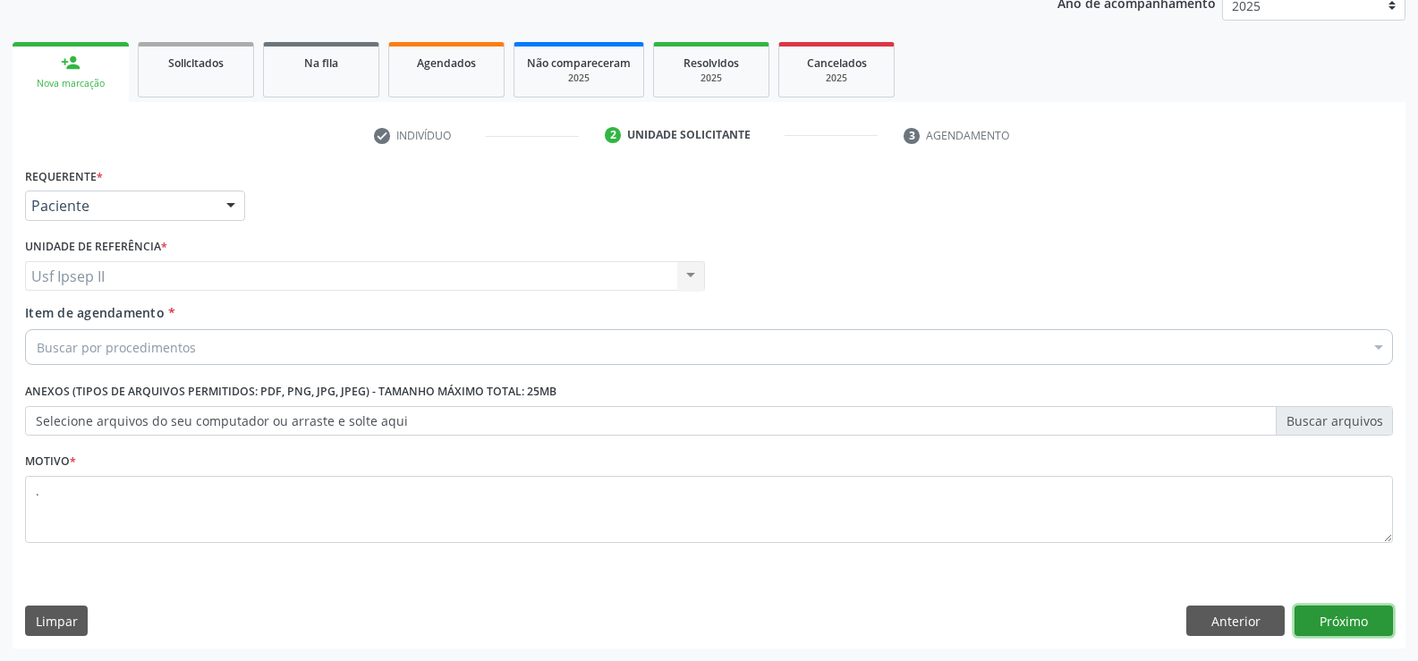
click at [1340, 630] on button "Próximo" at bounding box center [1344, 621] width 98 height 30
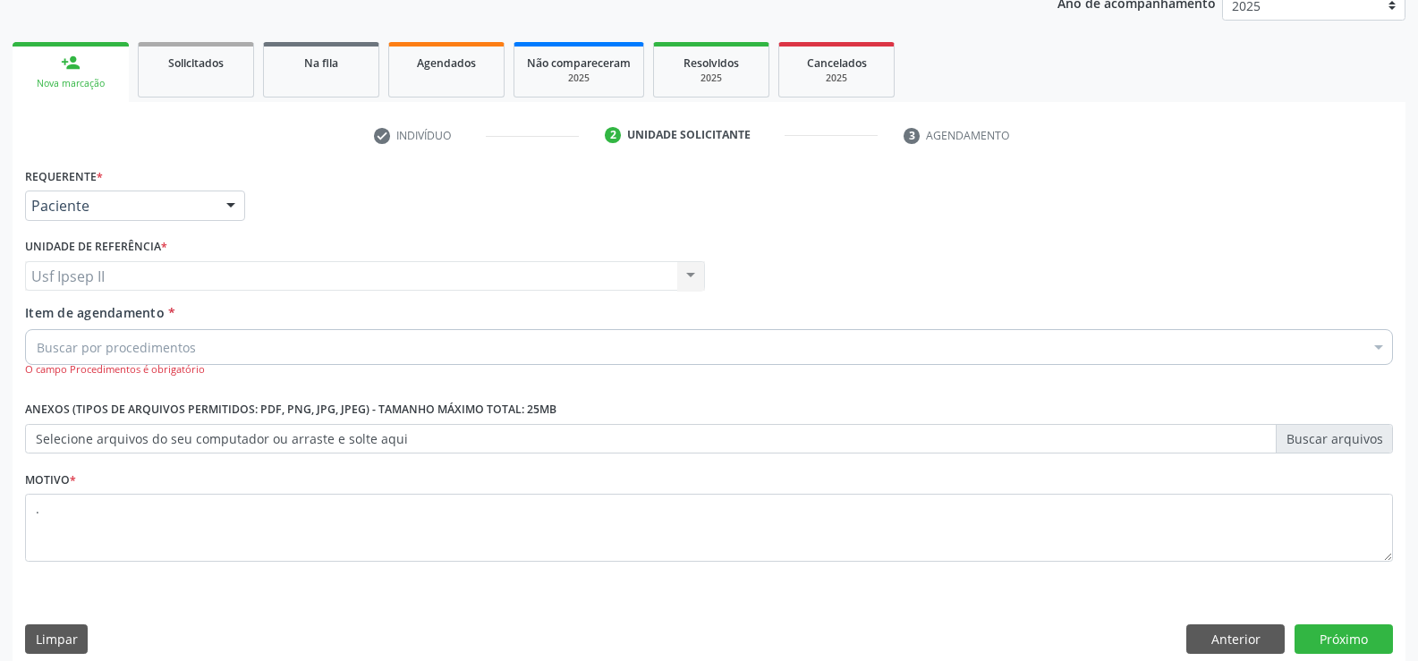
click at [256, 349] on div "Buscar por procedimentos" at bounding box center [709, 347] width 1368 height 36
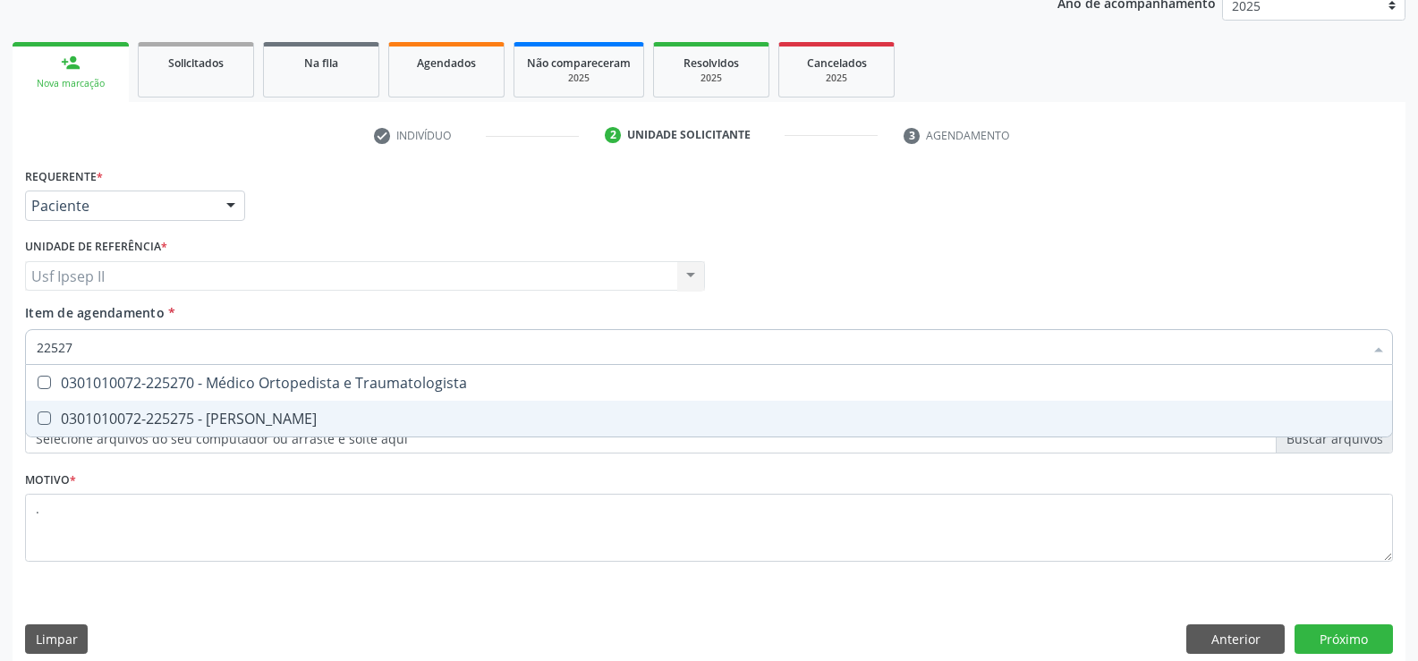
type input "225270"
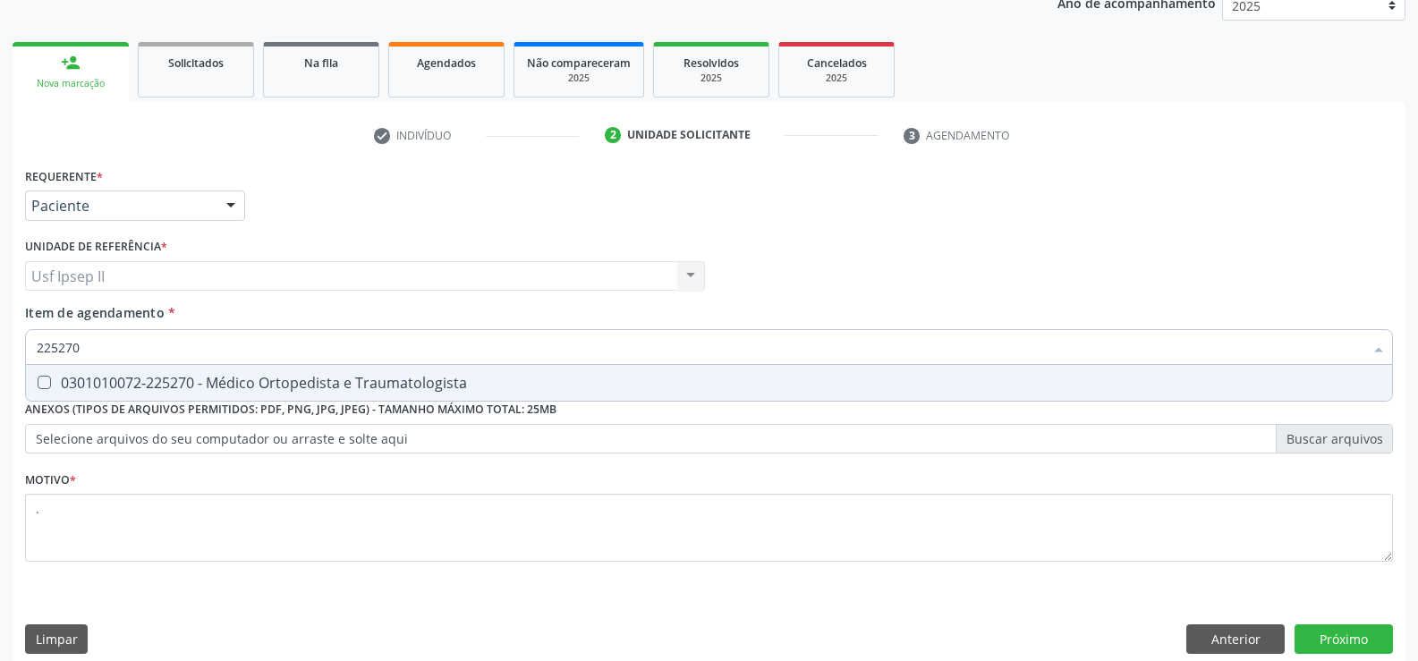
click at [250, 382] on div "0301010072-225270 - Médico Ortopedista e Traumatologista" at bounding box center [709, 383] width 1345 height 14
checkbox Traumatologista "true"
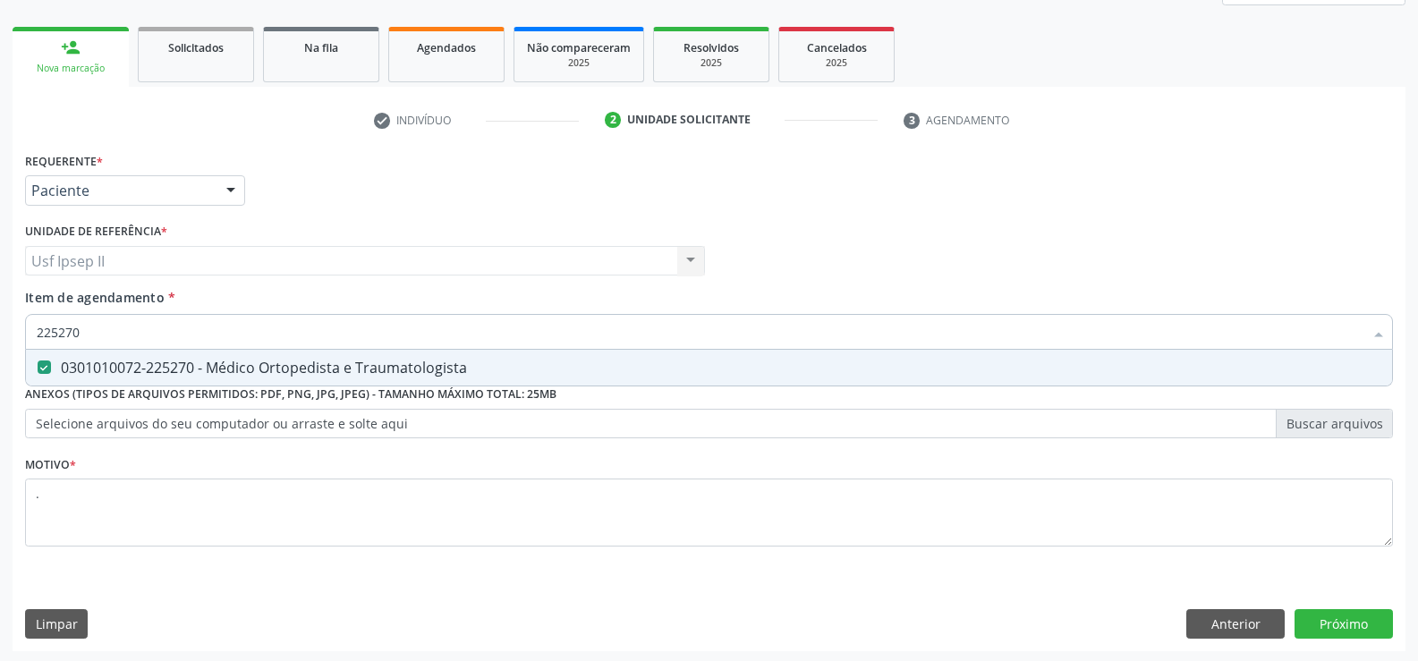
scroll to position [243, 0]
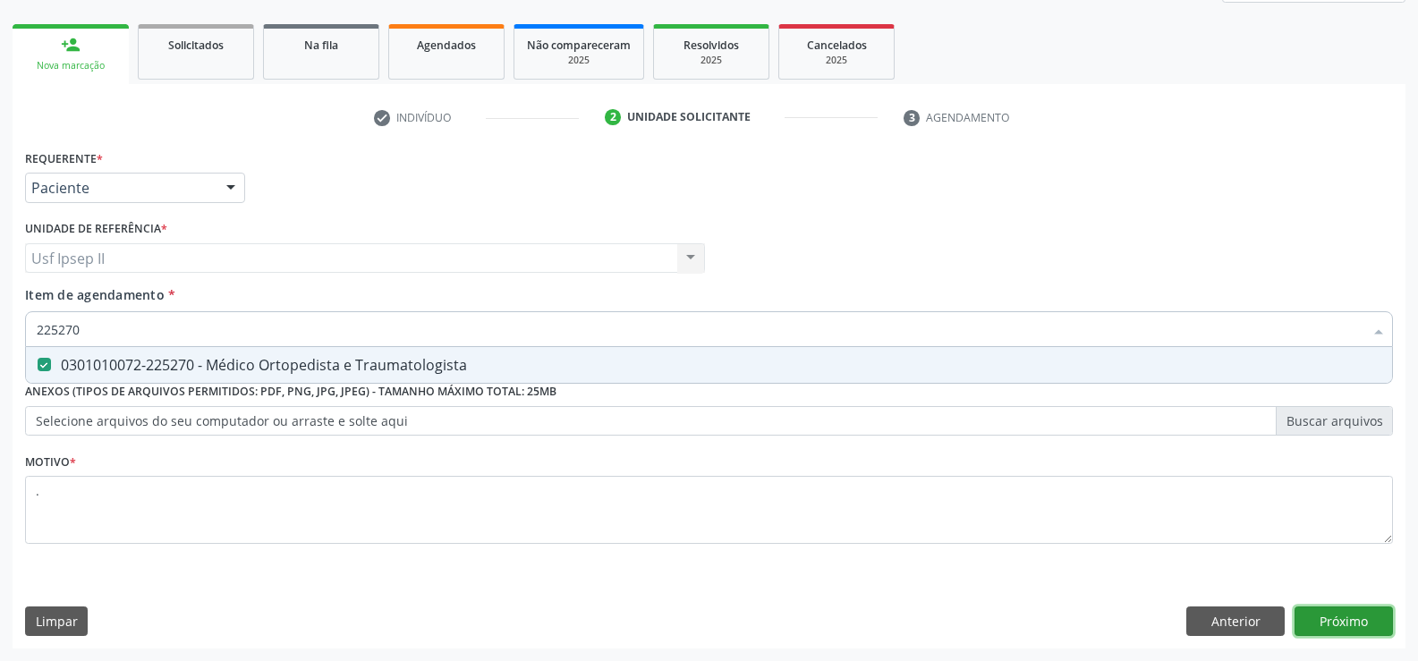
click at [1355, 618] on button "Próximo" at bounding box center [1344, 622] width 98 height 30
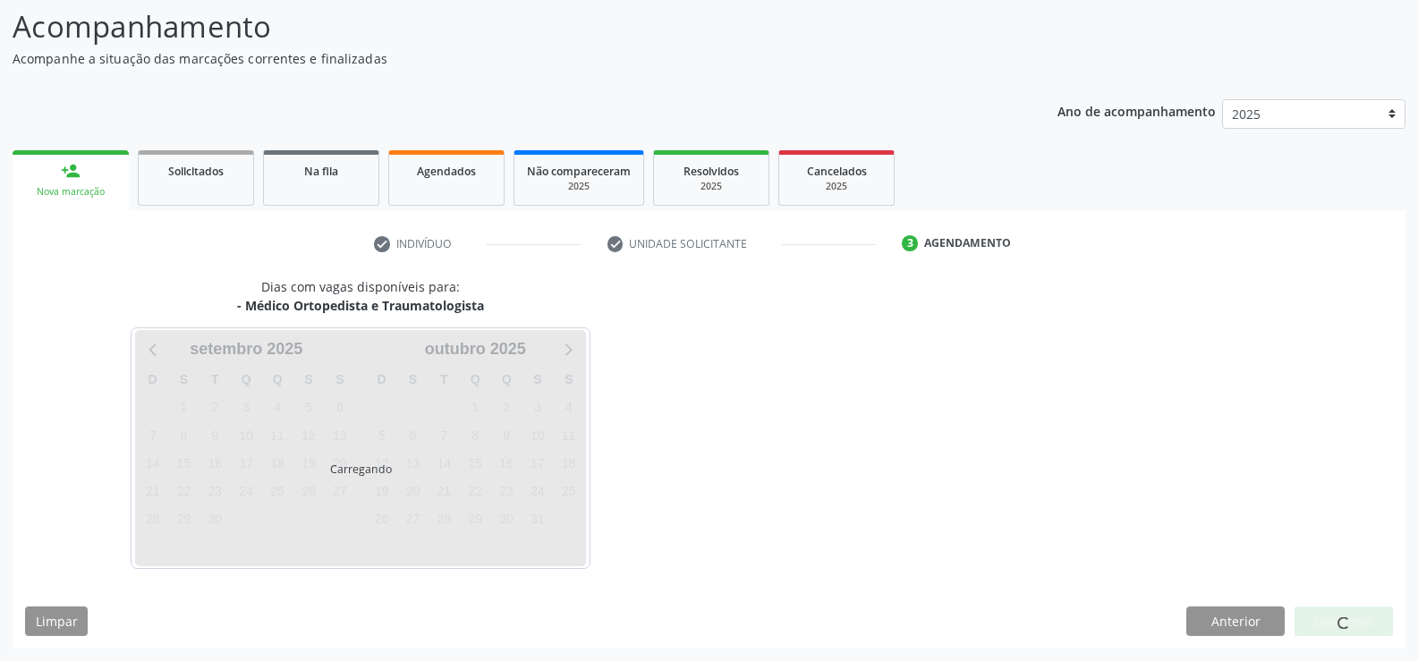
scroll to position [117, 0]
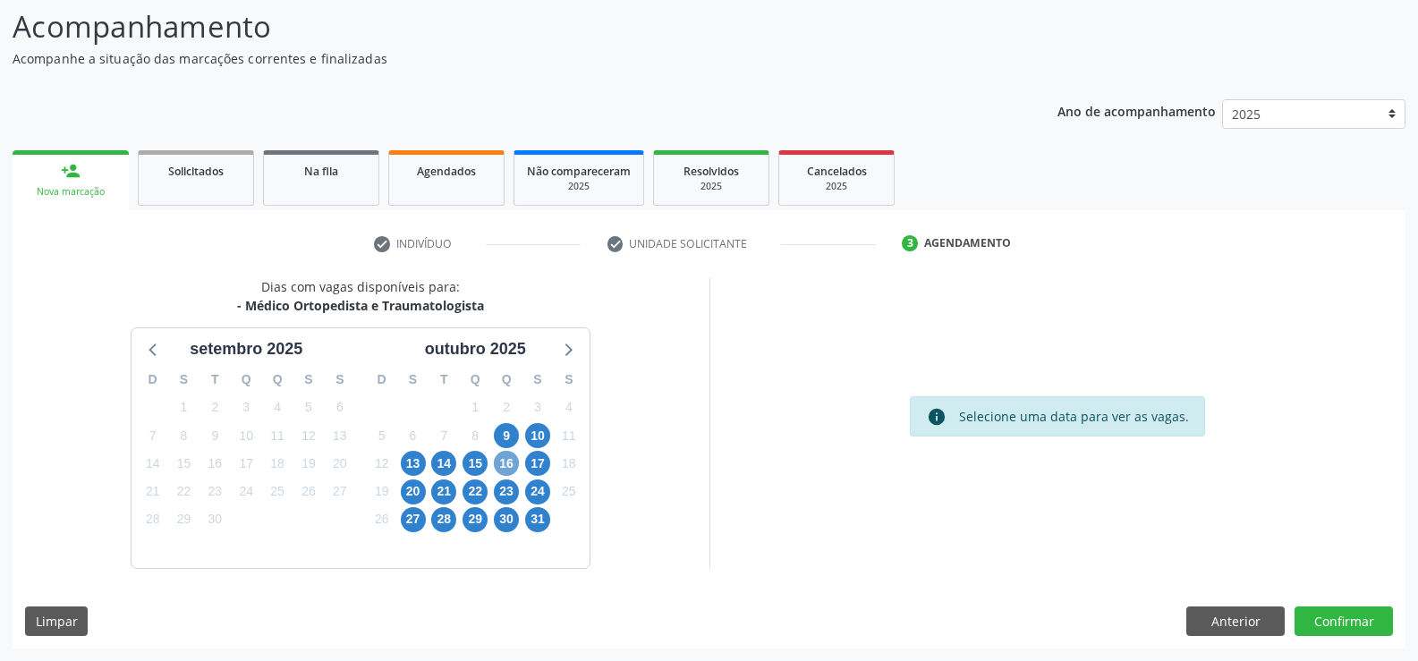
click at [499, 467] on span "16" at bounding box center [506, 463] width 25 height 25
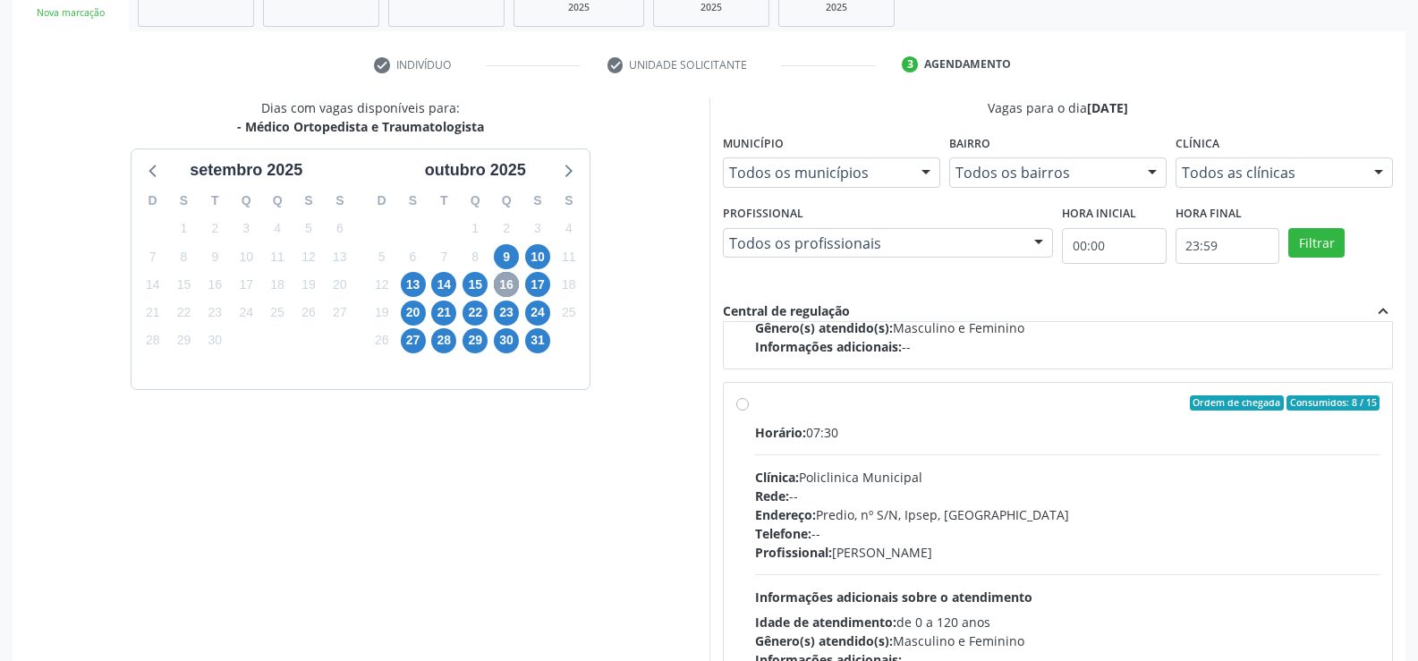
scroll to position [268, 0]
click at [755, 409] on label "Ordem de chegada Consumidos: 8 / 15 Horário: 07:30 Clínica: Policlinica Municip…" at bounding box center [1067, 531] width 625 height 275
click at [743, 409] on input "Ordem de chegada Consumidos: 8 / 15 Horário: 07:30 Clínica: Policlinica Municip…" at bounding box center [742, 402] width 13 height 16
radio input "true"
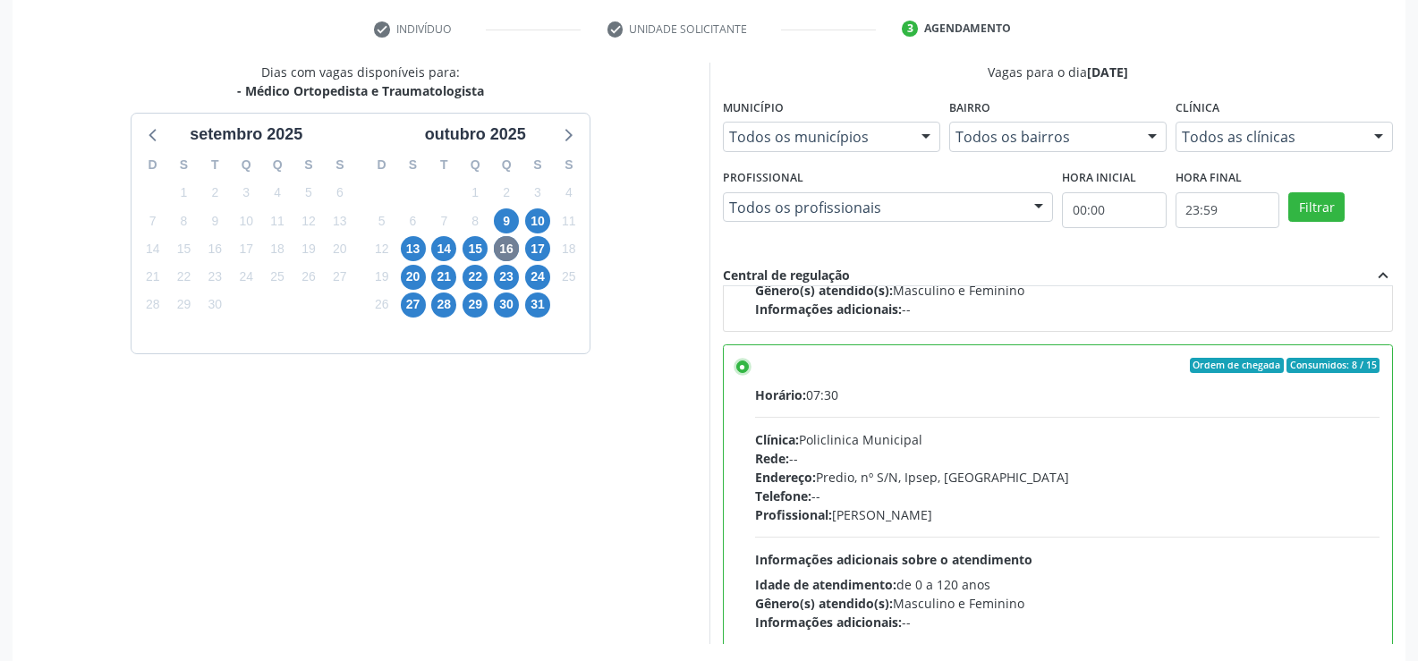
scroll to position [408, 0]
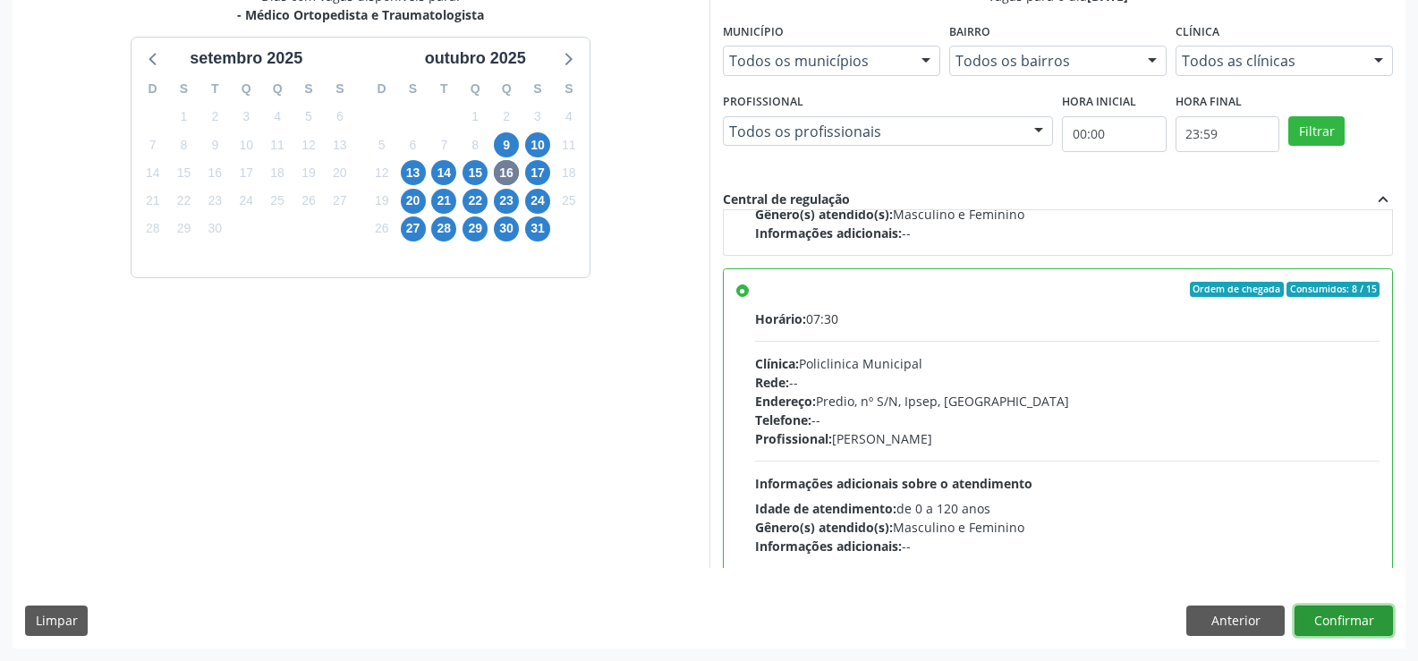
click at [1370, 620] on button "Confirmar" at bounding box center [1344, 621] width 98 height 30
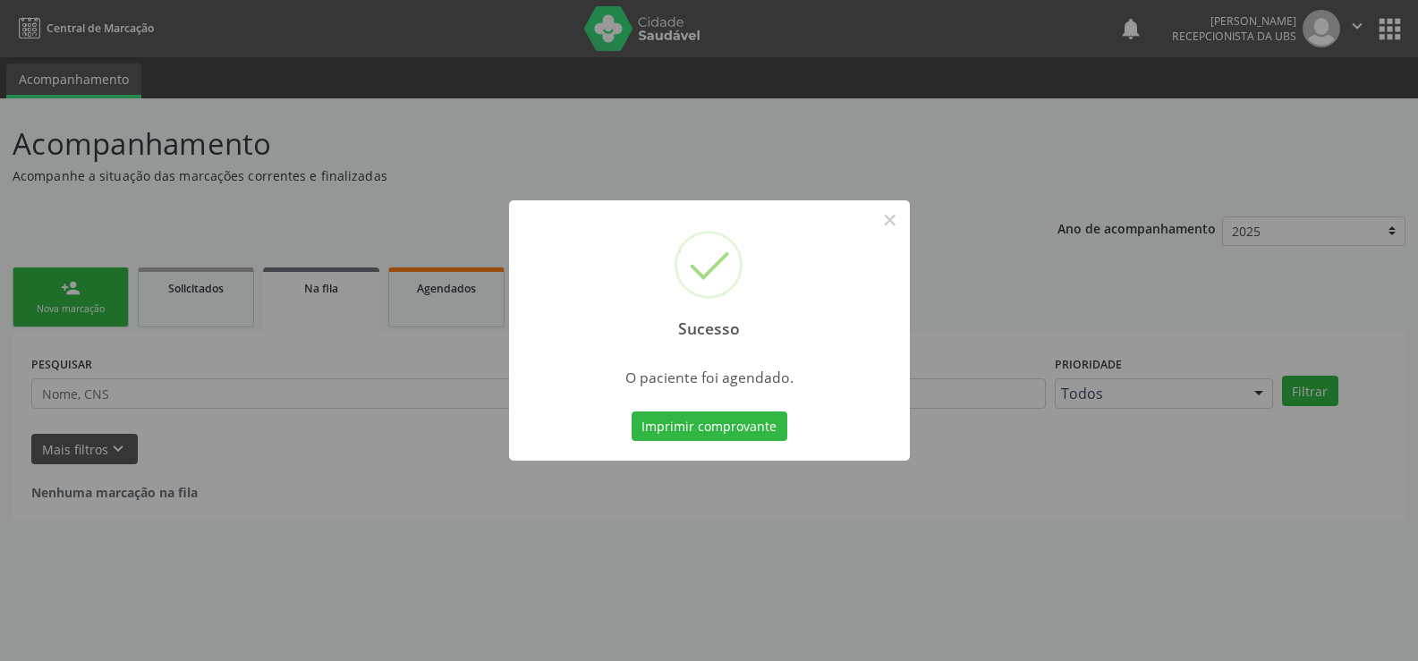
scroll to position [0, 0]
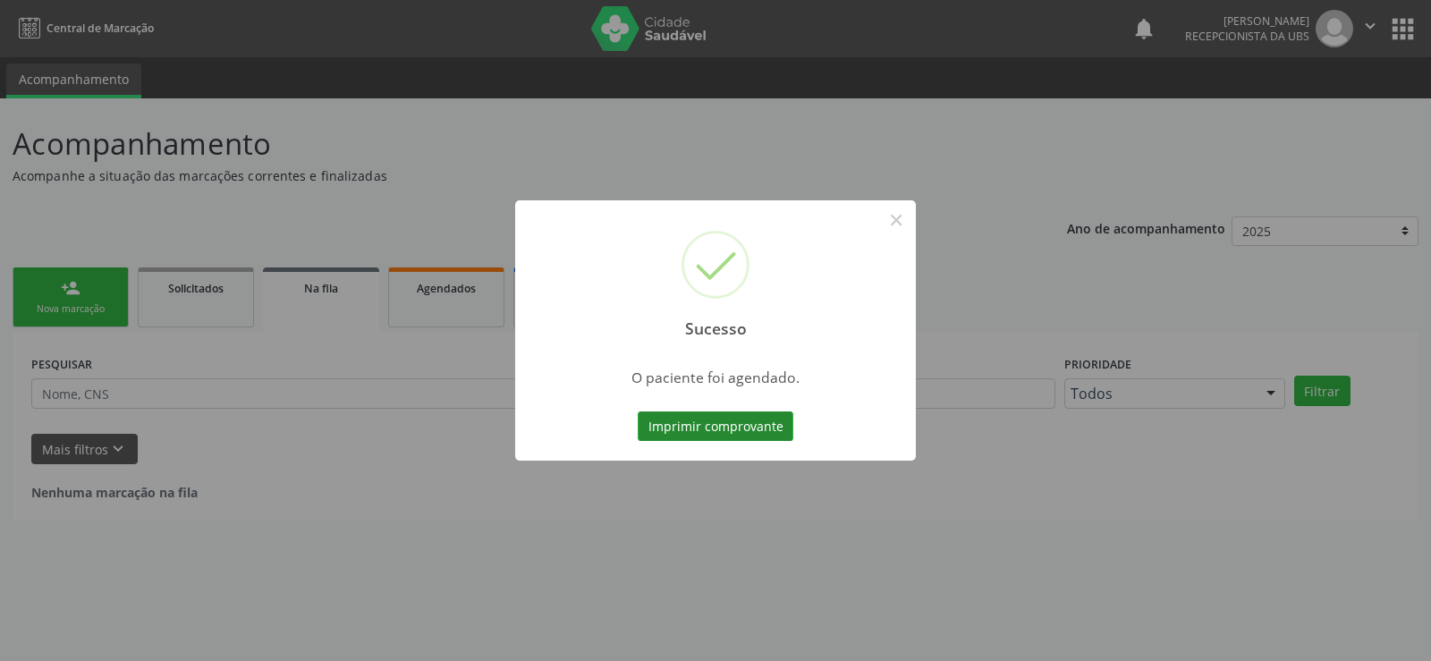
click at [761, 432] on button "Imprimir comprovante" at bounding box center [716, 427] width 156 height 30
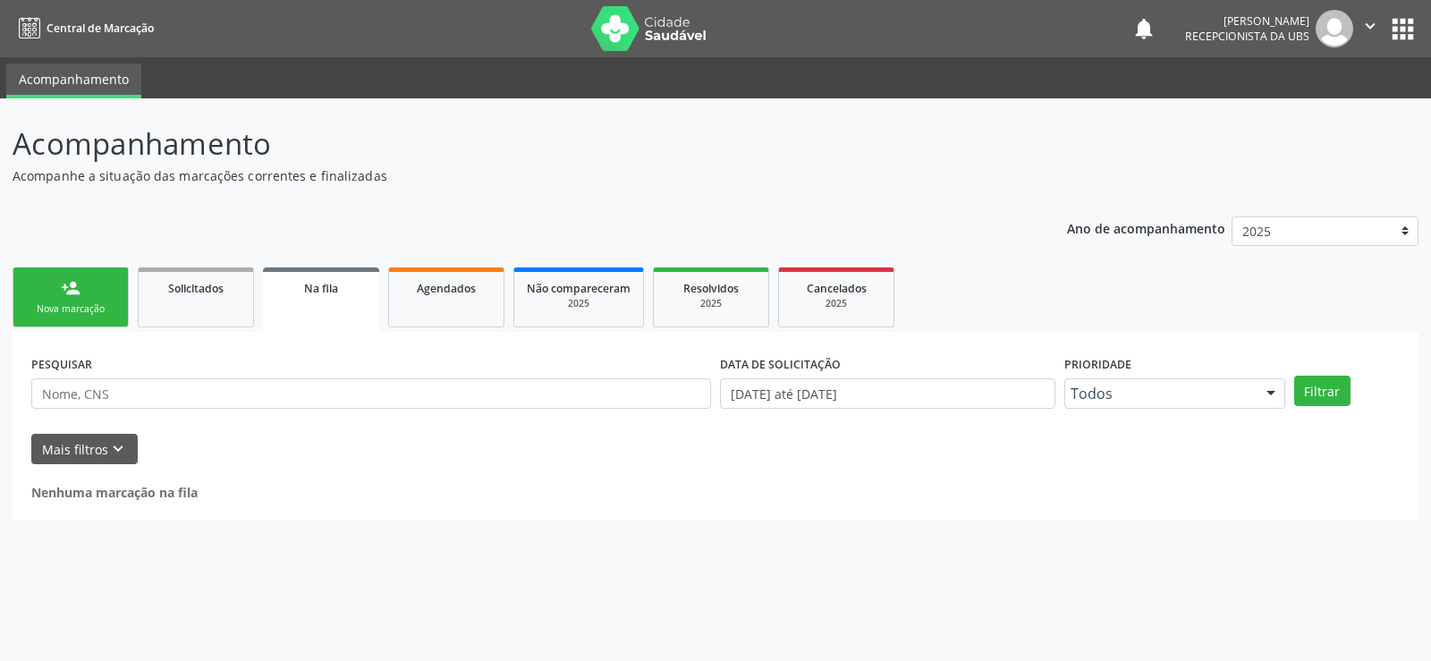
click at [109, 312] on div "Nova marcação" at bounding box center [70, 308] width 89 height 13
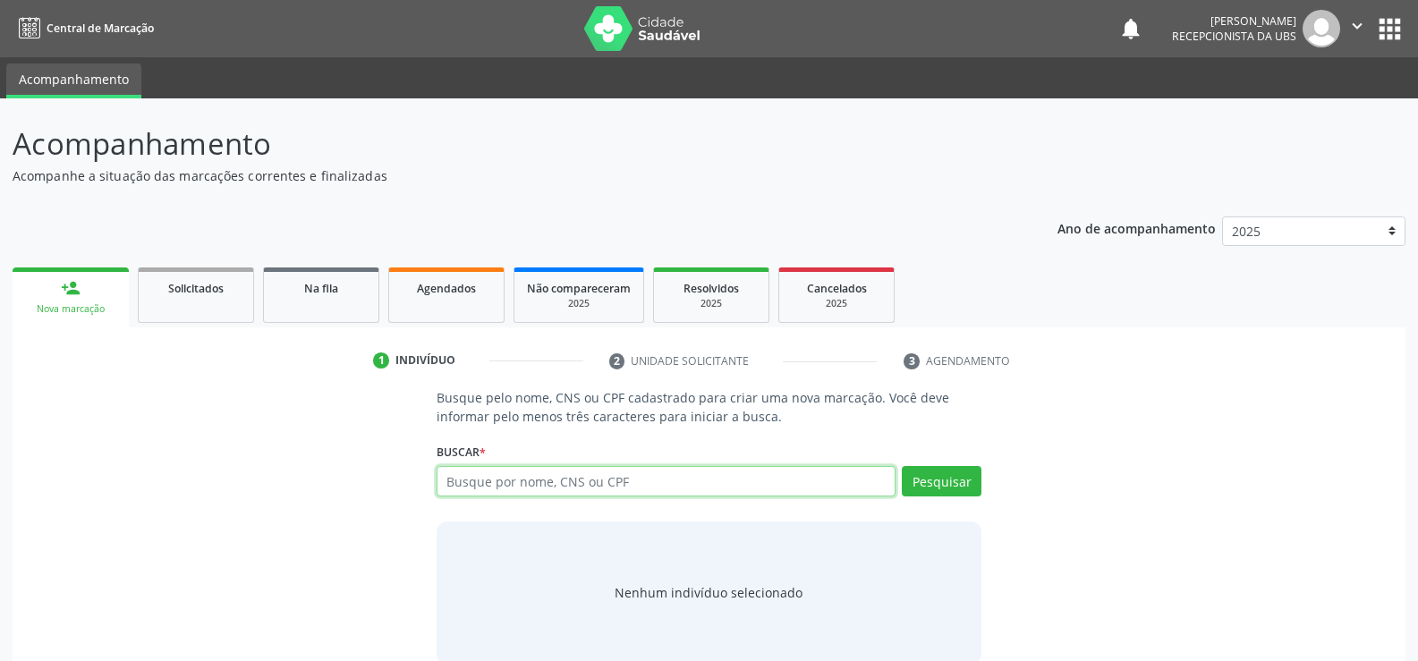
click at [467, 473] on input "text" at bounding box center [666, 481] width 459 height 30
type input "10101145420"
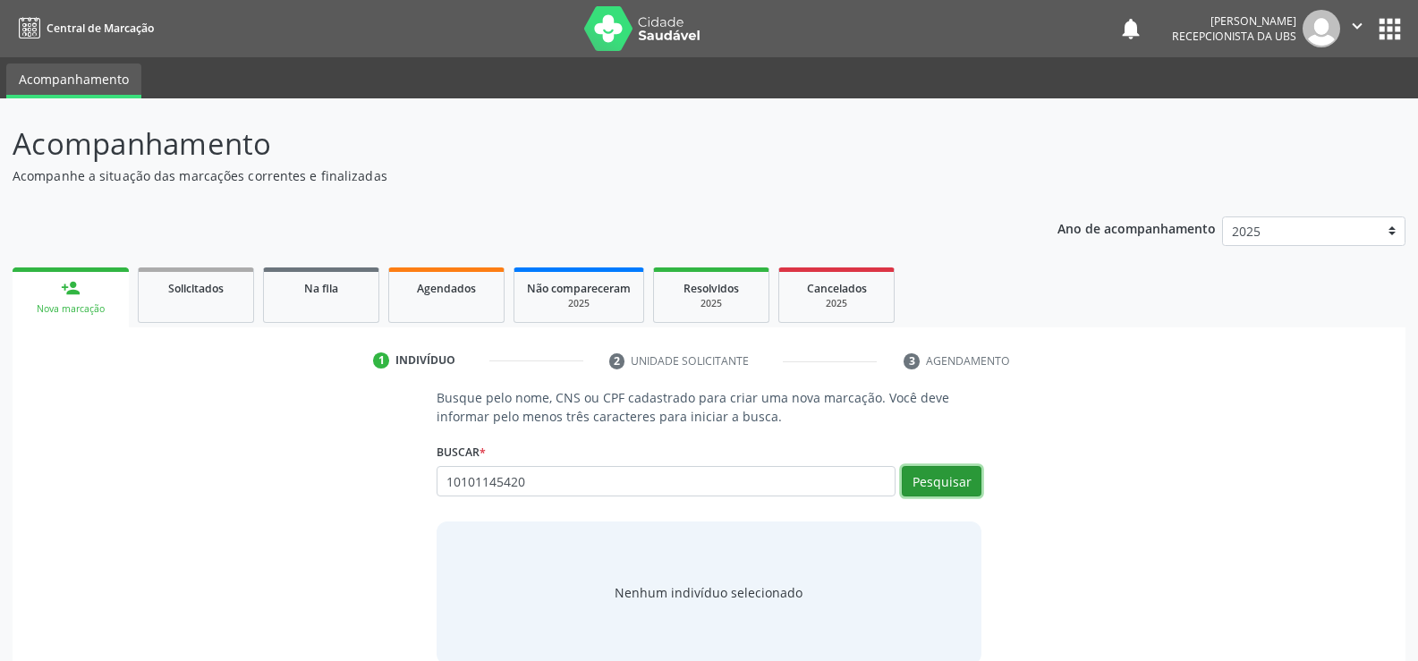
click at [935, 477] on button "Pesquisar" at bounding box center [942, 481] width 80 height 30
type input "10101145420"
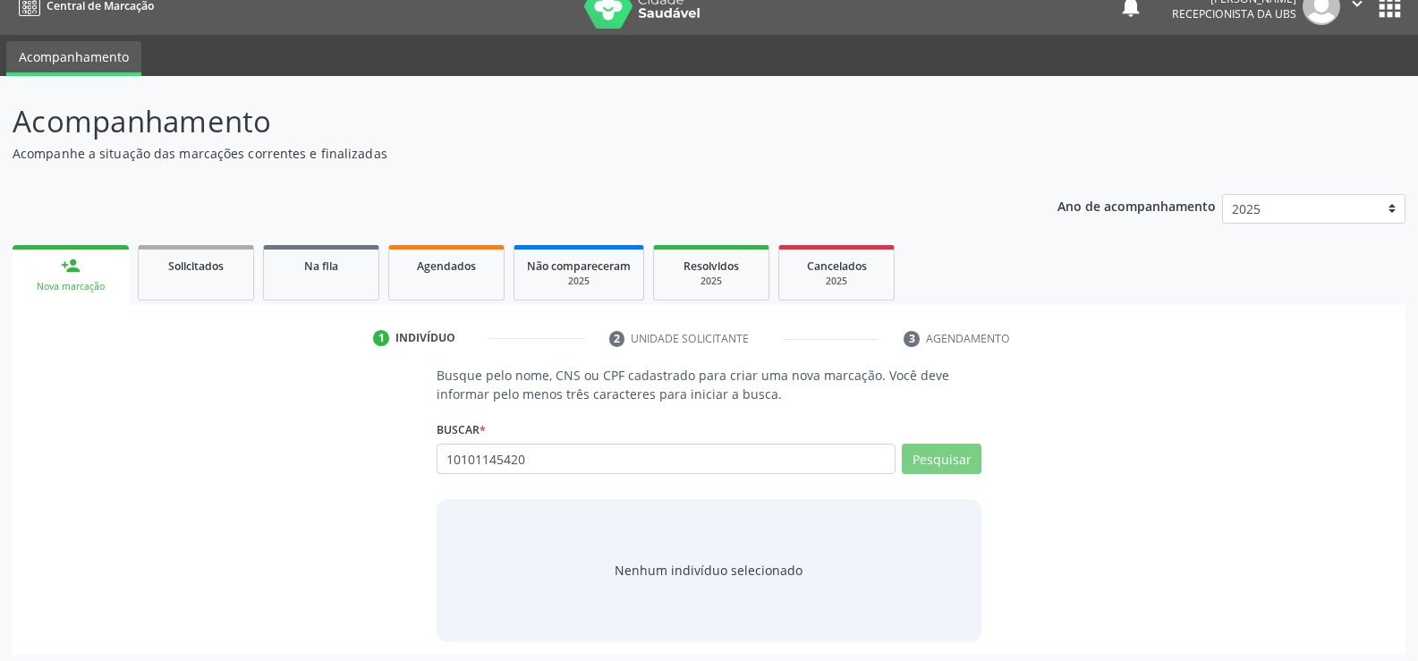
scroll to position [29, 0]
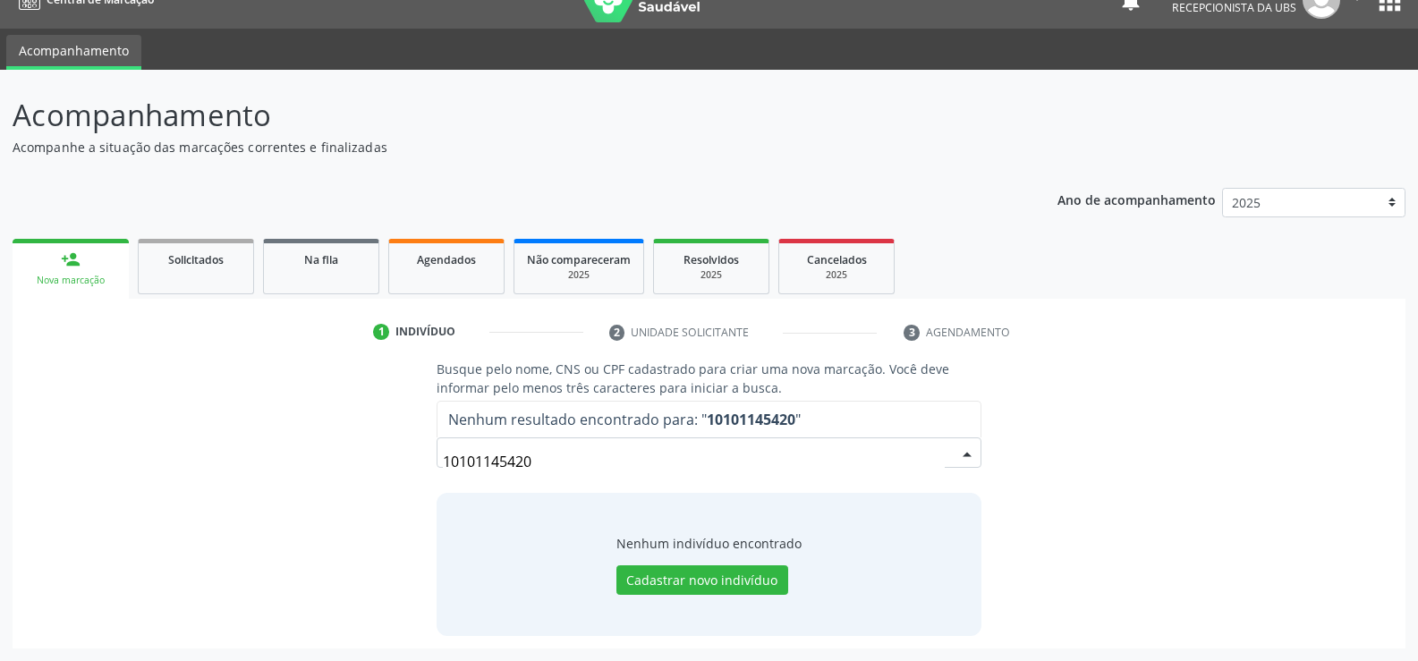
click at [573, 464] on input "10101145420" at bounding box center [694, 462] width 502 height 36
type input "1"
type input "10104145420"
click at [960, 453] on button "Pesquisar" at bounding box center [942, 452] width 80 height 30
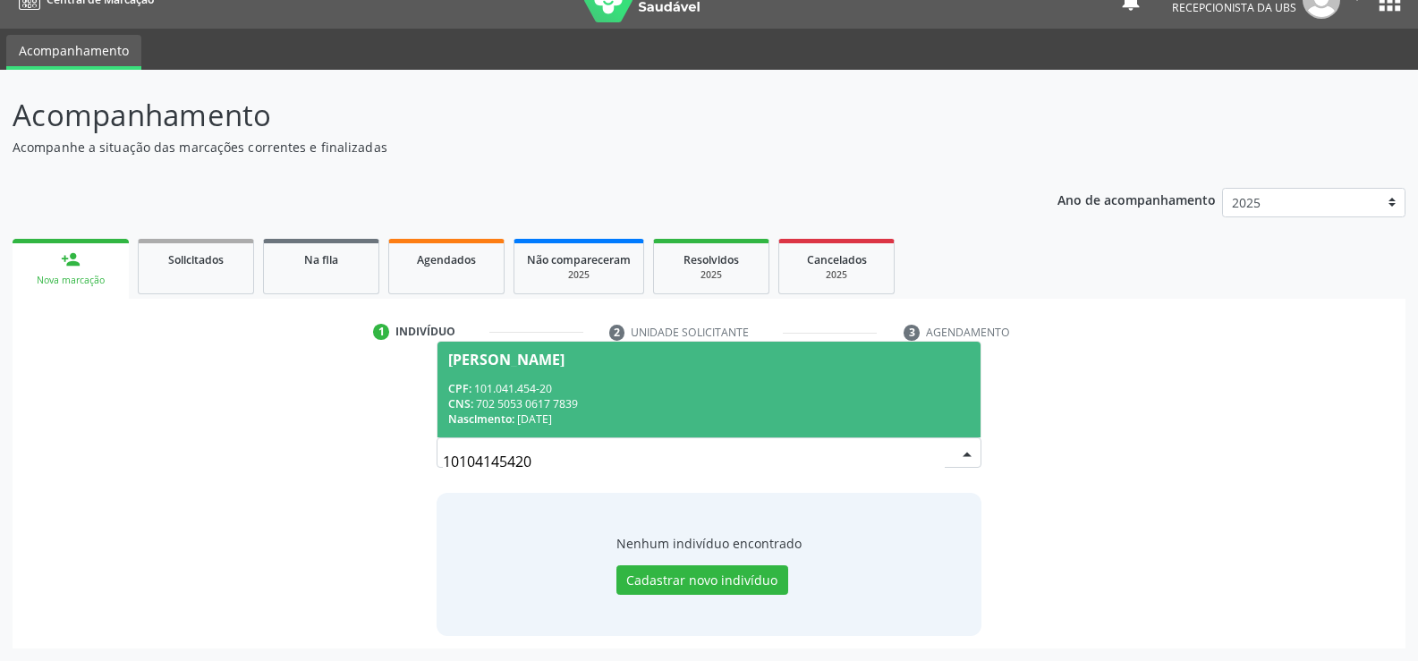
click at [530, 401] on div "CNS: 702 5053 0617 7839" at bounding box center [709, 403] width 522 height 15
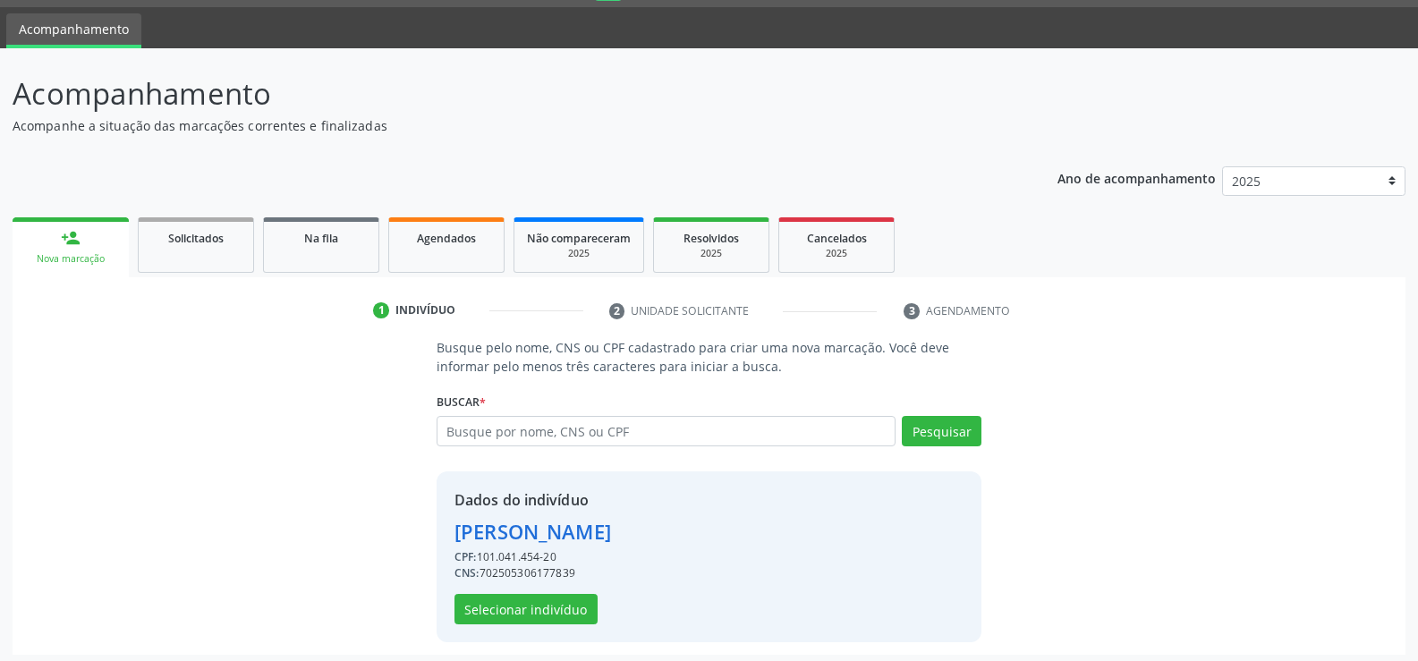
scroll to position [56, 0]
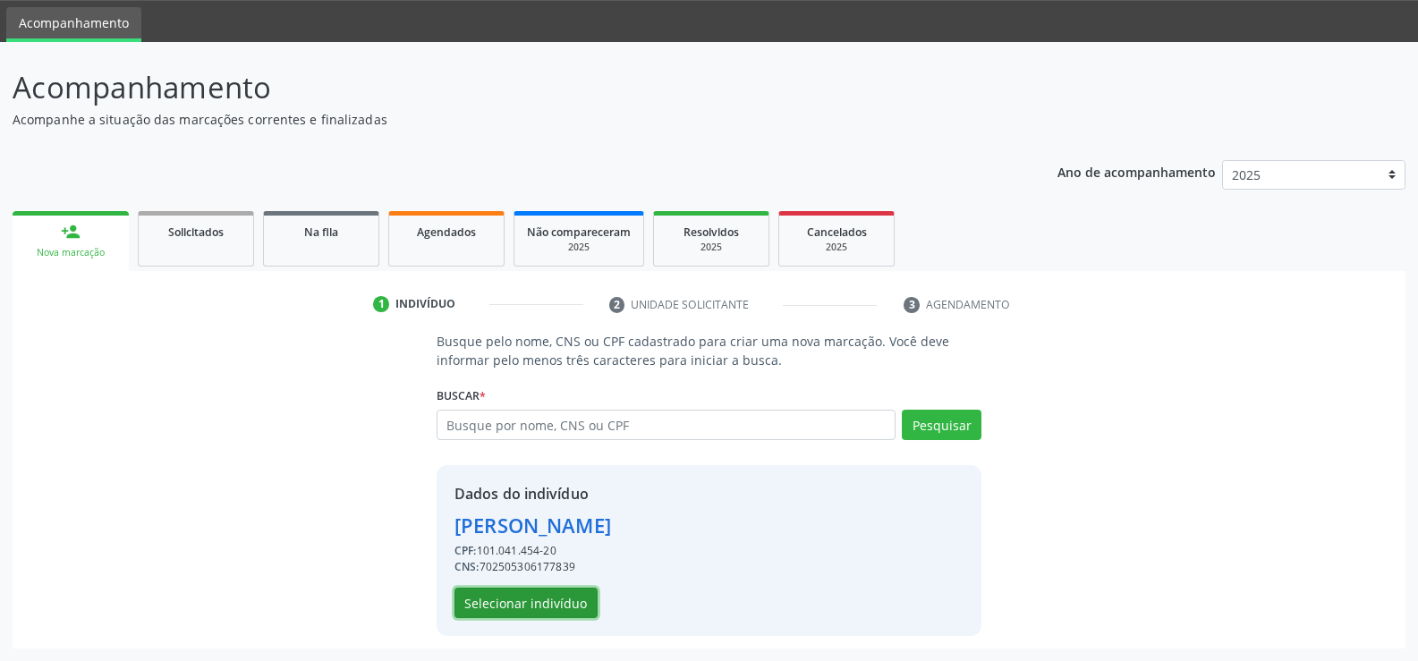
click at [536, 599] on button "Selecionar indivíduo" at bounding box center [525, 603] width 143 height 30
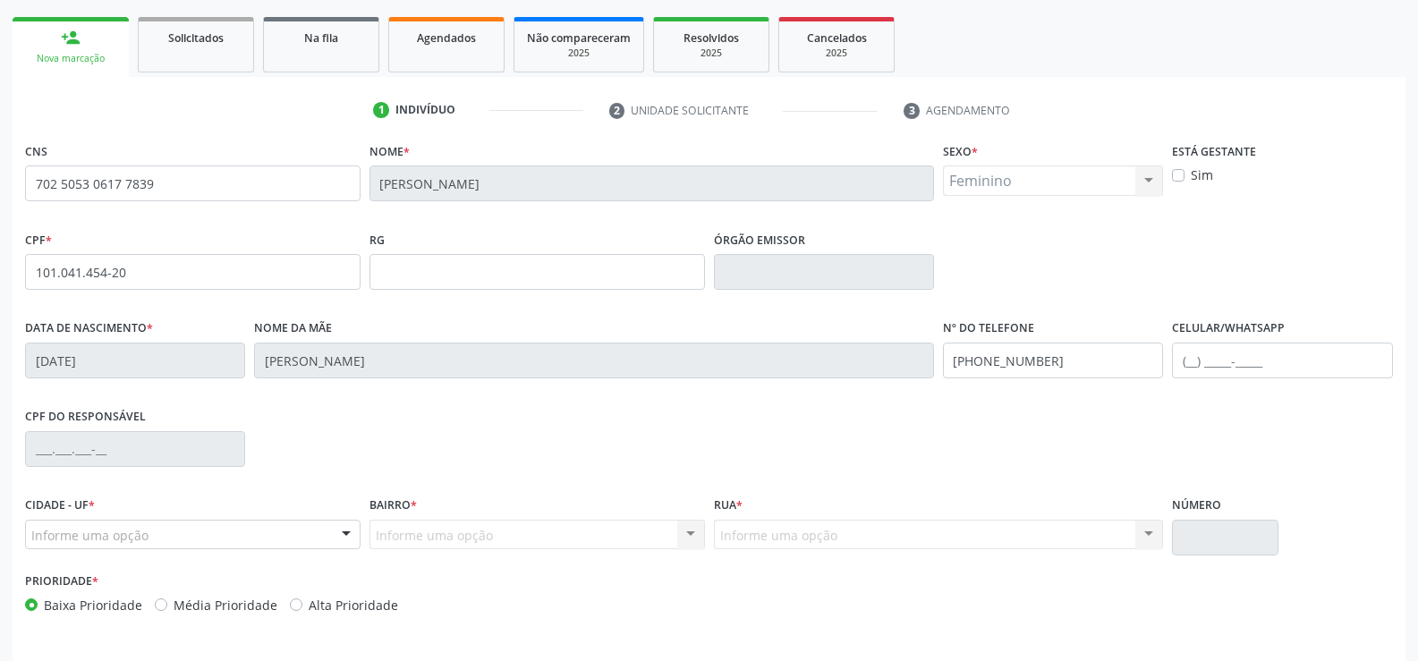
scroll to position [219, 0]
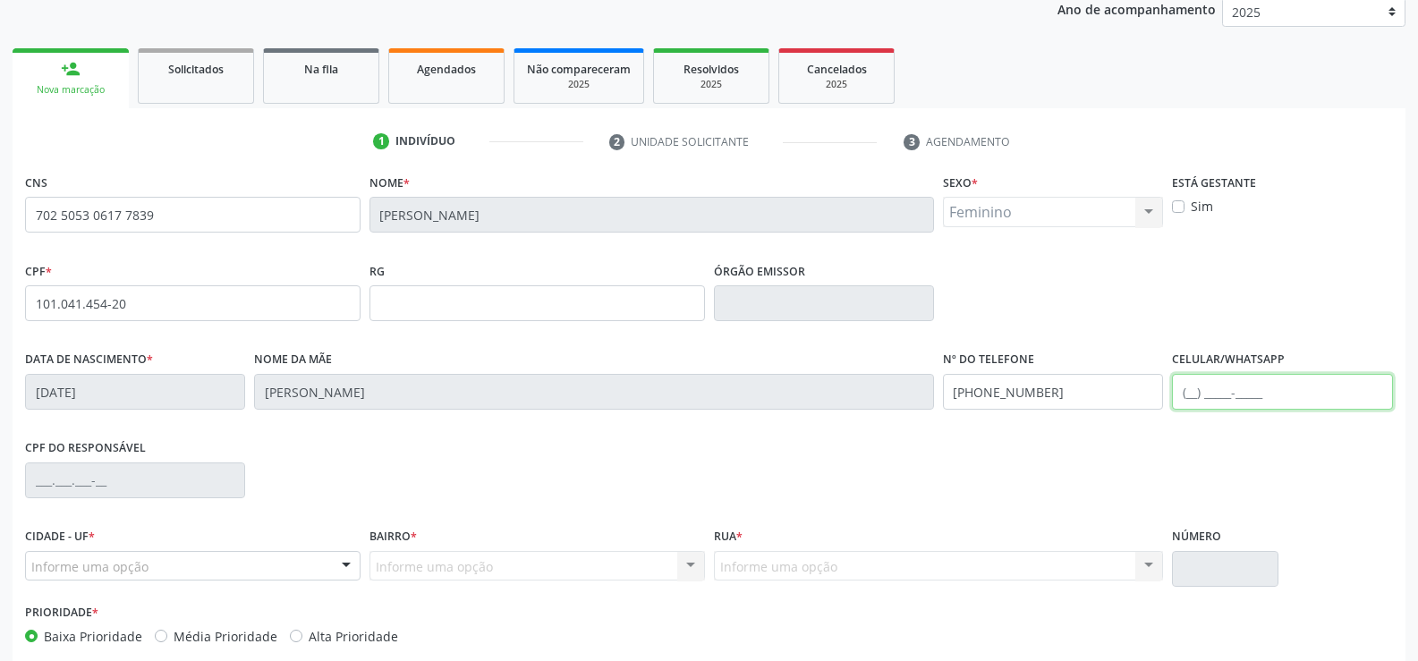
click at [1194, 381] on input "text" at bounding box center [1282, 392] width 220 height 36
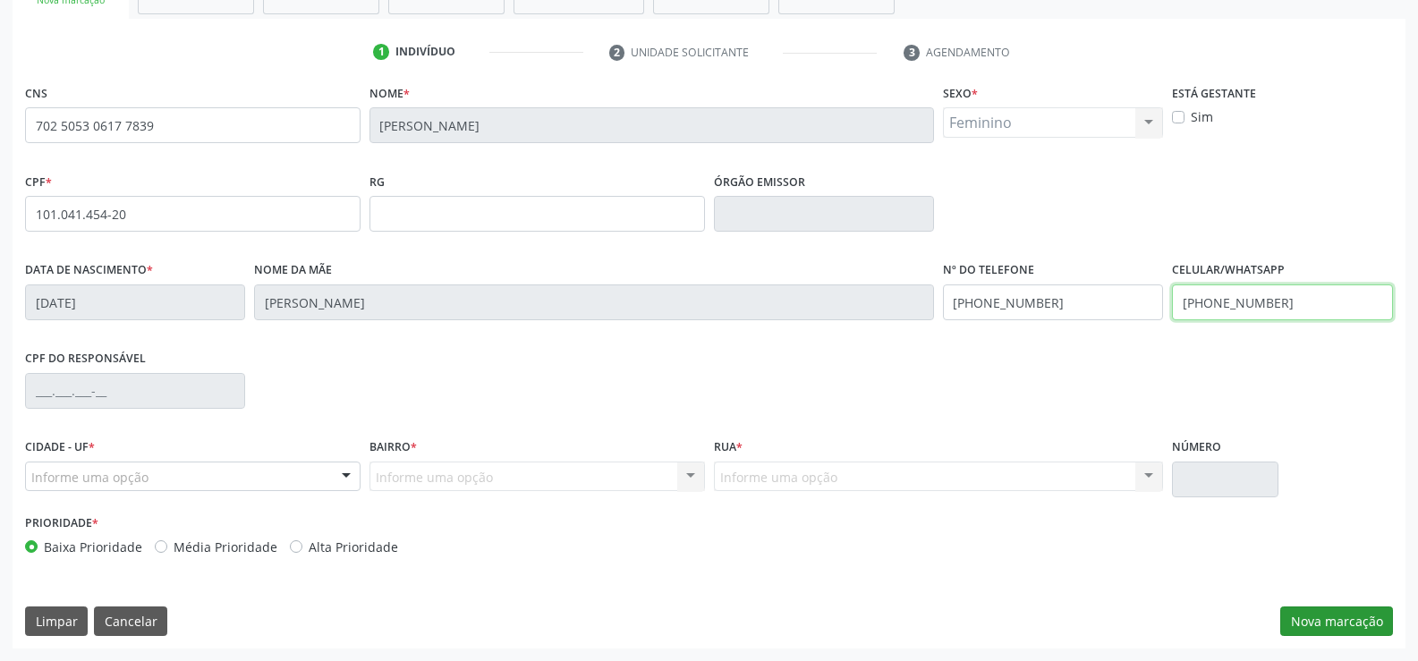
type input "[PHONE_NUMBER]"
click at [1342, 633] on button "Nova marcação" at bounding box center [1336, 622] width 113 height 30
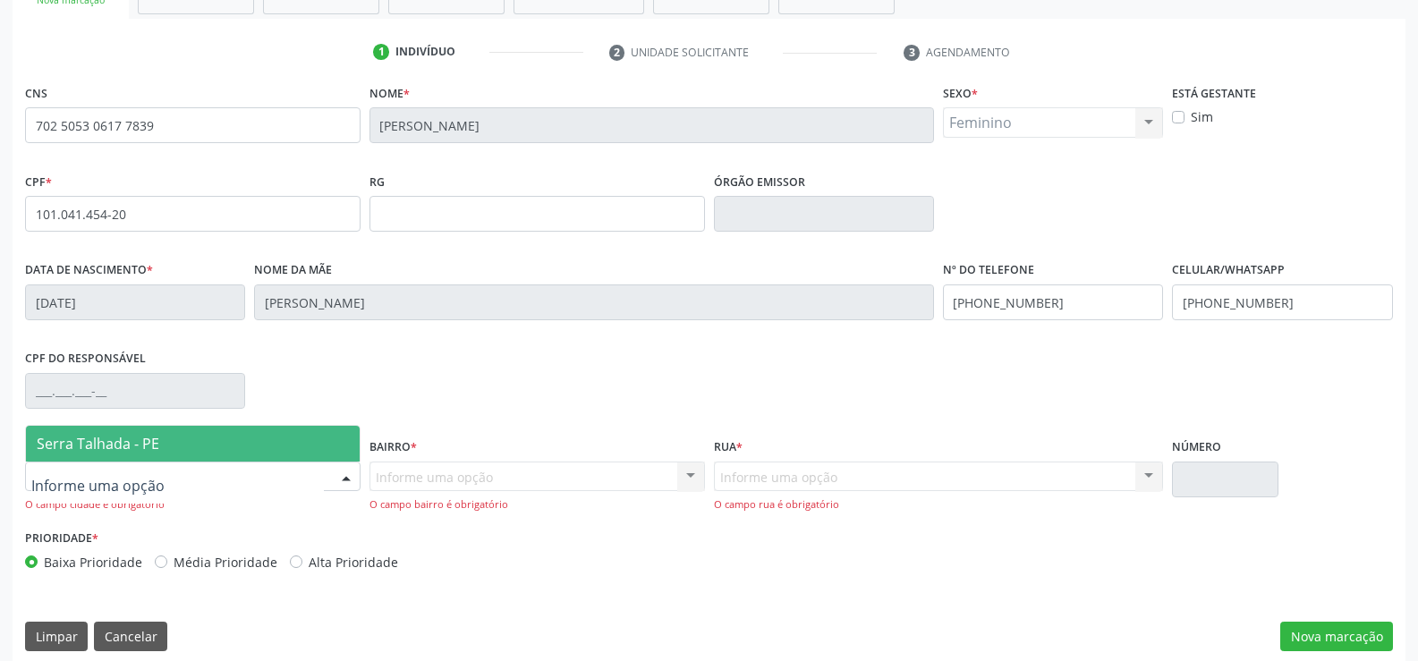
click at [122, 448] on span "Serra Talhada - PE" at bounding box center [98, 444] width 123 height 20
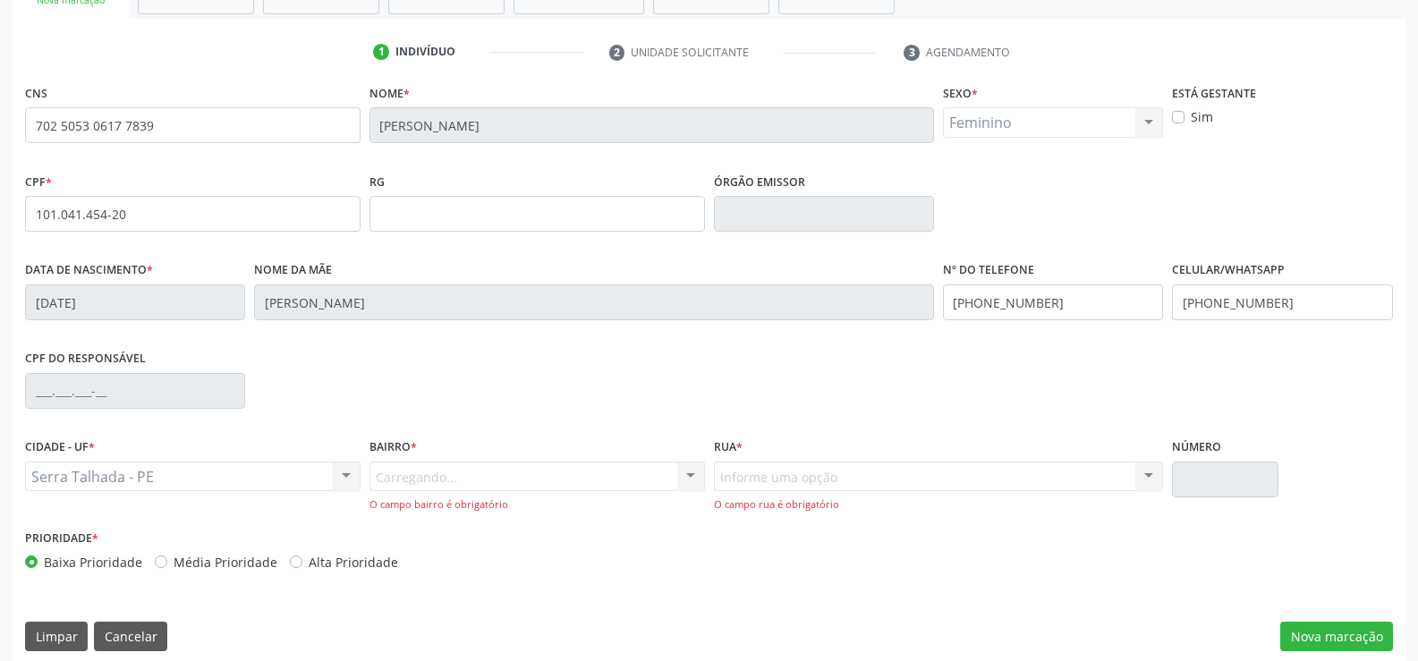
click at [381, 479] on div "Carregando... Nenhum resultado encontrado para: " " Nenhuma opção encontrada. D…" at bounding box center [537, 487] width 336 height 51
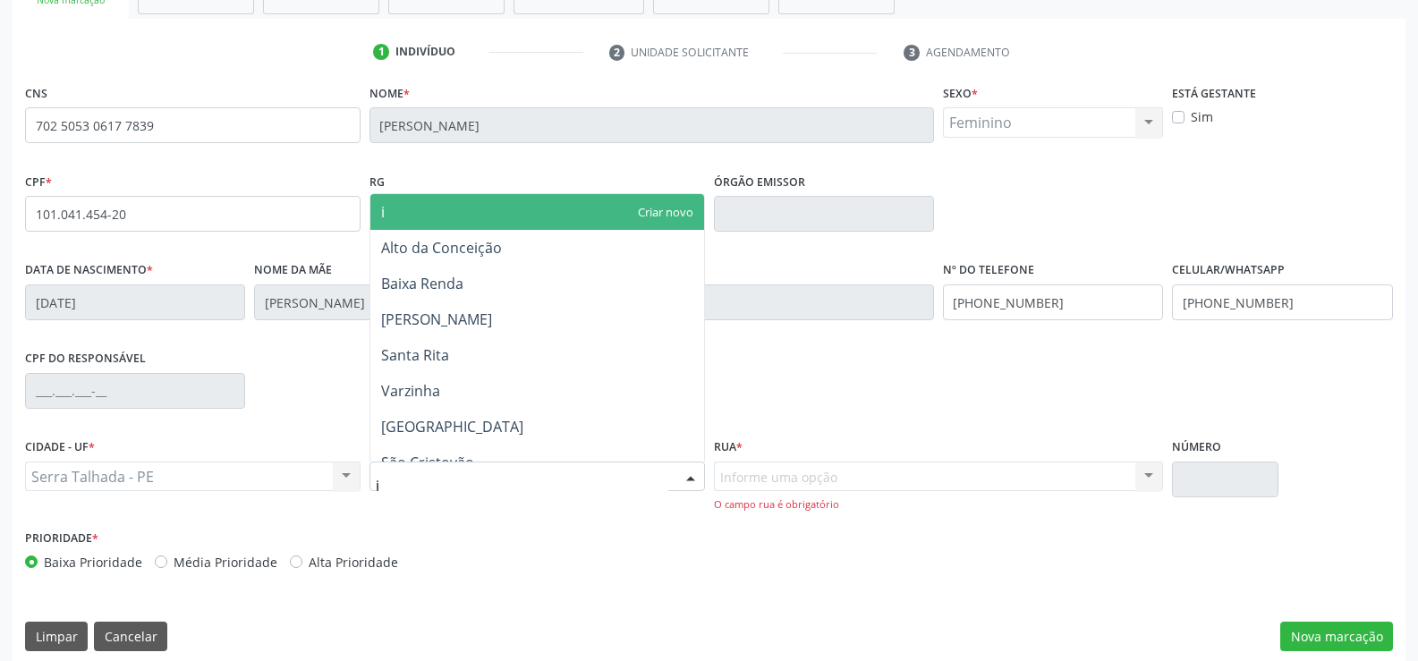
type input "ip"
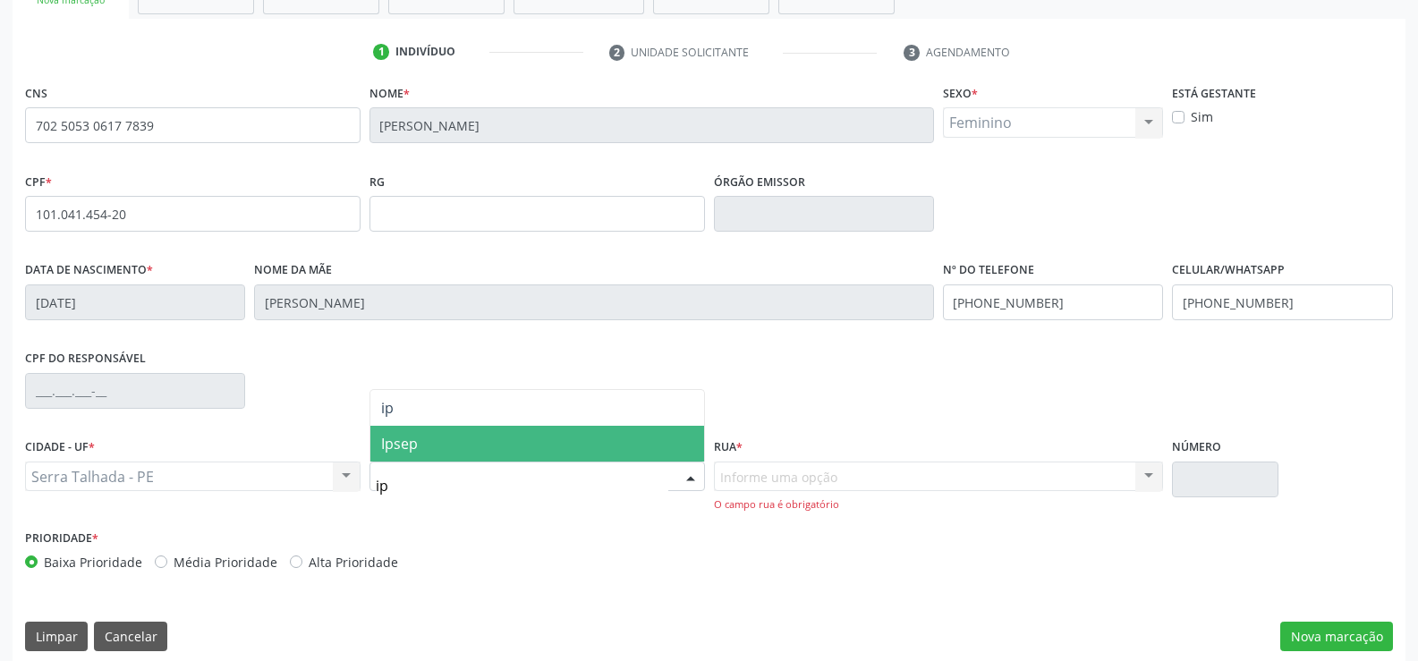
click at [416, 437] on span "Ipsep" at bounding box center [399, 444] width 37 height 20
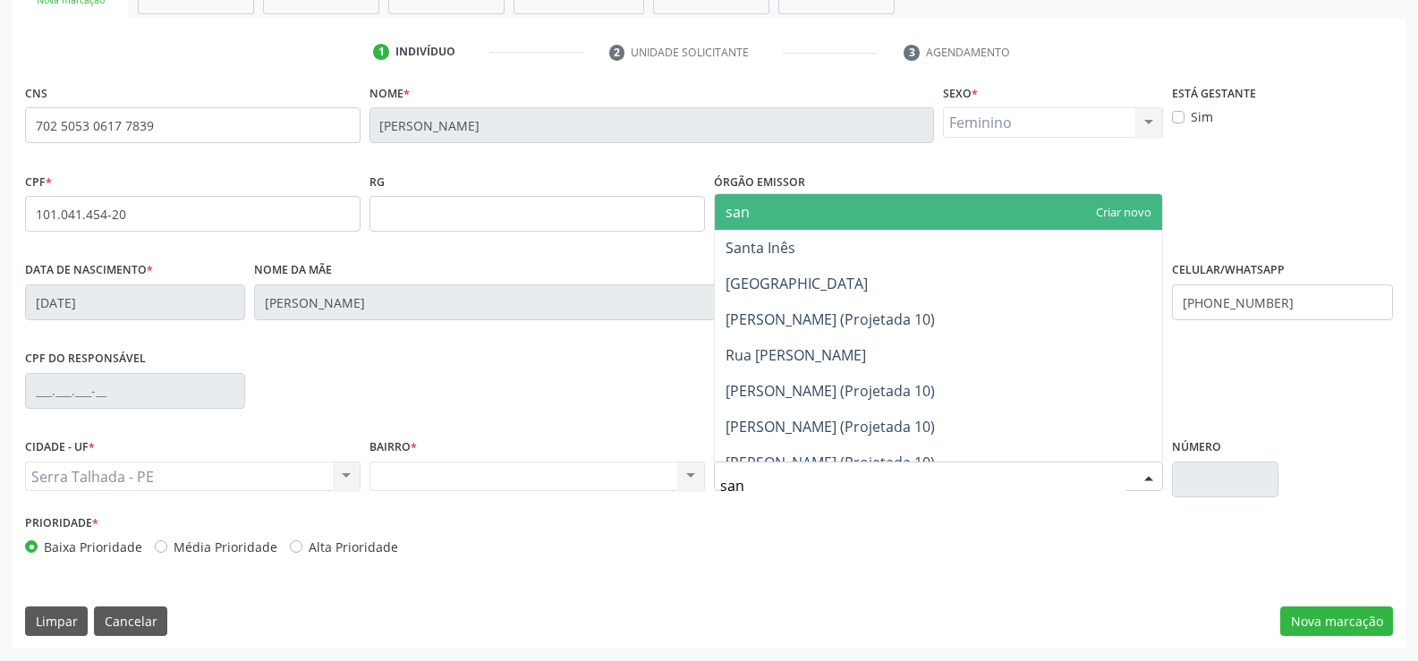
type input "sant"
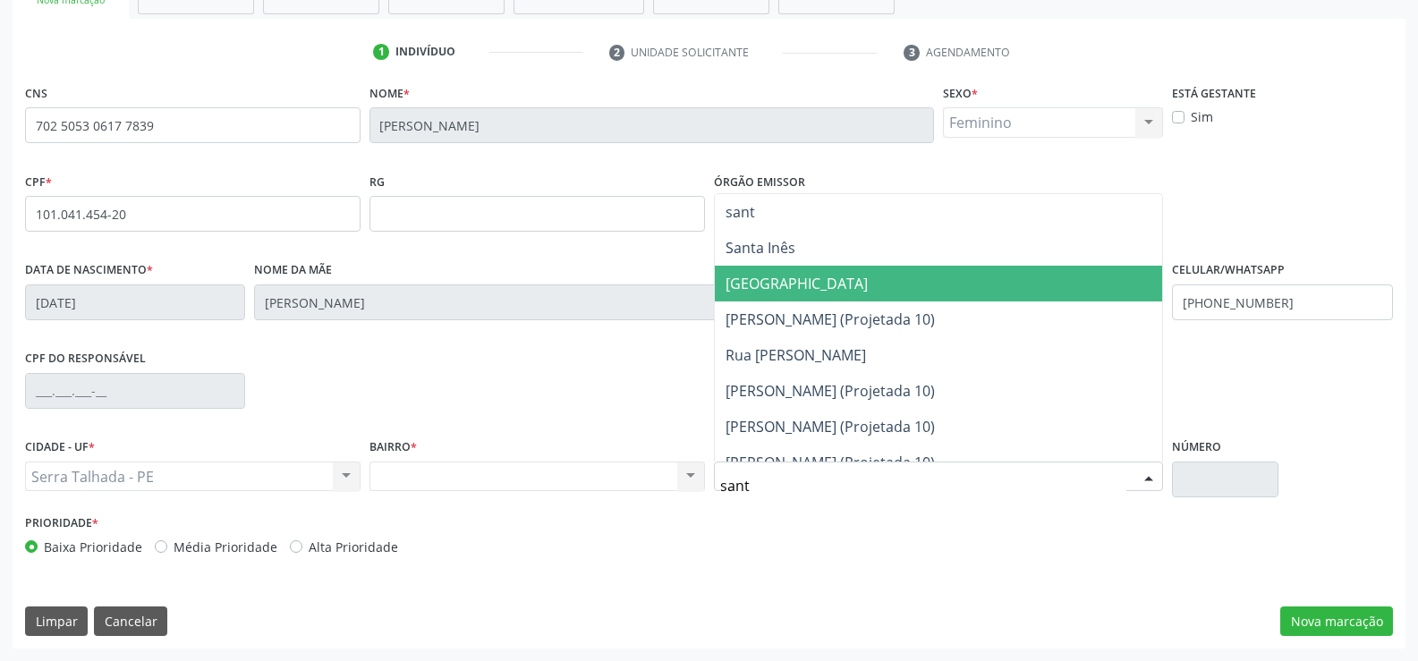
click at [799, 282] on span "[GEOGRAPHIC_DATA]" at bounding box center [797, 284] width 142 height 20
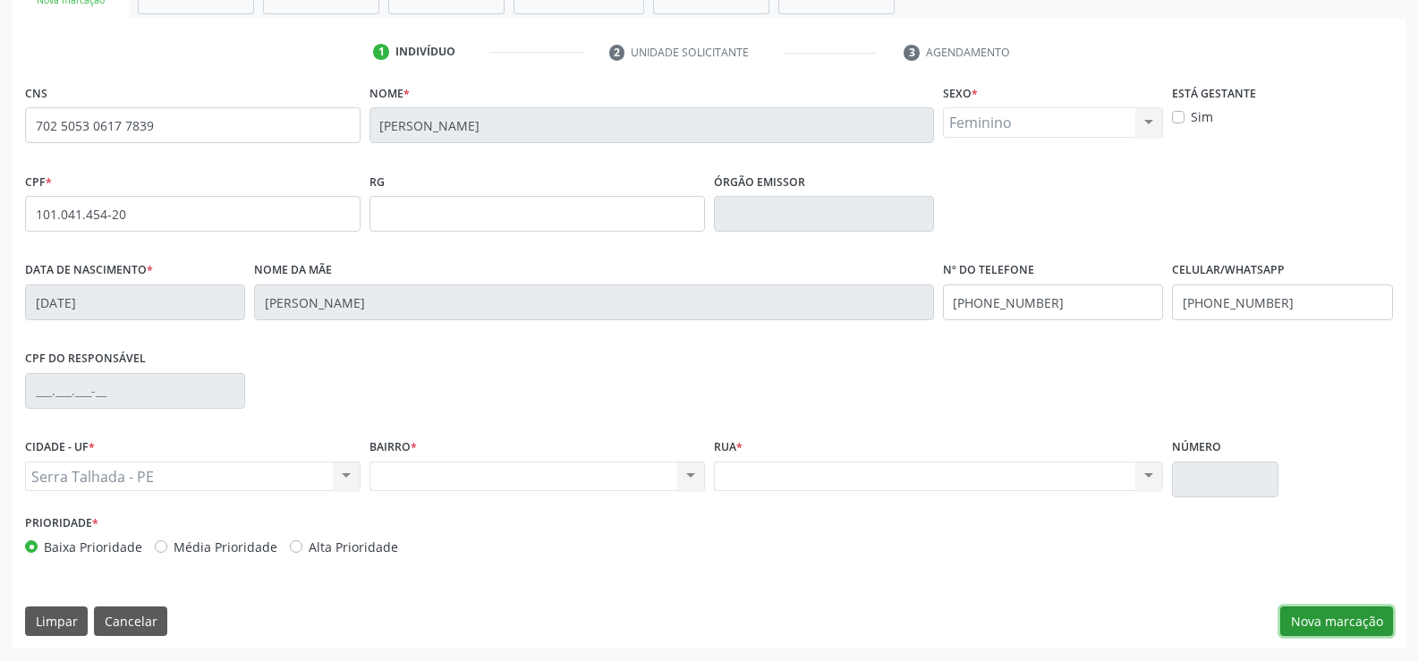
click at [1323, 629] on button "Nova marcação" at bounding box center [1336, 622] width 113 height 30
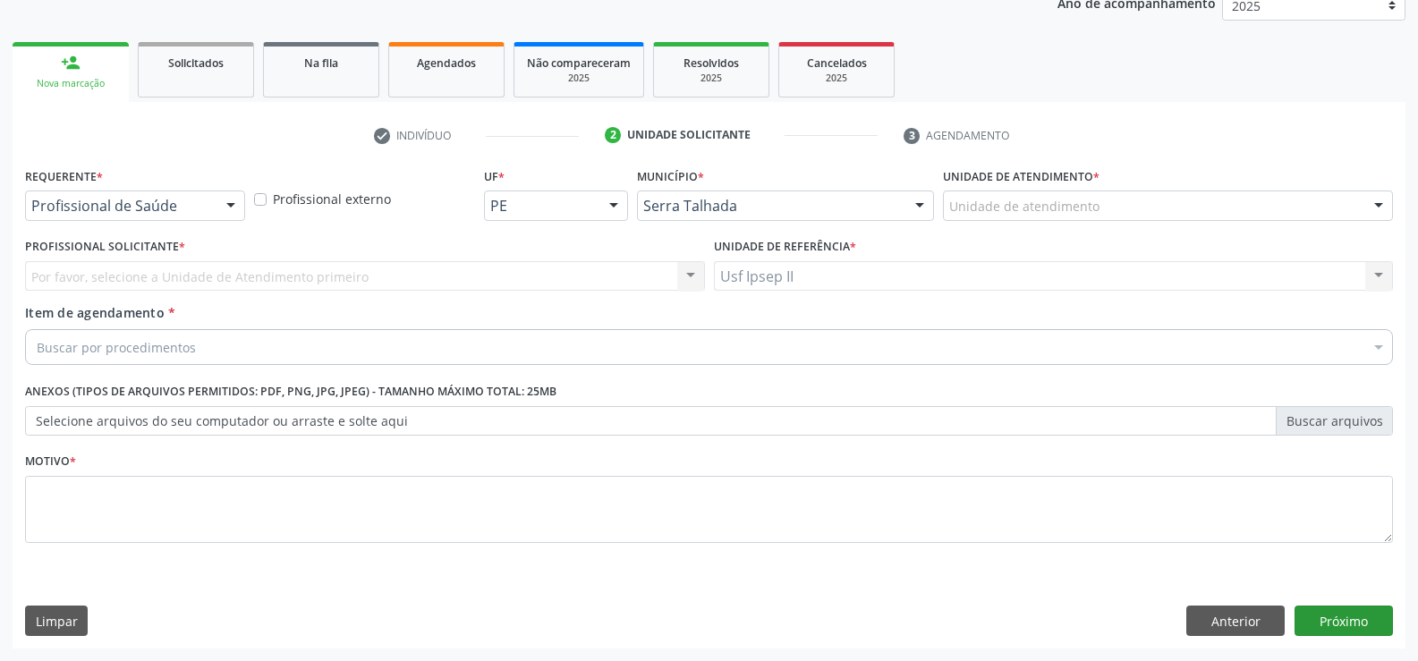
scroll to position [225, 0]
click at [246, 212] on div "Requerente * Profissional de Saúde Profissional de Saúde Paciente Nenhum result…" at bounding box center [135, 198] width 229 height 70
click at [244, 214] on div at bounding box center [230, 206] width 27 height 30
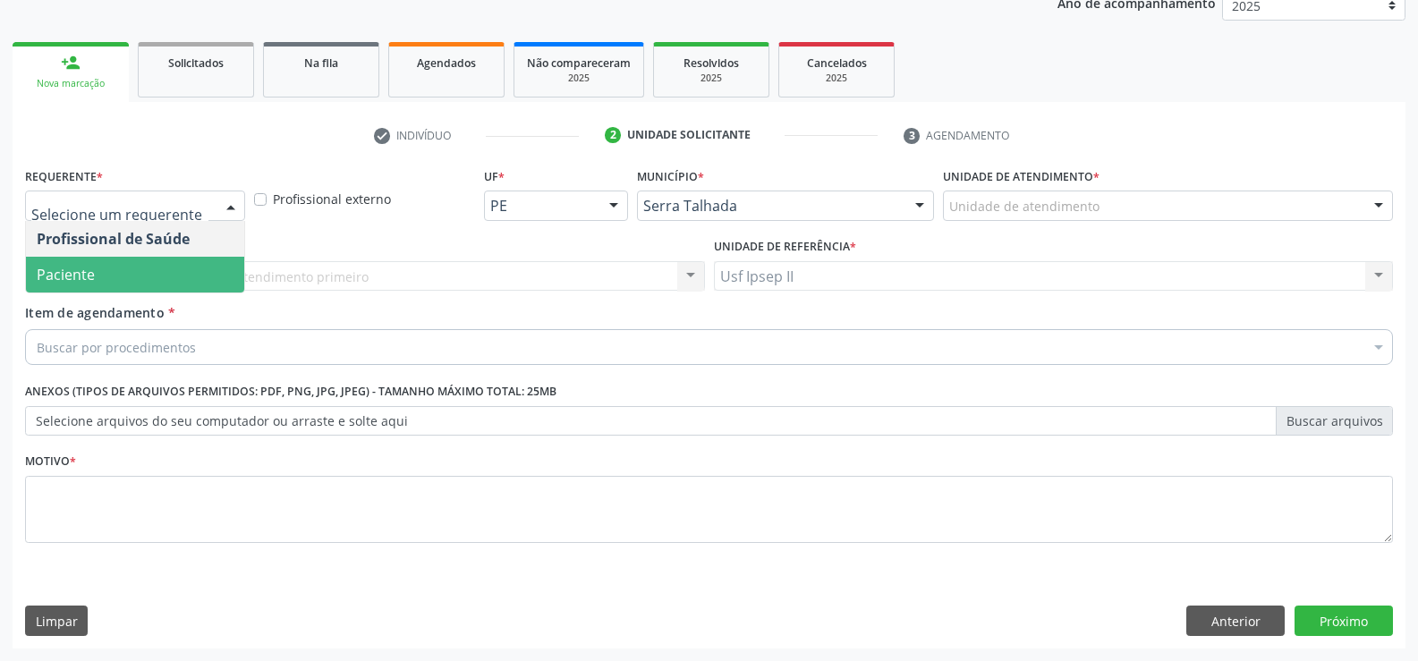
click at [81, 262] on span "Paciente" at bounding box center [135, 275] width 218 height 36
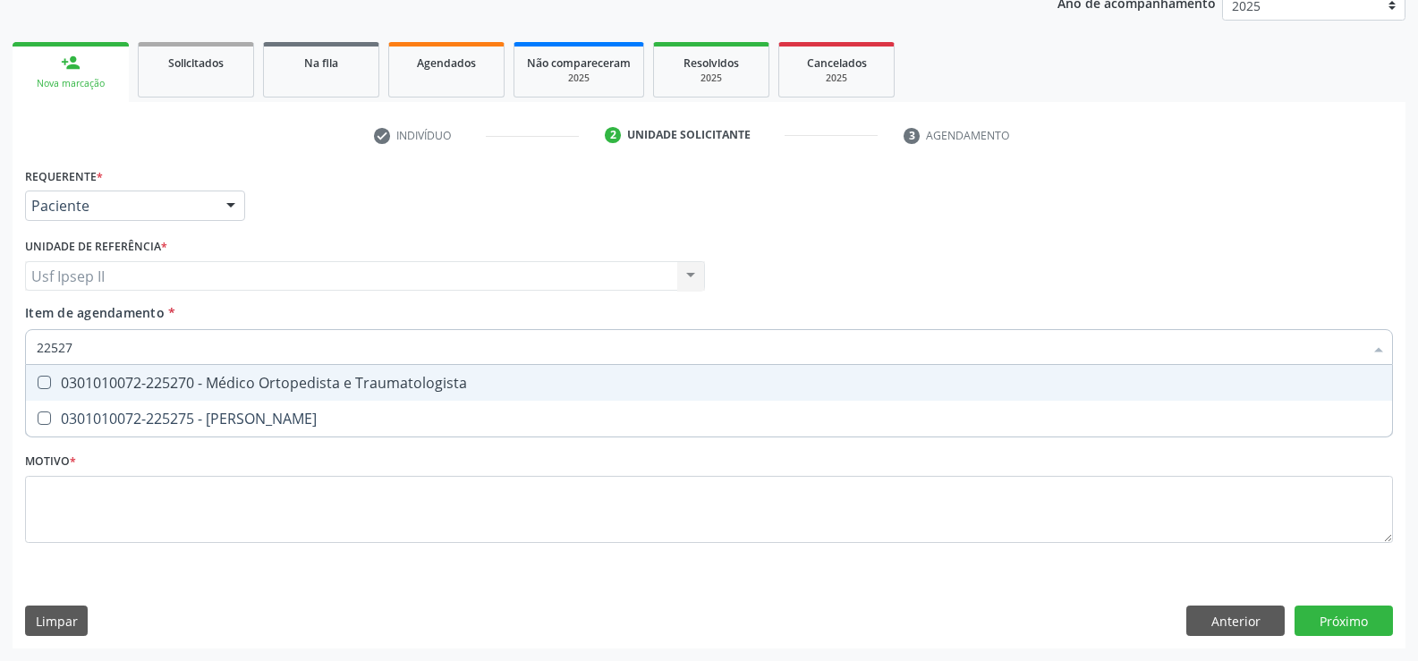
type input "225270"
click at [125, 377] on div "0301010072-225270 - Médico Ortopedista e Traumatologista" at bounding box center [709, 383] width 1345 height 14
checkbox Traumatologista "true"
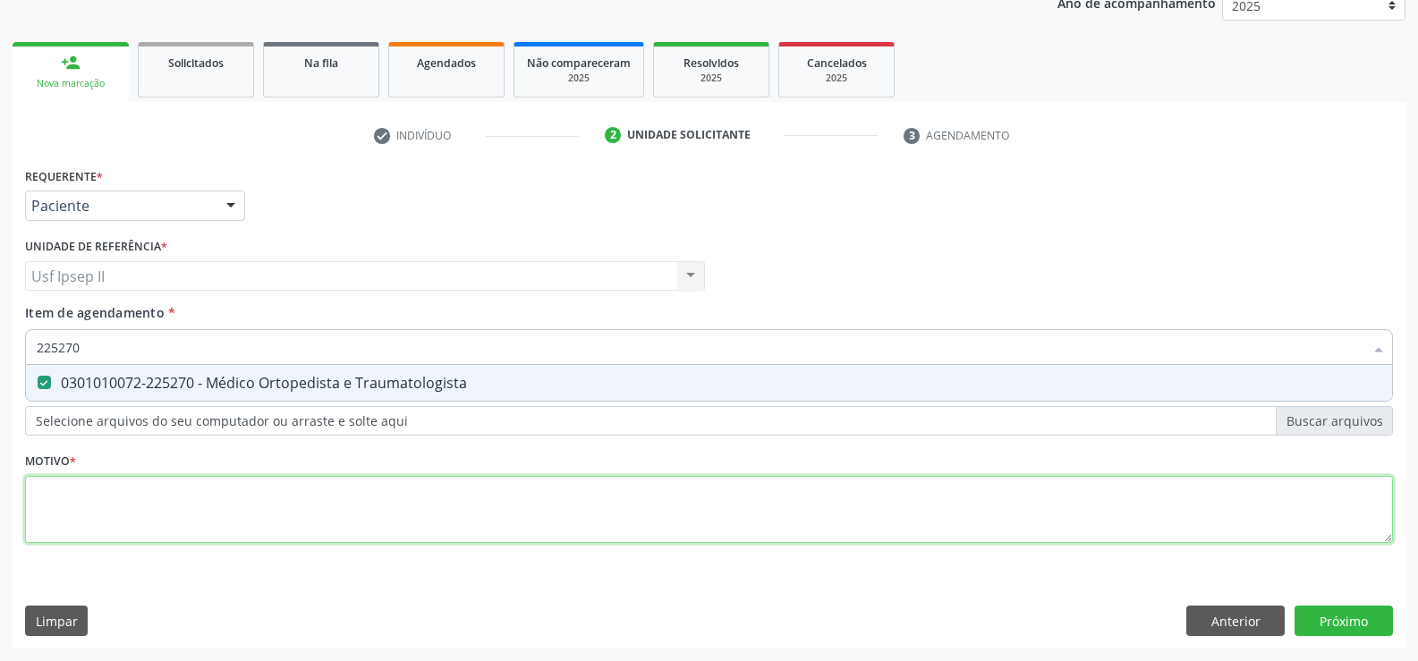
click at [131, 518] on div "Requerente * Paciente Profissional de Saúde Paciente Nenhum resultado encontrad…" at bounding box center [709, 365] width 1368 height 405
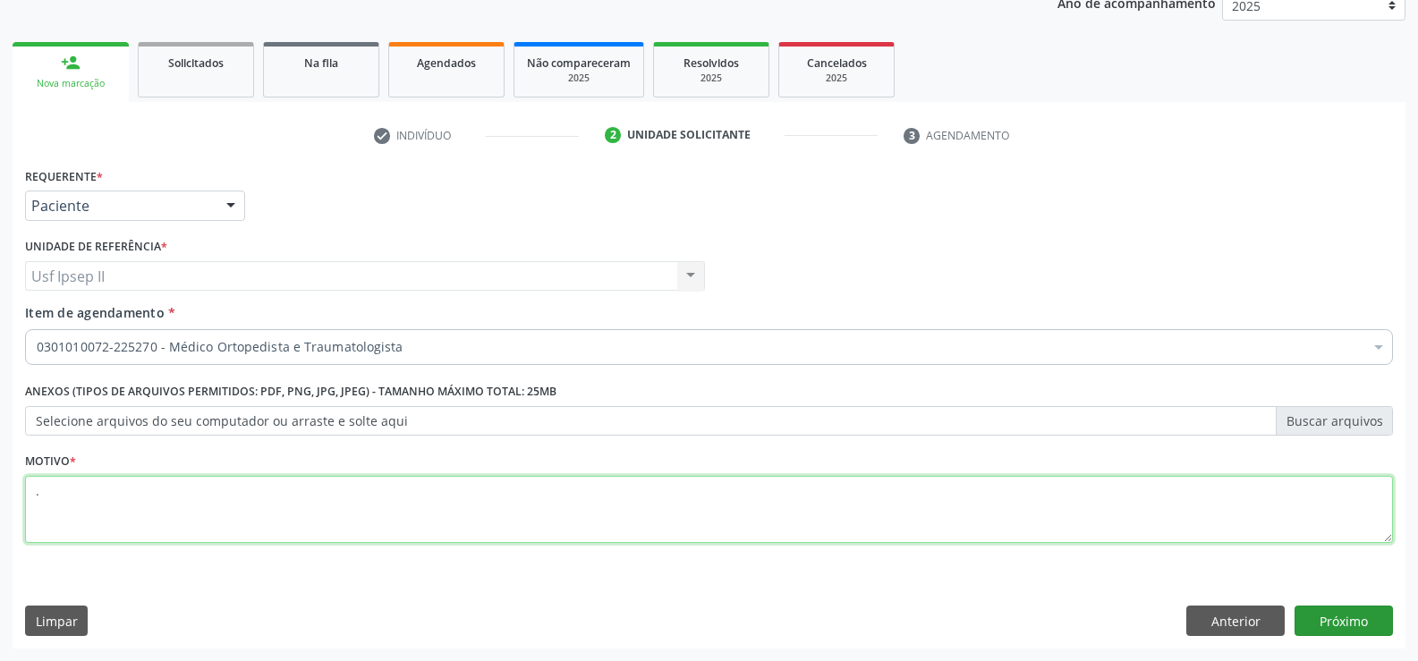
type textarea "."
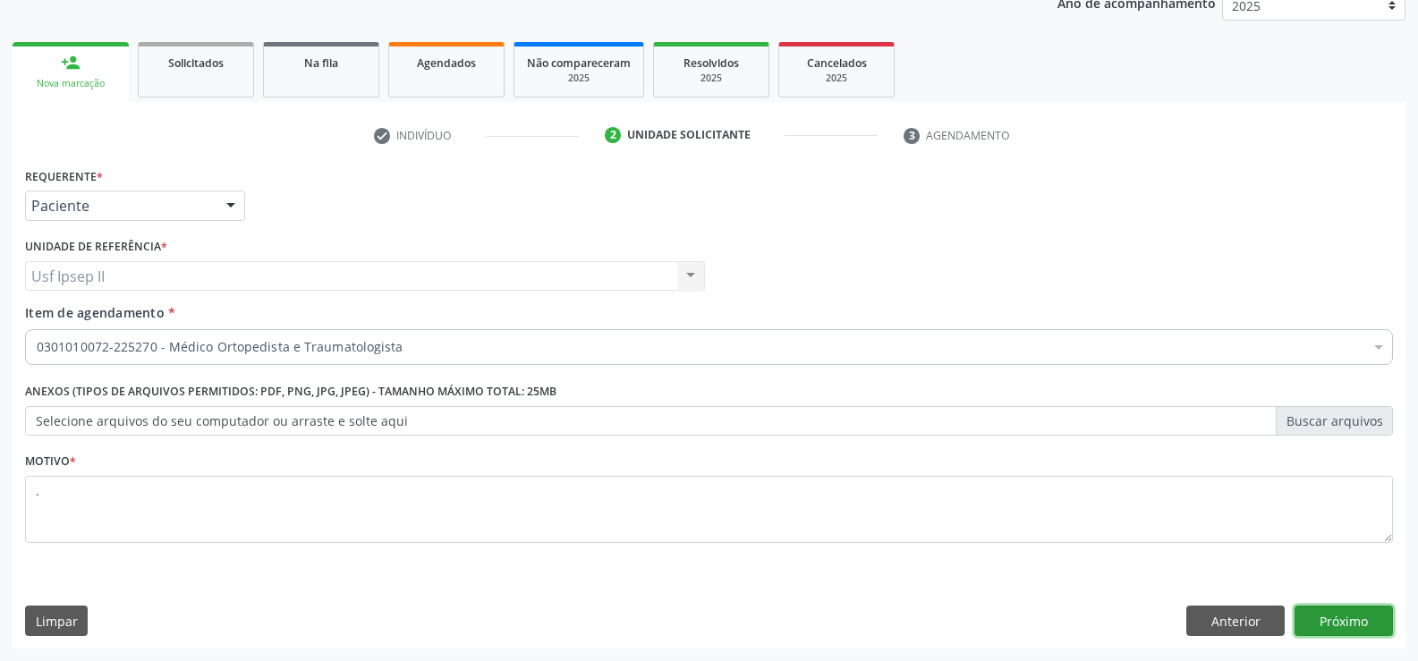
click at [1352, 616] on button "Próximo" at bounding box center [1344, 621] width 98 height 30
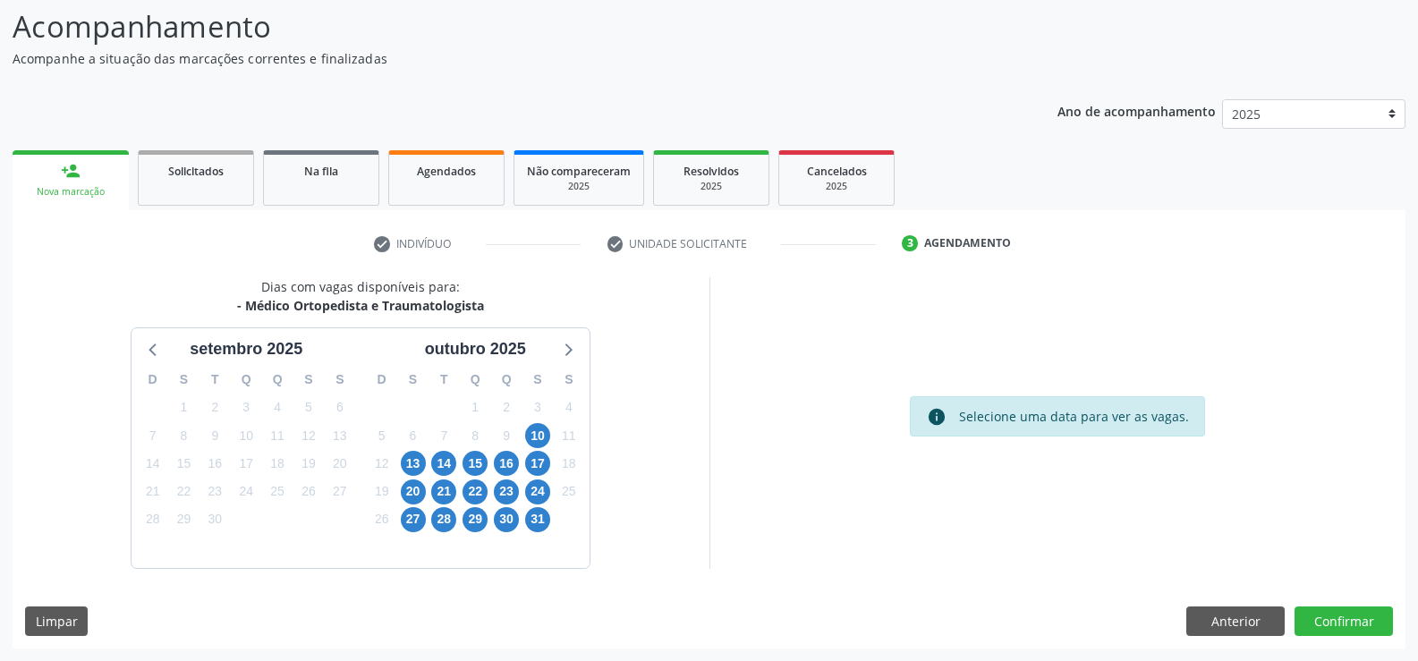
click at [412, 450] on div "13" at bounding box center [413, 464] width 25 height 28
click at [411, 455] on span "13" at bounding box center [413, 463] width 25 height 25
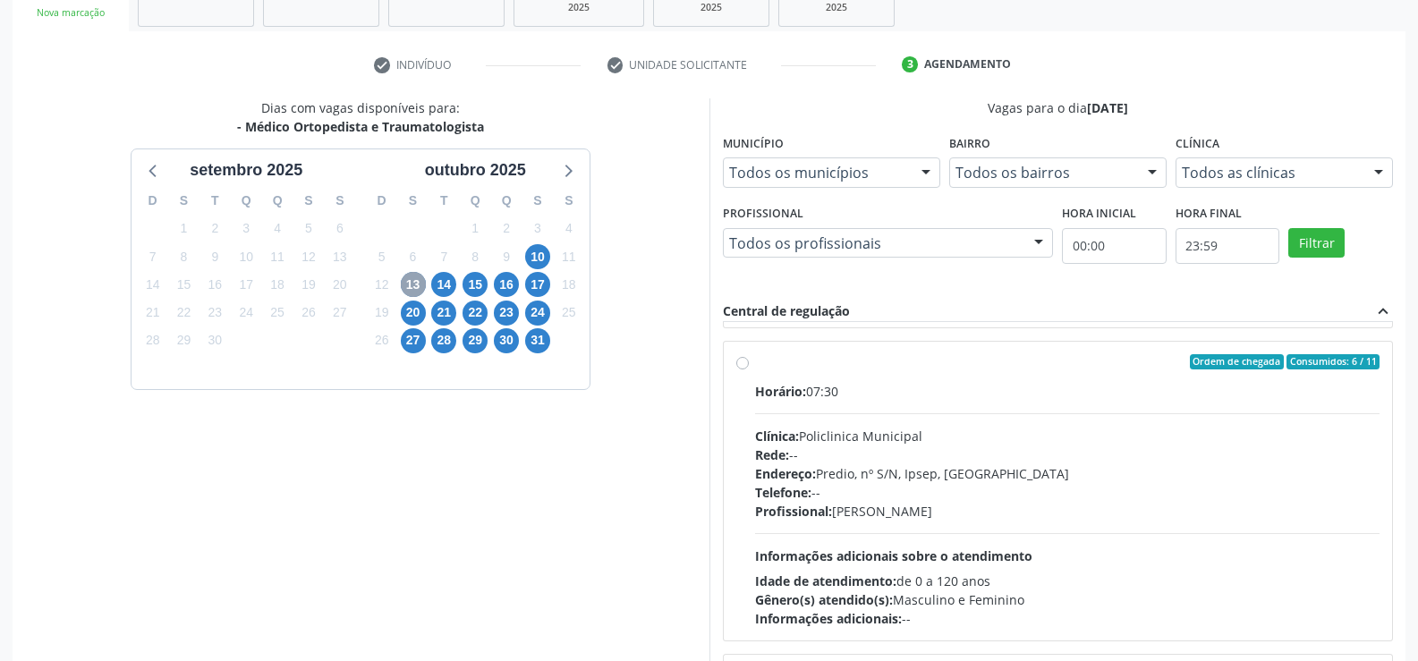
scroll to position [358, 0]
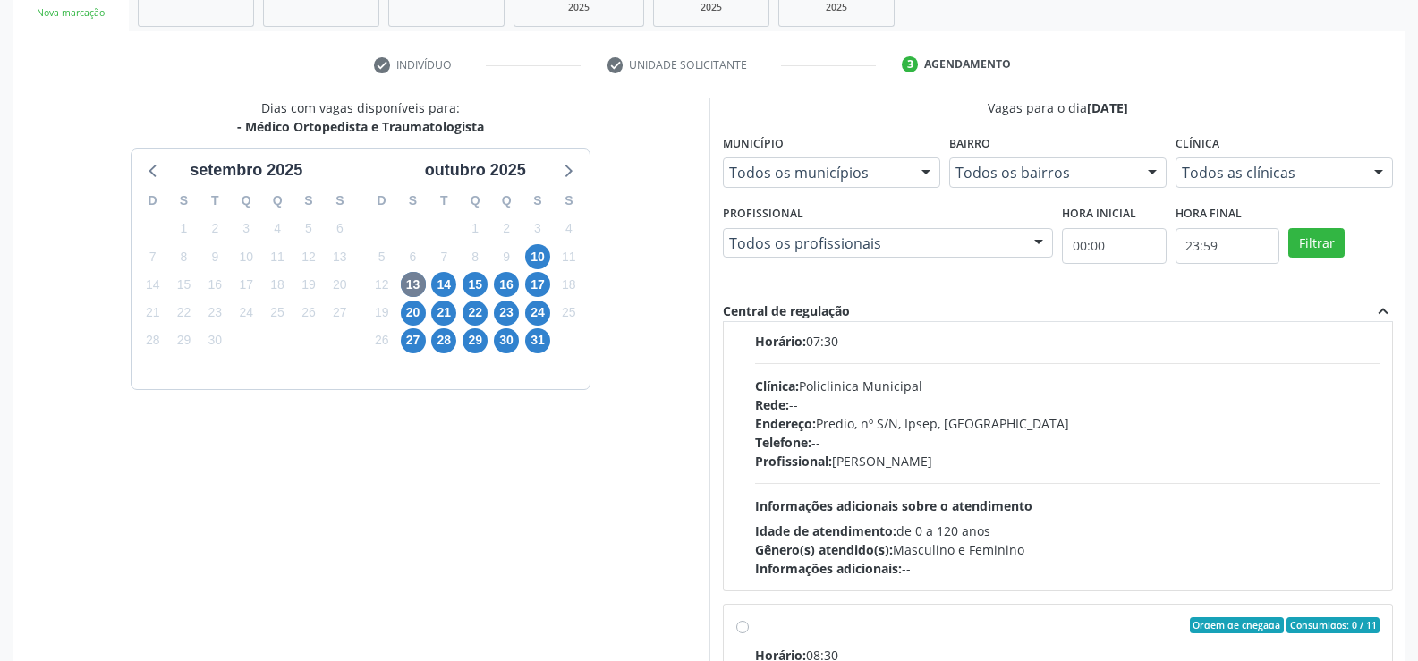
click at [737, 335] on div "Ordem de chegada Consumidos: 6 / 11 Horário: 07:30 Clínica: Policlinica Municip…" at bounding box center [1058, 441] width 644 height 275
radio input "true"
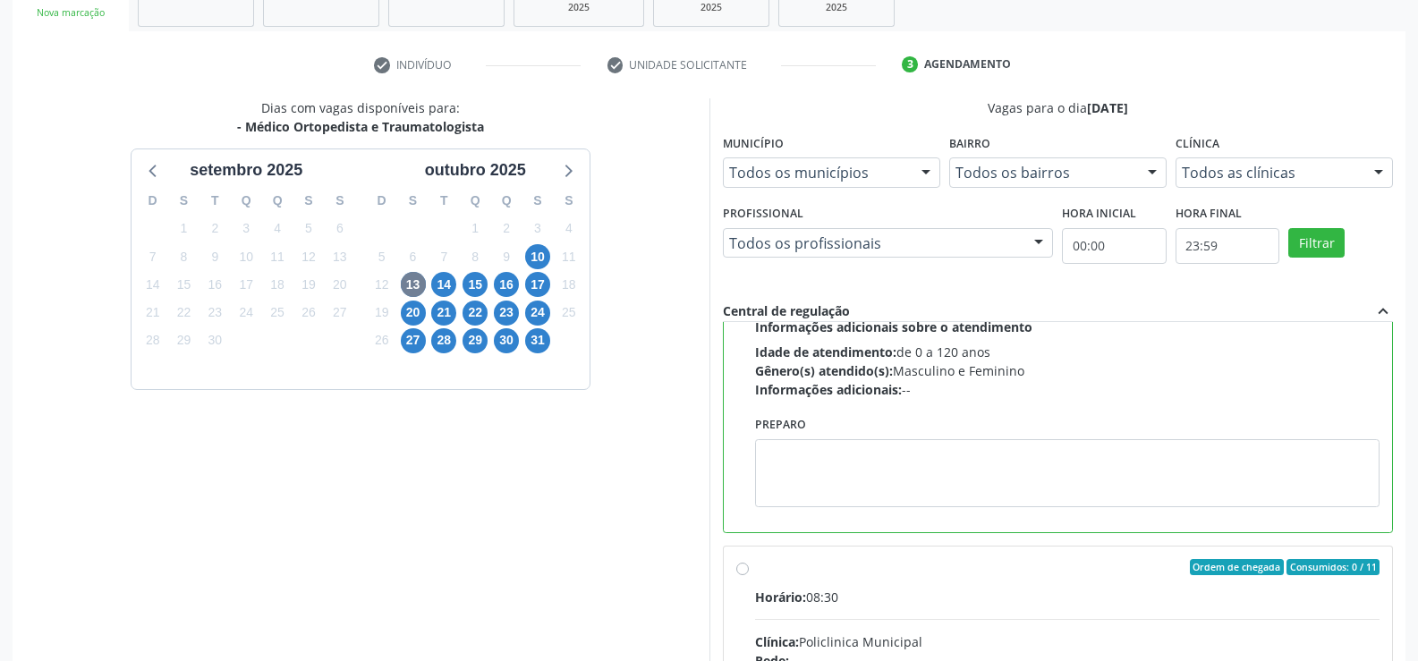
scroll to position [408, 0]
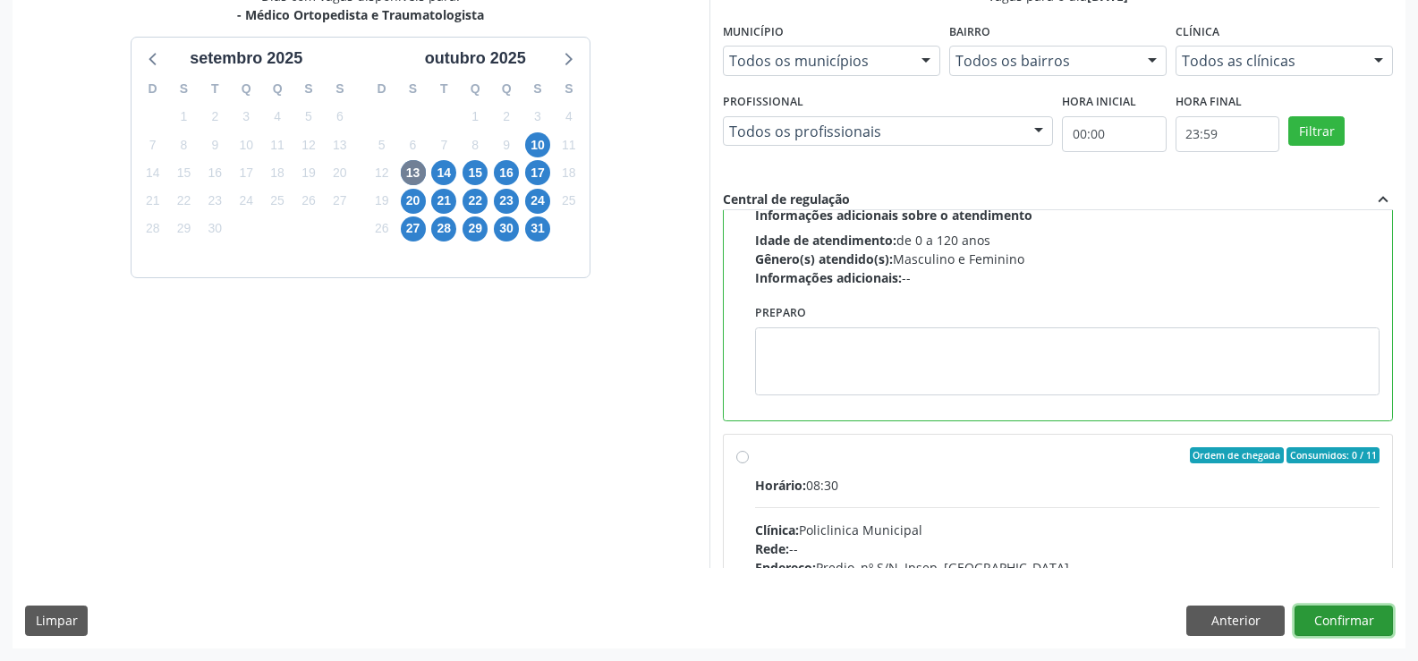
click at [1363, 620] on button "Confirmar" at bounding box center [1344, 621] width 98 height 30
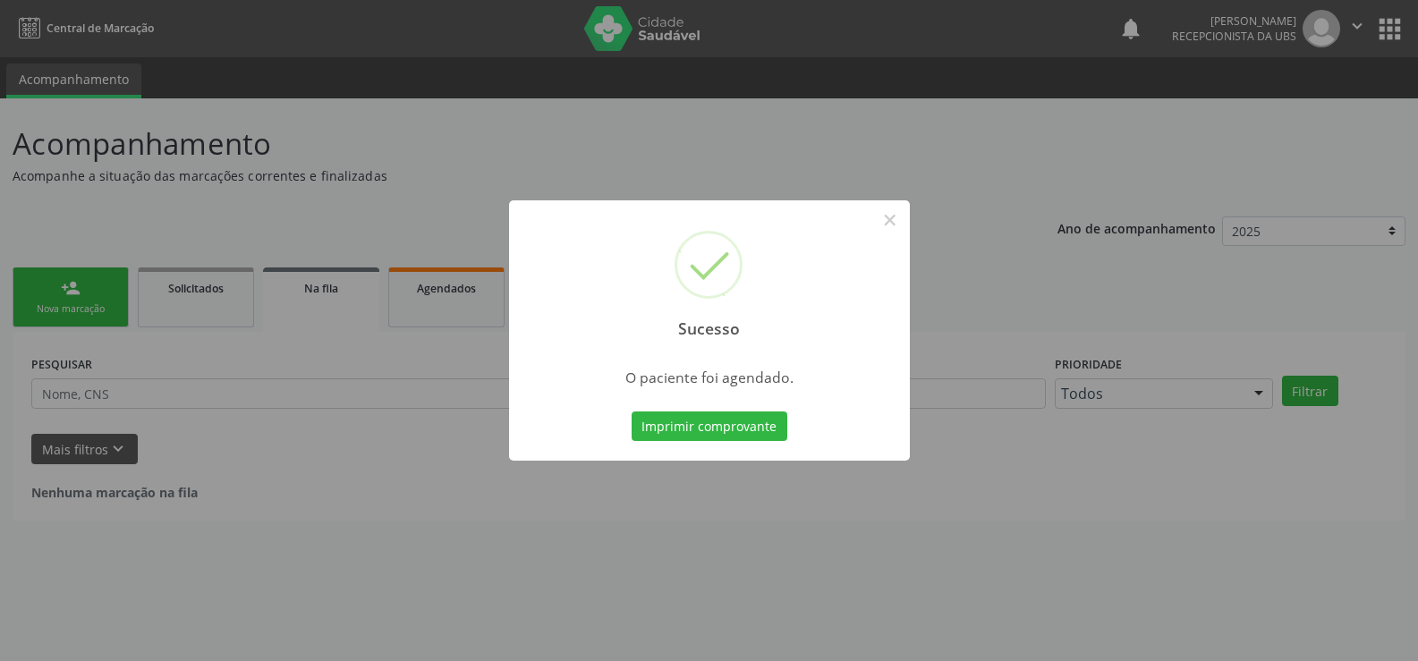
scroll to position [0, 0]
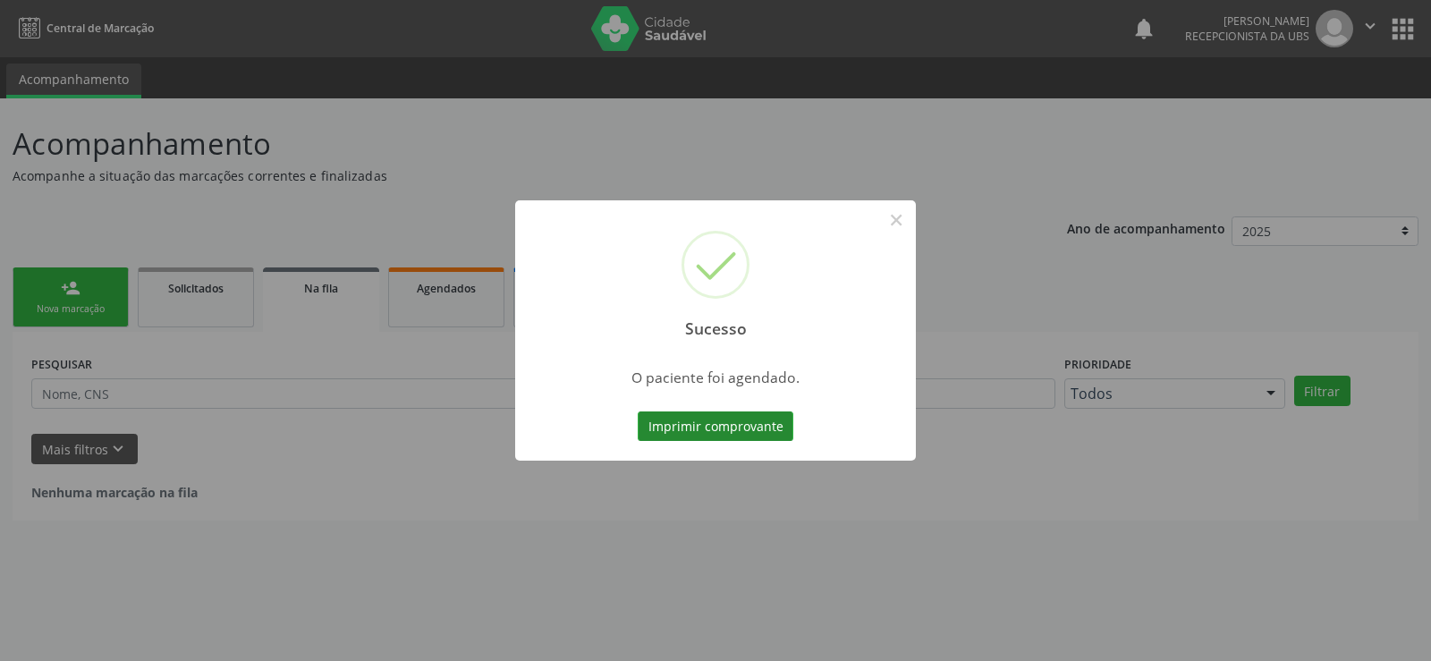
click at [738, 422] on button "Imprimir comprovante" at bounding box center [716, 427] width 156 height 30
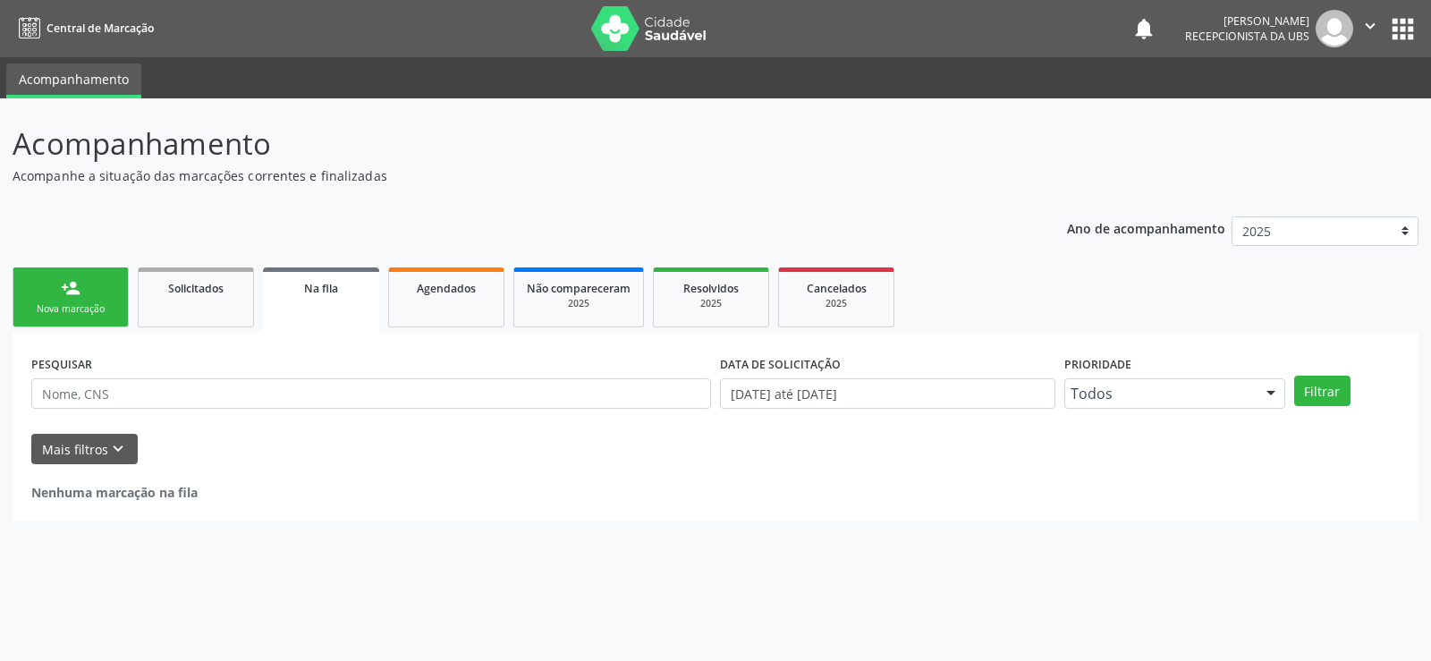
click at [97, 294] on link "person_add Nova marcação" at bounding box center [71, 298] width 116 height 60
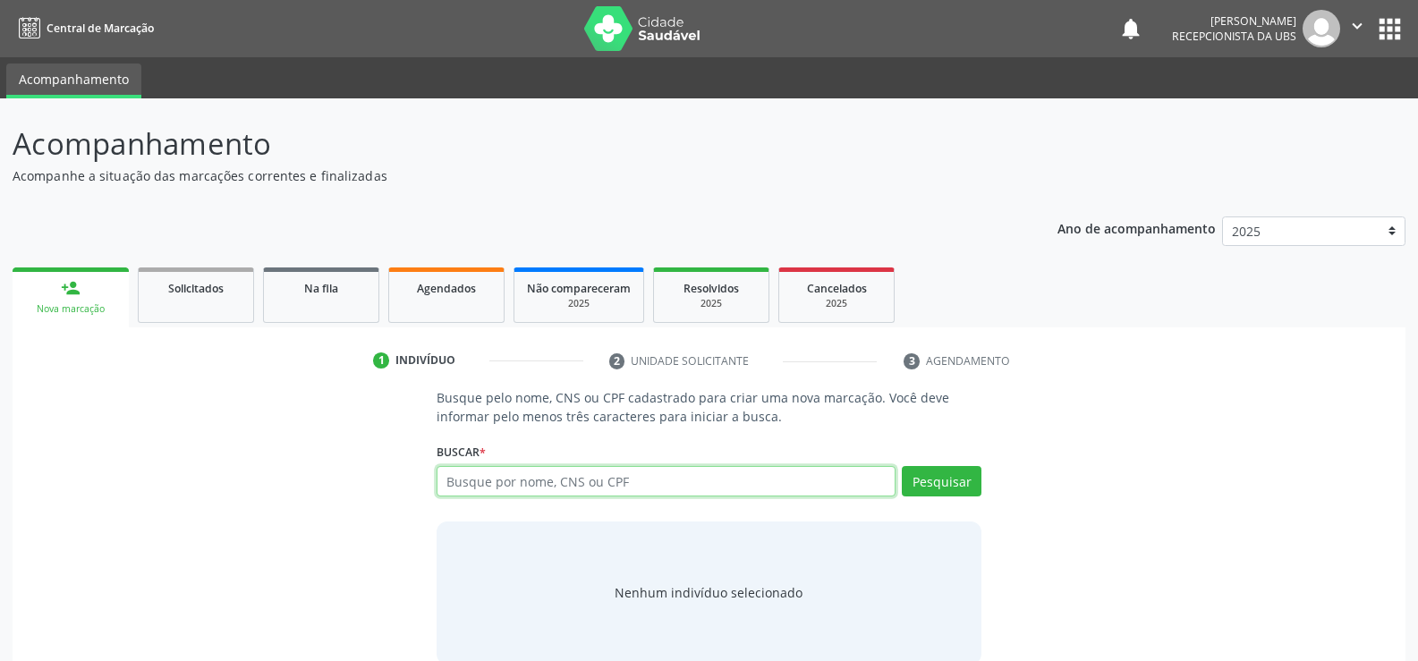
click at [514, 487] on input "text" at bounding box center [666, 481] width 459 height 30
type input "65318943420"
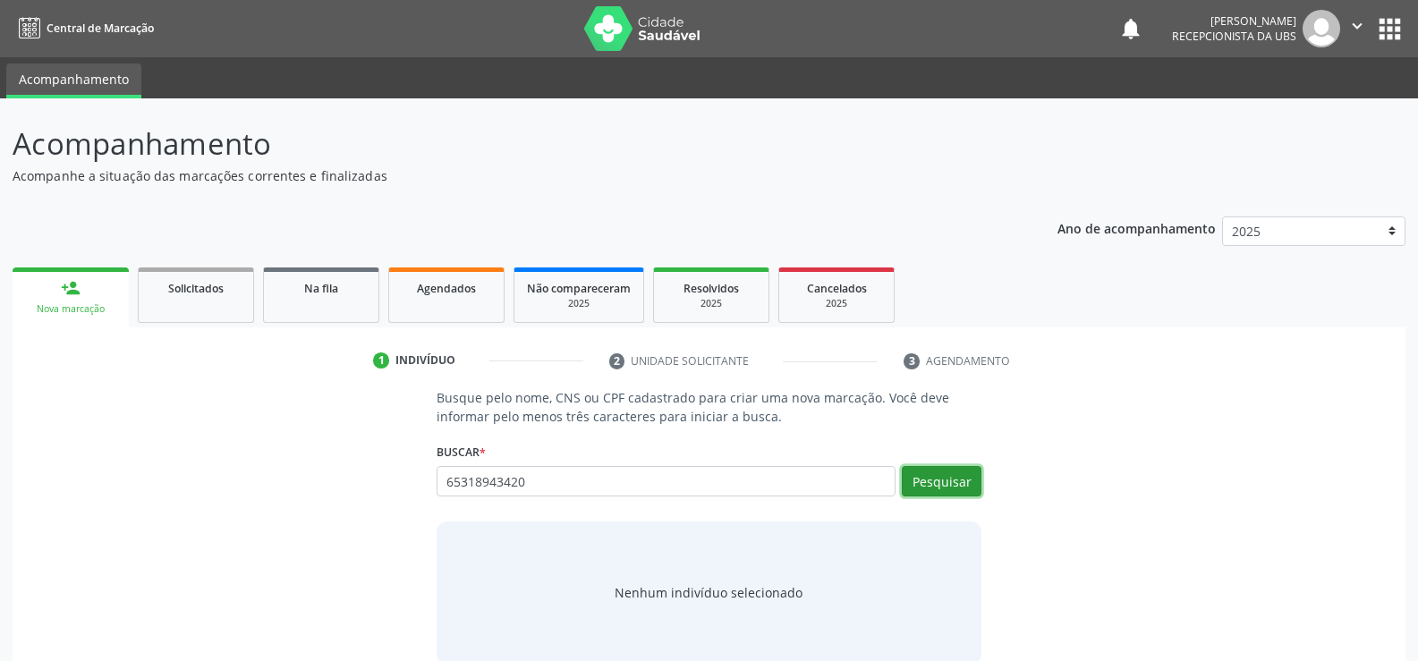
click at [943, 491] on button "Pesquisar" at bounding box center [942, 481] width 80 height 30
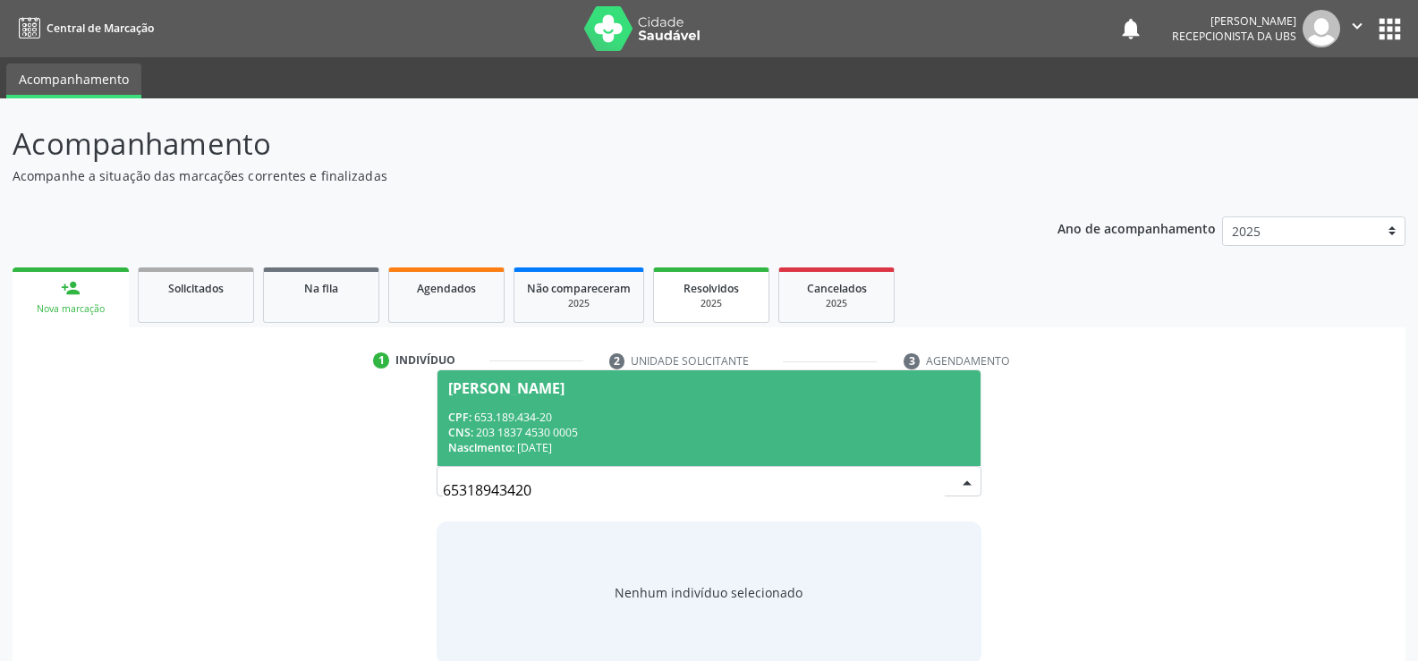
scroll to position [29, 0]
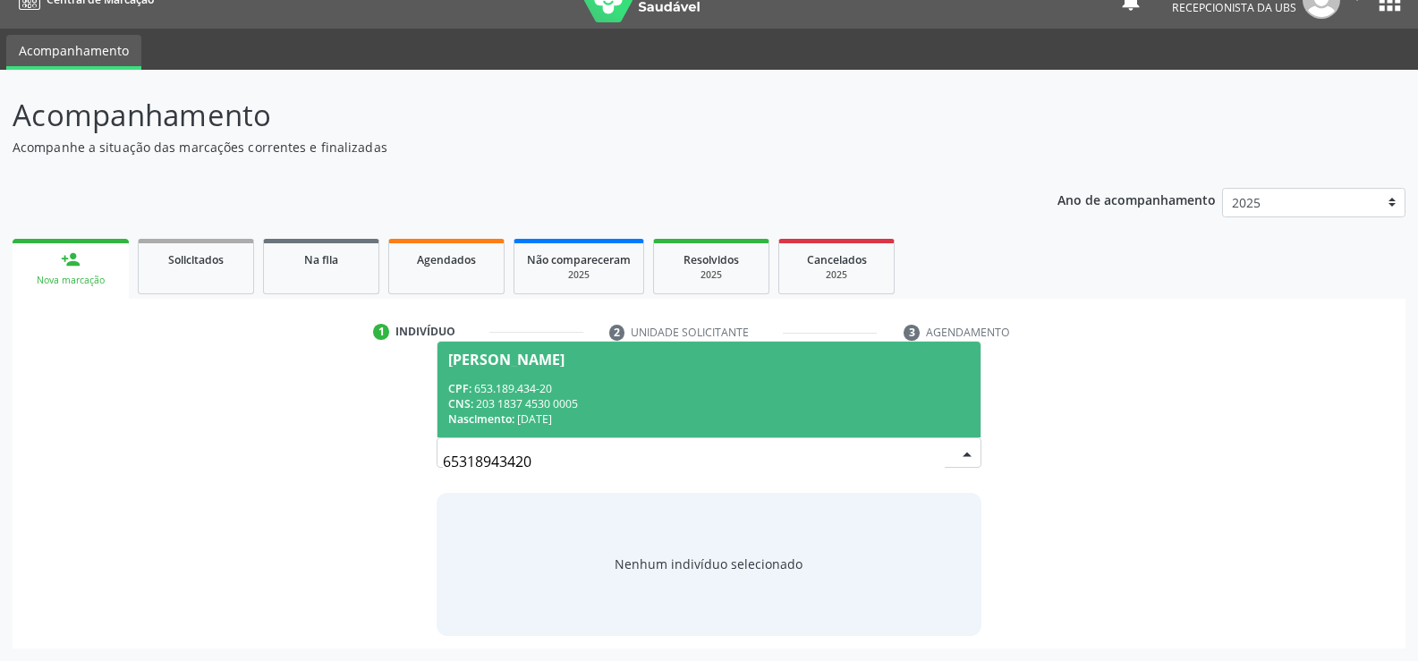
click at [497, 420] on span "Nascimento:" at bounding box center [481, 419] width 66 height 15
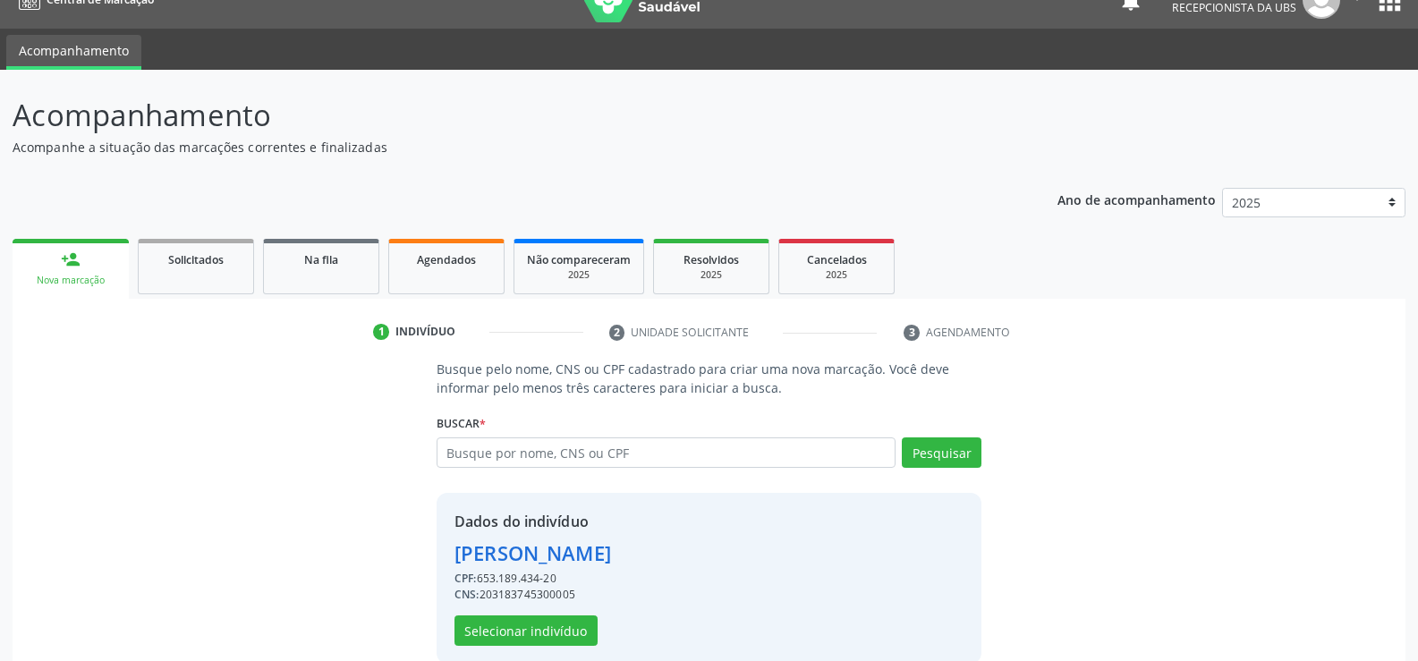
scroll to position [56, 0]
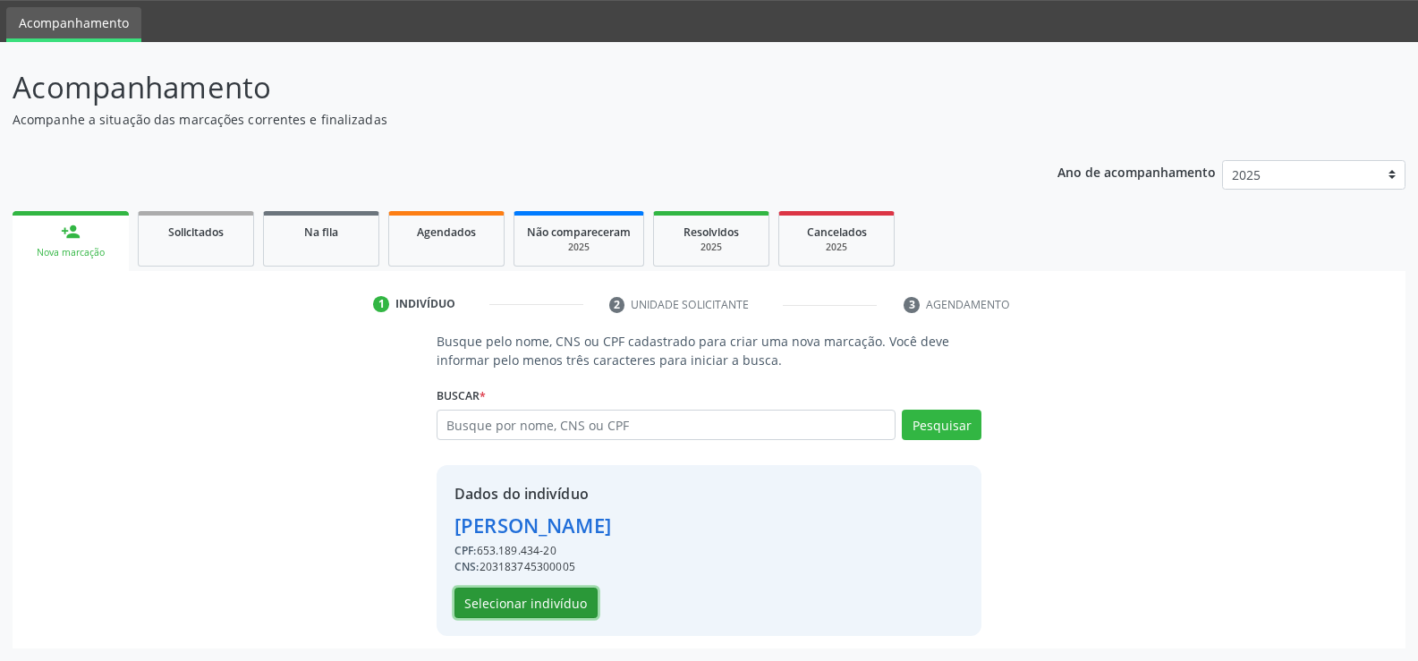
click at [531, 614] on button "Selecionar indivíduo" at bounding box center [525, 603] width 143 height 30
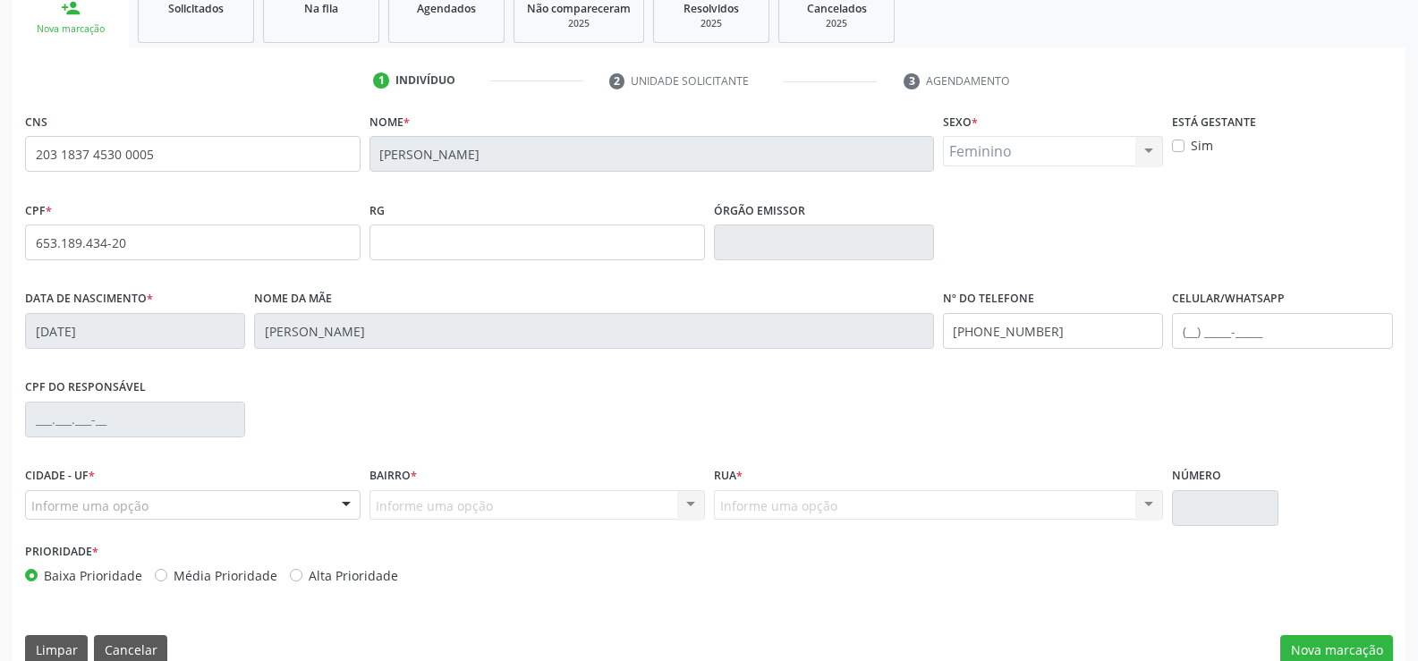
scroll to position [309, 0]
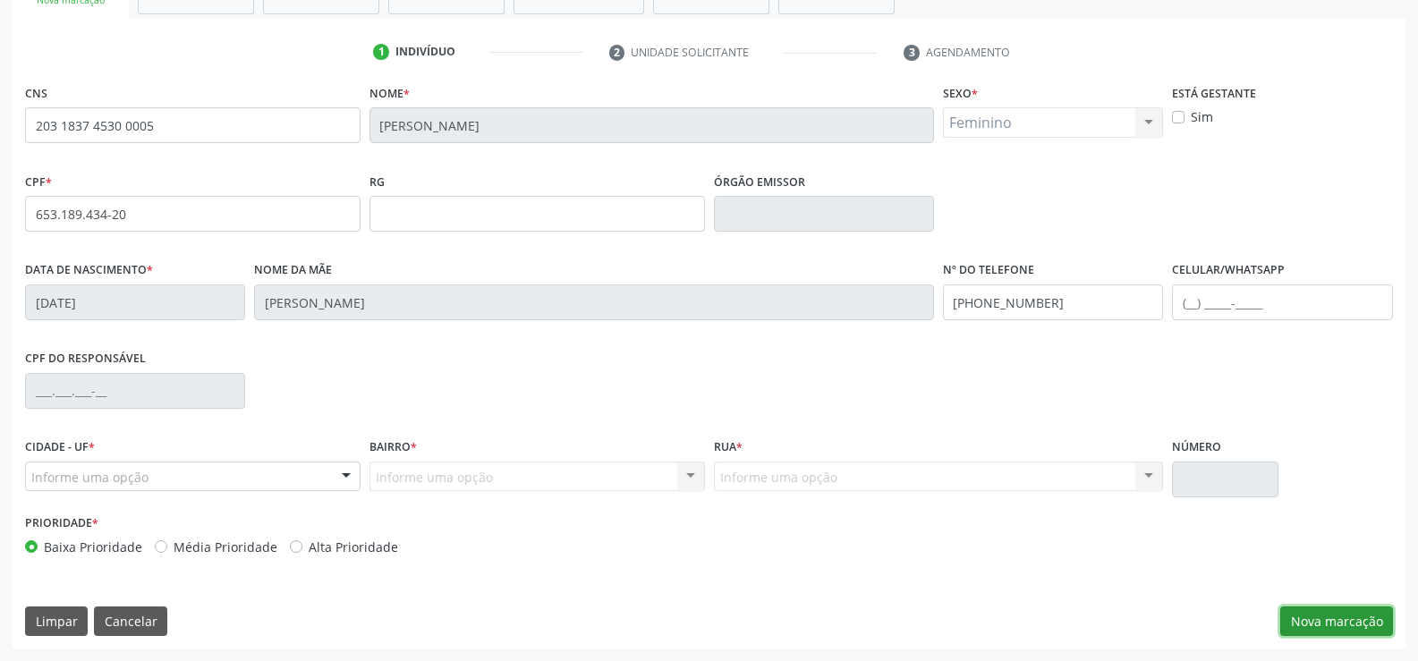
click at [1304, 608] on button "Nova marcação" at bounding box center [1336, 622] width 113 height 30
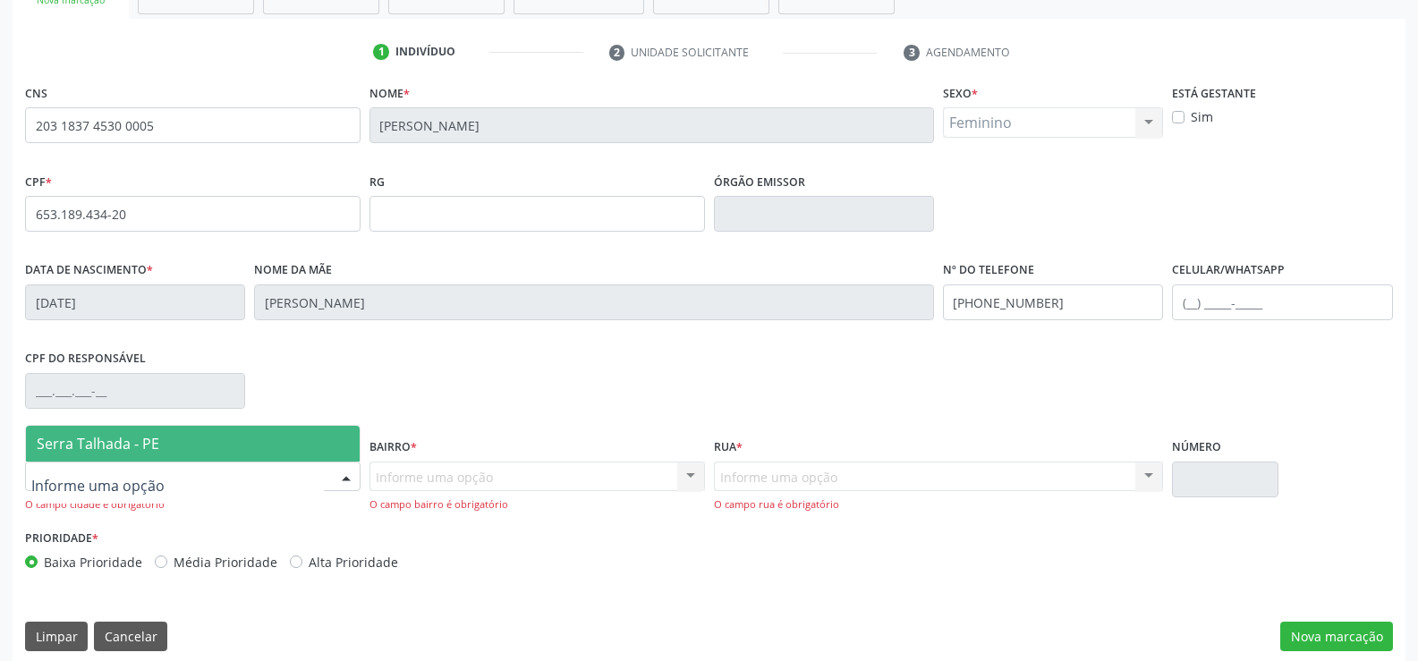
click at [106, 448] on span "Serra Talhada - PE" at bounding box center [98, 444] width 123 height 20
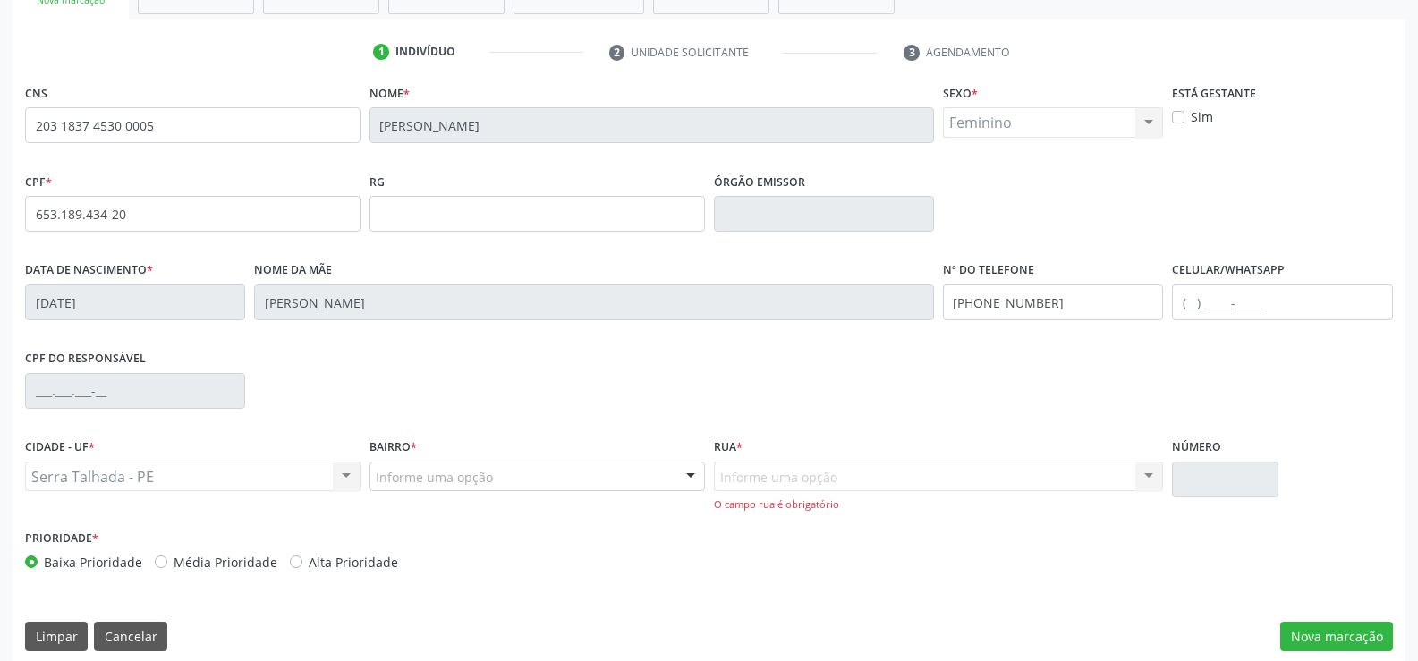
click at [380, 488] on div "Informe uma opção" at bounding box center [537, 477] width 336 height 30
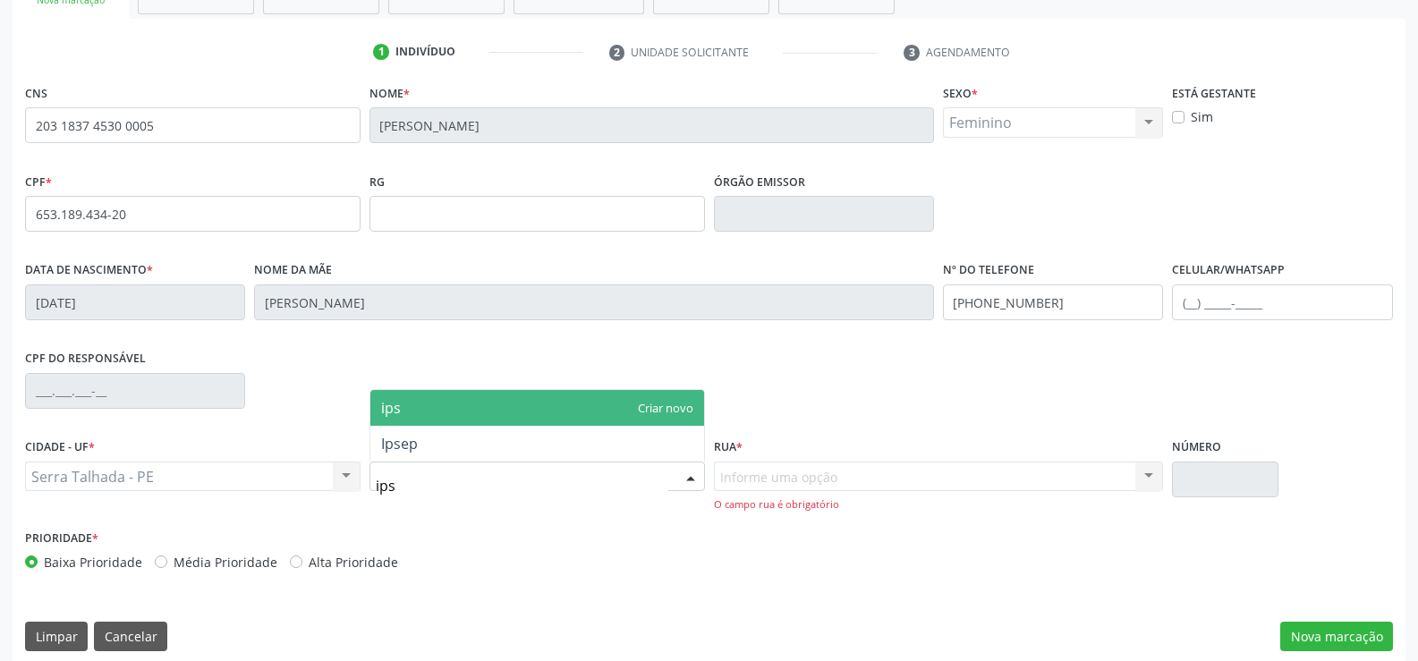
type input "ipse"
click at [591, 418] on span "ipse" at bounding box center [537, 408] width 334 height 36
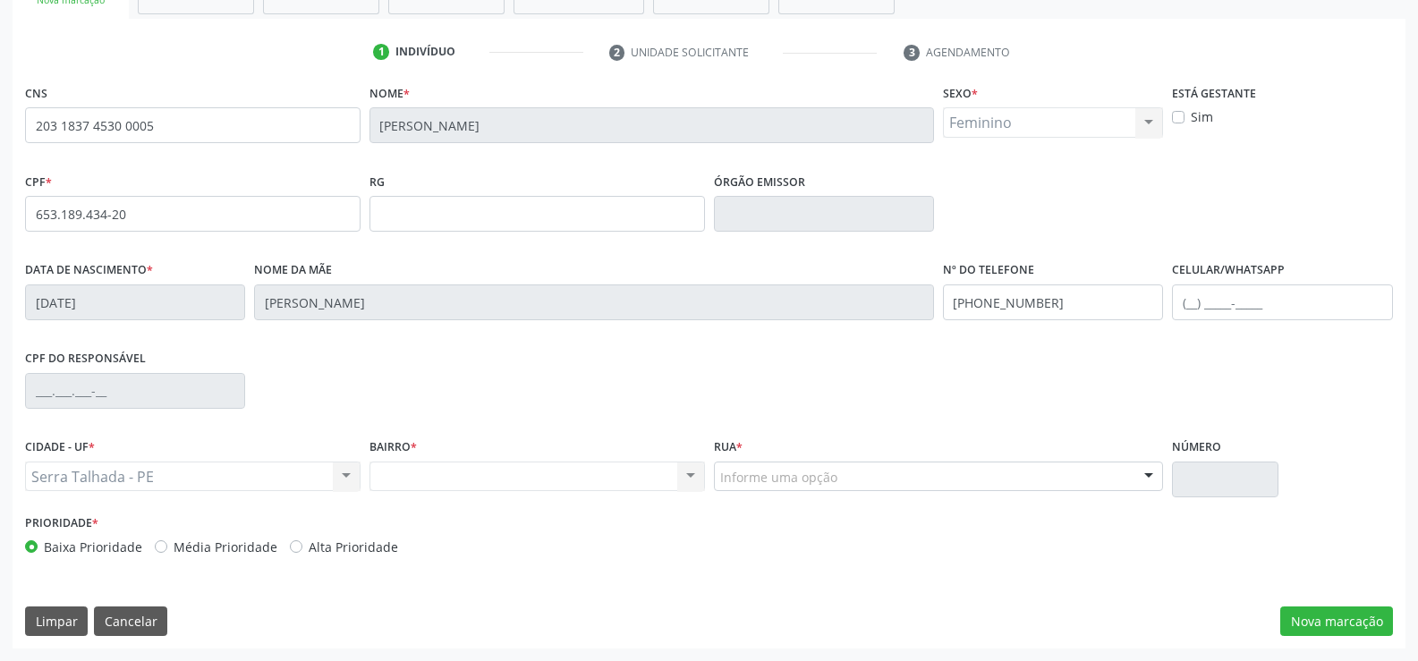
click at [904, 478] on div "Informe uma opção" at bounding box center [939, 477] width 450 height 30
click at [1329, 621] on button "Nova marcação" at bounding box center [1336, 622] width 113 height 30
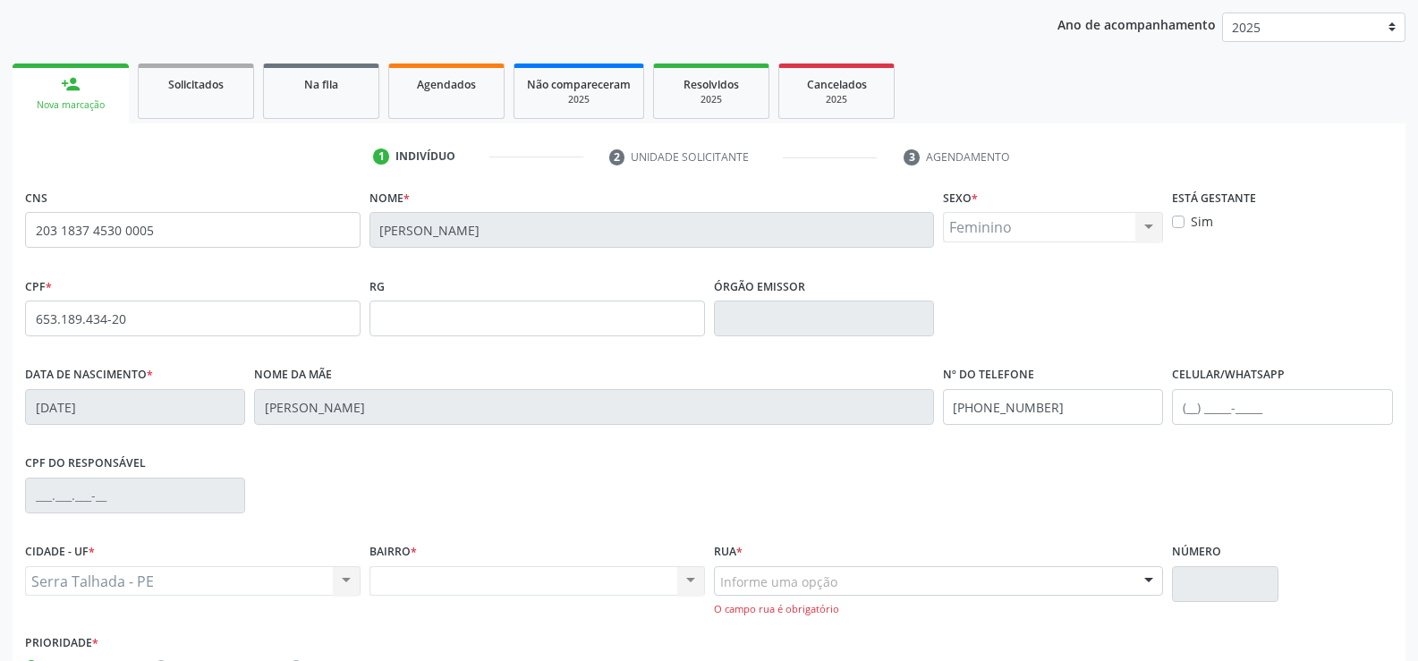
scroll to position [324, 0]
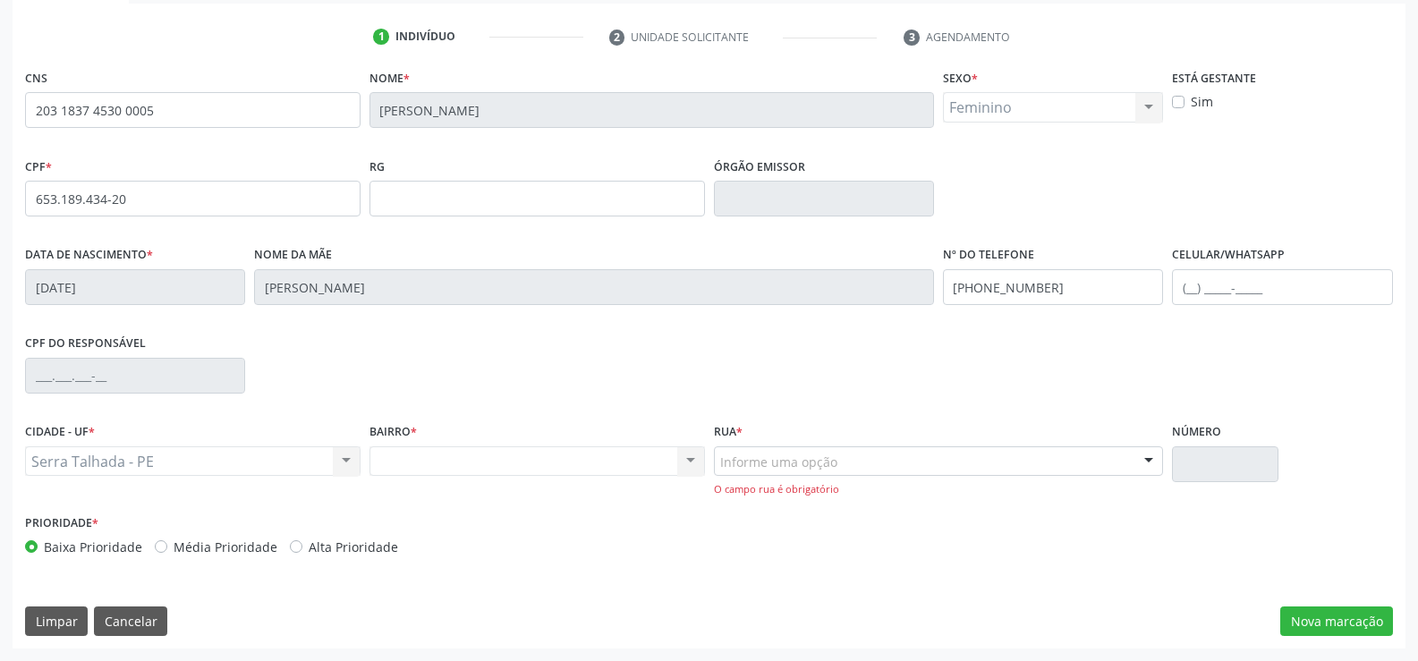
click at [511, 473] on div "Nenhum resultado encontrado para: " " Não há nenhuma opção para ser exibida." at bounding box center [537, 461] width 336 height 30
click at [505, 467] on div "Nenhum resultado encontrado para: " " Não há nenhuma opção para ser exibida." at bounding box center [537, 461] width 336 height 30
click at [459, 461] on div "Nenhum resultado encontrado para: " " Não há nenhuma opção para ser exibida." at bounding box center [537, 461] width 336 height 30
click at [396, 464] on div "Nenhum resultado encontrado para: " " Não há nenhuma opção para ser exibida." at bounding box center [537, 461] width 336 height 30
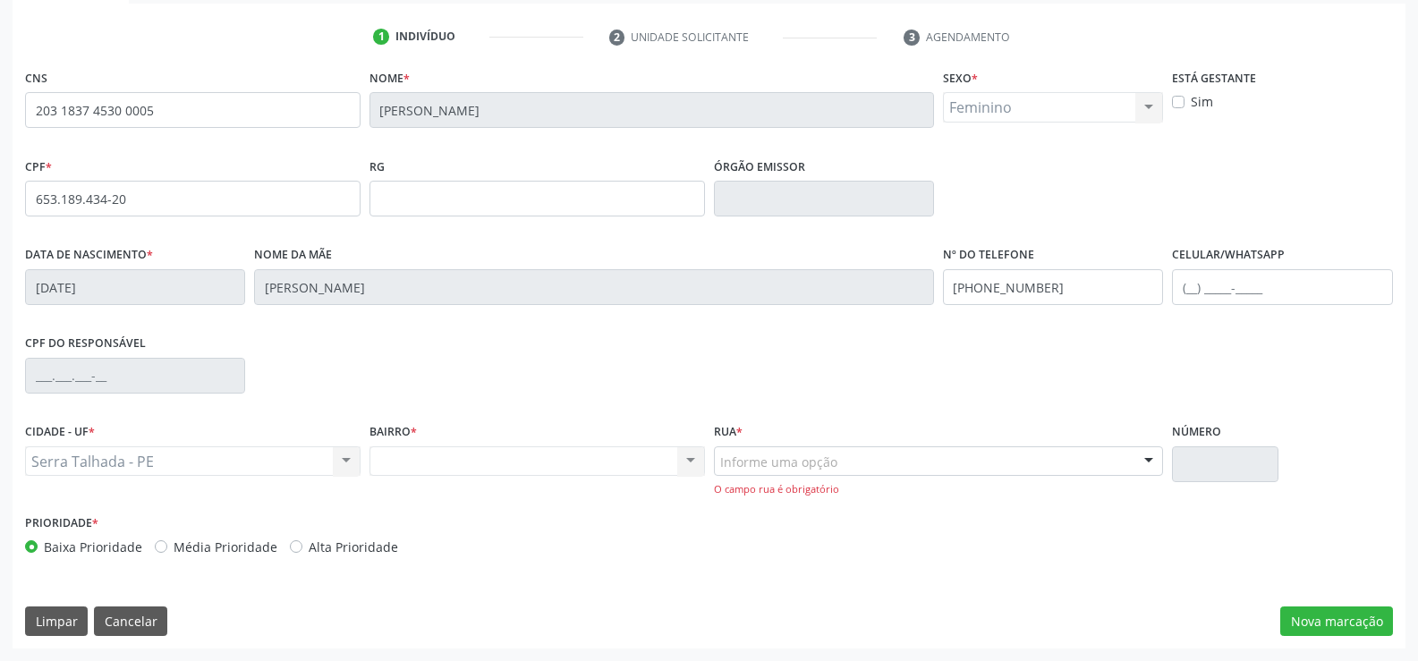
click at [396, 464] on div "Nenhum resultado encontrado para: " " Não há nenhuma opção para ser exibida." at bounding box center [537, 461] width 336 height 30
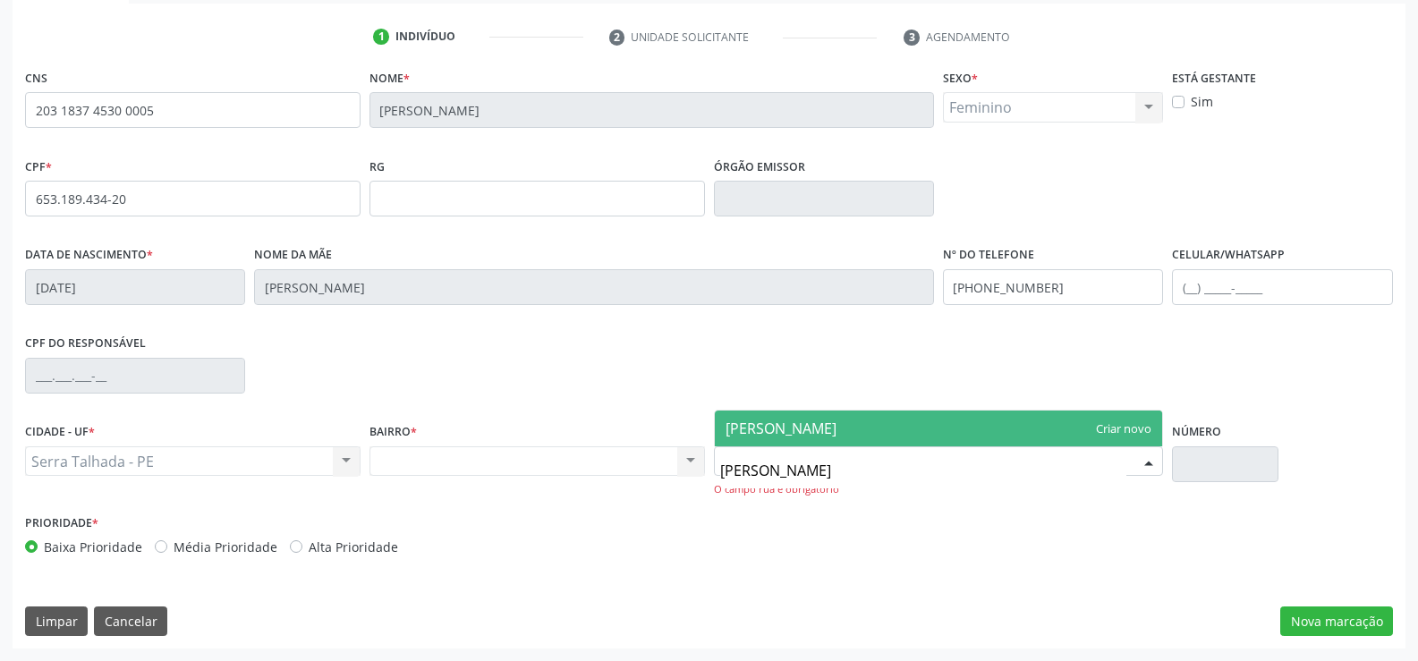
type input "[PERSON_NAME]"
click at [772, 416] on span "[PERSON_NAME]" at bounding box center [939, 429] width 448 height 36
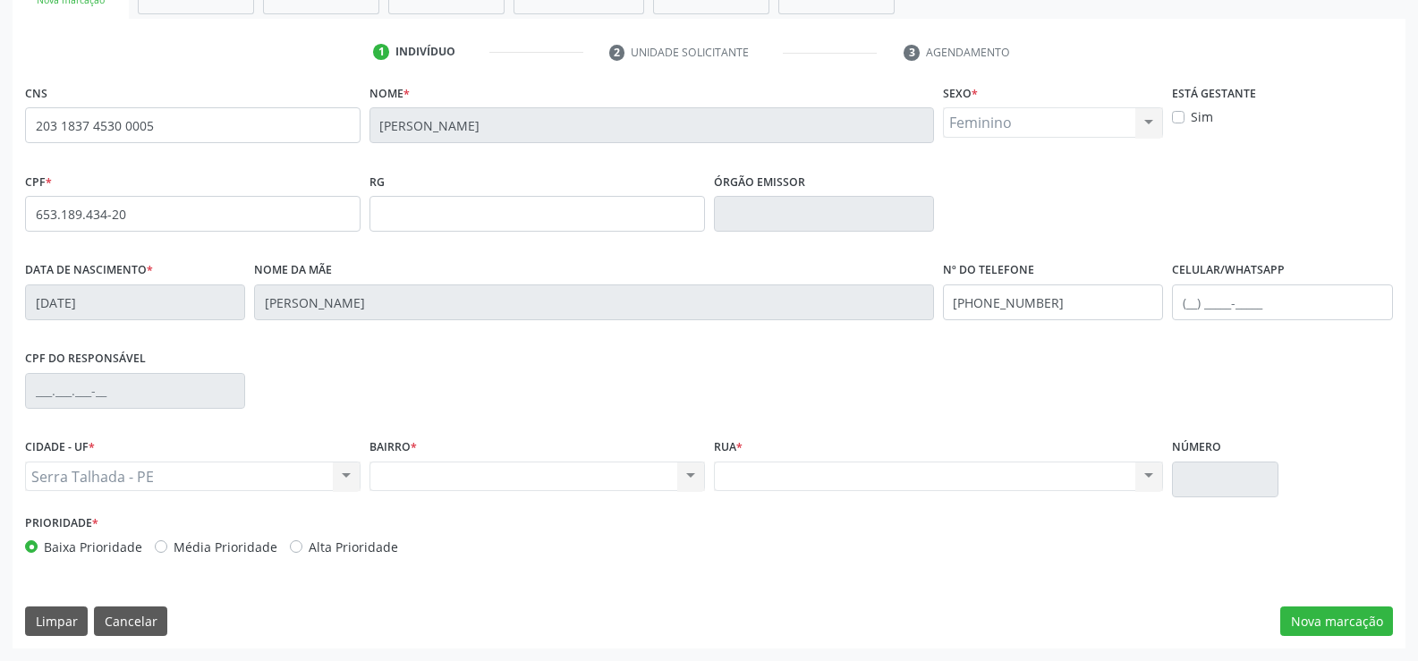
scroll to position [309, 0]
click at [1350, 609] on button "Nova marcação" at bounding box center [1336, 622] width 113 height 30
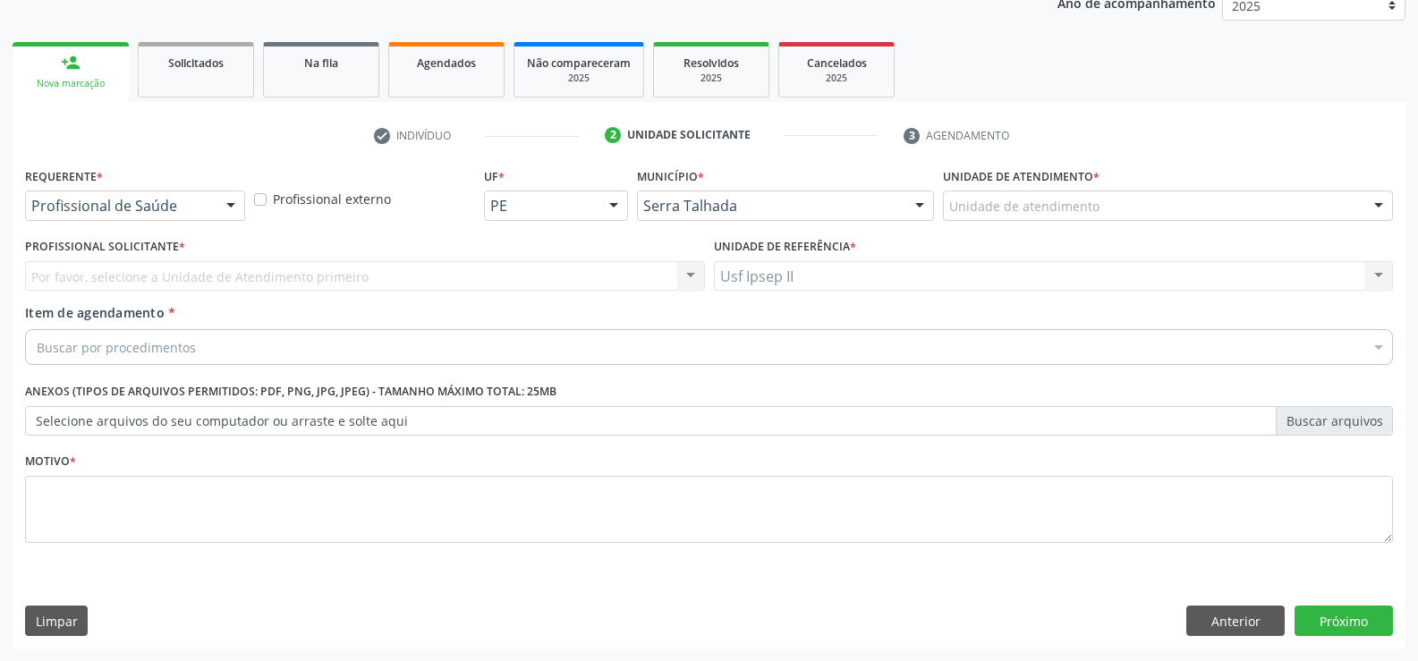
scroll to position [225, 0]
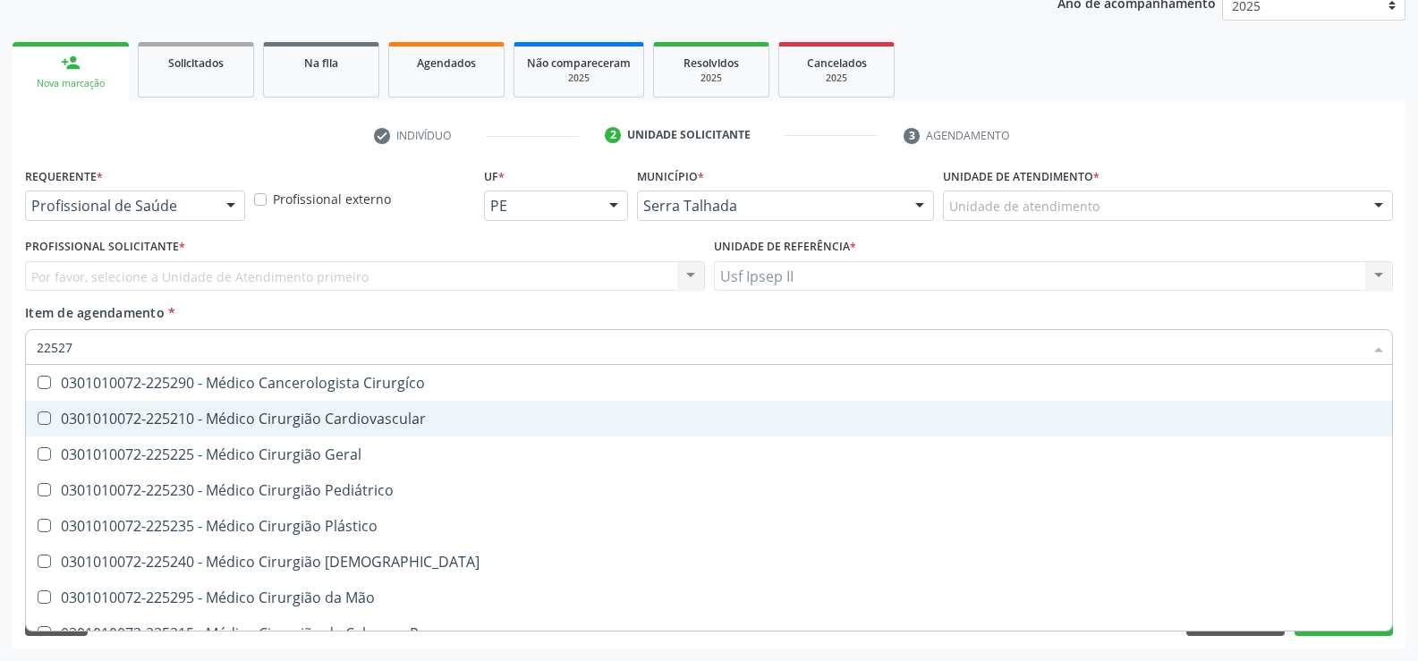
type input "225270"
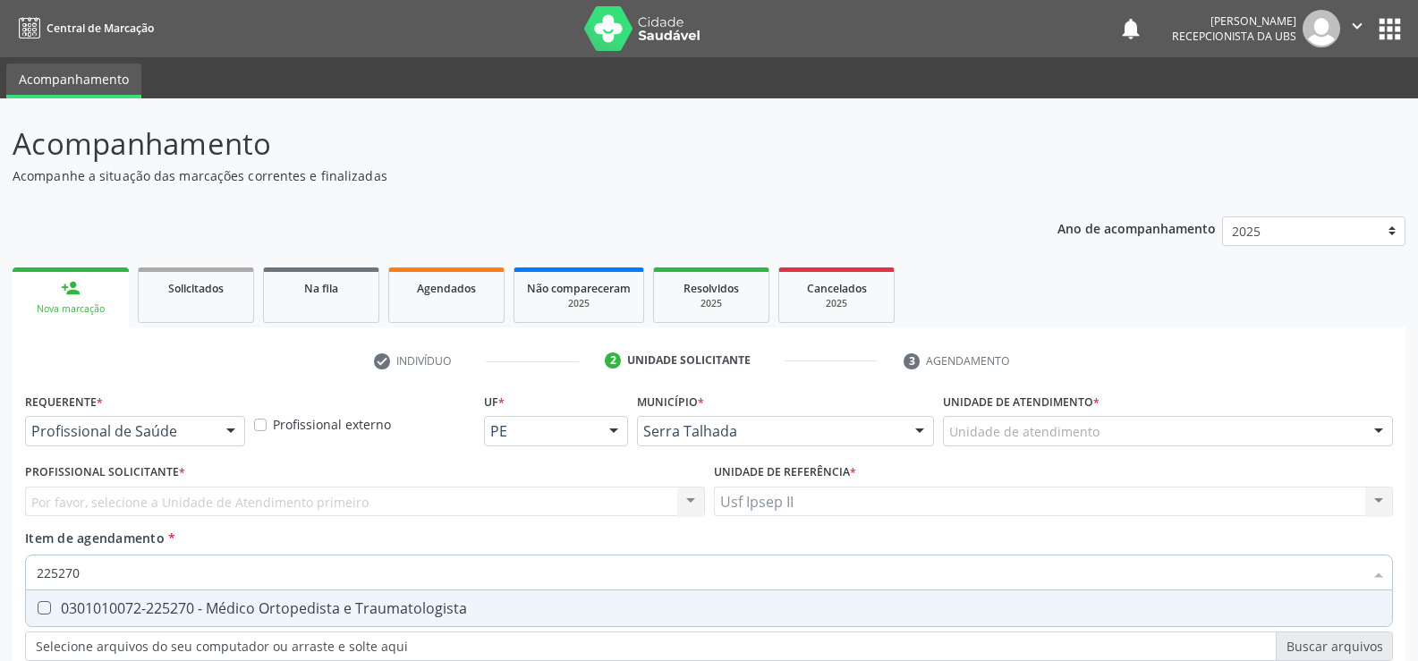
scroll to position [225, 0]
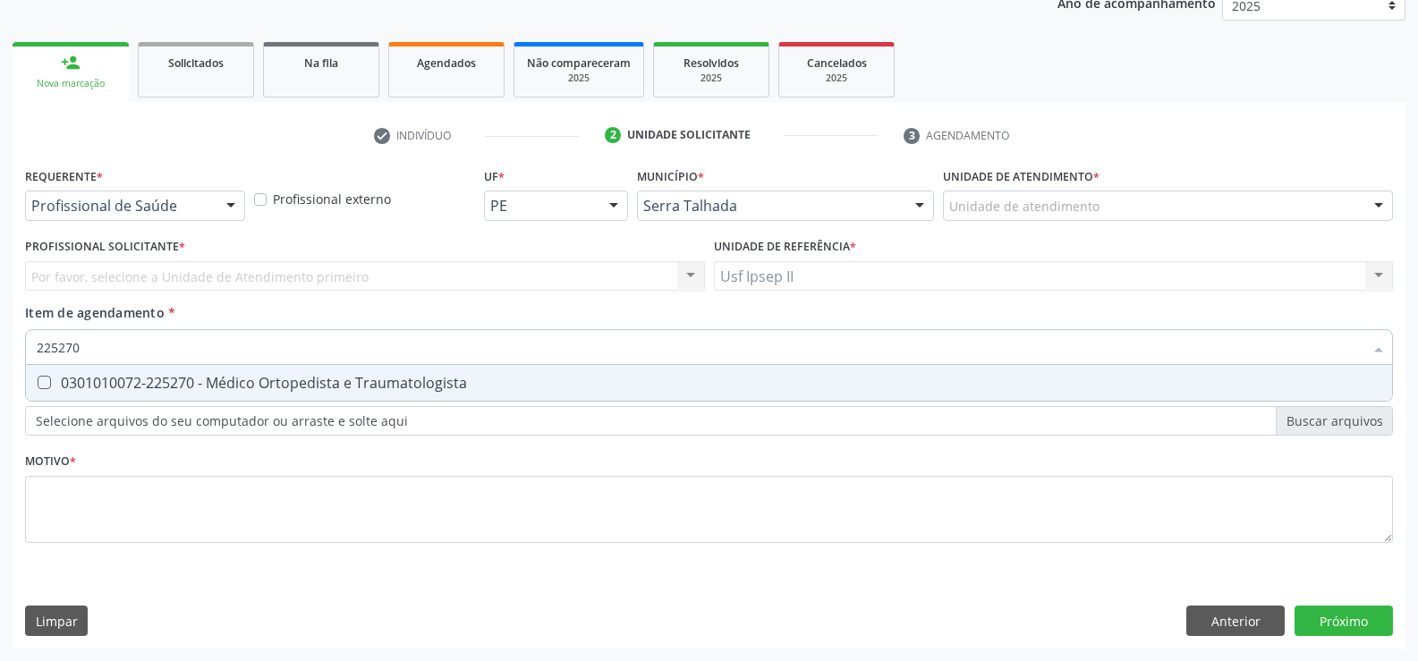
click at [420, 384] on div "0301010072-225270 - Médico Ortopedista e Traumatologista" at bounding box center [709, 383] width 1345 height 14
checkbox Traumatologista "true"
click at [1334, 626] on div "Requerente * Profissional de Saúde Profissional de Saúde Paciente Nenhum result…" at bounding box center [709, 406] width 1393 height 486
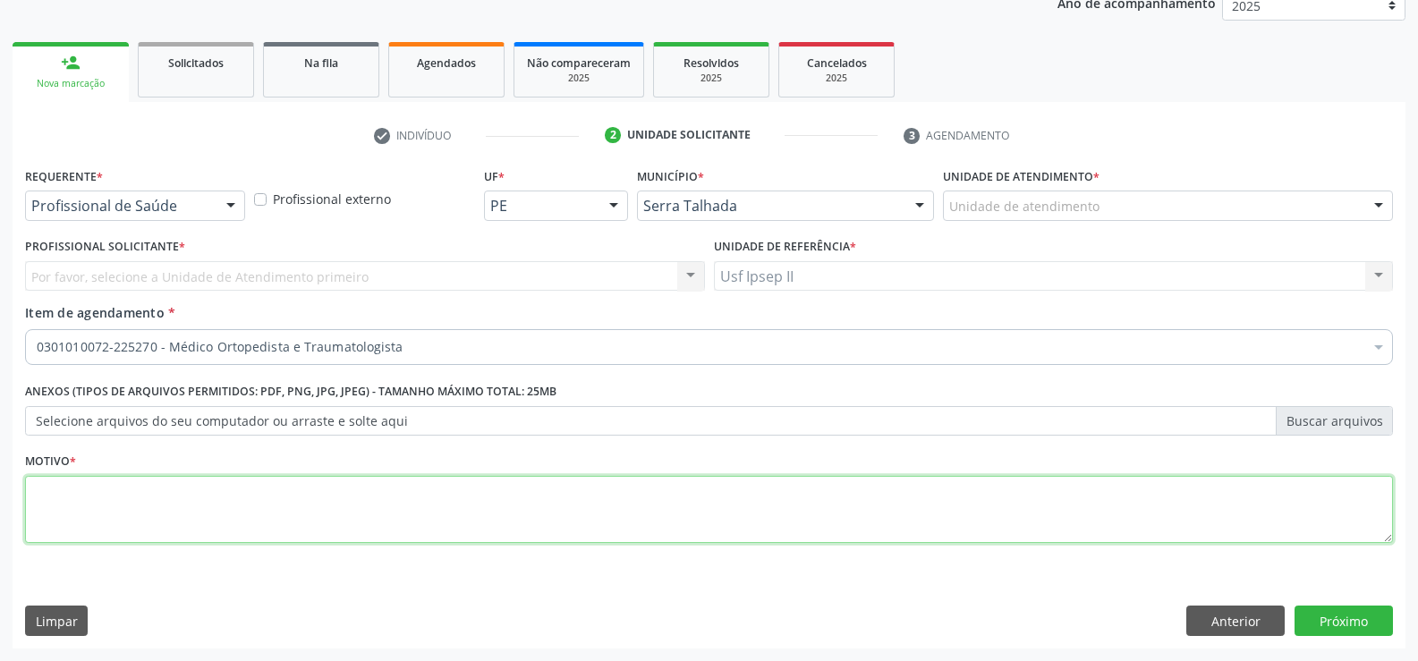
click at [91, 509] on textarea at bounding box center [709, 510] width 1368 height 68
type textarea ";"
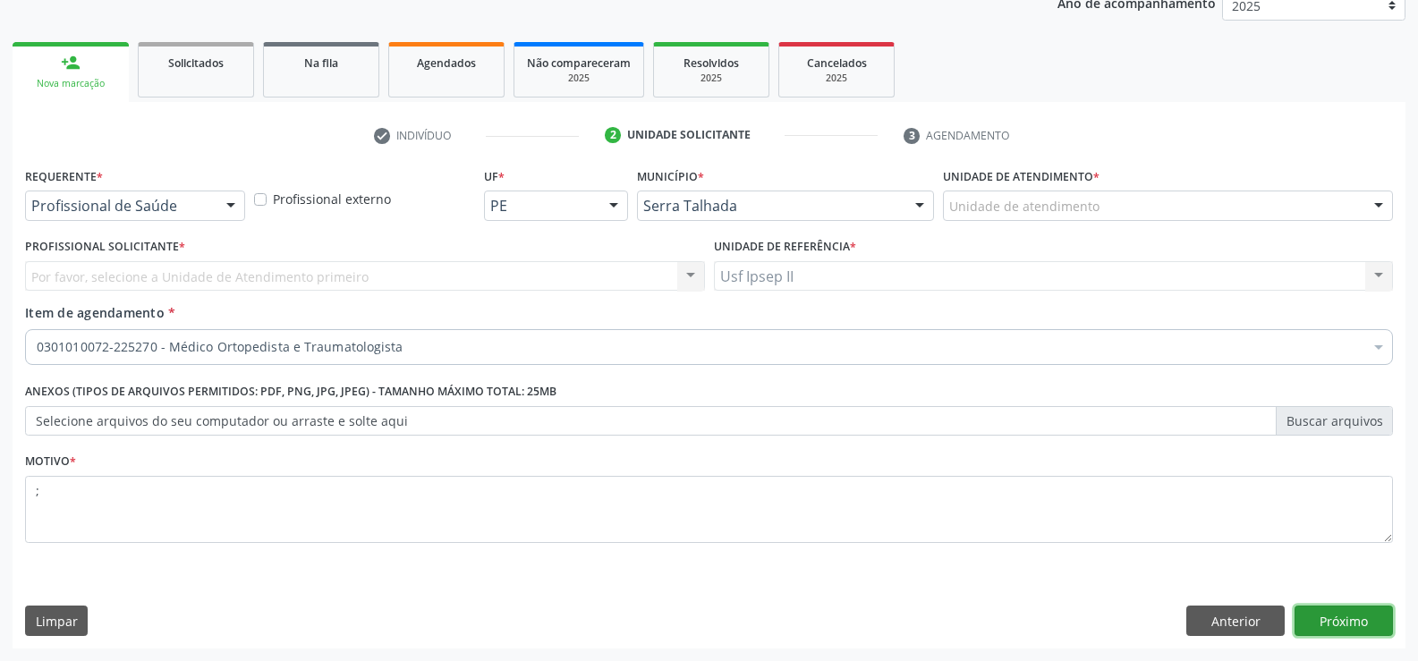
click at [1338, 610] on button "Próximo" at bounding box center [1344, 621] width 98 height 30
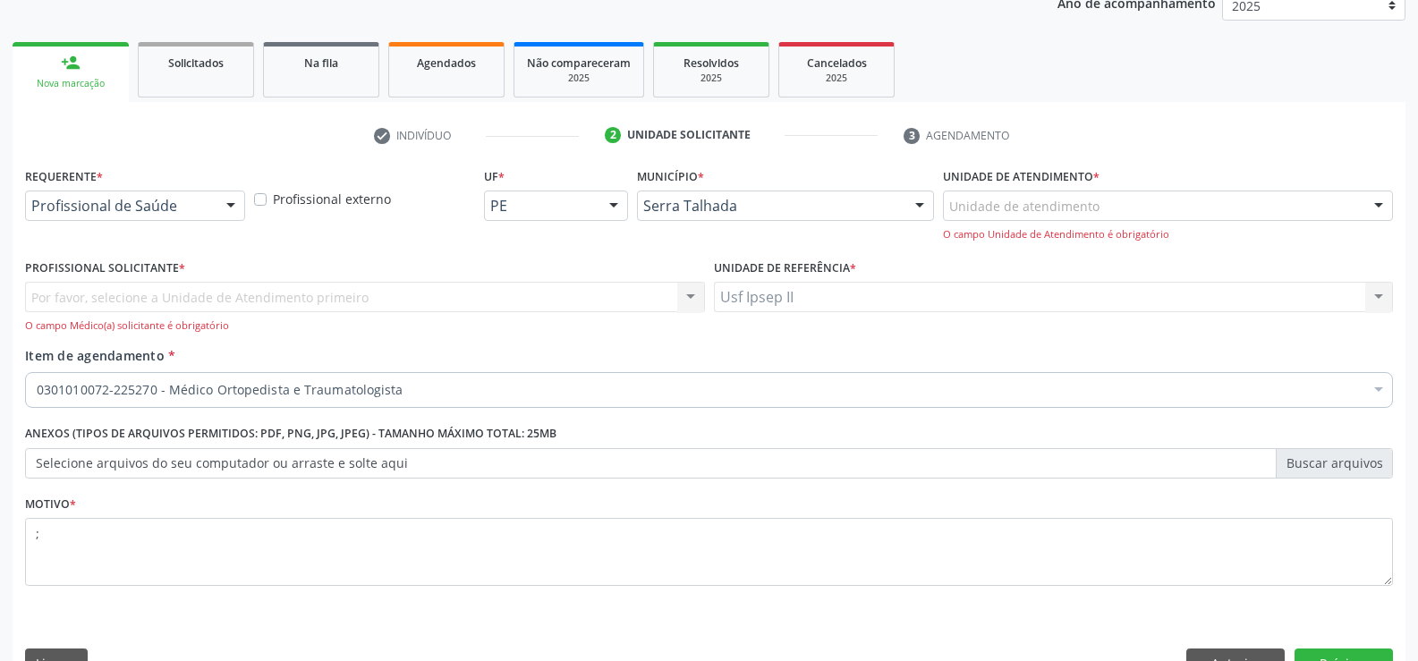
click at [219, 206] on div at bounding box center [230, 206] width 27 height 30
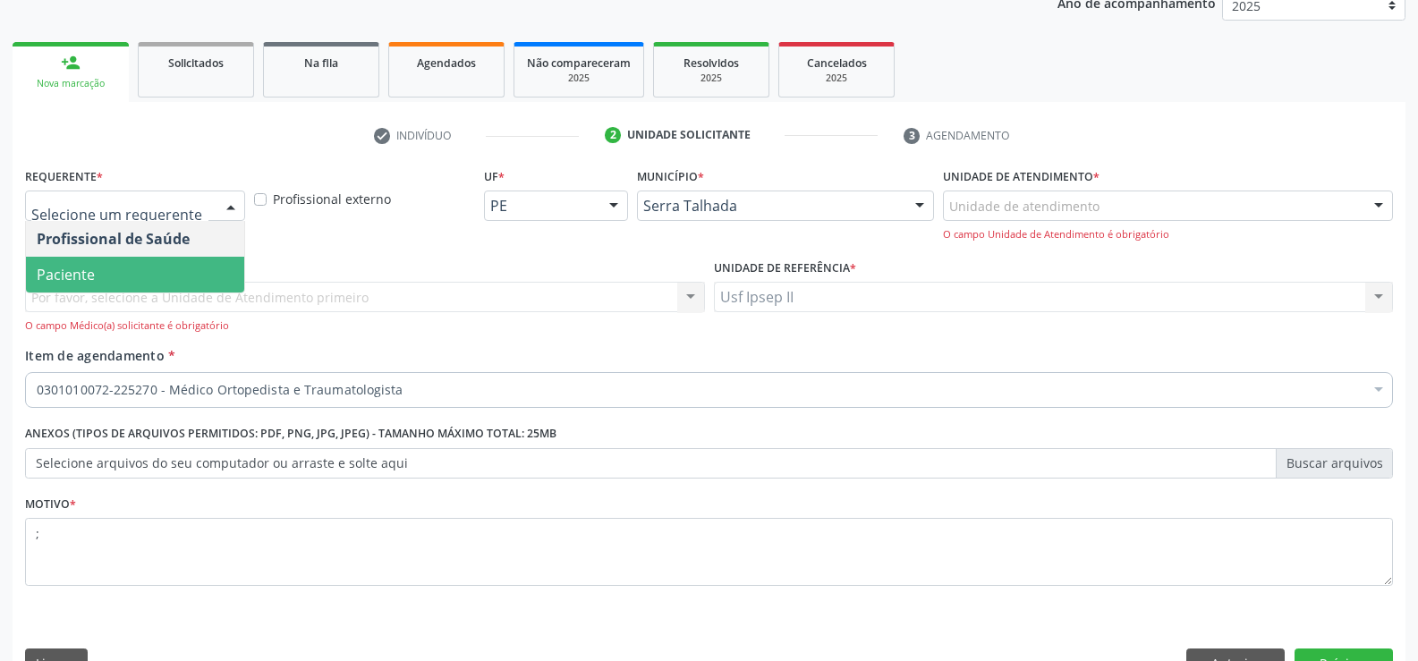
click at [82, 263] on span "Paciente" at bounding box center [135, 275] width 218 height 36
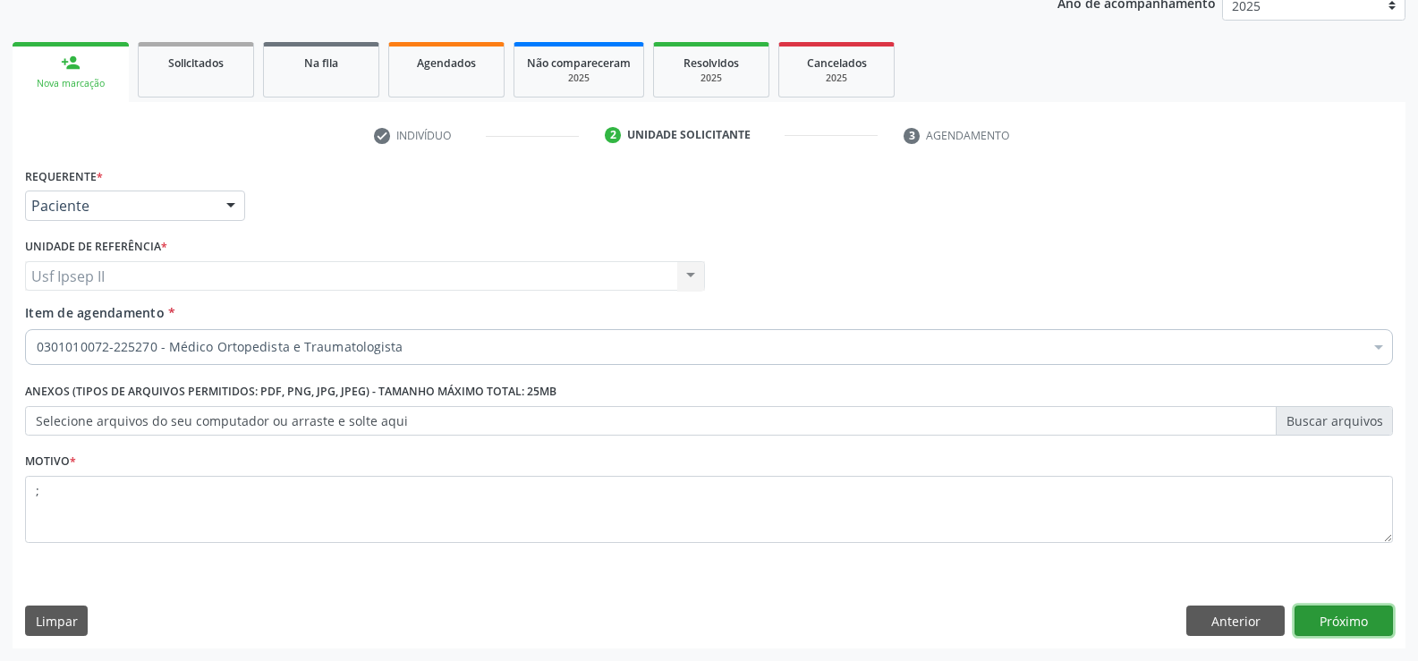
click at [1325, 607] on button "Próximo" at bounding box center [1344, 621] width 98 height 30
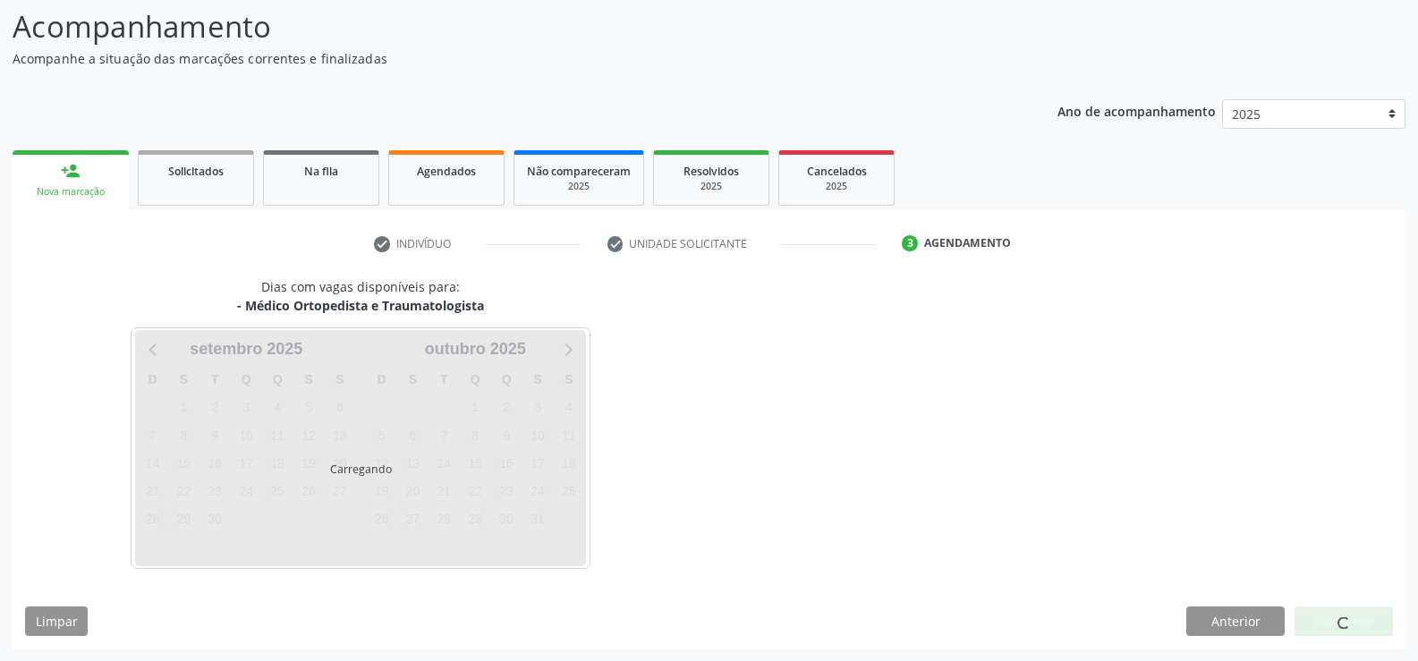
scroll to position [117, 0]
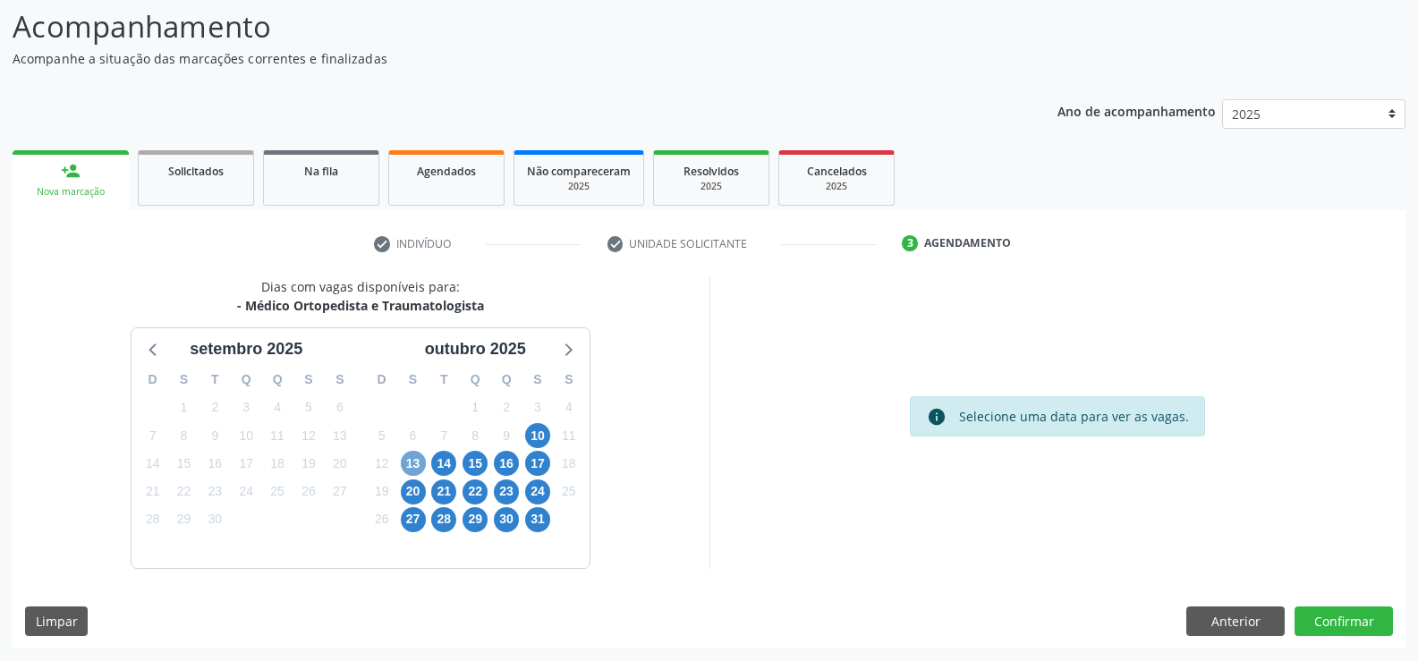
click at [418, 458] on span "13" at bounding box center [413, 463] width 25 height 25
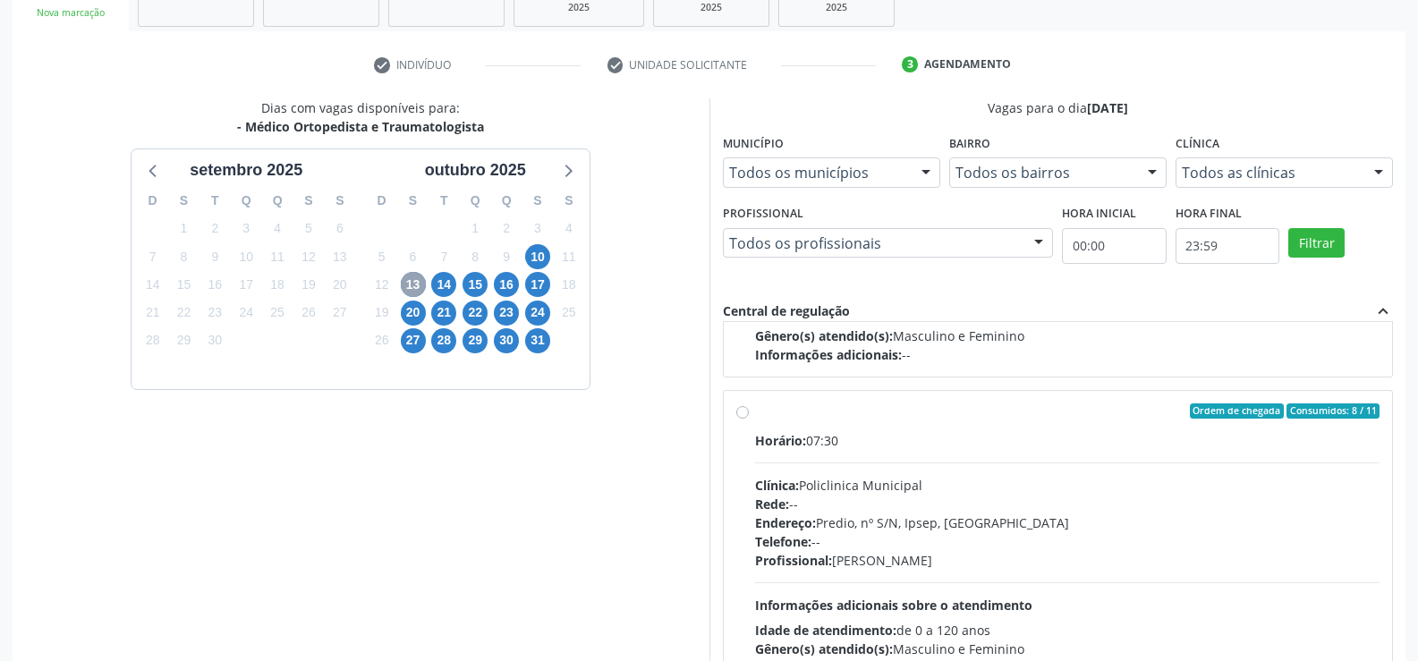
scroll to position [268, 0]
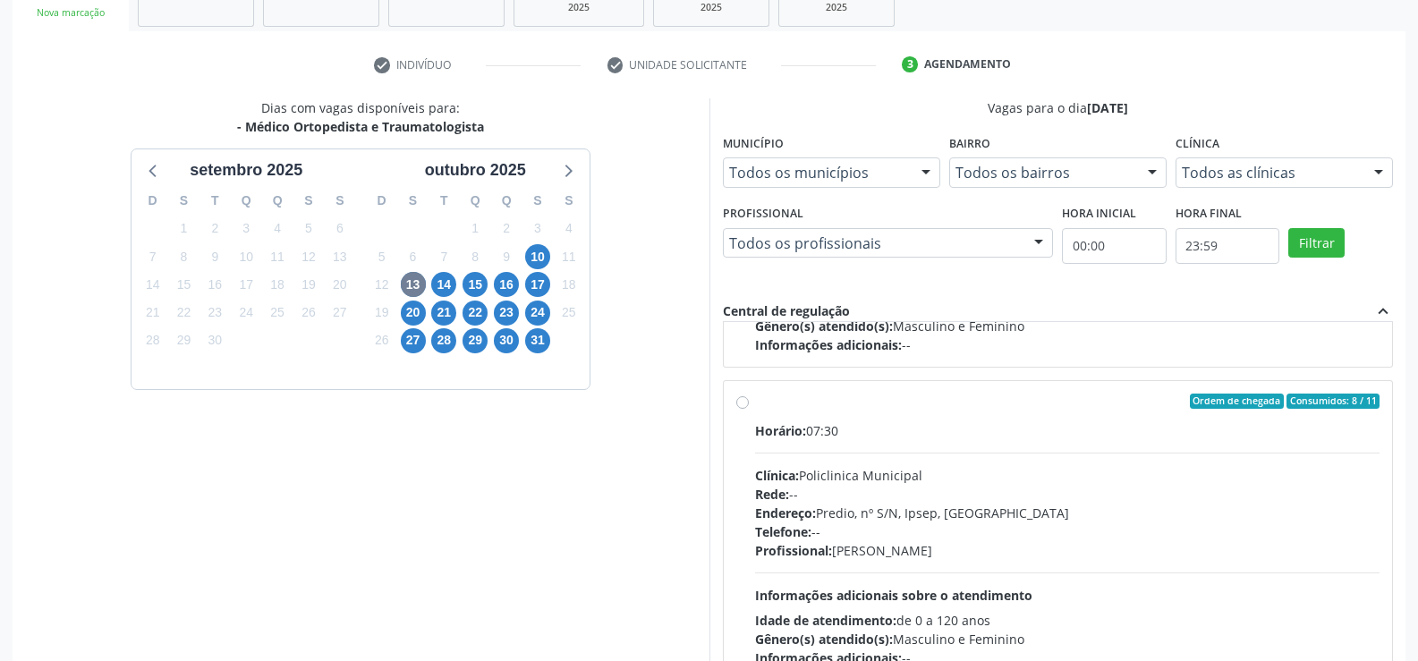
click at [755, 403] on label "Ordem de chegada Consumidos: 8 / 11 Horário: 07:30 Clínica: Policlinica Municip…" at bounding box center [1067, 531] width 625 height 275
click at [740, 403] on input "Ordem de chegada Consumidos: 8 / 11 Horário: 07:30 Clínica: Policlinica Municip…" at bounding box center [742, 402] width 13 height 16
radio input "true"
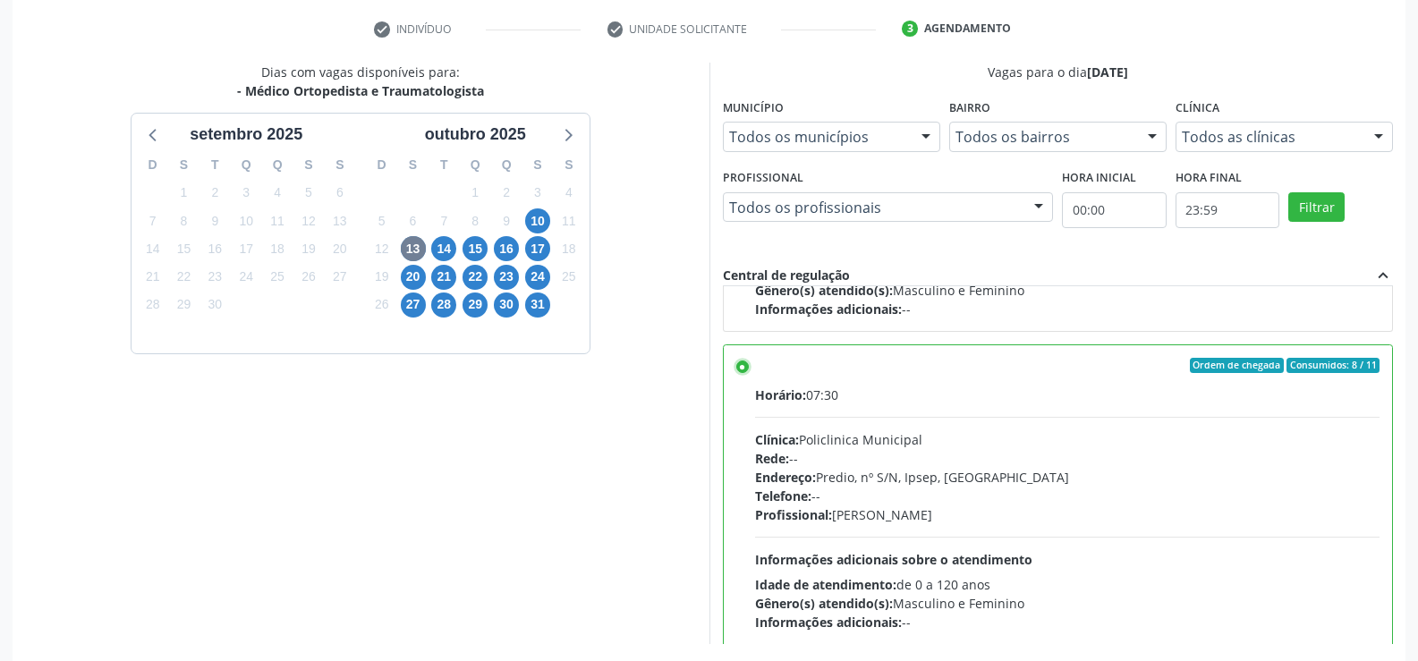
scroll to position [408, 0]
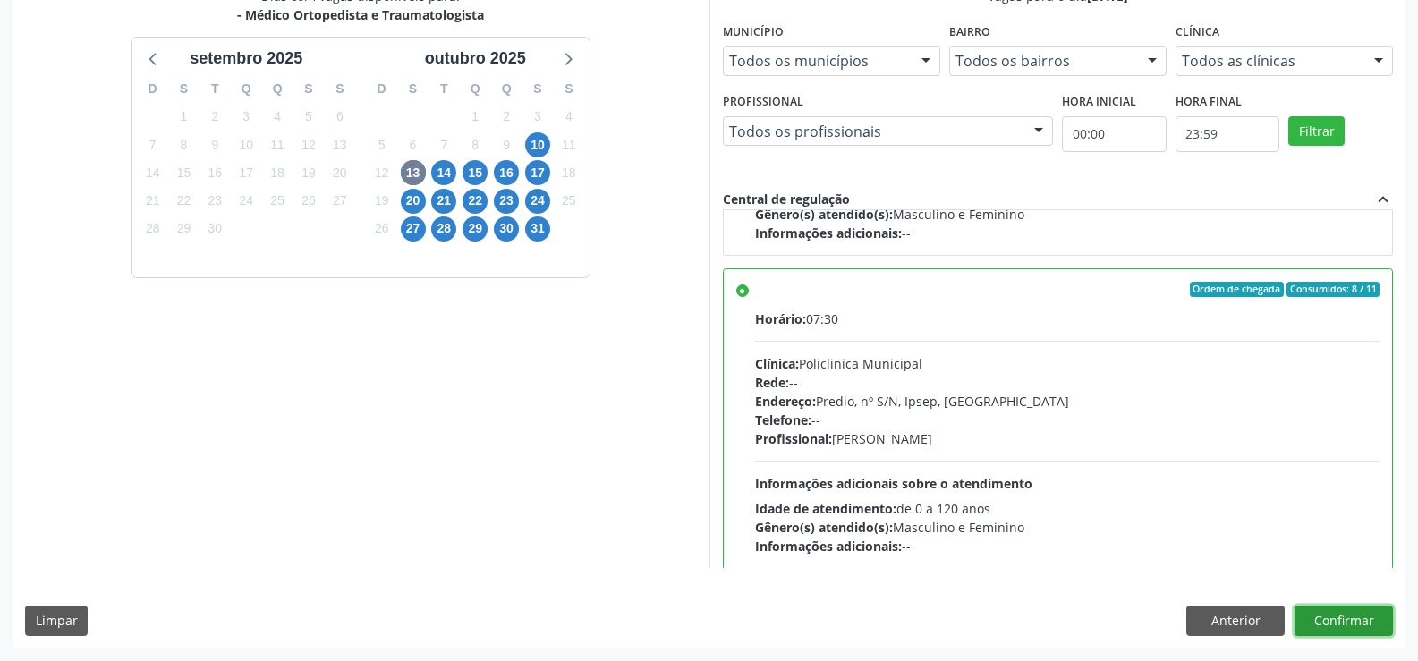
click at [1340, 628] on button "Confirmar" at bounding box center [1344, 621] width 98 height 30
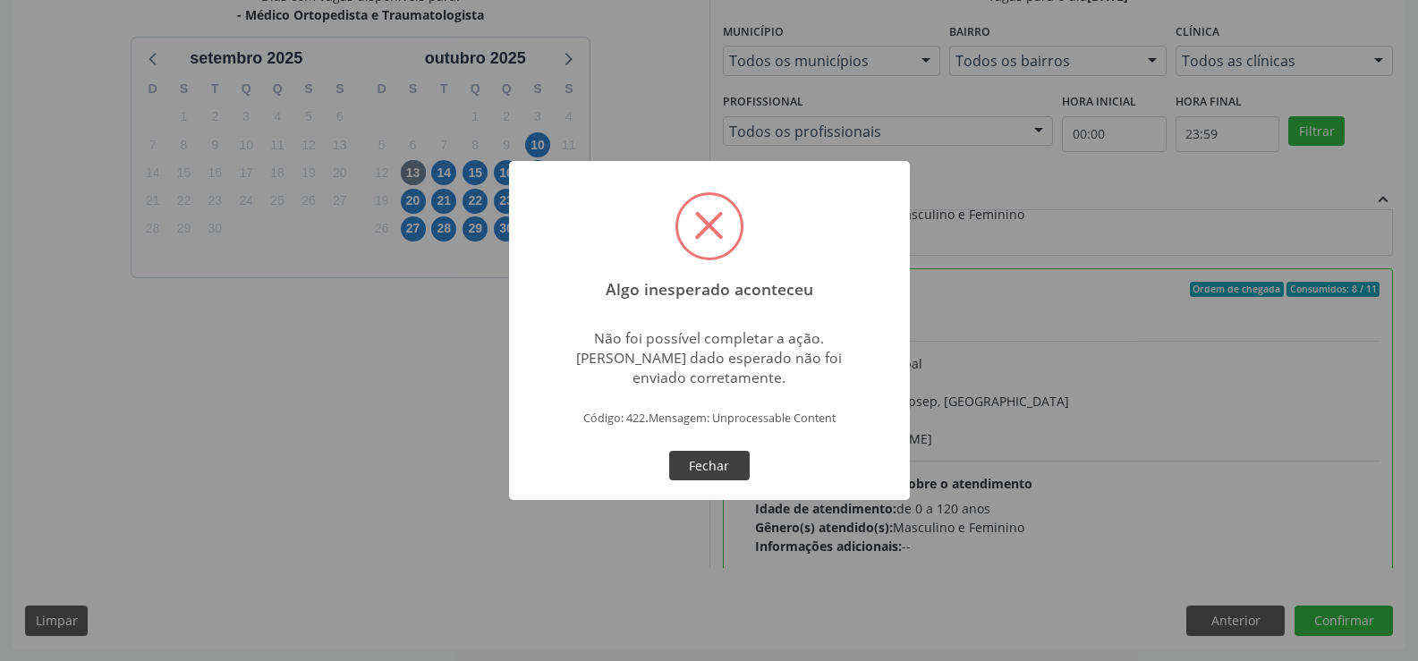
click at [701, 471] on button "Fechar" at bounding box center [709, 466] width 81 height 30
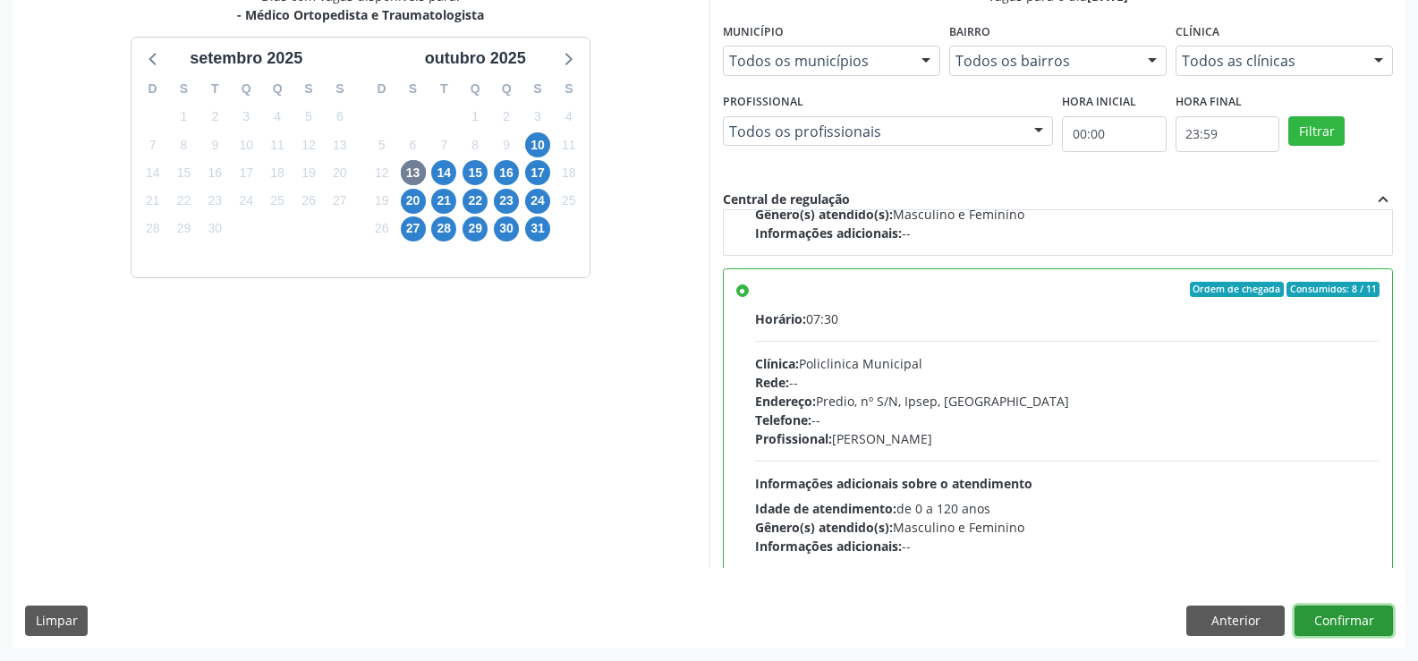
click at [1302, 616] on button "Confirmar" at bounding box center [1344, 621] width 98 height 30
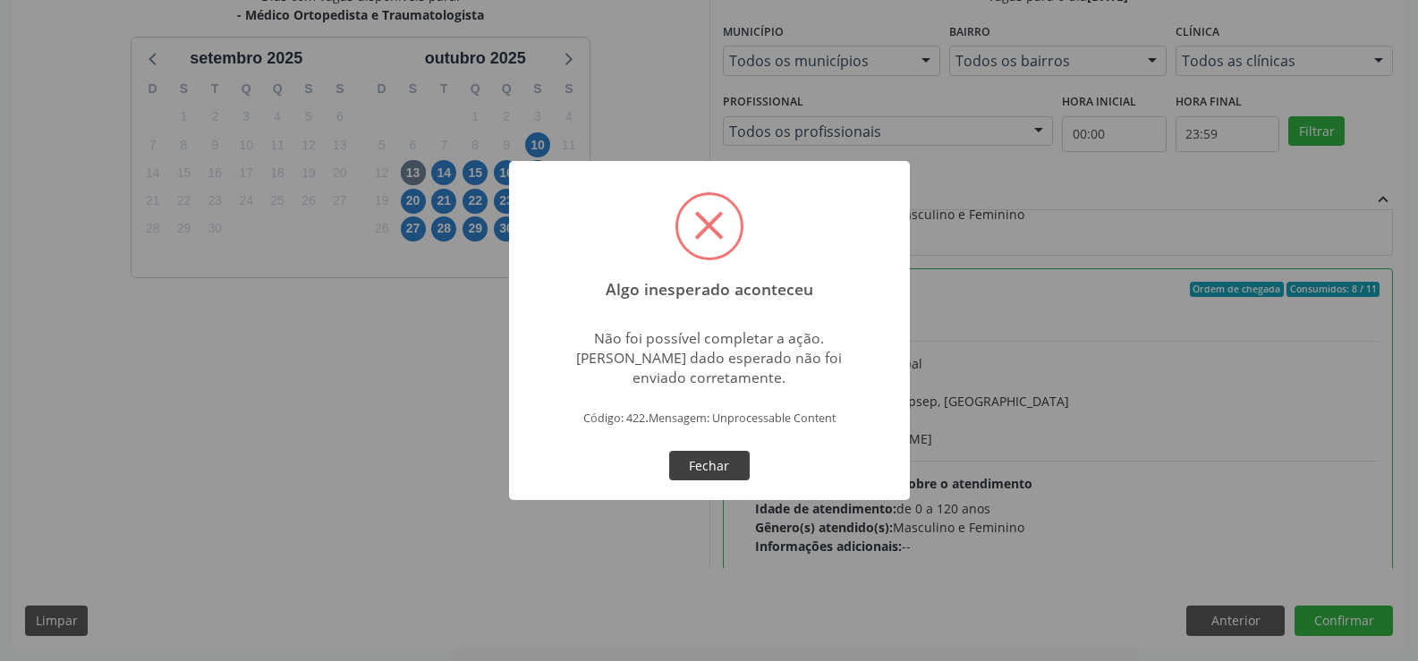
click at [687, 471] on button "Fechar" at bounding box center [709, 466] width 81 height 30
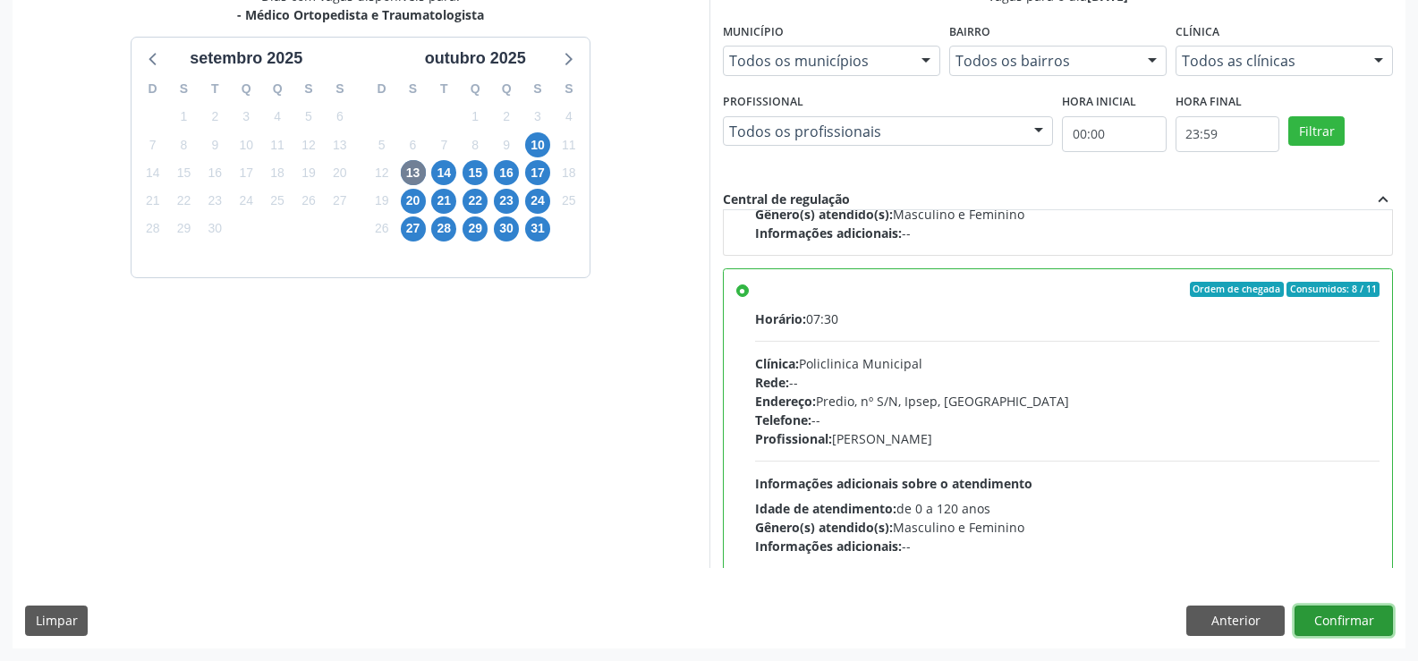
click at [1334, 624] on button "Confirmar" at bounding box center [1344, 621] width 98 height 30
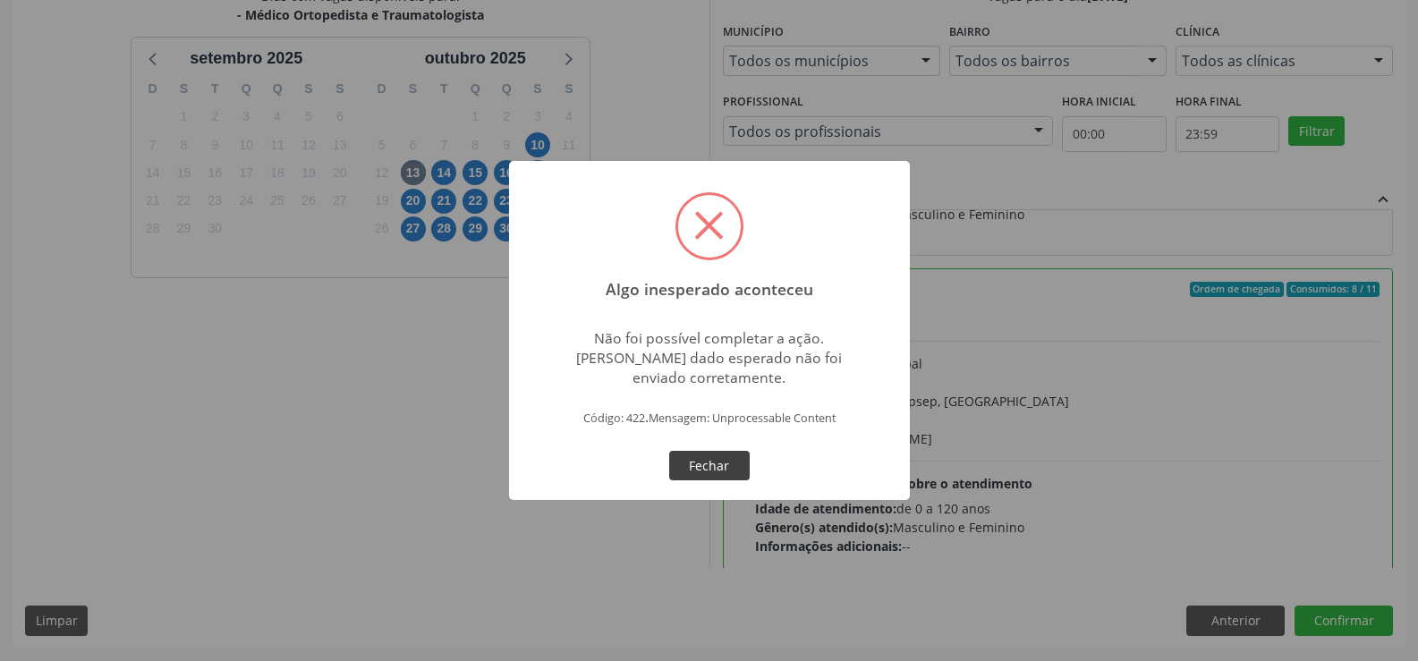
click at [723, 470] on button "Fechar" at bounding box center [709, 466] width 81 height 30
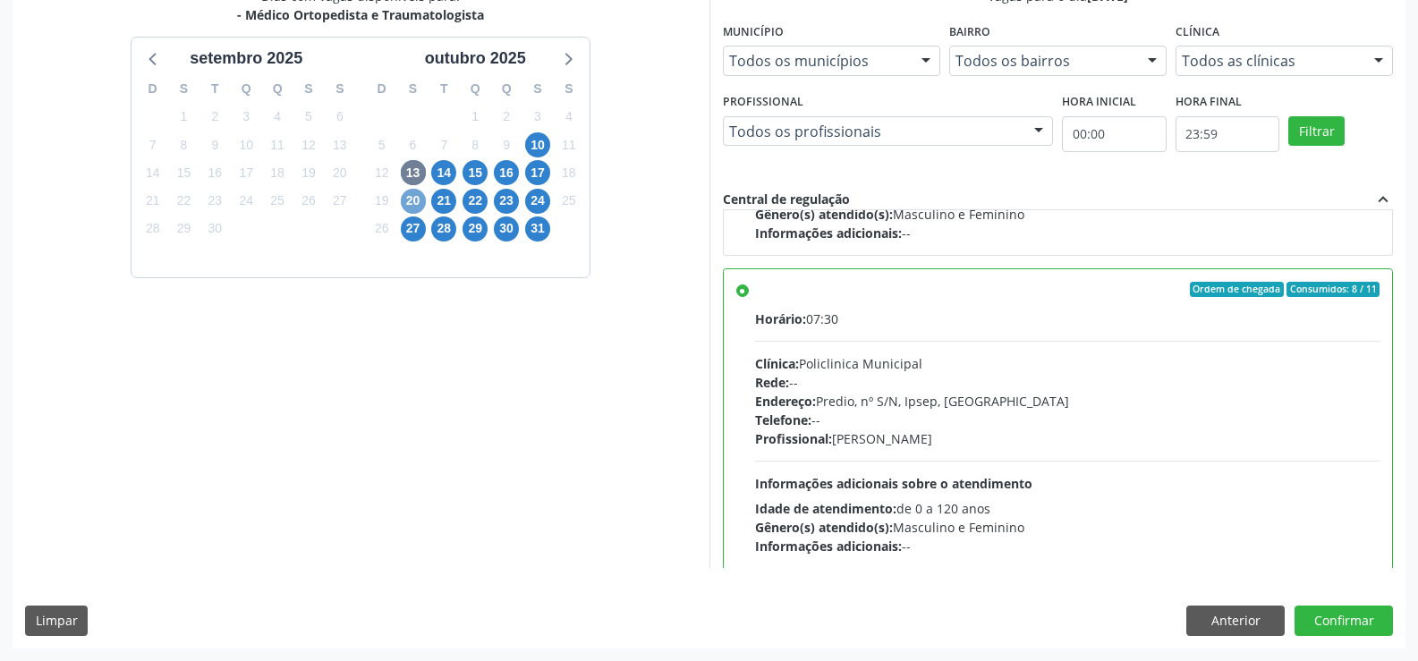
click at [416, 189] on span "20" at bounding box center [413, 201] width 25 height 25
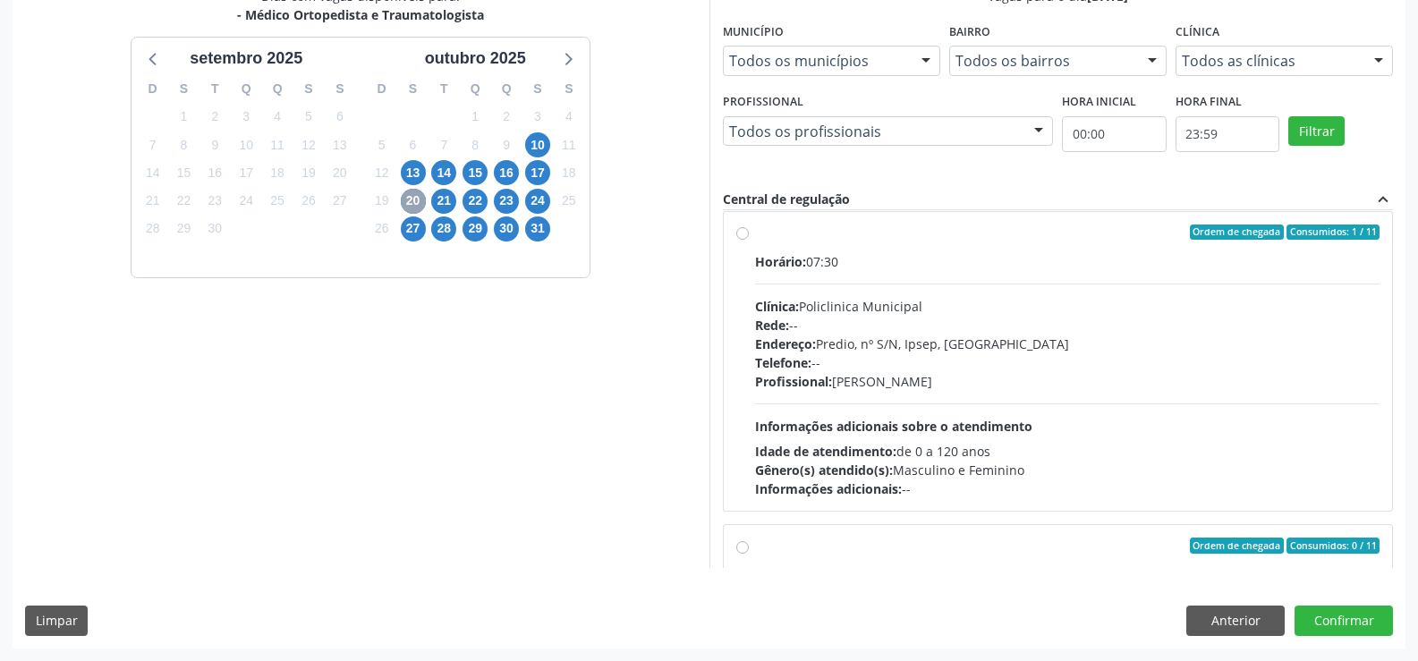
scroll to position [358, 0]
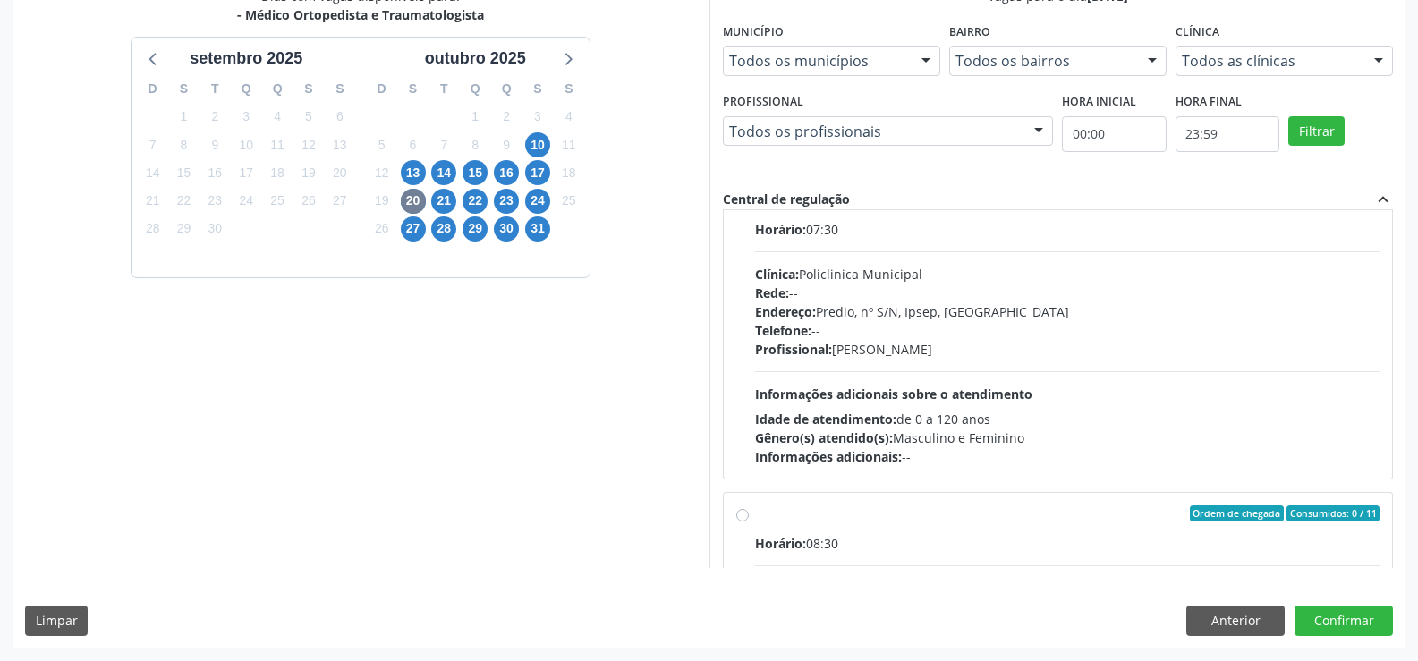
click at [743, 235] on div "Ordem de chegada Consumidos: 1 / 11 Horário: 07:30 Clínica: Policlinica Municip…" at bounding box center [1058, 329] width 644 height 275
radio input "true"
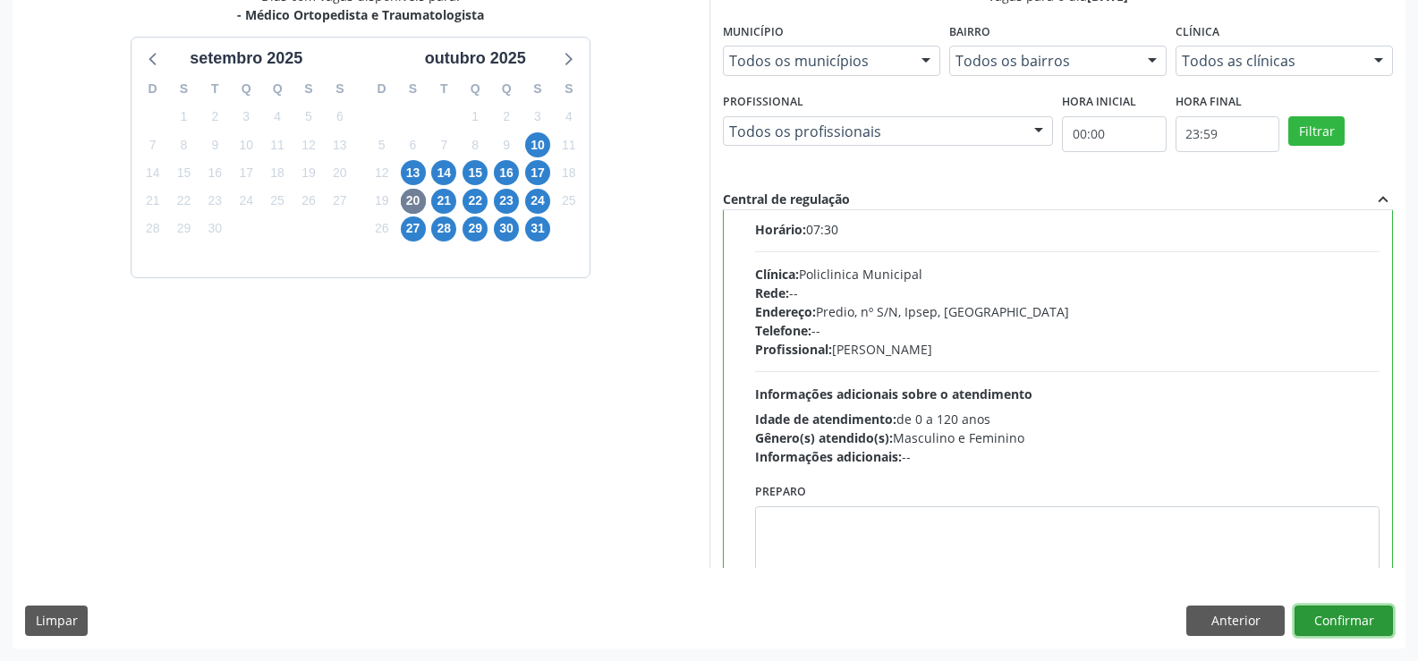
click at [1304, 625] on button "Confirmar" at bounding box center [1344, 621] width 98 height 30
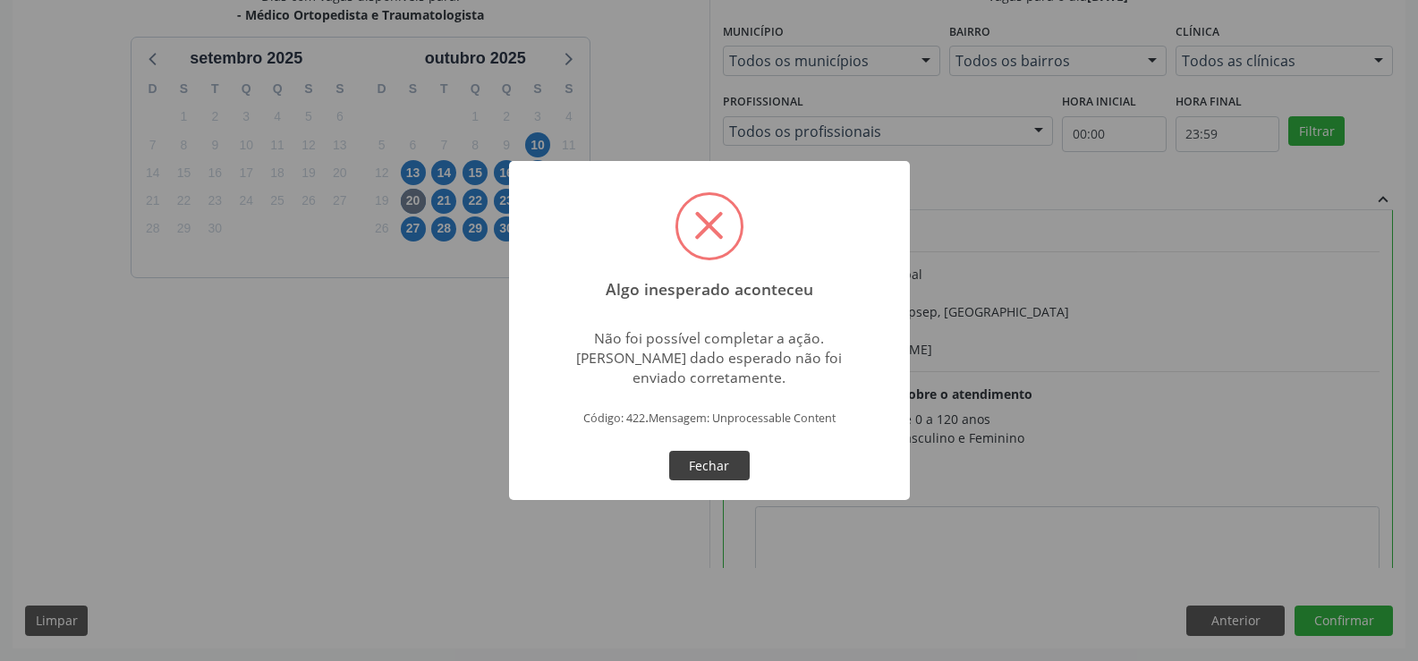
click at [689, 461] on button "Fechar" at bounding box center [709, 466] width 81 height 30
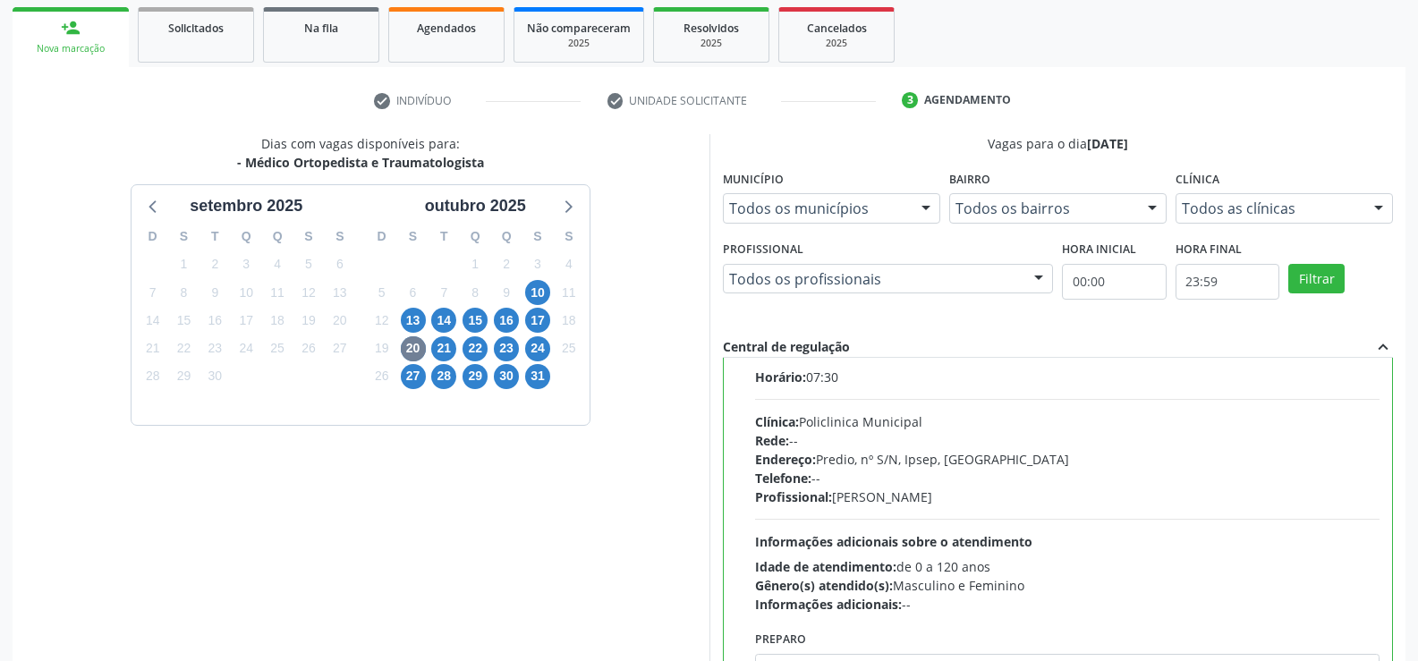
scroll to position [0, 0]
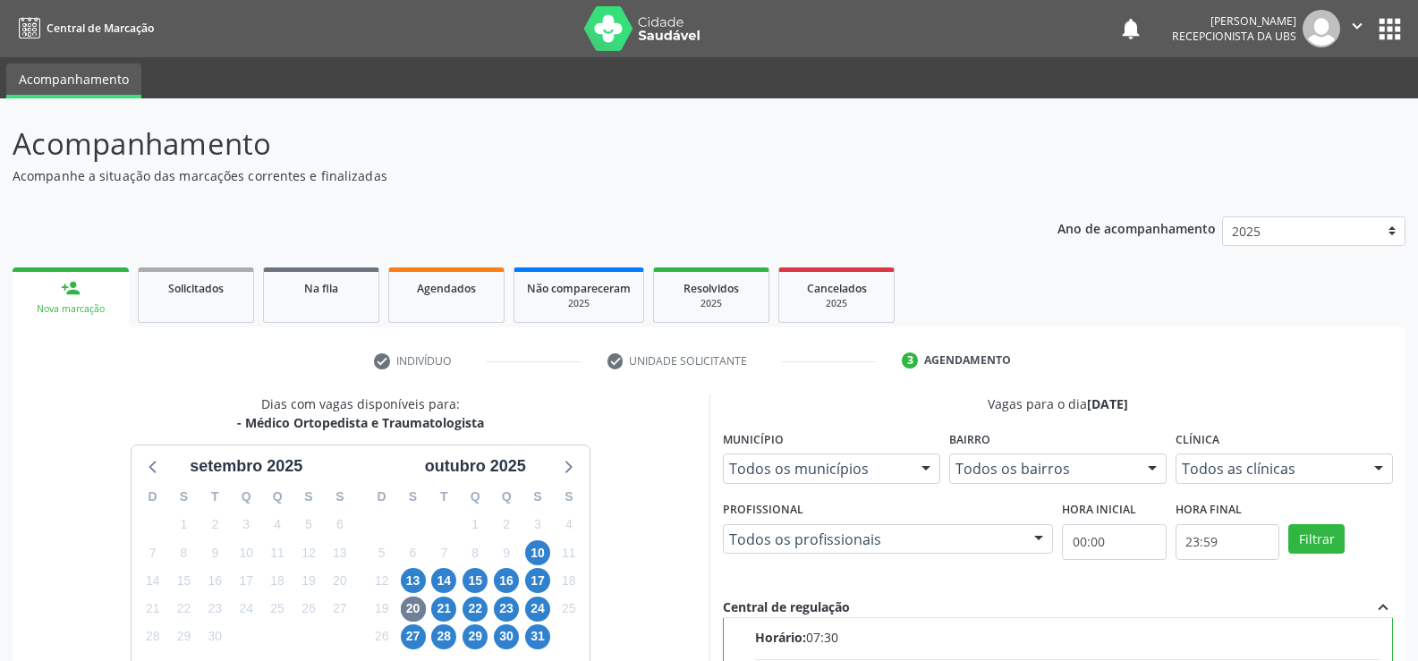
click at [1355, 19] on icon "" at bounding box center [1357, 26] width 20 height 20
click at [1295, 117] on link "Sair" at bounding box center [1311, 109] width 123 height 25
